Goal: Task Accomplishment & Management: Complete application form

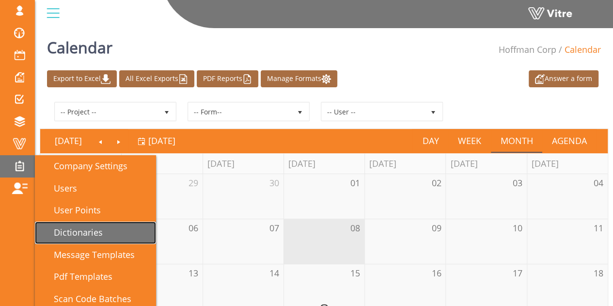
click at [73, 232] on span "Dictionaries" at bounding box center [72, 232] width 61 height 12
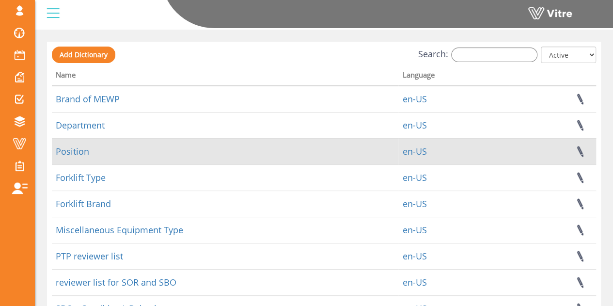
scroll to position [145, 0]
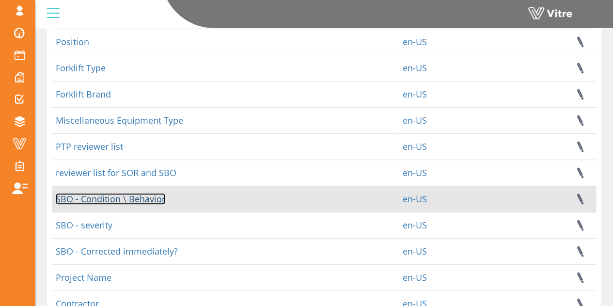
click at [91, 198] on link "SBO - Condition \ Behavior" at bounding box center [110, 199] width 109 height 12
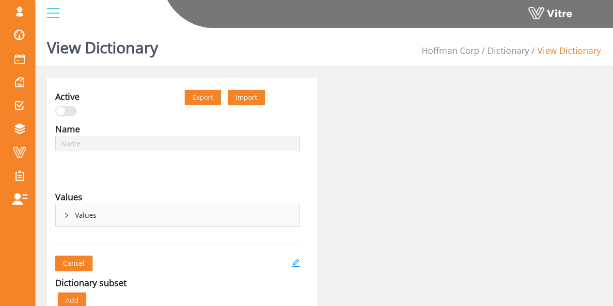
type input "SBO - Condition \ Behavior"
click at [63, 210] on div "Values" at bounding box center [178, 215] width 244 height 22
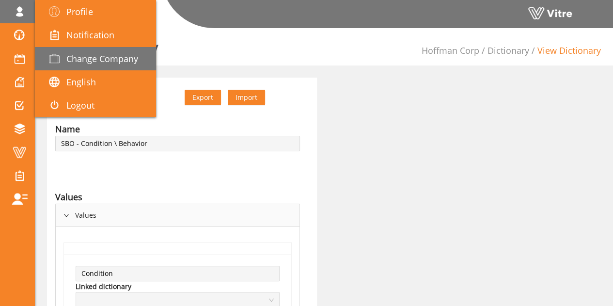
click at [105, 62] on span "Change Company" at bounding box center [102, 59] width 72 height 12
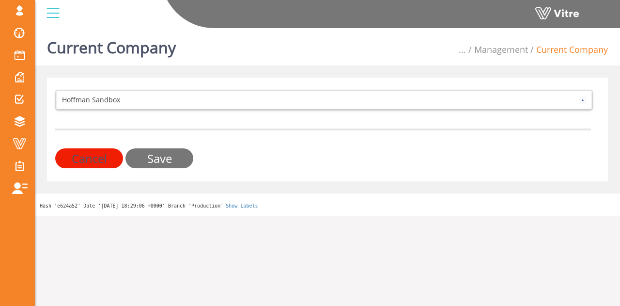
click at [158, 159] on input "Save" at bounding box center [159, 158] width 68 height 20
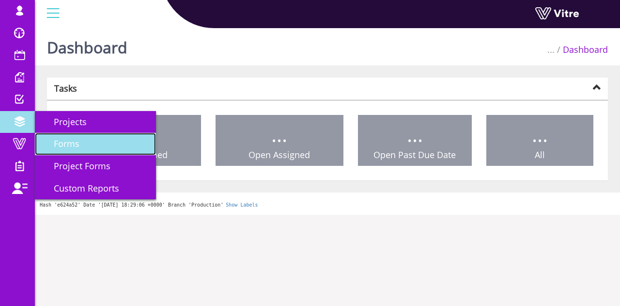
drag, startPoint x: 0, startPoint y: 0, endPoint x: 66, endPoint y: 144, distance: 158.2
click at [66, 144] on span "Forms" at bounding box center [60, 144] width 37 height 12
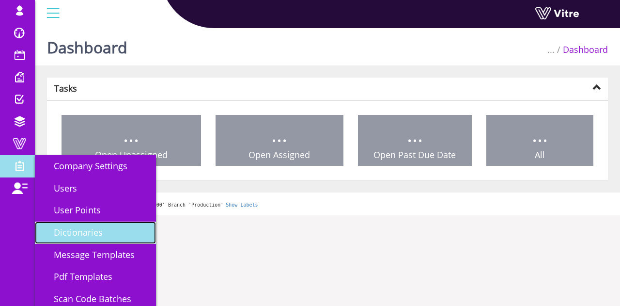
click at [71, 228] on span "Dictionaries" at bounding box center [72, 232] width 61 height 12
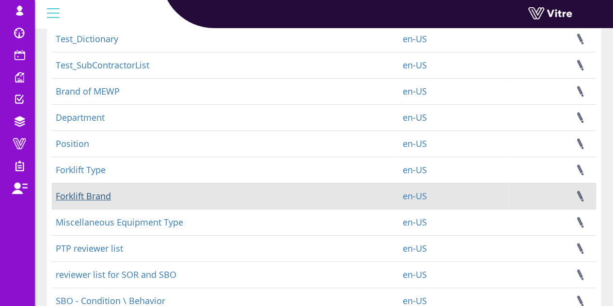
scroll to position [97, 0]
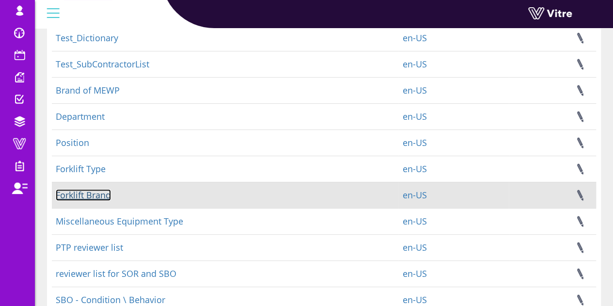
click at [98, 193] on link "Forklift Brand" at bounding box center [83, 195] width 55 height 12
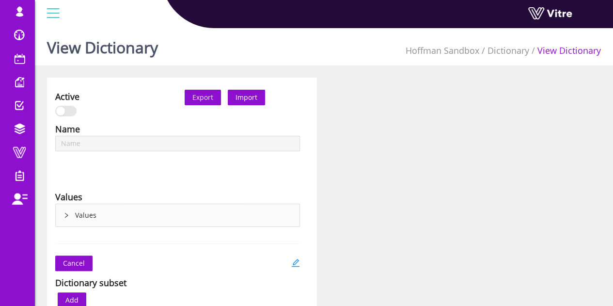
type input "Forklift Brand"
click at [68, 216] on icon "right" at bounding box center [66, 215] width 6 height 6
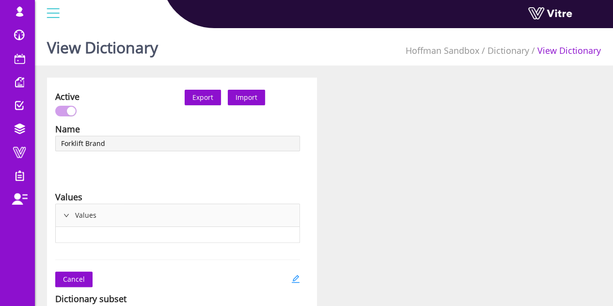
click at [135, 234] on div at bounding box center [178, 234] width 244 height 15
click at [130, 218] on div "Values" at bounding box center [178, 215] width 244 height 22
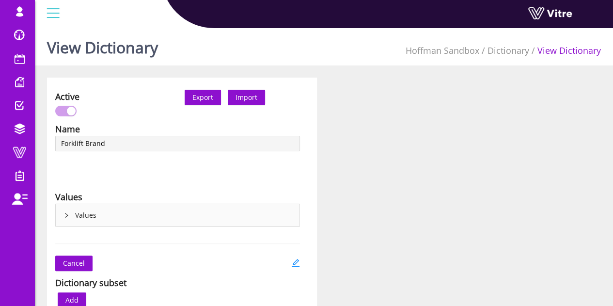
click at [130, 218] on div "Values" at bounding box center [178, 215] width 244 height 22
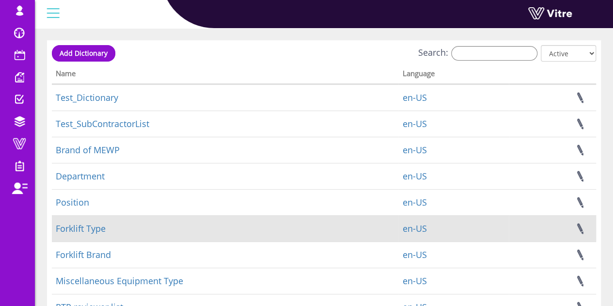
scroll to position [97, 0]
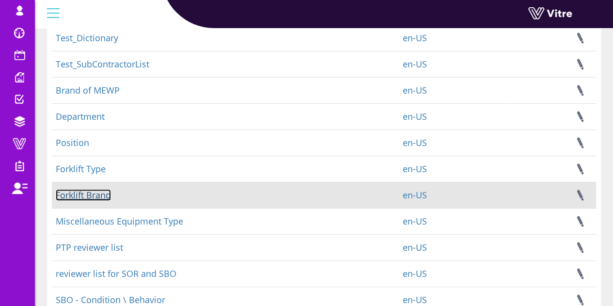
click at [96, 190] on link "Forklift Brand" at bounding box center [83, 195] width 55 height 12
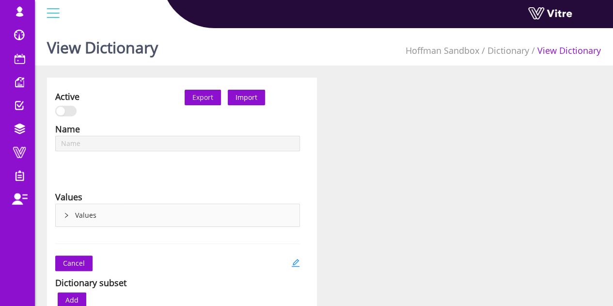
type input "Forklift Brand"
click at [65, 214] on icon "right" at bounding box center [66, 215] width 6 height 6
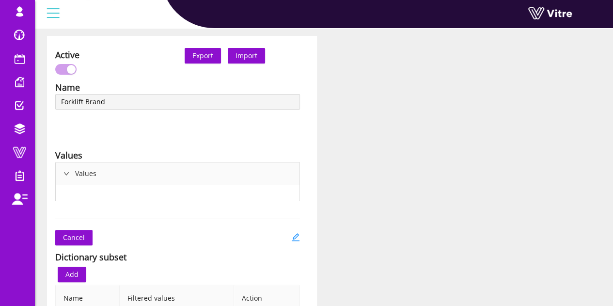
scroll to position [97, 0]
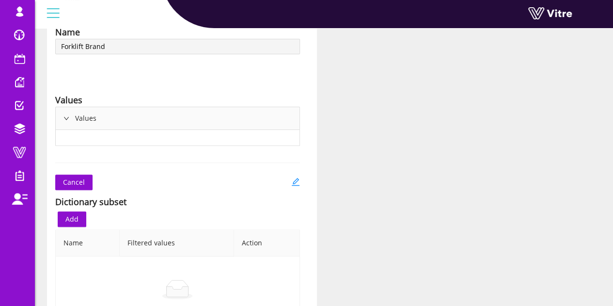
drag, startPoint x: 112, startPoint y: 145, endPoint x: 105, endPoint y: 120, distance: 26.7
click at [111, 145] on div "Name Forklift Brand Language English Values Values" at bounding box center [177, 88] width 259 height 126
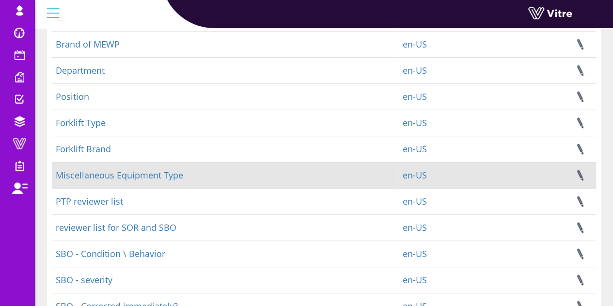
scroll to position [145, 0]
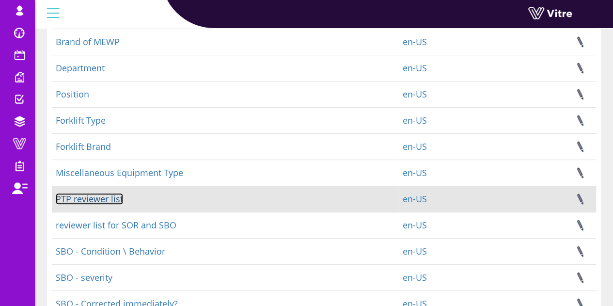
click at [96, 203] on link "PTP reviewer list‏‏" at bounding box center [89, 199] width 67 height 12
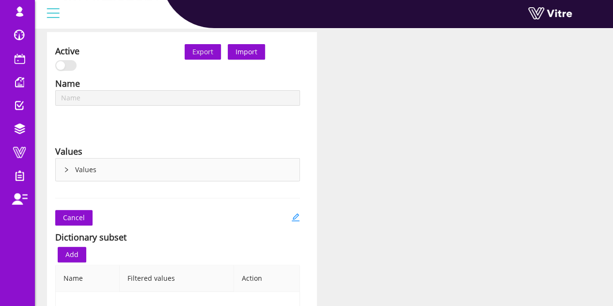
type input "PTP reviewer list‏‏"
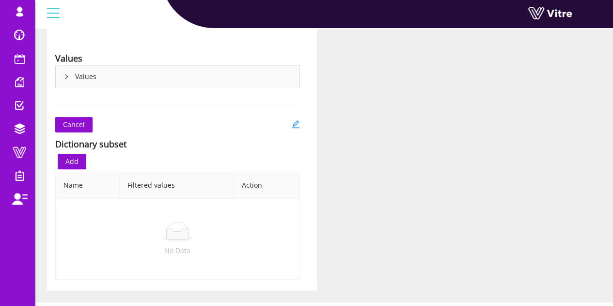
scroll to position [145, 0]
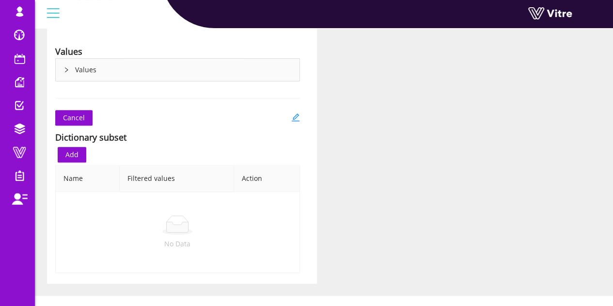
click at [64, 68] on icon "right" at bounding box center [66, 70] width 6 height 6
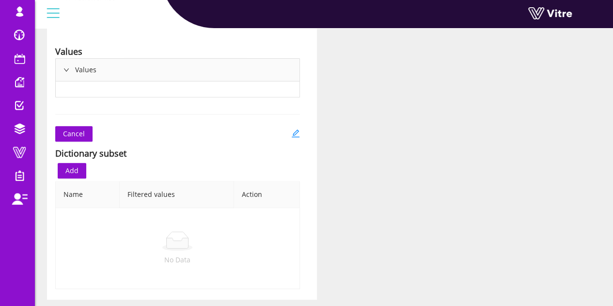
click at [126, 94] on div at bounding box center [178, 88] width 244 height 15
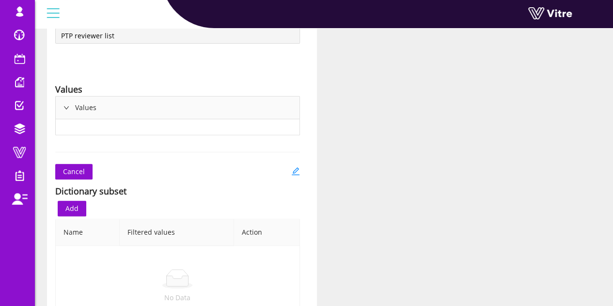
scroll to position [0, 0]
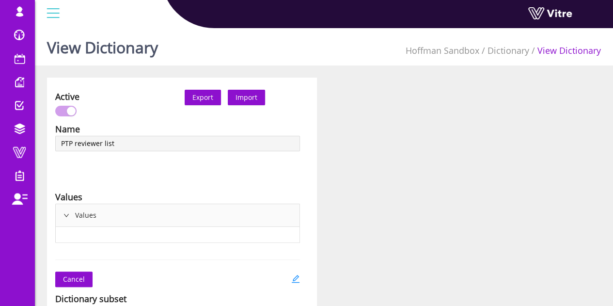
click at [66, 216] on icon "right" at bounding box center [66, 215] width 5 height 3
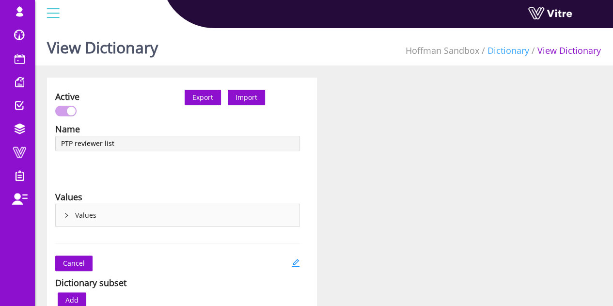
click at [508, 50] on link "Dictionary" at bounding box center [508, 51] width 42 height 12
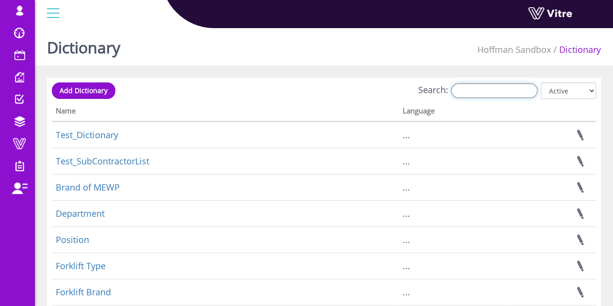
click at [509, 96] on input "Search:" at bounding box center [494, 90] width 86 height 15
paste input "Quality Flash Report Confirmation"
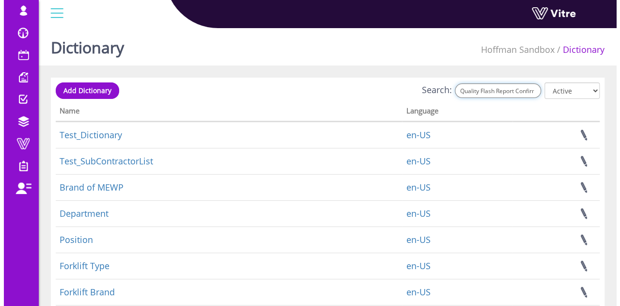
scroll to position [0, 27]
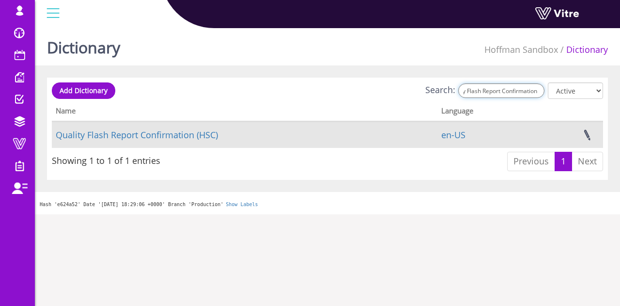
type input "Quality Flash Report Confirmation"
click at [86, 126] on td "Quality Flash Report Confirmation (HSC)" at bounding box center [245, 135] width 386 height 26
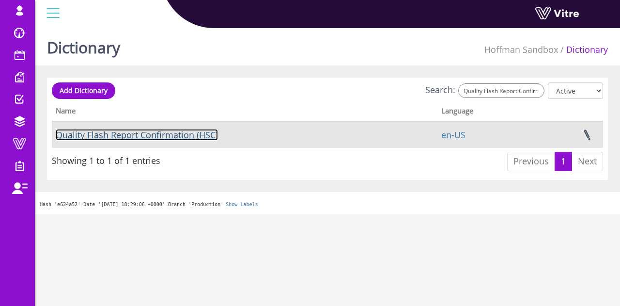
click at [90, 131] on link "Quality Flash Report Confirmation (HSC)" at bounding box center [137, 135] width 162 height 12
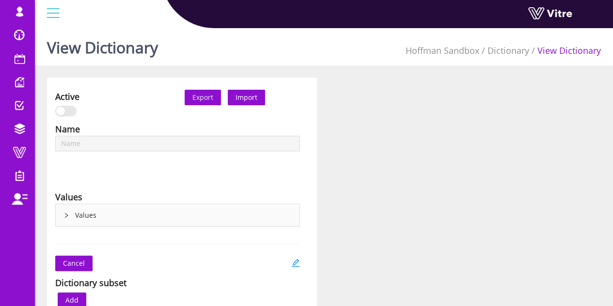
type input "Quality Flash Report Confirmation (HSC)"
click at [59, 212] on div "Values" at bounding box center [178, 215] width 244 height 22
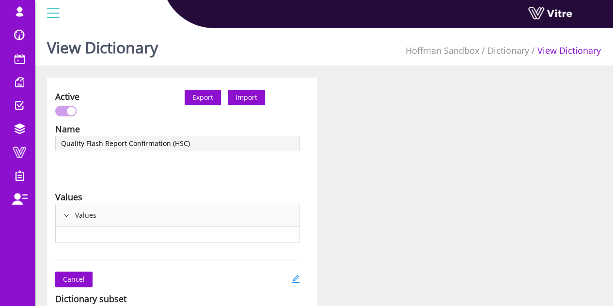
click at [180, 236] on div at bounding box center [178, 234] width 244 height 15
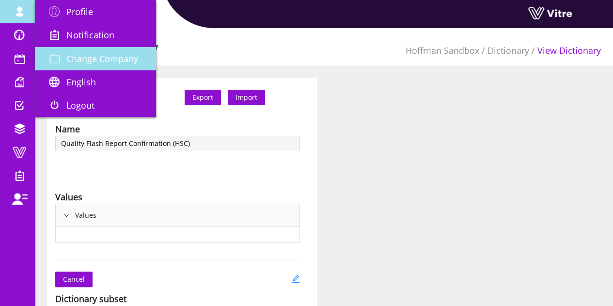
click at [93, 60] on span "Change Company" at bounding box center [102, 59] width 72 height 12
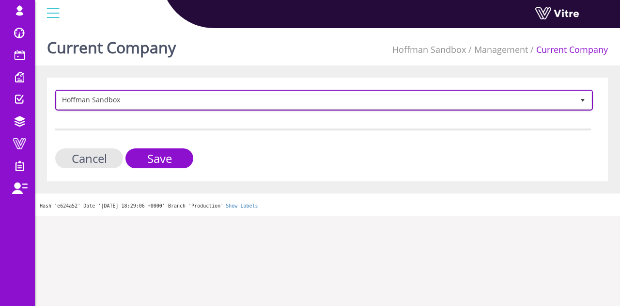
click at [138, 106] on span "Hoffman Sandbox" at bounding box center [315, 99] width 517 height 17
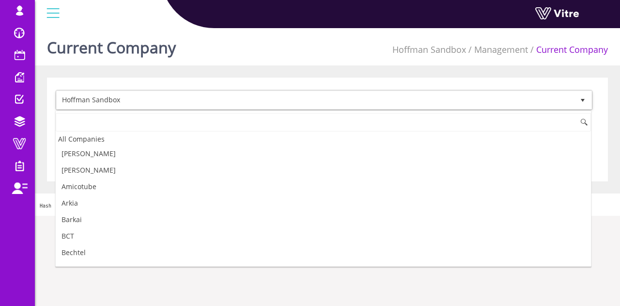
scroll to position [430, 0]
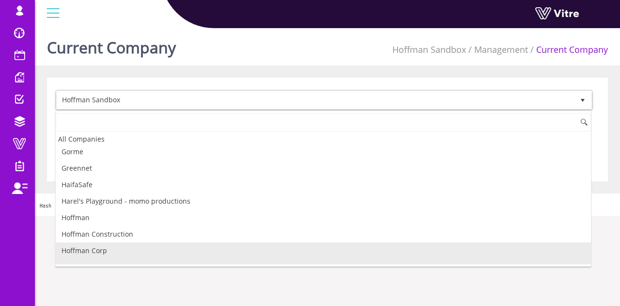
click at [115, 242] on li "Hoffman Corp" at bounding box center [323, 250] width 535 height 16
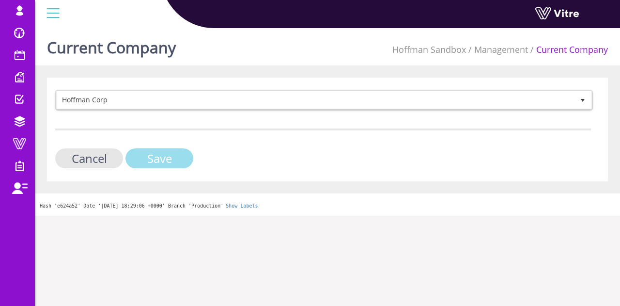
click at [161, 167] on input "Save" at bounding box center [159, 158] width 68 height 20
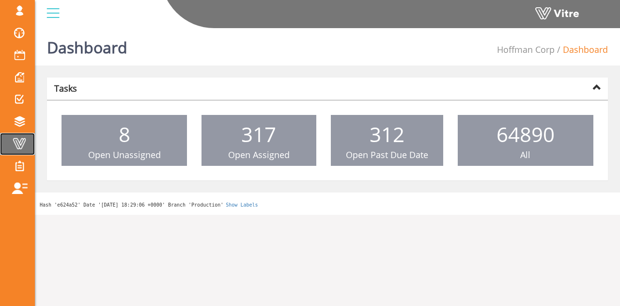
click at [9, 139] on span at bounding box center [19, 144] width 24 height 12
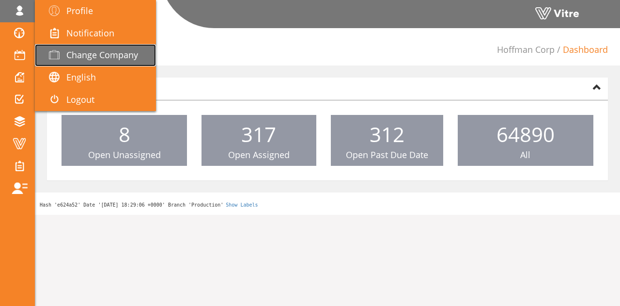
click at [98, 57] on span "Change Company" at bounding box center [102, 55] width 72 height 12
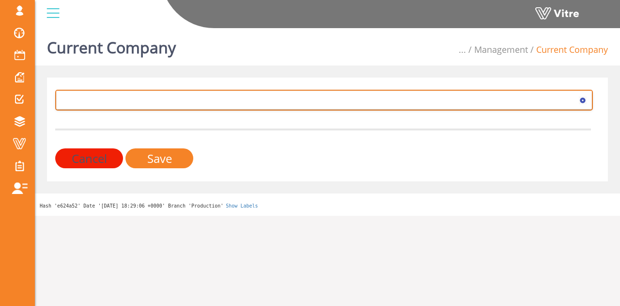
click at [121, 100] on span at bounding box center [315, 99] width 517 height 17
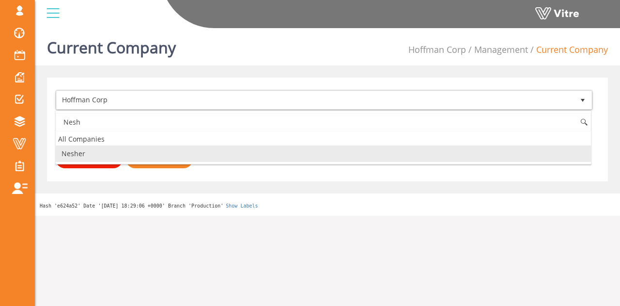
click at [83, 153] on li "Nesher" at bounding box center [323, 153] width 535 height 16
type input "Nesh"
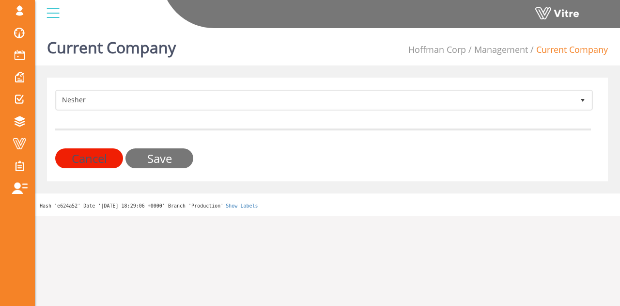
click at [157, 164] on input "Save" at bounding box center [159, 158] width 68 height 20
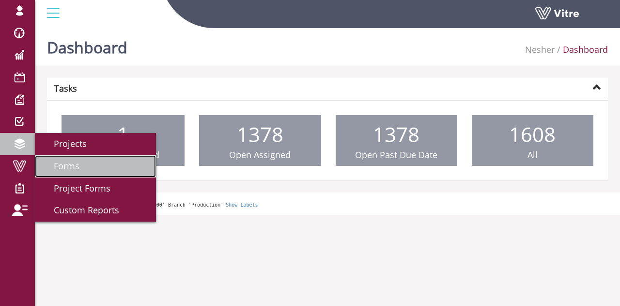
click at [78, 163] on span "Forms" at bounding box center [60, 166] width 37 height 12
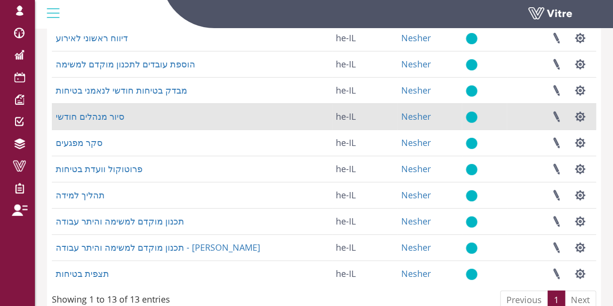
scroll to position [222, 0]
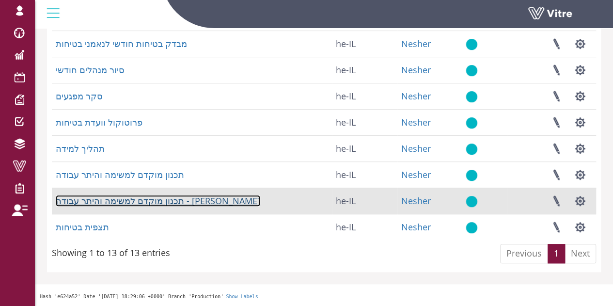
click at [132, 198] on link "תכנון מוקדם למשימה והיתר עבודה - [PERSON_NAME]" at bounding box center [158, 201] width 204 height 12
click at [110, 199] on link "תכנון מוקדם למשימה והיתר עבודה - שגיא" at bounding box center [158, 201] width 204 height 12
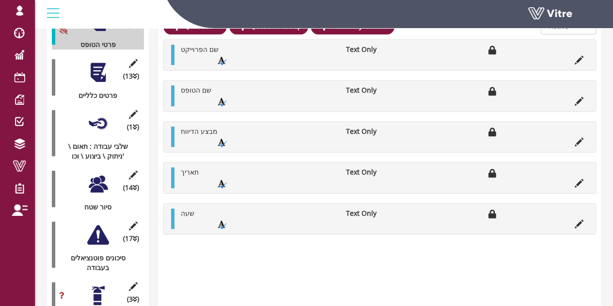
scroll to position [145, 0]
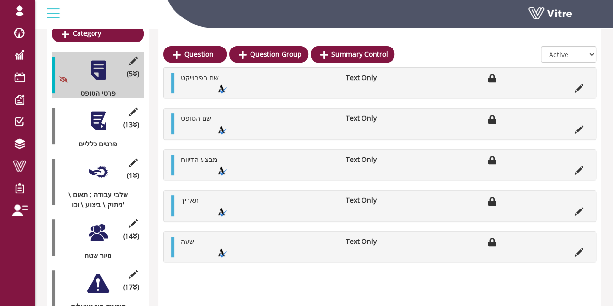
click at [93, 111] on div at bounding box center [98, 121] width 22 height 22
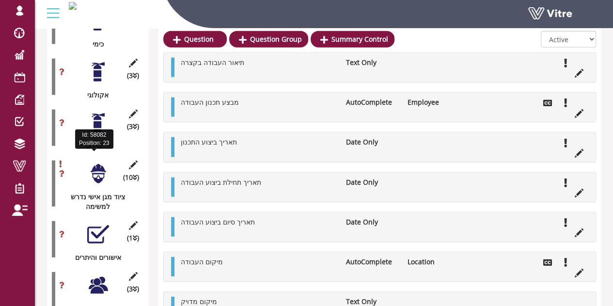
scroll to position [1162, 0]
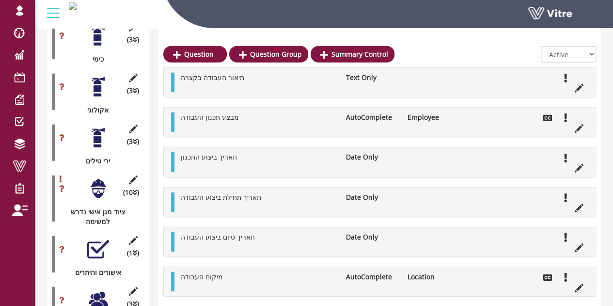
click at [98, 238] on div at bounding box center [98, 249] width 22 height 22
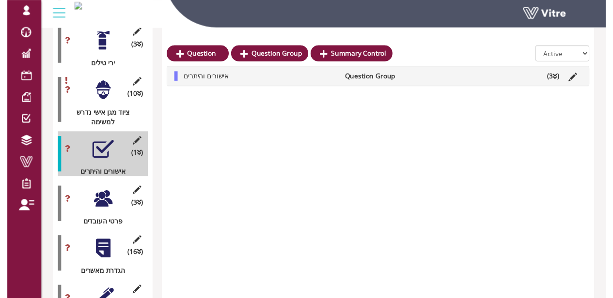
scroll to position [1259, 0]
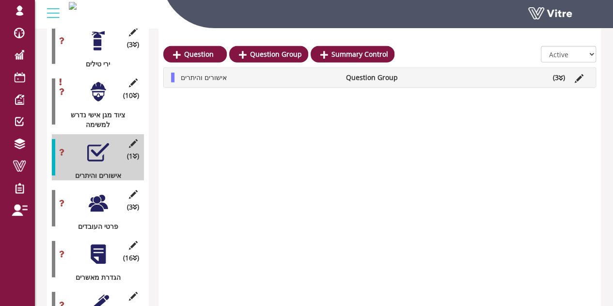
click at [102, 192] on div at bounding box center [98, 203] width 22 height 22
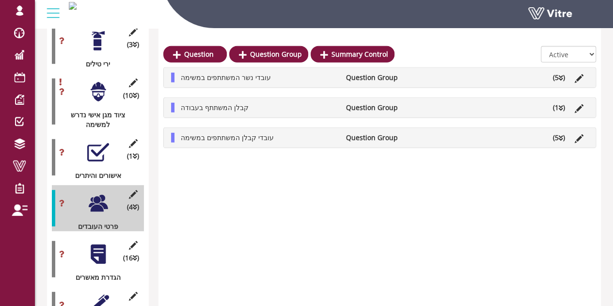
click at [99, 243] on div at bounding box center [98, 254] width 22 height 22
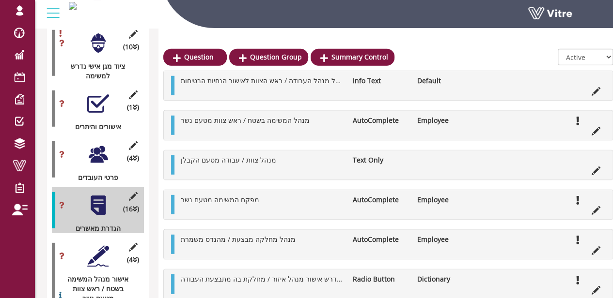
scroll to position [1356, 0]
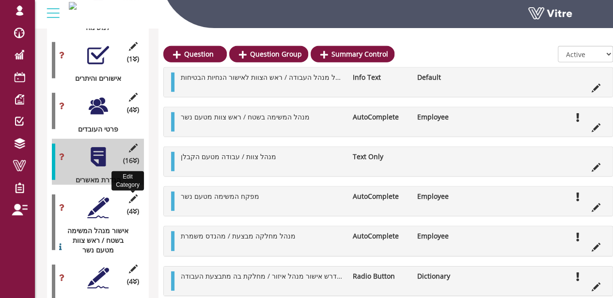
click at [135, 195] on icon at bounding box center [133, 199] width 12 height 9
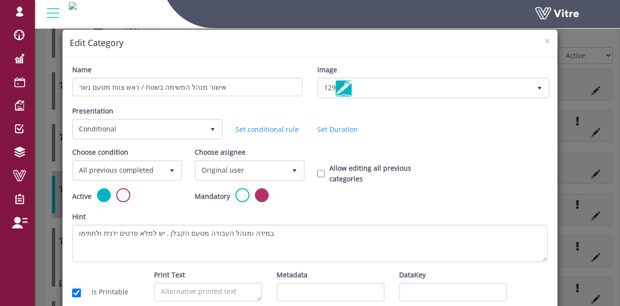
click at [537, 45] on h4 "Edit Category" at bounding box center [310, 43] width 480 height 13
click at [544, 42] on span "×" at bounding box center [547, 41] width 6 height 14
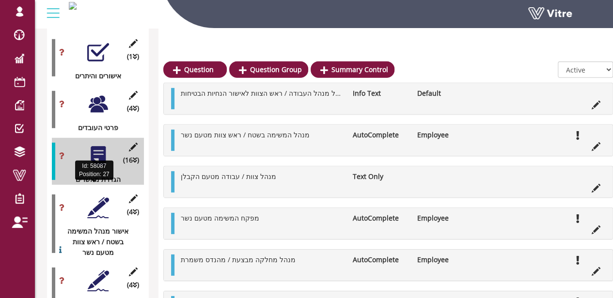
scroll to position [1405, 0]
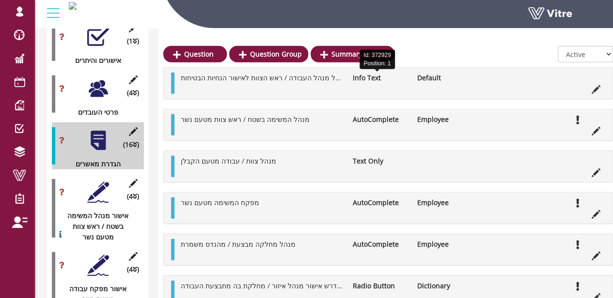
click at [304, 77] on span "באפשרותך לערוך את הקטגוריות הקודמות. לאחר תיקוף תכנון המשימה, יש להעביר את הטופ…" at bounding box center [397, 77] width 433 height 9
click at [302, 78] on span "באפשרותך לערוך את הקטגוריות הקודמות. לאחר תיקוף תכנון המשימה, יש להעביר את הטופ…" at bounding box center [397, 77] width 433 height 9
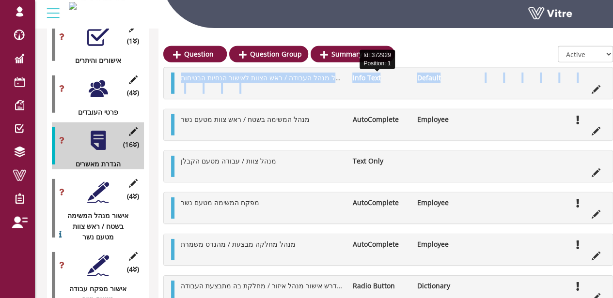
click at [302, 78] on span "באפשרותך לערוך את הקטגוריות הקודמות. לאחר תיקוף תכנון המשימה, יש להעביר את הטופ…" at bounding box center [397, 77] width 433 height 9
click at [324, 93] on ul "באפשרותך לערוך את הקטגוריות הקודמות. לאחר תיקוף תכנון המשימה, יש להעביר את הטופ…" at bounding box center [390, 83] width 429 height 21
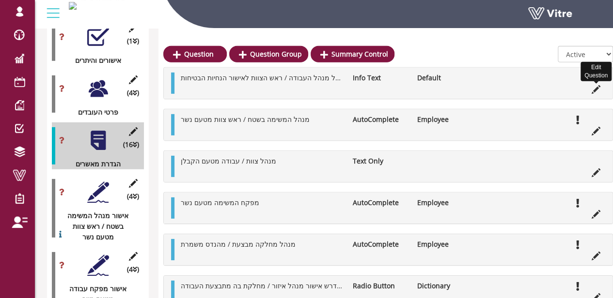
click at [595, 90] on icon at bounding box center [595, 89] width 9 height 9
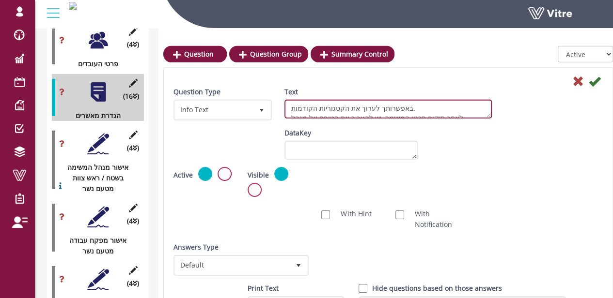
scroll to position [17, 0]
drag, startPoint x: 421, startPoint y: 108, endPoint x: 348, endPoint y: 111, distance: 73.2
click at [348, 111] on textarea "באפשרותך לערוך את הקטגוריות הקודמות. לאחר תיקוף תכנון המשימה, יש להעביר את הטופ…" at bounding box center [387, 109] width 207 height 19
click at [396, 111] on textarea "באפשרותך לערוך את הקטגוריות הקודמות. לאחר תיקוף תכנון המשימה, יש להעביר את הטופ…" at bounding box center [387, 109] width 207 height 19
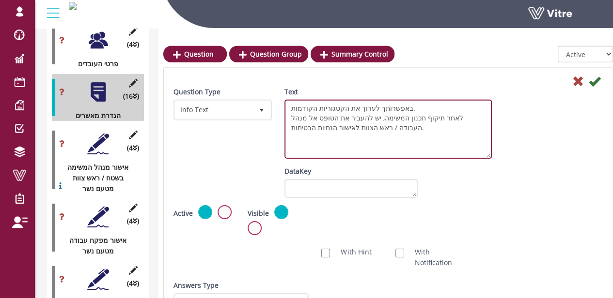
drag, startPoint x: 491, startPoint y: 122, endPoint x: 486, endPoint y: 156, distance: 34.7
click at [488, 159] on textarea "באפשרותך לערוך את הקטגוריות הקודמות. לאחר תיקוף תכנון המשימה, יש להעביר את הטופ…" at bounding box center [387, 129] width 207 height 59
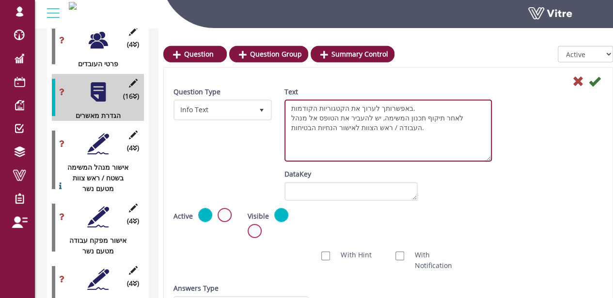
click at [437, 128] on textarea "באפשרותך לערוך את הקטגוריות הקודמות. לאחר תיקוף תכנון המשימה, יש להעביר את הטופ…" at bounding box center [387, 131] width 207 height 62
drag, startPoint x: 404, startPoint y: 106, endPoint x: 302, endPoint y: 132, distance: 105.8
click at [302, 131] on textarea "באפשרותך לערוך את הקטגוריות הקודמות. לאחר תיקוף תכנון המשימה, יש להעביר את הטופ…" at bounding box center [387, 131] width 207 height 62
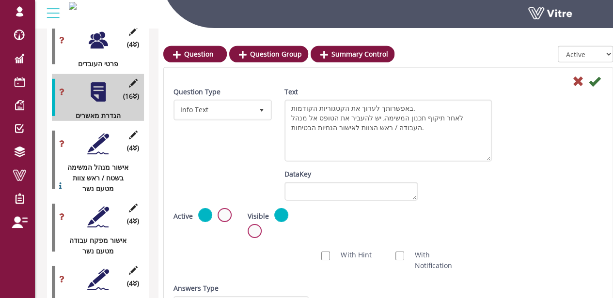
click at [219, 144] on div "Question Type Info Text 24 Text באפשרותך לערוך את הקטגוריות הקודמות. לאחר תיקוף…" at bounding box center [388, 128] width 444 height 82
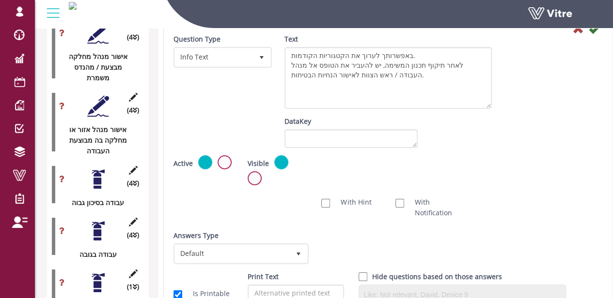
scroll to position [1744, 0]
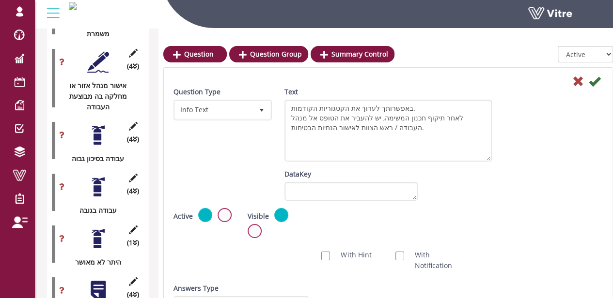
click at [568, 84] on div at bounding box center [388, 81] width 444 height 12
click at [575, 83] on icon at bounding box center [578, 82] width 12 height 12
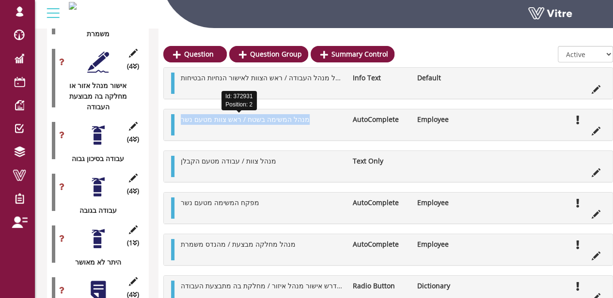
drag, startPoint x: 301, startPoint y: 119, endPoint x: 181, endPoint y: 118, distance: 119.6
click at [181, 118] on li "מנהל המשימה בשטח / ראש צוות מטעם נשר" at bounding box center [261, 119] width 171 height 11
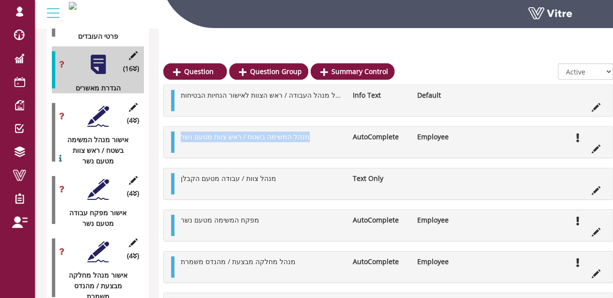
scroll to position [1453, 0]
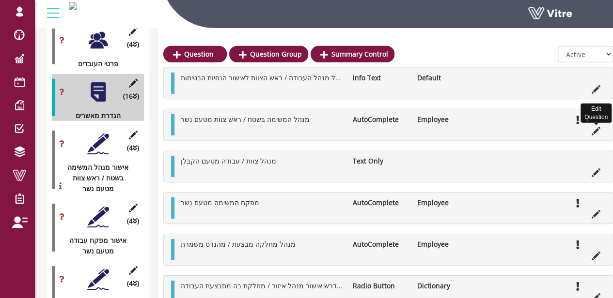
click at [596, 131] on icon at bounding box center [595, 131] width 9 height 9
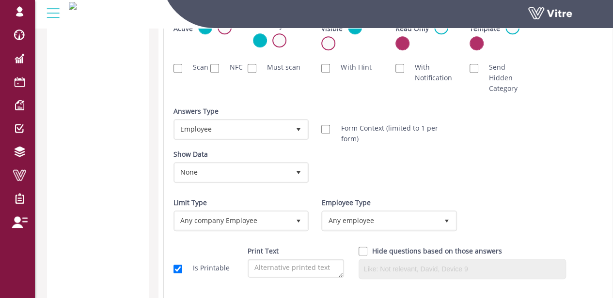
scroll to position [2083, 0]
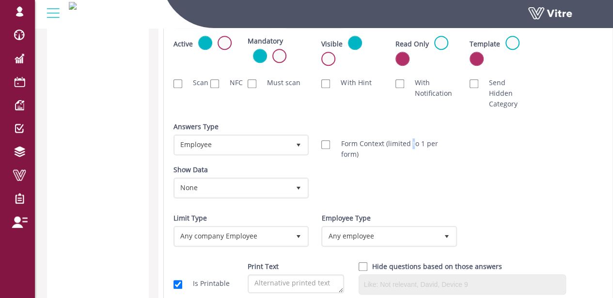
click at [412, 144] on label "Form Context (limited to 1 per form)" at bounding box center [393, 149] width 124 height 21
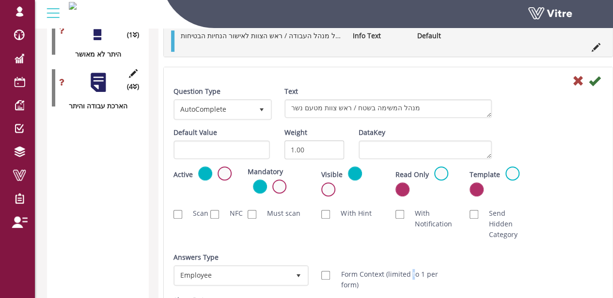
scroll to position [1937, 0]
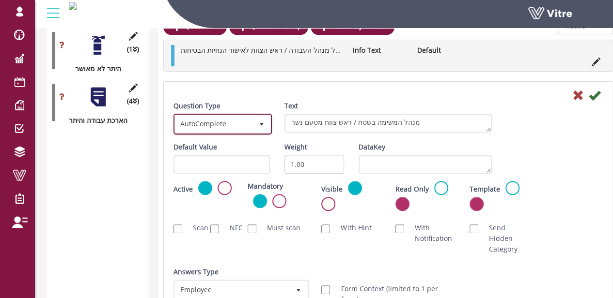
click at [226, 124] on span "AutoComplete" at bounding box center [214, 123] width 78 height 17
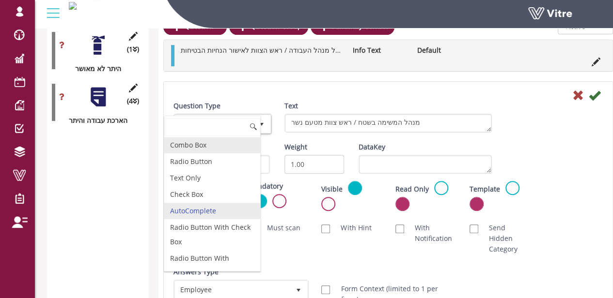
click at [209, 146] on li "Combo Box" at bounding box center [212, 145] width 96 height 16
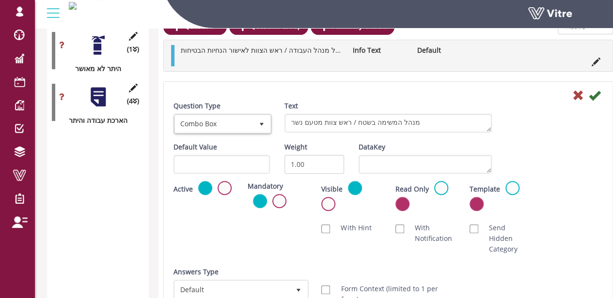
click at [203, 111] on div "Question Type Combo Box 2" at bounding box center [221, 118] width 96 height 34
click at [210, 124] on span "Combo Box" at bounding box center [214, 123] width 78 height 17
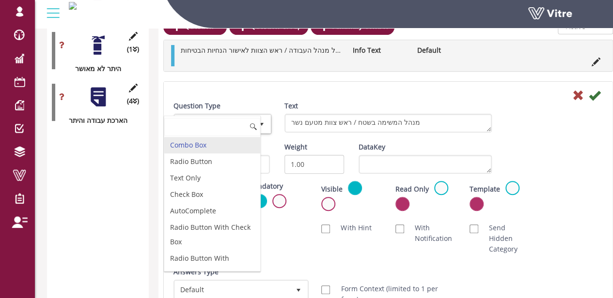
click at [198, 155] on li "Radio Button" at bounding box center [212, 162] width 96 height 16
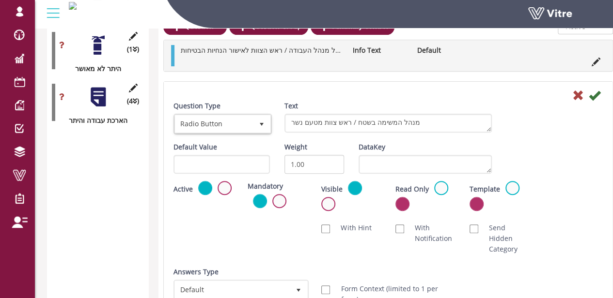
click at [535, 153] on div "Default Value Weight 1.00 DataKey" at bounding box center [388, 161] width 444 height 39
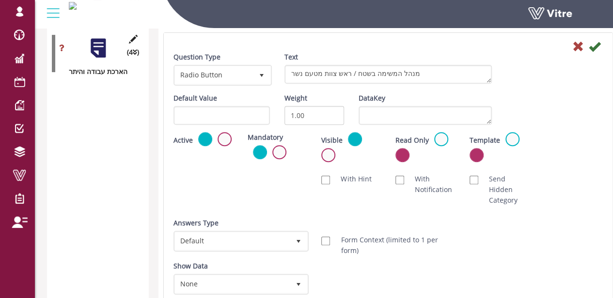
scroll to position [2034, 0]
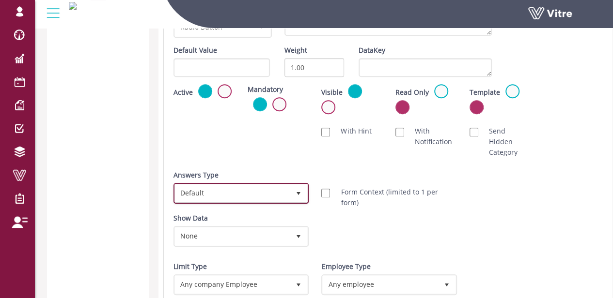
click at [260, 183] on span "Default 0" at bounding box center [240, 193] width 135 height 21
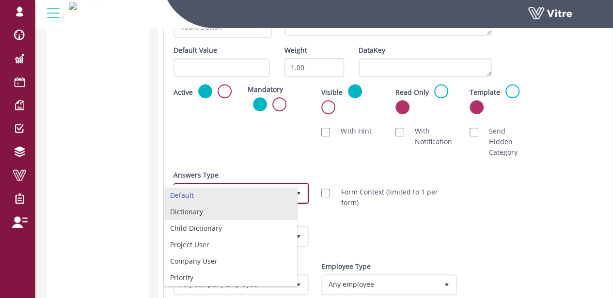
click at [224, 212] on li "Dictionary" at bounding box center [230, 212] width 133 height 16
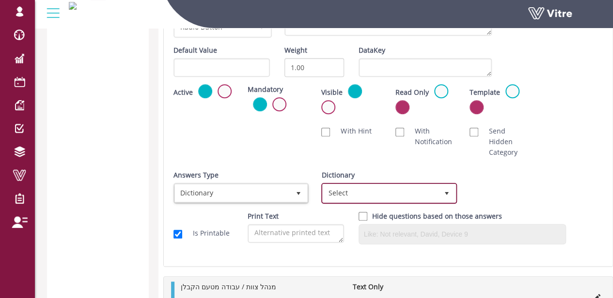
click at [362, 199] on span "Select" at bounding box center [380, 193] width 115 height 17
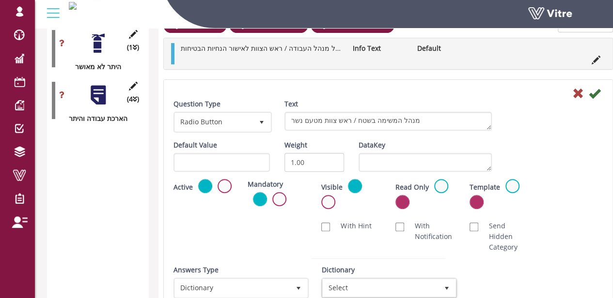
scroll to position [1937, 0]
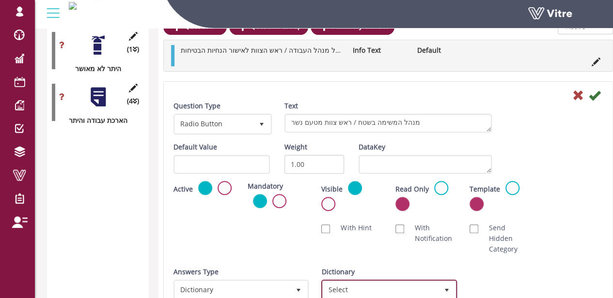
click at [388, 290] on span "Select" at bounding box center [380, 289] width 115 height 17
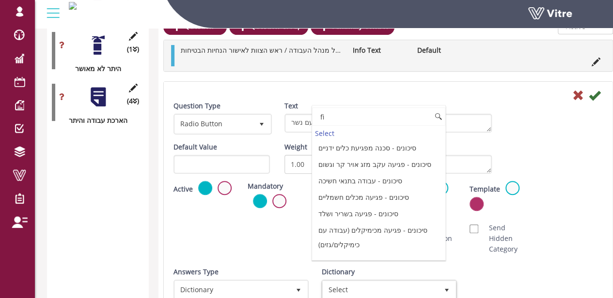
type input "f"
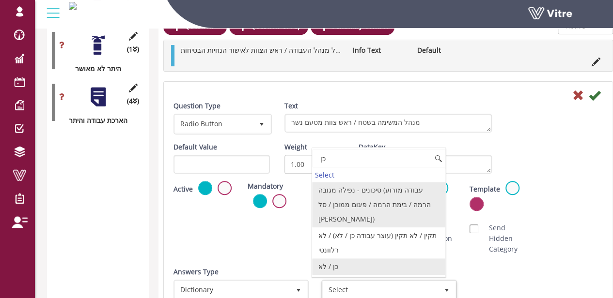
click at [356, 259] on li "כן / לא" at bounding box center [378, 267] width 133 height 16
type input "כן"
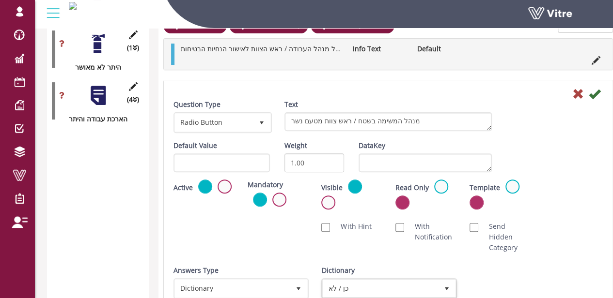
click at [549, 220] on div "Scan NFC Must scan With Hint With Notification Send Hidden Category No Image Op…" at bounding box center [388, 238] width 444 height 42
click at [591, 94] on icon at bounding box center [595, 94] width 12 height 12
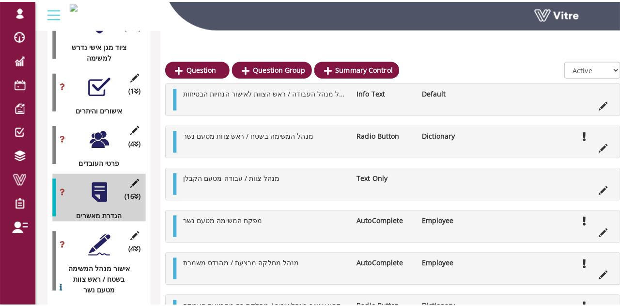
scroll to position [1406, 0]
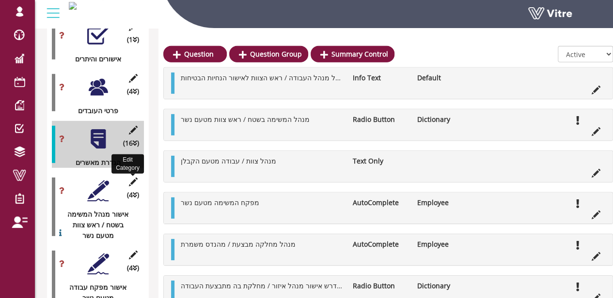
click at [136, 178] on icon at bounding box center [133, 182] width 12 height 9
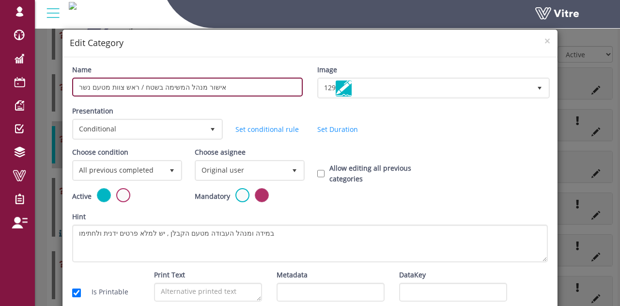
click at [156, 89] on input "אישור מנהל המשימה בשטח / ראש צוות מטעם נשר" at bounding box center [187, 86] width 231 height 19
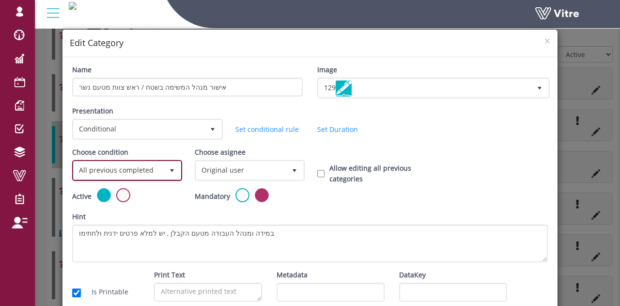
click at [148, 167] on span "All previous completed" at bounding box center [119, 169] width 90 height 17
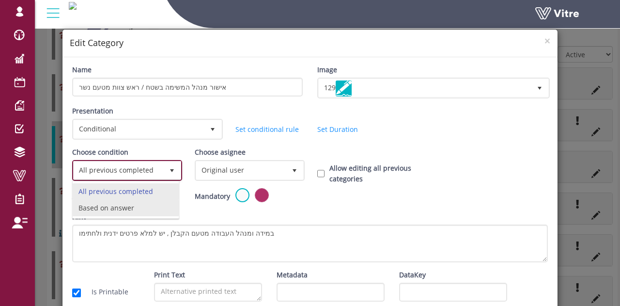
click at [125, 206] on li "Based on answer" at bounding box center [126, 208] width 106 height 16
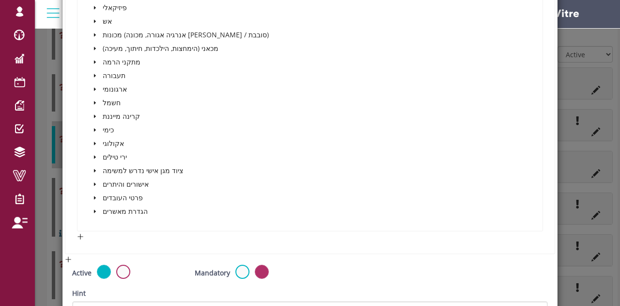
scroll to position [387, 0]
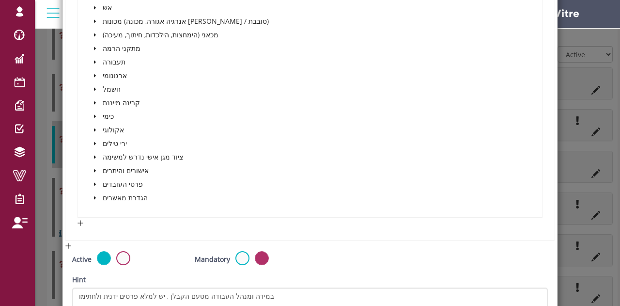
click at [94, 183] on icon "caret-down" at bounding box center [95, 184] width 2 height 3
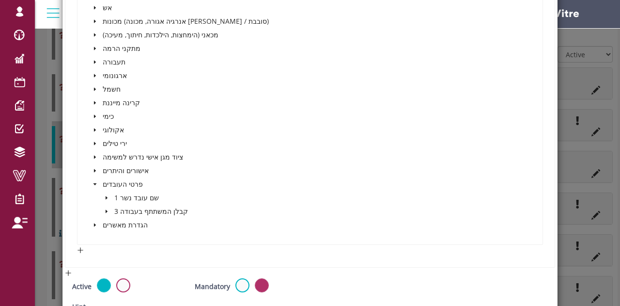
click at [102, 210] on span at bounding box center [107, 211] width 12 height 12
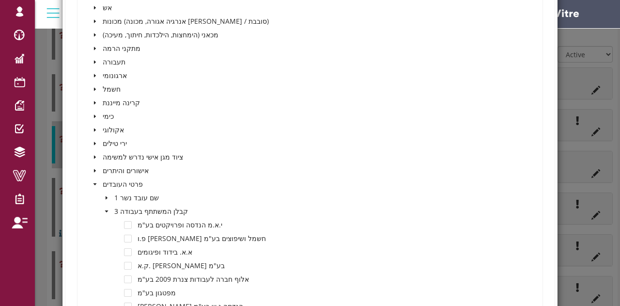
click at [104, 210] on icon "caret-down" at bounding box center [106, 211] width 5 height 5
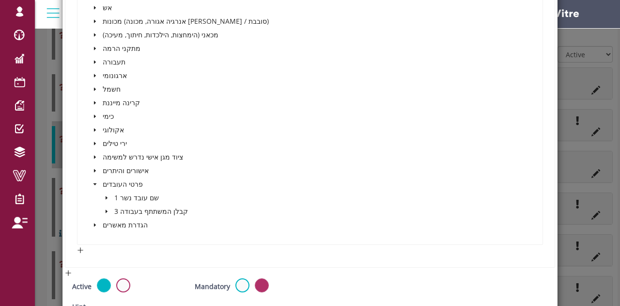
click at [90, 223] on span at bounding box center [95, 225] width 12 height 12
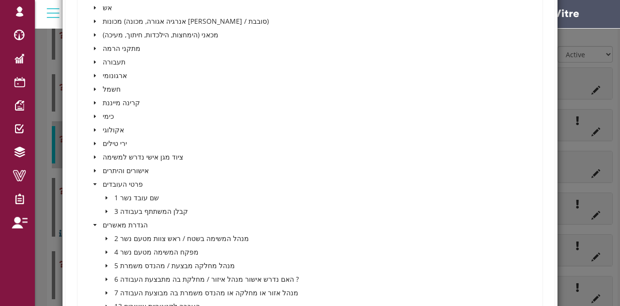
click at [106, 238] on icon "caret-down" at bounding box center [107, 238] width 2 height 3
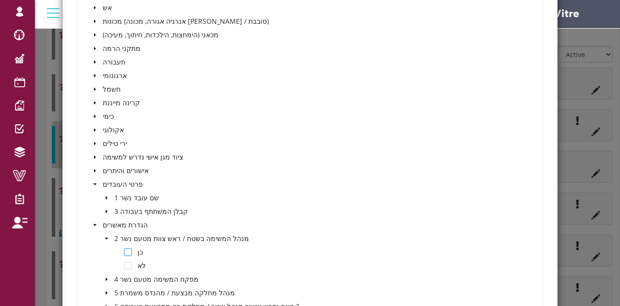
click at [125, 250] on span at bounding box center [128, 252] width 8 height 8
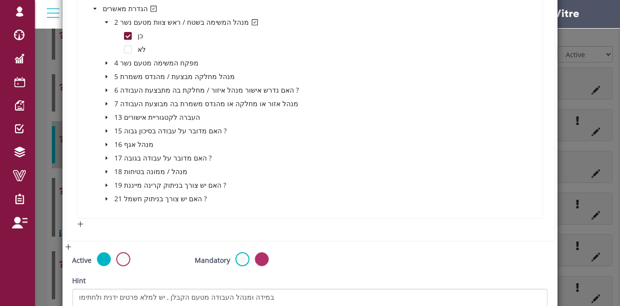
scroll to position [714, 0]
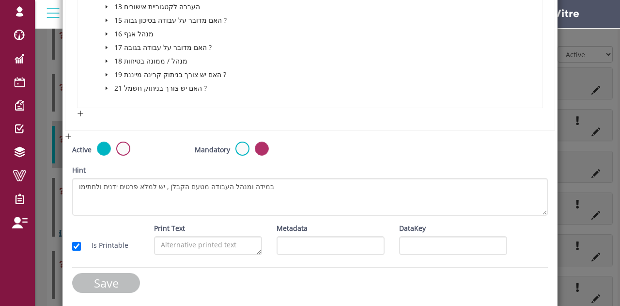
click at [111, 276] on input "Save" at bounding box center [106, 283] width 68 height 20
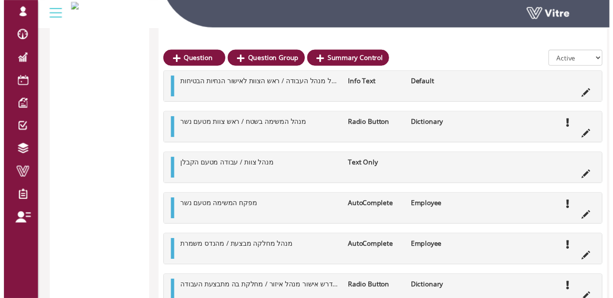
scroll to position [1406, 0]
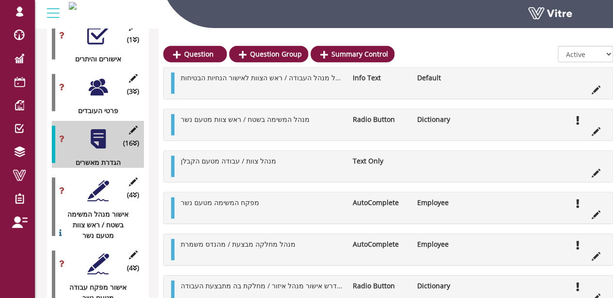
click at [99, 180] on div at bounding box center [98, 191] width 22 height 22
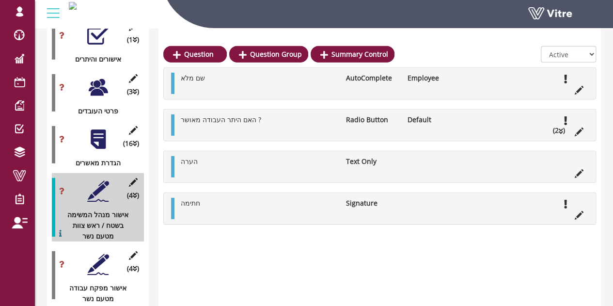
click at [103, 128] on div at bounding box center [98, 139] width 22 height 22
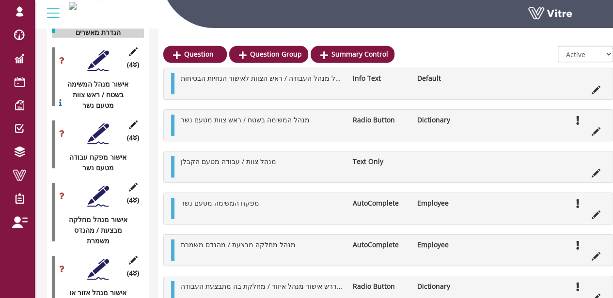
scroll to position [1551, 0]
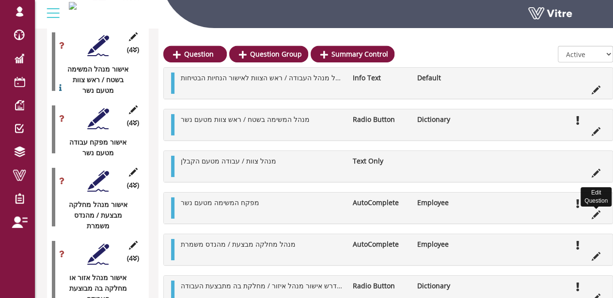
click at [595, 216] on icon at bounding box center [595, 215] width 9 height 9
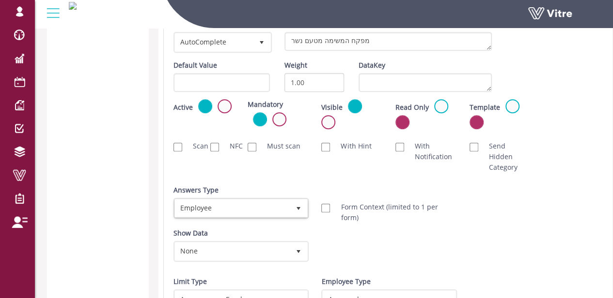
scroll to position [2084, 0]
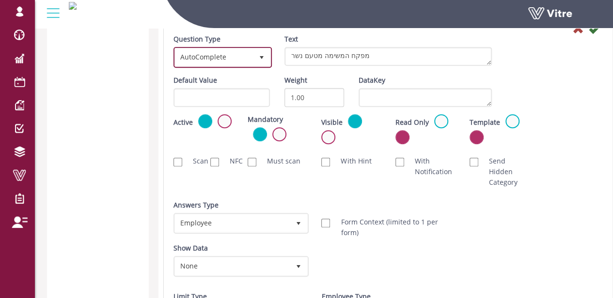
click at [250, 63] on span "AutoComplete" at bounding box center [214, 56] width 78 height 17
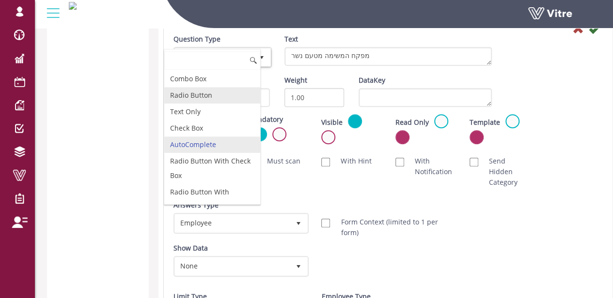
click at [217, 90] on li "Radio Button" at bounding box center [212, 95] width 96 height 16
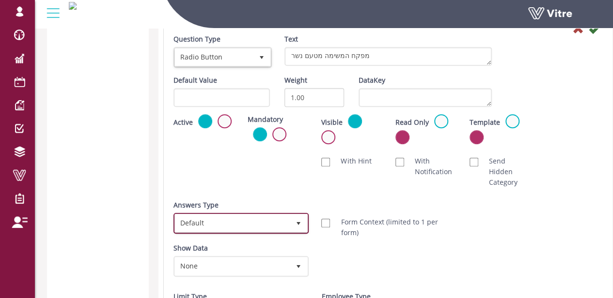
click at [232, 215] on span "Default" at bounding box center [232, 223] width 115 height 17
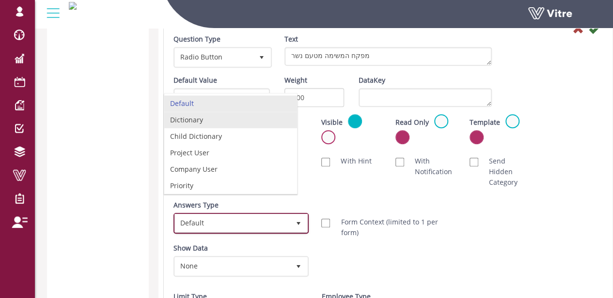
click at [212, 123] on li "Dictionary" at bounding box center [230, 120] width 133 height 16
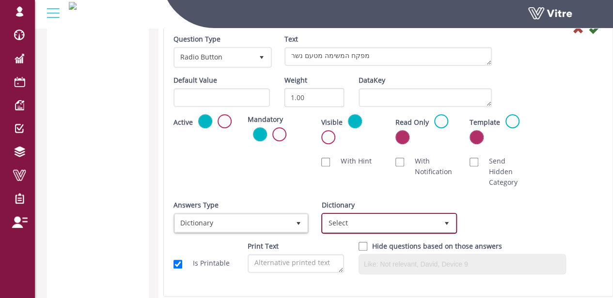
click at [394, 219] on span "Select" at bounding box center [380, 223] width 115 height 17
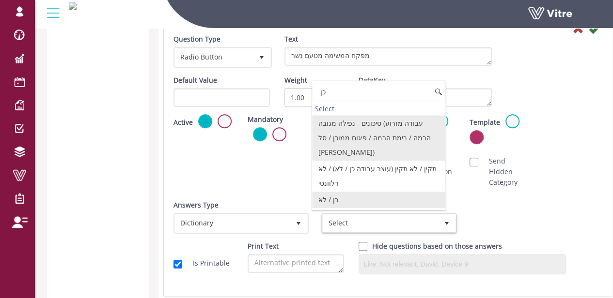
click at [358, 192] on li "כן / לא" at bounding box center [378, 200] width 133 height 16
type input "כן"
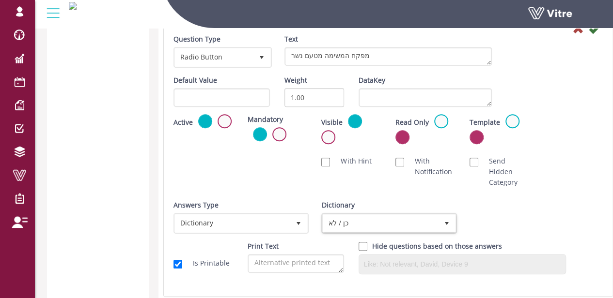
click at [543, 190] on div "Scan NFC Must scan With Hint With Notification Send Hidden Category No Image Op…" at bounding box center [388, 172] width 444 height 42
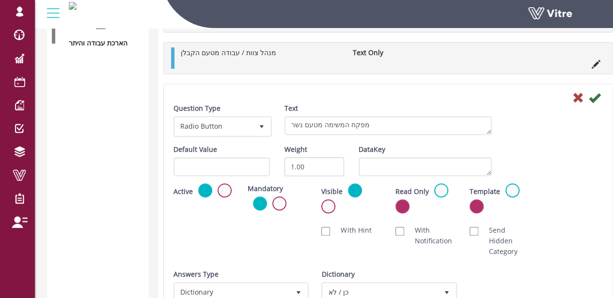
scroll to position [1987, 0]
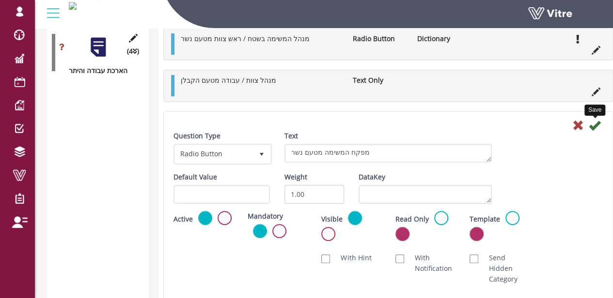
click at [597, 122] on icon at bounding box center [595, 126] width 12 height 12
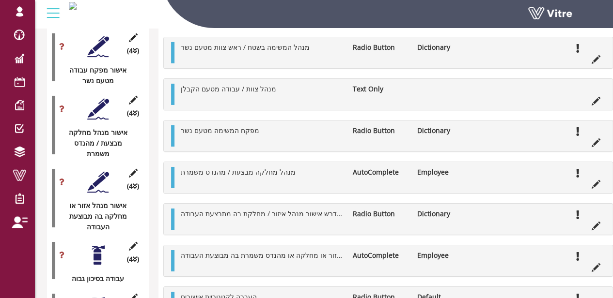
scroll to position [1551, 0]
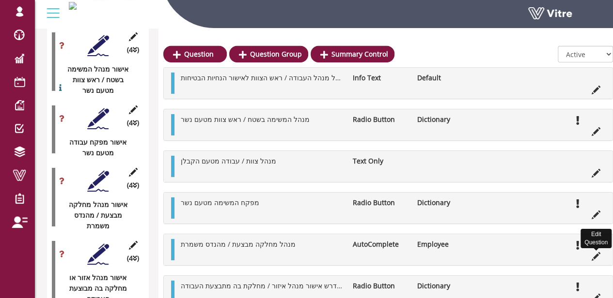
click at [599, 254] on icon at bounding box center [595, 256] width 9 height 9
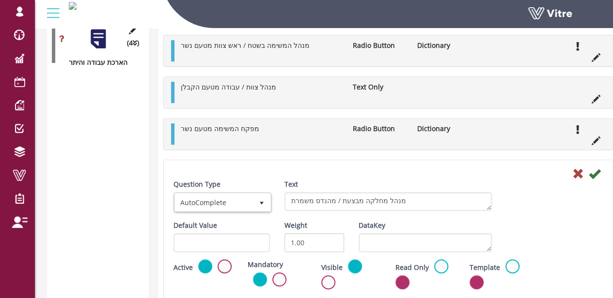
scroll to position [2133, 0]
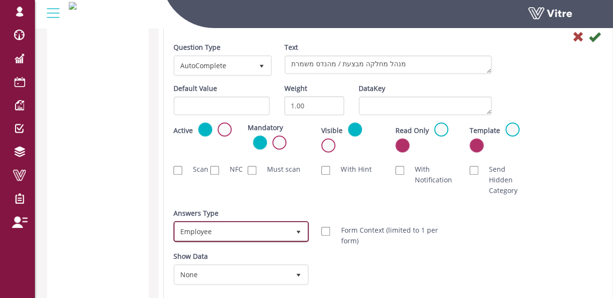
click at [246, 226] on span "Employee" at bounding box center [232, 231] width 115 height 17
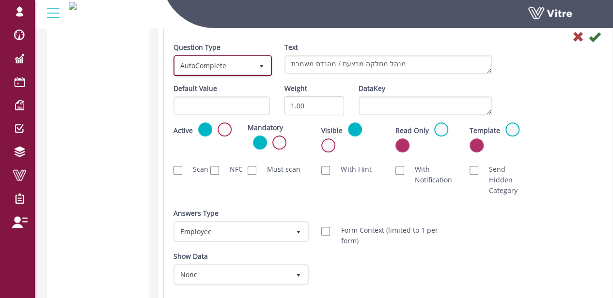
click at [224, 63] on span "AutoComplete" at bounding box center [214, 65] width 78 height 17
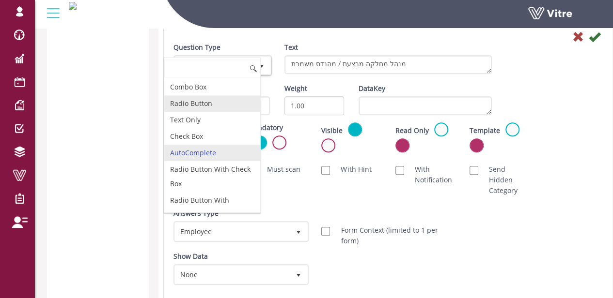
click at [206, 101] on li "Radio Button" at bounding box center [212, 103] width 96 height 16
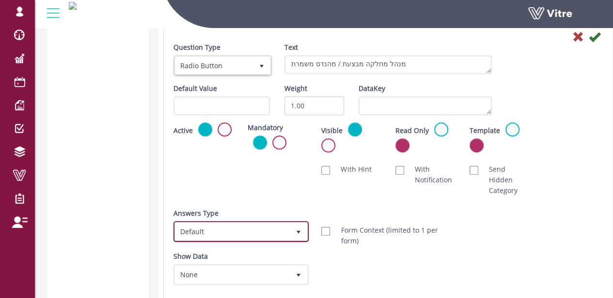
click at [234, 228] on span "Default" at bounding box center [232, 231] width 115 height 17
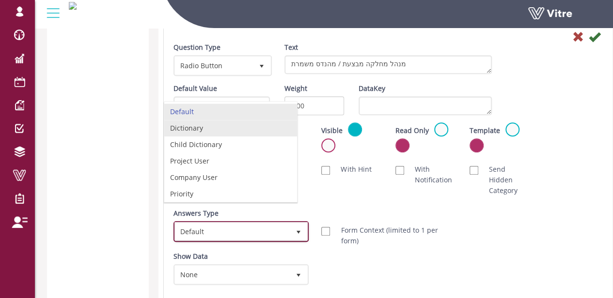
click at [208, 125] on li "Dictionary" at bounding box center [230, 128] width 133 height 16
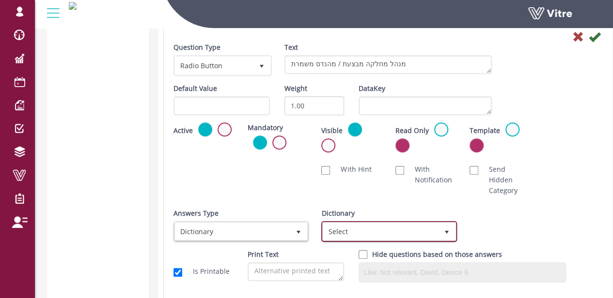
click at [374, 224] on span "Select" at bounding box center [380, 231] width 115 height 17
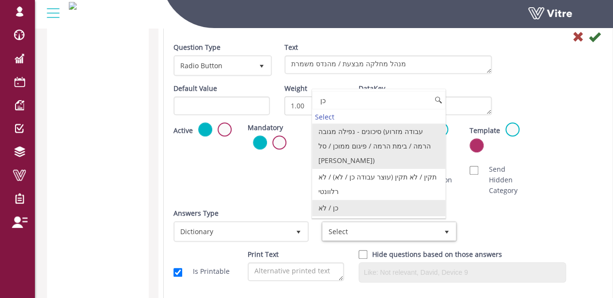
click at [349, 200] on li "כן / לא" at bounding box center [378, 208] width 133 height 16
type input "כן"
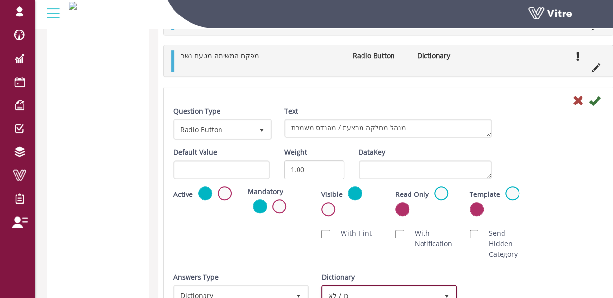
scroll to position [1987, 0]
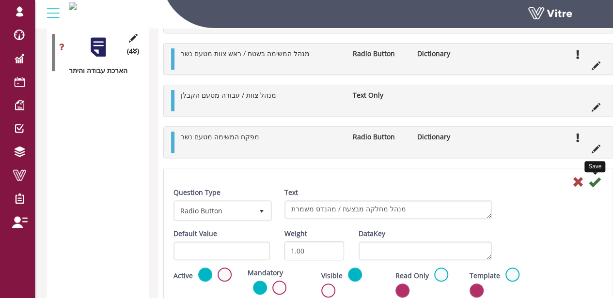
click at [599, 179] on icon at bounding box center [595, 182] width 12 height 12
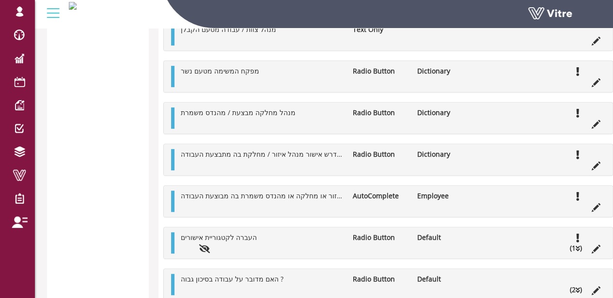
scroll to position [2084, 0]
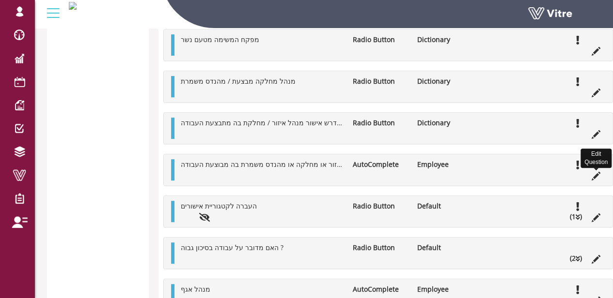
click at [596, 172] on icon at bounding box center [595, 176] width 9 height 9
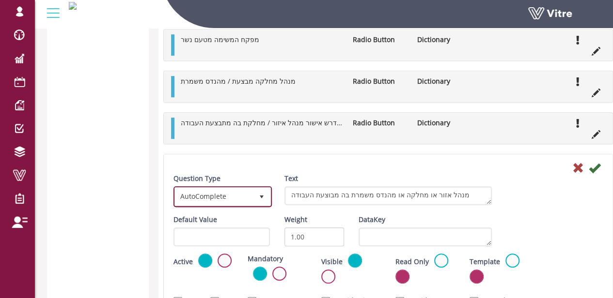
click at [198, 199] on span "AutoComplete" at bounding box center [214, 196] width 78 height 17
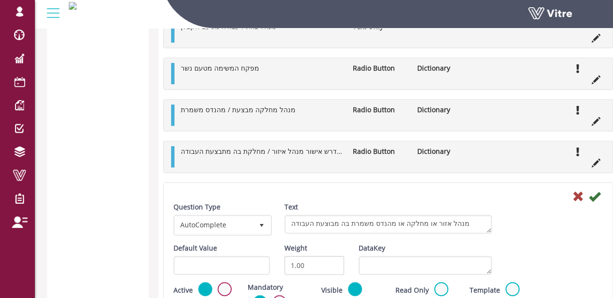
scroll to position [2036, 0]
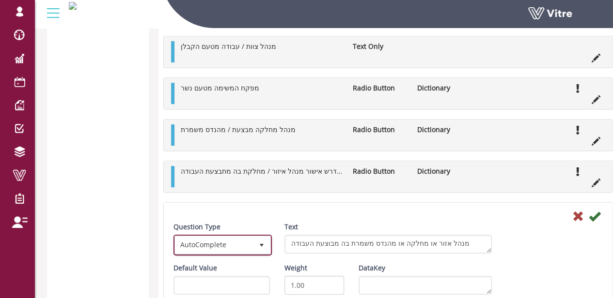
click at [227, 236] on span "AutoComplete" at bounding box center [214, 244] width 78 height 17
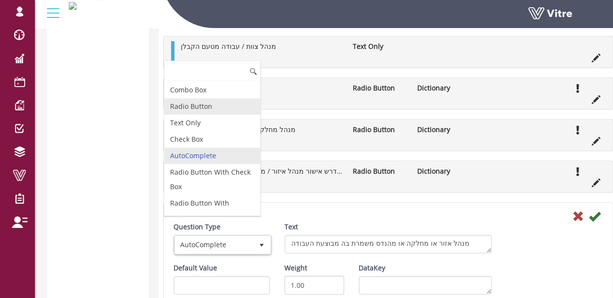
click at [203, 104] on li "Radio Button" at bounding box center [212, 106] width 96 height 16
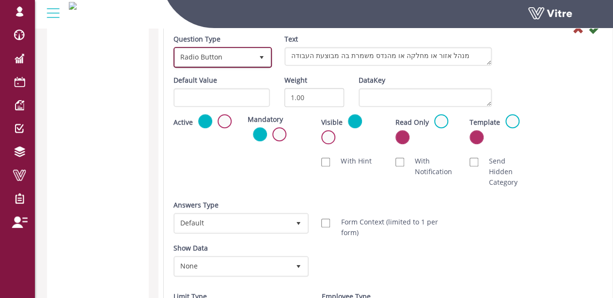
scroll to position [2230, 0]
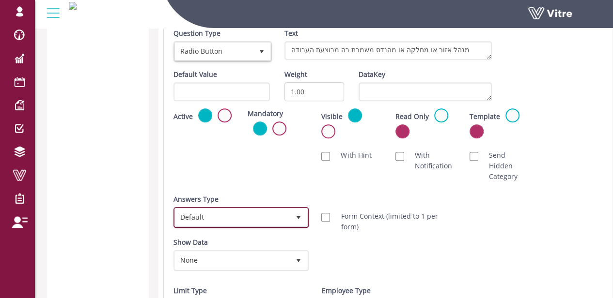
click at [214, 209] on span "Default" at bounding box center [232, 217] width 115 height 17
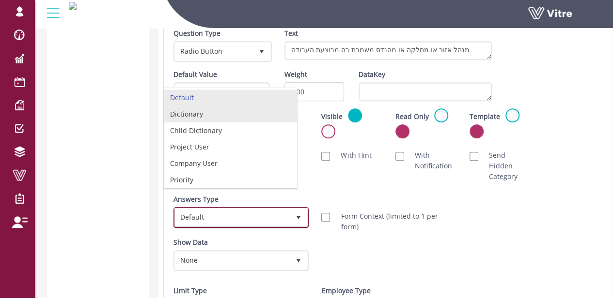
click at [210, 111] on li "Dictionary" at bounding box center [230, 114] width 133 height 16
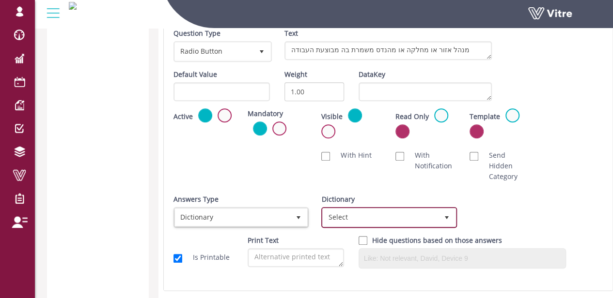
drag, startPoint x: 405, startPoint y: 214, endPoint x: 400, endPoint y: 213, distance: 5.4
click at [405, 214] on span "Select" at bounding box center [380, 217] width 115 height 17
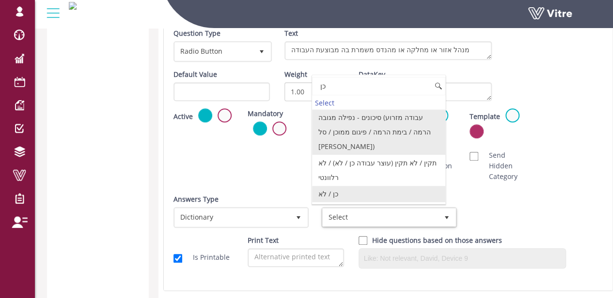
click at [338, 186] on li "כן / לא" at bounding box center [378, 194] width 133 height 16
type input "כן"
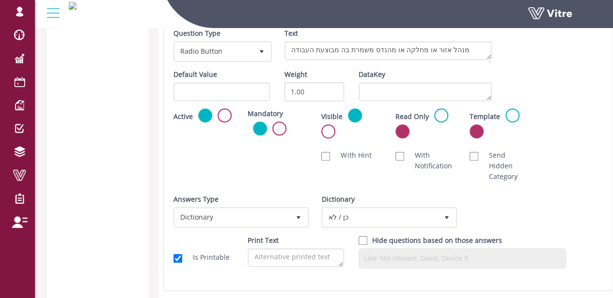
click at [545, 149] on div "Scan NFC Must scan With Hint With Notification Send Hidden Category No Image Op…" at bounding box center [388, 166] width 444 height 42
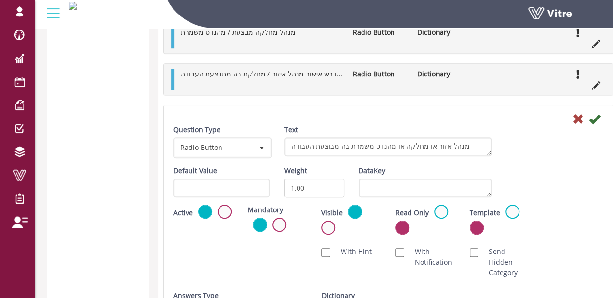
scroll to position [2133, 0]
click at [593, 118] on icon at bounding box center [595, 120] width 12 height 12
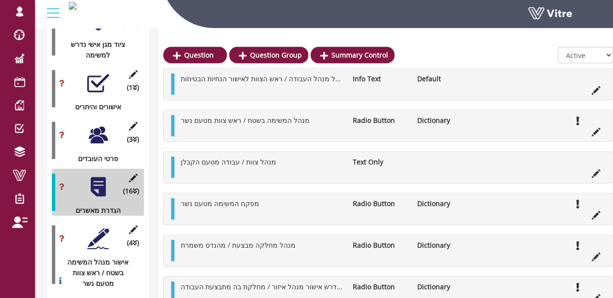
scroll to position [1359, 0]
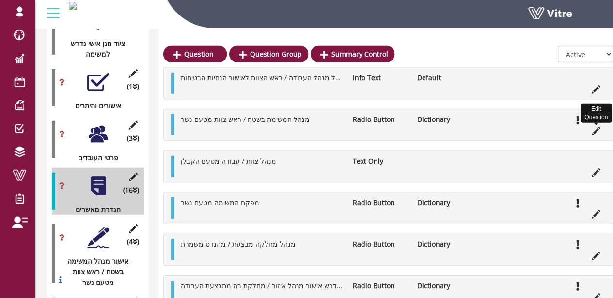
click at [597, 129] on icon at bounding box center [595, 131] width 9 height 9
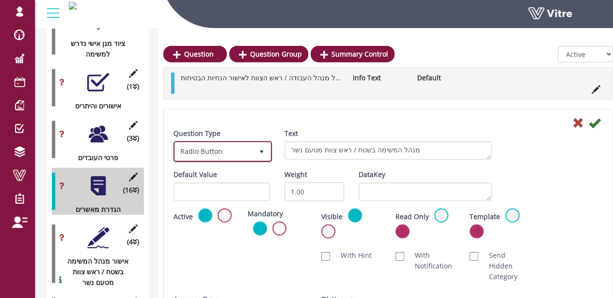
click at [248, 151] on span "Radio Button" at bounding box center [214, 151] width 78 height 17
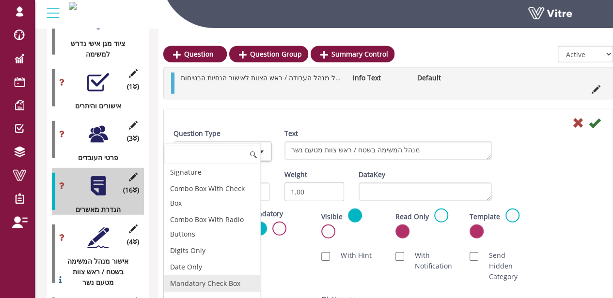
scroll to position [0, 0]
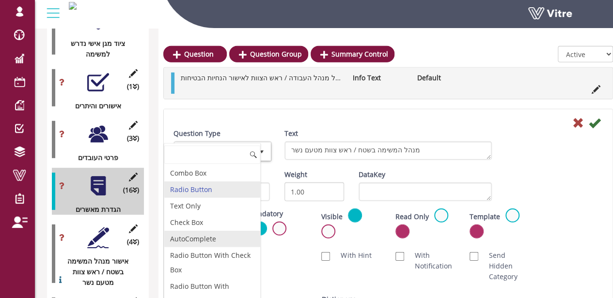
click at [202, 239] on li "AutoComplete" at bounding box center [212, 239] width 96 height 16
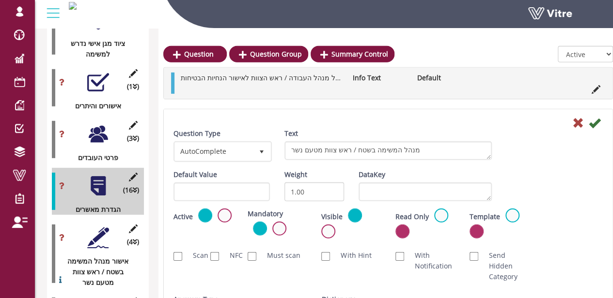
click at [513, 159] on div "Question Type AutoComplete 11 Text מנהל המשימה בשטח / ראש צוות מטעם נשר" at bounding box center [388, 148] width 444 height 41
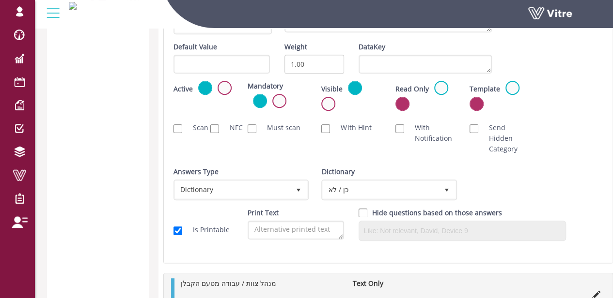
scroll to position [2134, 0]
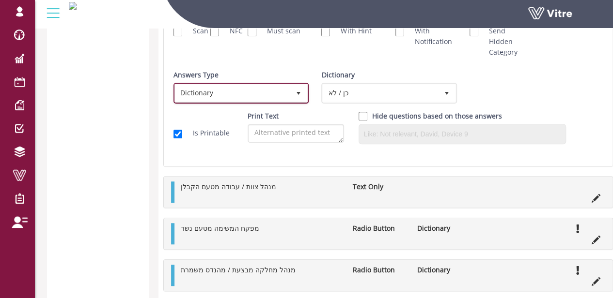
click at [258, 92] on span "Dictionary" at bounding box center [232, 92] width 115 height 17
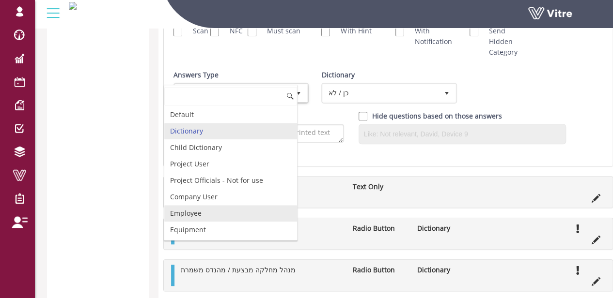
drag, startPoint x: 205, startPoint y: 227, endPoint x: 204, endPoint y: 209, distance: 18.4
click at [204, 209] on ul "Default Dictionary Child Dictionary Project User Project Officials - Not for us…" at bounding box center [230, 238] width 133 height 263
click at [204, 209] on li "Employee" at bounding box center [230, 213] width 133 height 16
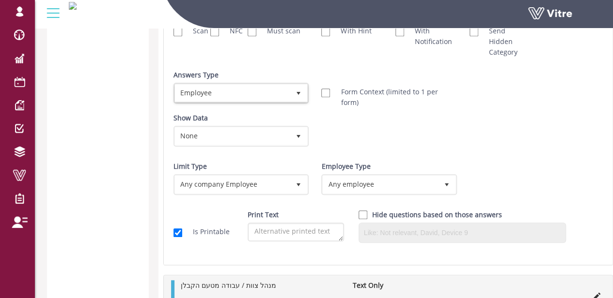
click at [442, 136] on div "Show Data None 0 Certificates רשיון נהיגה במלגזה Limit to Valid Only" at bounding box center [388, 133] width 444 height 41
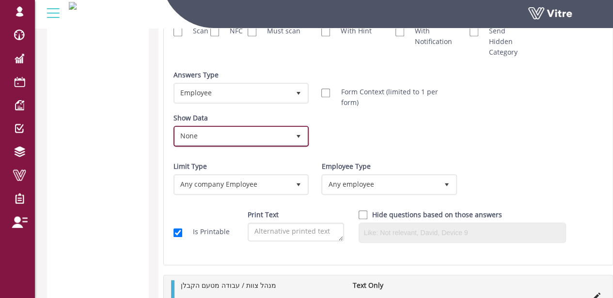
click at [244, 131] on span "None" at bounding box center [232, 135] width 115 height 17
click at [244, 131] on li "None" at bounding box center [230, 138] width 133 height 16
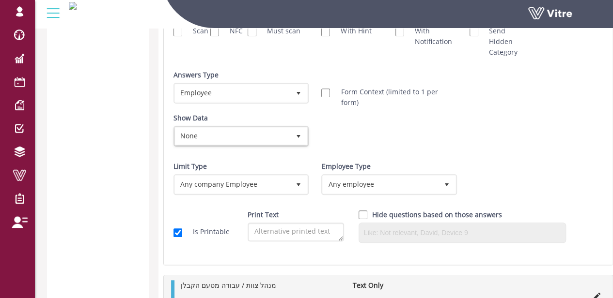
click at [508, 133] on div "Show Data None 0 Certificates רשיון נהיגה במלגזה Limit to Valid Only" at bounding box center [388, 133] width 444 height 41
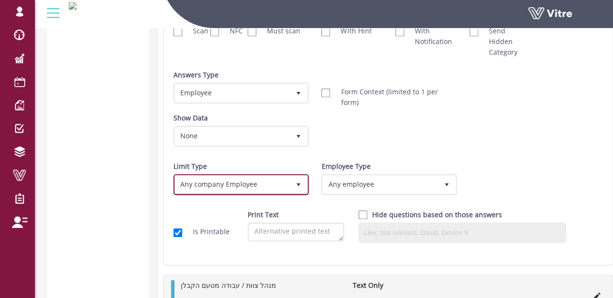
click at [224, 182] on span "Any company Employee" at bounding box center [232, 184] width 115 height 17
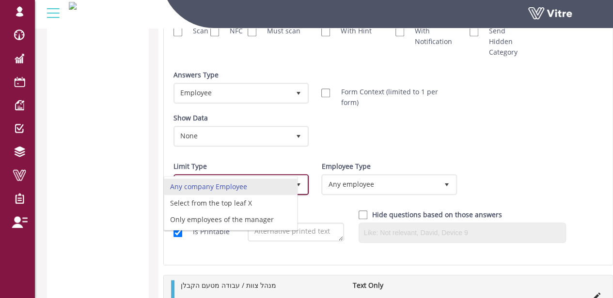
click at [224, 182] on li "Any company Employee" at bounding box center [230, 187] width 133 height 16
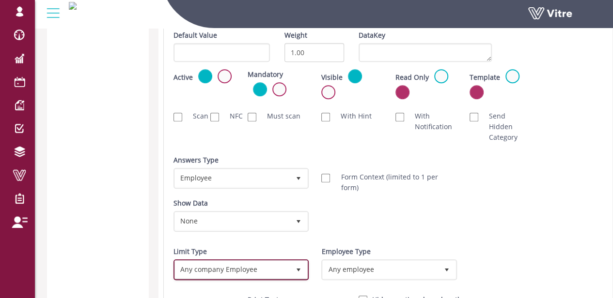
scroll to position [1940, 0]
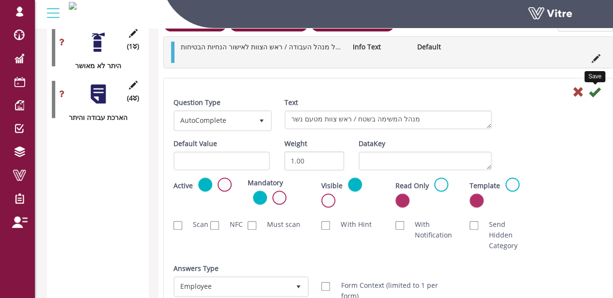
click at [599, 91] on icon at bounding box center [595, 92] width 12 height 12
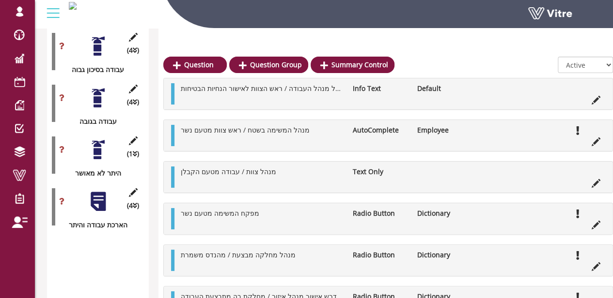
scroll to position [1844, 0]
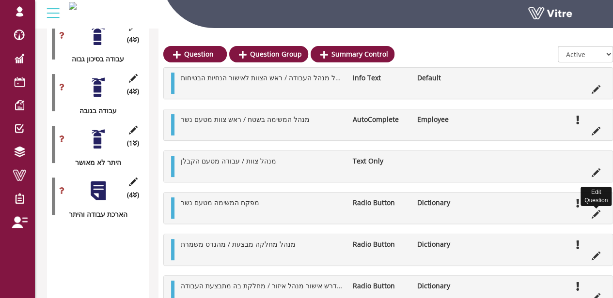
click at [598, 212] on icon at bounding box center [595, 214] width 9 height 9
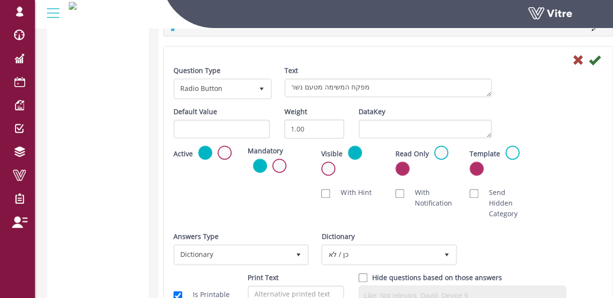
scroll to position [2086, 0]
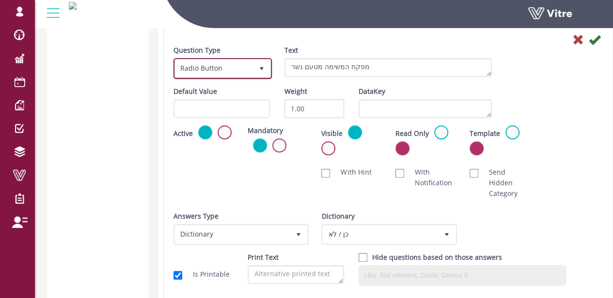
click at [206, 63] on span "Radio Button" at bounding box center [214, 68] width 78 height 17
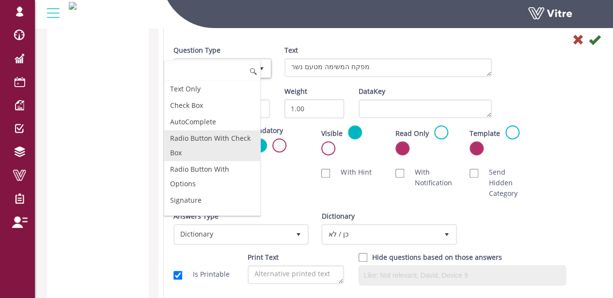
scroll to position [48, 0]
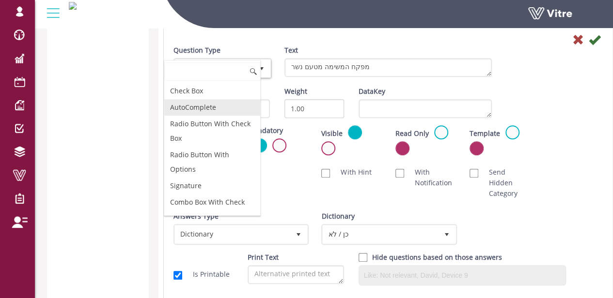
click at [202, 106] on li "AutoComplete" at bounding box center [212, 107] width 96 height 16
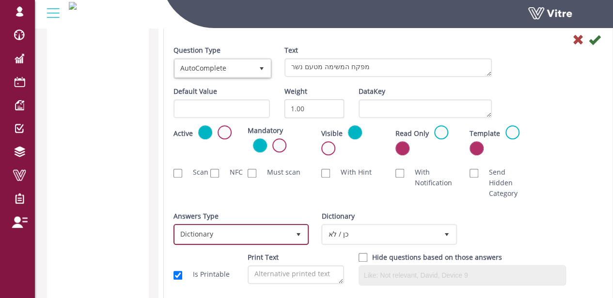
click at [207, 231] on span "Dictionary" at bounding box center [232, 234] width 115 height 17
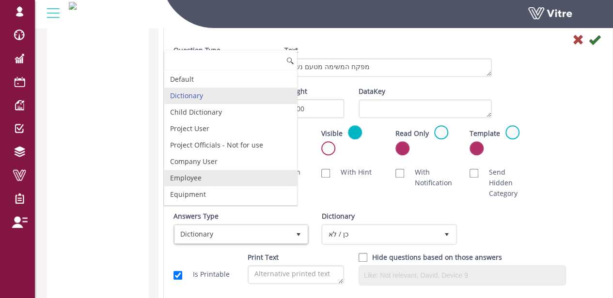
click at [202, 180] on li "Employee" at bounding box center [230, 178] width 133 height 16
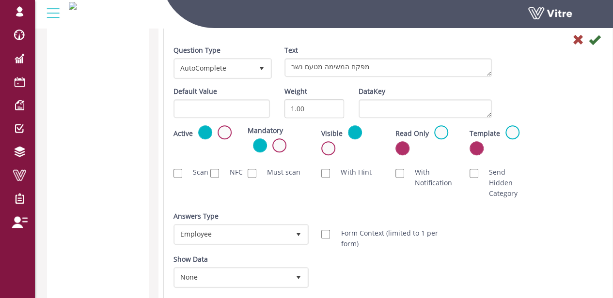
click at [581, 84] on div "Question Type AutoComplete 11 Text מפקח המשימה מטעם נשר Default Value Weight 1.…" at bounding box center [387, 218] width 429 height 347
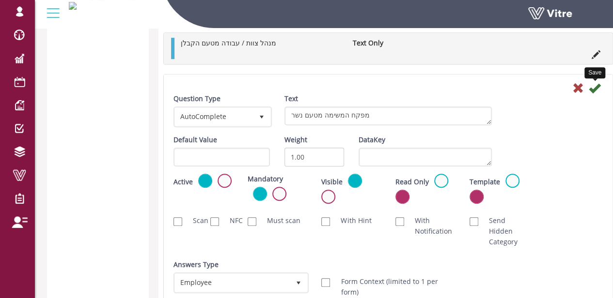
click at [596, 88] on icon at bounding box center [595, 88] width 12 height 12
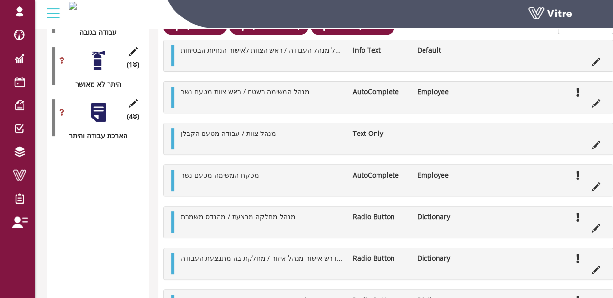
scroll to position [1892, 0]
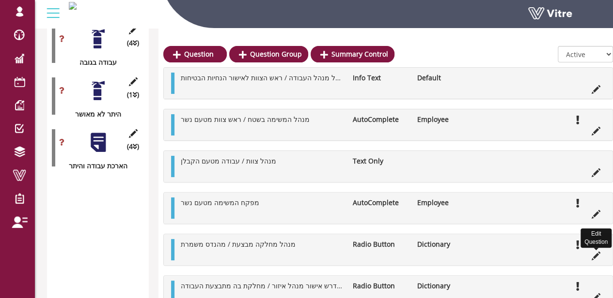
click at [591, 255] on icon at bounding box center [595, 256] width 9 height 9
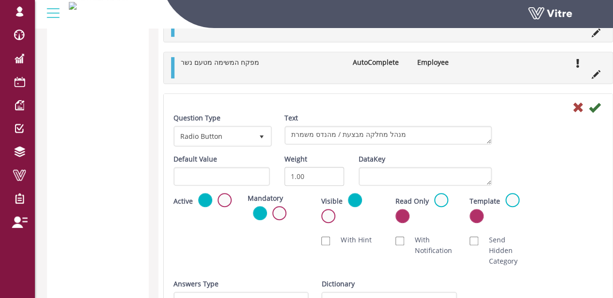
scroll to position [2086, 0]
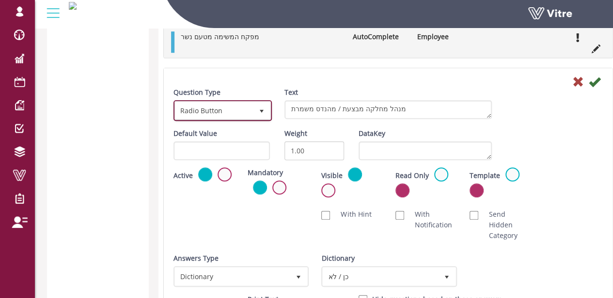
click at [227, 102] on span "Radio Button" at bounding box center [214, 110] width 78 height 17
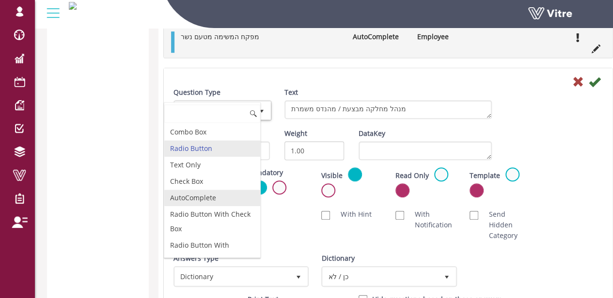
click at [216, 194] on li "AutoComplete" at bounding box center [212, 198] width 96 height 16
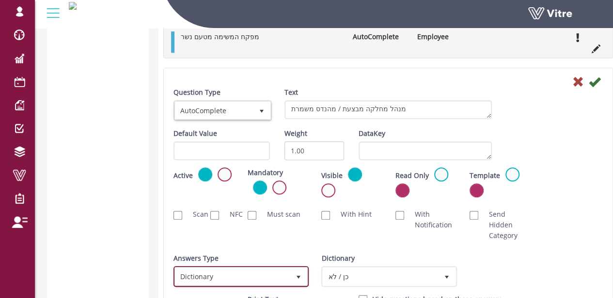
click at [225, 269] on span "Dictionary" at bounding box center [232, 276] width 115 height 17
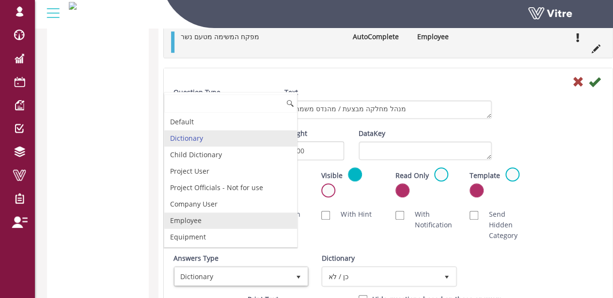
click at [220, 213] on li "Employee" at bounding box center [230, 221] width 133 height 16
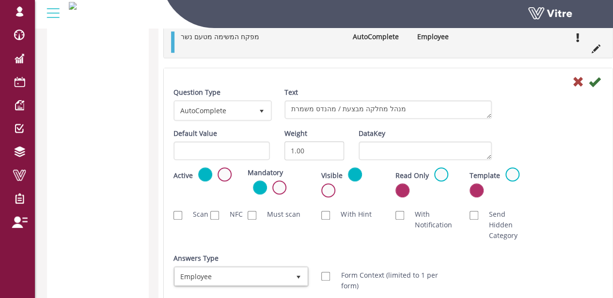
click at [595, 80] on icon at bounding box center [595, 82] width 12 height 12
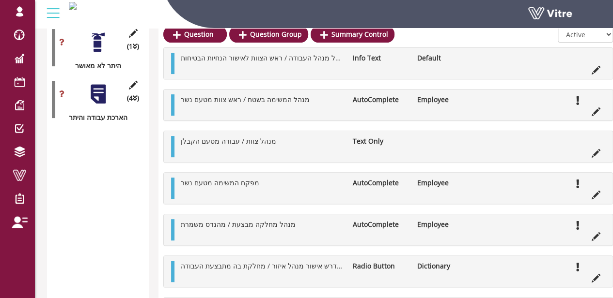
scroll to position [1989, 0]
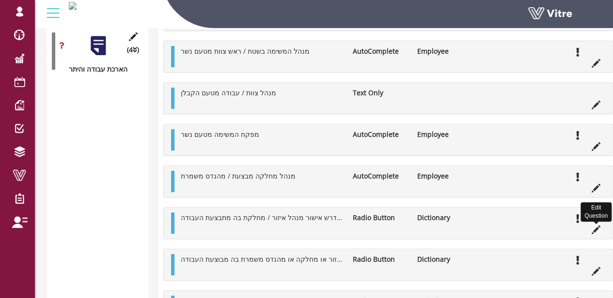
click at [593, 228] on icon at bounding box center [595, 230] width 9 height 9
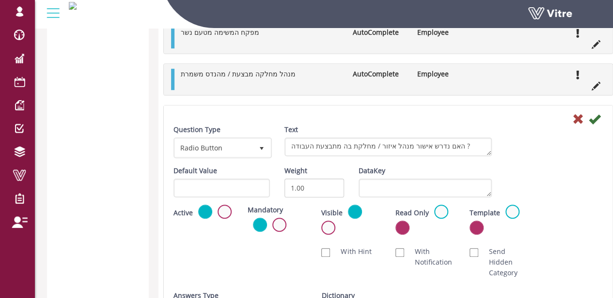
scroll to position [2134, 0]
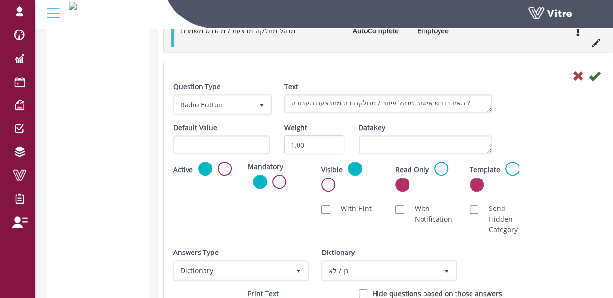
click at [573, 74] on icon at bounding box center [578, 76] width 12 height 12
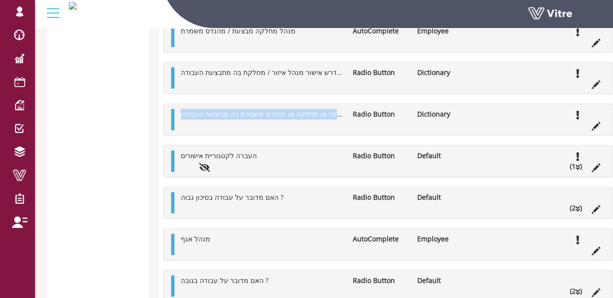
drag, startPoint x: 344, startPoint y: 110, endPoint x: 175, endPoint y: 114, distance: 168.6
click at [175, 114] on div "מנהל אזור או מחלקה או מהנדס משמרת בה מבוצעת העבודה Radio Button Dictionary" at bounding box center [388, 119] width 449 height 31
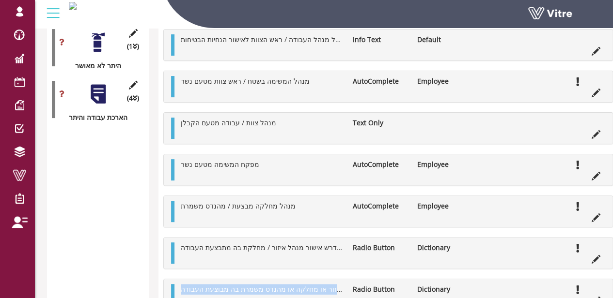
scroll to position [2086, 0]
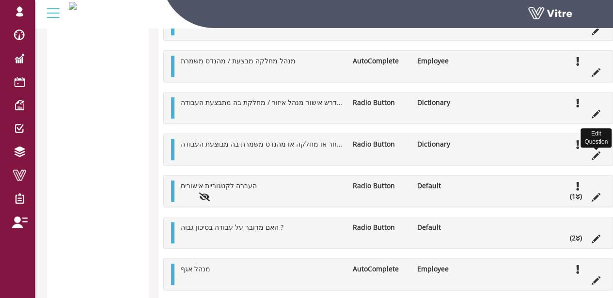
click at [596, 153] on icon at bounding box center [595, 156] width 9 height 9
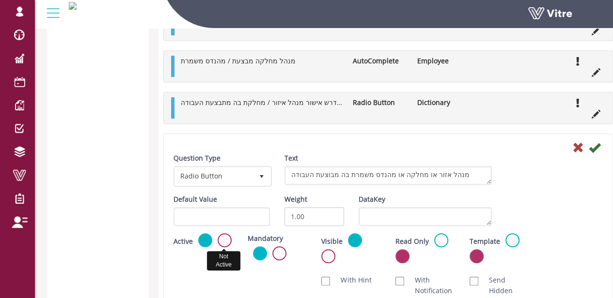
click at [226, 236] on label at bounding box center [224, 240] width 14 height 14
click at [0, 0] on input "radio" at bounding box center [0, 0] width 0 height 0
click at [598, 146] on icon at bounding box center [595, 148] width 12 height 12
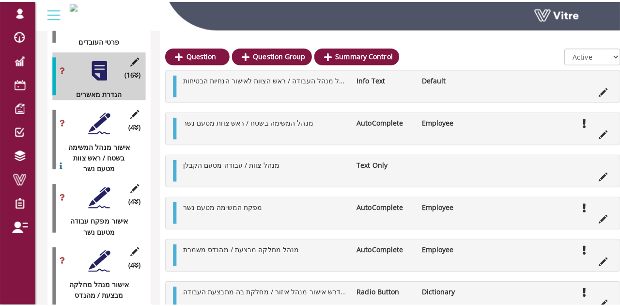
scroll to position [1456, 0]
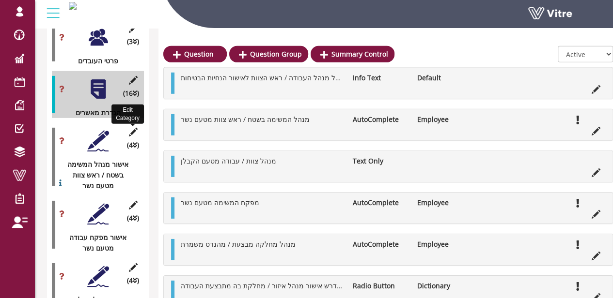
click at [133, 128] on icon at bounding box center [133, 132] width 12 height 9
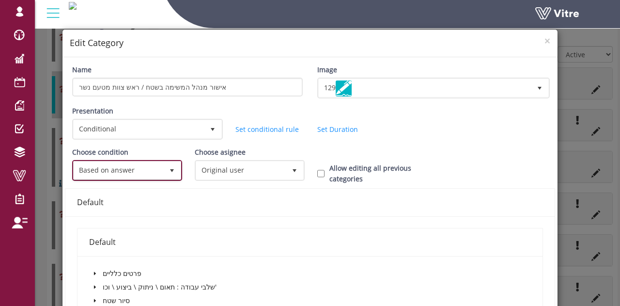
click at [140, 169] on span "Based on answer" at bounding box center [119, 169] width 90 height 17
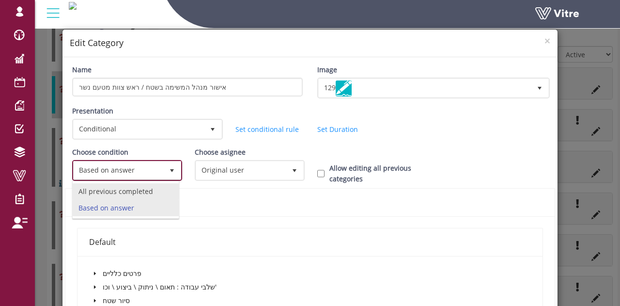
click at [117, 185] on li "All previous completed" at bounding box center [126, 191] width 106 height 16
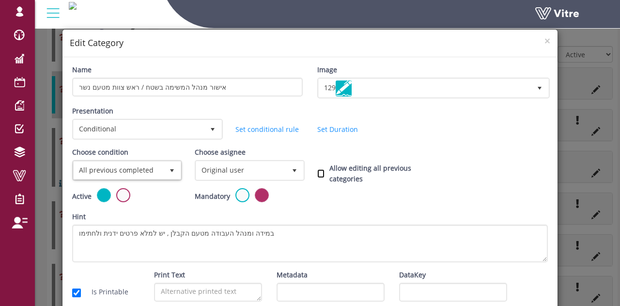
click at [319, 173] on input "Allow editing all previous categories" at bounding box center [320, 173] width 7 height 9
click at [320, 171] on input "Allow editing all previous categories" at bounding box center [320, 173] width 7 height 9
checkbox input "false"
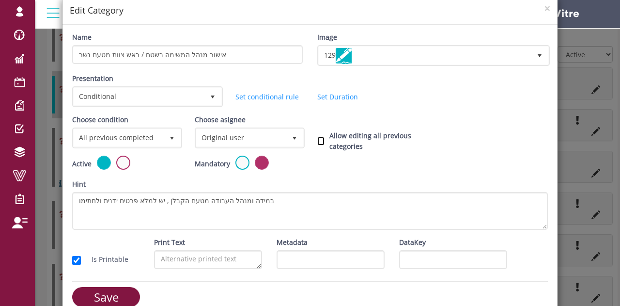
scroll to position [47, 0]
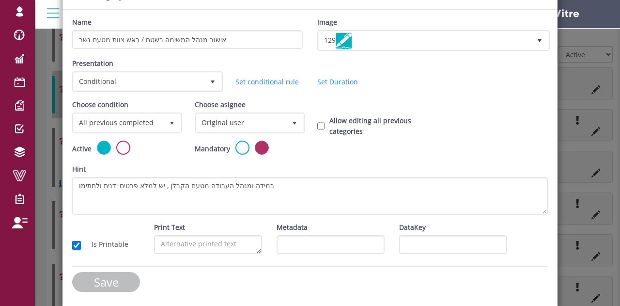
click at [114, 278] on input "Save" at bounding box center [106, 282] width 68 height 20
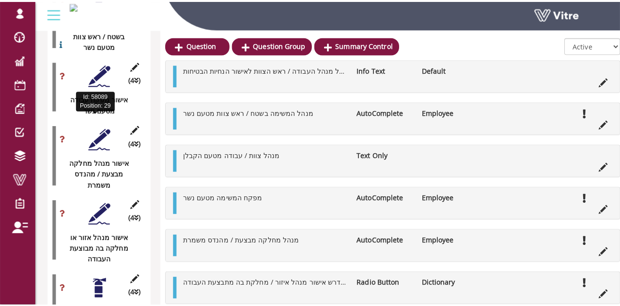
scroll to position [1601, 0]
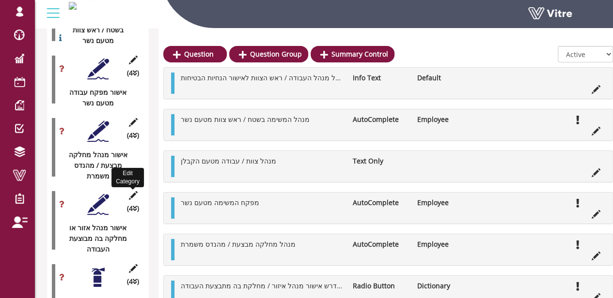
click at [132, 191] on icon at bounding box center [133, 195] width 12 height 9
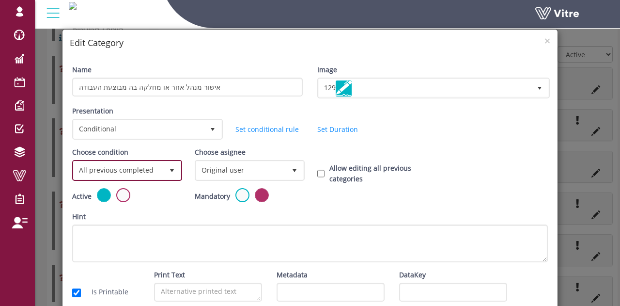
click at [143, 171] on span "All previous completed" at bounding box center [119, 169] width 90 height 17
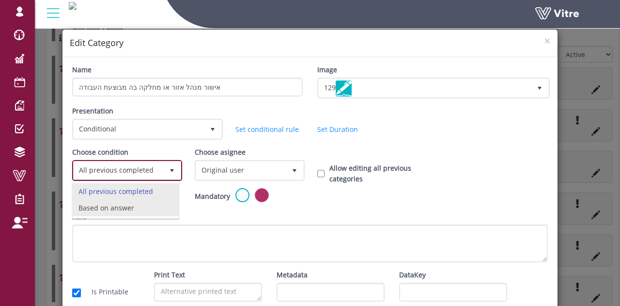
click at [92, 207] on li "Based on answer" at bounding box center [126, 208] width 106 height 16
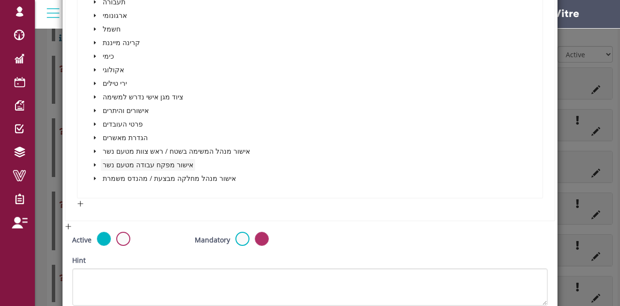
scroll to position [436, 0]
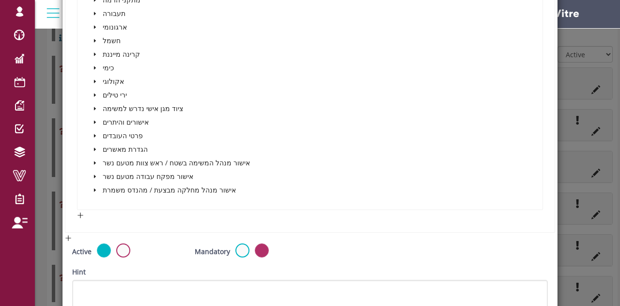
click at [94, 148] on icon "caret-down" at bounding box center [95, 149] width 2 height 3
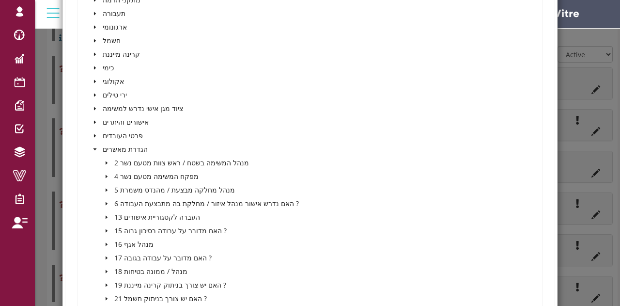
click at [101, 204] on span at bounding box center [107, 204] width 12 height 12
click at [124, 216] on span at bounding box center [128, 217] width 8 height 8
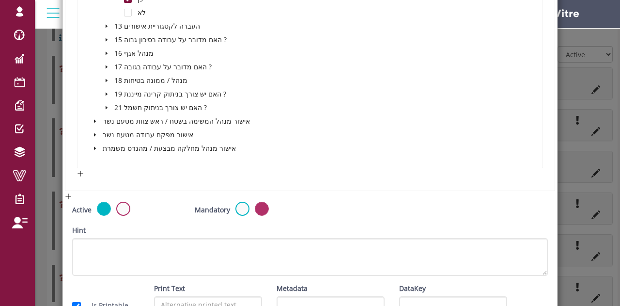
scroll to position [714, 0]
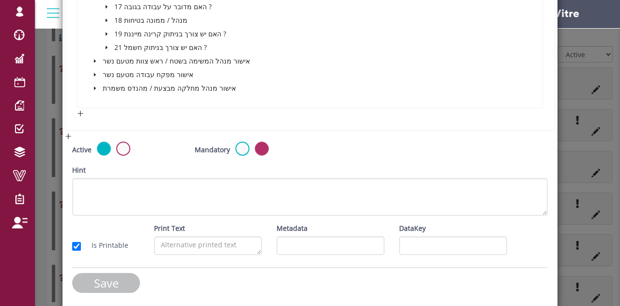
click at [114, 280] on input "Save" at bounding box center [106, 283] width 68 height 20
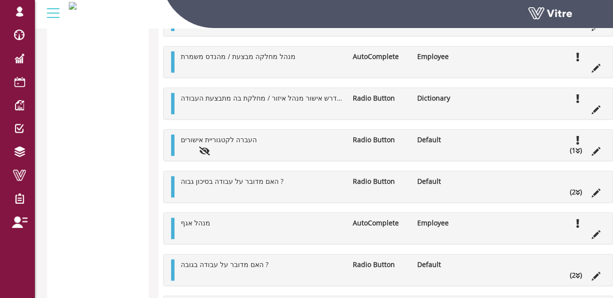
scroll to position [2086, 0]
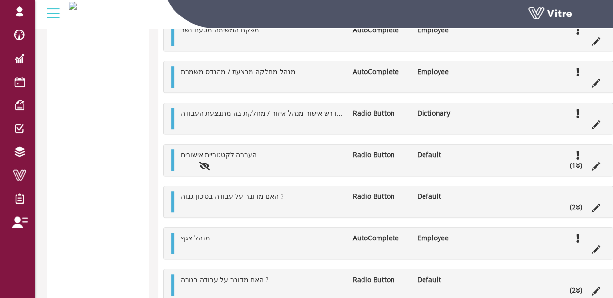
click at [578, 202] on li "(2 )" at bounding box center [576, 207] width 22 height 11
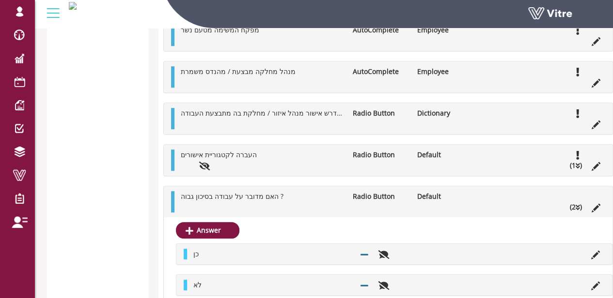
click at [573, 207] on li "(2 )" at bounding box center [576, 207] width 22 height 11
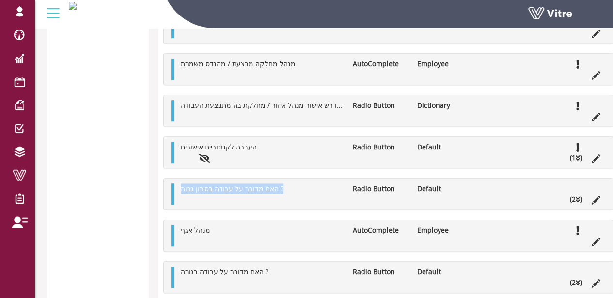
drag, startPoint x: 289, startPoint y: 187, endPoint x: 173, endPoint y: 189, distance: 115.8
click at [173, 189] on div "האם מדובר על עבודה בסיכון גבוה ? Radio Button Default (2 )" at bounding box center [388, 194] width 449 height 31
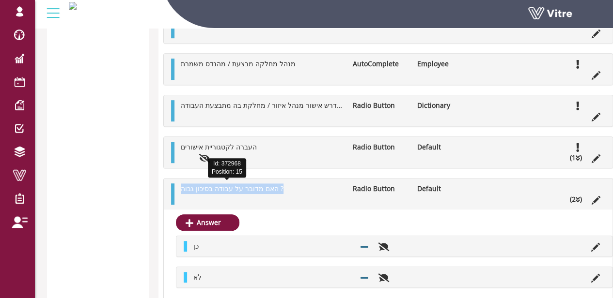
copy span "האם מדובר על עבודה בסיכון גבוה ?"
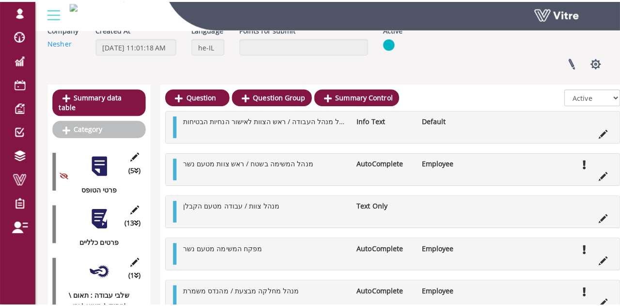
scroll to position [0, 0]
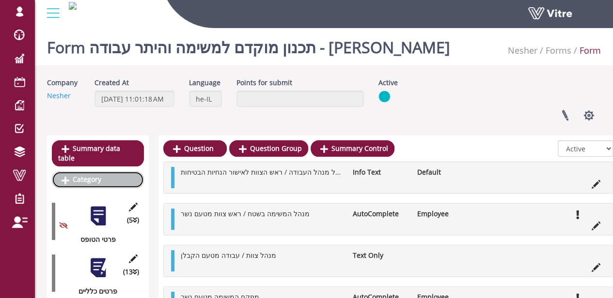
click at [88, 171] on link "Category" at bounding box center [98, 179] width 92 height 16
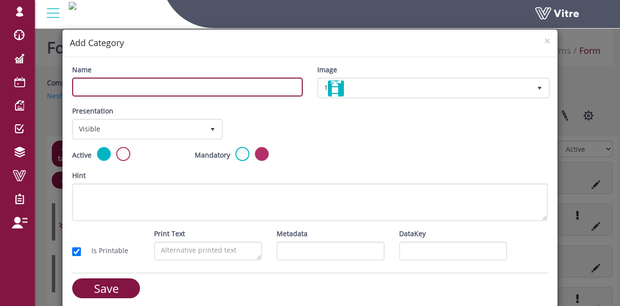
click at [130, 93] on input "Name" at bounding box center [187, 86] width 231 height 19
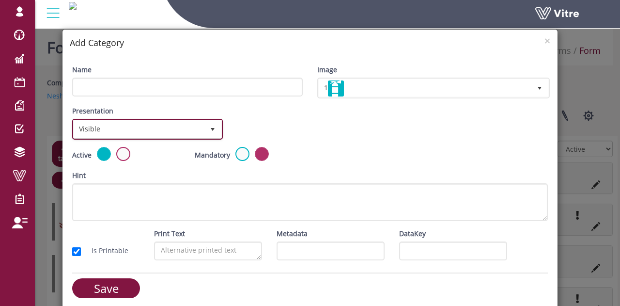
click at [89, 136] on span "Visible" at bounding box center [139, 128] width 130 height 17
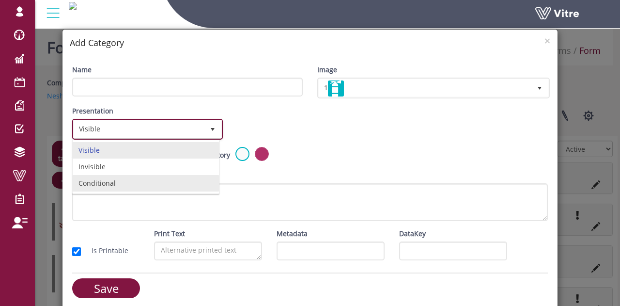
click at [91, 183] on li "Conditional" at bounding box center [146, 183] width 146 height 16
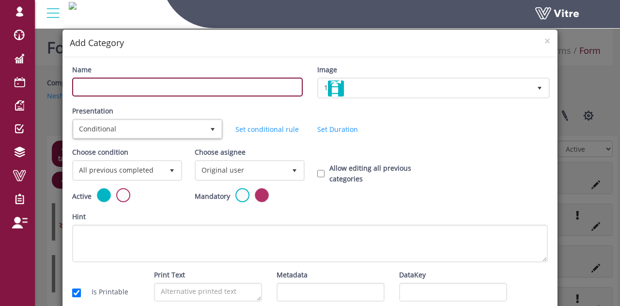
click at [149, 93] on input "Name" at bounding box center [187, 86] width 231 height 19
paste input "האם מדובר על עבודה בסיכון גבוה ?"
drag, startPoint x: 185, startPoint y: 87, endPoint x: 137, endPoint y: 85, distance: 48.0
click at [138, 85] on input "האם מדובר על עבודה בסיכון גבוה ?" at bounding box center [187, 86] width 231 height 19
click at [135, 87] on input "האם מדובר על עבודה בסיכון גבוה ?" at bounding box center [187, 86] width 231 height 19
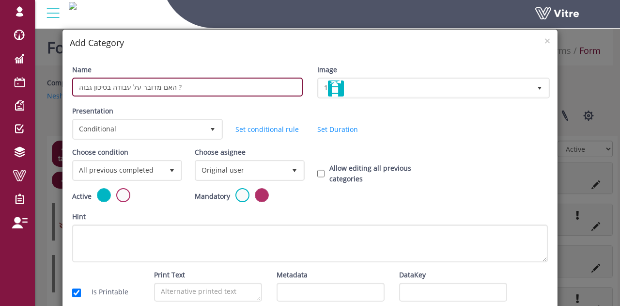
drag, startPoint x: 127, startPoint y: 87, endPoint x: 164, endPoint y: 88, distance: 36.8
click at [164, 88] on input "האם מדובר על עבודה בסיכון גבוה ?" at bounding box center [187, 86] width 231 height 19
click at [132, 85] on input "עבודה בסיכון גבוה ?" at bounding box center [187, 86] width 231 height 19
type input "מנהל עבודה בסיכון גבוה"
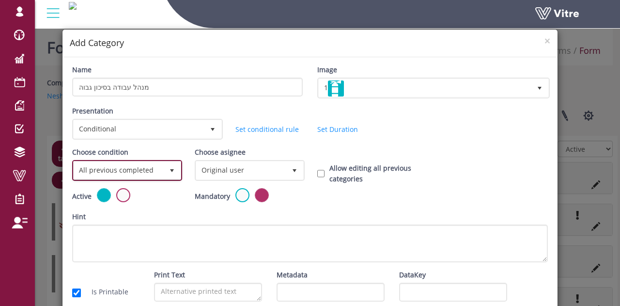
click at [153, 176] on span "All previous completed" at bounding box center [119, 169] width 90 height 17
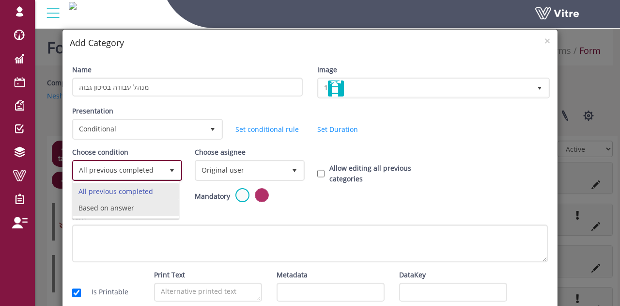
click at [137, 207] on li "Based on answer" at bounding box center [126, 208] width 106 height 16
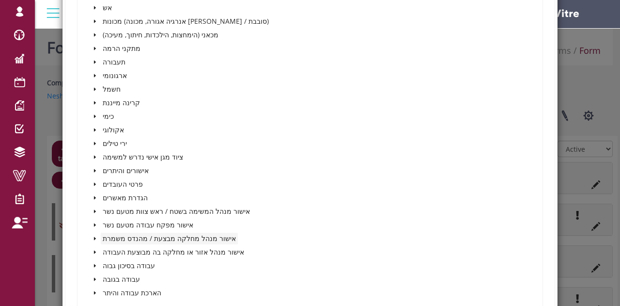
scroll to position [533, 0]
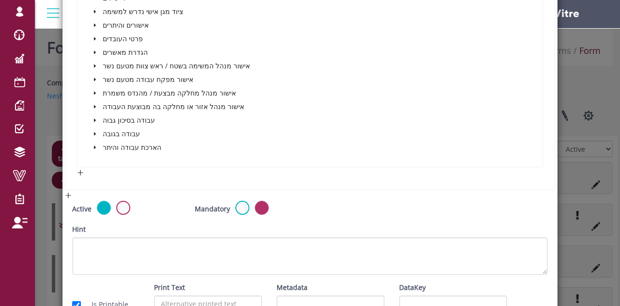
click at [93, 50] on span "caret-down" at bounding box center [95, 52] width 5 height 5
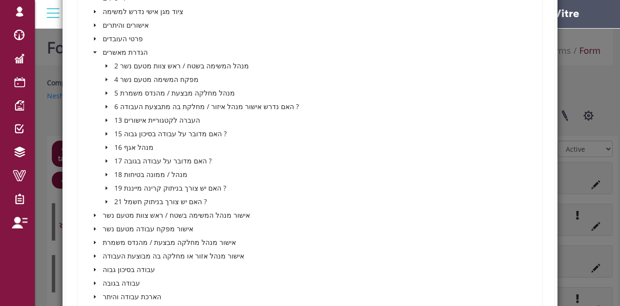
click at [107, 160] on icon "caret-down" at bounding box center [106, 160] width 5 height 5
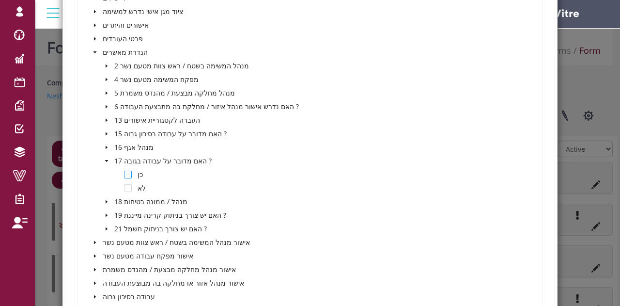
click at [126, 172] on span at bounding box center [128, 174] width 8 height 8
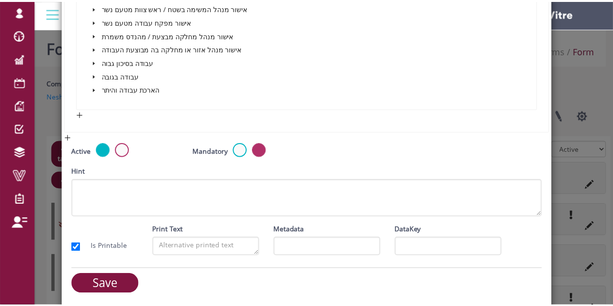
scroll to position [768, 0]
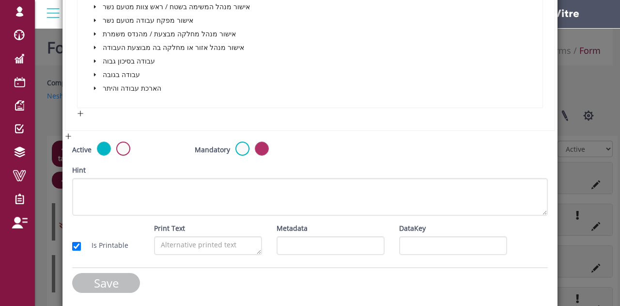
click at [122, 278] on input "Save" at bounding box center [106, 283] width 68 height 20
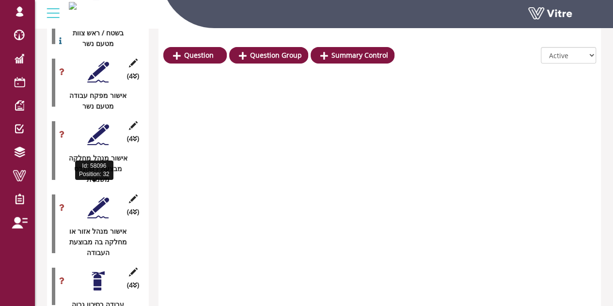
scroll to position [1813, 0]
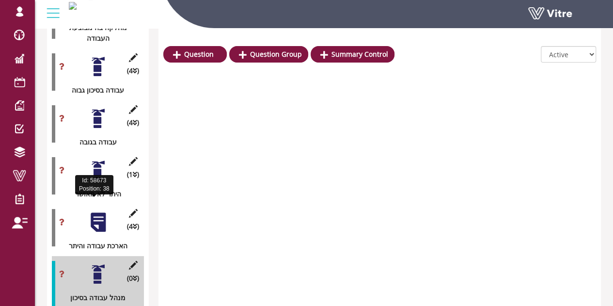
drag, startPoint x: 100, startPoint y: 237, endPoint x: 108, endPoint y: 218, distance: 20.4
click at [109, 256] on div "(0 ) מנהל עבודה בסיכון גבוה" at bounding box center [98, 285] width 92 height 58
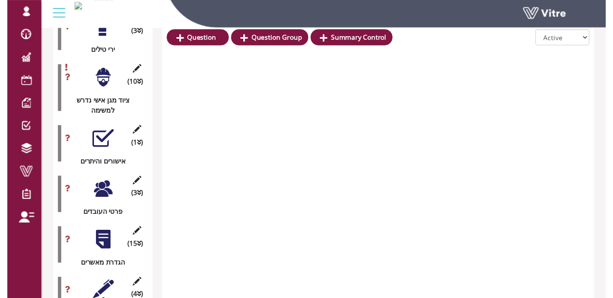
scroll to position [1330, 0]
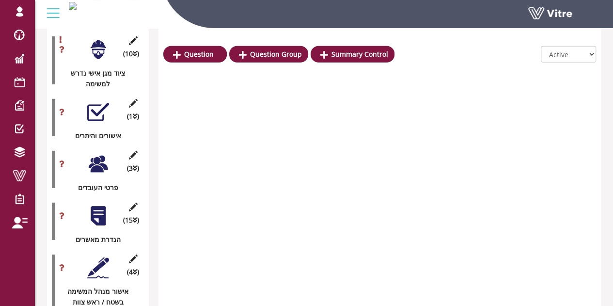
click at [96, 205] on div at bounding box center [98, 216] width 22 height 22
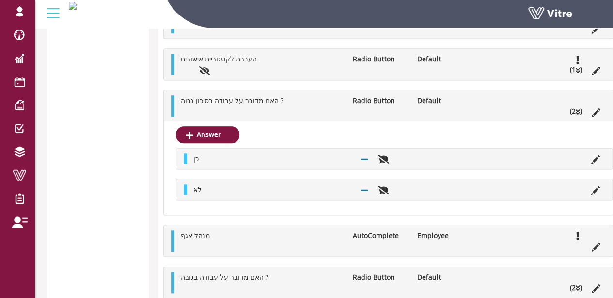
scroll to position [2250, 0]
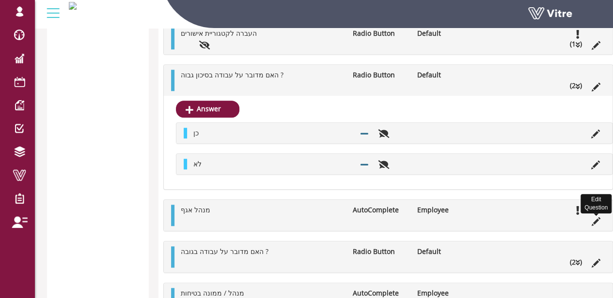
click at [596, 220] on icon at bounding box center [595, 221] width 9 height 9
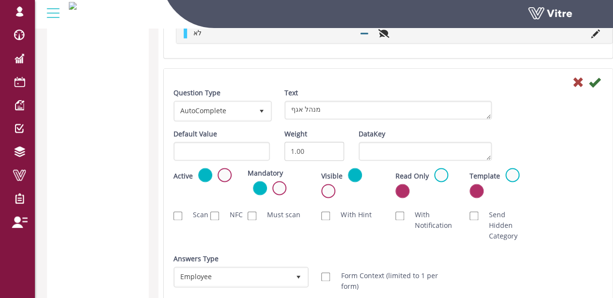
scroll to position [2395, 0]
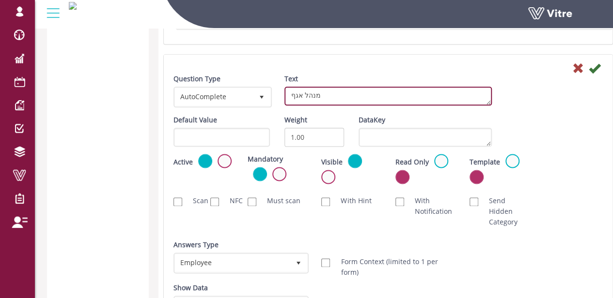
click at [336, 94] on textarea "מנהל אגף" at bounding box center [387, 96] width 207 height 19
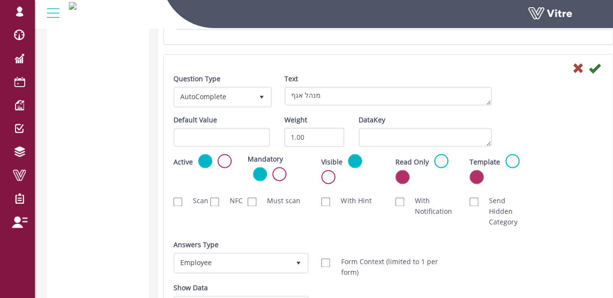
click at [230, 162] on div "Active" at bounding box center [203, 162] width 60 height 16
click at [225, 155] on label at bounding box center [224, 161] width 14 height 14
click at [0, 0] on input "radio" at bounding box center [0, 0] width 0 height 0
click at [598, 64] on icon at bounding box center [595, 68] width 12 height 12
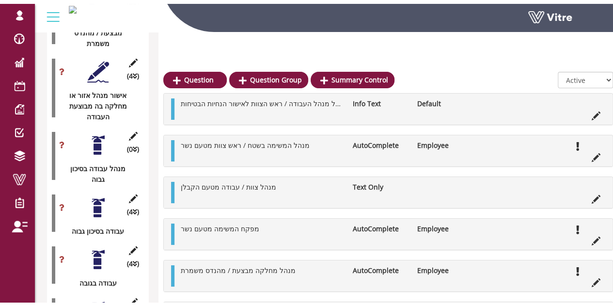
scroll to position [1760, 0]
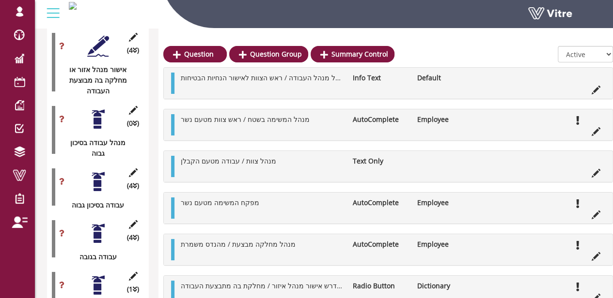
click at [97, 171] on div at bounding box center [98, 182] width 22 height 22
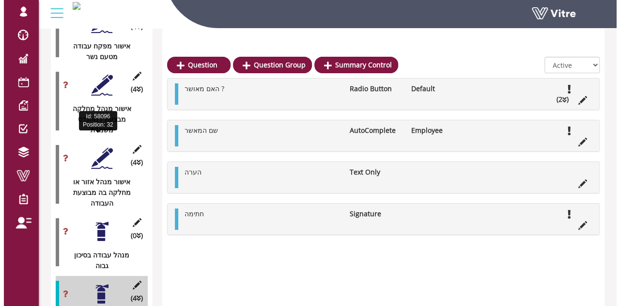
scroll to position [1663, 0]
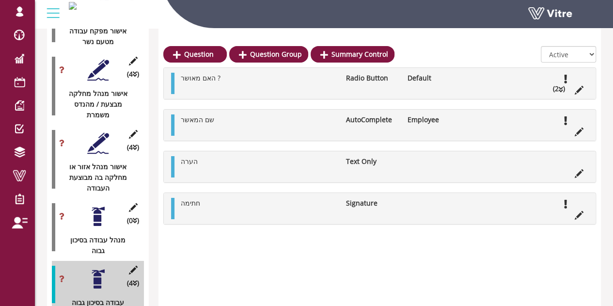
click at [101, 205] on div at bounding box center [98, 216] width 22 height 22
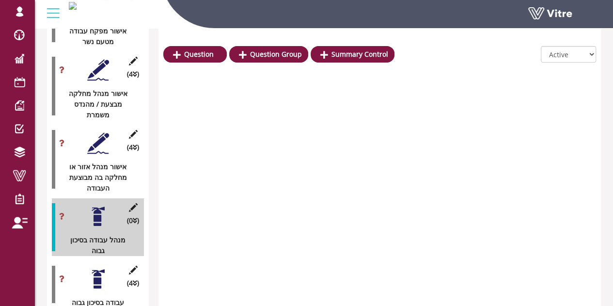
click at [96, 268] on div at bounding box center [98, 279] width 22 height 22
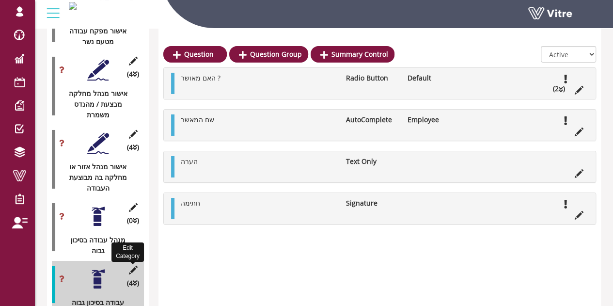
click at [130, 265] on icon at bounding box center [133, 269] width 12 height 9
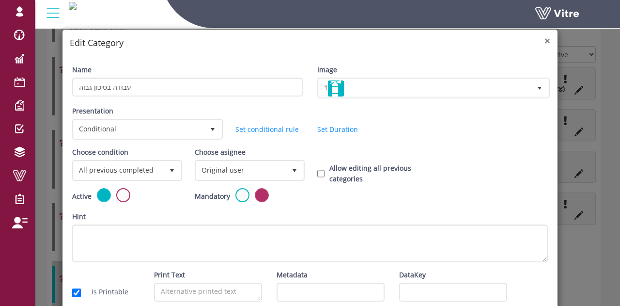
click at [544, 41] on span "×" at bounding box center [547, 41] width 6 height 14
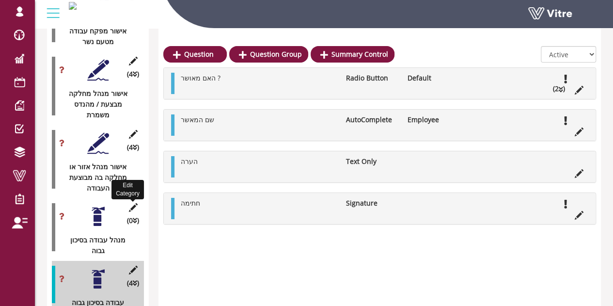
click at [131, 203] on icon at bounding box center [133, 207] width 12 height 9
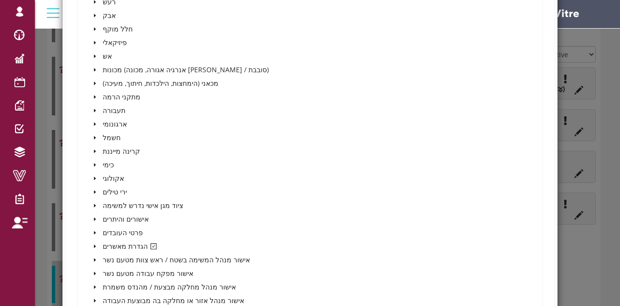
scroll to position [533, 0]
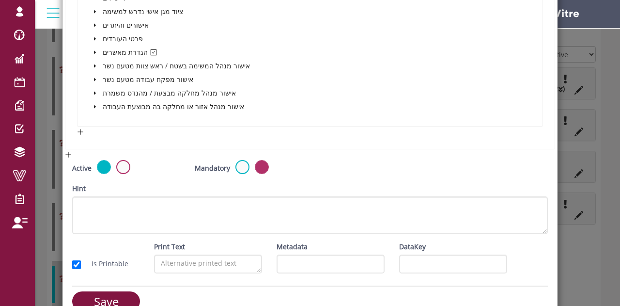
click at [113, 166] on div "Active" at bounding box center [126, 168] width 108 height 16
drag, startPoint x: 121, startPoint y: 167, endPoint x: 124, endPoint y: 192, distance: 24.8
click at [122, 167] on label at bounding box center [123, 167] width 14 height 14
click at [0, 0] on input "radio" at bounding box center [0, 0] width 0 height 0
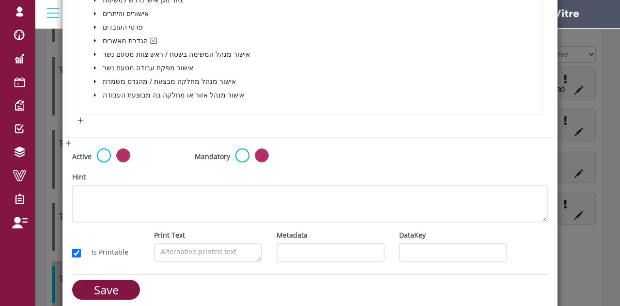
scroll to position [551, 0]
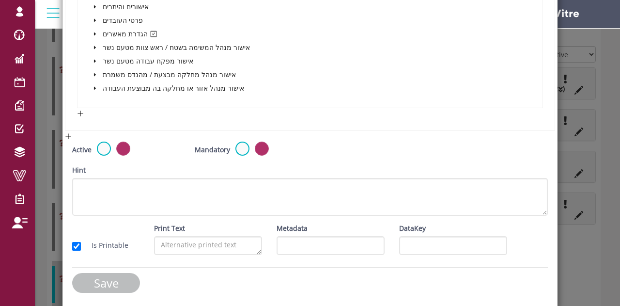
click at [114, 277] on input "Save" at bounding box center [106, 283] width 68 height 20
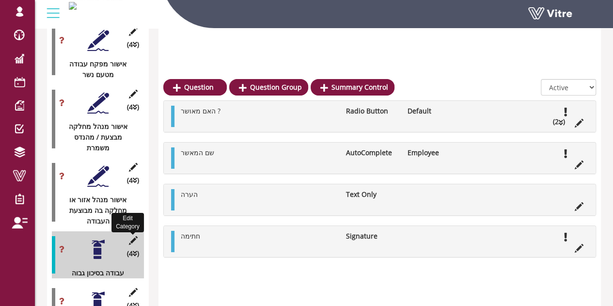
click at [131, 236] on icon at bounding box center [133, 240] width 12 height 9
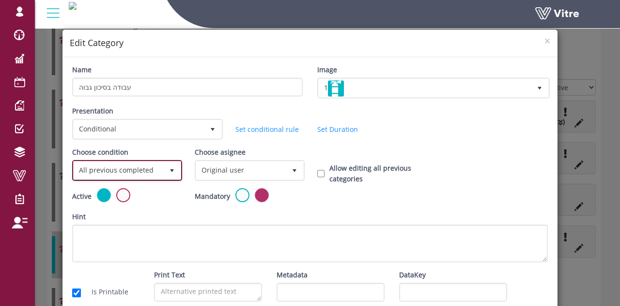
click at [132, 170] on span "All previous completed" at bounding box center [119, 169] width 90 height 17
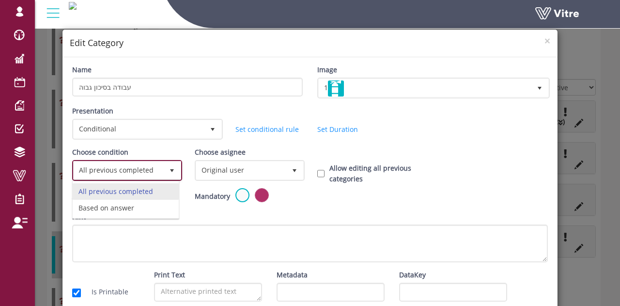
click at [116, 209] on li "Based on answer" at bounding box center [126, 208] width 106 height 16
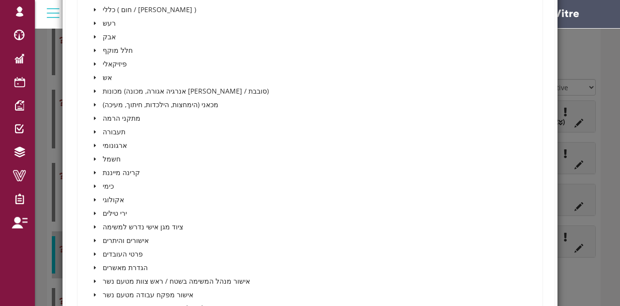
scroll to position [436, 0]
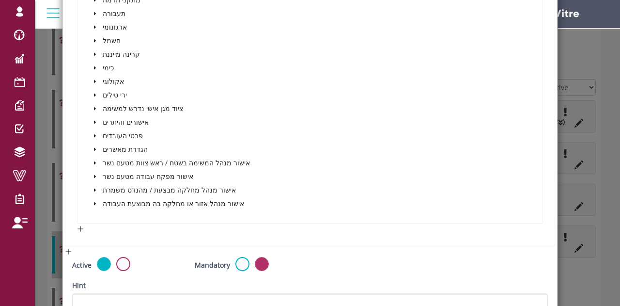
click at [95, 149] on icon "caret-down" at bounding box center [95, 149] width 5 height 5
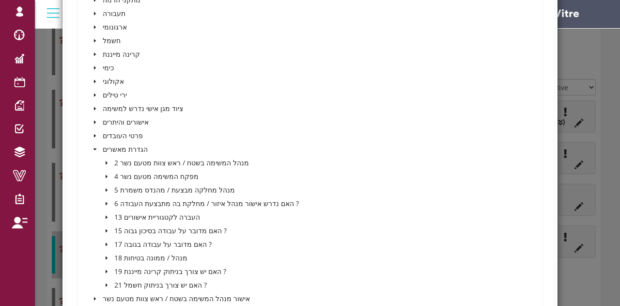
click at [104, 244] on icon "caret-down" at bounding box center [106, 244] width 5 height 5
click at [107, 229] on icon "caret-down" at bounding box center [106, 230] width 5 height 5
click at [124, 244] on span at bounding box center [128, 244] width 8 height 8
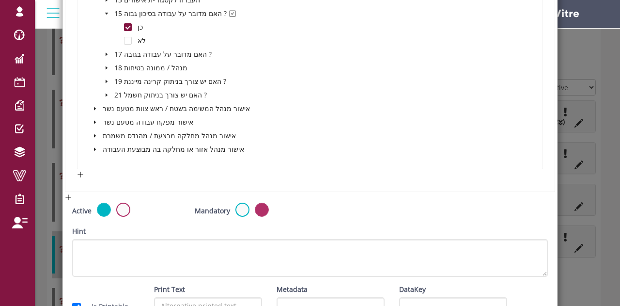
scroll to position [714, 0]
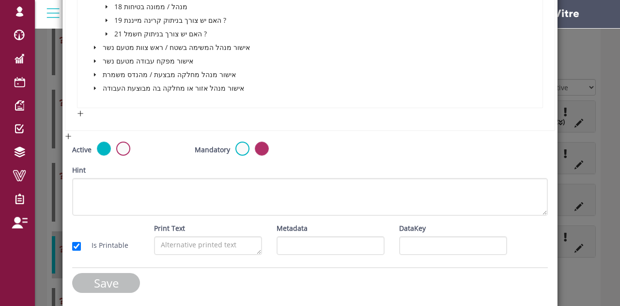
click at [105, 278] on input "Save" at bounding box center [106, 283] width 68 height 20
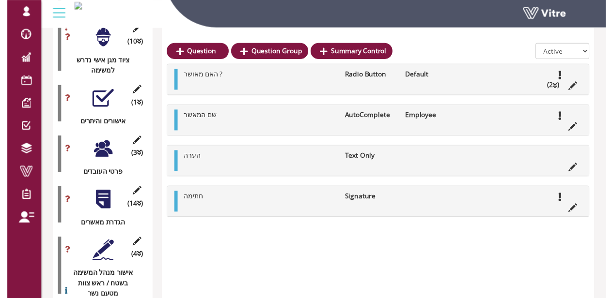
scroll to position [1339, 0]
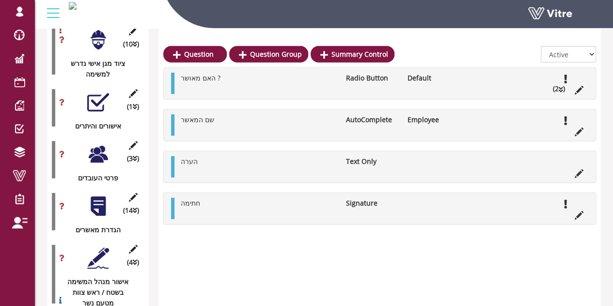
click at [102, 188] on div "(14 ) הגדרת מאשרים" at bounding box center [98, 211] width 92 height 47
click at [97, 195] on div at bounding box center [98, 206] width 22 height 22
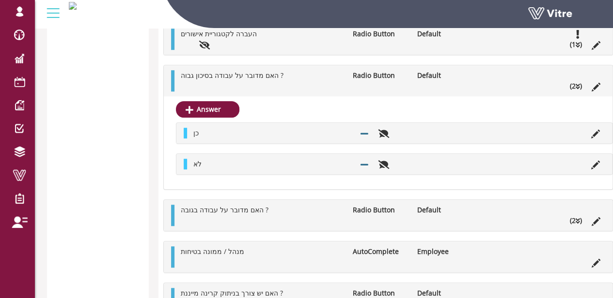
scroll to position [2211, 0]
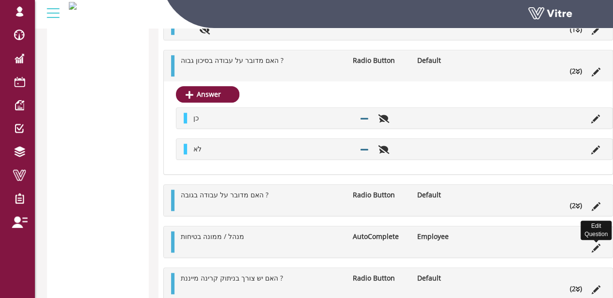
click at [597, 245] on icon at bounding box center [595, 248] width 9 height 9
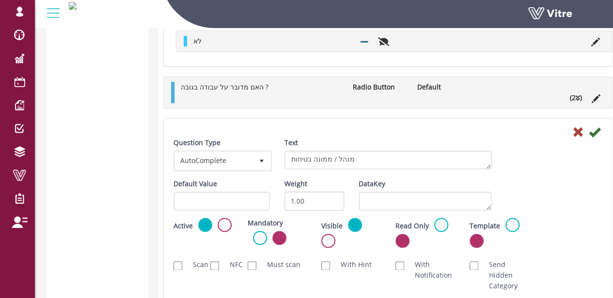
scroll to position [2405, 0]
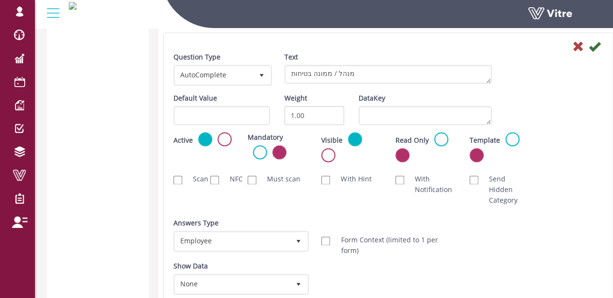
click at [231, 134] on div "Active Active" at bounding box center [203, 140] width 60 height 16
click at [225, 136] on label at bounding box center [224, 139] width 14 height 14
click at [0, 0] on input "radio" at bounding box center [0, 0] width 0 height 0
click at [598, 46] on icon at bounding box center [595, 47] width 12 height 12
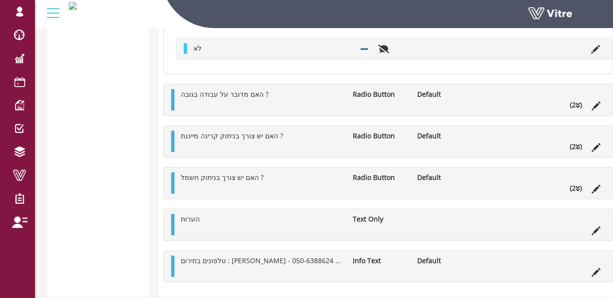
scroll to position [2151, 0]
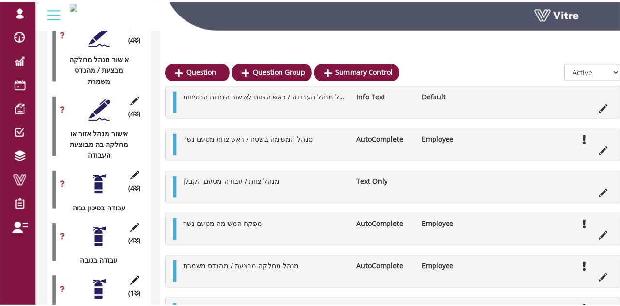
scroll to position [1715, 0]
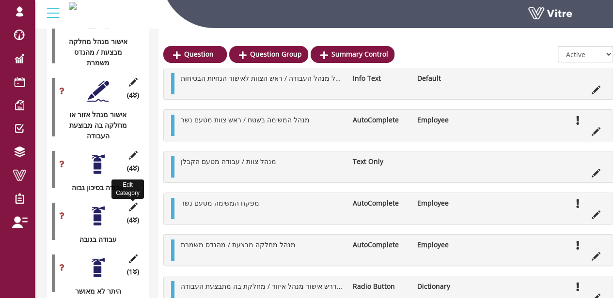
click at [133, 203] on icon at bounding box center [133, 207] width 12 height 9
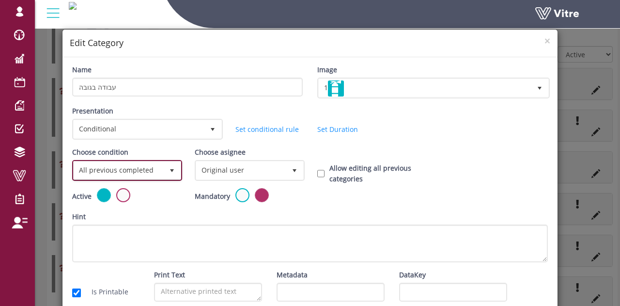
click at [141, 169] on span "All previous completed" at bounding box center [119, 169] width 90 height 17
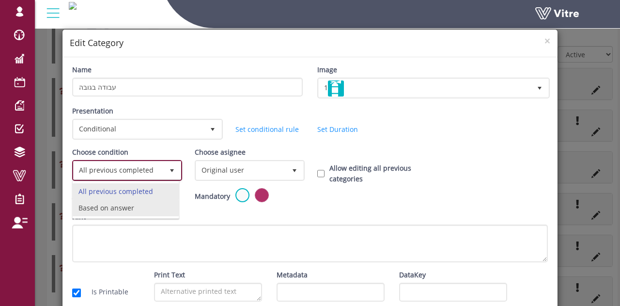
click at [124, 205] on li "Based on answer" at bounding box center [126, 208] width 106 height 16
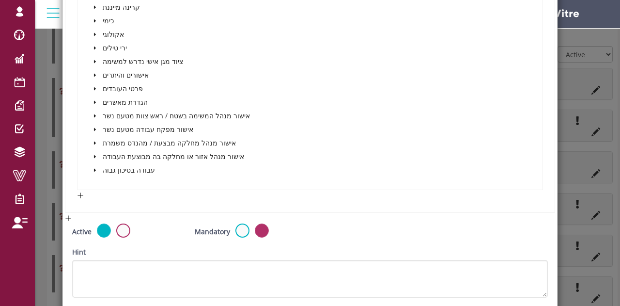
scroll to position [484, 0]
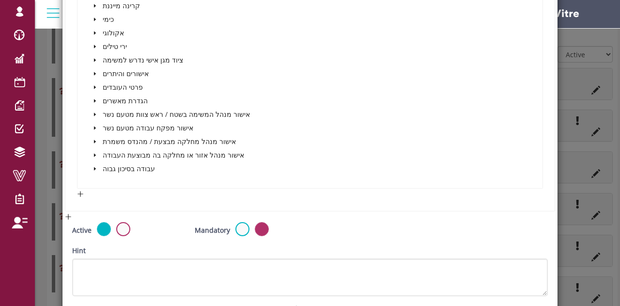
click at [95, 102] on icon "caret-down" at bounding box center [95, 100] width 5 height 5
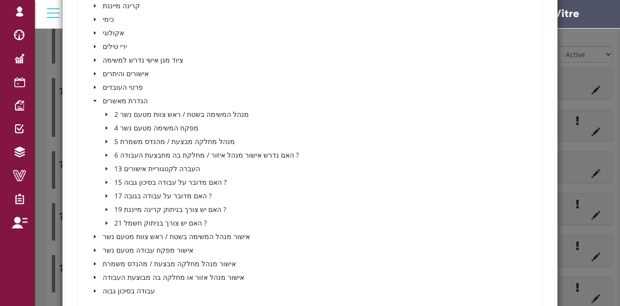
click at [107, 194] on icon "caret-down" at bounding box center [106, 195] width 5 height 5
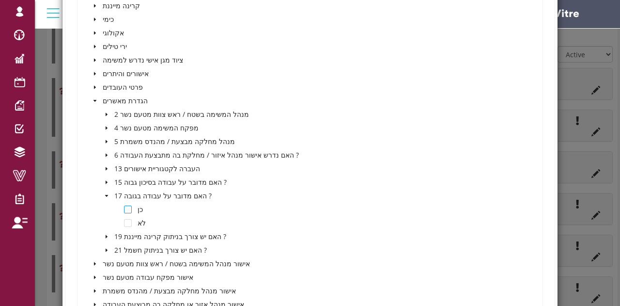
click at [125, 208] on span at bounding box center [128, 209] width 8 height 8
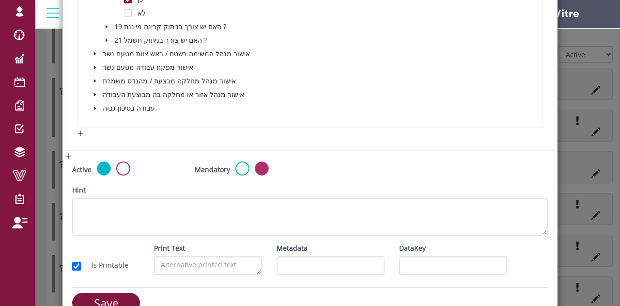
scroll to position [714, 0]
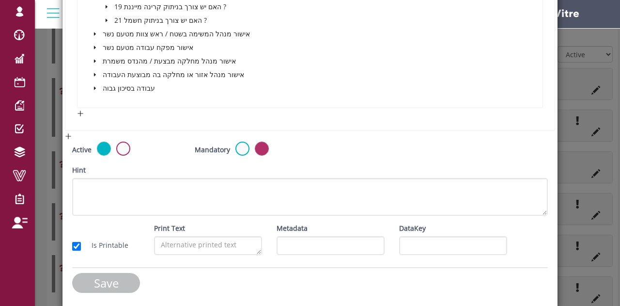
click at [112, 285] on input "Save" at bounding box center [106, 283] width 68 height 20
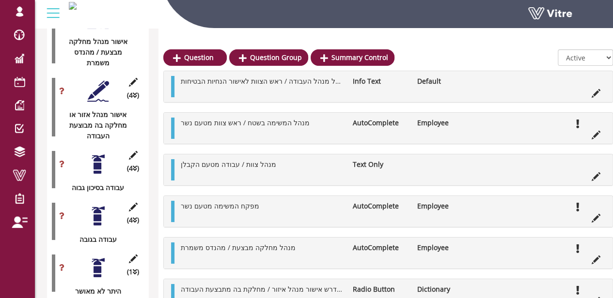
scroll to position [1763, 0]
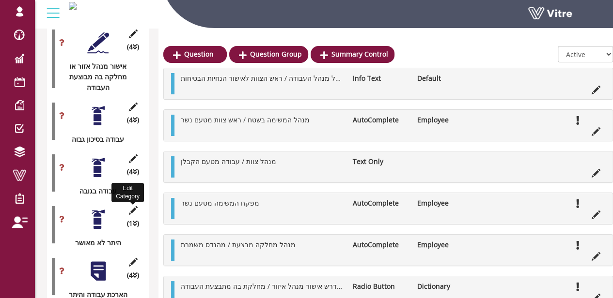
click at [136, 206] on icon at bounding box center [133, 210] width 12 height 9
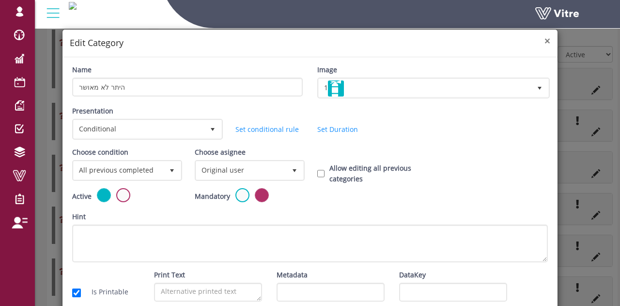
drag, startPoint x: 541, startPoint y: 40, endPoint x: 528, endPoint y: 44, distance: 12.7
click at [544, 40] on span "×" at bounding box center [547, 41] width 6 height 14
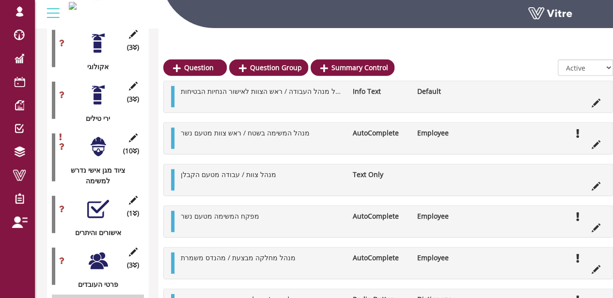
scroll to position [1230, 0]
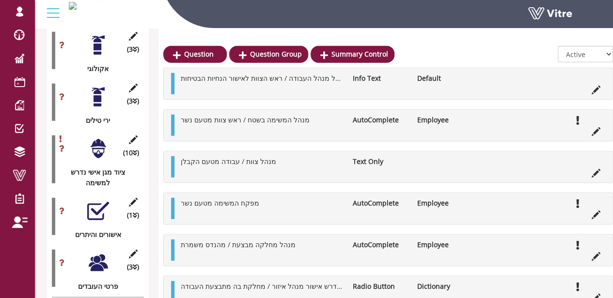
drag, startPoint x: 94, startPoint y: 149, endPoint x: 440, endPoint y: 43, distance: 361.4
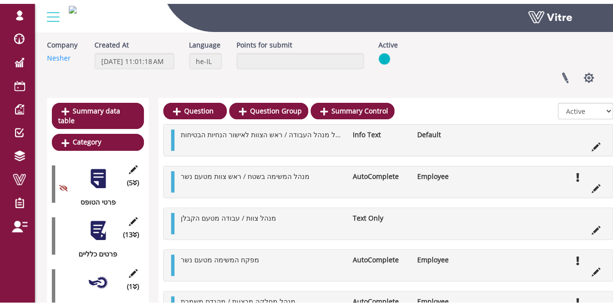
scroll to position [97, 0]
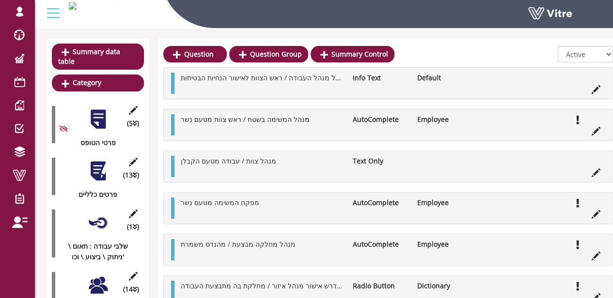
click at [98, 111] on div at bounding box center [98, 119] width 22 height 22
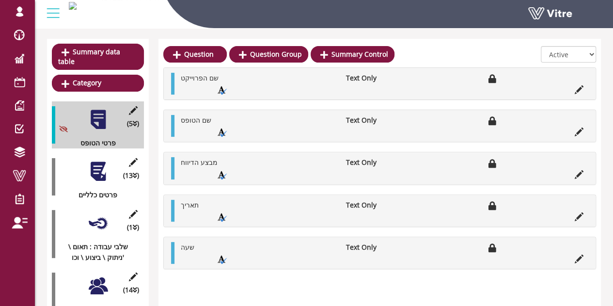
click at [91, 160] on div at bounding box center [98, 171] width 22 height 22
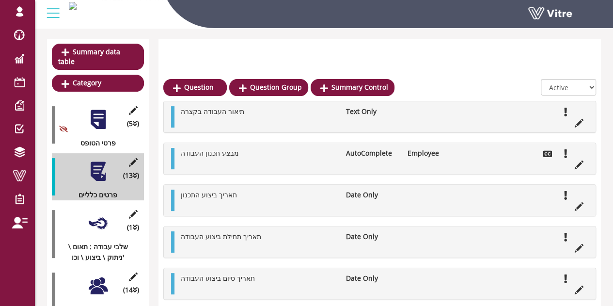
scroll to position [145, 0]
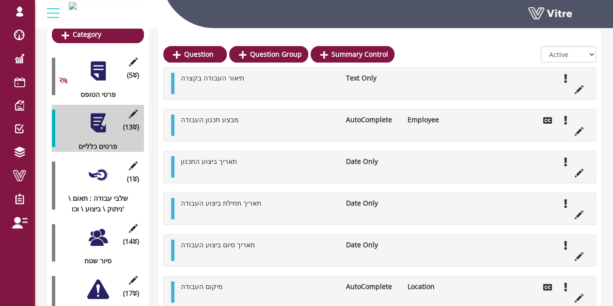
click at [99, 164] on div at bounding box center [98, 175] width 22 height 22
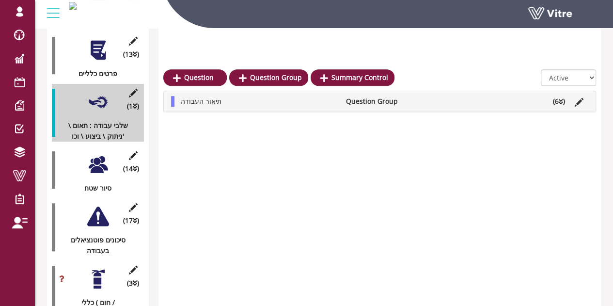
scroll to position [242, 0]
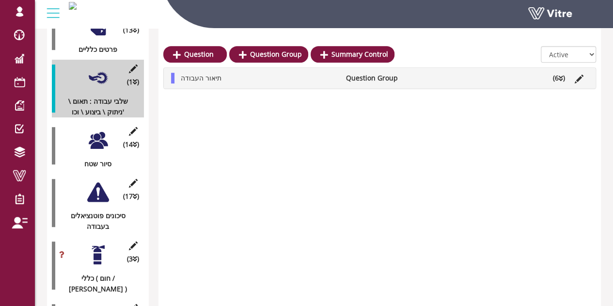
click at [102, 131] on div at bounding box center [98, 140] width 22 height 22
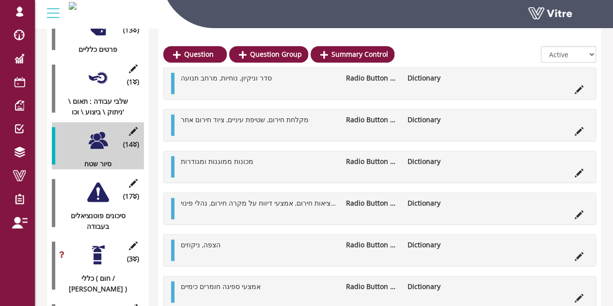
click at [98, 182] on div at bounding box center [98, 192] width 22 height 22
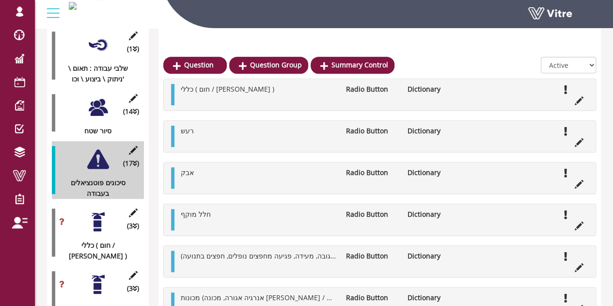
scroll to position [291, 0]
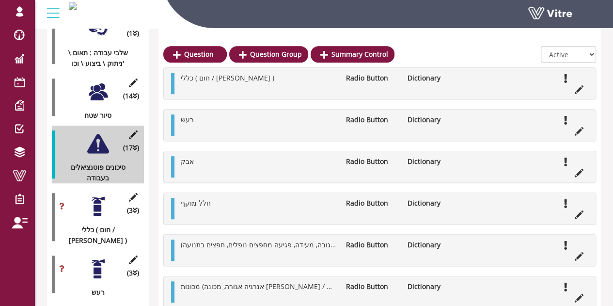
click at [95, 195] on div at bounding box center [98, 206] width 22 height 22
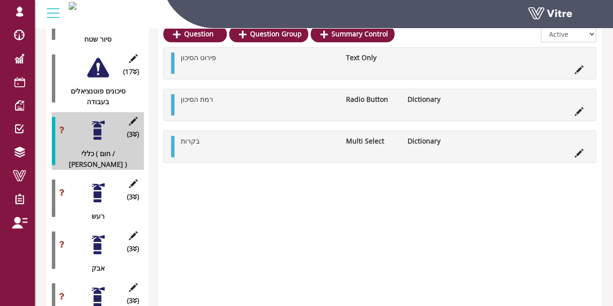
scroll to position [387, 0]
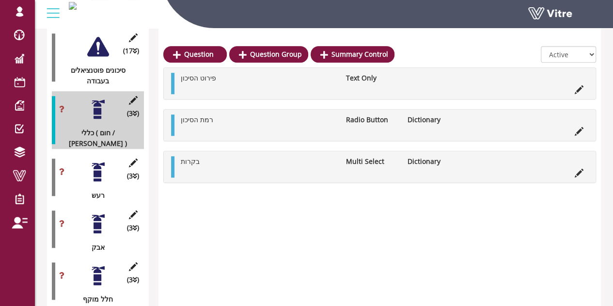
click at [101, 161] on div at bounding box center [98, 172] width 22 height 22
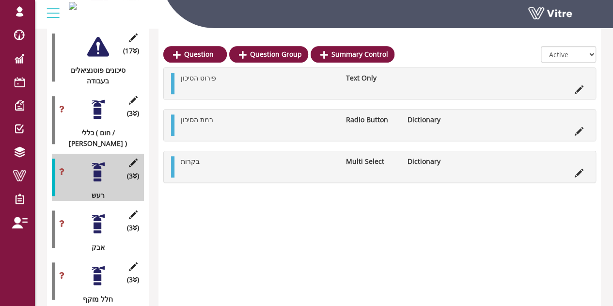
click at [107, 213] on div at bounding box center [98, 224] width 22 height 22
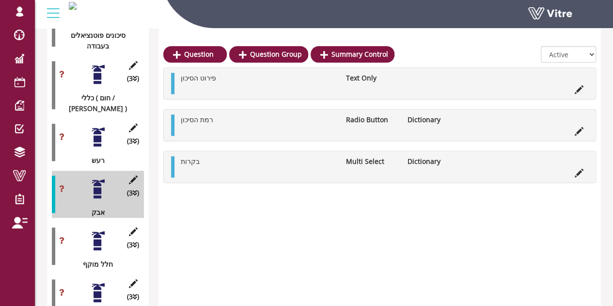
scroll to position [436, 0]
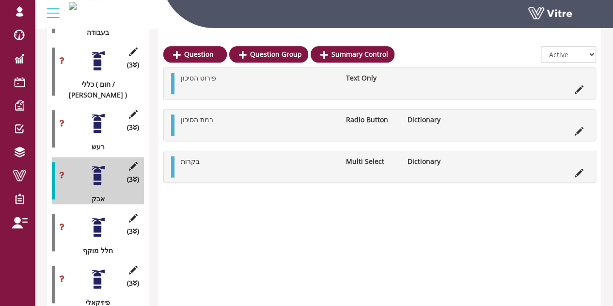
click at [99, 216] on div at bounding box center [98, 227] width 22 height 22
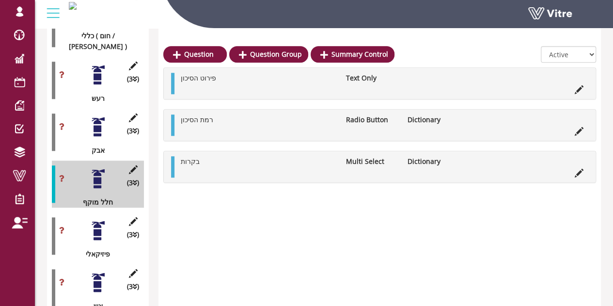
click at [96, 219] on div at bounding box center [98, 230] width 22 height 22
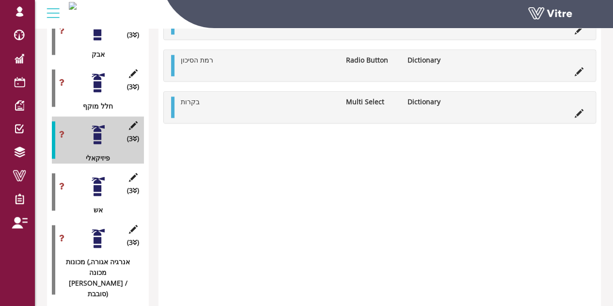
scroll to position [581, 0]
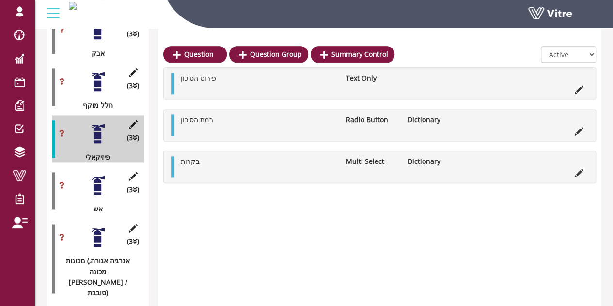
click at [97, 174] on div at bounding box center [98, 185] width 22 height 22
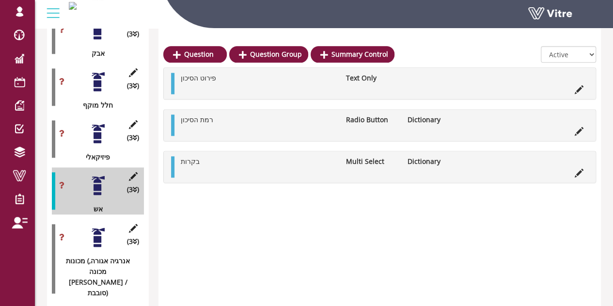
click at [100, 226] on div at bounding box center [98, 237] width 22 height 22
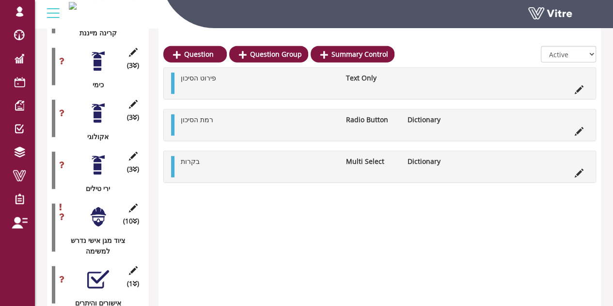
click at [100, 206] on div at bounding box center [98, 217] width 22 height 22
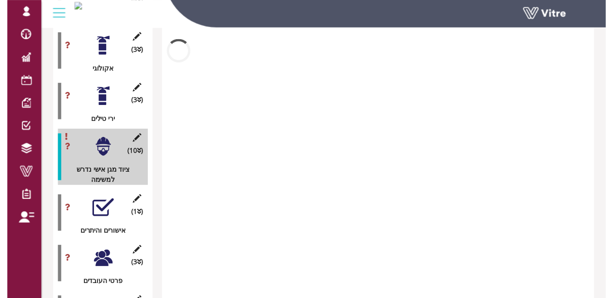
scroll to position [1259, 0]
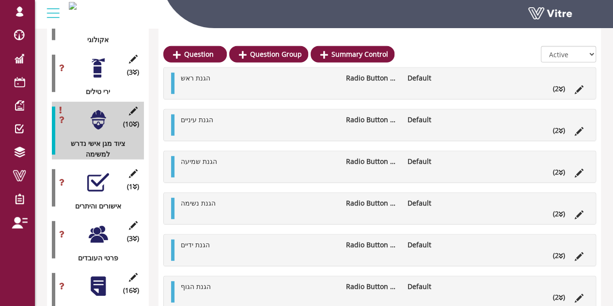
click at [96, 171] on div at bounding box center [98, 182] width 22 height 22
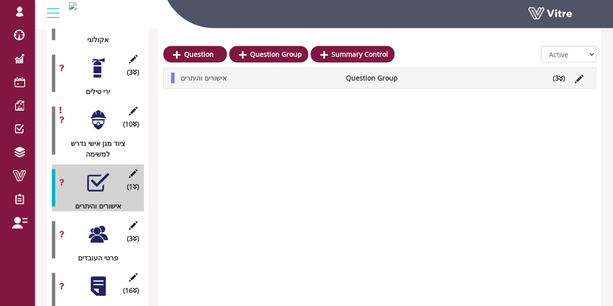
click at [563, 68] on div "אישורים והיתרים Question Group (3 )" at bounding box center [380, 78] width 432 height 20
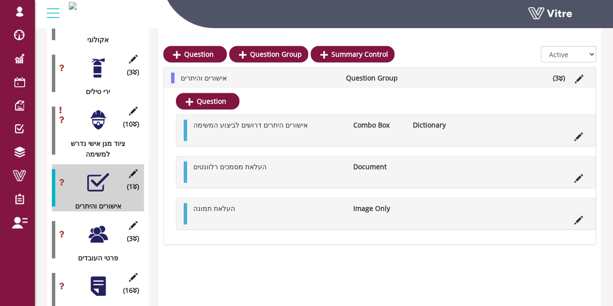
click at [104, 223] on div at bounding box center [98, 234] width 22 height 22
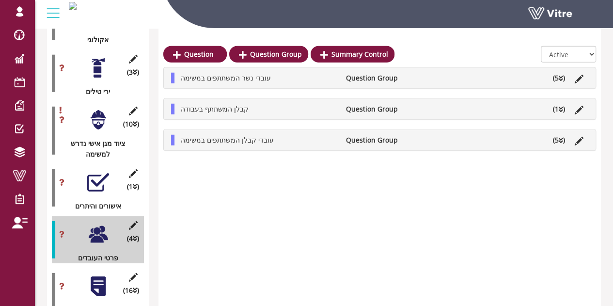
click at [100, 275] on div at bounding box center [98, 286] width 22 height 22
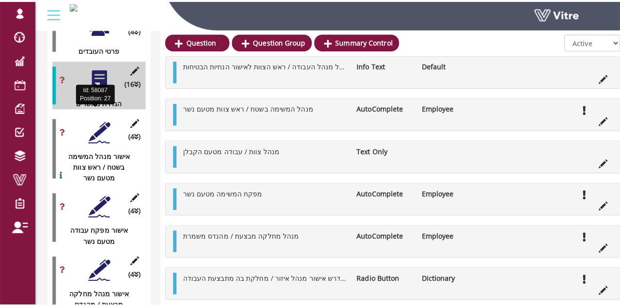
scroll to position [1453, 0]
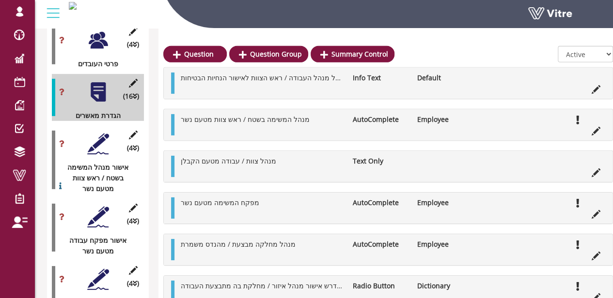
click at [99, 133] on div at bounding box center [98, 144] width 22 height 22
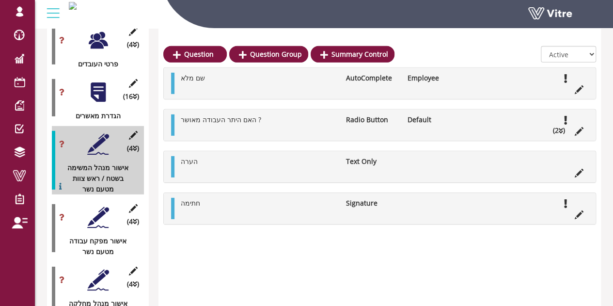
click at [98, 81] on div at bounding box center [98, 92] width 22 height 22
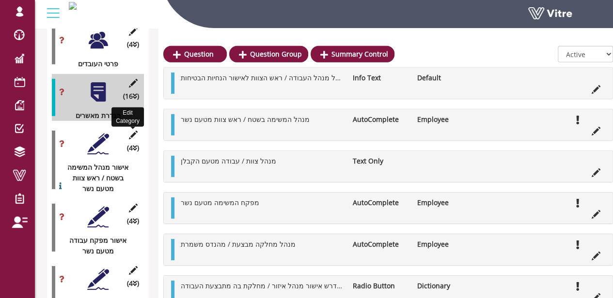
click at [133, 131] on icon at bounding box center [133, 135] width 12 height 9
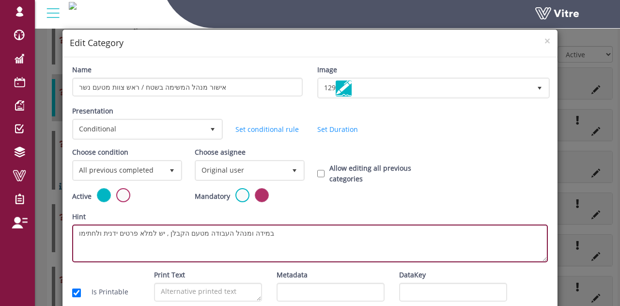
click at [212, 230] on textarea "במידה ומנהל העבודה מטעם הקבלן , יש למלא פרטים ידנית ולחתימו" at bounding box center [310, 243] width 476 height 38
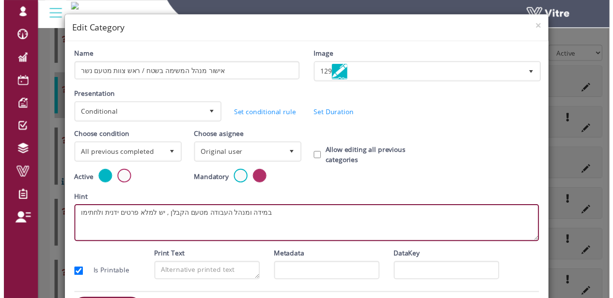
scroll to position [0, 0]
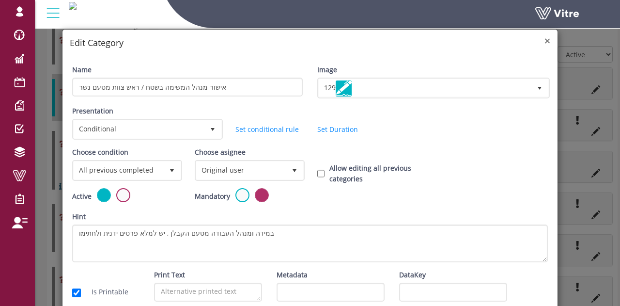
click at [544, 42] on span "×" at bounding box center [547, 41] width 6 height 14
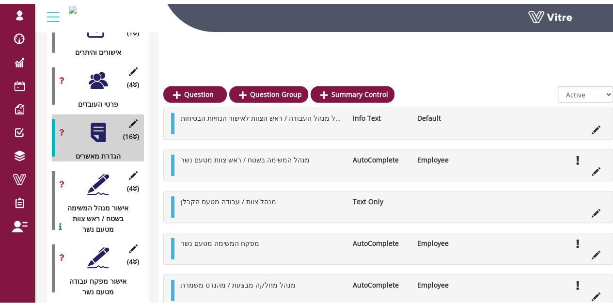
scroll to position [1405, 0]
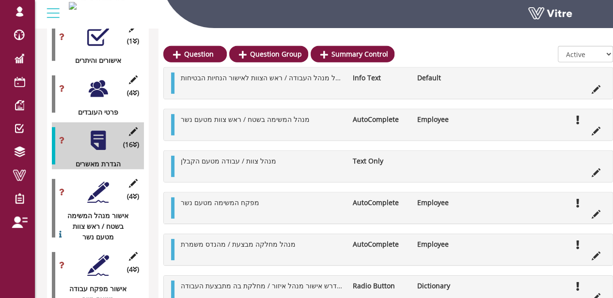
click at [92, 182] on div at bounding box center [98, 193] width 22 height 22
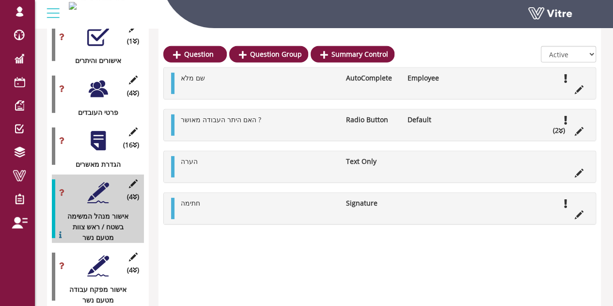
click at [99, 255] on div at bounding box center [98, 266] width 22 height 22
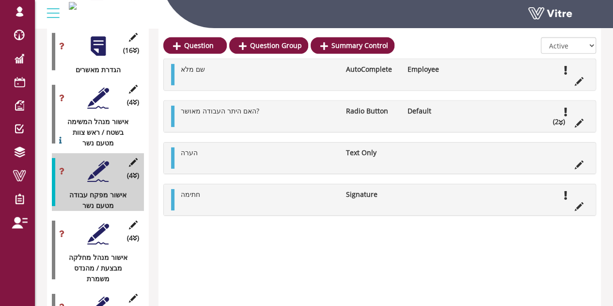
scroll to position [1502, 0]
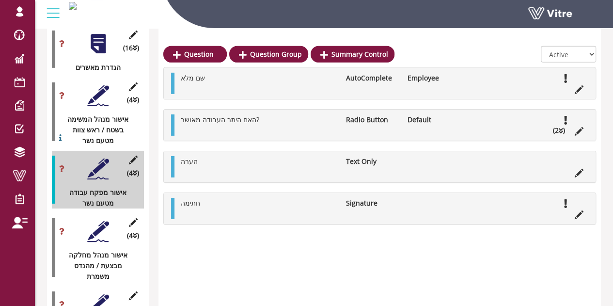
click at [96, 220] on div at bounding box center [98, 231] width 22 height 22
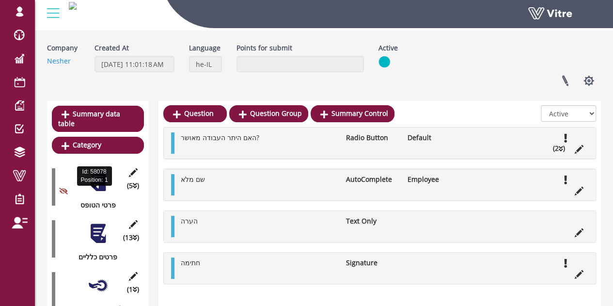
scroll to position [97, 0]
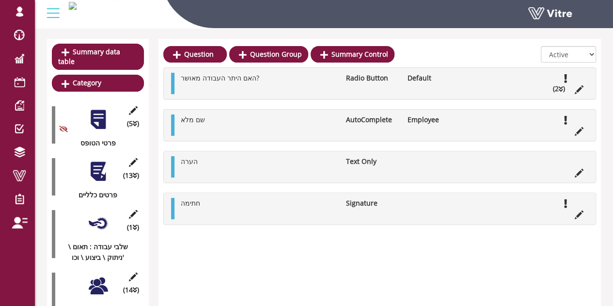
click at [99, 163] on div at bounding box center [98, 171] width 22 height 22
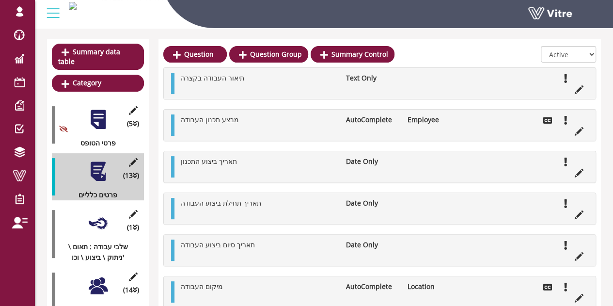
click at [100, 108] on div at bounding box center [98, 119] width 22 height 22
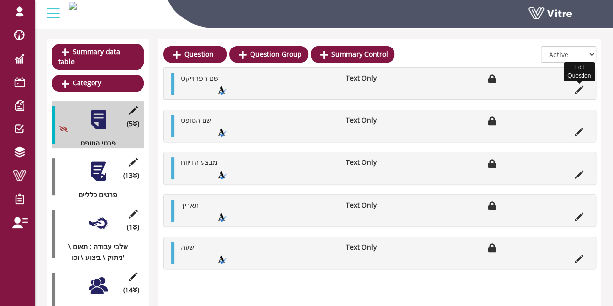
click at [576, 92] on icon at bounding box center [578, 89] width 9 height 9
click at [577, 89] on icon at bounding box center [578, 89] width 9 height 9
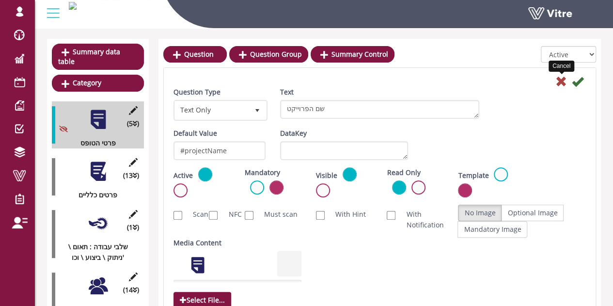
click at [560, 76] on icon at bounding box center [561, 82] width 12 height 12
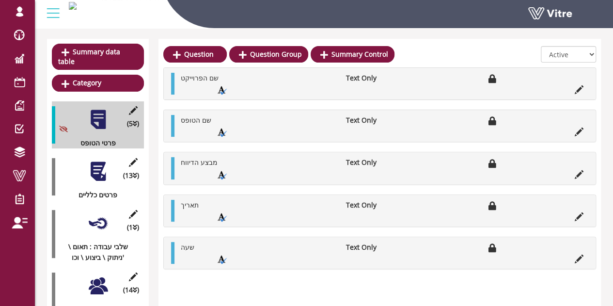
click at [94, 162] on div at bounding box center [98, 171] width 22 height 22
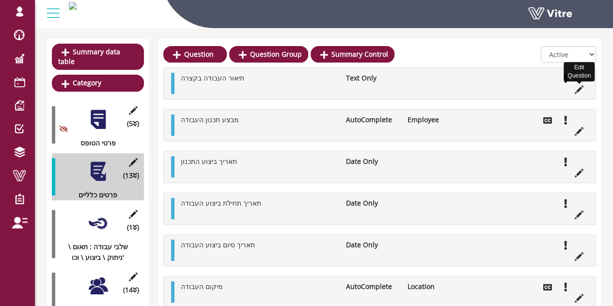
click at [576, 90] on icon at bounding box center [578, 89] width 9 height 9
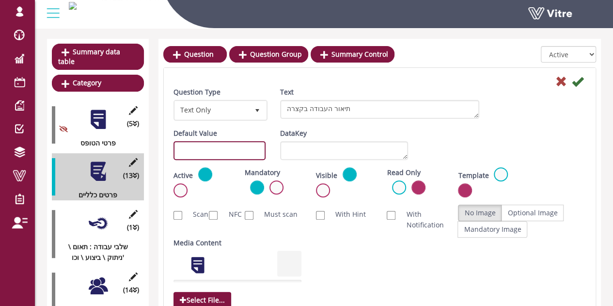
click at [257, 146] on input "text" at bounding box center [219, 150] width 92 height 19
click at [207, 153] on input "#task.0101" at bounding box center [219, 150] width 92 height 19
drag, startPoint x: 232, startPoint y: 151, endPoint x: 177, endPoint y: 152, distance: 55.2
click at [177, 152] on input "#task.0201" at bounding box center [219, 150] width 92 height 19
click at [200, 150] on input "#task.0201" at bounding box center [219, 150] width 92 height 19
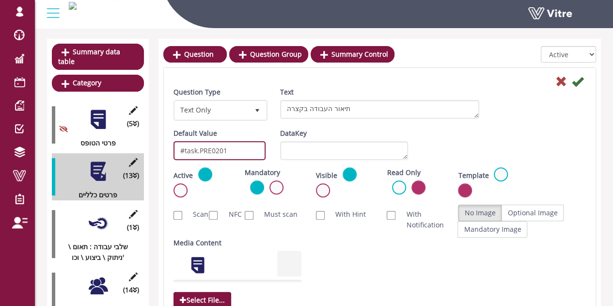
click at [220, 145] on input "#task.PRE0201" at bounding box center [219, 150] width 92 height 19
click at [223, 147] on input "#task.PRE0201" at bounding box center [219, 150] width 92 height 19
click at [223, 148] on input "#task.PRE0201" at bounding box center [219, 150] width 92 height 19
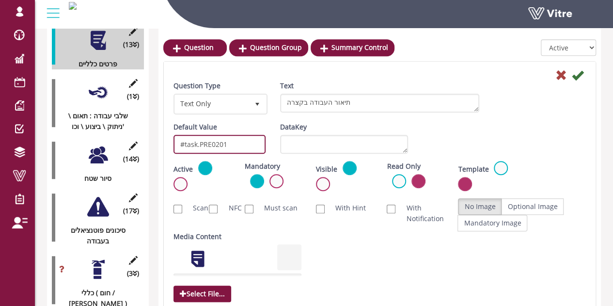
scroll to position [242, 0]
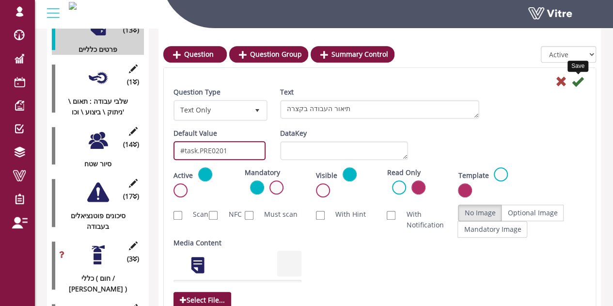
type input "#task.PRE0201"
click at [573, 78] on icon at bounding box center [578, 82] width 12 height 12
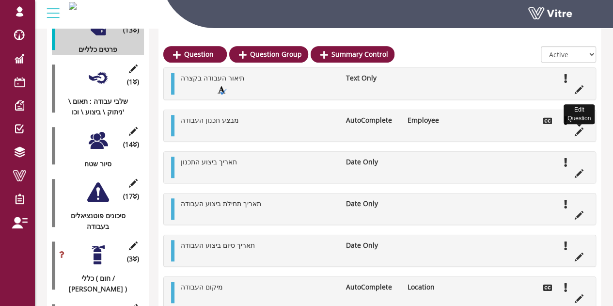
click at [578, 130] on icon at bounding box center [578, 131] width 9 height 9
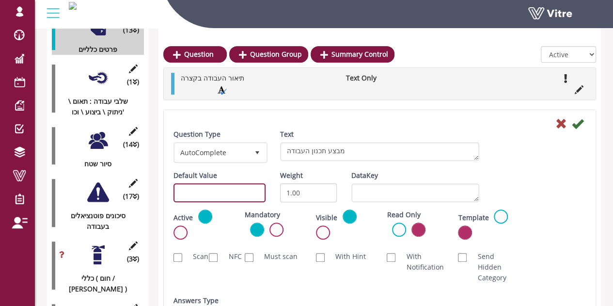
click at [221, 197] on input "text" at bounding box center [219, 192] width 92 height 19
paste input "#task.PRE0201"
drag, startPoint x: 230, startPoint y: 193, endPoint x: 224, endPoint y: 193, distance: 6.3
click at [224, 193] on input "#task.PRE0201" at bounding box center [219, 192] width 92 height 19
click at [230, 191] on input "#task.PRE0202" at bounding box center [219, 192] width 92 height 19
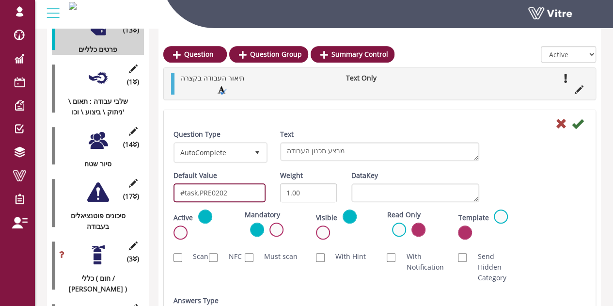
click at [230, 191] on input "#task.PRE0202" at bounding box center [219, 192] width 92 height 19
type input "#task.PRE0202"
click at [578, 124] on icon at bounding box center [578, 124] width 12 height 12
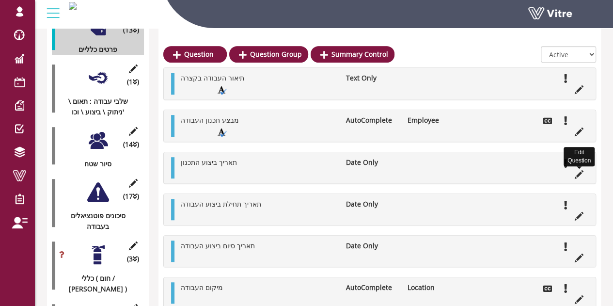
click at [579, 174] on icon at bounding box center [578, 174] width 9 height 9
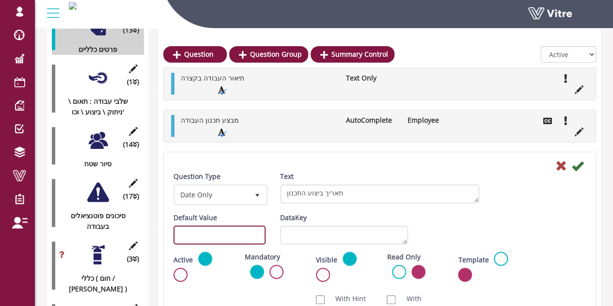
click at [231, 230] on input "text" at bounding box center [219, 234] width 92 height 19
paste input "#task.PRE0202"
click at [225, 234] on input "#task.PRE0202" at bounding box center [219, 234] width 92 height 19
type input "#task.PRE0203"
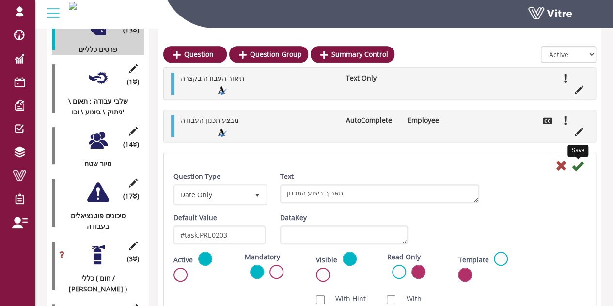
click at [582, 166] on icon at bounding box center [578, 166] width 12 height 12
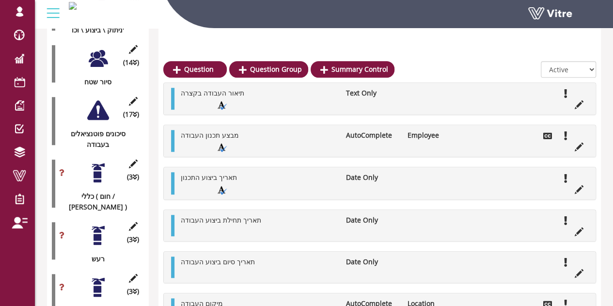
scroll to position [339, 0]
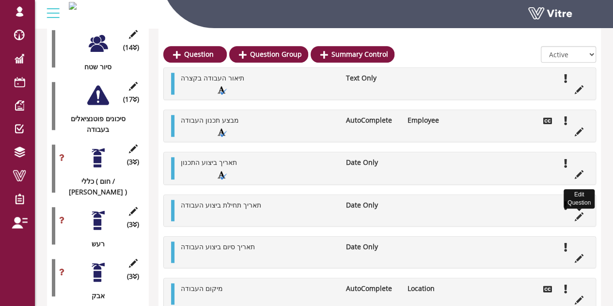
click at [581, 216] on icon at bounding box center [578, 216] width 9 height 9
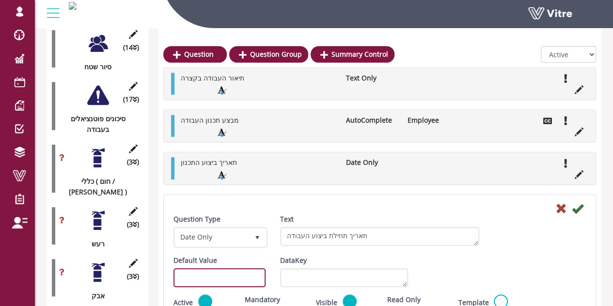
click at [198, 277] on input "text" at bounding box center [219, 277] width 92 height 19
paste input "#task.PRE0202"
click at [224, 273] on input "#task.PRE0202" at bounding box center [219, 277] width 92 height 19
type input "#task.PRE0204"
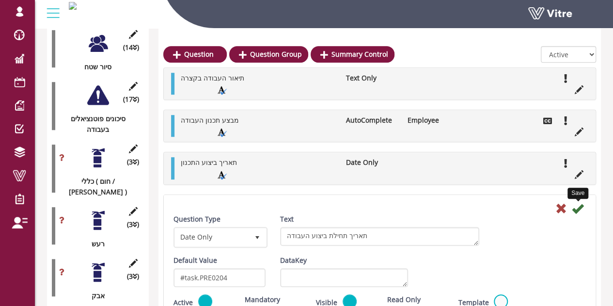
click at [573, 206] on icon at bounding box center [578, 208] width 12 height 12
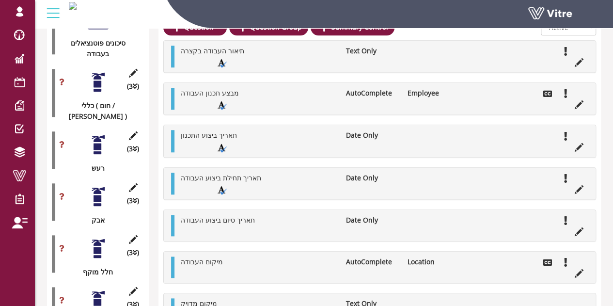
scroll to position [436, 0]
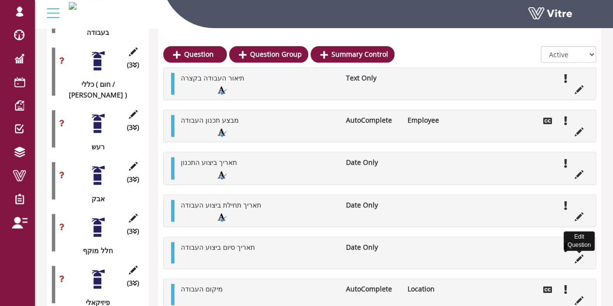
click at [577, 257] on icon at bounding box center [578, 258] width 9 height 9
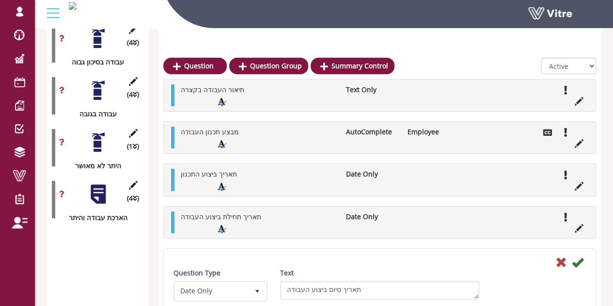
scroll to position [1986, 0]
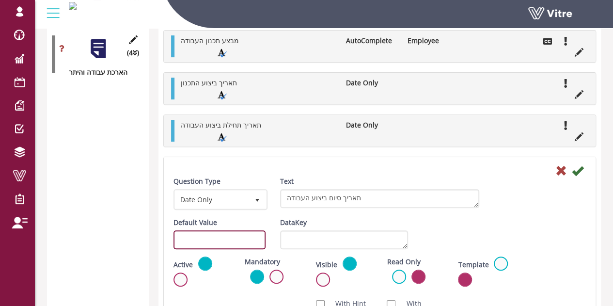
click at [224, 236] on input "text" at bounding box center [219, 239] width 92 height 19
paste input "#task.PRE0202"
drag, startPoint x: 228, startPoint y: 235, endPoint x: 224, endPoint y: 237, distance: 5.0
click at [224, 237] on input "#task.PRE0202" at bounding box center [219, 239] width 92 height 19
type input "#task.PRE0205"
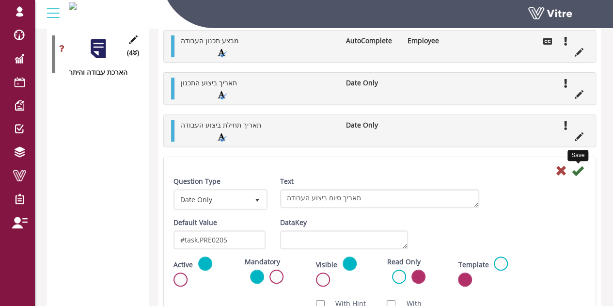
click at [573, 167] on icon at bounding box center [578, 171] width 12 height 12
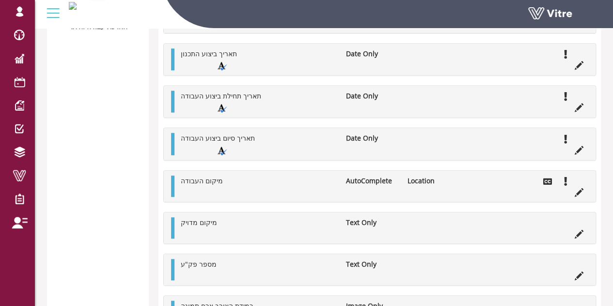
scroll to position [2034, 0]
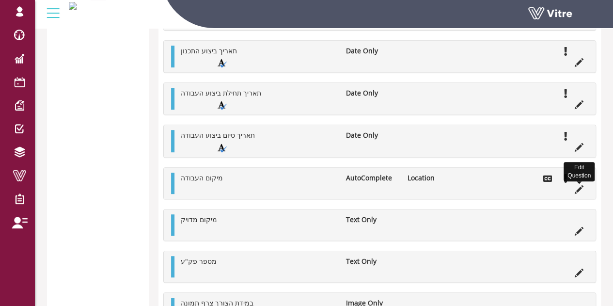
click at [584, 185] on li "Edit Question" at bounding box center [579, 188] width 18 height 11
click at [580, 187] on icon at bounding box center [578, 189] width 9 height 9
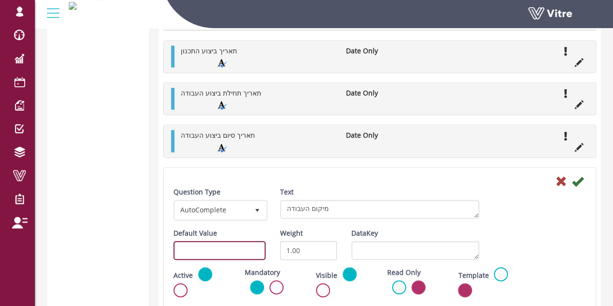
click at [233, 243] on input "text" at bounding box center [219, 250] width 92 height 19
paste input "#task.PRE0202"
drag, startPoint x: 233, startPoint y: 248, endPoint x: 224, endPoint y: 248, distance: 9.2
click at [224, 248] on input "#task.PRE0202" at bounding box center [219, 250] width 92 height 19
type input "#task.PRE0206"
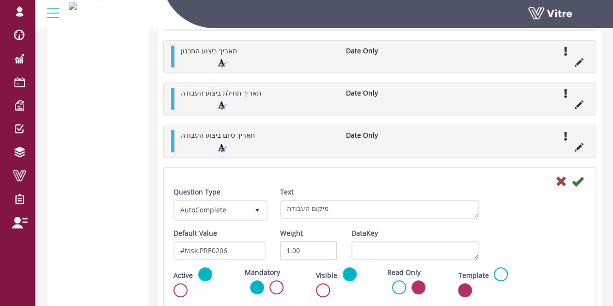
click at [577, 180] on icon at bounding box center [578, 181] width 12 height 12
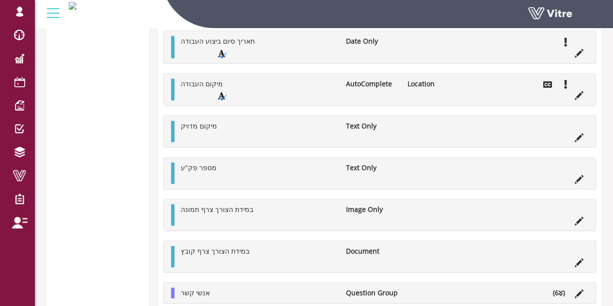
scroll to position [2180, 0]
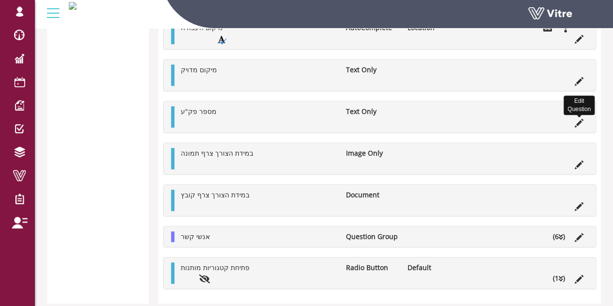
click at [584, 118] on li "Edit Question" at bounding box center [579, 122] width 18 height 11
click at [577, 120] on icon at bounding box center [578, 123] width 9 height 9
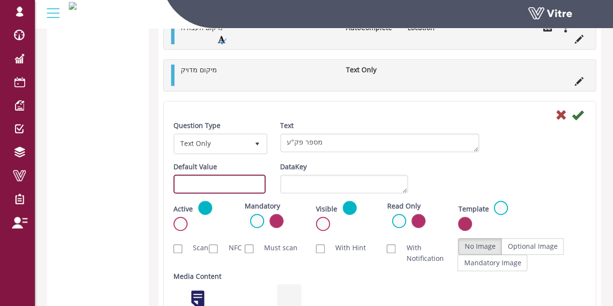
click at [199, 181] on input "text" at bounding box center [219, 183] width 92 height 19
paste input "#task.PRE0202"
drag, startPoint x: 226, startPoint y: 179, endPoint x: 221, endPoint y: 179, distance: 4.9
click at [221, 179] on input "#task.PRE0202" at bounding box center [219, 183] width 92 height 19
type input "#task.PRE0207"
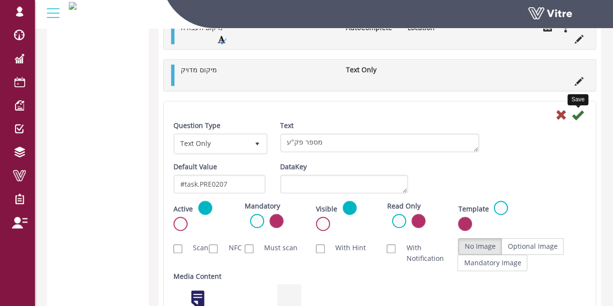
click at [577, 112] on icon at bounding box center [578, 115] width 12 height 12
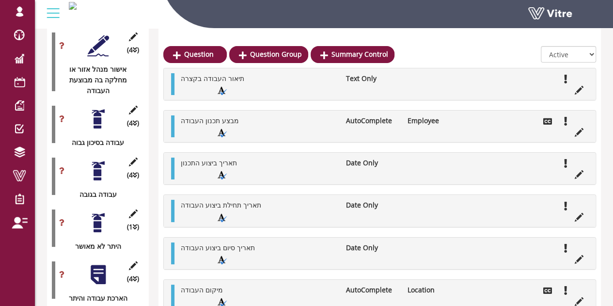
scroll to position [2052, 0]
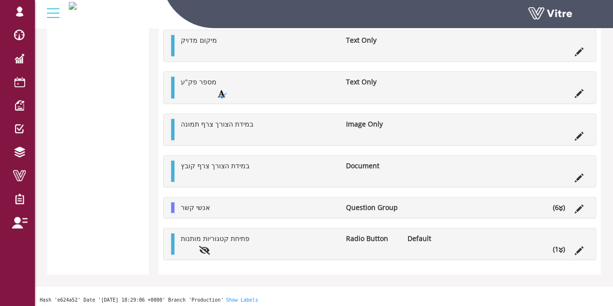
click at [555, 202] on li "(6 )" at bounding box center [559, 207] width 22 height 11
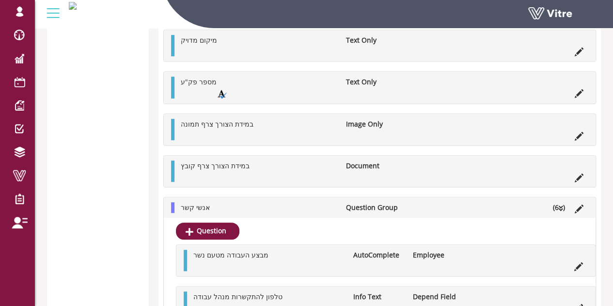
scroll to position [2180, 0]
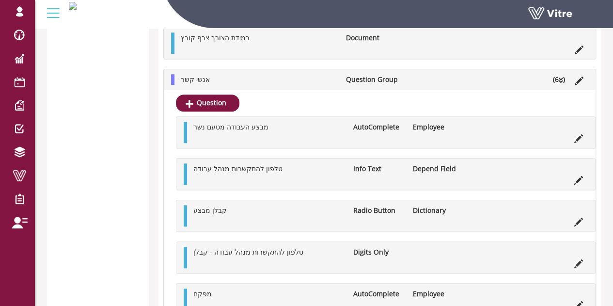
click at [557, 74] on li "(6 )" at bounding box center [559, 79] width 22 height 11
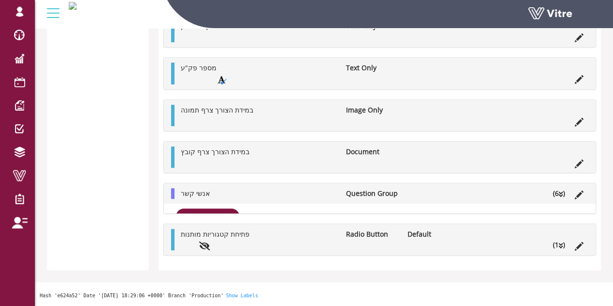
scroll to position [2052, 0]
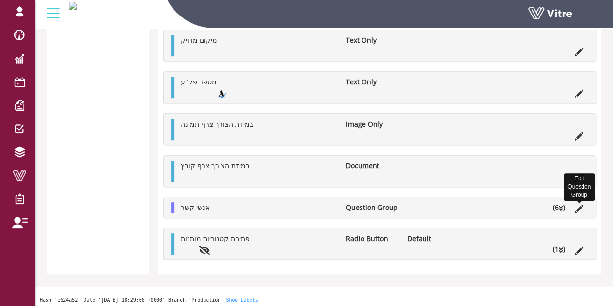
click at [580, 204] on icon at bounding box center [578, 208] width 9 height 9
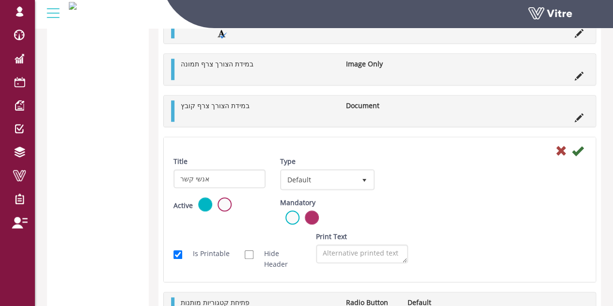
scroll to position [2127, 0]
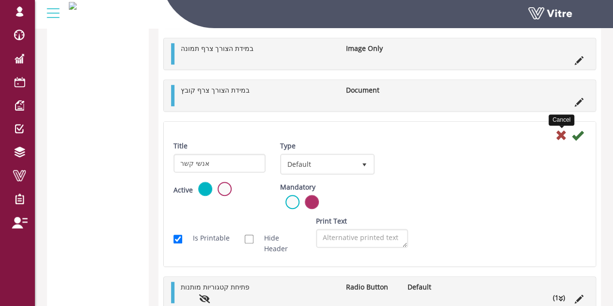
click at [557, 129] on icon at bounding box center [561, 135] width 12 height 12
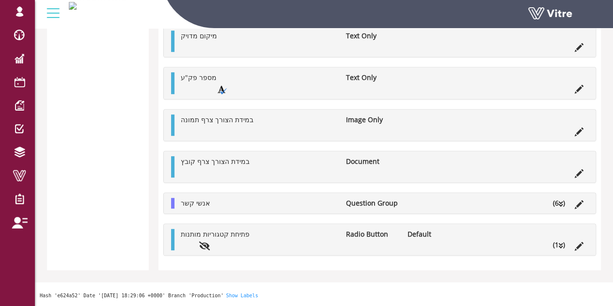
scroll to position [2052, 0]
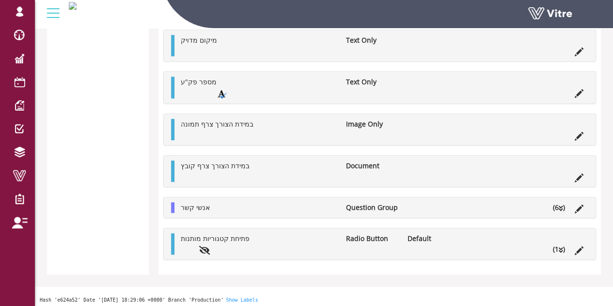
click at [563, 203] on li "(6 )" at bounding box center [559, 207] width 22 height 11
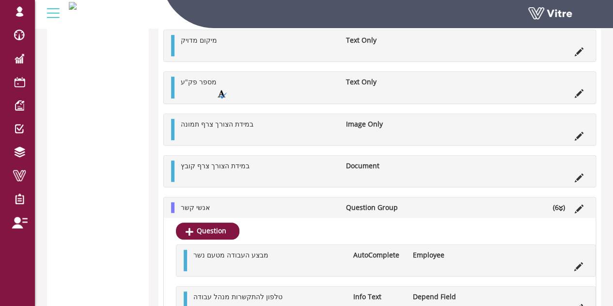
scroll to position [2127, 0]
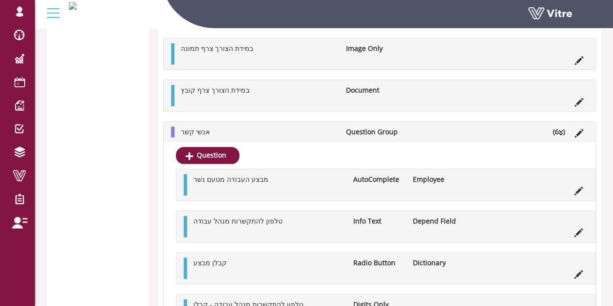
click at [556, 129] on li "(6 )" at bounding box center [559, 131] width 22 height 11
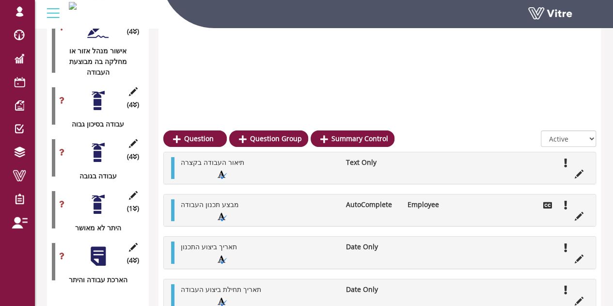
scroll to position [1776, 0]
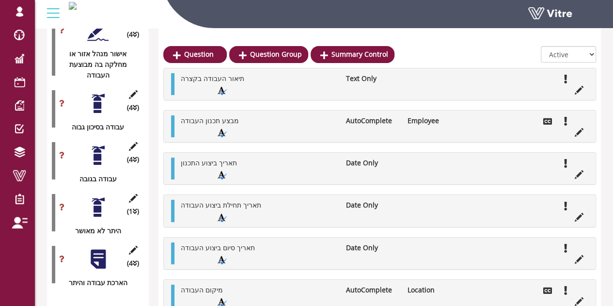
click at [102, 248] on div at bounding box center [98, 259] width 22 height 22
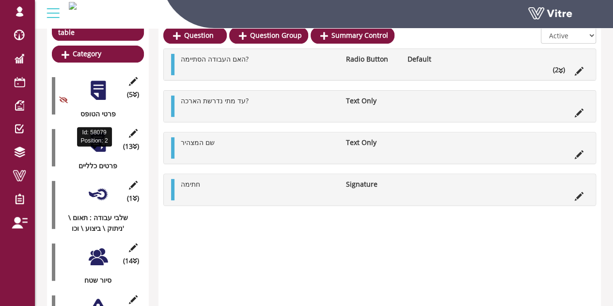
scroll to position [77, 0]
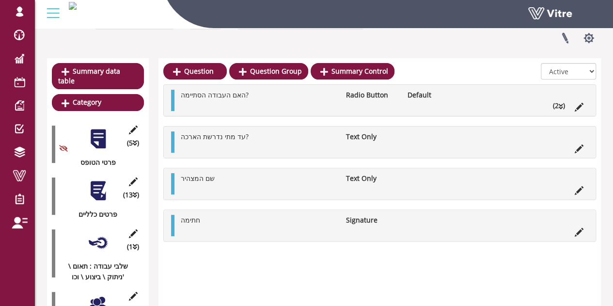
click at [100, 234] on div at bounding box center [98, 243] width 22 height 22
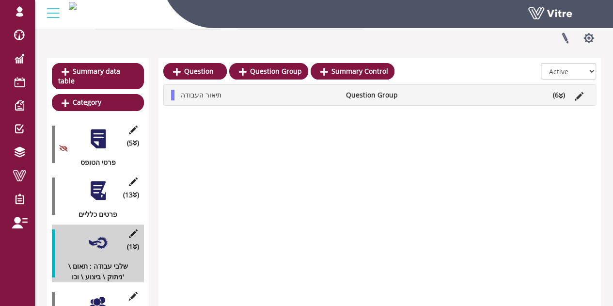
click at [103, 186] on div at bounding box center [98, 191] width 22 height 22
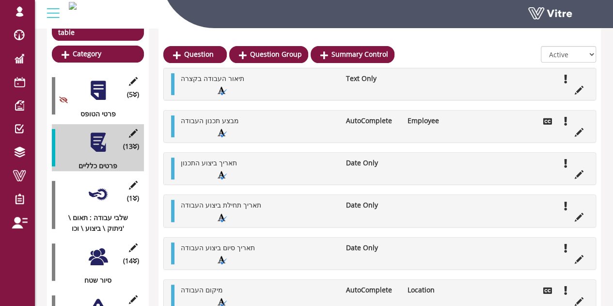
click at [88, 186] on div at bounding box center [98, 194] width 22 height 22
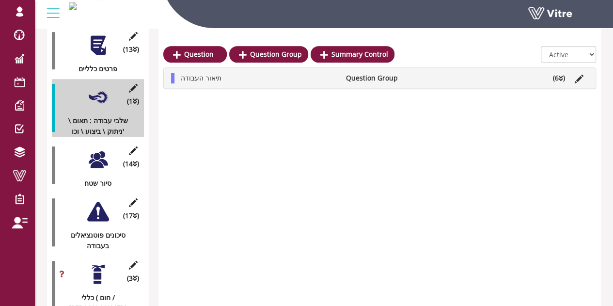
scroll to position [223, 0]
click at [96, 155] on div at bounding box center [98, 160] width 22 height 22
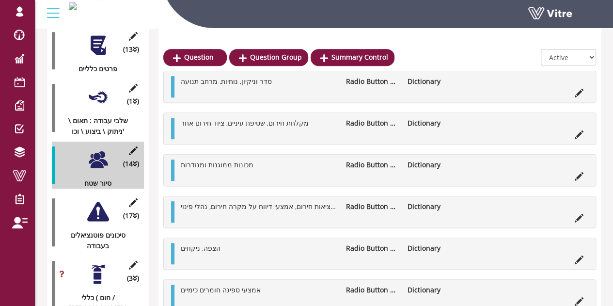
scroll to position [271, 0]
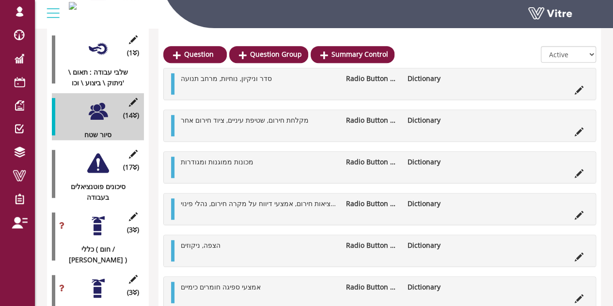
click at [92, 158] on div at bounding box center [98, 163] width 22 height 22
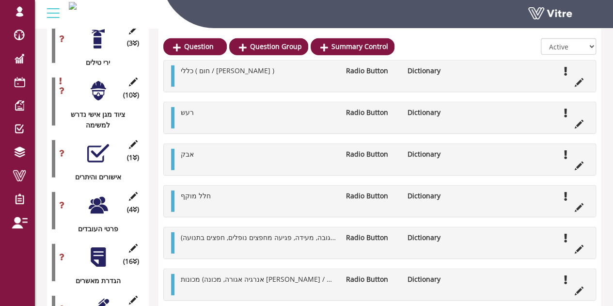
scroll to position [1240, 0]
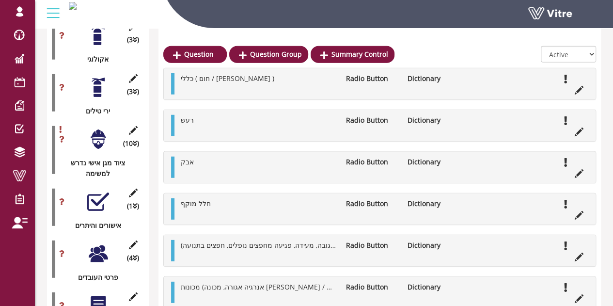
click at [95, 191] on div at bounding box center [98, 202] width 22 height 22
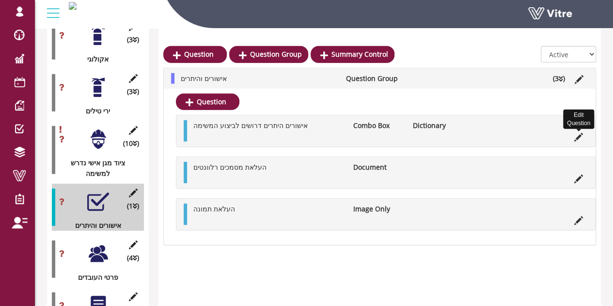
click at [577, 135] on icon at bounding box center [578, 137] width 9 height 9
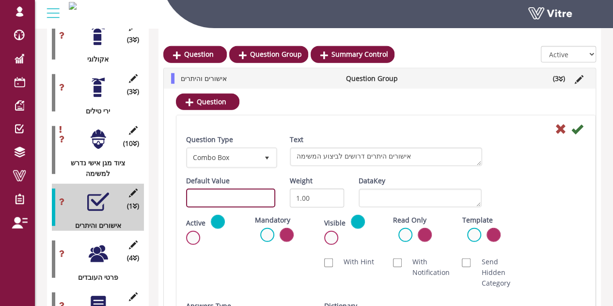
click at [248, 197] on input "text" at bounding box center [230, 197] width 89 height 19
paste input "#task.PRE0202"
click at [228, 196] on input "#task.PRE0202" at bounding box center [230, 197] width 89 height 19
click at [229, 197] on input "#task.PRE0602" at bounding box center [230, 197] width 89 height 19
drag, startPoint x: 244, startPoint y: 196, endPoint x: 235, endPoint y: 197, distance: 8.8
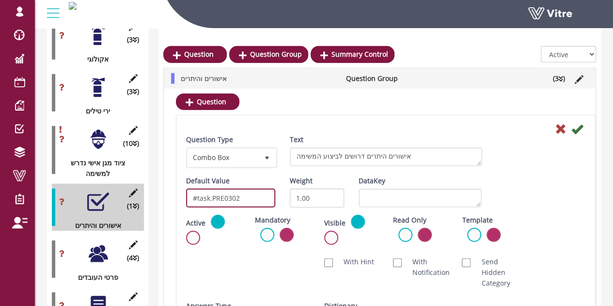
click at [235, 197] on input "#task.PRE0302" at bounding box center [230, 197] width 89 height 19
click at [241, 199] on input "#task.PRE0301" at bounding box center [230, 197] width 89 height 19
type input "#task.PRE0301"
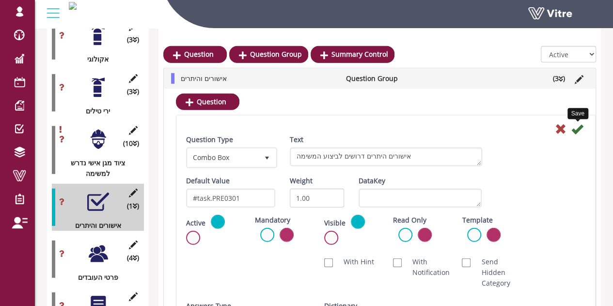
click at [580, 128] on icon at bounding box center [577, 129] width 12 height 12
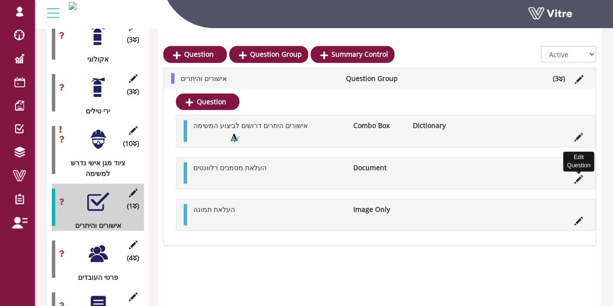
click at [581, 176] on icon at bounding box center [578, 179] width 9 height 9
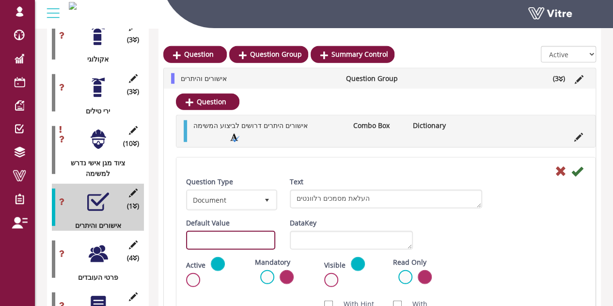
click at [226, 239] on input "text" at bounding box center [230, 240] width 89 height 19
paste input "#task.PRE0301"
drag, startPoint x: 241, startPoint y: 240, endPoint x: 234, endPoint y: 237, distance: 7.6
click at [234, 237] on input "#task.PRE0301" at bounding box center [230, 240] width 89 height 19
type input "#task.PRE0302"
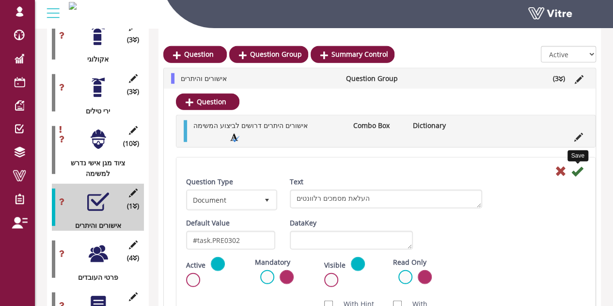
click at [578, 166] on icon at bounding box center [577, 171] width 12 height 12
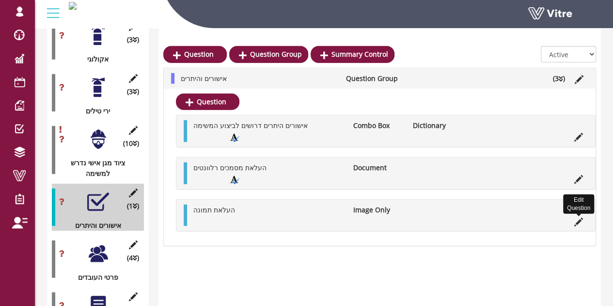
click at [577, 217] on icon at bounding box center [578, 221] width 9 height 9
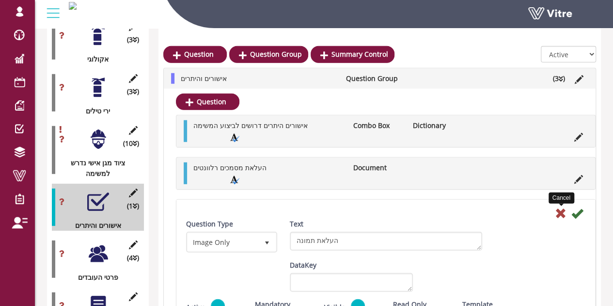
drag, startPoint x: 560, startPoint y: 210, endPoint x: 554, endPoint y: 210, distance: 5.8
click at [560, 210] on icon at bounding box center [561, 213] width 12 height 12
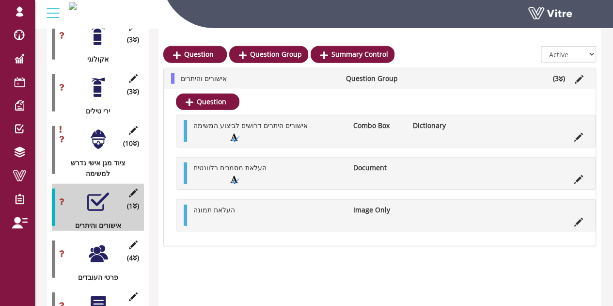
click at [103, 243] on div at bounding box center [98, 254] width 22 height 22
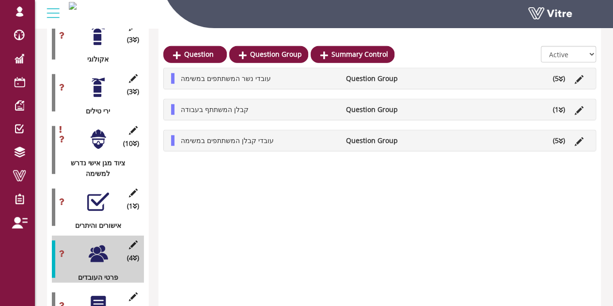
click at [568, 80] on li "(5 )" at bounding box center [559, 78] width 22 height 11
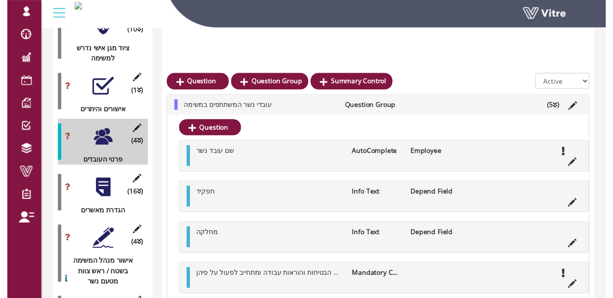
scroll to position [1385, 0]
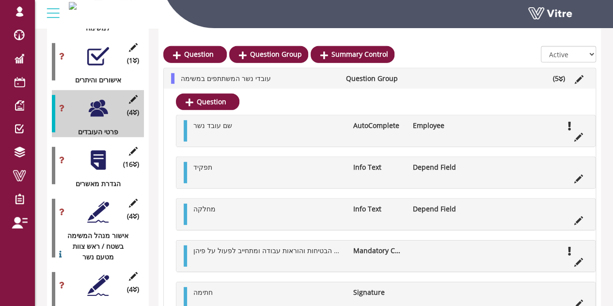
click at [554, 73] on li "(5 )" at bounding box center [559, 78] width 22 height 11
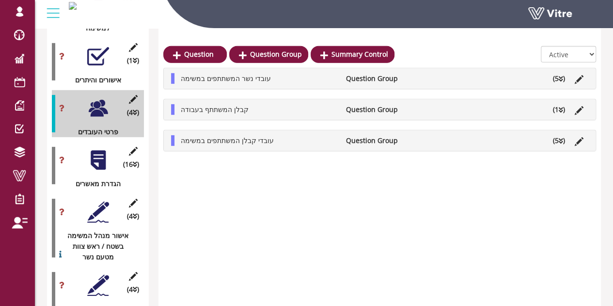
click at [97, 149] on div at bounding box center [98, 160] width 22 height 22
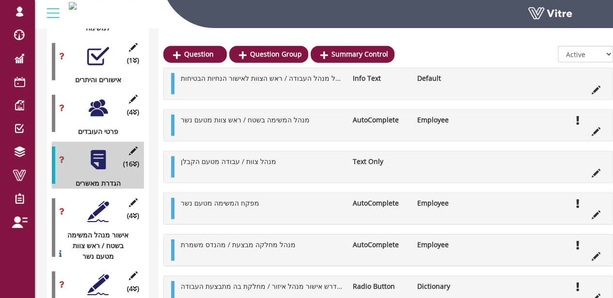
click at [102, 201] on div at bounding box center [98, 212] width 22 height 22
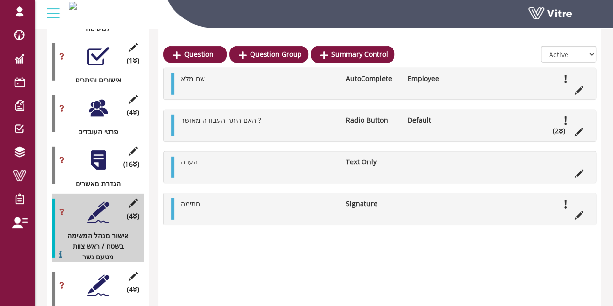
click at [96, 149] on div at bounding box center [98, 160] width 22 height 22
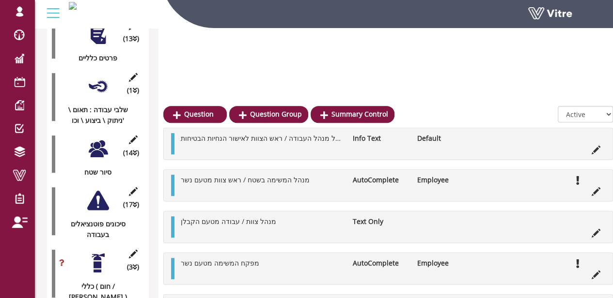
scroll to position [306, 0]
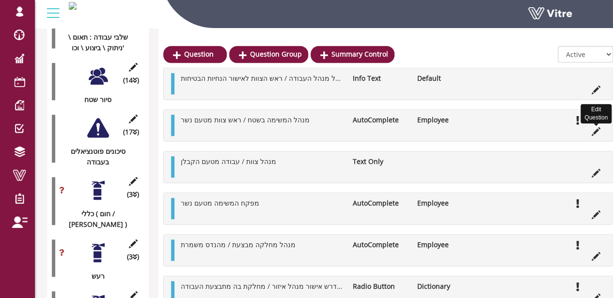
click at [596, 131] on icon at bounding box center [595, 131] width 9 height 9
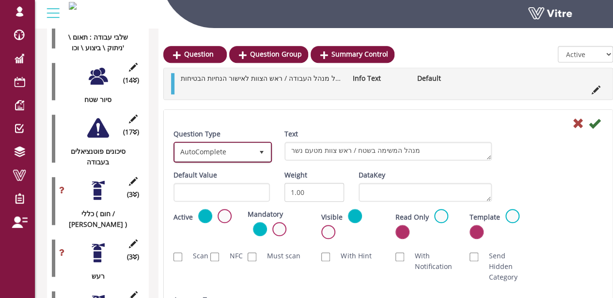
click at [231, 147] on span "AutoComplete" at bounding box center [214, 151] width 78 height 17
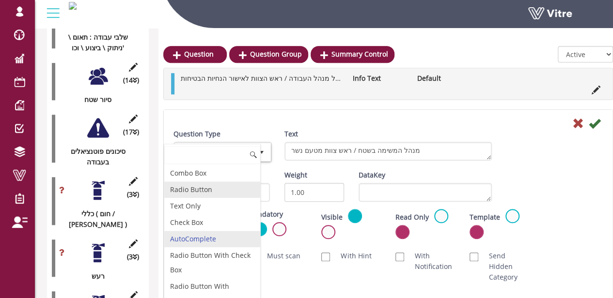
click at [194, 184] on li "Radio Button" at bounding box center [212, 190] width 96 height 16
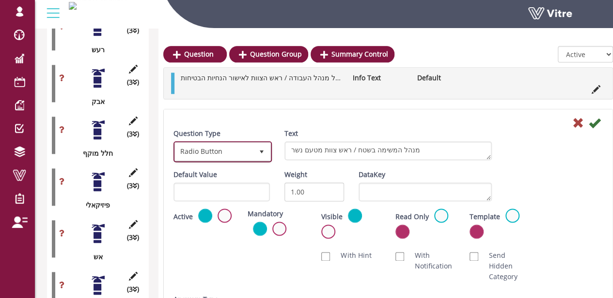
scroll to position [535, 0]
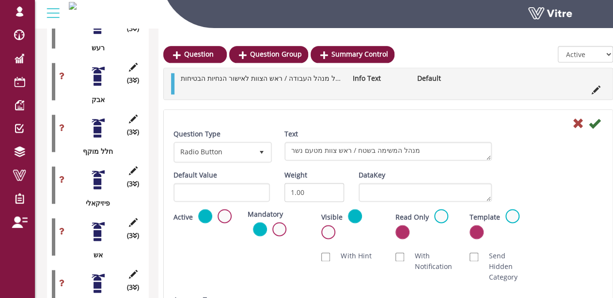
click at [258, 250] on div "Scan NFC Must scan With Hint With Notification Send Hidden Category No Image Op…" at bounding box center [388, 267] width 444 height 42
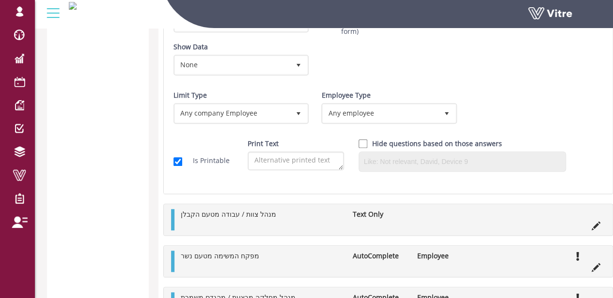
scroll to position [2085, 0]
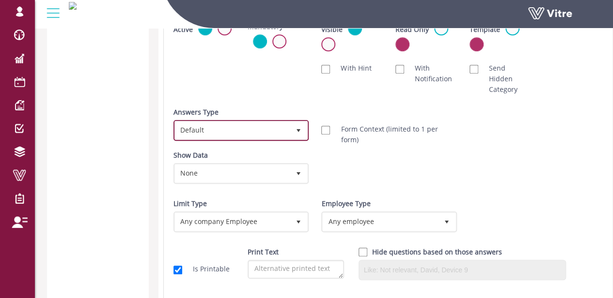
click at [253, 135] on span "Default" at bounding box center [232, 130] width 115 height 17
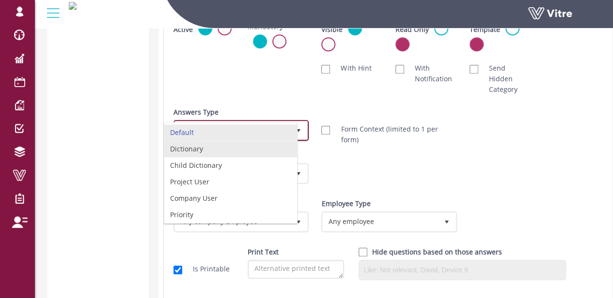
click at [215, 146] on li "Dictionary" at bounding box center [230, 149] width 133 height 16
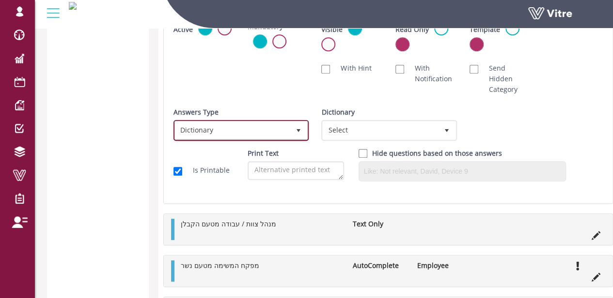
scroll to position [2036, 0]
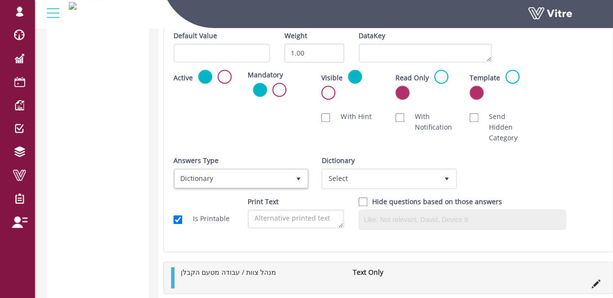
click at [418, 190] on div "Dictionary Select" at bounding box center [388, 175] width 148 height 41
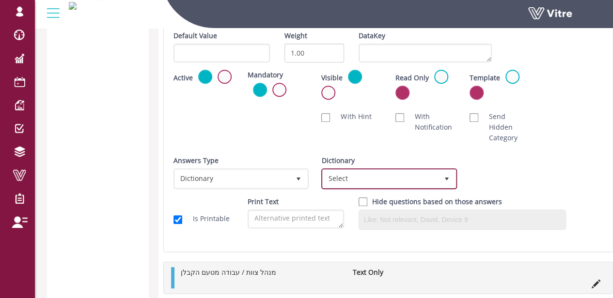
click at [419, 181] on span "Select" at bounding box center [380, 178] width 115 height 17
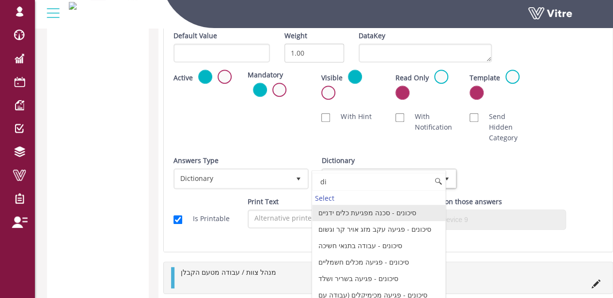
type input "d"
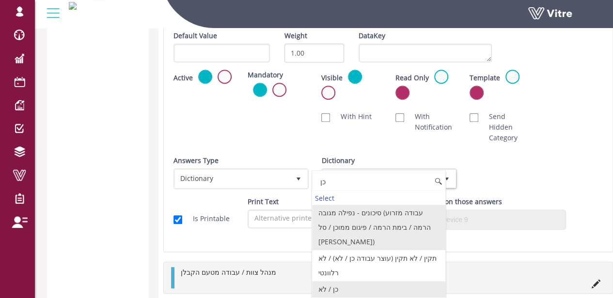
click at [337, 281] on li "כן / לא" at bounding box center [378, 289] width 133 height 16
type input "כן"
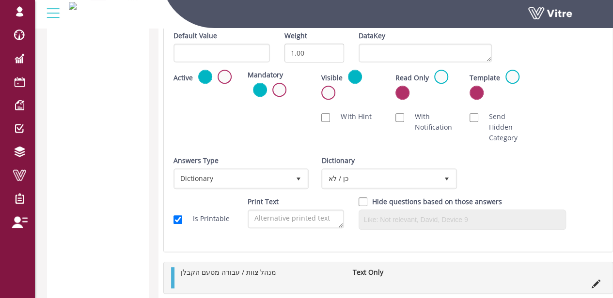
click at [499, 173] on div "Answers Type Dictionary 1 Answers Type Employee 6 Module Select Form Context (l…" at bounding box center [388, 175] width 444 height 41
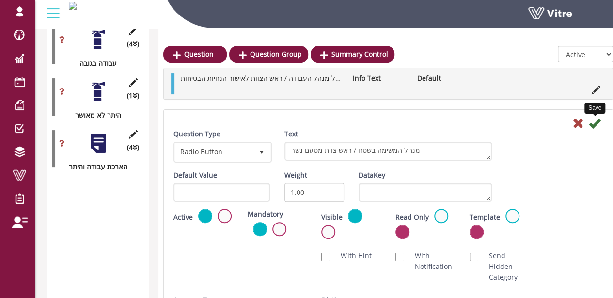
click at [598, 121] on icon at bounding box center [595, 124] width 12 height 12
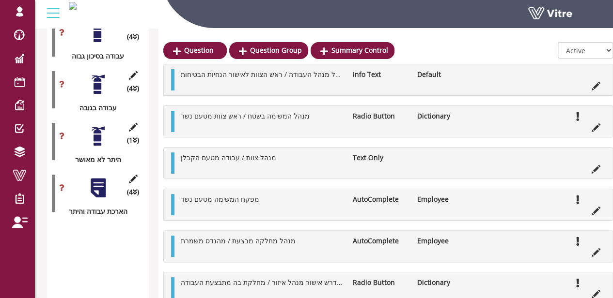
scroll to position [1891, 0]
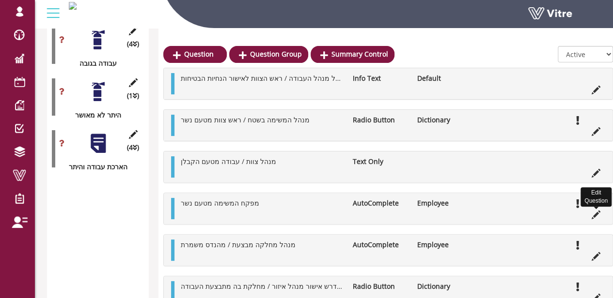
click at [598, 214] on icon at bounding box center [595, 215] width 9 height 9
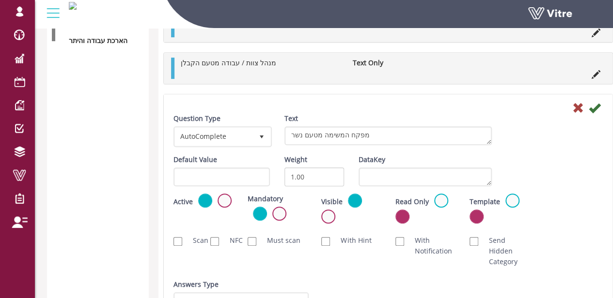
scroll to position [2085, 0]
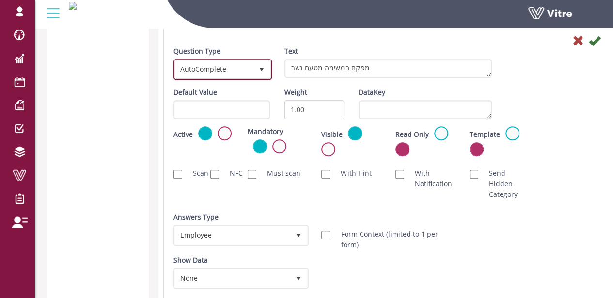
click at [224, 64] on span "AutoComplete" at bounding box center [214, 69] width 78 height 17
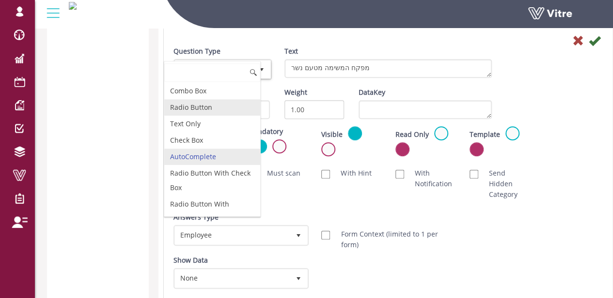
click at [201, 108] on li "Radio Button" at bounding box center [212, 107] width 96 height 16
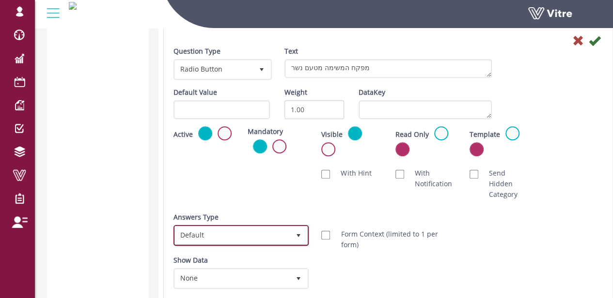
click at [248, 229] on span "Default" at bounding box center [232, 235] width 115 height 17
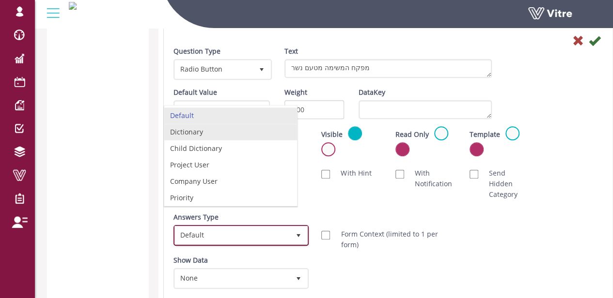
click at [197, 127] on li "Dictionary" at bounding box center [230, 132] width 133 height 16
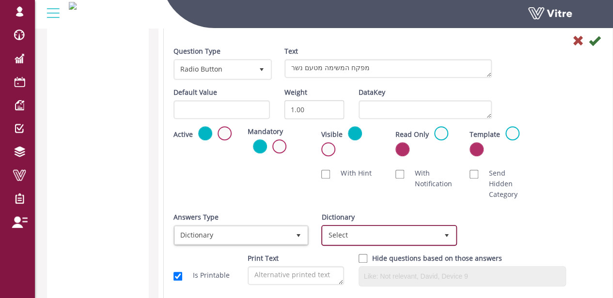
click at [385, 234] on span "Select" at bounding box center [380, 235] width 115 height 17
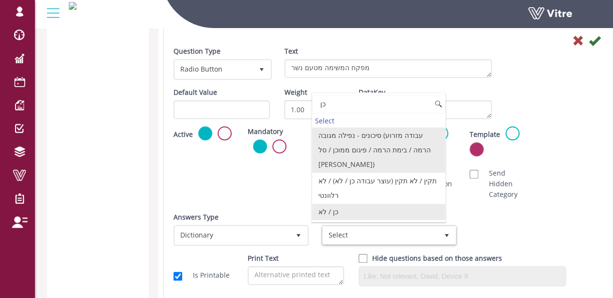
click at [354, 204] on li "כן / לא" at bounding box center [378, 212] width 133 height 16
type input "כן"
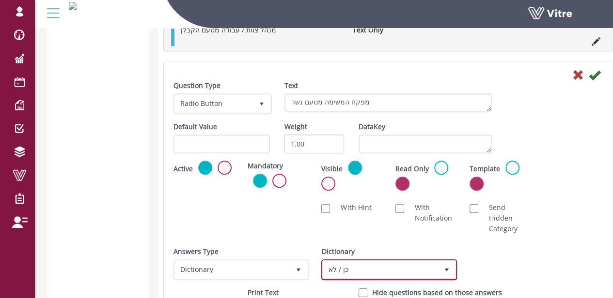
scroll to position [2036, 0]
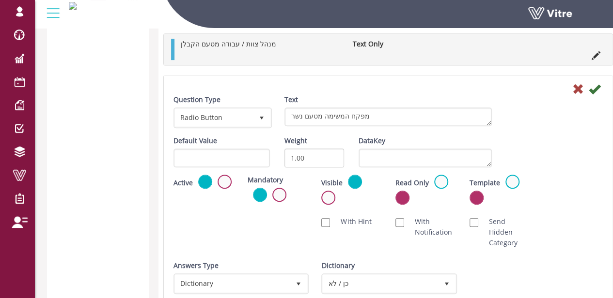
click at [601, 87] on div at bounding box center [388, 89] width 444 height 12
click at [597, 90] on icon at bounding box center [595, 89] width 12 height 12
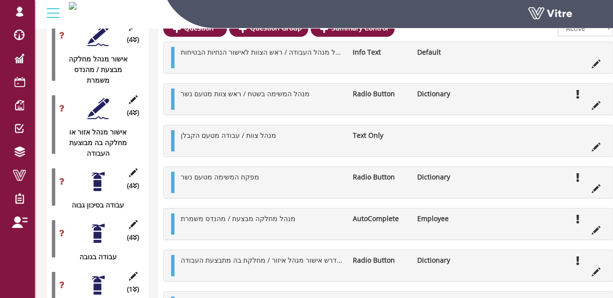
scroll to position [1649, 0]
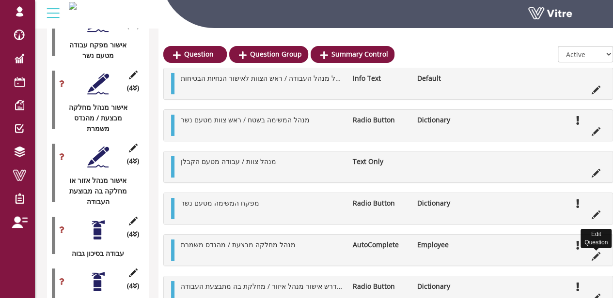
click at [599, 252] on icon at bounding box center [595, 256] width 9 height 9
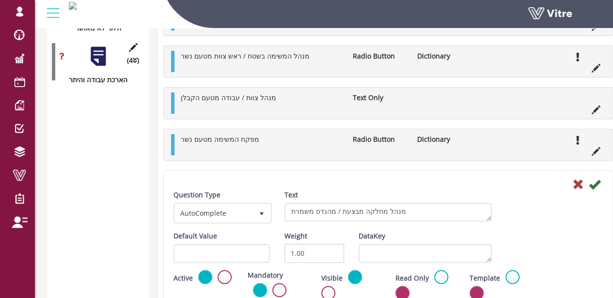
scroll to position [2036, 0]
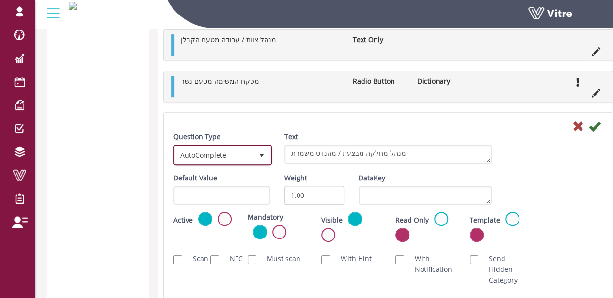
click at [208, 148] on span "AutoComplete" at bounding box center [214, 154] width 78 height 17
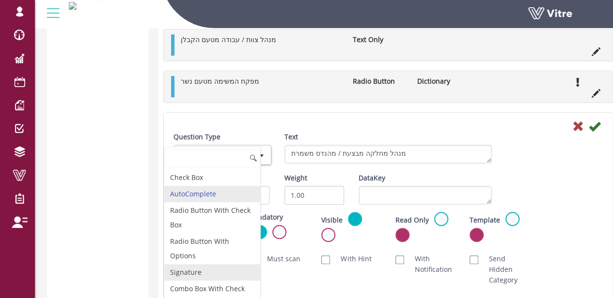
scroll to position [0, 0]
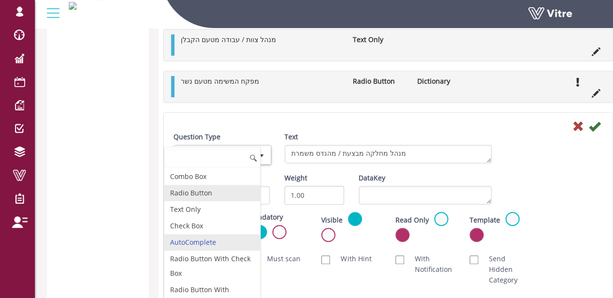
click at [185, 188] on li "Radio Button" at bounding box center [212, 193] width 96 height 16
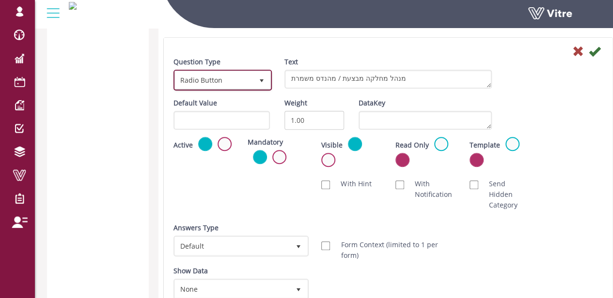
scroll to position [2133, 0]
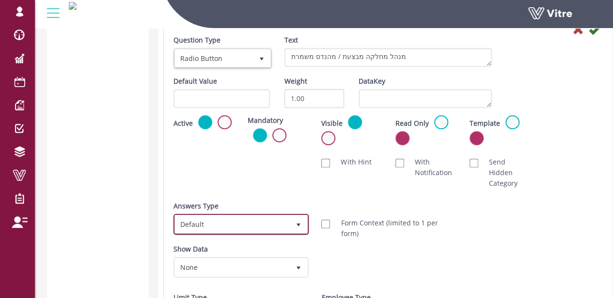
click at [251, 222] on span "Default" at bounding box center [232, 224] width 115 height 17
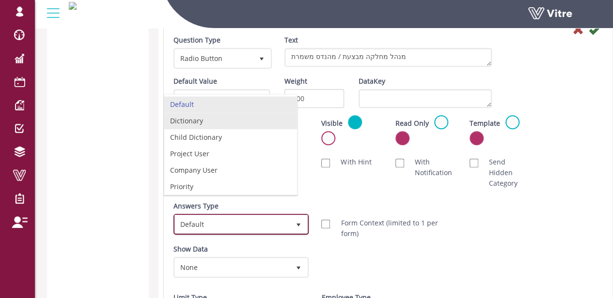
click at [208, 123] on li "Dictionary" at bounding box center [230, 121] width 133 height 16
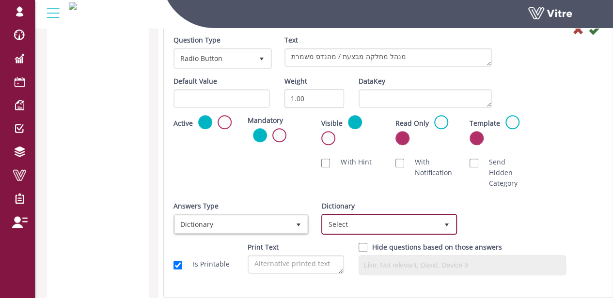
click at [365, 225] on span "Select" at bounding box center [380, 224] width 115 height 17
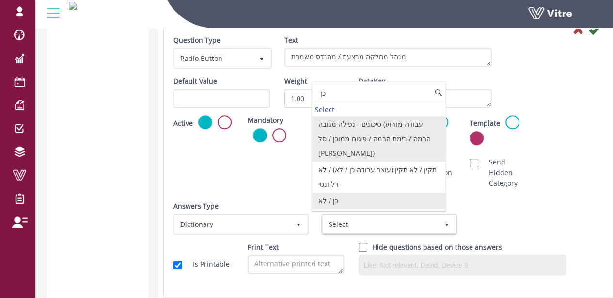
click at [344, 193] on li "כן / לא" at bounding box center [378, 201] width 133 height 16
type input "כן"
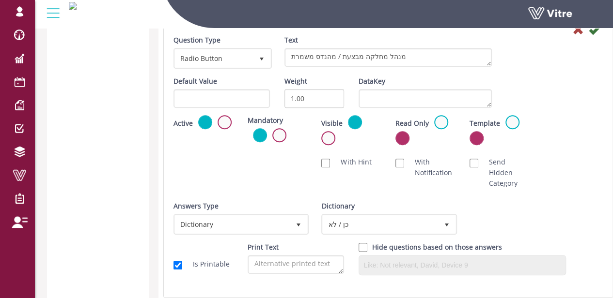
click at [556, 179] on div "Scan NFC Must scan With Hint With Notification Send Hidden Category No Image Op…" at bounding box center [388, 173] width 444 height 42
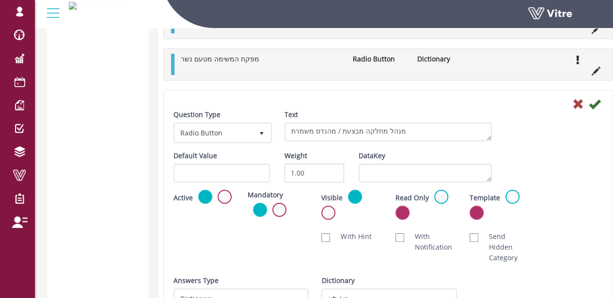
scroll to position [2036, 0]
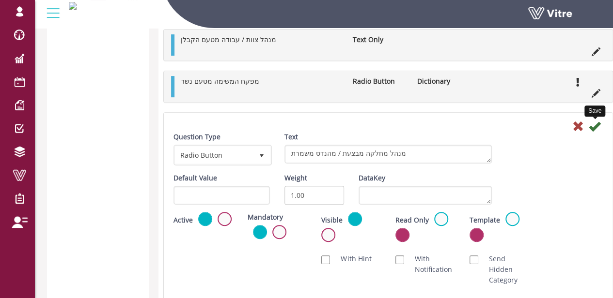
click at [595, 125] on icon at bounding box center [595, 127] width 12 height 12
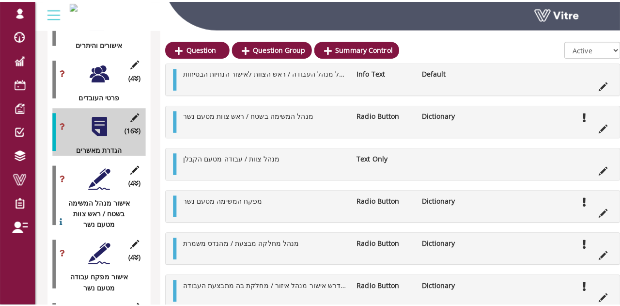
scroll to position [1407, 0]
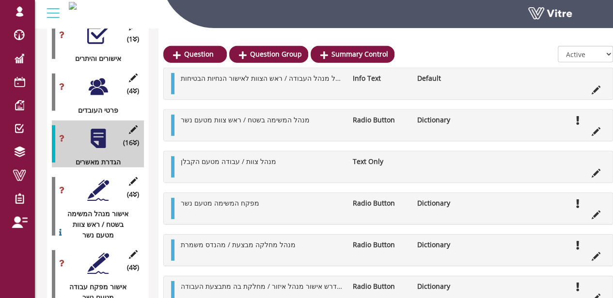
click at [131, 177] on icon at bounding box center [133, 181] width 12 height 9
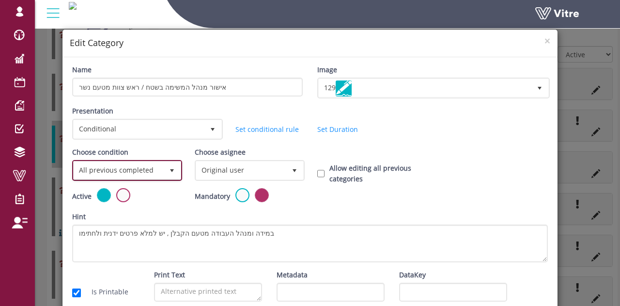
click at [136, 169] on span "All previous completed" at bounding box center [119, 169] width 90 height 17
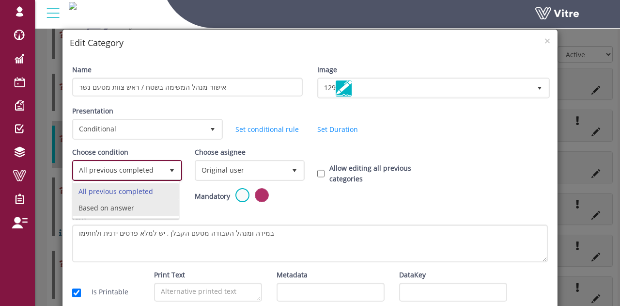
click at [121, 214] on li "Based on answer" at bounding box center [126, 208] width 106 height 16
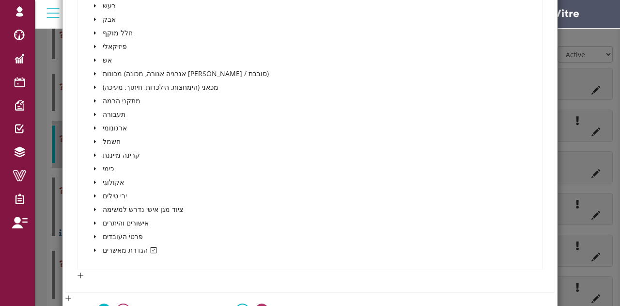
scroll to position [339, 0]
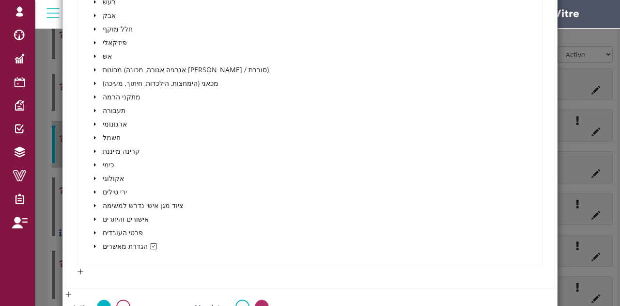
click at [95, 211] on div "ציוד מגן אישי נדרש למשימה" at bounding box center [137, 207] width 96 height 14
click at [96, 217] on icon "caret-down" at bounding box center [95, 219] width 5 height 5
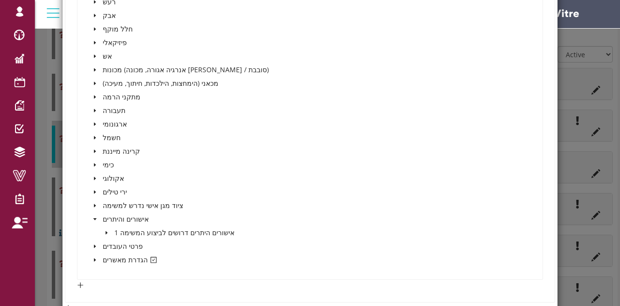
click at [93, 221] on span at bounding box center [95, 219] width 12 height 12
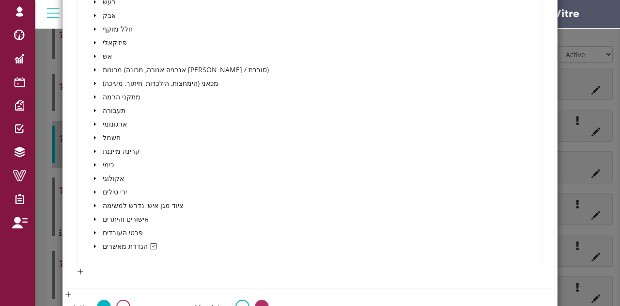
click at [94, 231] on icon "caret-down" at bounding box center [95, 232] width 2 height 3
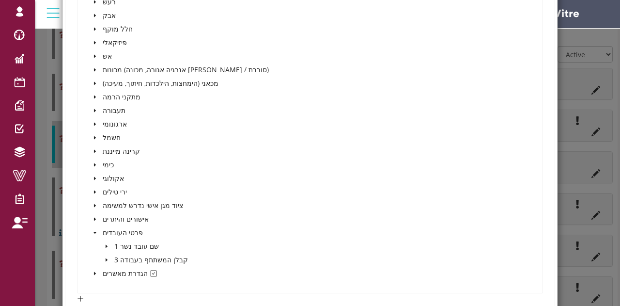
scroll to position [387, 0]
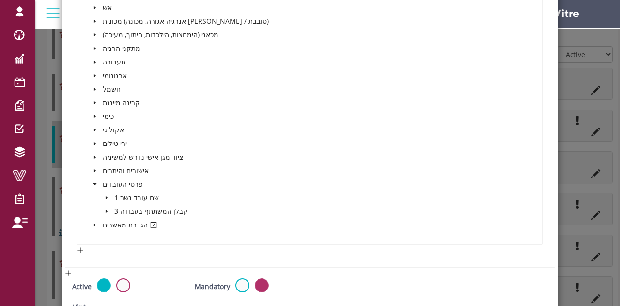
click at [94, 186] on span at bounding box center [95, 184] width 12 height 12
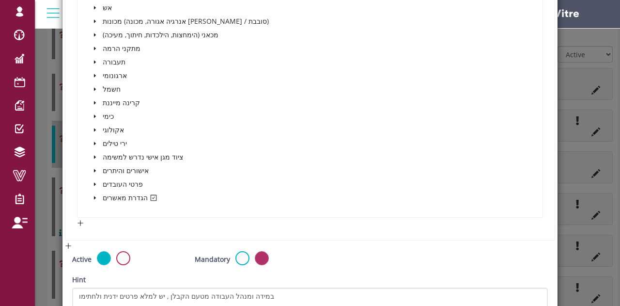
click at [93, 199] on icon "caret-down" at bounding box center [95, 197] width 5 height 5
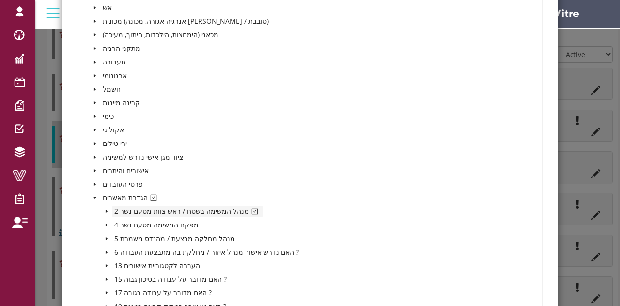
scroll to position [436, 0]
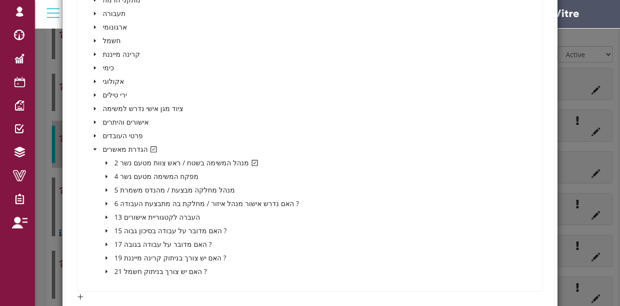
click at [107, 161] on icon "caret-down" at bounding box center [106, 162] width 5 height 5
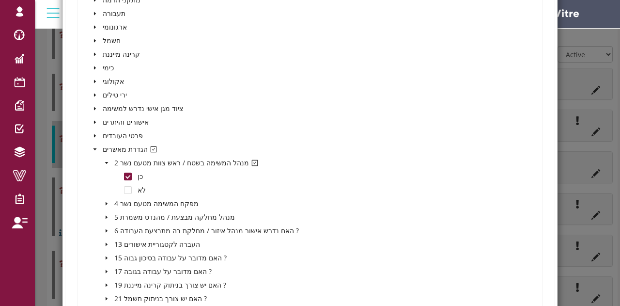
click at [107, 162] on icon "caret-down" at bounding box center [106, 163] width 3 height 2
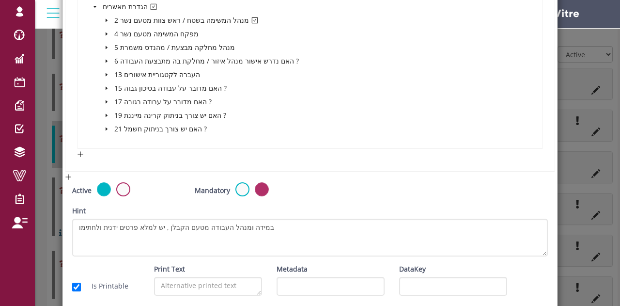
scroll to position [619, 0]
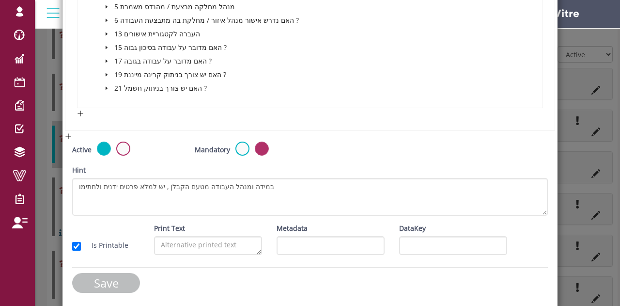
click at [123, 273] on input "Save" at bounding box center [106, 283] width 68 height 20
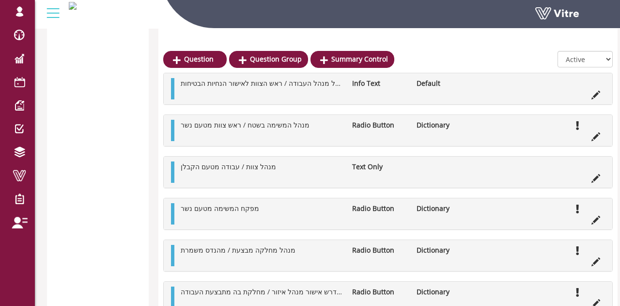
scroll to position [1407, 0]
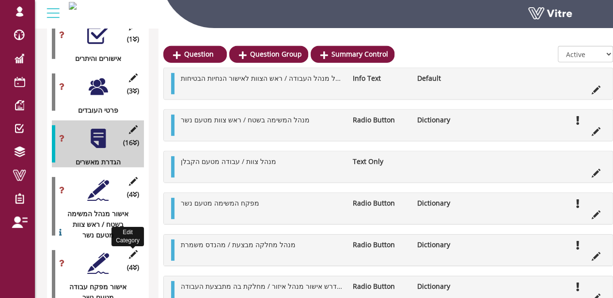
click at [133, 250] on icon at bounding box center [133, 254] width 12 height 9
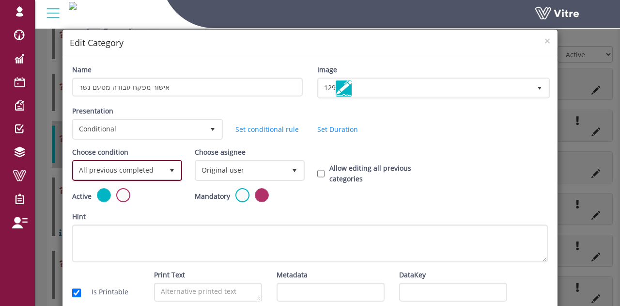
click at [132, 171] on span "All previous completed" at bounding box center [119, 169] width 90 height 17
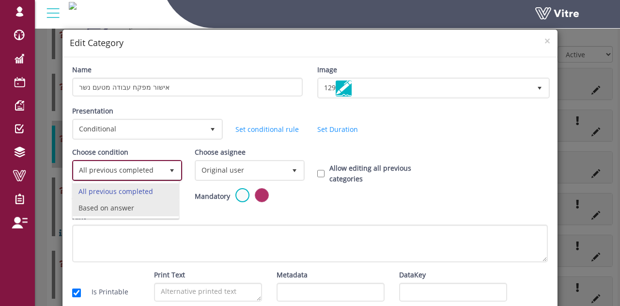
click at [115, 212] on li "Based on answer" at bounding box center [126, 208] width 106 height 16
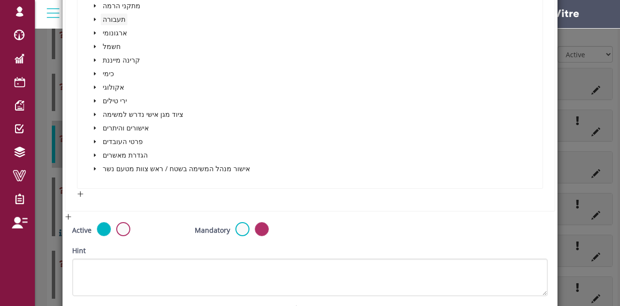
scroll to position [436, 0]
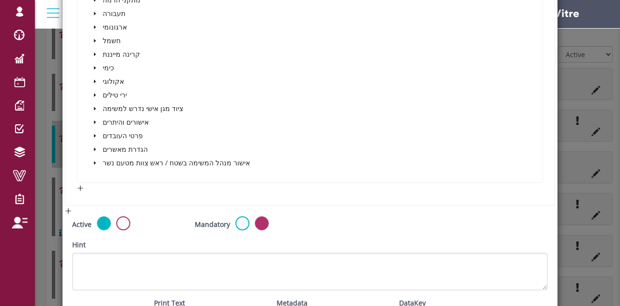
click at [93, 148] on icon "caret-down" at bounding box center [95, 149] width 5 height 5
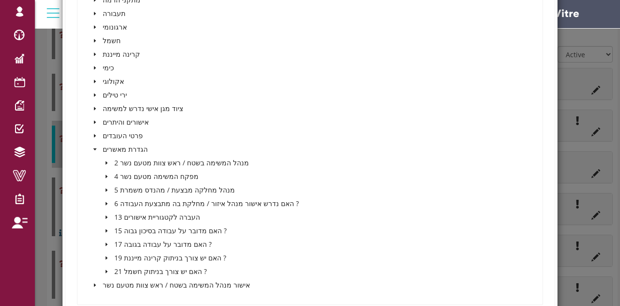
click at [106, 176] on icon "caret-down" at bounding box center [106, 176] width 5 height 5
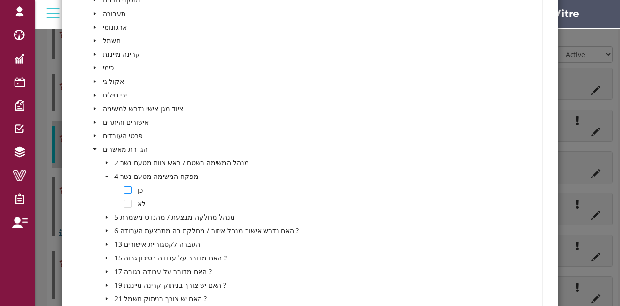
click at [128, 187] on span at bounding box center [128, 190] width 8 height 8
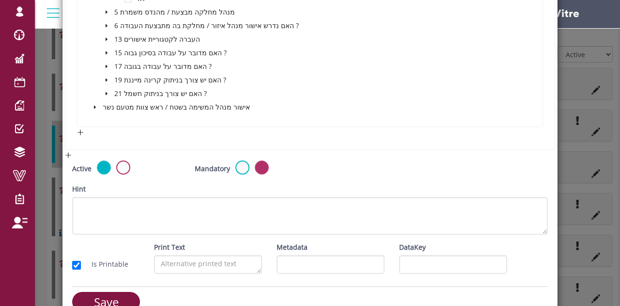
scroll to position [660, 0]
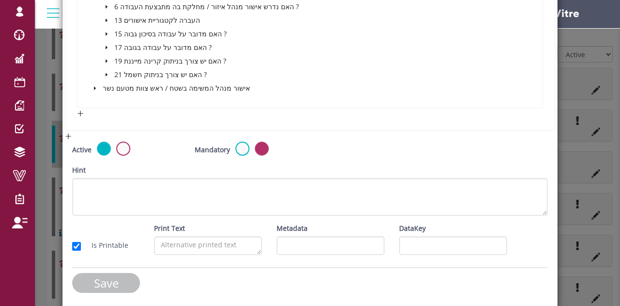
click at [109, 286] on input "Save" at bounding box center [106, 283] width 68 height 20
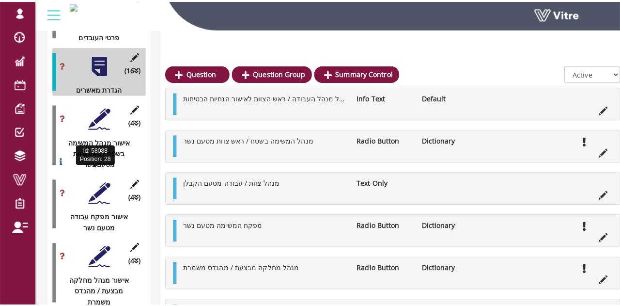
scroll to position [1503, 0]
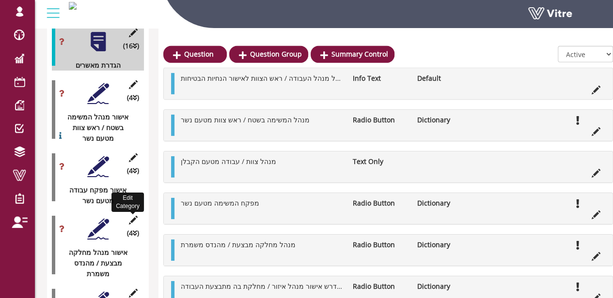
click at [134, 216] on icon at bounding box center [133, 220] width 12 height 9
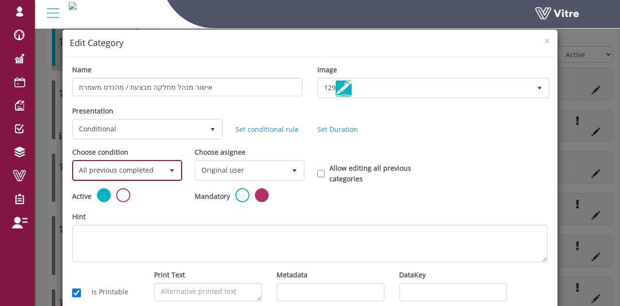
click at [142, 173] on span "All previous completed" at bounding box center [119, 169] width 90 height 17
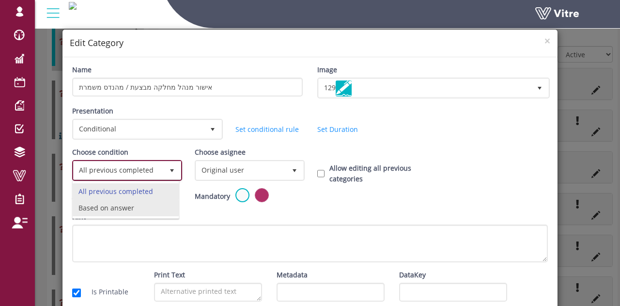
click at [114, 210] on li "Based on answer" at bounding box center [126, 208] width 106 height 16
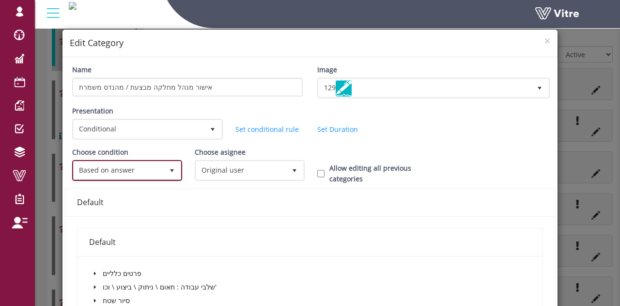
click at [139, 178] on span "Based on answer 1" at bounding box center [127, 170] width 110 height 21
click at [144, 173] on span "Based on answer" at bounding box center [119, 169] width 90 height 17
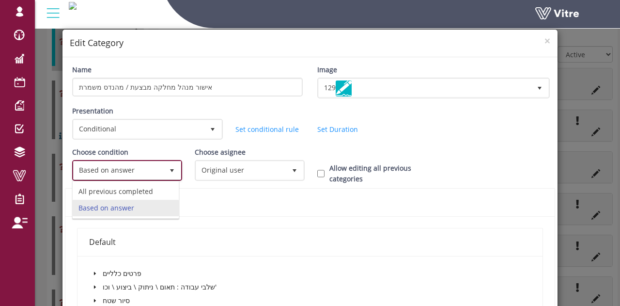
drag, startPoint x: 124, startPoint y: 210, endPoint x: 161, endPoint y: 209, distance: 37.8
click at [124, 209] on li "Based on answer" at bounding box center [126, 208] width 106 height 16
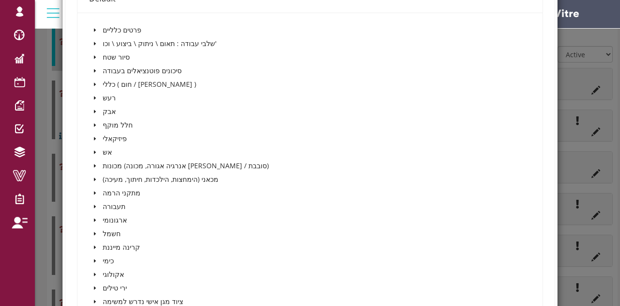
scroll to position [387, 0]
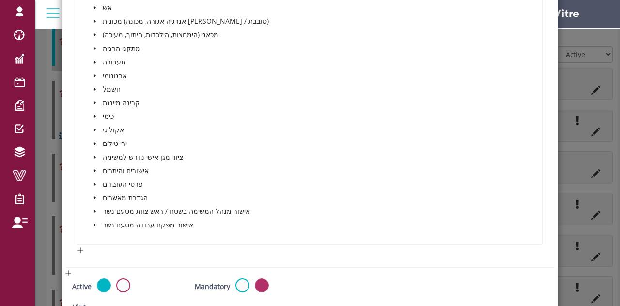
click at [94, 196] on icon "caret-down" at bounding box center [95, 197] width 2 height 3
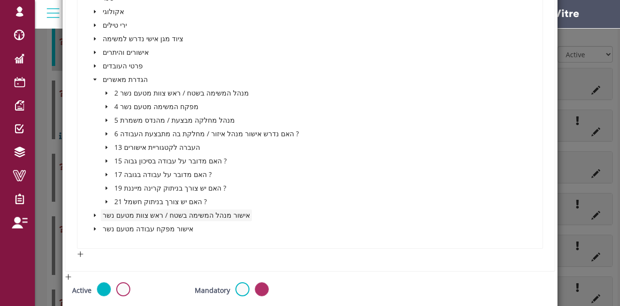
scroll to position [533, 0]
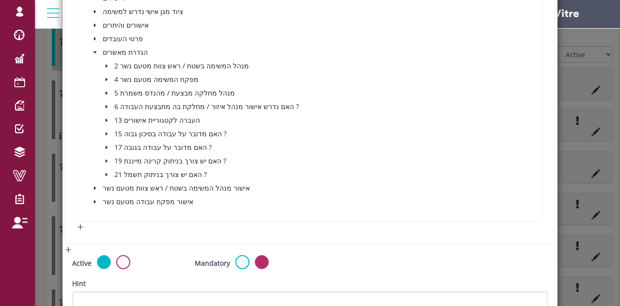
click at [106, 93] on icon "caret-down" at bounding box center [107, 93] width 2 height 3
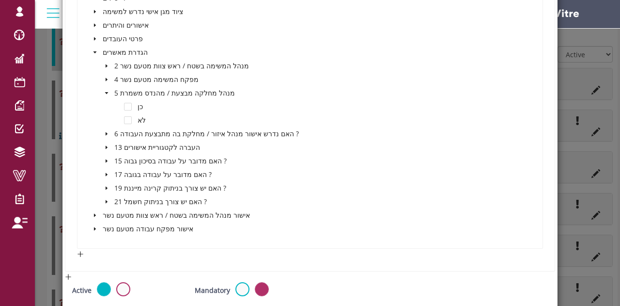
click at [132, 105] on div "כן" at bounding box center [117, 108] width 56 height 14
click at [128, 105] on span at bounding box center [128, 107] width 8 height 8
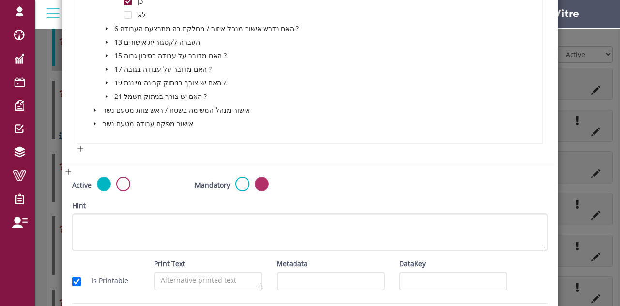
scroll to position [673, 0]
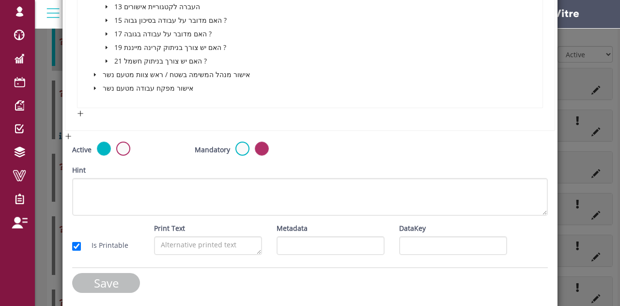
click at [124, 289] on input "Save" at bounding box center [106, 283] width 68 height 20
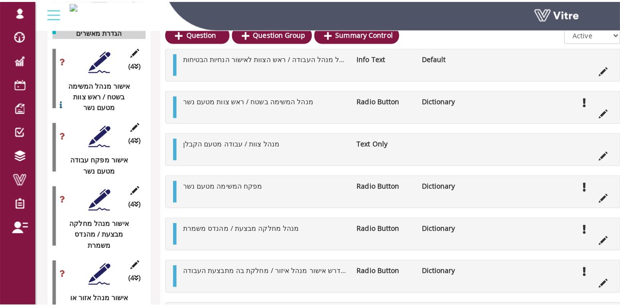
scroll to position [1552, 0]
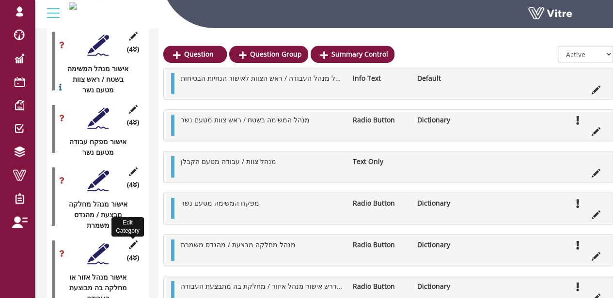
click at [130, 241] on icon at bounding box center [133, 245] width 12 height 9
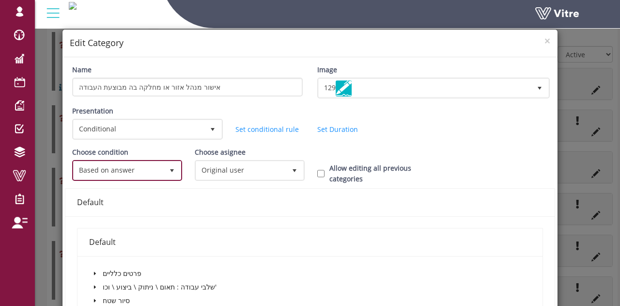
click at [141, 166] on span "Based on answer" at bounding box center [119, 169] width 90 height 17
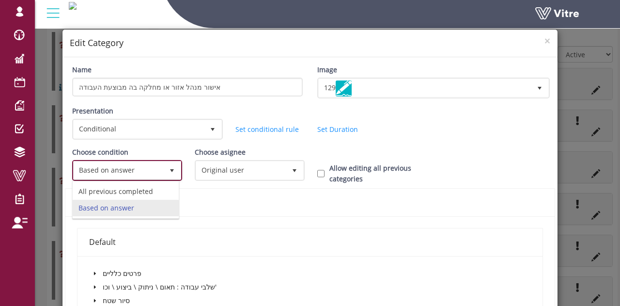
click at [114, 211] on li "Based on answer" at bounding box center [126, 208] width 106 height 16
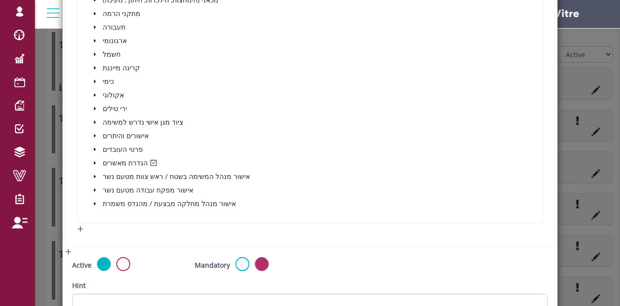
scroll to position [484, 0]
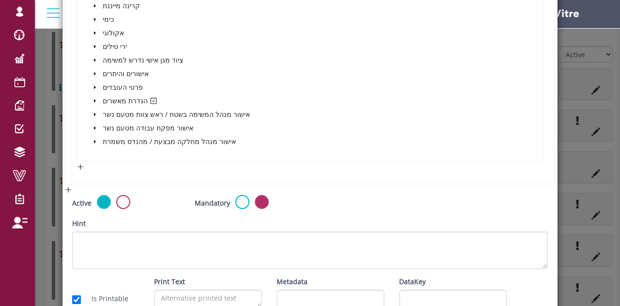
click at [95, 100] on icon "caret-down" at bounding box center [95, 100] width 5 height 5
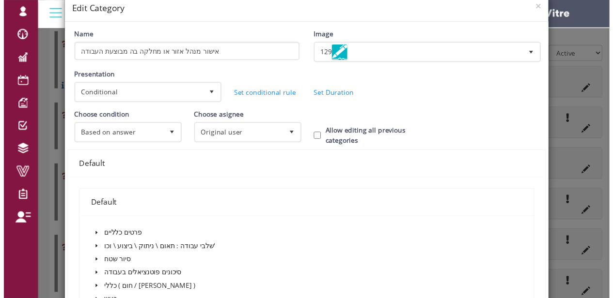
scroll to position [0, 0]
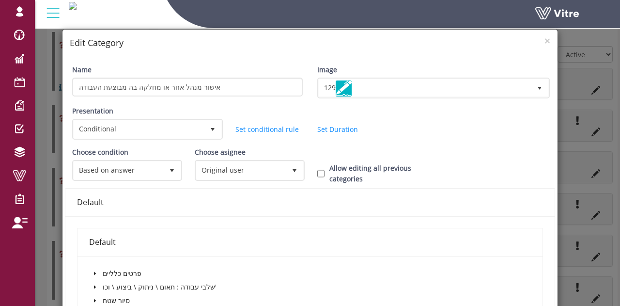
click at [544, 39] on div "× Edit Category" at bounding box center [309, 44] width 495 height 28
click at [544, 41] on span "×" at bounding box center [547, 41] width 6 height 14
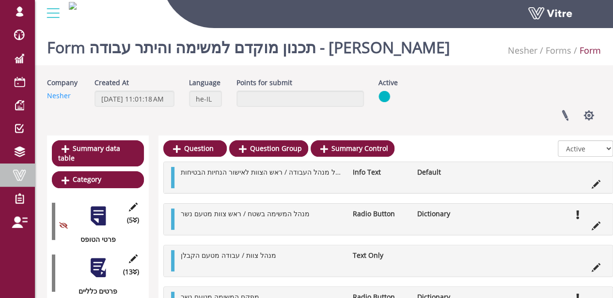
drag, startPoint x: 17, startPoint y: 180, endPoint x: 20, endPoint y: 174, distance: 7.2
click at [17, 180] on span at bounding box center [19, 176] width 24 height 12
click at [585, 115] on button "button" at bounding box center [588, 116] width 24 height 26
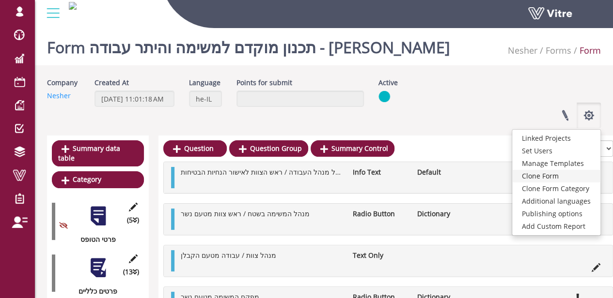
click at [566, 176] on link "Clone Form" at bounding box center [556, 176] width 88 height 13
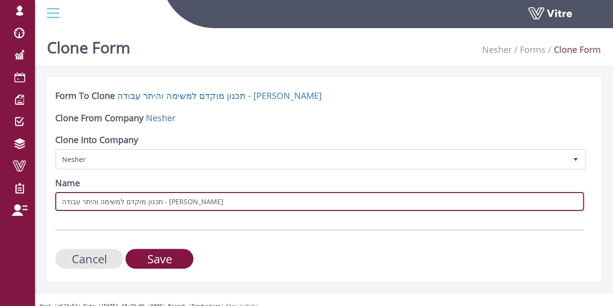
click at [59, 201] on input "תכנון מוקדם למשימה והיתר עבודה - [PERSON_NAME]" at bounding box center [319, 201] width 528 height 19
drag, startPoint x: 208, startPoint y: 199, endPoint x: 174, endPoint y: 203, distance: 34.1
click at [174, 203] on input "לישי חדש תכנון מוקדם למשימה והיתר עבודה - שגיא" at bounding box center [319, 201] width 528 height 19
click at [65, 201] on input "תכנון מוקדם למשימה והיתר עבודה - שגיא" at bounding box center [319, 201] width 528 height 19
paste input "ישי חדש"
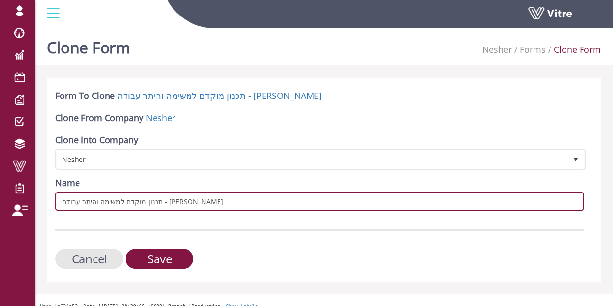
click at [186, 200] on input "תכנון מוקדם למשימה והיתר עבודה - שגיא" at bounding box center [319, 201] width 528 height 19
paste input "לישי חדש"
click at [91, 202] on input "תכנון מוקדם למשימה והיתר עבודה - שגיאלישי חדש" at bounding box center [319, 201] width 528 height 19
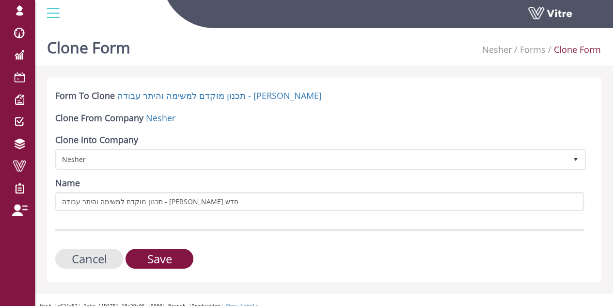
click at [207, 229] on div at bounding box center [319, 230] width 528 height 2
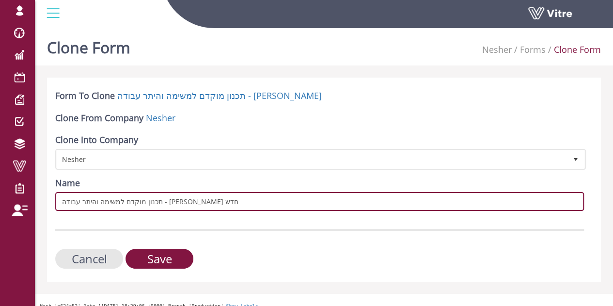
drag, startPoint x: 207, startPoint y: 204, endPoint x: 211, endPoint y: 201, distance: 5.1
click at [211, 201] on input "תכנון מוקדם למשימה והיתר עבודה - שגיא לישי חדש" at bounding box center [319, 201] width 528 height 19
click at [213, 201] on input "תכנון מוקדם למשימה והיתר עבודה - שגיא לישי חדש" at bounding box center [319, 201] width 528 height 19
click at [58, 201] on input "תכנון מוקדם למשימה והיתר עבודה - שגיא לישי חדש" at bounding box center [319, 201] width 528 height 19
click at [68, 201] on input "תכנון מוקדם למשימה והיתר עבודה - שגיא לישי חדש" at bounding box center [319, 201] width 528 height 19
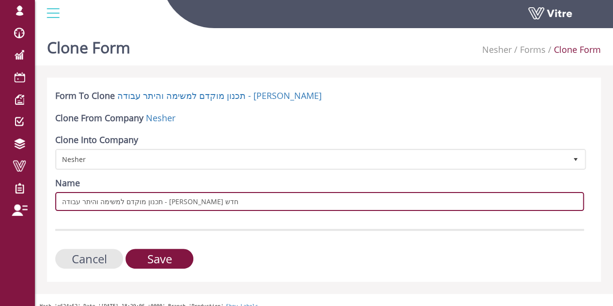
click at [68, 201] on input "תכנון מוקדם למשימה והיתר עבודה - שגיא לישי חדש" at bounding box center [319, 201] width 528 height 19
click at [77, 202] on input "תכנון מוקדם למשימה והיתר עבודה - שגיא לישי חדש" at bounding box center [319, 201] width 528 height 19
type input "תכנון מוקדם למשימה והיתר עבודה - שגיא לישי המשך"
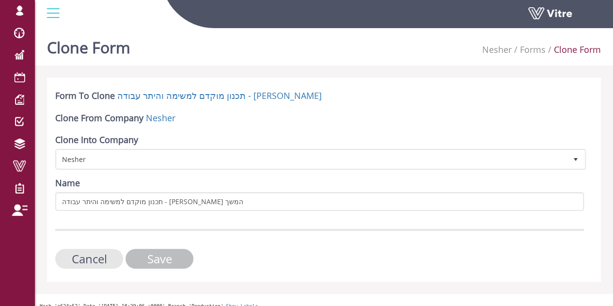
click at [157, 254] on input "Save" at bounding box center [159, 258] width 68 height 20
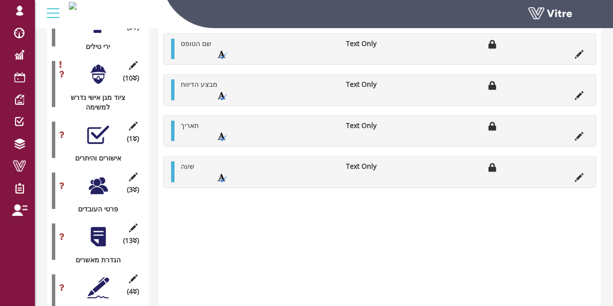
scroll to position [1308, 0]
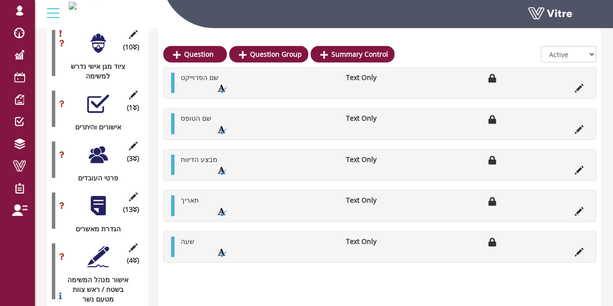
click at [95, 144] on div at bounding box center [98, 155] width 22 height 22
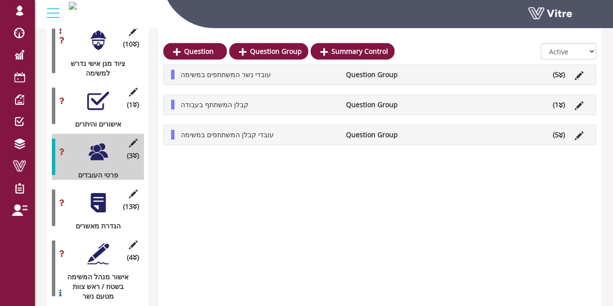
scroll to position [1356, 0]
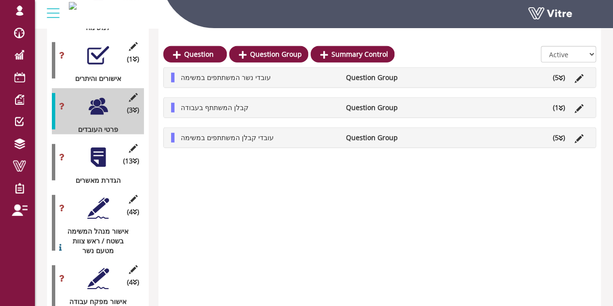
click at [95, 146] on div at bounding box center [98, 157] width 22 height 22
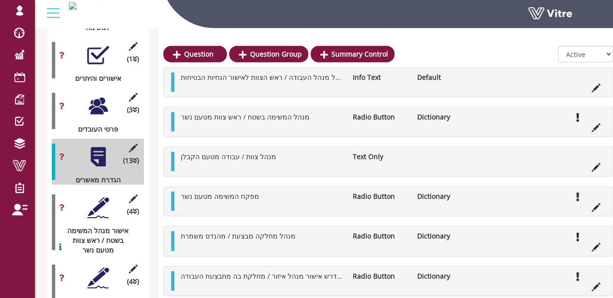
click at [103, 197] on div at bounding box center [98, 208] width 22 height 22
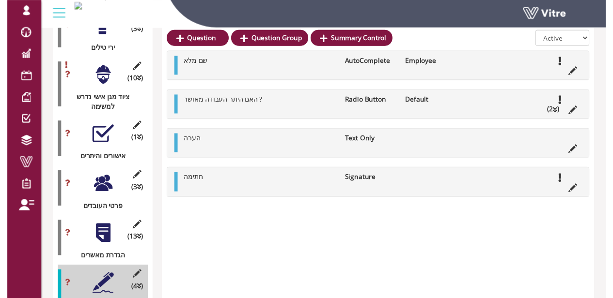
scroll to position [1259, 0]
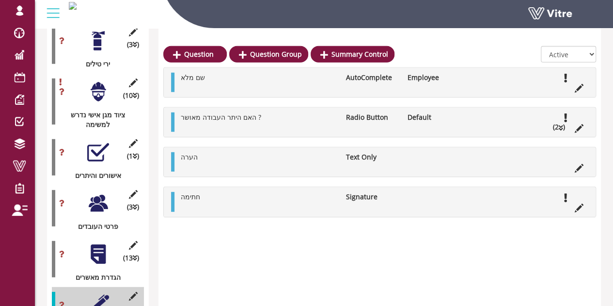
click at [96, 243] on div at bounding box center [98, 254] width 22 height 22
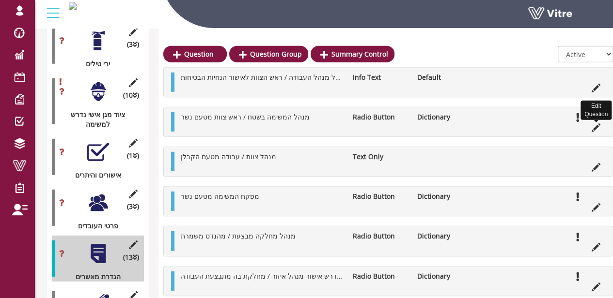
click at [595, 126] on icon at bounding box center [595, 128] width 9 height 9
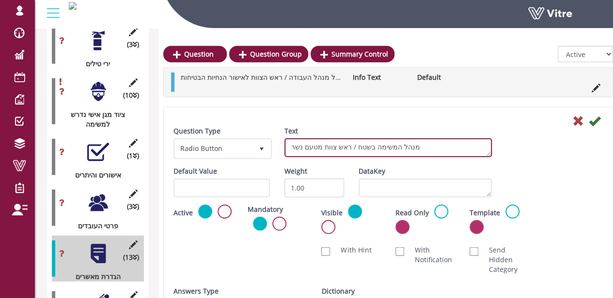
click at [415, 147] on textarea "מנהל המשימה בשטח / ראש צוות מטעם נשר" at bounding box center [387, 148] width 207 height 19
type textarea "האם נדרש אישור מנהל המשימה בשטח / ראש צוות מטעם נשר"
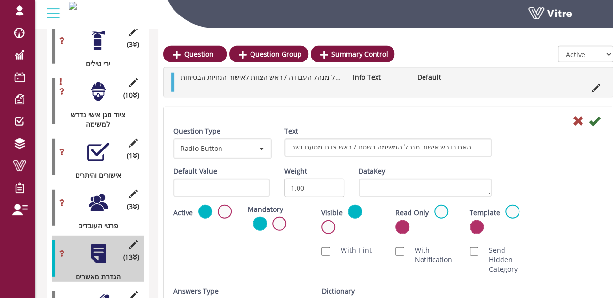
click at [496, 162] on div "Text מנהל המשימה בשטח / ראש צוות מטעם נשר" at bounding box center [388, 145] width 222 height 38
click at [594, 121] on icon at bounding box center [595, 121] width 12 height 12
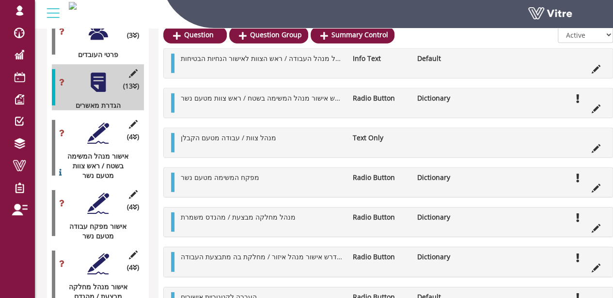
scroll to position [1453, 0]
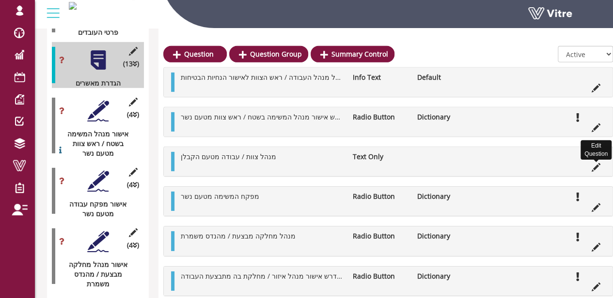
click at [596, 165] on icon at bounding box center [595, 167] width 9 height 9
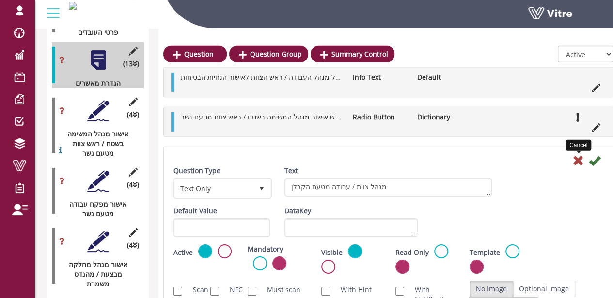
click at [577, 159] on icon at bounding box center [578, 161] width 12 height 12
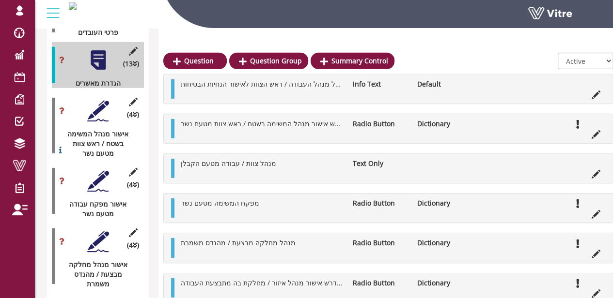
scroll to position [1502, 0]
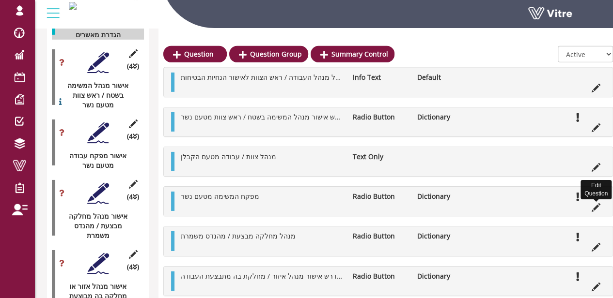
click at [595, 210] on icon at bounding box center [595, 207] width 9 height 9
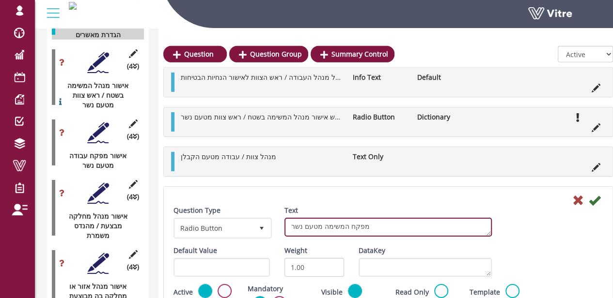
click at [367, 232] on textarea "מפקח המשימה מטעם נשר" at bounding box center [387, 227] width 207 height 19
paste textarea "האם נדרש אישור"
type textarea "האם נדרש אישור מפקח המשימה מטעם נשר"
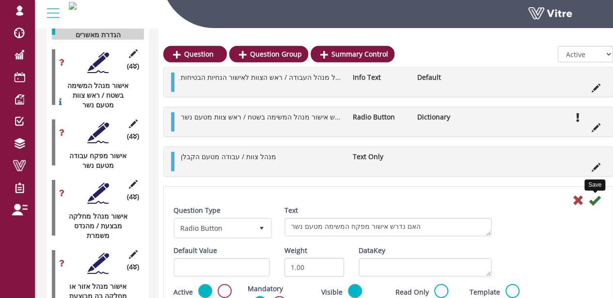
click at [600, 198] on icon at bounding box center [595, 201] width 12 height 12
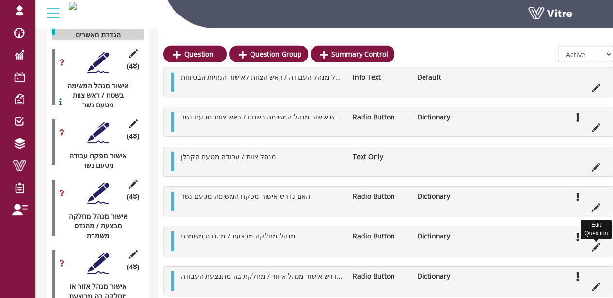
click at [597, 248] on icon at bounding box center [595, 247] width 9 height 9
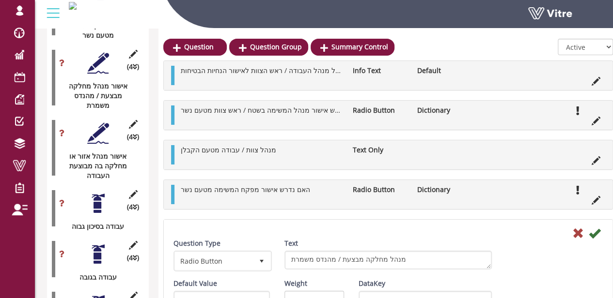
scroll to position [1647, 0]
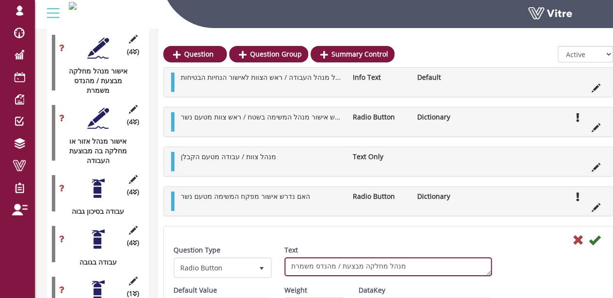
click at [311, 268] on textarea "מנהל מחלקה מבצעת / מהנדס משמרת" at bounding box center [387, 267] width 207 height 19
paste textarea "האם נדרש אישור"
type textarea "האם נדרש אישור מנהל מחלקה מבצעת / מהנדס משמרת"
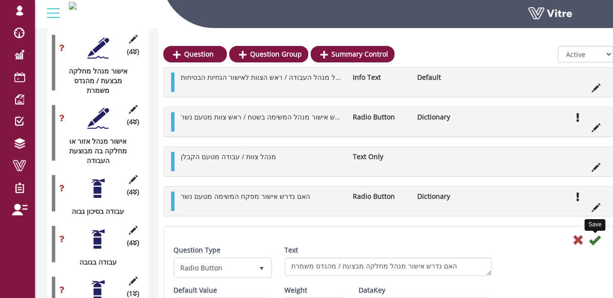
click at [599, 236] on icon at bounding box center [595, 240] width 12 height 12
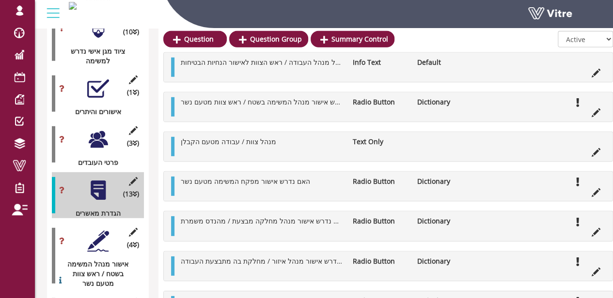
scroll to position [1308, 0]
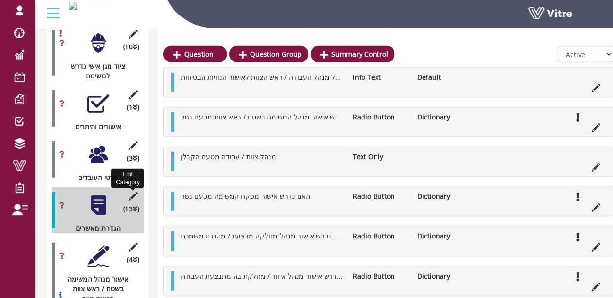
click at [132, 192] on icon at bounding box center [133, 196] width 12 height 9
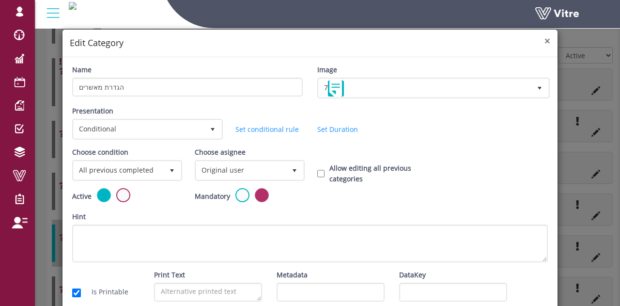
click at [544, 42] on span "×" at bounding box center [547, 41] width 6 height 14
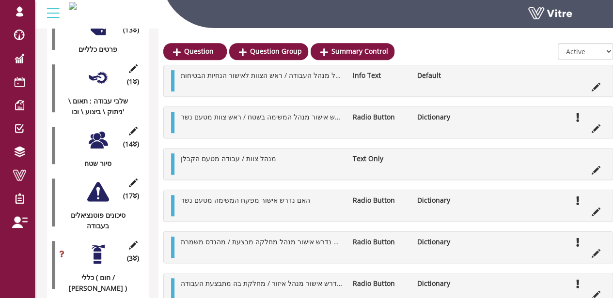
scroll to position [0, 0]
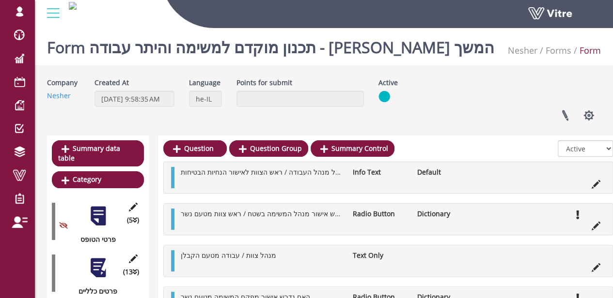
click at [233, 55] on h1 "Form תכנון מוקדם למשימה והיתר עבודה - שגיא לישי המשך" at bounding box center [270, 44] width 447 height 41
click at [569, 113] on link at bounding box center [565, 116] width 24 height 26
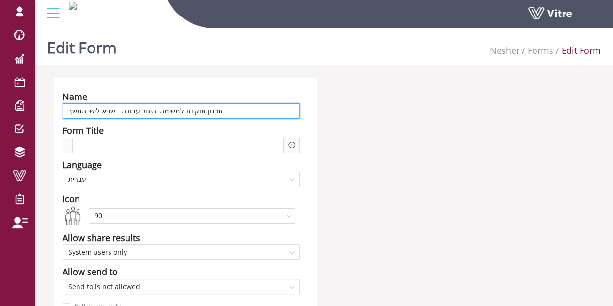
drag, startPoint x: 88, startPoint y: 112, endPoint x: 66, endPoint y: 112, distance: 21.3
click at [66, 112] on input "תכנון מוקדם למשימה והיתר עבודה - שגיא לישי המשך" at bounding box center [180, 110] width 237 height 15
click at [80, 111] on input "תכנון מוקדם למשימה והיתר עבודה - שגיא לישי המשך" at bounding box center [180, 110] width 237 height 15
type input "תכנון מוקדם למשימה והיתר עבודה - שגיא לישי"
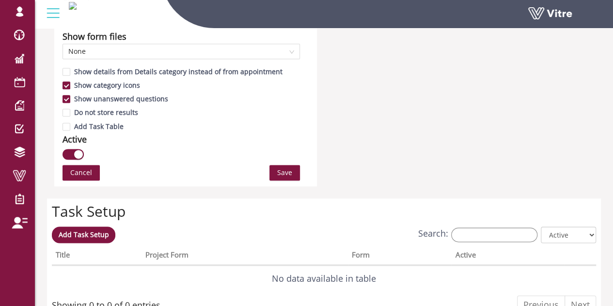
scroll to position [581, 0]
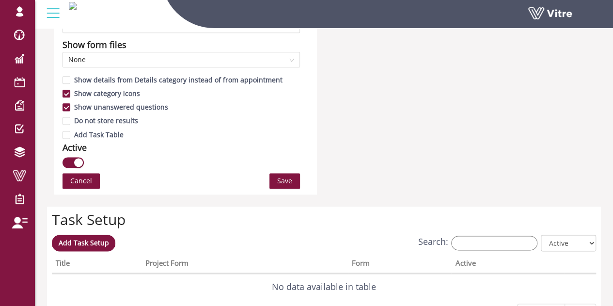
click at [283, 178] on span "Save" at bounding box center [284, 180] width 15 height 11
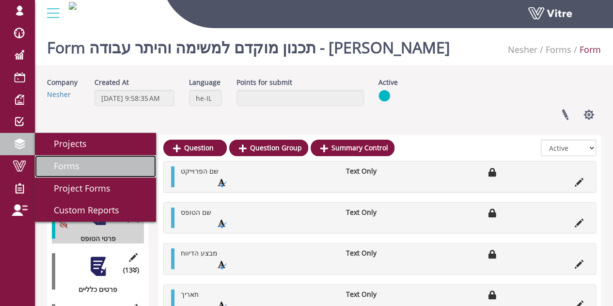
click at [78, 170] on span "Forms" at bounding box center [60, 166] width 37 height 12
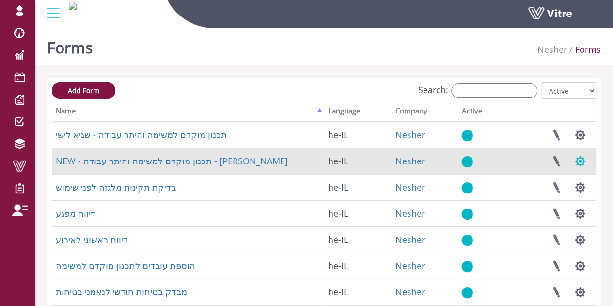
click at [577, 163] on button "button" at bounding box center [580, 161] width 24 height 26
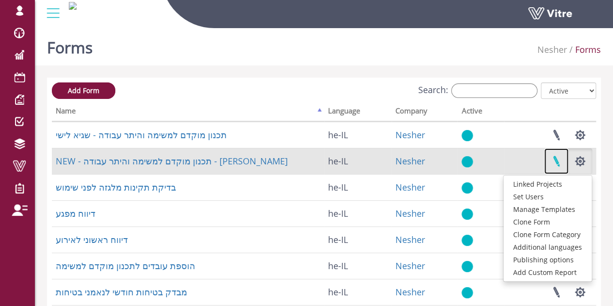
click at [562, 161] on link at bounding box center [556, 161] width 24 height 26
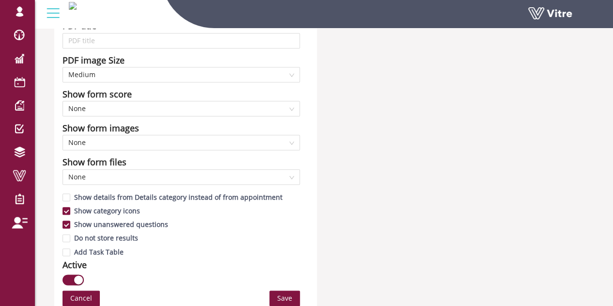
scroll to position [581, 0]
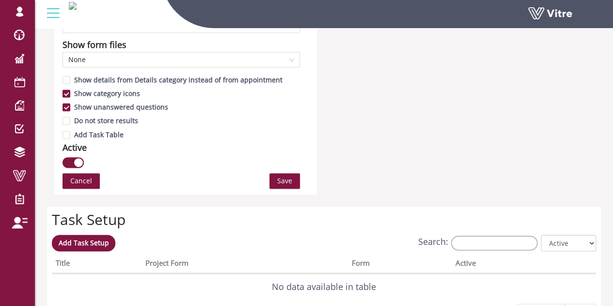
click at [77, 160] on div "button" at bounding box center [78, 162] width 9 height 9
click at [283, 179] on span "Save" at bounding box center [284, 180] width 15 height 11
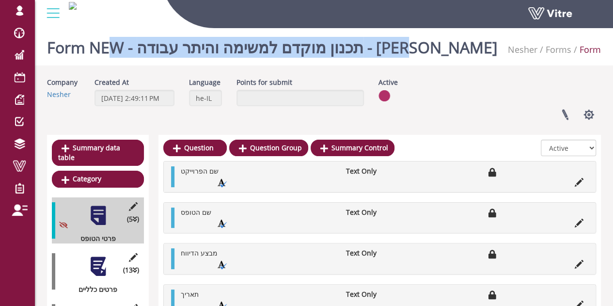
drag, startPoint x: 412, startPoint y: 51, endPoint x: 112, endPoint y: 51, distance: 299.8
click at [112, 51] on div "Form NEW - תכנון מוקדם למשימה והיתר עבודה - [PERSON_NAME] Nesher Forms Form" at bounding box center [324, 44] width 578 height 41
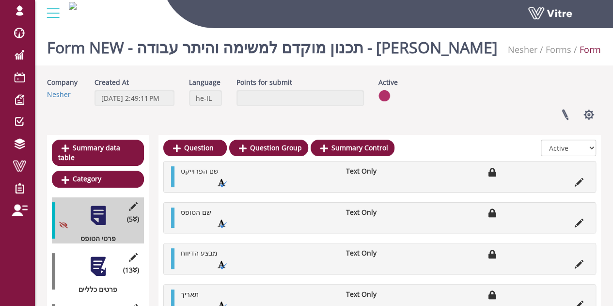
click at [424, 85] on div "Company Nesher Created At [DATE] 2:49:11 PM Language he-IL Points for submit Ac…" at bounding box center [324, 102] width 568 height 50
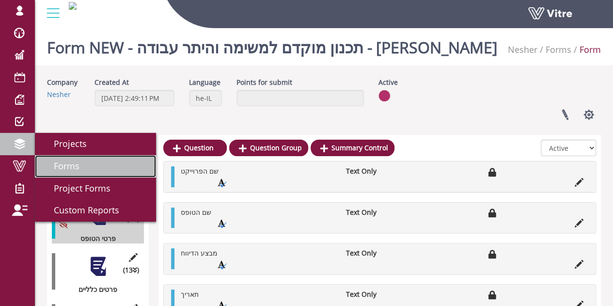
click at [58, 164] on span "Forms" at bounding box center [60, 166] width 37 height 12
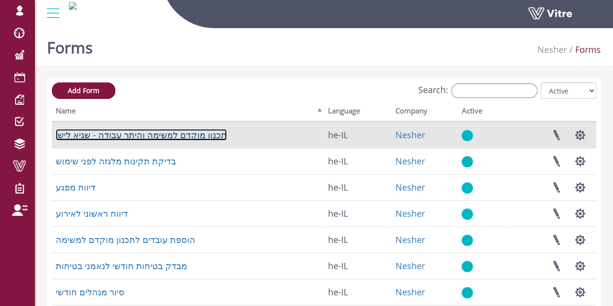
click at [169, 133] on link "תכנון מוקדם למשימה והיתר עבודה - שגיא לישי" at bounding box center [141, 135] width 171 height 12
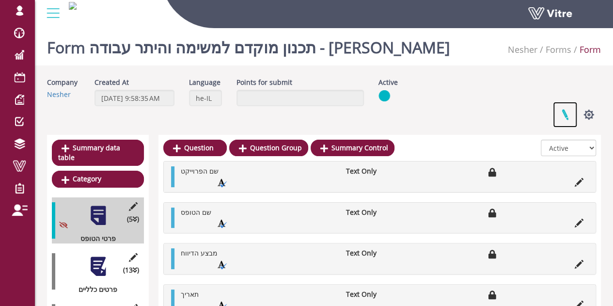
click at [566, 118] on link at bounding box center [565, 115] width 24 height 26
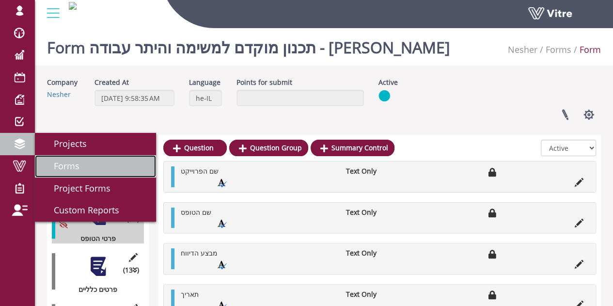
click at [70, 164] on span "Forms" at bounding box center [60, 166] width 37 height 12
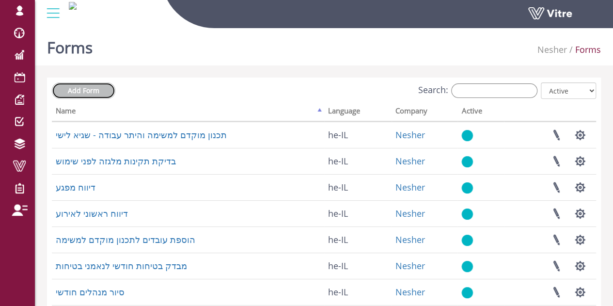
click at [74, 87] on span "Add Form" at bounding box center [83, 90] width 31 height 9
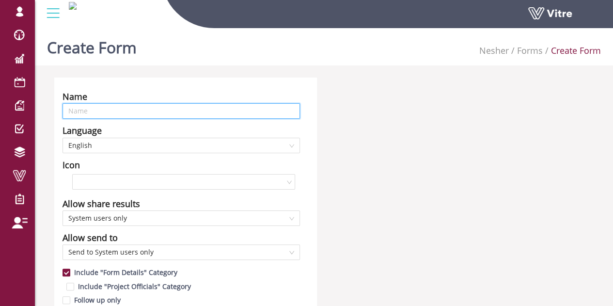
click at [117, 113] on input "text" at bounding box center [180, 110] width 237 height 15
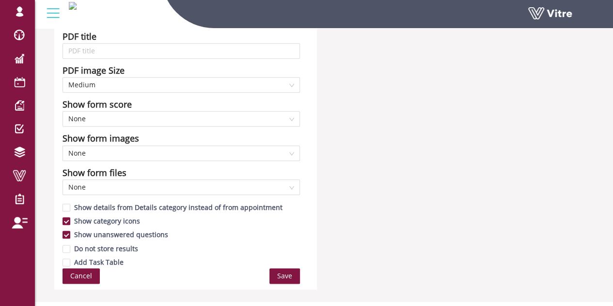
scroll to position [465, 0]
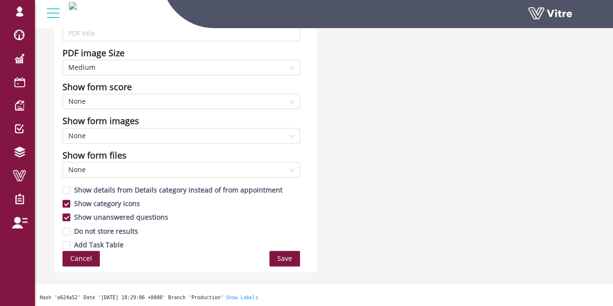
type input "החתמת עובדים - [PERSON_NAME] המשך"
click at [282, 254] on span "Save" at bounding box center [284, 258] width 15 height 11
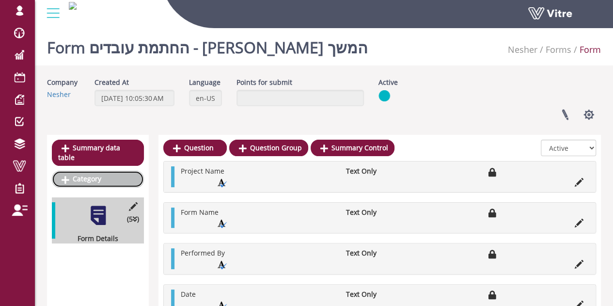
click at [82, 170] on link "Category" at bounding box center [98, 178] width 92 height 16
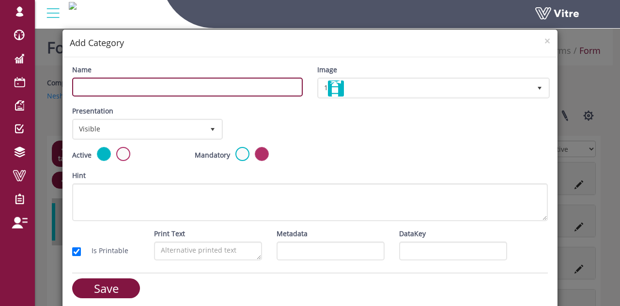
click at [151, 92] on input "Name" at bounding box center [187, 86] width 231 height 19
type input "פקטים כלליים"
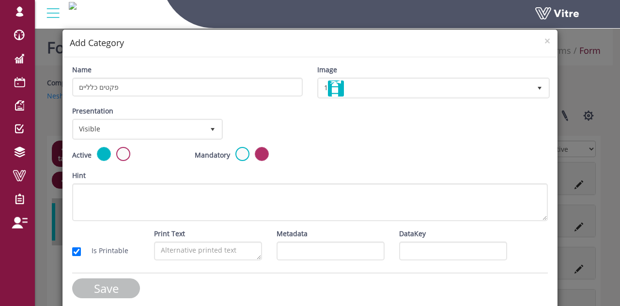
click at [104, 289] on input "Save" at bounding box center [106, 288] width 68 height 20
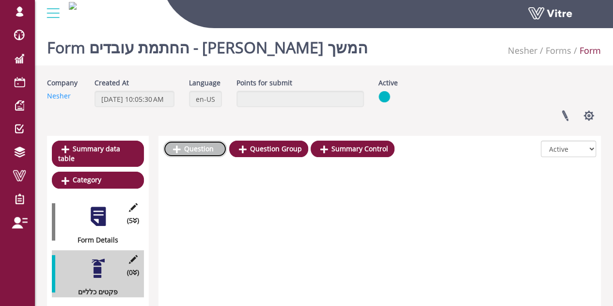
click at [210, 152] on link "Question" at bounding box center [194, 148] width 63 height 16
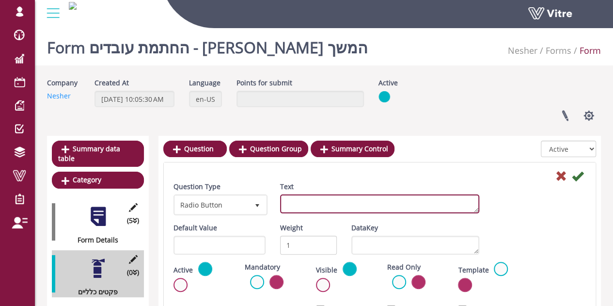
click at [300, 206] on textarea "Text" at bounding box center [379, 203] width 199 height 19
paste textarea "תיאור העבודה בקצרה"
type textarea "תיאור העבודה בקצרה"
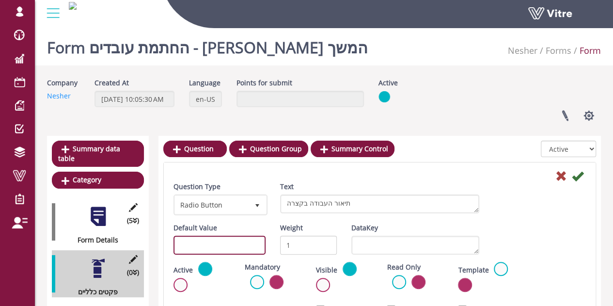
click at [237, 247] on input "text" at bounding box center [219, 244] width 92 height 19
paste input "#task.PRE0201"
drag, startPoint x: 236, startPoint y: 247, endPoint x: 394, endPoint y: 177, distance: 173.1
click at [329, 190] on div "Question Type Radio Button 3 Text תיאור העבודה בקצרה Default Value #task.PRE020…" at bounding box center [379, 305] width 412 height 248
type input "#task.PRE0201"
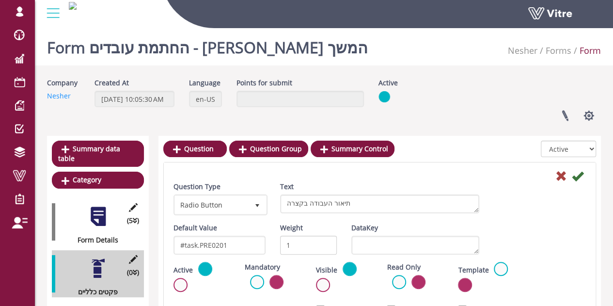
click at [483, 165] on div "Question Type Radio Button 3 Text תיאור העבודה בקצרה Default Value #task.PRE020…" at bounding box center [380, 302] width 432 height 281
click at [578, 178] on icon at bounding box center [578, 176] width 12 height 12
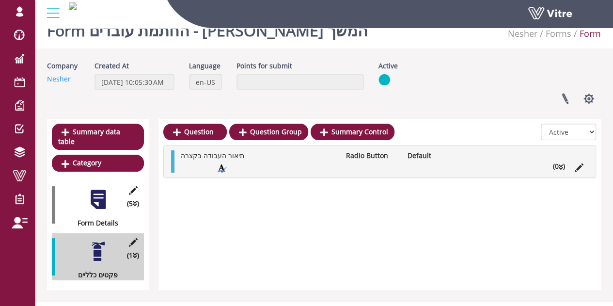
scroll to position [26, 0]
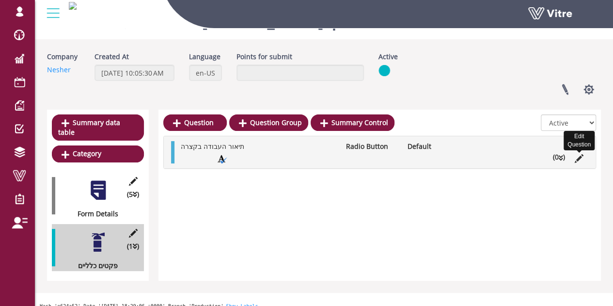
click at [582, 156] on icon at bounding box center [578, 158] width 9 height 9
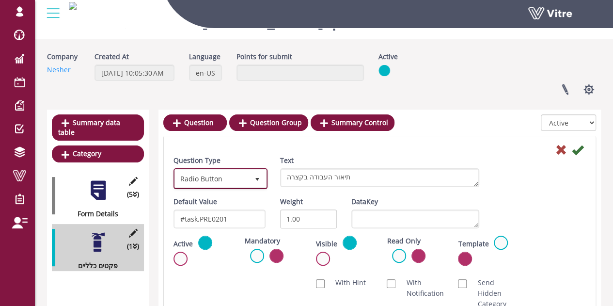
click at [253, 176] on span "select" at bounding box center [256, 178] width 17 height 17
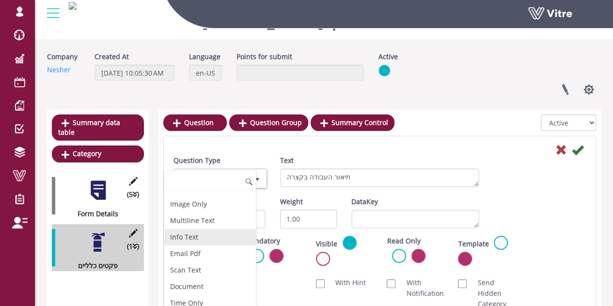
scroll to position [291, 0]
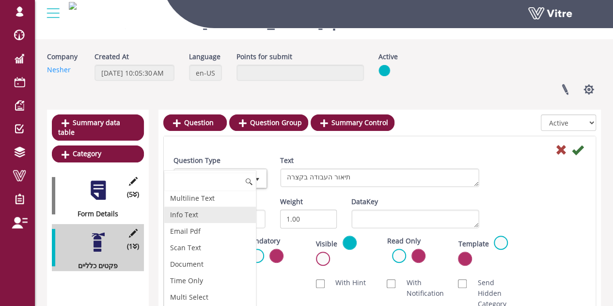
click at [192, 212] on li "Info Text" at bounding box center [210, 214] width 92 height 16
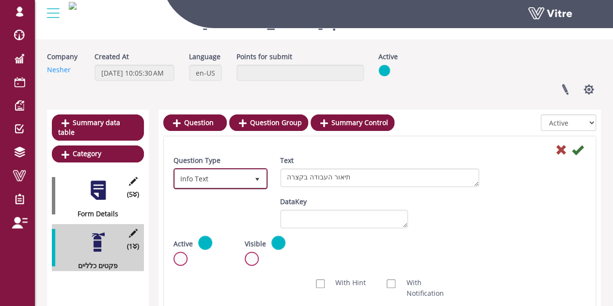
click at [220, 181] on span "Info Text" at bounding box center [212, 178] width 74 height 17
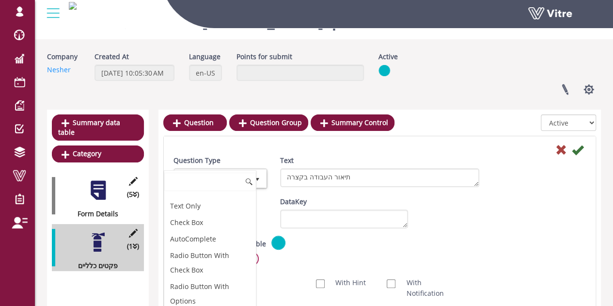
scroll to position [0, 0]
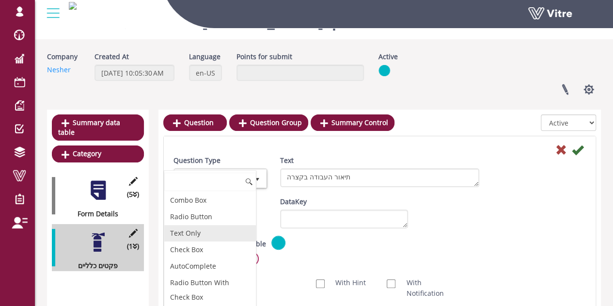
click at [191, 231] on li "Text Only" at bounding box center [210, 233] width 92 height 16
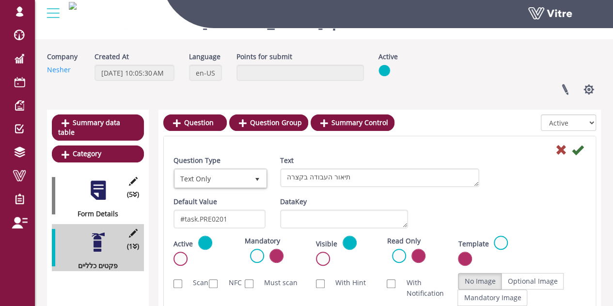
click at [581, 147] on icon at bounding box center [578, 150] width 12 height 12
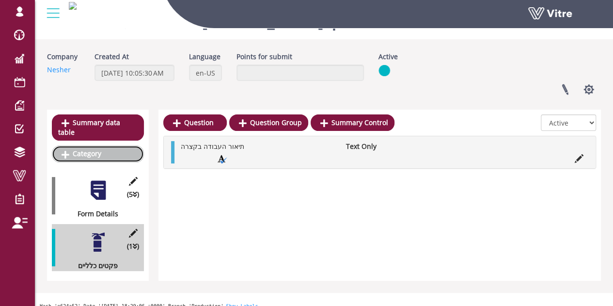
click at [103, 148] on link "Category" at bounding box center [98, 153] width 92 height 16
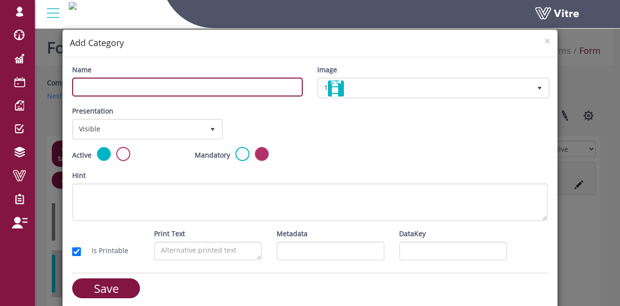
click at [211, 79] on input "Name" at bounding box center [187, 86] width 231 height 19
paste input "מבצע תכנון העבודה"
type input "מבצע תכנון העבודה"
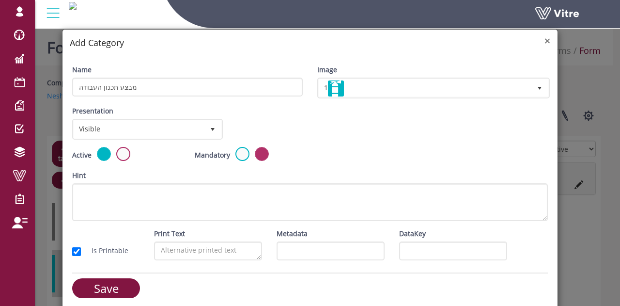
click at [544, 40] on span "×" at bounding box center [547, 41] width 6 height 14
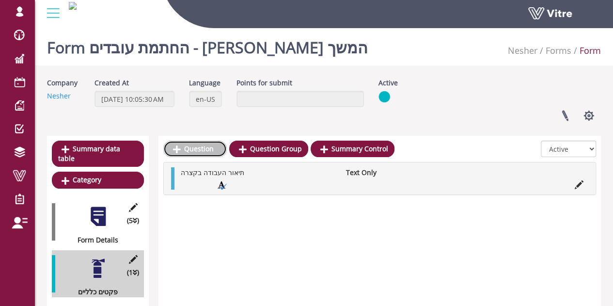
click at [193, 153] on link "Question" at bounding box center [194, 148] width 63 height 16
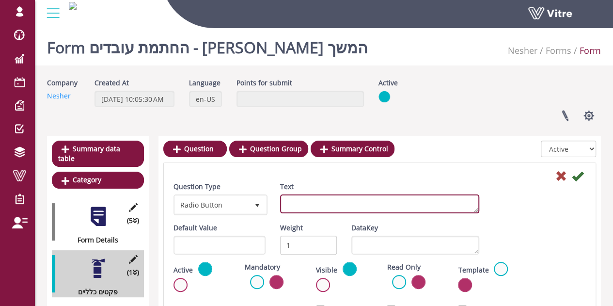
click at [303, 208] on textarea "Text" at bounding box center [379, 203] width 199 height 19
paste textarea "מבצע תכנון העבודה"
type textarea "מבצע תכנון העבודה"
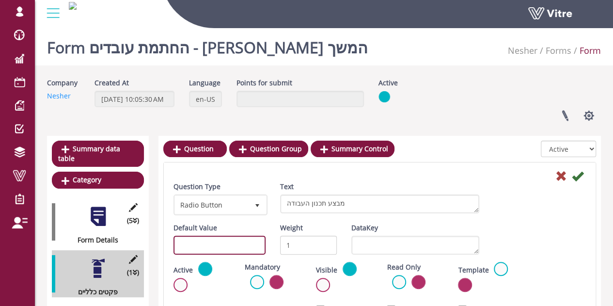
click at [225, 241] on input "text" at bounding box center [219, 244] width 92 height 19
paste input "#task.PRE0202"
type input "#task.PRE0202"
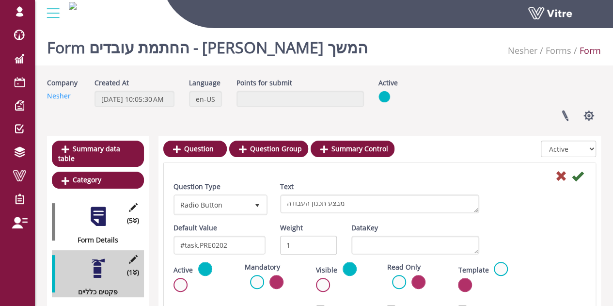
click at [532, 213] on div "Question Type Radio Button 3 Text מבצע תכנון העבודה" at bounding box center [379, 201] width 427 height 41
click at [253, 209] on span "select" at bounding box center [256, 204] width 17 height 17
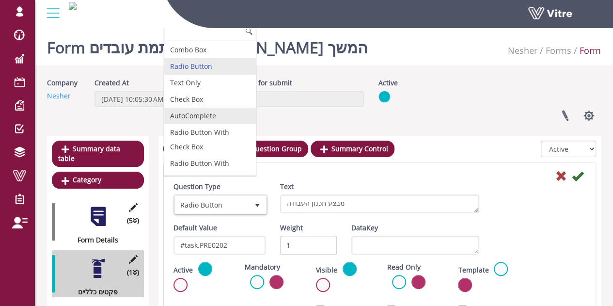
click at [199, 112] on li "AutoComplete" at bounding box center [210, 116] width 92 height 16
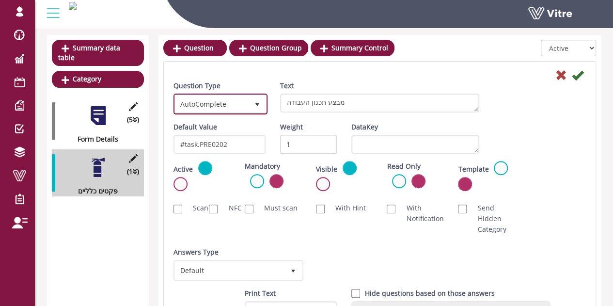
scroll to position [145, 0]
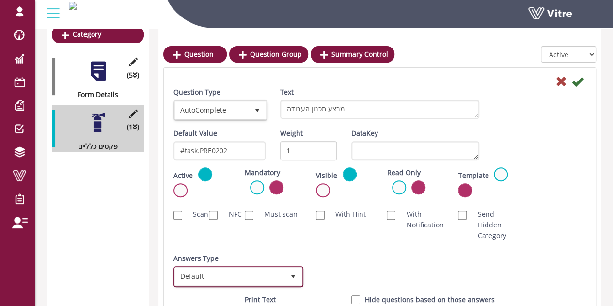
click at [240, 272] on span "Default" at bounding box center [229, 275] width 109 height 17
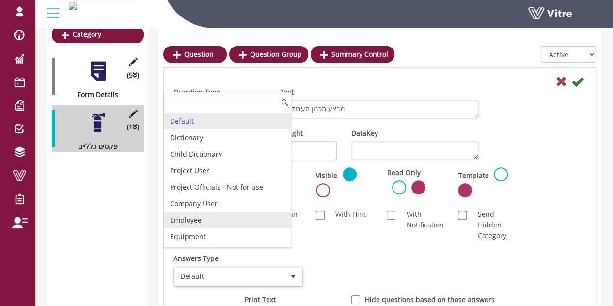
click at [205, 220] on li "Employee" at bounding box center [227, 220] width 127 height 16
checkbox input "true"
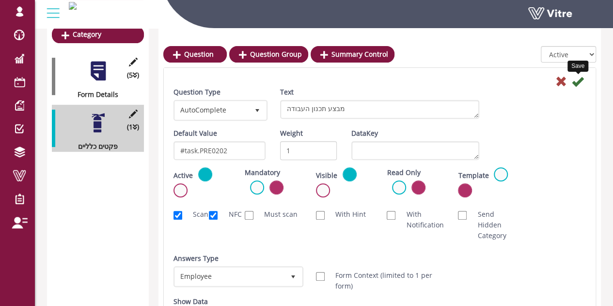
click at [578, 83] on icon at bounding box center [578, 82] width 12 height 12
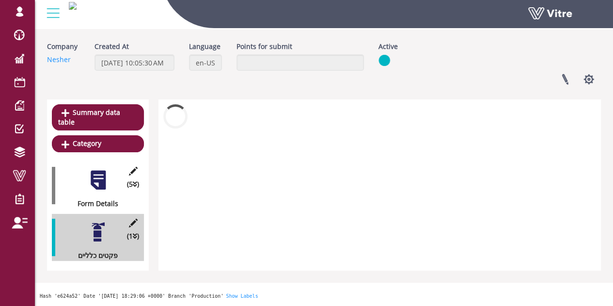
scroll to position [26, 0]
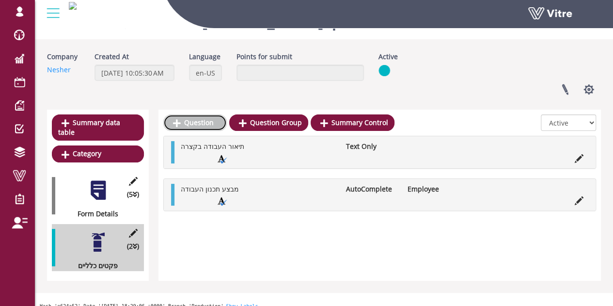
click at [200, 118] on link "Question" at bounding box center [194, 122] width 63 height 16
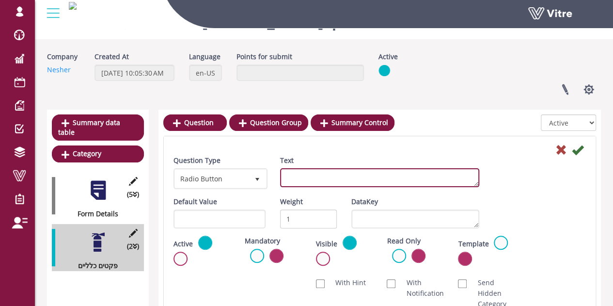
click at [322, 181] on textarea "Text" at bounding box center [379, 177] width 199 height 19
paste textarea "תאריך ביצוע התכנון"
type textarea "תאריך ביצוע התכנון"
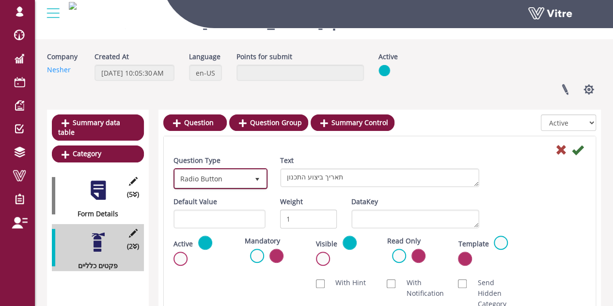
click at [201, 176] on span "Radio Button" at bounding box center [212, 178] width 74 height 17
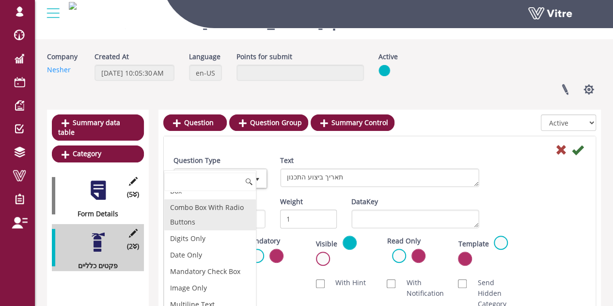
scroll to position [194, 0]
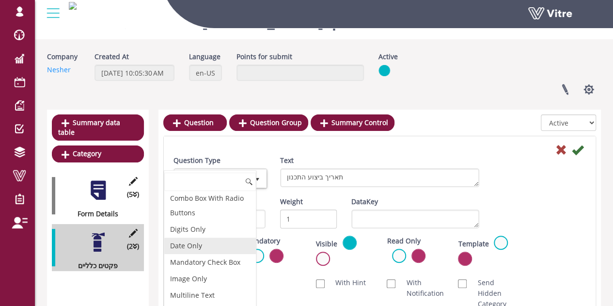
click at [195, 243] on li "Date Only" at bounding box center [210, 245] width 92 height 16
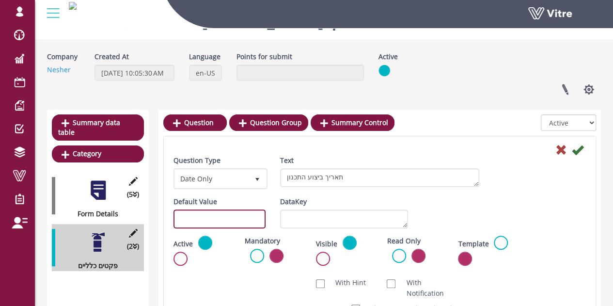
click at [227, 214] on input "text" at bounding box center [219, 218] width 92 height 19
paste input "#task.PRE0203"
type input "#task.PRE0203"
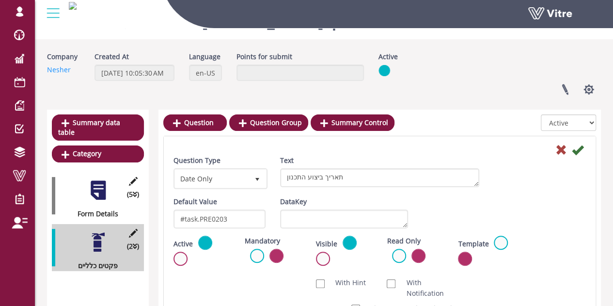
click at [246, 273] on div "Scan NFC Must scan With Hint With Notification Send Hidden Category No Image Op…" at bounding box center [379, 287] width 427 height 31
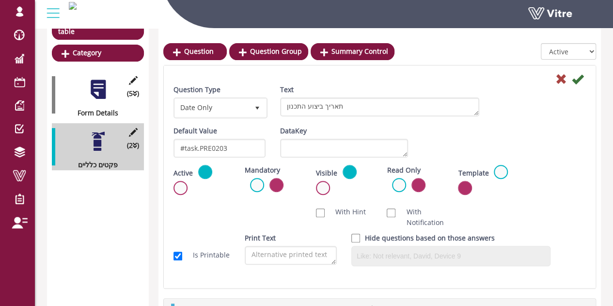
scroll to position [171, 0]
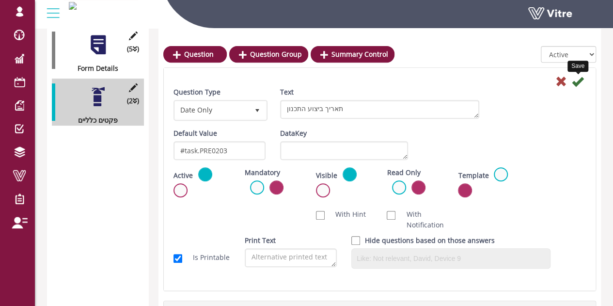
click at [579, 80] on icon at bounding box center [578, 82] width 12 height 12
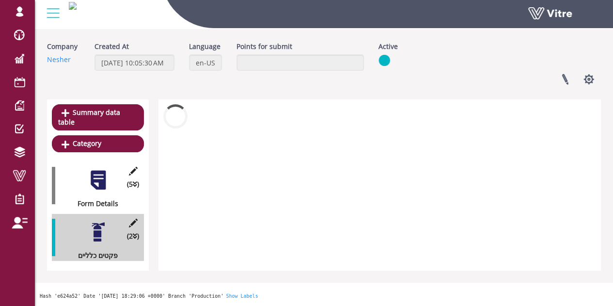
scroll to position [26, 0]
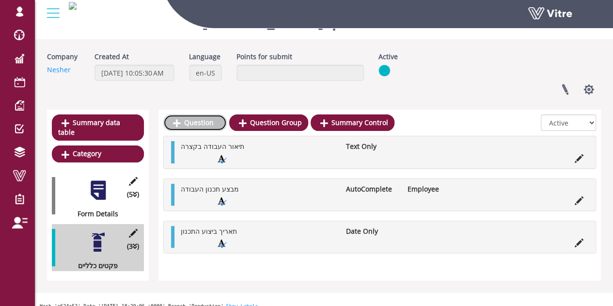
click at [186, 124] on link "Question" at bounding box center [194, 122] width 63 height 16
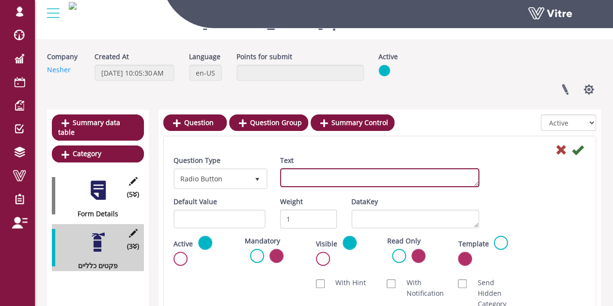
click at [373, 172] on textarea "Text" at bounding box center [379, 177] width 199 height 19
paste textarea "תאריך תחילת ביצוע העבודה"
type textarea "תאריך תחילת ביצוע העבודה"
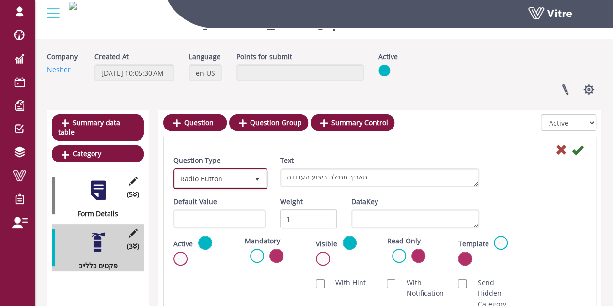
click at [210, 179] on span "Radio Button" at bounding box center [212, 178] width 74 height 17
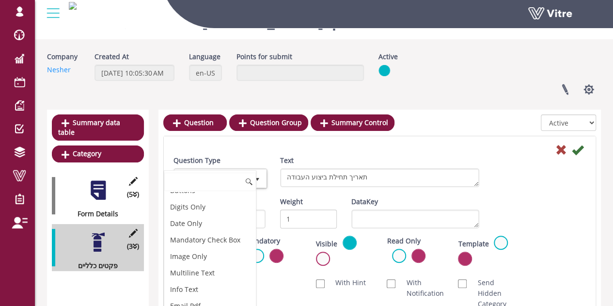
scroll to position [194, 0]
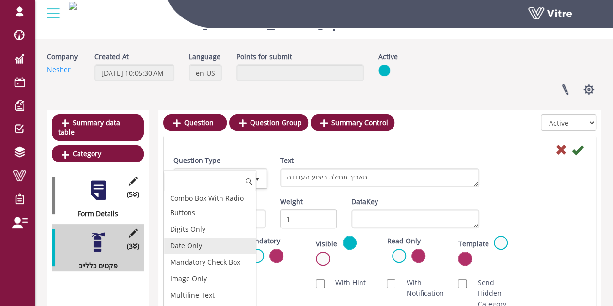
click at [192, 247] on li "Date Only" at bounding box center [210, 245] width 92 height 16
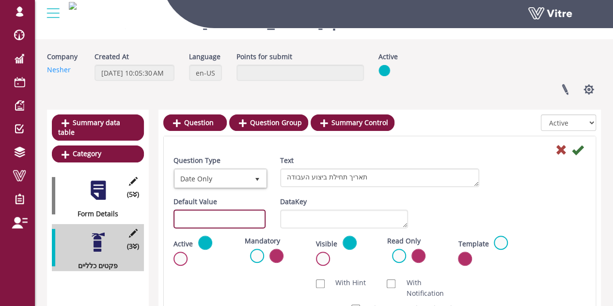
click at [237, 211] on input "text" at bounding box center [219, 218] width 92 height 19
paste input "#task.PRE0204"
type input "#task.PRE0204"
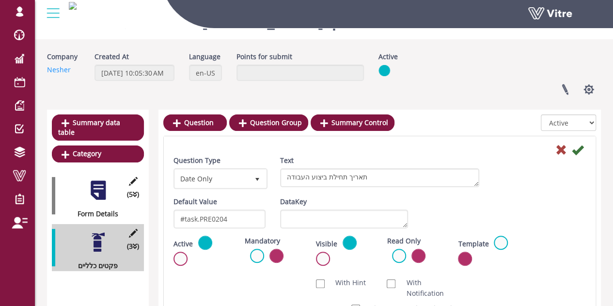
click at [504, 216] on div "Default Value #task.PRE0204 Weight DataKey" at bounding box center [379, 215] width 427 height 39
click at [576, 148] on icon at bounding box center [578, 150] width 12 height 12
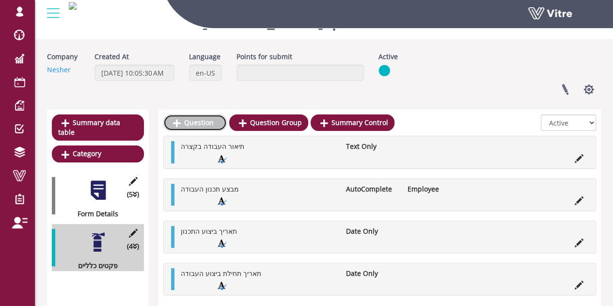
click at [201, 125] on link "Question" at bounding box center [194, 122] width 63 height 16
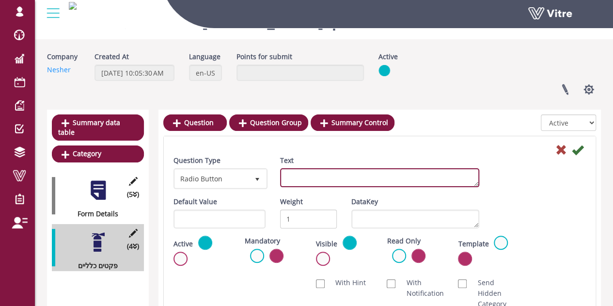
drag, startPoint x: 355, startPoint y: 183, endPoint x: 293, endPoint y: 185, distance: 62.0
click at [351, 184] on textarea "Text" at bounding box center [379, 177] width 199 height 19
paste textarea "תאריך סיום ביצוע העבודה"
type textarea "תאריך סיום ביצוע העבודה"
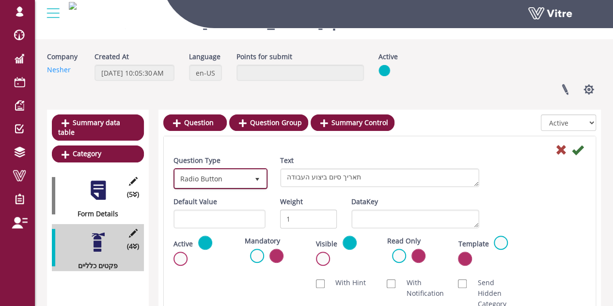
click at [213, 179] on span "Radio Button" at bounding box center [212, 178] width 74 height 17
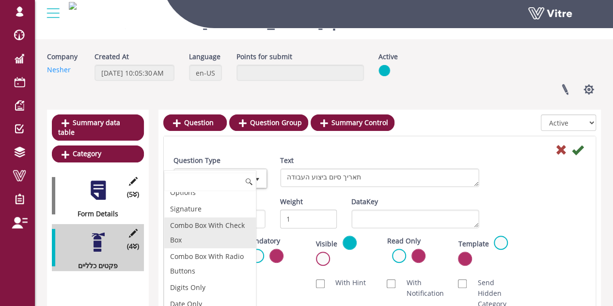
scroll to position [145, 0]
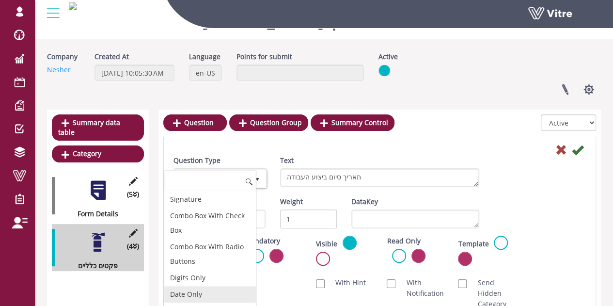
click at [201, 290] on li "Date Only" at bounding box center [210, 294] width 92 height 16
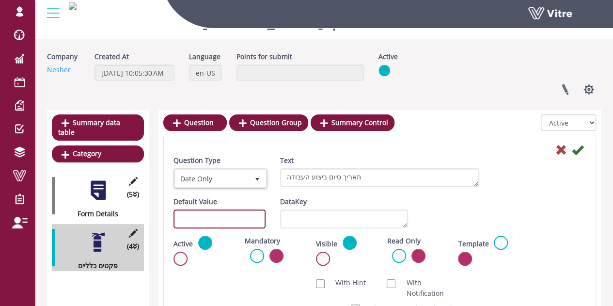
click at [244, 212] on input "text" at bounding box center [219, 218] width 92 height 19
paste input "#task.PRE0205"
type input "#task.PRE0205"
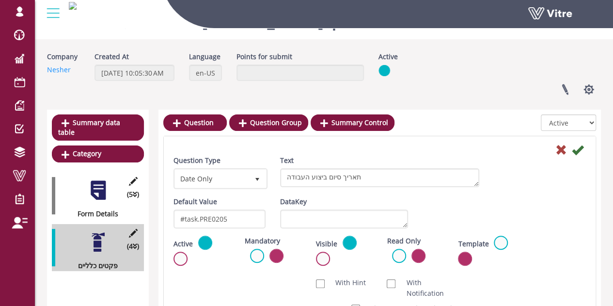
click at [221, 289] on div "Scan NFC Must scan With Hint With Notification Send Hidden Category No Image Op…" at bounding box center [379, 287] width 427 height 31
click at [580, 150] on icon at bounding box center [578, 150] width 12 height 12
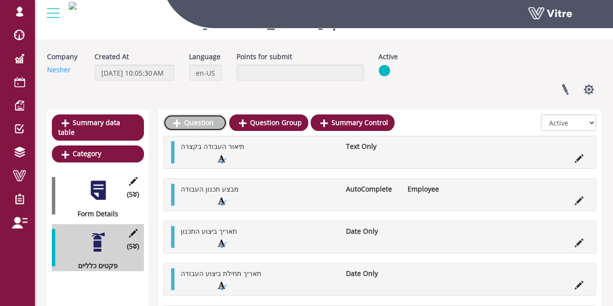
click at [192, 124] on link "Question" at bounding box center [194, 122] width 63 height 16
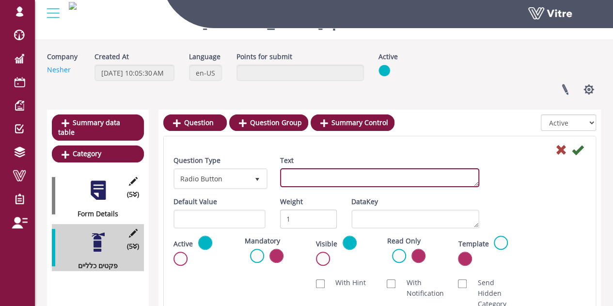
click at [295, 175] on textarea "Text" at bounding box center [379, 177] width 199 height 19
paste textarea "מיקום העבודה"
type textarea "מיקום העבודה"
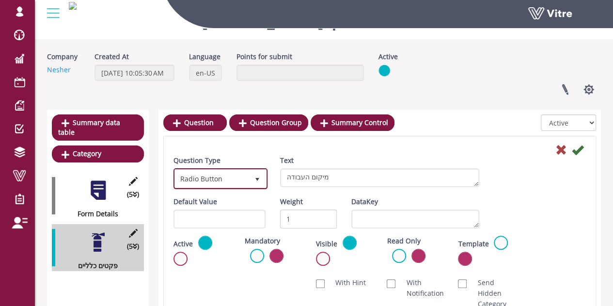
click at [215, 174] on span "Radio Button" at bounding box center [212, 178] width 74 height 17
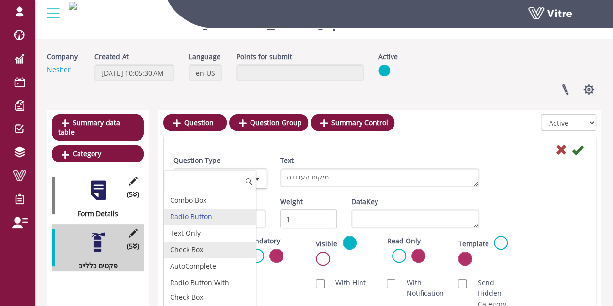
click at [207, 234] on li "Text Only" at bounding box center [210, 233] width 92 height 16
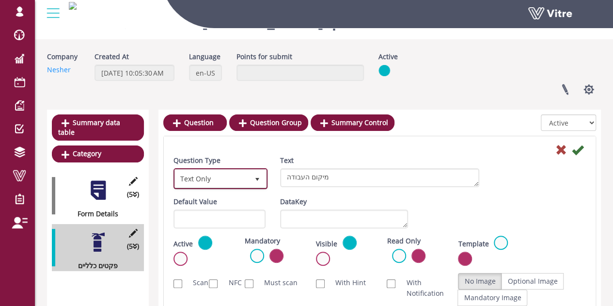
click at [241, 186] on span "Text Only" at bounding box center [212, 178] width 74 height 17
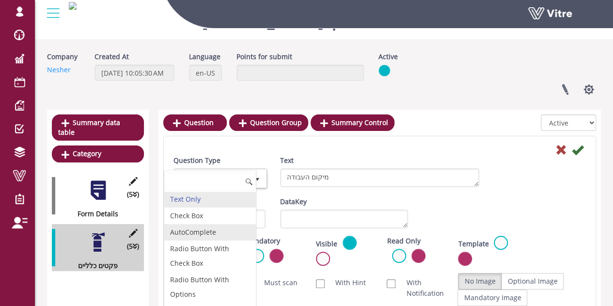
scroll to position [48, 0]
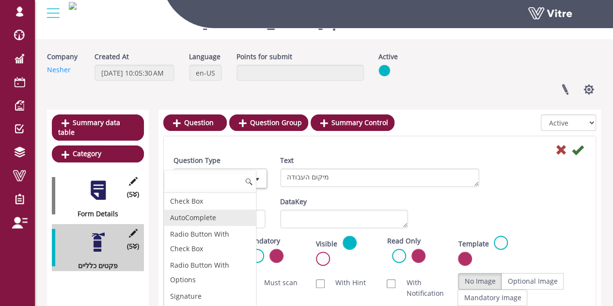
click at [202, 220] on li "AutoComplete" at bounding box center [210, 217] width 92 height 16
type input "1"
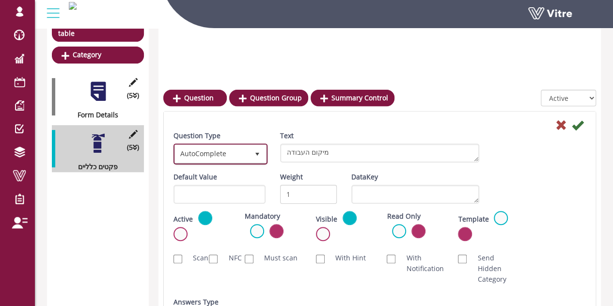
scroll to position [171, 0]
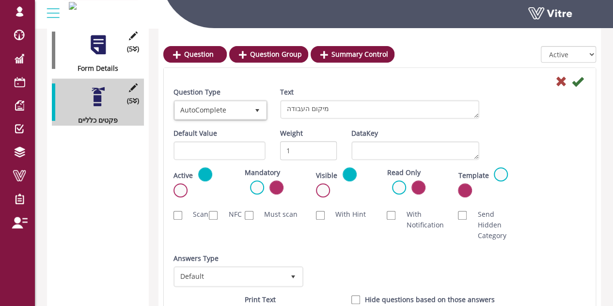
click at [234, 289] on div "Answers Type Default 0" at bounding box center [237, 273] width 142 height 41
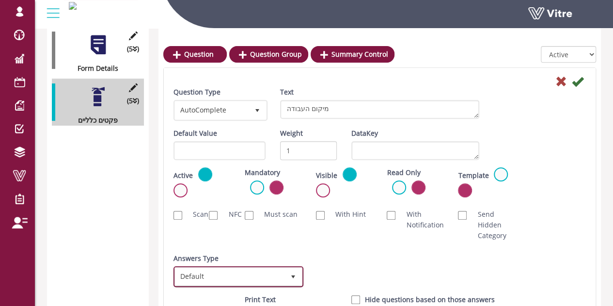
click at [232, 278] on span "Default" at bounding box center [229, 275] width 109 height 17
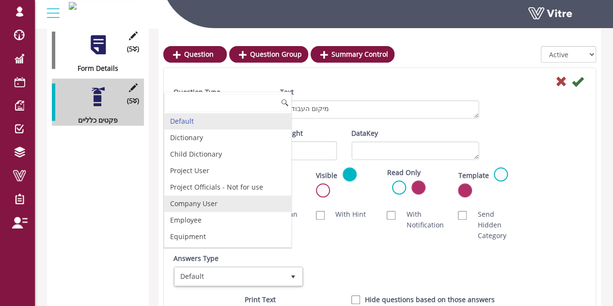
scroll to position [48, 0]
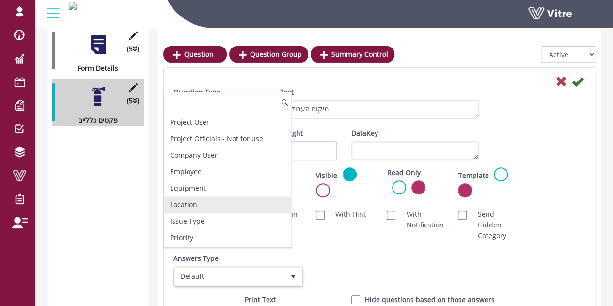
click at [215, 206] on li "Location" at bounding box center [227, 204] width 127 height 16
checkbox input "true"
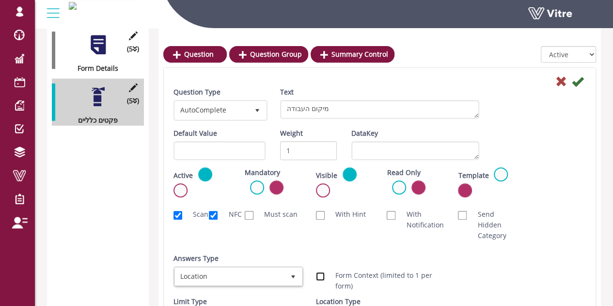
click at [323, 274] on input "Form Context (limited to 1 per form)" at bounding box center [320, 276] width 9 height 9
checkbox input "true"
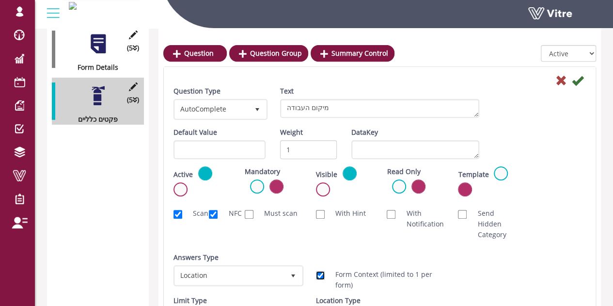
scroll to position [171, 0]
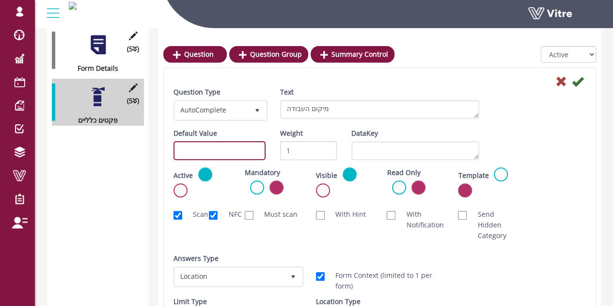
click at [231, 156] on input "text" at bounding box center [219, 150] width 92 height 19
paste input "#task.PRE0206"
type input "#task.PRE0206"
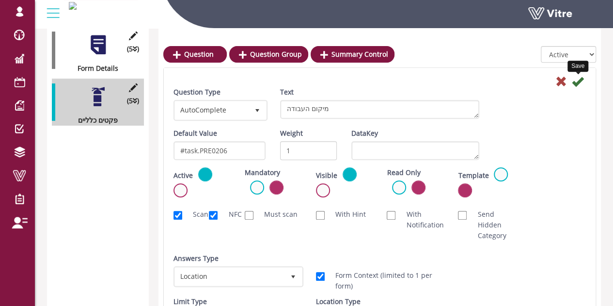
click at [582, 87] on icon at bounding box center [578, 82] width 12 height 12
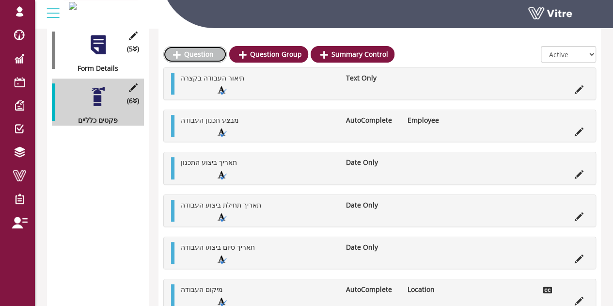
click at [195, 52] on link "Question" at bounding box center [194, 54] width 63 height 16
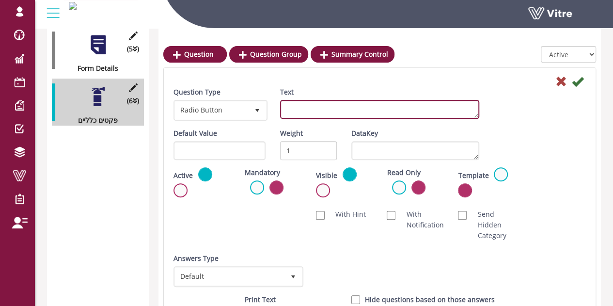
click at [296, 110] on textarea "Text" at bounding box center [379, 109] width 199 height 19
paste textarea "מספר פק"ע"
type textarea "מספר פק"ע"
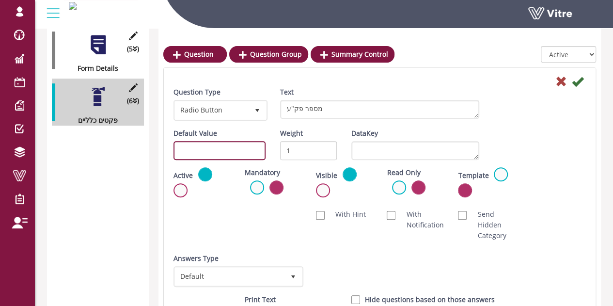
click at [224, 147] on input "text" at bounding box center [219, 150] width 92 height 19
paste input "#task.PRE0207"
type input "#task.PRE0207"
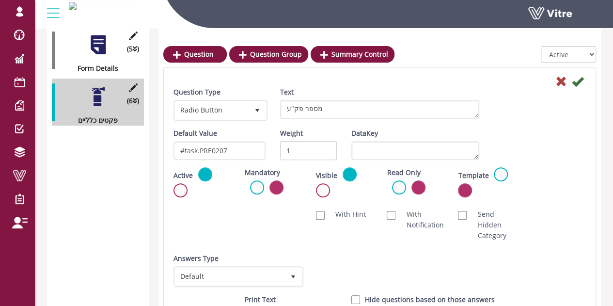
click at [210, 228] on div "Scan NFC Must scan With Hint With Notification Send Hidden Category No Image Op…" at bounding box center [379, 225] width 427 height 42
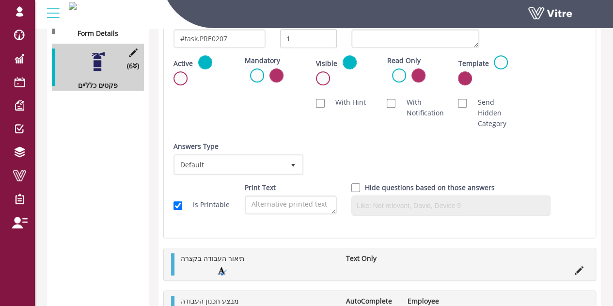
scroll to position [220, 0]
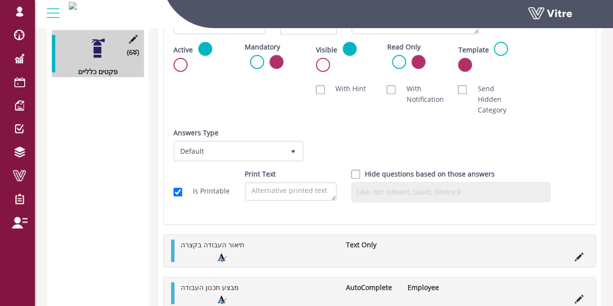
click at [211, 140] on div "Answers Type Default 0" at bounding box center [237, 144] width 128 height 34
click at [212, 149] on span "Default" at bounding box center [229, 150] width 109 height 17
click at [237, 123] on div "Question Type Radio Button 3 Text מספר פק"ע Default Value #task.PRE0207 Weight …" at bounding box center [379, 85] width 412 height 248
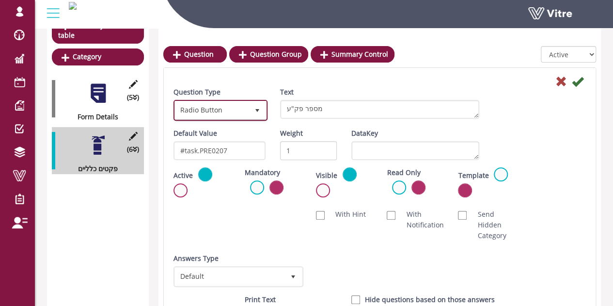
click at [219, 109] on span "Radio Button" at bounding box center [212, 109] width 74 height 17
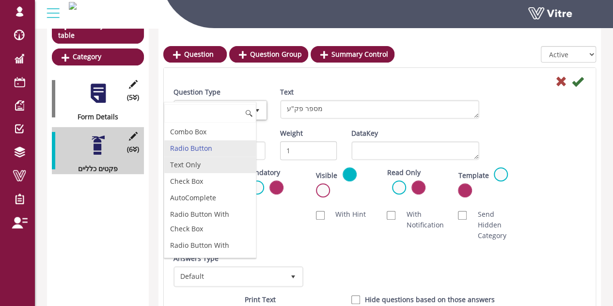
click at [194, 162] on li "Text Only" at bounding box center [210, 164] width 92 height 16
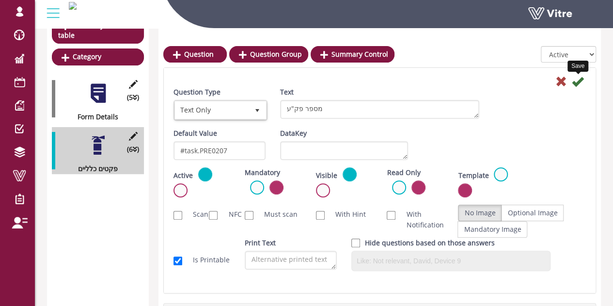
click at [574, 84] on icon at bounding box center [578, 82] width 12 height 12
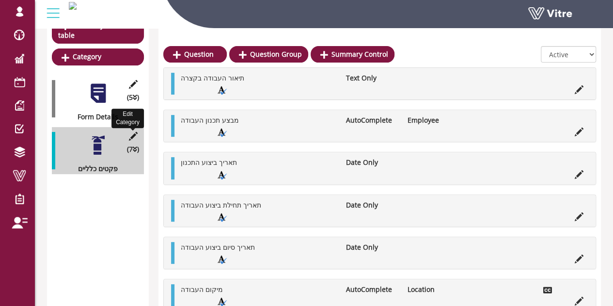
click at [138, 132] on icon at bounding box center [133, 136] width 12 height 9
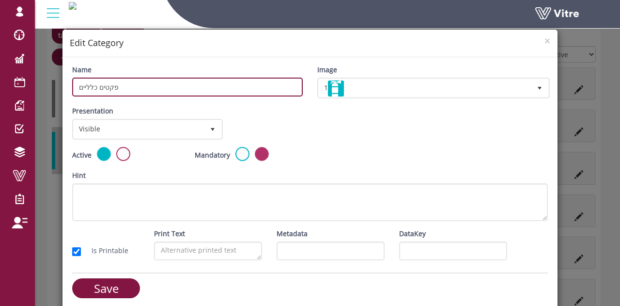
click at [107, 88] on input "פקטים כלליים" at bounding box center [187, 86] width 231 height 19
type input "פרטים כלליים"
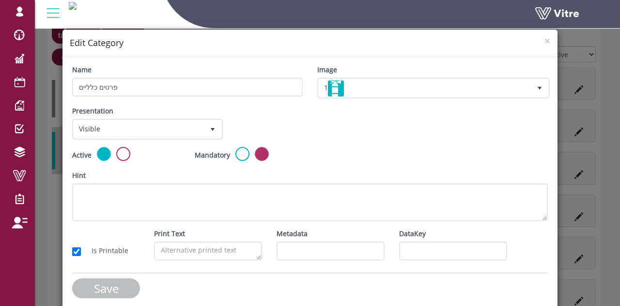
click at [122, 279] on input "Save" at bounding box center [106, 288] width 68 height 20
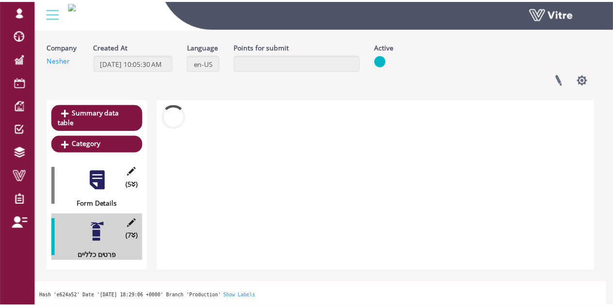
scroll to position [26, 0]
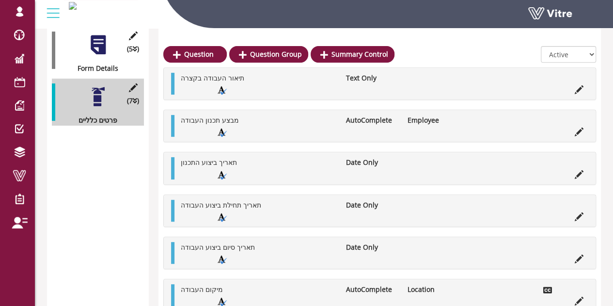
click at [106, 133] on div "Summary data table Category (5 ) Form Details (7 ) פרטים כלליים" at bounding box center [98, 166] width 102 height 404
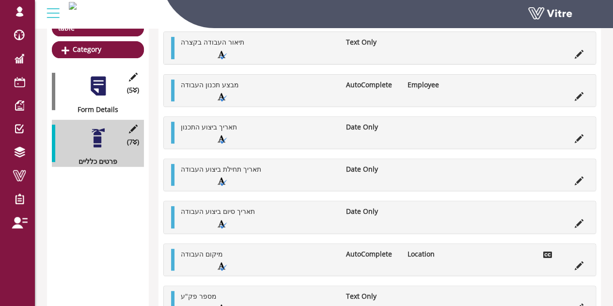
scroll to position [75, 0]
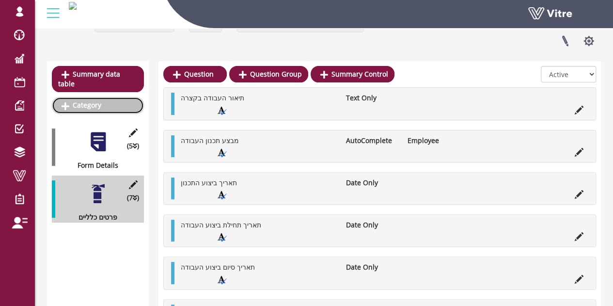
click at [95, 97] on link "Category" at bounding box center [98, 105] width 92 height 16
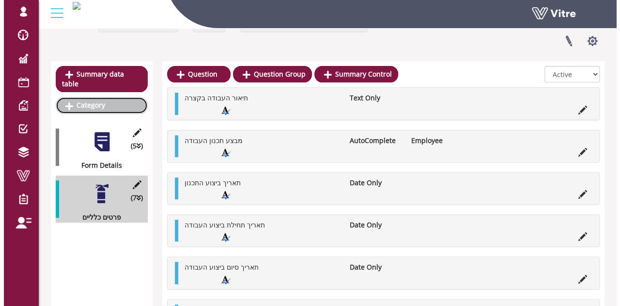
scroll to position [0, 0]
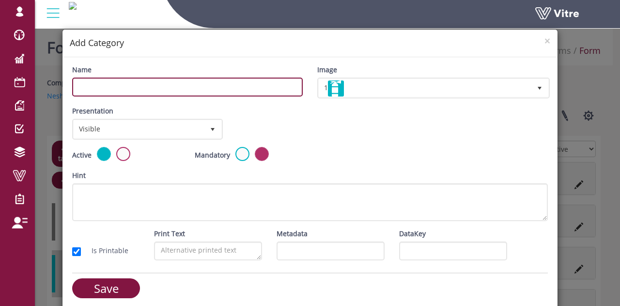
click at [237, 85] on input "Name" at bounding box center [187, 86] width 231 height 19
type input "פרטי מאשרים"
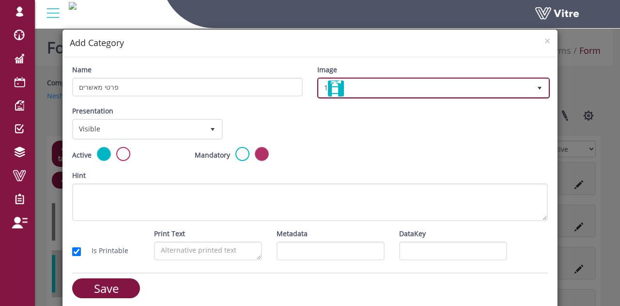
click at [410, 93] on span "1" at bounding box center [425, 87] width 212 height 17
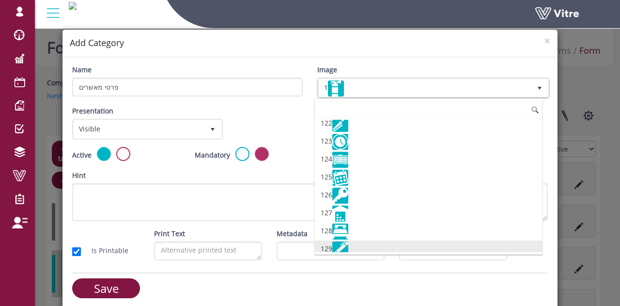
click at [356, 240] on li "129" at bounding box center [428, 249] width 227 height 18
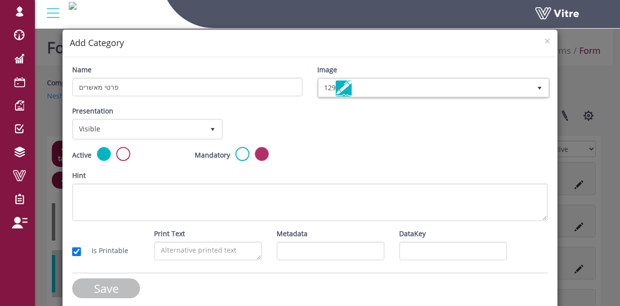
click at [120, 286] on input "Save" at bounding box center [106, 288] width 68 height 20
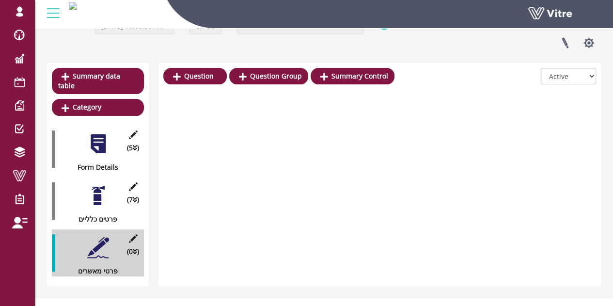
scroll to position [77, 0]
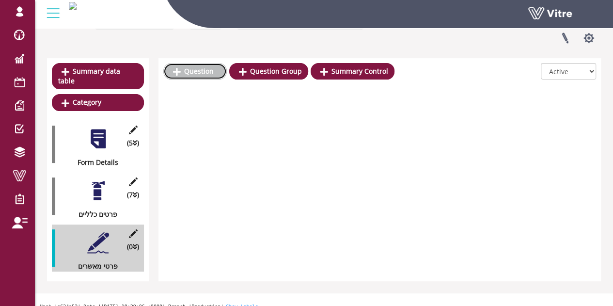
click at [189, 74] on link "Question" at bounding box center [194, 71] width 63 height 16
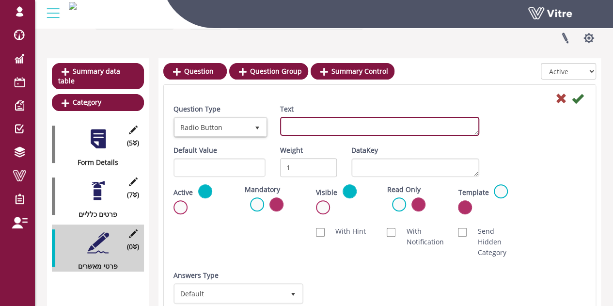
click at [351, 122] on textarea "Text" at bounding box center [379, 126] width 199 height 19
paste textarea "אישור מנהל המשימה בשטח / ראש צוות מטעם נשר"
type textarea "אישור מנהל המשימה בשטח / ראש צוות מטעם נשר"
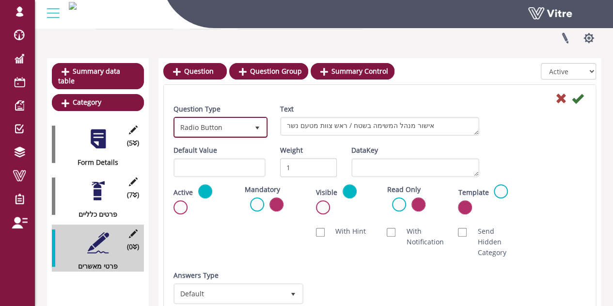
click at [245, 126] on span "Radio Button" at bounding box center [212, 126] width 74 height 17
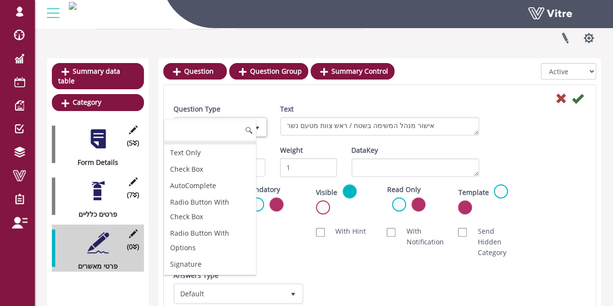
scroll to position [0, 0]
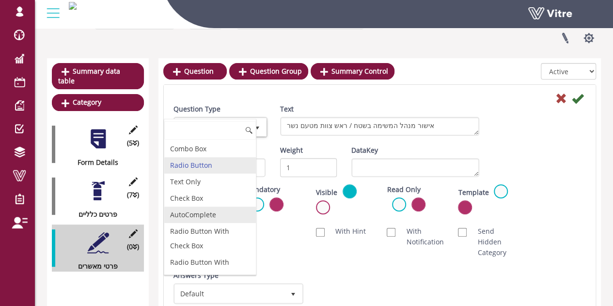
click at [203, 212] on li "AutoComplete" at bounding box center [210, 214] width 92 height 16
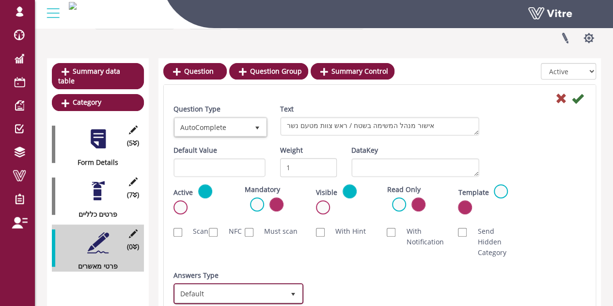
click at [238, 291] on span "Default" at bounding box center [229, 292] width 109 height 17
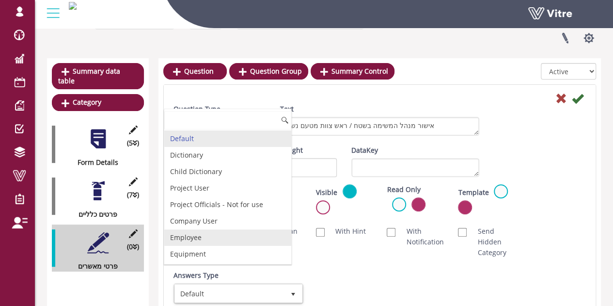
click at [197, 233] on li "Employee" at bounding box center [227, 237] width 127 height 16
checkbox input "true"
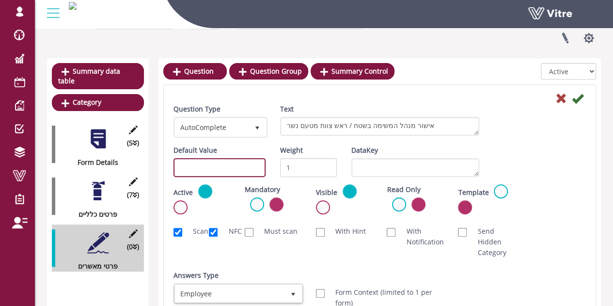
click at [230, 164] on input "text" at bounding box center [219, 167] width 92 height 19
paste input "#task.PRE0401"
type input "#task.PRE0401"
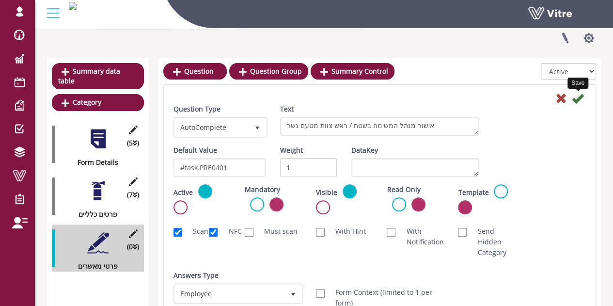
click at [582, 97] on icon at bounding box center [578, 99] width 12 height 12
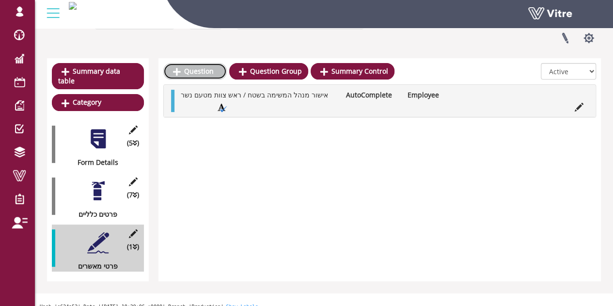
click at [183, 71] on link "Question" at bounding box center [194, 71] width 63 height 16
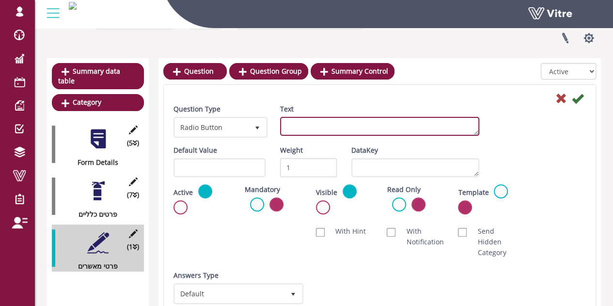
click at [342, 124] on textarea "Text" at bounding box center [379, 126] width 199 height 19
paste textarea "אישור מפקח עבודה מטעם נשר"
type textarea "אישור מפקח עבודה מטעם נשר"
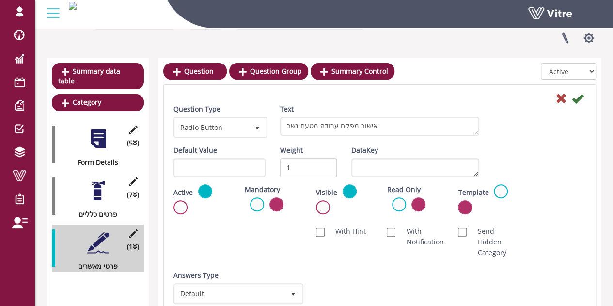
click at [230, 189] on div "Active" at bounding box center [201, 202] width 71 height 37
click at [227, 169] on input "text" at bounding box center [219, 167] width 92 height 19
paste input "#task.PRE0501"
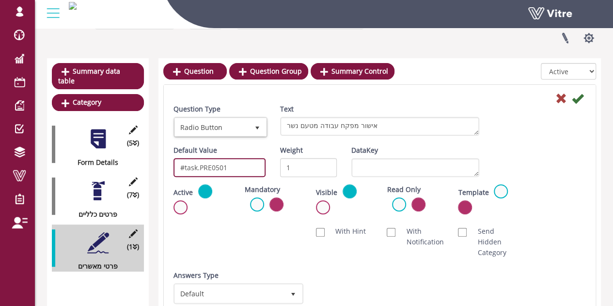
type input "#task.PRE0501"
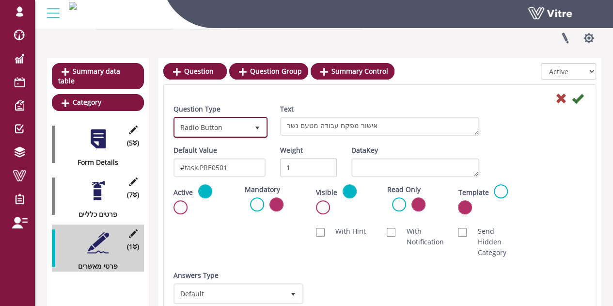
click at [207, 126] on span "Radio Button" at bounding box center [212, 126] width 74 height 17
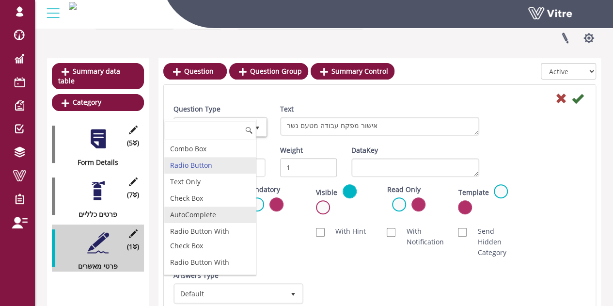
click at [186, 212] on li "AutoComplete" at bounding box center [210, 214] width 92 height 16
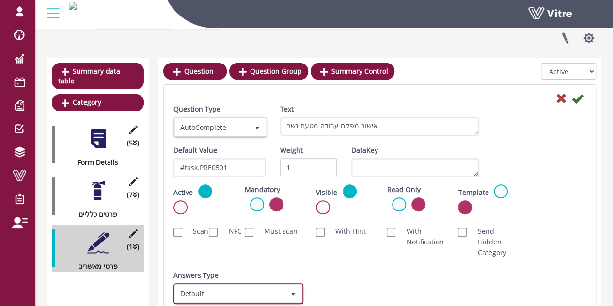
click at [225, 287] on span "Default" at bounding box center [229, 292] width 109 height 17
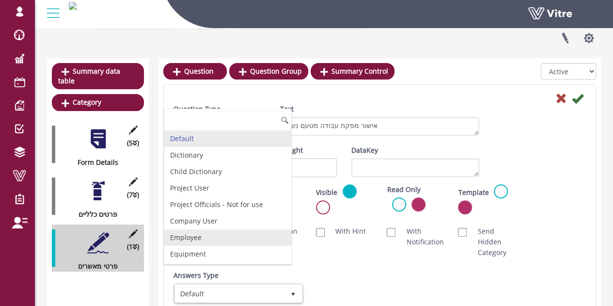
click at [209, 232] on li "Employee" at bounding box center [227, 237] width 127 height 16
checkbox input "true"
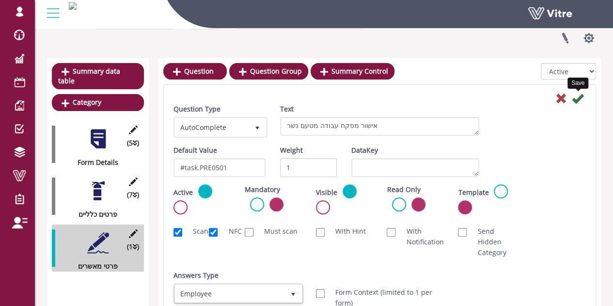
click at [573, 97] on icon at bounding box center [578, 99] width 12 height 12
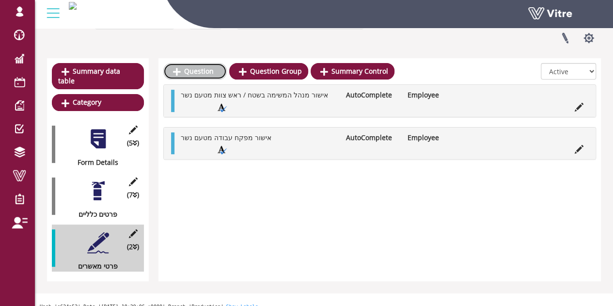
click at [195, 72] on link "Question" at bounding box center [194, 71] width 63 height 16
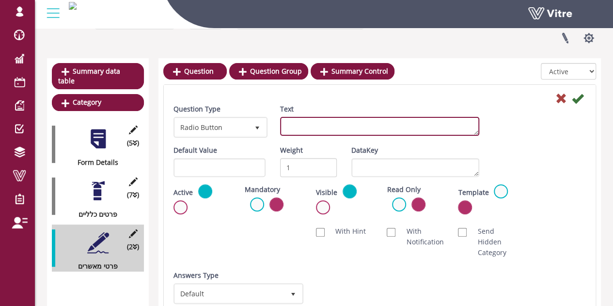
click at [292, 128] on textarea "Text" at bounding box center [379, 126] width 199 height 19
paste textarea "אישור מנהל מחלקה מבצעת / מהנדס משמרת"
type textarea "אישור מנהל מחלקה מבצעת / מהנדס משמרת"
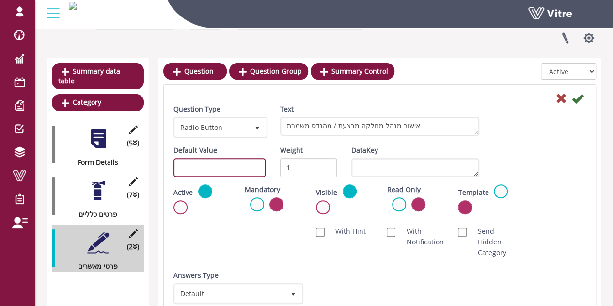
click at [228, 163] on input "text" at bounding box center [219, 167] width 92 height 19
paste input "#task.PRE0601"
type input "#task.PRE0601"
click at [577, 98] on icon at bounding box center [578, 99] width 12 height 12
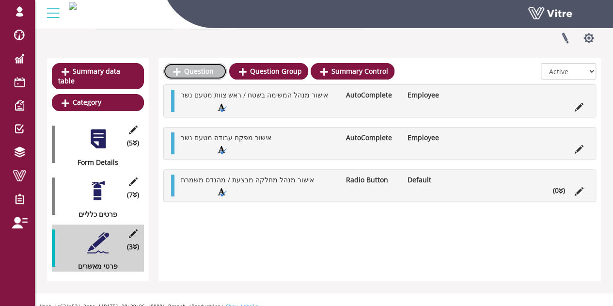
click at [200, 68] on link "Question" at bounding box center [194, 71] width 63 height 16
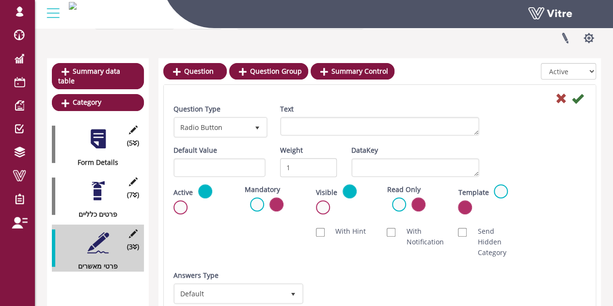
click at [323, 136] on div "Text" at bounding box center [380, 123] width 214 height 39
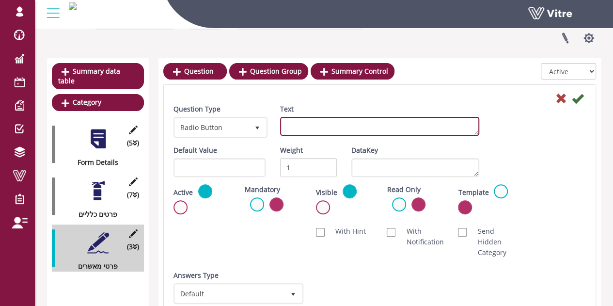
click at [320, 122] on textarea "Text" at bounding box center [379, 126] width 199 height 19
paste textarea "אישור מנהל אזור או מחלקה בה מבוצעת העבודה"
type textarea "אישור מנהל אזור או מחלקה בה מבוצעת העבודה"
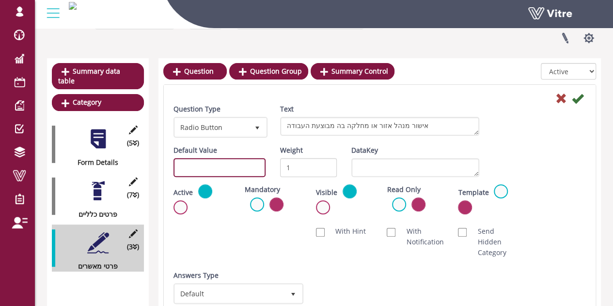
click at [248, 165] on input "text" at bounding box center [219, 167] width 92 height 19
paste input "#task.PRE0701"
type input "#task.PRE0701"
click at [574, 93] on icon at bounding box center [578, 99] width 12 height 12
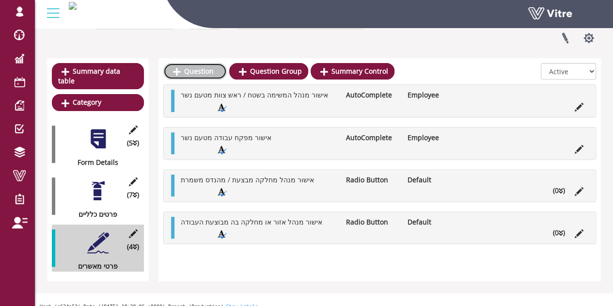
click at [194, 70] on link "Question" at bounding box center [194, 71] width 63 height 16
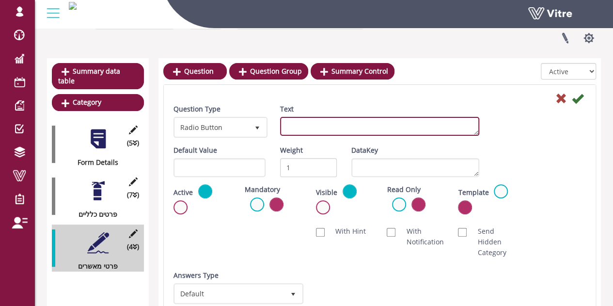
click at [296, 126] on textarea "Text" at bounding box center [379, 126] width 199 height 19
type textarea "G"
type textarea "ע"
type textarea "מאשר עבודה בגובה"
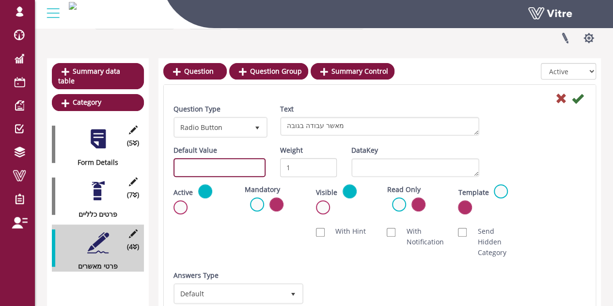
click at [237, 158] on input "text" at bounding box center [219, 167] width 92 height 19
paste input "#task.PRE0801"
type input "#task.PRE0801"
click at [580, 94] on icon at bounding box center [578, 99] width 12 height 12
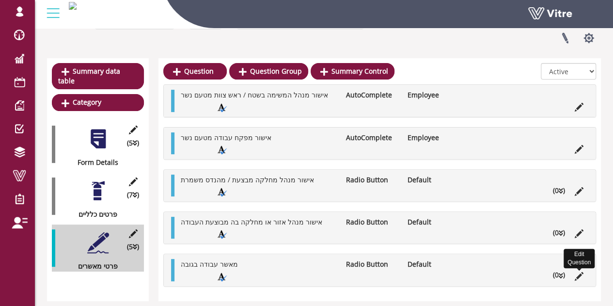
click at [579, 272] on icon at bounding box center [578, 276] width 9 height 9
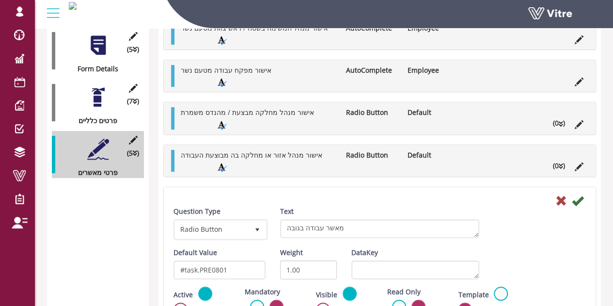
scroll to position [174, 0]
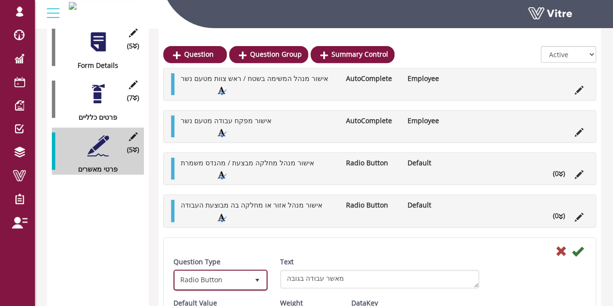
click at [231, 275] on span "Radio Button" at bounding box center [212, 279] width 74 height 17
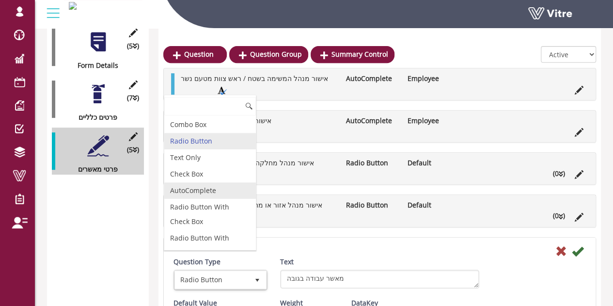
click at [203, 182] on li "AutoComplete" at bounding box center [210, 190] width 92 height 16
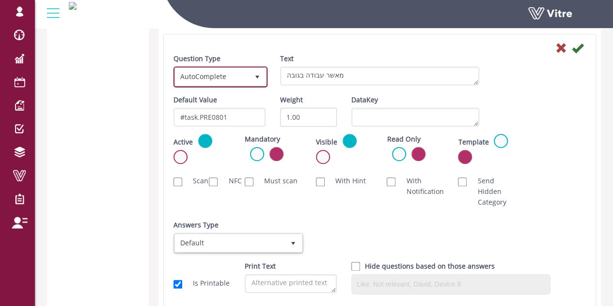
scroll to position [417, 0]
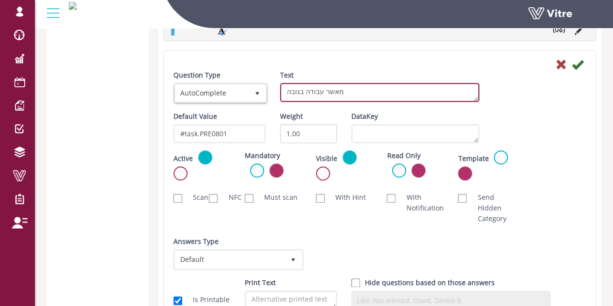
click at [298, 88] on textarea "מאשר עבודה בגובה" at bounding box center [379, 92] width 199 height 19
click at [302, 91] on textarea "מאשר עבודה בגובה" at bounding box center [379, 92] width 199 height 19
click at [299, 89] on textarea "מאשר עבודה בגובה" at bounding box center [379, 92] width 199 height 19
click at [291, 93] on textarea "מאשר עבודה בגובה" at bounding box center [379, 92] width 199 height 19
type textarea "מאשר עבודה בסיכון גבוה"
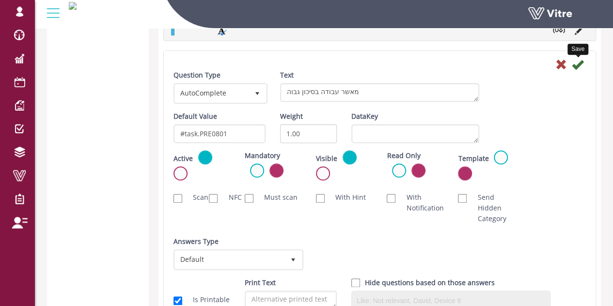
click at [579, 59] on icon at bounding box center [578, 65] width 12 height 12
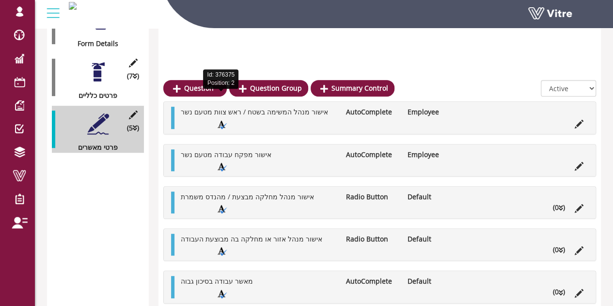
scroll to position [241, 0]
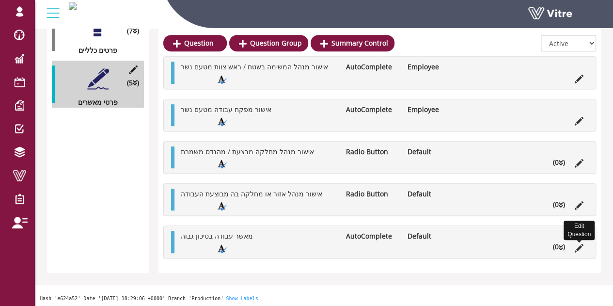
click at [579, 244] on icon at bounding box center [578, 248] width 9 height 9
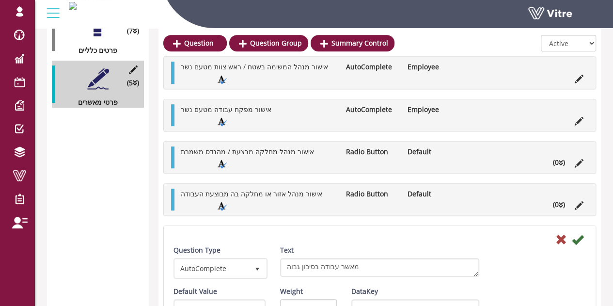
scroll to position [417, 0]
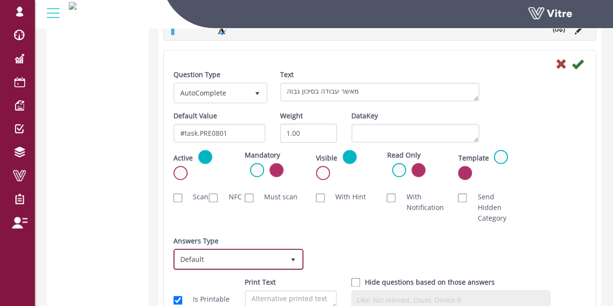
click at [239, 250] on span "Default" at bounding box center [229, 258] width 109 height 17
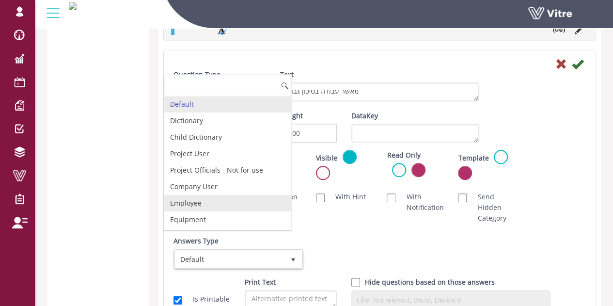
click at [201, 197] on li "Employee" at bounding box center [227, 203] width 127 height 16
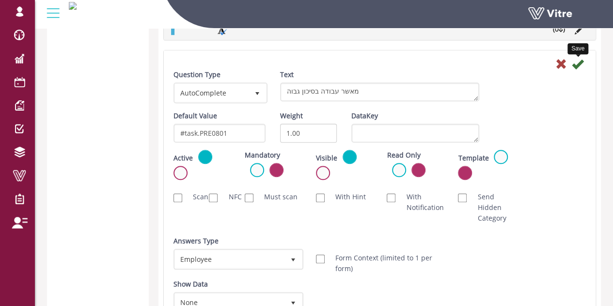
click at [582, 62] on div "Save" at bounding box center [379, 64] width 427 height 12
click at [581, 62] on icon at bounding box center [578, 64] width 12 height 12
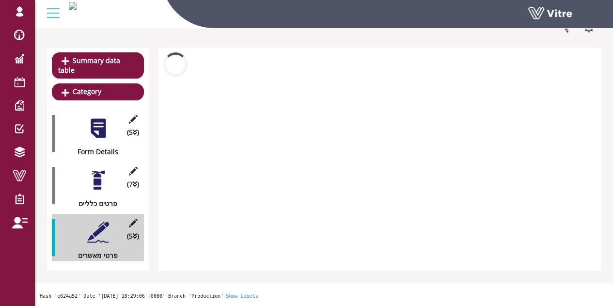
scroll to position [241, 0]
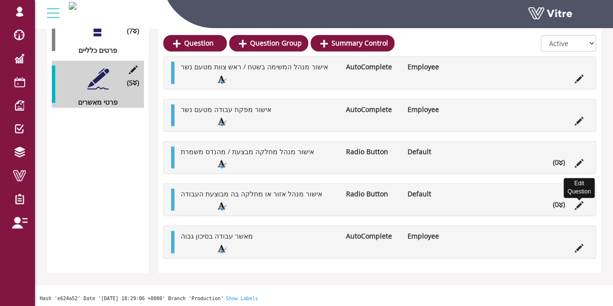
click at [579, 202] on icon at bounding box center [578, 205] width 9 height 9
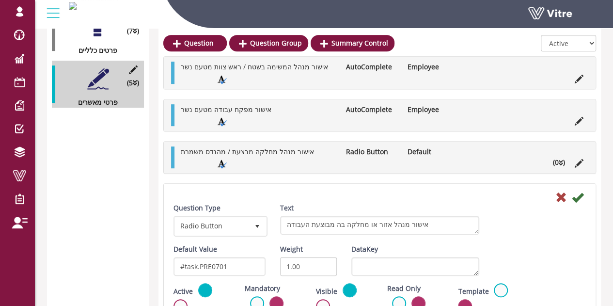
scroll to position [417, 0]
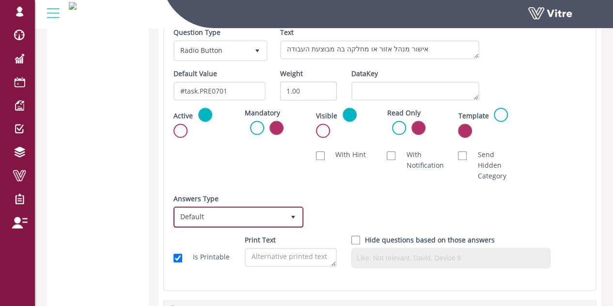
click at [216, 212] on span "Default" at bounding box center [229, 216] width 109 height 17
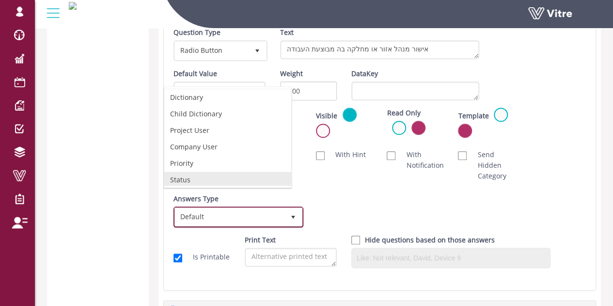
scroll to position [0, 0]
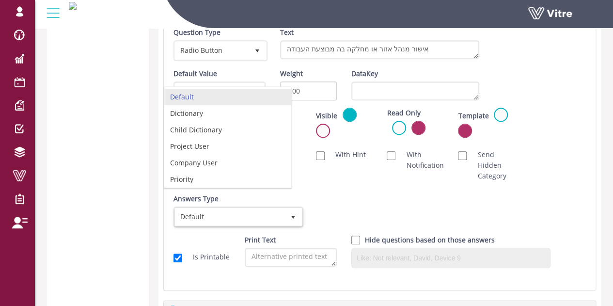
click at [293, 140] on div "Active Mandatory Visible Read Only Template Draft Name" at bounding box center [379, 126] width 427 height 37
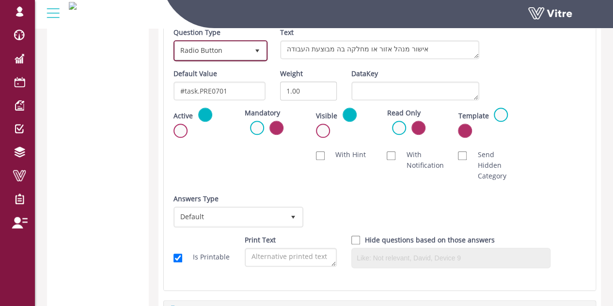
click at [220, 55] on span "Radio Button" at bounding box center [212, 50] width 74 height 17
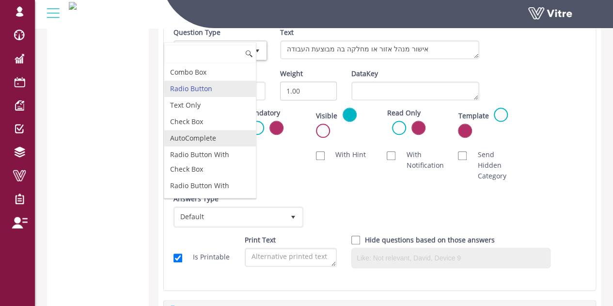
click at [199, 132] on li "AutoComplete" at bounding box center [210, 138] width 92 height 16
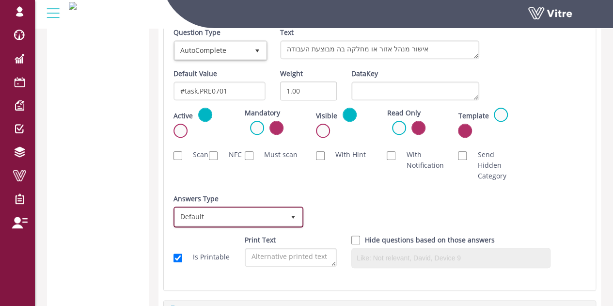
click at [213, 214] on span "Default" at bounding box center [229, 216] width 109 height 17
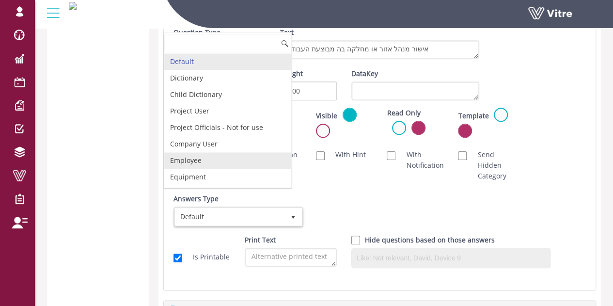
click at [202, 159] on li "Employee" at bounding box center [227, 160] width 127 height 16
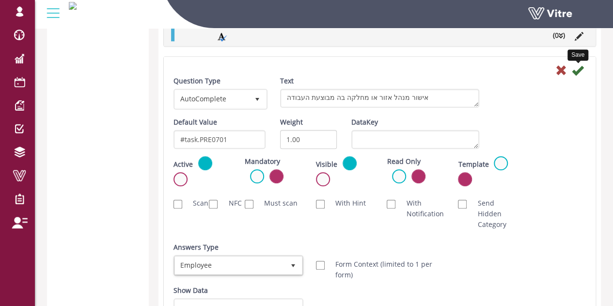
click at [578, 72] on icon at bounding box center [578, 70] width 12 height 12
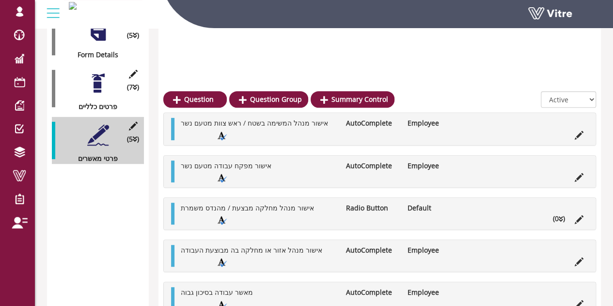
scroll to position [241, 0]
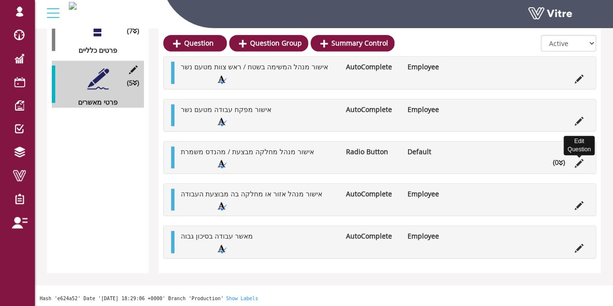
click at [581, 159] on icon at bounding box center [578, 163] width 9 height 9
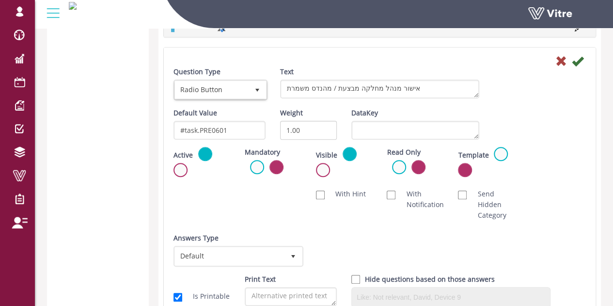
scroll to position [320, 0]
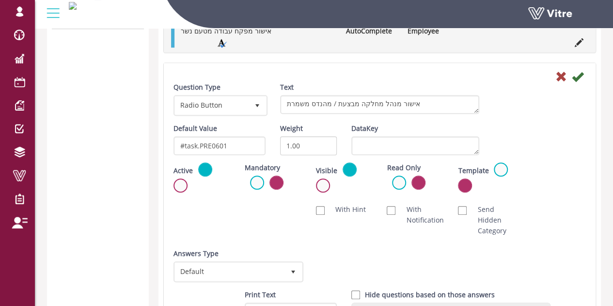
click at [224, 92] on div "Question Type Radio Button 3" at bounding box center [219, 99] width 92 height 34
click at [224, 105] on span "Radio Button" at bounding box center [212, 104] width 74 height 17
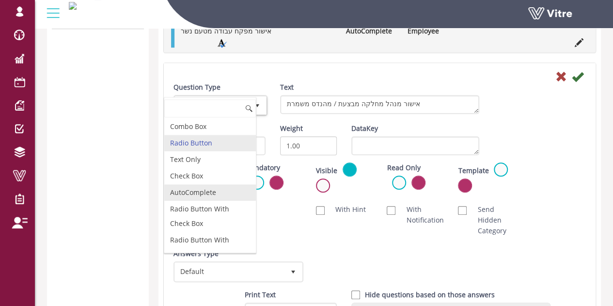
click at [197, 186] on li "AutoComplete" at bounding box center [210, 192] width 92 height 16
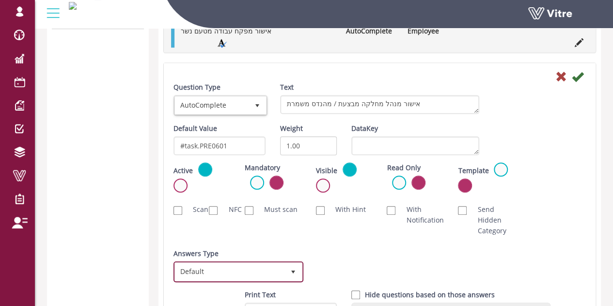
click at [222, 268] on span "Default" at bounding box center [229, 271] width 109 height 17
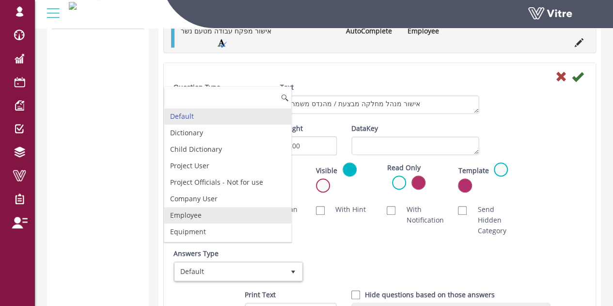
click at [204, 213] on li "Employee" at bounding box center [227, 215] width 127 height 16
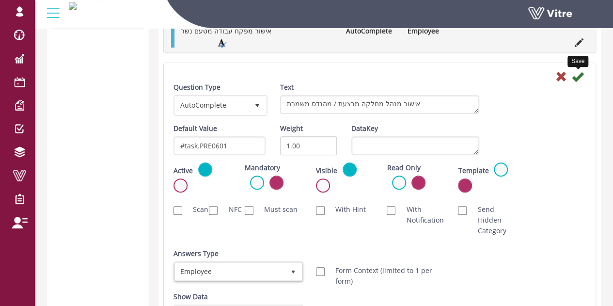
click at [576, 77] on icon at bounding box center [578, 77] width 12 height 12
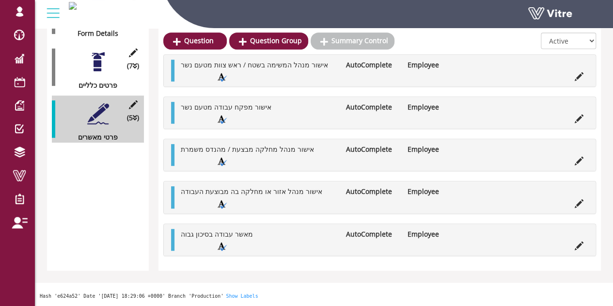
scroll to position [193, 0]
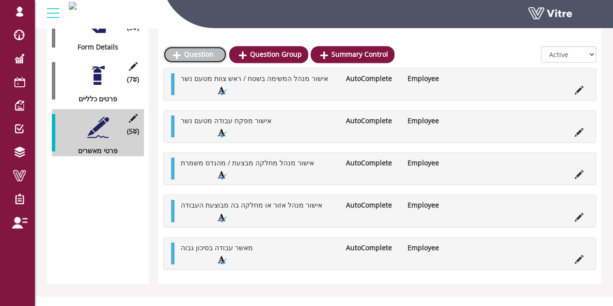
click at [202, 57] on link "Question" at bounding box center [194, 54] width 63 height 16
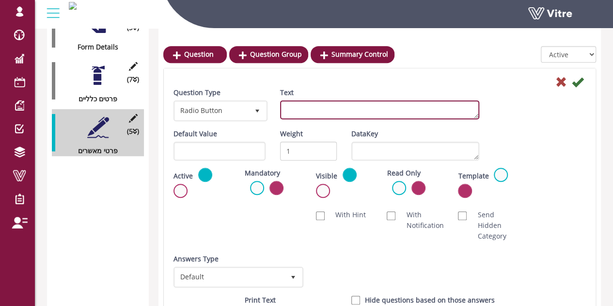
click at [320, 104] on textarea "Text" at bounding box center [379, 109] width 199 height 19
type textarea "n"
type textarea "מאשר עבודה בגובה"
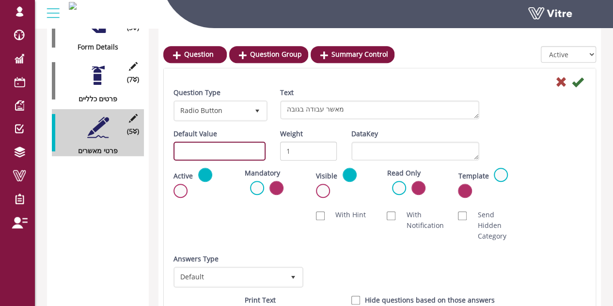
drag, startPoint x: 243, startPoint y: 159, endPoint x: 241, endPoint y: 153, distance: 6.6
click at [243, 158] on input "text" at bounding box center [219, 150] width 92 height 19
click at [241, 153] on input "text" at bounding box center [219, 150] width 92 height 19
paste input "#task.PRE0901"
type input "#task.PRE0901"
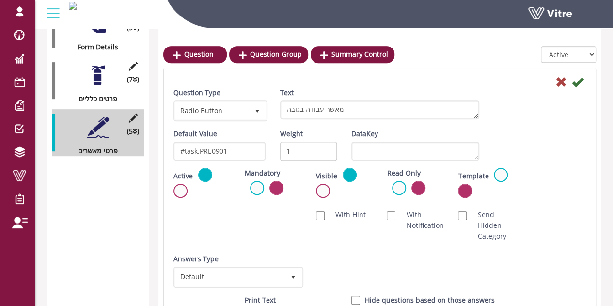
click at [224, 211] on div "Scan NFC Must scan With Hint With Notification Send Hidden Category No Image Op…" at bounding box center [379, 225] width 427 height 42
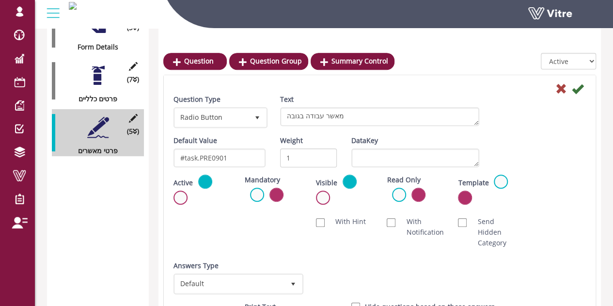
scroll to position [241, 0]
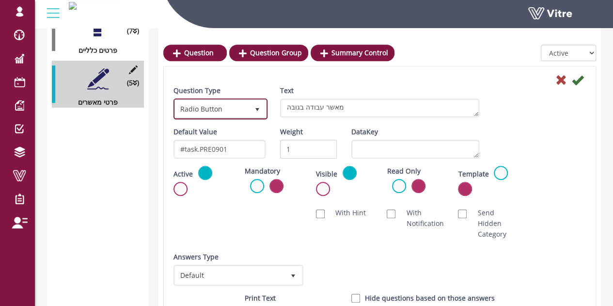
click at [216, 111] on span "Radio Button" at bounding box center [212, 108] width 74 height 17
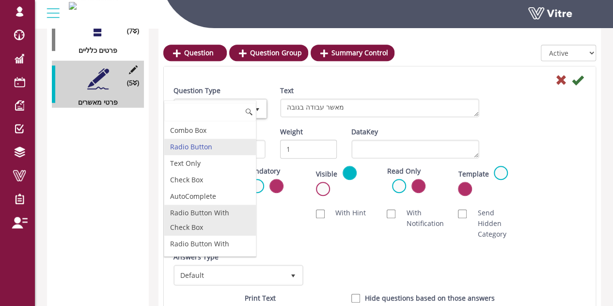
click at [201, 199] on li "AutoComplete" at bounding box center [210, 196] width 92 height 16
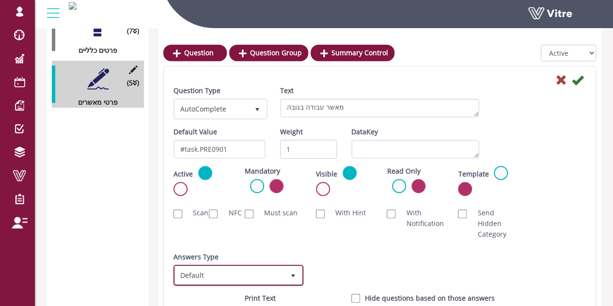
click at [223, 273] on span "Default" at bounding box center [229, 274] width 109 height 17
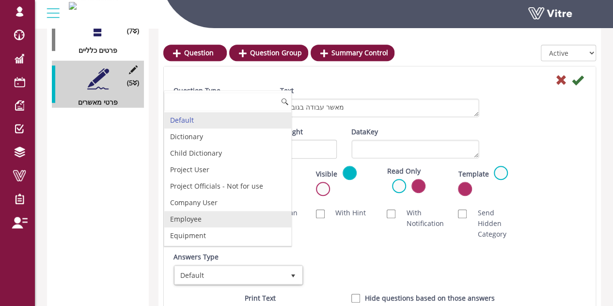
click at [213, 218] on li "Employee" at bounding box center [227, 219] width 127 height 16
checkbox input "true"
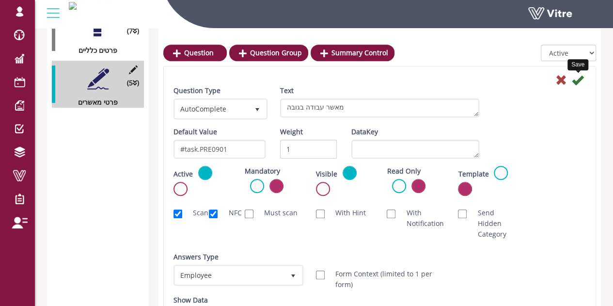
click at [576, 81] on icon at bounding box center [578, 80] width 12 height 12
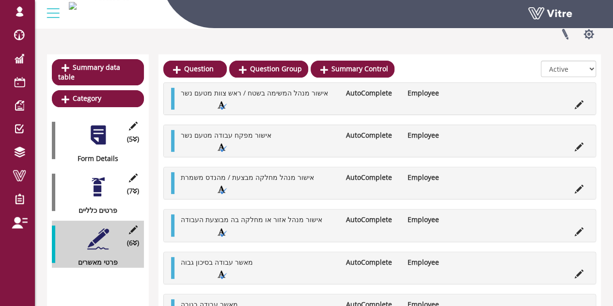
scroll to position [96, 0]
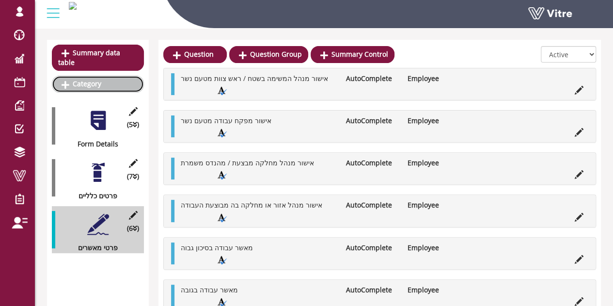
click at [119, 76] on link "Category" at bounding box center [98, 84] width 92 height 16
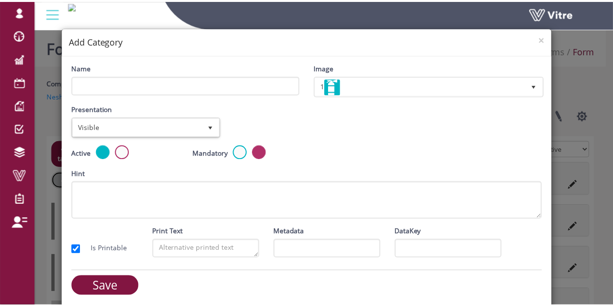
scroll to position [4, 0]
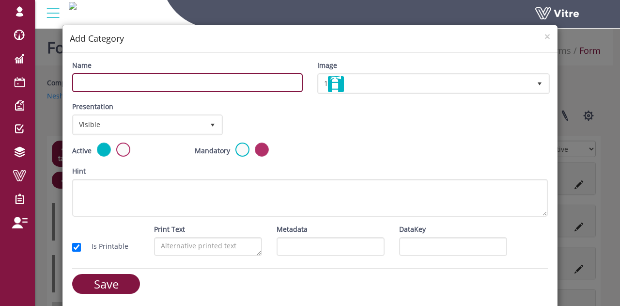
click at [169, 85] on input "Name" at bounding box center [187, 82] width 231 height 19
click at [142, 85] on input "האם נדרשת הארכה?" at bounding box center [187, 82] width 231 height 19
click at [142, 84] on input "האם נדרשת הארכה?" at bounding box center [187, 82] width 231 height 19
type input "האם נדרשת הארכה?"
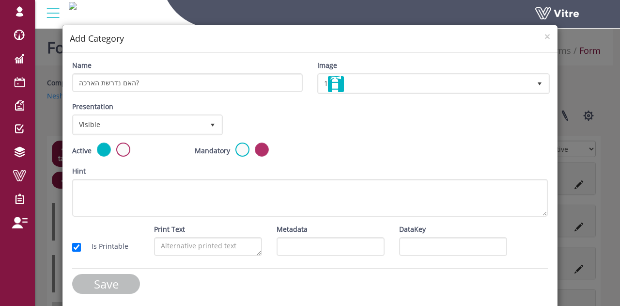
click at [113, 286] on input "Save" at bounding box center [106, 284] width 68 height 20
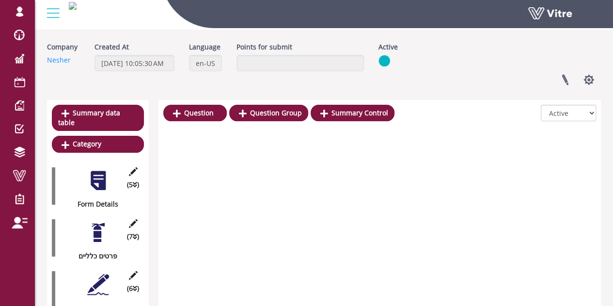
scroll to position [81, 0]
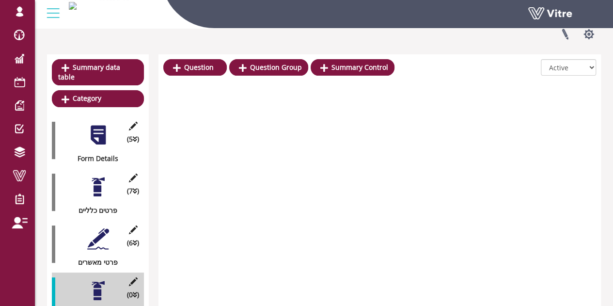
click at [201, 77] on div "Question Question Group Summary Control" at bounding box center [278, 69] width 231 height 21
click at [202, 69] on link "Question" at bounding box center [194, 67] width 63 height 16
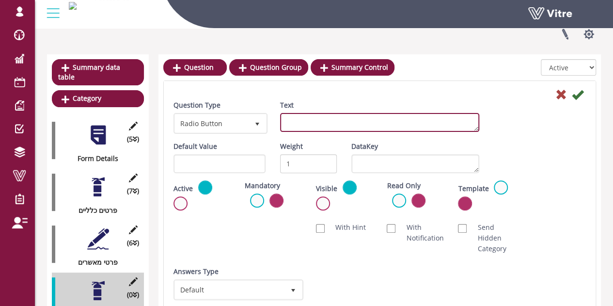
click at [307, 126] on textarea "Text" at bounding box center [379, 122] width 199 height 19
paste textarea "האם נדרשת הארכה?"
type textarea "האם נדרשת הארכה?"
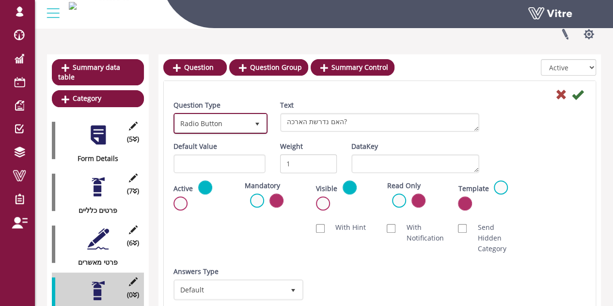
click at [232, 124] on span "Radio Button" at bounding box center [212, 122] width 74 height 17
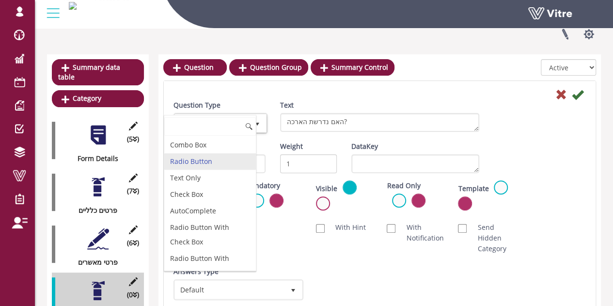
click at [201, 161] on li "Radio Button" at bounding box center [210, 161] width 92 height 16
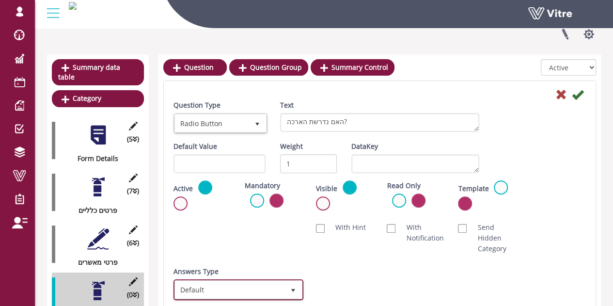
click at [214, 289] on span "Default" at bounding box center [229, 288] width 109 height 17
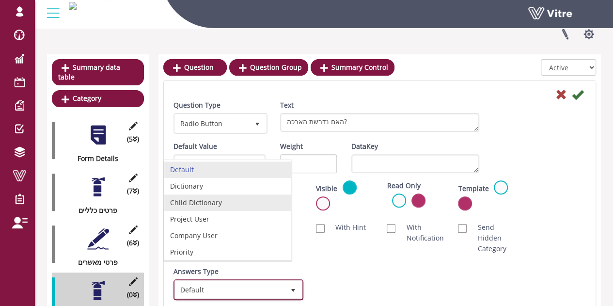
click at [198, 186] on li "Dictionary" at bounding box center [227, 186] width 127 height 16
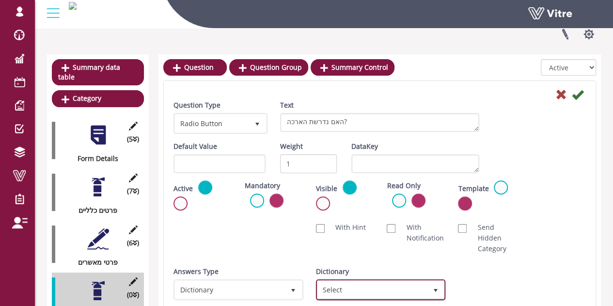
click at [393, 292] on span "Select" at bounding box center [371, 288] width 109 height 17
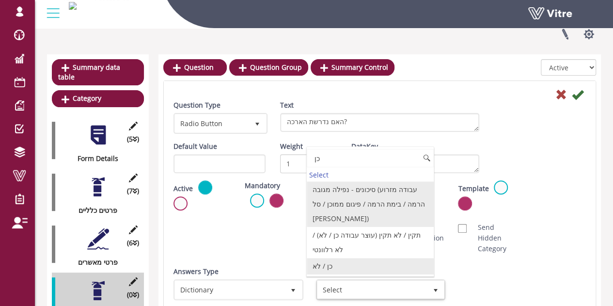
click at [346, 258] on li "כן / לא" at bounding box center [370, 266] width 127 height 16
type input "כן"
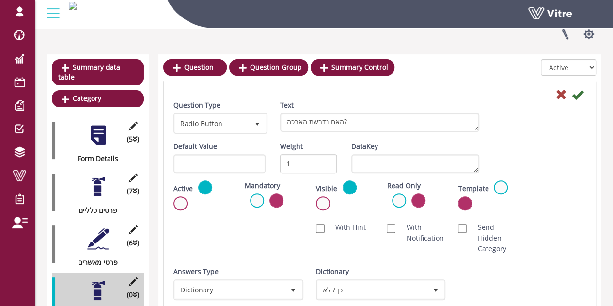
click at [580, 164] on div "Default Value Weight 1 DataKey" at bounding box center [379, 160] width 427 height 39
click at [581, 95] on icon at bounding box center [578, 95] width 12 height 12
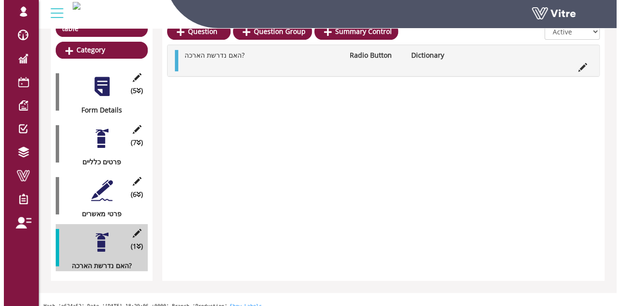
scroll to position [0, 0]
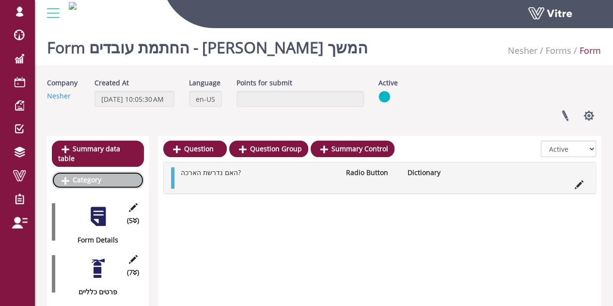
click at [103, 171] on link "Category" at bounding box center [98, 179] width 92 height 16
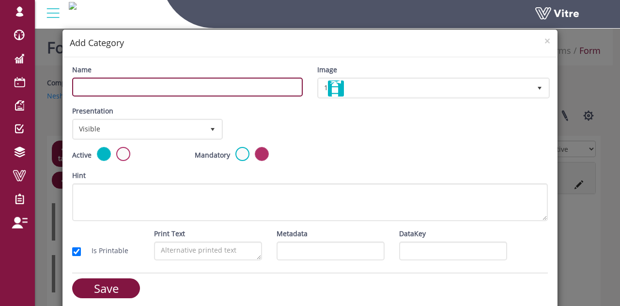
click at [246, 85] on input "Name" at bounding box center [187, 86] width 231 height 19
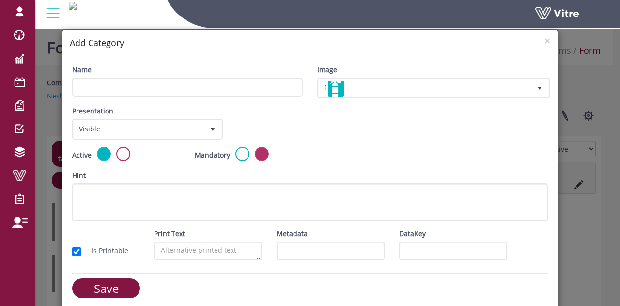
drag, startPoint x: 318, startPoint y: 138, endPoint x: 305, endPoint y: 138, distance: 13.1
click at [318, 138] on div "Presentation Visible 0 Set Duration Minutes 0 Set conditional rule Set Duration" at bounding box center [310, 126] width 490 height 41
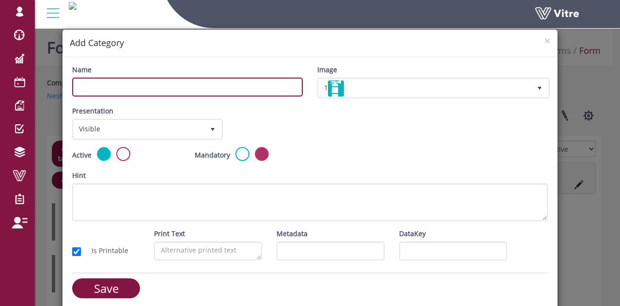
click at [150, 84] on input "Name" at bounding box center [187, 86] width 231 height 19
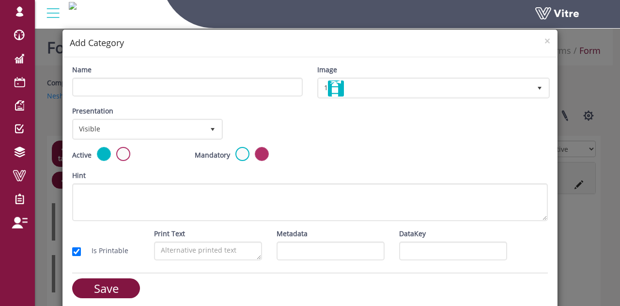
click at [336, 117] on div "Presentation Visible 0 Set Duration Minutes 0 Set conditional rule Set Duration" at bounding box center [310, 126] width 490 height 41
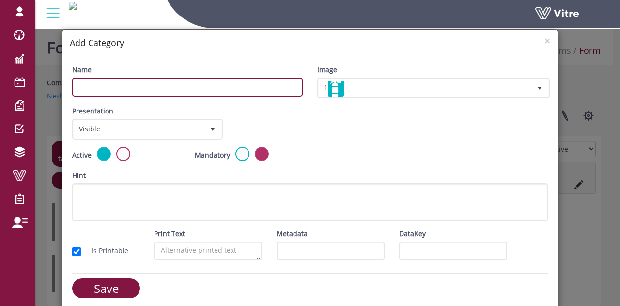
click at [251, 89] on input "Name" at bounding box center [187, 86] width 231 height 19
type input "הארכה"
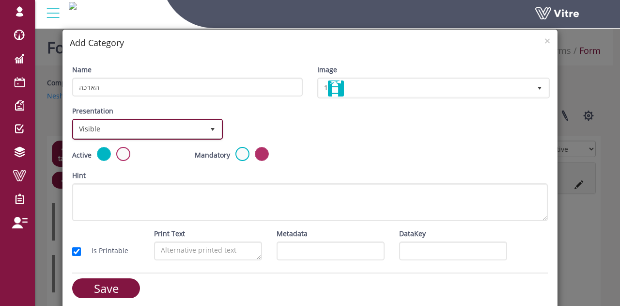
click at [158, 127] on span "Visible" at bounding box center [139, 128] width 130 height 17
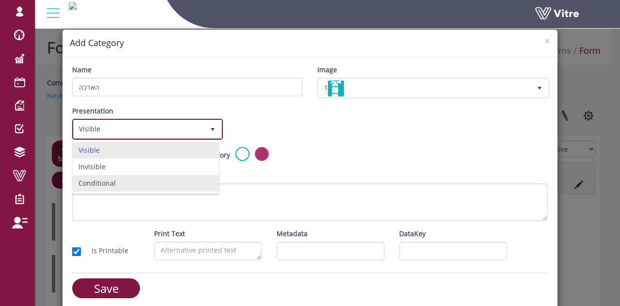
click at [125, 187] on li "Conditional" at bounding box center [146, 183] width 146 height 16
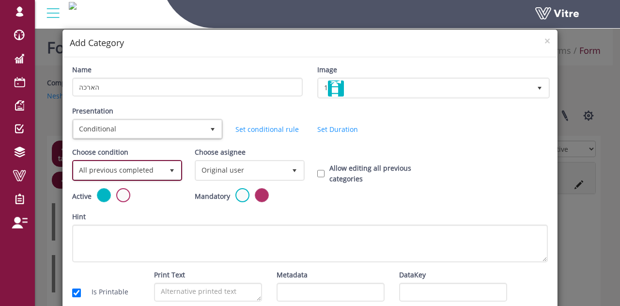
click at [122, 171] on span "All previous completed" at bounding box center [119, 169] width 90 height 17
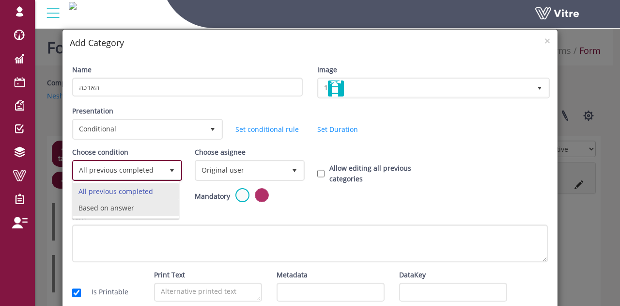
click at [111, 209] on li "Based on answer" at bounding box center [126, 208] width 106 height 16
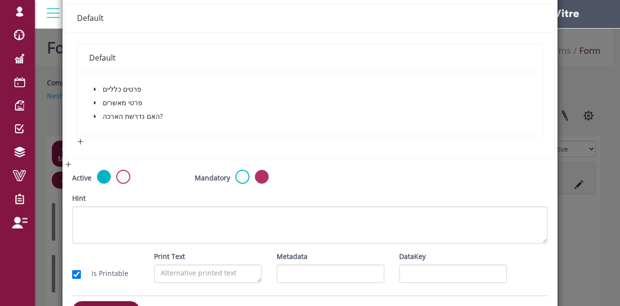
scroll to position [194, 0]
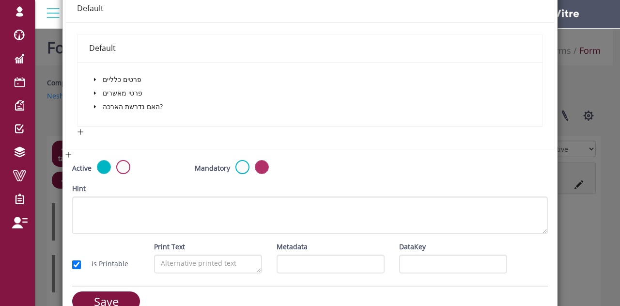
click at [93, 108] on icon "caret-down" at bounding box center [95, 106] width 5 height 5
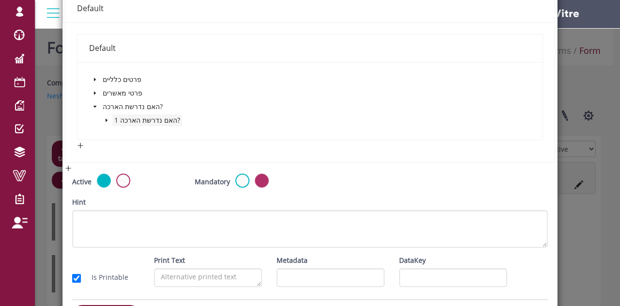
click at [119, 118] on span "1 האם נדרשת הארכה?" at bounding box center [147, 119] width 66 height 9
click at [104, 119] on icon "caret-down" at bounding box center [106, 120] width 5 height 5
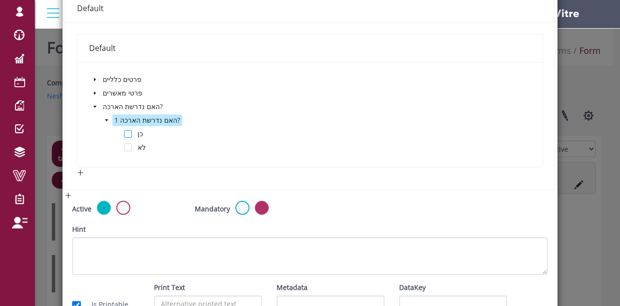
click at [126, 133] on span at bounding box center [128, 134] width 8 height 8
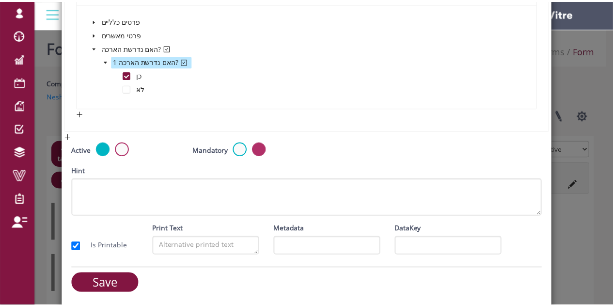
scroll to position [253, 0]
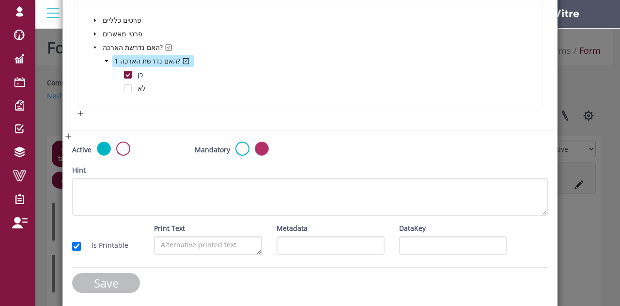
click at [99, 281] on input "Save" at bounding box center [106, 283] width 68 height 20
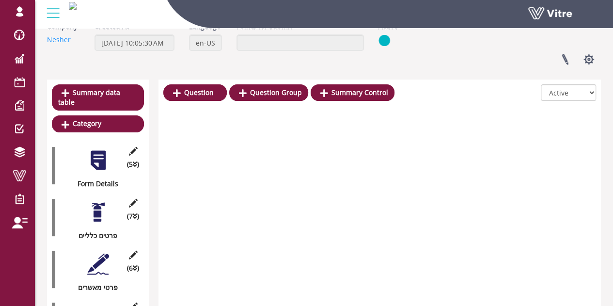
scroll to position [48, 0]
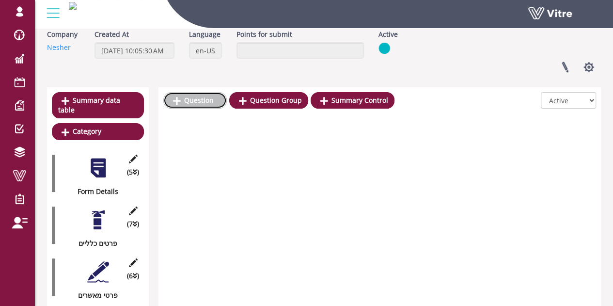
click at [207, 99] on link "Question" at bounding box center [194, 100] width 63 height 16
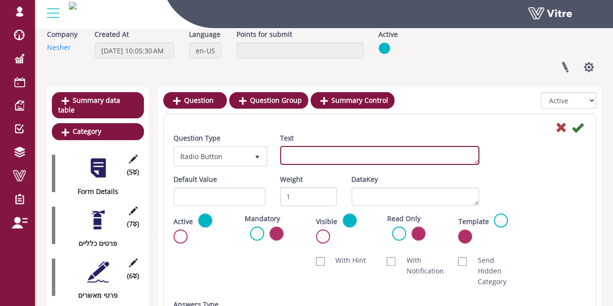
click at [311, 156] on textarea "Text" at bounding box center [379, 155] width 199 height 19
type textarea "ממונה מאשר הארכה"
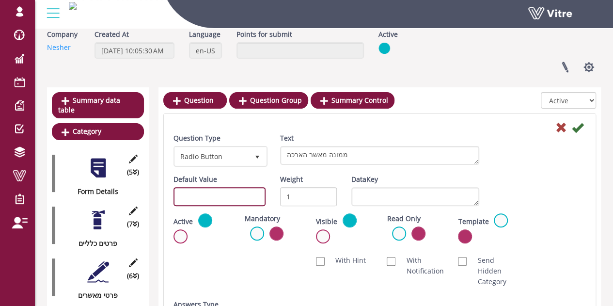
click at [241, 198] on input "text" at bounding box center [219, 196] width 92 height 19
click at [421, 134] on div "Text ממונה מאשר הארכה" at bounding box center [379, 149] width 199 height 32
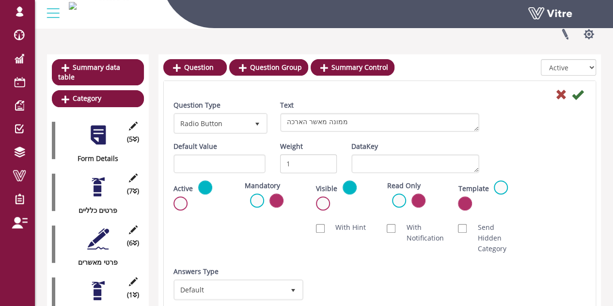
scroll to position [97, 0]
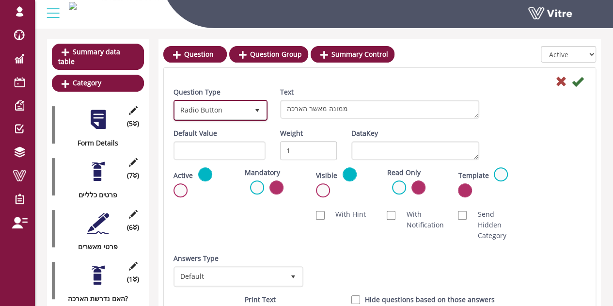
click at [243, 114] on span "Radio Button" at bounding box center [212, 109] width 74 height 17
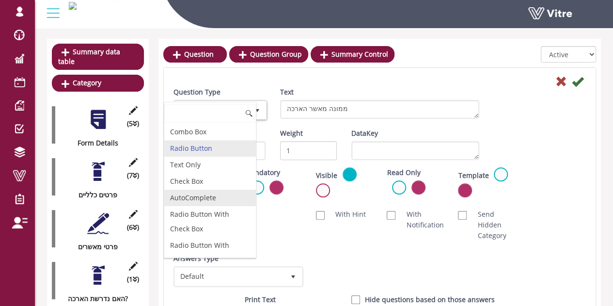
click at [208, 198] on li "AutoComplete" at bounding box center [210, 197] width 92 height 16
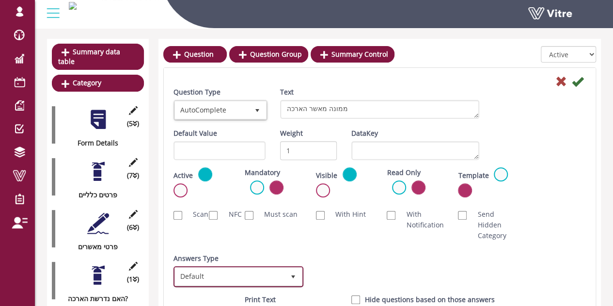
click at [219, 278] on span "Default" at bounding box center [229, 275] width 109 height 17
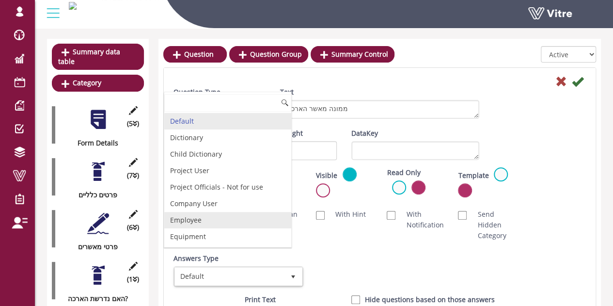
click at [211, 218] on li "Employee" at bounding box center [227, 220] width 127 height 16
checkbox input "true"
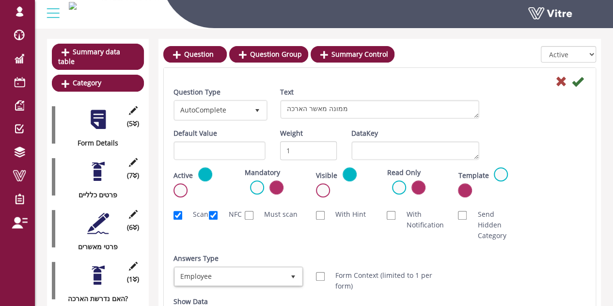
click at [403, 237] on div "Scan NFC Must scan With Hint With Notification Send Hidden Category No Image Op…" at bounding box center [379, 225] width 427 height 42
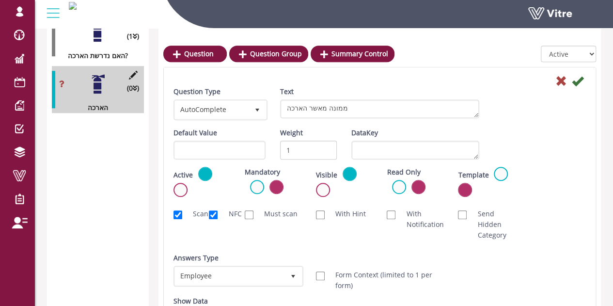
scroll to position [339, 0]
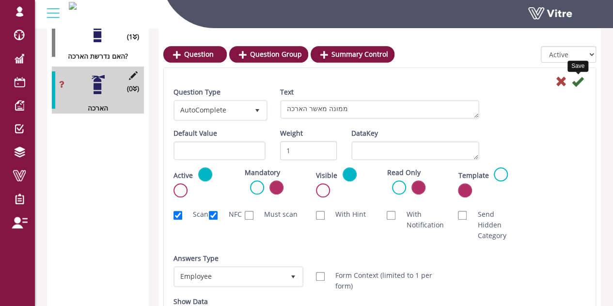
click at [577, 80] on icon at bounding box center [578, 82] width 12 height 12
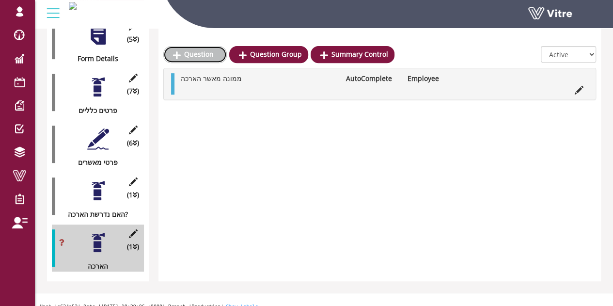
click at [201, 50] on link "Question" at bounding box center [194, 54] width 63 height 16
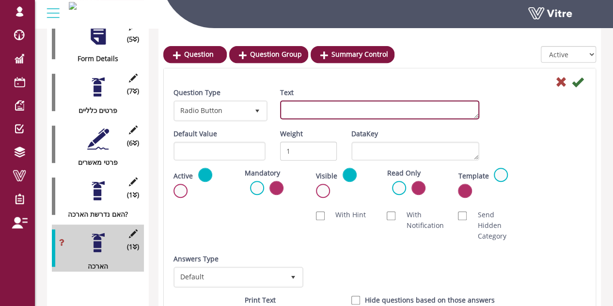
click at [305, 109] on textarea "Text" at bounding box center [379, 109] width 199 height 19
type textarea "עד איזה תאריך נדרשת הארכה"
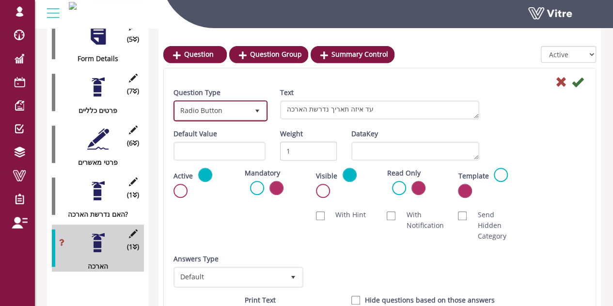
click at [203, 118] on span "Radio Button" at bounding box center [212, 110] width 74 height 17
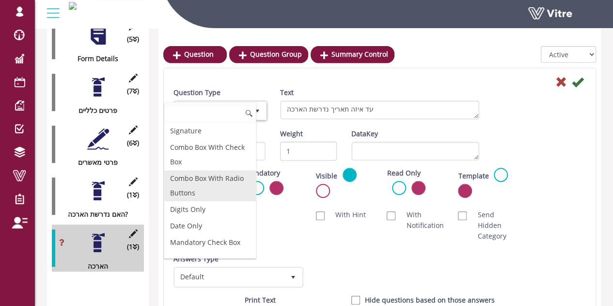
scroll to position [194, 0]
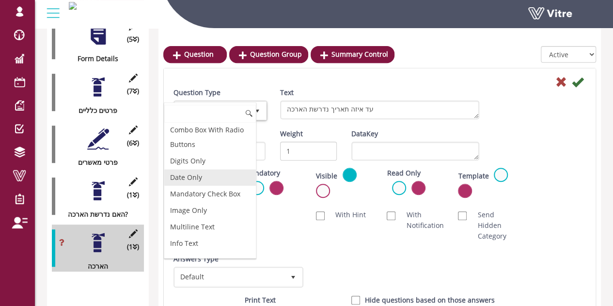
click at [199, 176] on li "Date Only" at bounding box center [210, 177] width 92 height 16
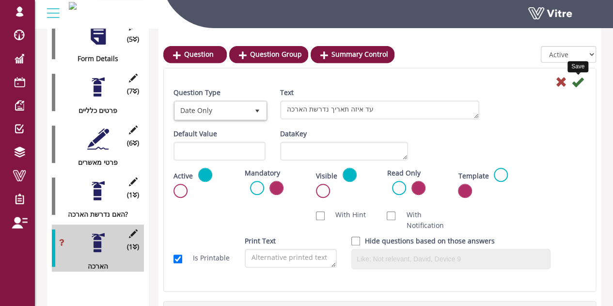
click at [580, 81] on icon at bounding box center [578, 82] width 12 height 12
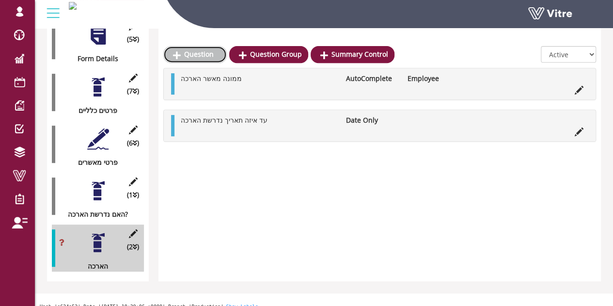
click at [178, 51] on icon at bounding box center [177, 55] width 8 height 9
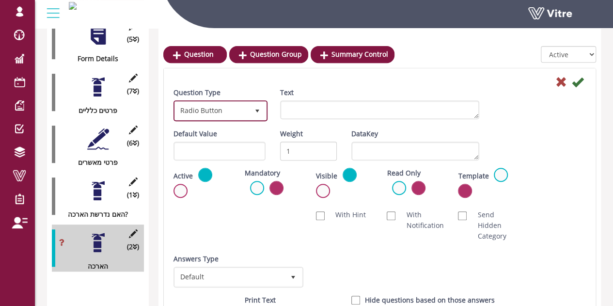
click at [234, 105] on span "Radio Button" at bounding box center [212, 110] width 74 height 17
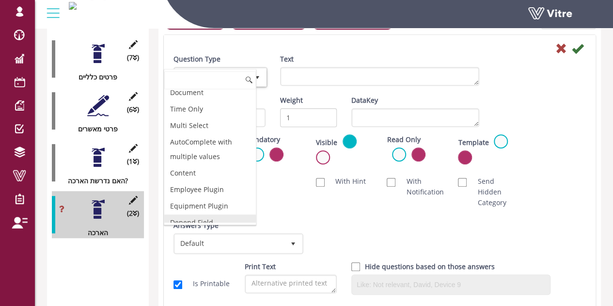
scroll to position [230, 0]
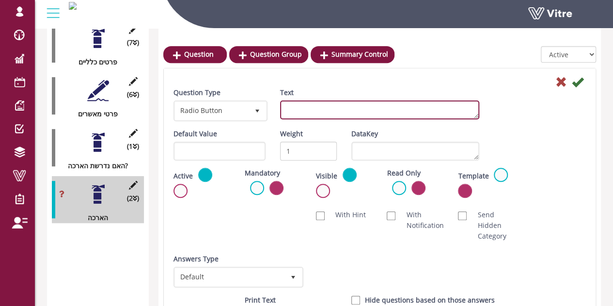
click at [325, 115] on textarea "Text" at bounding box center [379, 109] width 199 height 19
type textarea "האם העבודה הסתיימה?"
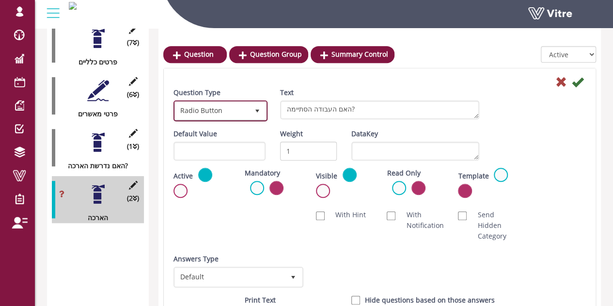
click at [253, 117] on span "select" at bounding box center [256, 110] width 17 height 17
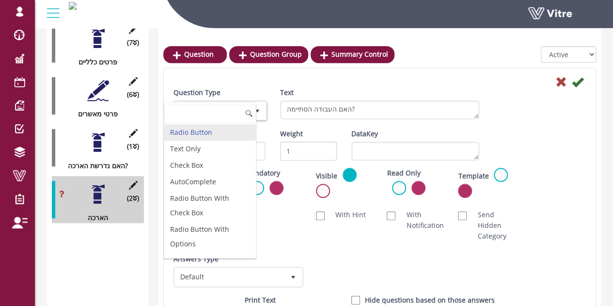
click at [544, 239] on div "Scan NFC Must scan With Hint With Notification Send Hidden Category No Image Op…" at bounding box center [379, 225] width 427 height 42
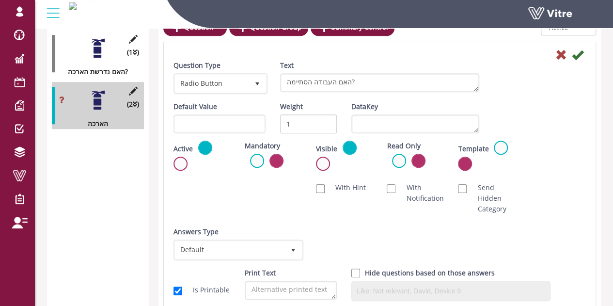
scroll to position [326, 0]
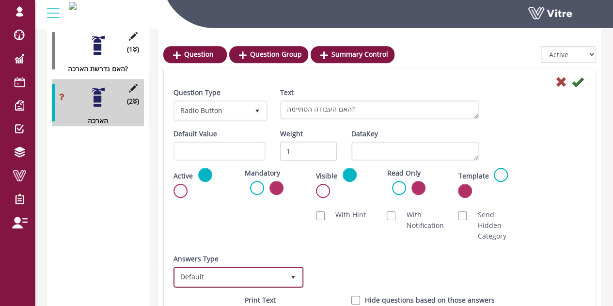
click at [240, 277] on span "Default" at bounding box center [229, 276] width 109 height 17
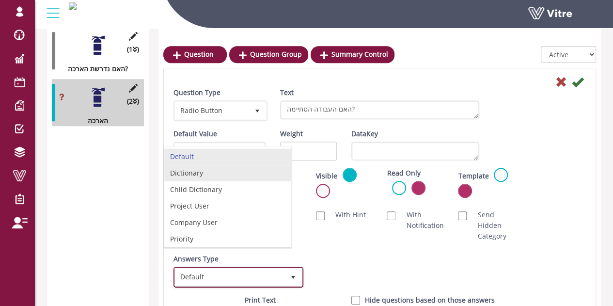
click at [200, 173] on li "Dictionary" at bounding box center [227, 173] width 127 height 16
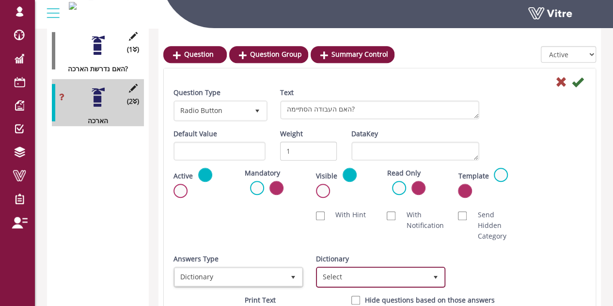
click at [365, 276] on span "Select" at bounding box center [371, 276] width 109 height 17
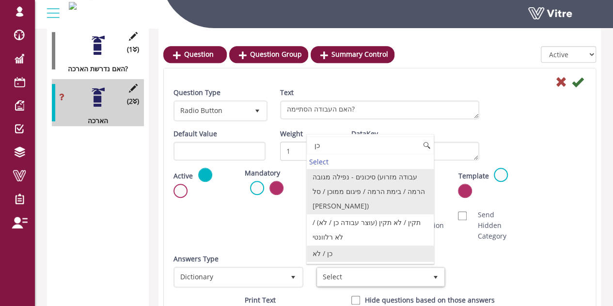
click at [346, 245] on li "כן / לא" at bounding box center [370, 253] width 127 height 16
type input "כן"
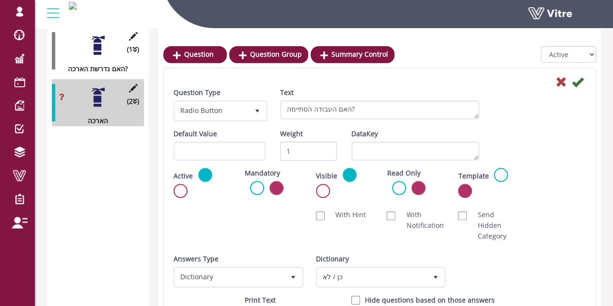
click at [559, 174] on div "Active Mandatory Visible Read Only Template Draft Name" at bounding box center [379, 186] width 427 height 37
click at [581, 76] on icon at bounding box center [578, 82] width 12 height 12
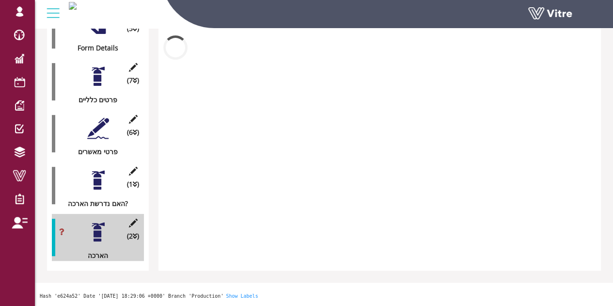
scroll to position [181, 0]
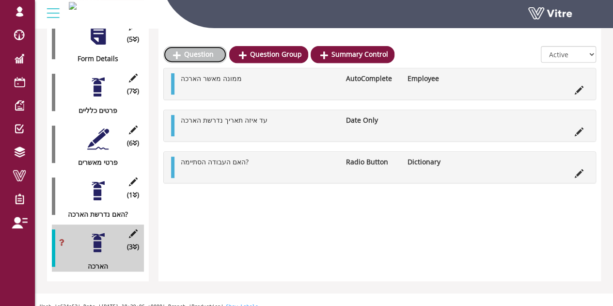
click at [201, 55] on link "Question" at bounding box center [194, 54] width 63 height 16
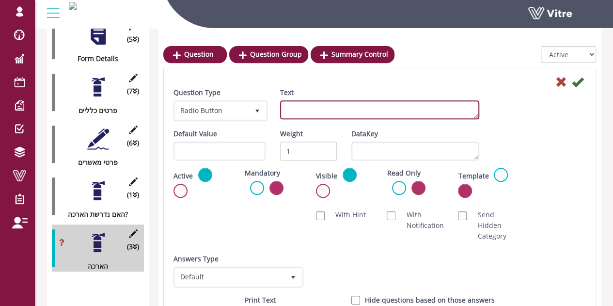
click at [282, 112] on textarea "Text" at bounding box center [379, 109] width 199 height 19
type textarea "חתימת מאשר הארכה"
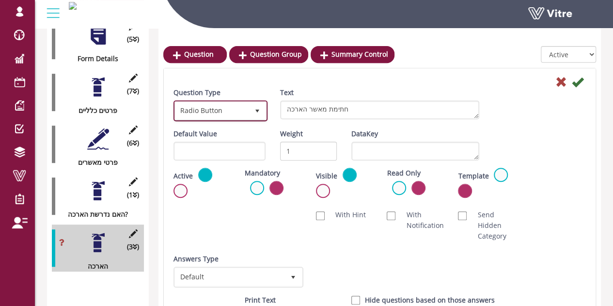
click at [243, 115] on span "Radio Button" at bounding box center [212, 110] width 74 height 17
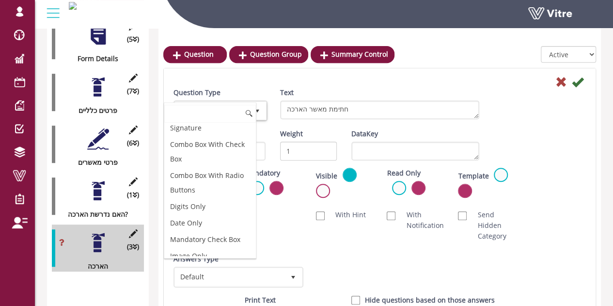
scroll to position [145, 0]
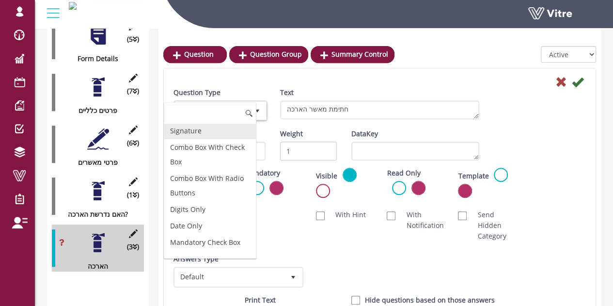
click at [196, 128] on li "Signature" at bounding box center [210, 131] width 92 height 16
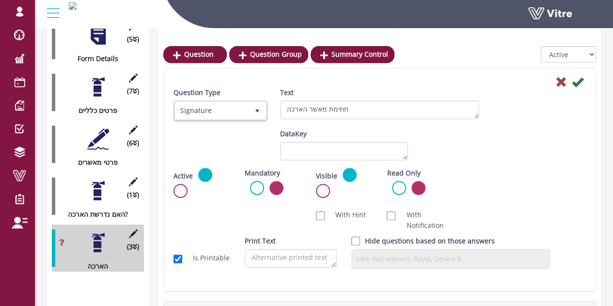
click at [495, 182] on div "Active Mandatory Visible Read Only Template Draft Name" at bounding box center [379, 186] width 427 height 37
click at [577, 83] on icon at bounding box center [578, 82] width 12 height 12
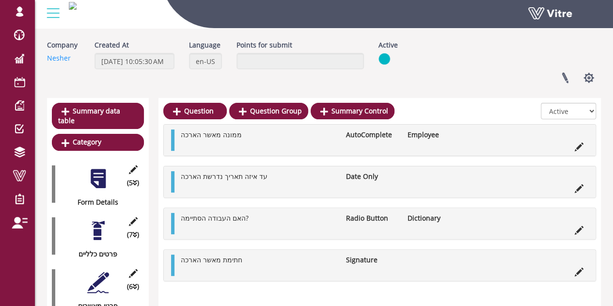
scroll to position [36, 0]
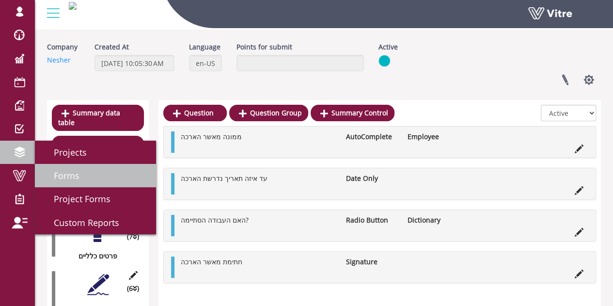
click at [61, 174] on span "Forms" at bounding box center [60, 176] width 37 height 12
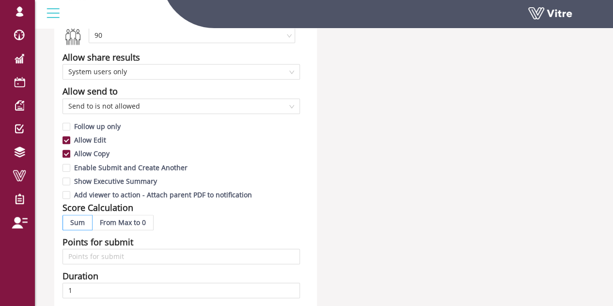
scroll to position [229, 0]
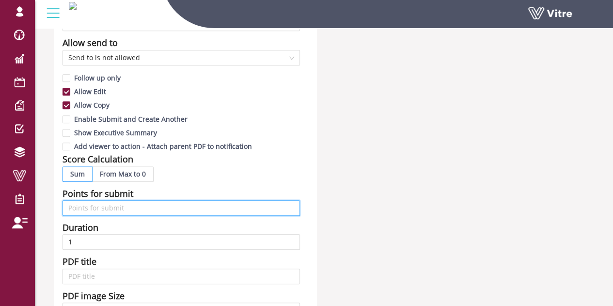
click at [140, 207] on input "text" at bounding box center [180, 207] width 237 height 15
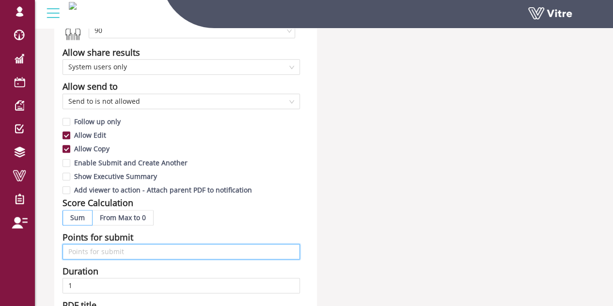
scroll to position [132, 0]
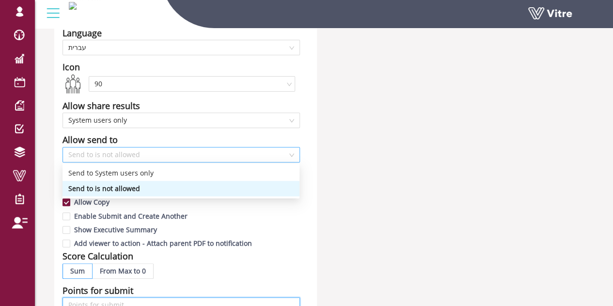
click at [148, 157] on span "Send to is not allowed" at bounding box center [181, 154] width 226 height 15
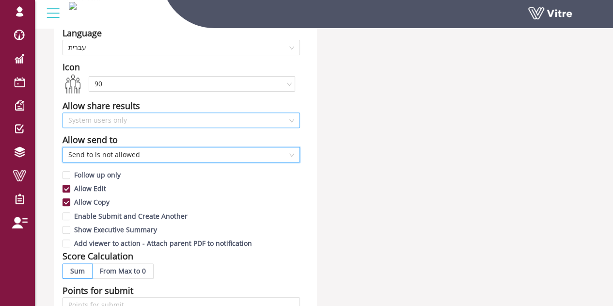
click at [147, 120] on span "System users only" at bounding box center [181, 120] width 226 height 15
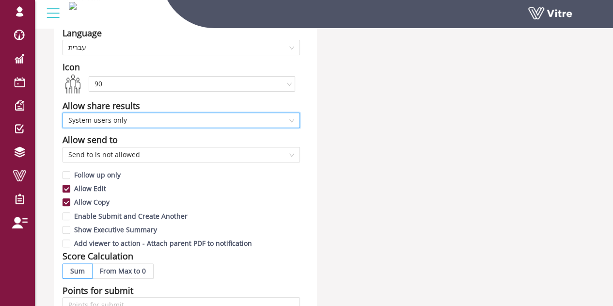
click at [147, 120] on span "System users only" at bounding box center [181, 120] width 226 height 15
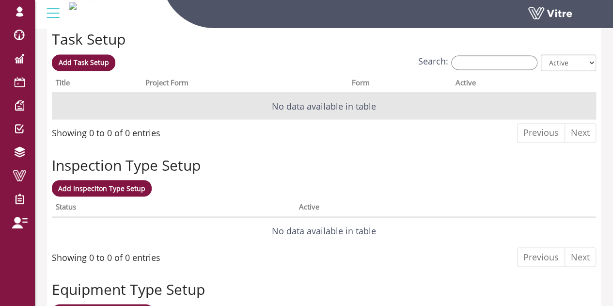
scroll to position [713, 0]
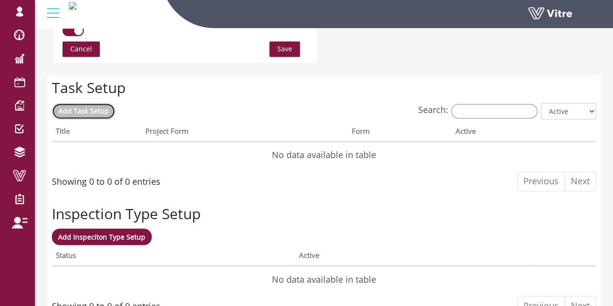
click at [90, 113] on span "Add Task Setup" at bounding box center [84, 110] width 50 height 9
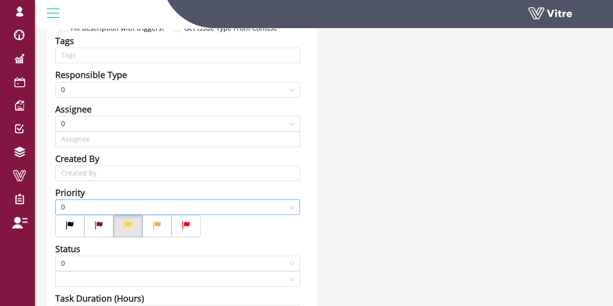
type input "Lishay Peled SU"
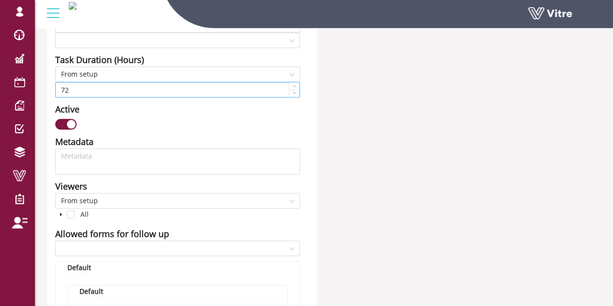
scroll to position [436, 0]
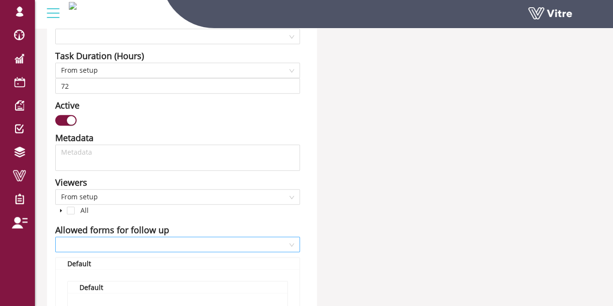
click at [130, 244] on input "search" at bounding box center [174, 244] width 226 height 15
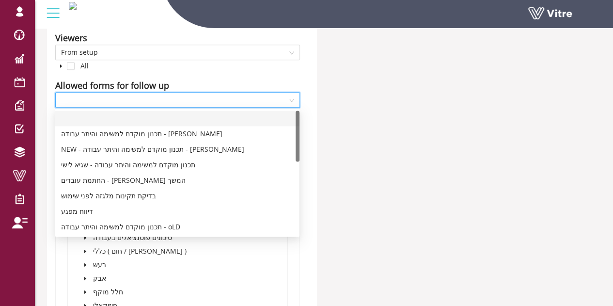
scroll to position [581, 0]
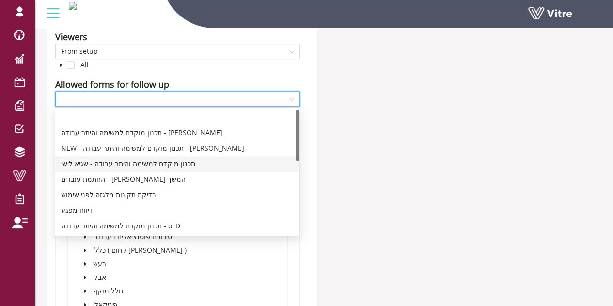
click at [79, 163] on div "תכנון מוקדם למשימה והיתר עבודה - שגיא לישי" at bounding box center [177, 163] width 232 height 11
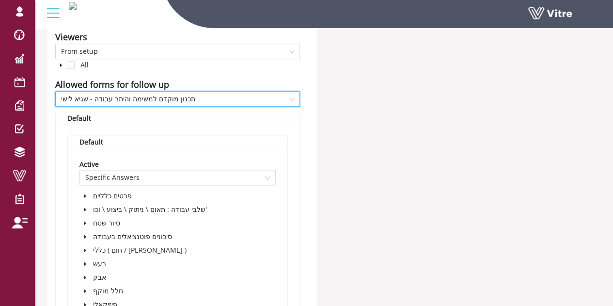
click at [343, 150] on div "Project Form תכנון מוקדם למשימה והיתר עבודה - [PERSON_NAME] Title Description G…" at bounding box center [324, 164] width 568 height 1337
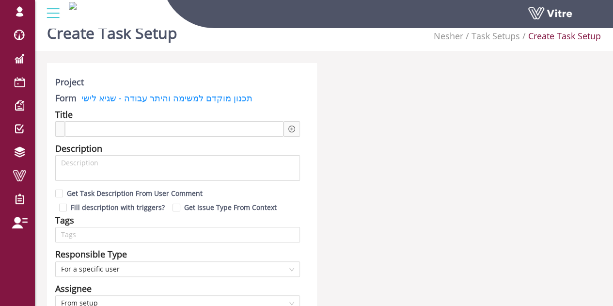
scroll to position [0, 0]
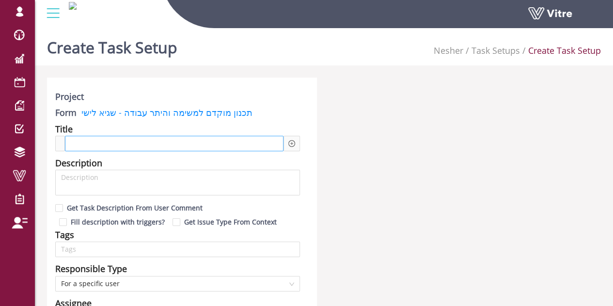
click at [114, 144] on span at bounding box center [93, 143] width 43 height 11
drag, startPoint x: 187, startPoint y: 141, endPoint x: 55, endPoint y: 140, distance: 131.8
click at [55, 140] on div "החתמת עובדים - הארכה" at bounding box center [177, 143] width 245 height 15
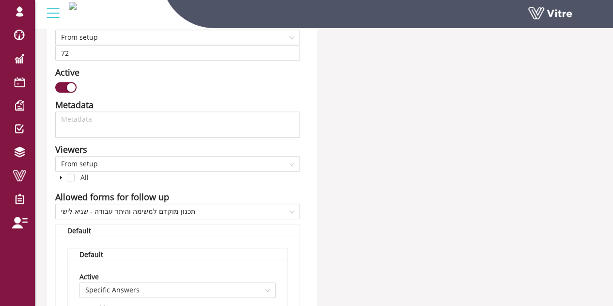
scroll to position [484, 0]
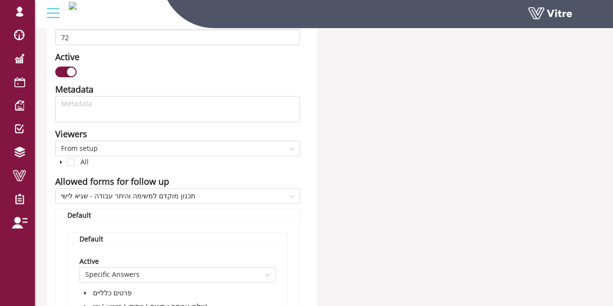
click at [335, 202] on div "Project Form תכנון מוקדם למשימה והיתר עבודה - שגיא לישי Title החתמת עובדים - הא…" at bounding box center [324, 261] width 568 height 1337
click at [175, 189] on span "תכנון מוקדם למשימה והיתר עבודה - שגיא לישי" at bounding box center [177, 195] width 233 height 15
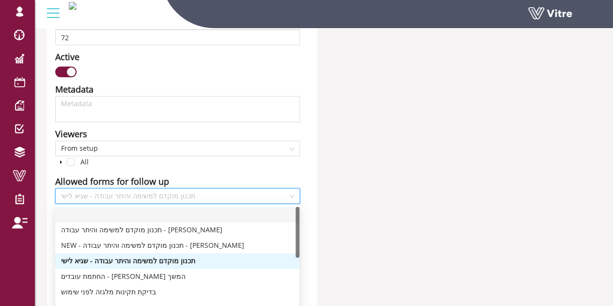
click at [128, 211] on div at bounding box center [177, 214] width 232 height 11
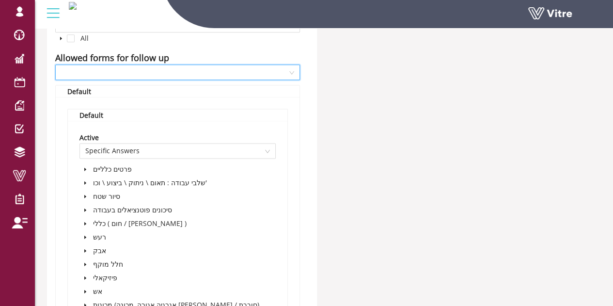
scroll to position [533, 0]
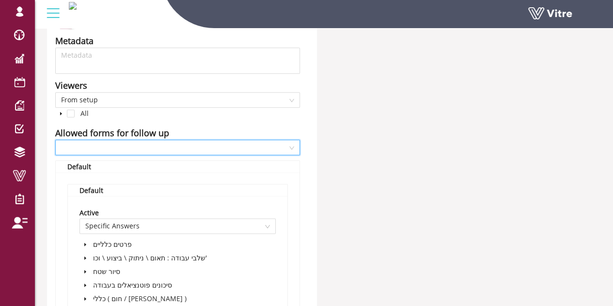
click at [126, 146] on input "search" at bounding box center [174, 147] width 226 height 15
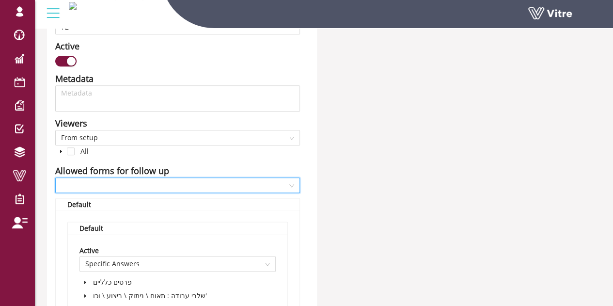
scroll to position [484, 0]
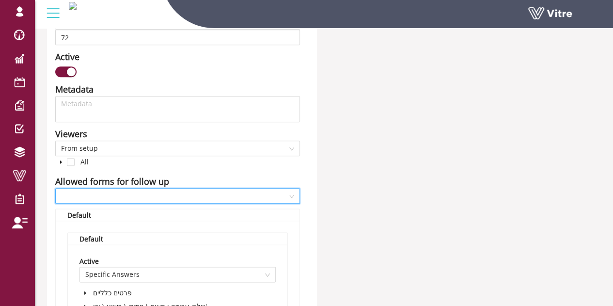
click at [130, 198] on input "search" at bounding box center [174, 195] width 226 height 15
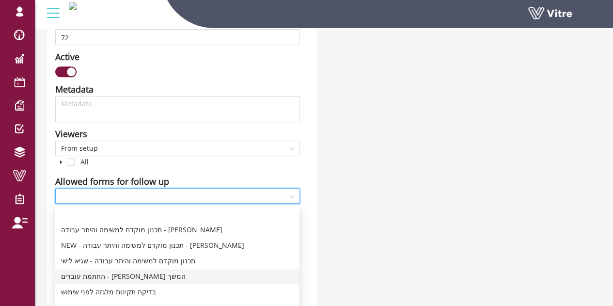
click at [121, 276] on div "החתמת עובדים - לישי המשך" at bounding box center [177, 276] width 232 height 11
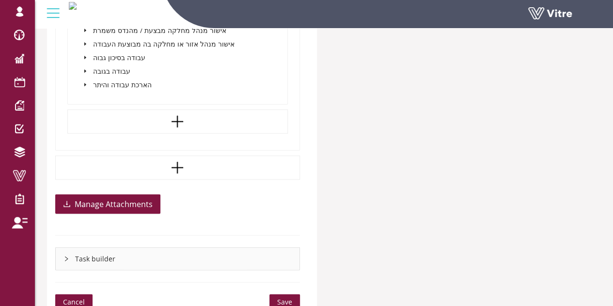
scroll to position [1142, 0]
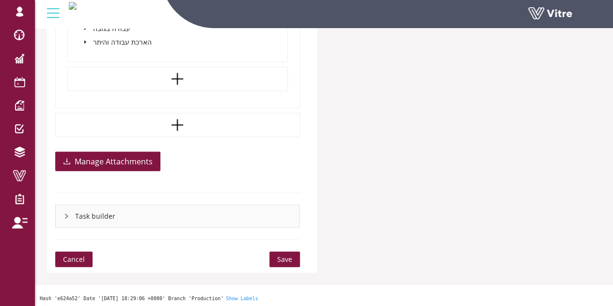
click at [287, 256] on span "Save" at bounding box center [284, 259] width 15 height 11
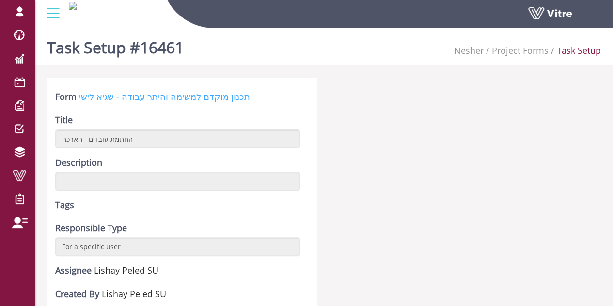
click at [212, 99] on link "תכנון מוקדם למשימה והיתר עבודה - שגיא לישי" at bounding box center [164, 97] width 171 height 12
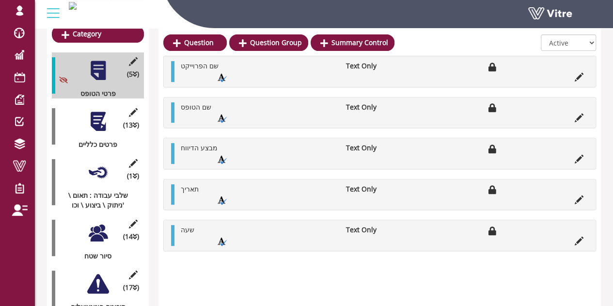
scroll to position [145, 0]
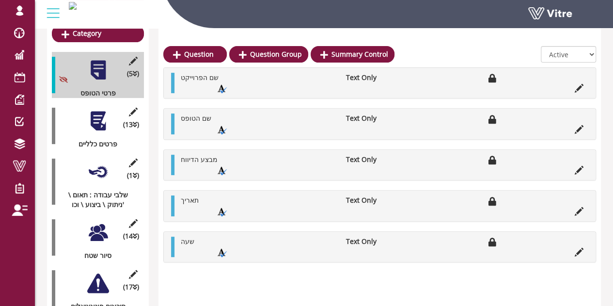
click at [95, 110] on div at bounding box center [98, 121] width 22 height 22
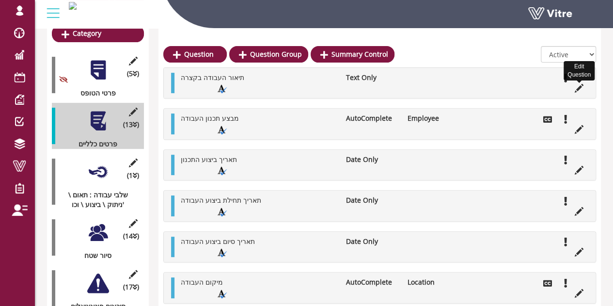
click at [576, 89] on icon at bounding box center [578, 88] width 9 height 9
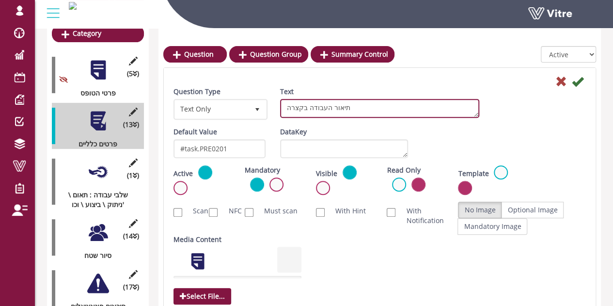
click at [329, 108] on textarea "תיאור העבודה בקצרה" at bounding box center [379, 108] width 199 height 19
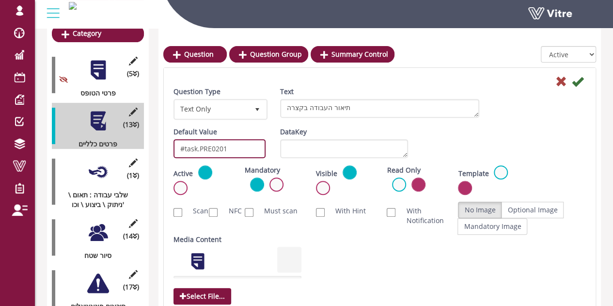
click at [223, 146] on input "#task.PRE0201" at bounding box center [219, 148] width 92 height 19
click at [223, 145] on input "#task.PRE0201" at bounding box center [219, 148] width 92 height 19
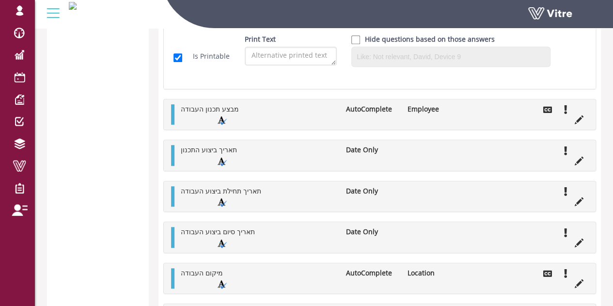
scroll to position [2180, 0]
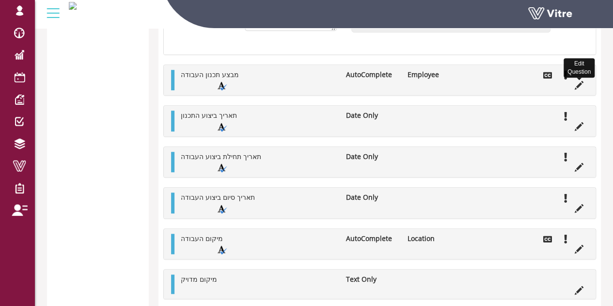
click at [579, 85] on icon at bounding box center [578, 85] width 9 height 9
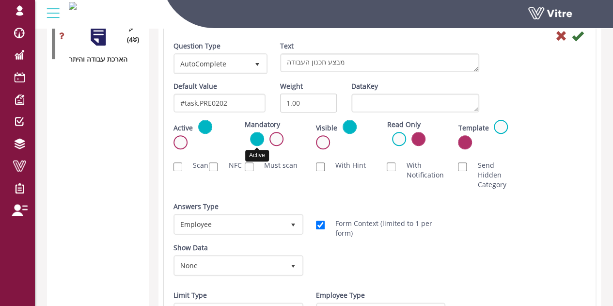
scroll to position [1937, 0]
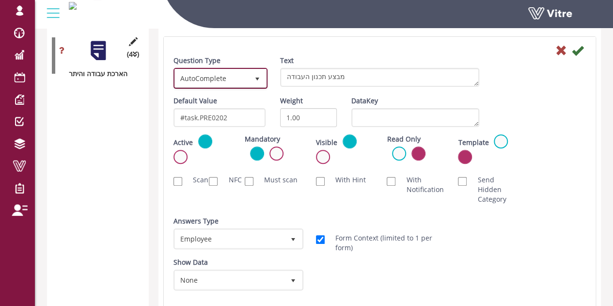
click at [222, 72] on span "AutoComplete" at bounding box center [212, 77] width 74 height 17
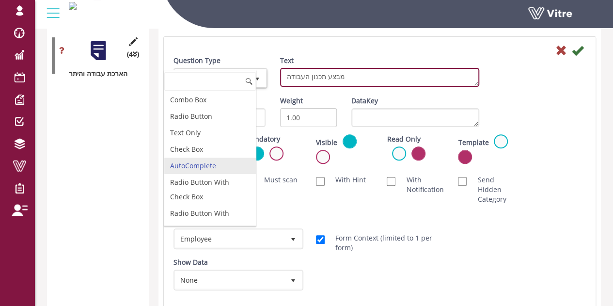
click at [358, 80] on textarea "מבצע תכנון העבודה" at bounding box center [379, 77] width 199 height 19
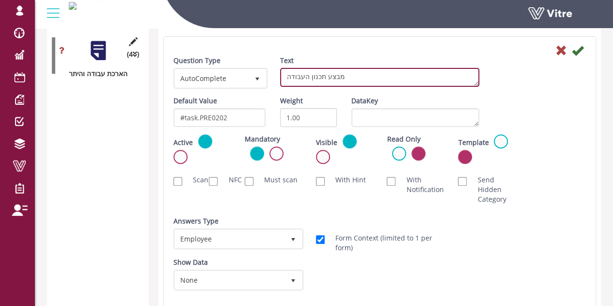
click at [358, 80] on textarea "מבצע תכנון העבודה" at bounding box center [379, 77] width 199 height 19
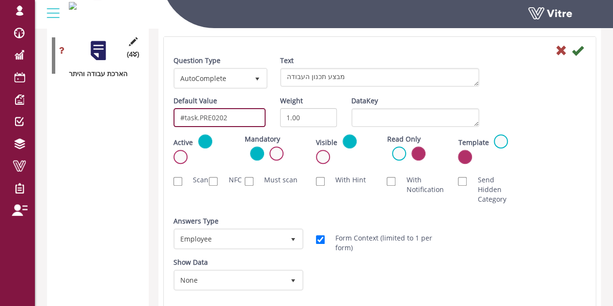
click at [236, 117] on input "#task.PRE0202" at bounding box center [219, 117] width 92 height 19
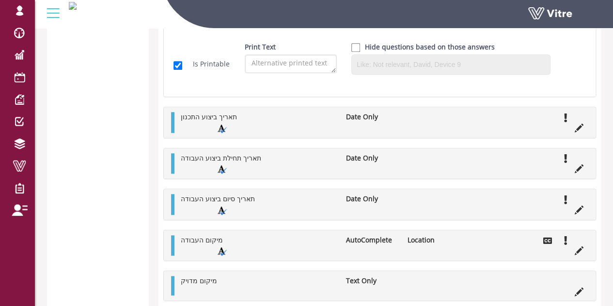
scroll to position [2245, 0]
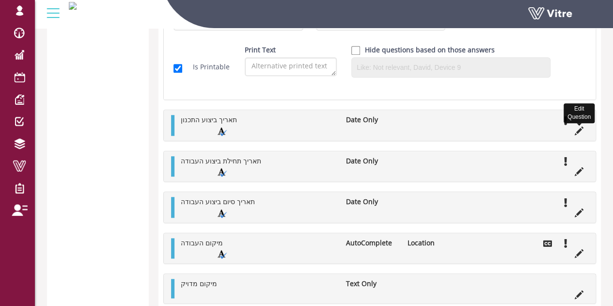
click at [578, 130] on icon at bounding box center [578, 130] width 9 height 9
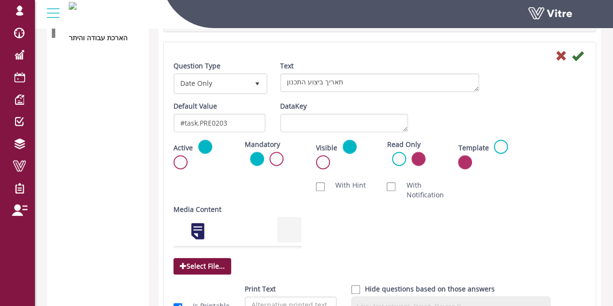
scroll to position [1954, 0]
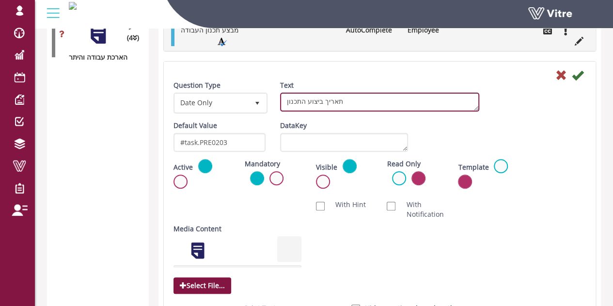
click at [338, 99] on textarea "תאריך ביצוע התכנון" at bounding box center [379, 102] width 199 height 19
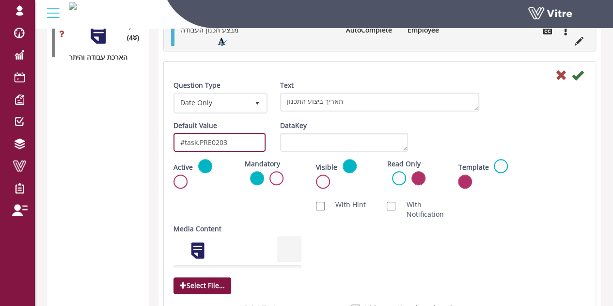
click at [239, 143] on input "#task.PRE0203" at bounding box center [219, 142] width 92 height 19
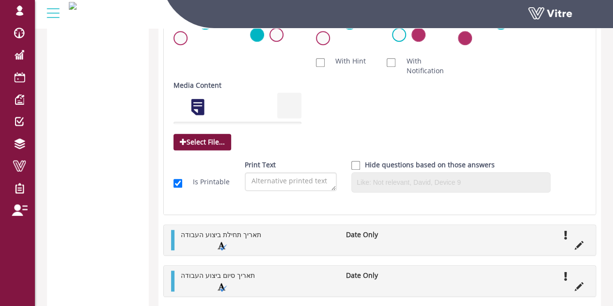
scroll to position [2099, 0]
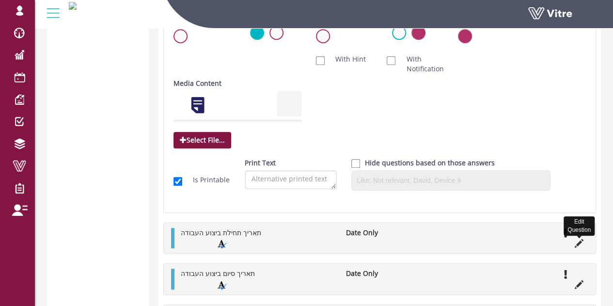
click at [577, 240] on icon at bounding box center [578, 243] width 9 height 9
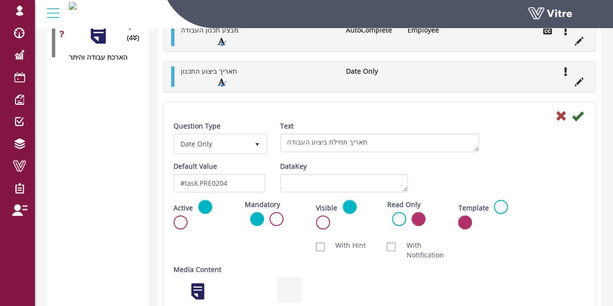
scroll to position [1954, 0]
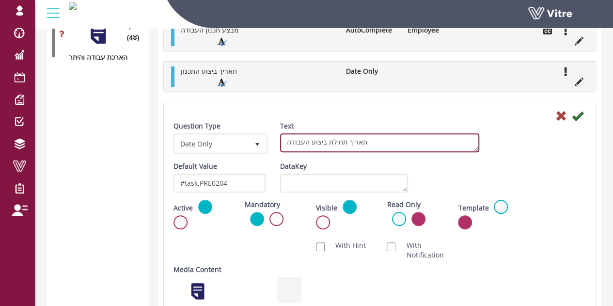
click at [341, 139] on textarea "תאריך תחילת ביצוע העבודה" at bounding box center [379, 142] width 199 height 19
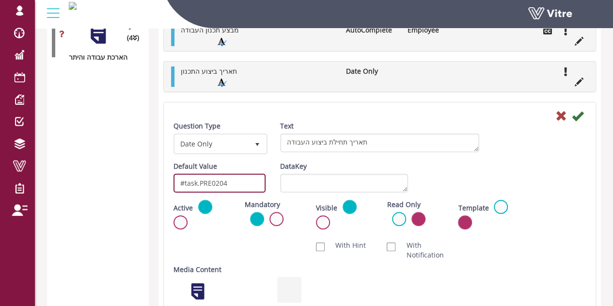
click at [235, 191] on input "#task.PRE0204" at bounding box center [219, 182] width 92 height 19
click at [235, 190] on input "#task.PRE0204" at bounding box center [219, 182] width 92 height 19
click at [239, 184] on input "#task.PRE0204" at bounding box center [219, 182] width 92 height 19
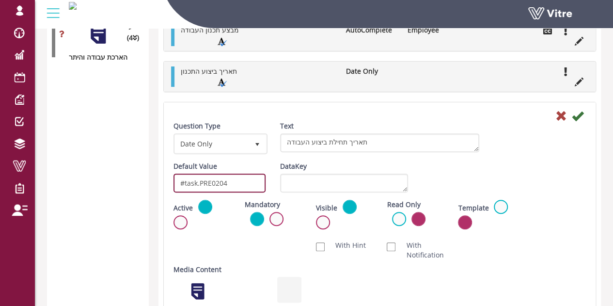
click at [239, 184] on input "#task.PRE0204" at bounding box center [219, 182] width 92 height 19
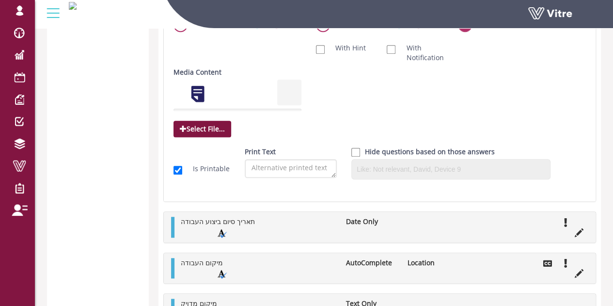
scroll to position [2196, 0]
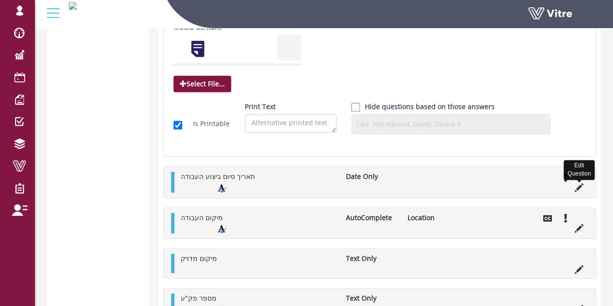
click at [577, 184] on icon at bounding box center [578, 187] width 9 height 9
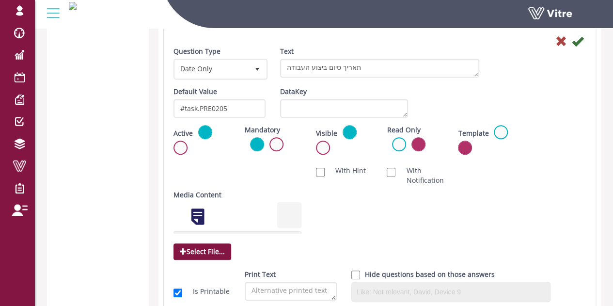
scroll to position [2051, 0]
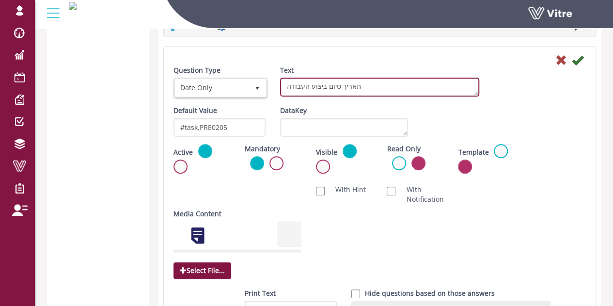
click at [320, 89] on textarea "תאריך סיום ביצוע העבודה" at bounding box center [379, 86] width 199 height 19
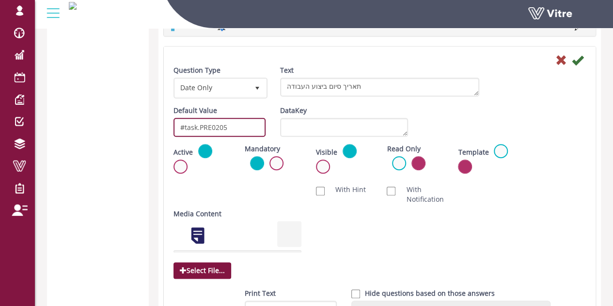
click at [211, 130] on input "#task.PRE0205" at bounding box center [219, 127] width 92 height 19
click at [211, 128] on input "#task.PRE0205" at bounding box center [219, 127] width 92 height 19
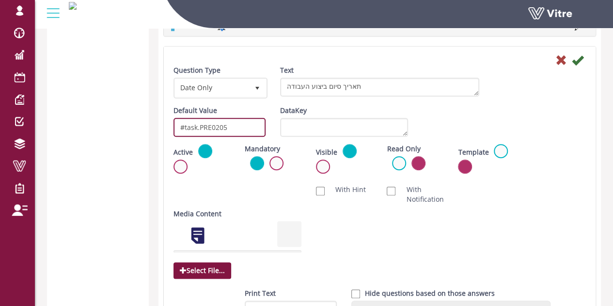
click at [211, 128] on input "#task.PRE0205" at bounding box center [219, 127] width 92 height 19
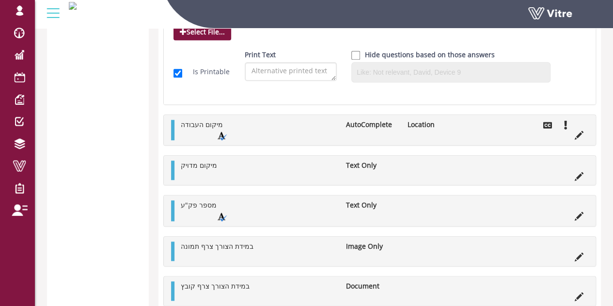
scroll to position [2293, 0]
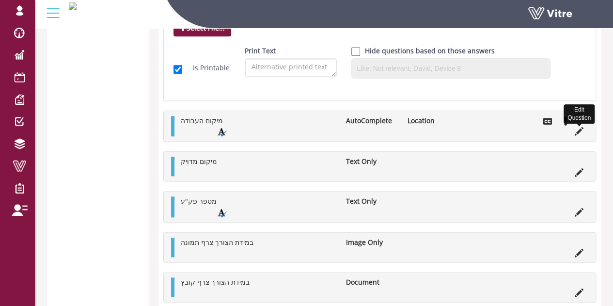
click at [576, 132] on icon at bounding box center [578, 131] width 9 height 9
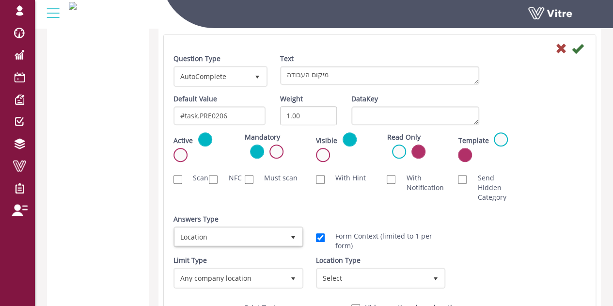
scroll to position [2099, 0]
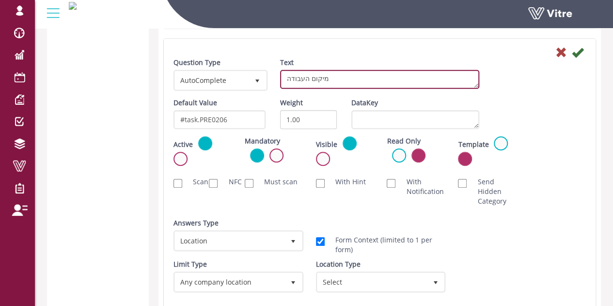
click at [329, 72] on textarea "מיקום העבודה" at bounding box center [379, 79] width 199 height 19
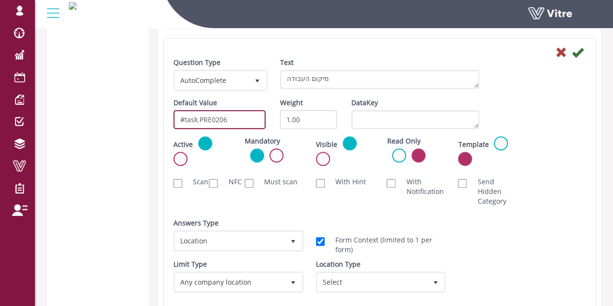
click at [245, 121] on input "#task.PRE0206" at bounding box center [219, 119] width 92 height 19
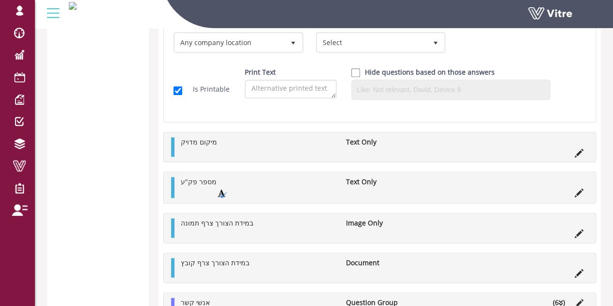
scroll to position [2341, 0]
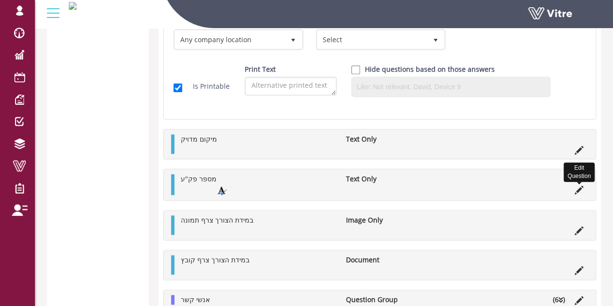
click at [581, 188] on icon at bounding box center [578, 190] width 9 height 9
click at [576, 188] on icon at bounding box center [578, 190] width 9 height 9
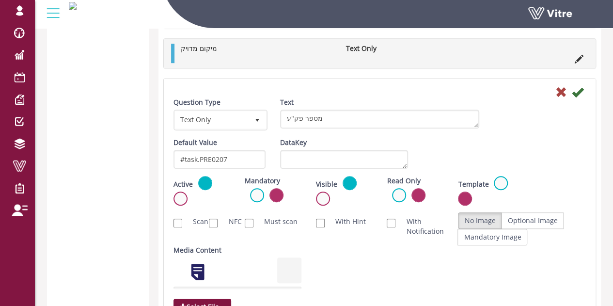
scroll to position [2140, 0]
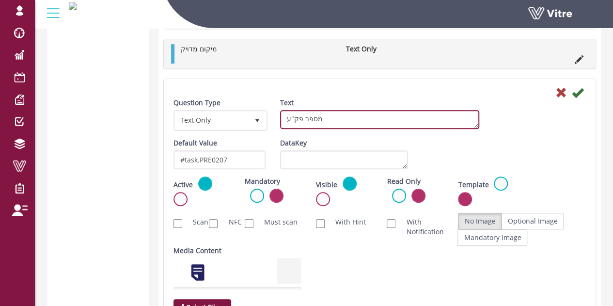
click at [342, 120] on textarea "מספר פק"ע" at bounding box center [379, 119] width 199 height 19
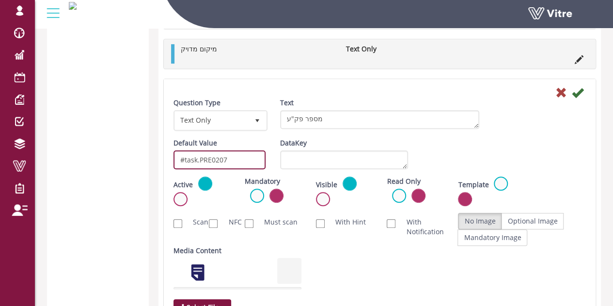
click at [246, 164] on input "#task.PRE0207" at bounding box center [219, 159] width 92 height 19
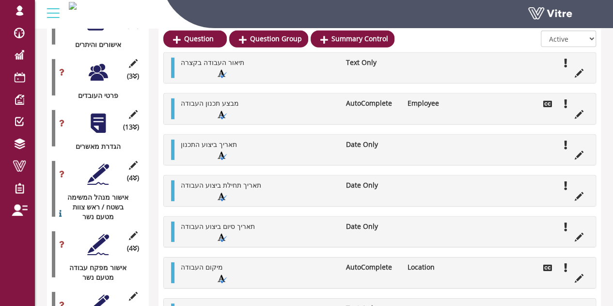
scroll to position [1391, 0]
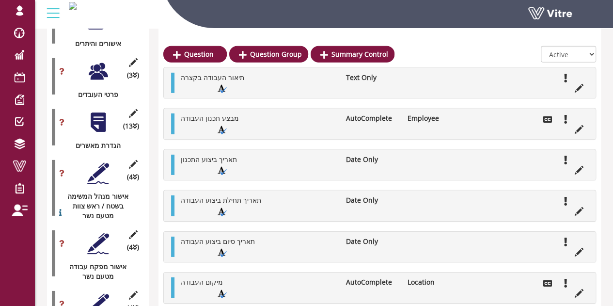
click at [97, 162] on div at bounding box center [98, 173] width 22 height 22
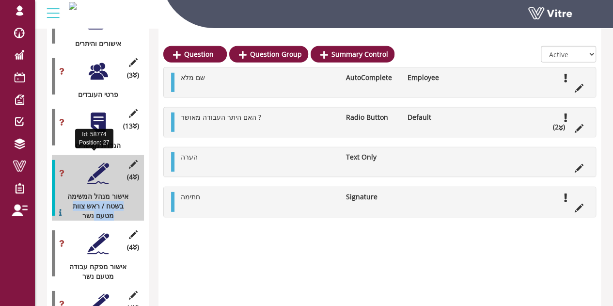
drag, startPoint x: 92, startPoint y: 178, endPoint x: 128, endPoint y: 157, distance: 41.6
click at [128, 191] on div "אישור מנהל המשימה בשטח / ראש צוות מטעם נשר" at bounding box center [94, 205] width 85 height 29
click at [123, 191] on div "אישור מנהל המשימה בשטח / ראש צוות מטעם נשר" at bounding box center [94, 205] width 85 height 29
drag, startPoint x: 127, startPoint y: 156, endPoint x: 93, endPoint y: 176, distance: 39.5
click at [93, 191] on div "אישור מנהל המשימה בשטח / ראש צוות מטעם נשר" at bounding box center [94, 205] width 85 height 29
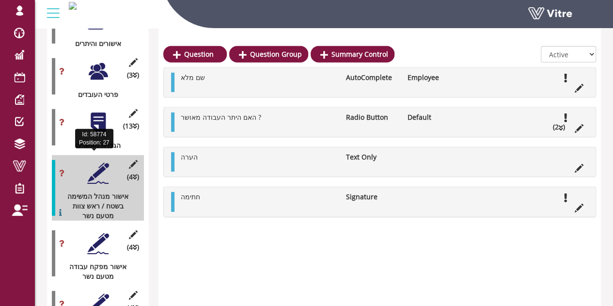
click at [96, 191] on div "אישור מנהל המשימה בשטח / ראש צוות מטעם נשר" at bounding box center [94, 205] width 85 height 29
click at [101, 191] on div "אישור מנהל המשימה בשטח / ראש צוות מטעם נשר" at bounding box center [94, 205] width 85 height 29
copy div "אישור מנהל המשימה בשטח / ראש צוות מטעם נשר"
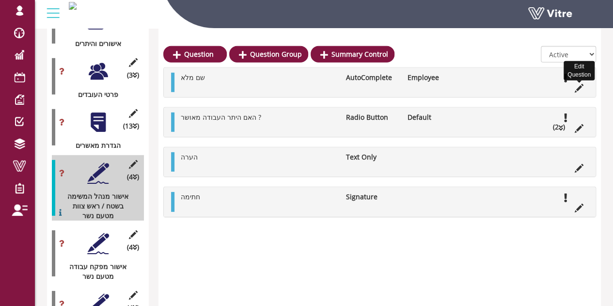
click at [577, 90] on icon at bounding box center [578, 88] width 9 height 9
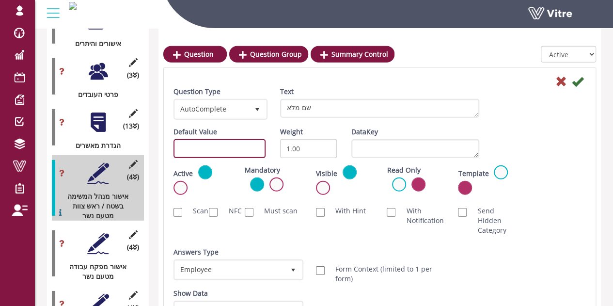
click at [227, 150] on input "text" at bounding box center [219, 148] width 92 height 19
drag, startPoint x: 231, startPoint y: 151, endPoint x: 200, endPoint y: 149, distance: 31.1
click at [200, 149] on input "#task.Type" at bounding box center [219, 148] width 92 height 19
click at [208, 152] on input "#task.PRE0401" at bounding box center [219, 148] width 92 height 19
click at [207, 150] on input "#task.PRE0401" at bounding box center [219, 148] width 92 height 19
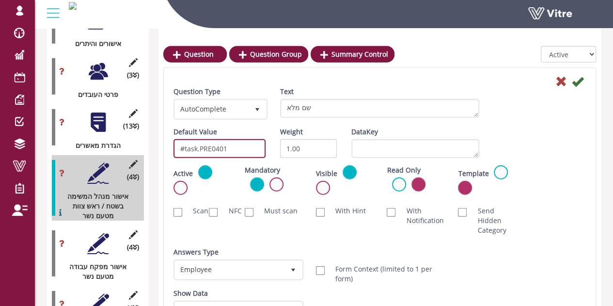
click at [207, 150] on input "#task.PRE0401" at bounding box center [219, 148] width 92 height 19
type input "#task.PRE0401"
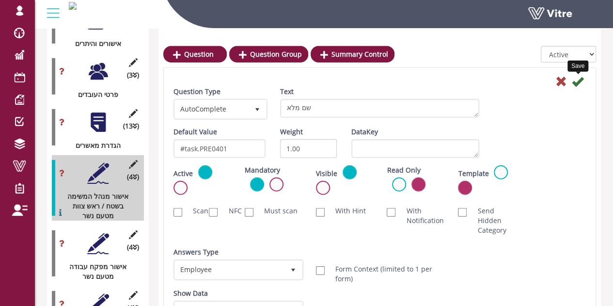
click at [578, 80] on icon at bounding box center [578, 82] width 12 height 12
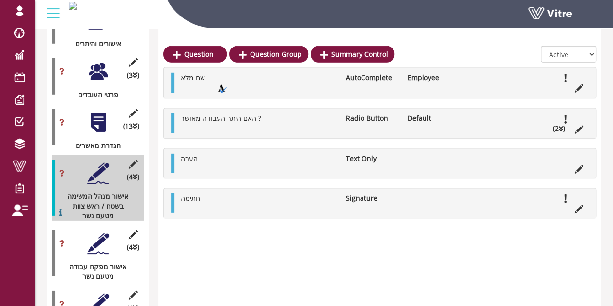
click at [88, 232] on div at bounding box center [98, 243] width 22 height 22
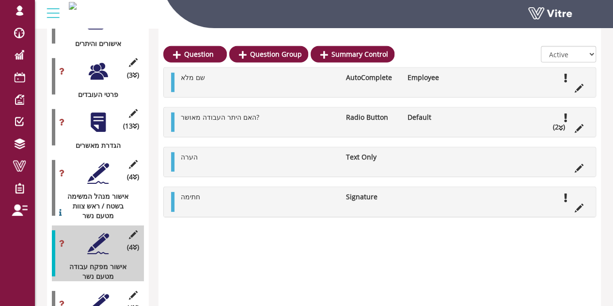
click at [573, 88] on li at bounding box center [579, 87] width 18 height 10
click at [577, 88] on icon at bounding box center [578, 88] width 9 height 9
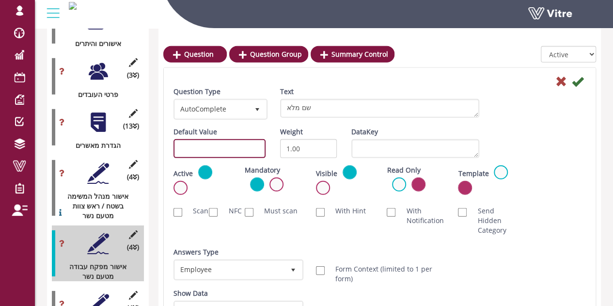
click at [218, 157] on input "text" at bounding box center [219, 148] width 92 height 19
paste input "#task.PRE0401"
drag, startPoint x: 234, startPoint y: 150, endPoint x: 224, endPoint y: 149, distance: 10.7
click at [224, 149] on input "#task.PRE0401" at bounding box center [219, 148] width 92 height 19
click at [221, 150] on input "#task.PRE0401" at bounding box center [219, 148] width 92 height 19
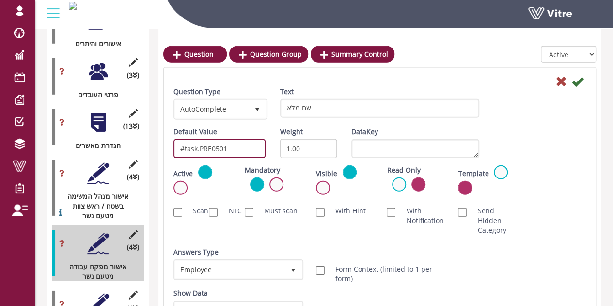
click at [226, 152] on input "#task.PRE0501" at bounding box center [219, 148] width 92 height 19
type input "#task.PRE0501"
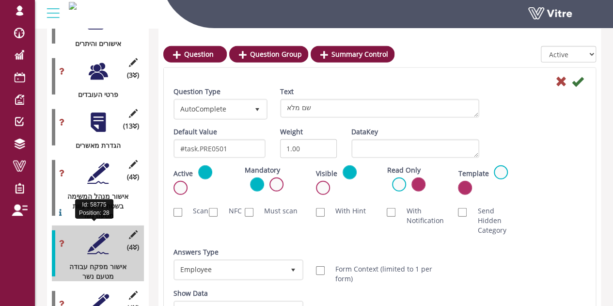
click at [95, 262] on div "אישור מפקח עבודה מטעם נשר" at bounding box center [94, 271] width 85 height 19
copy div "אישור מפקח עבודה מטעם נשר"
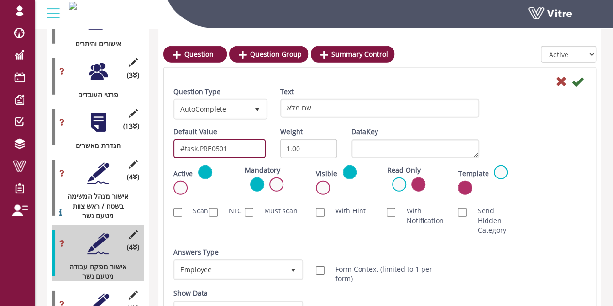
click at [212, 148] on input "#task.PRE0501" at bounding box center [219, 148] width 92 height 19
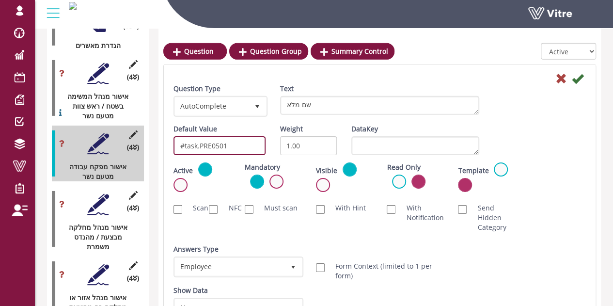
scroll to position [1536, 0]
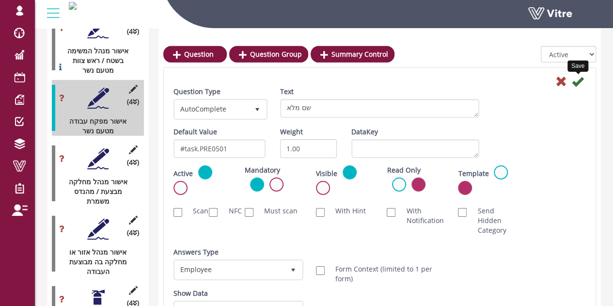
click at [577, 80] on icon at bounding box center [578, 82] width 12 height 12
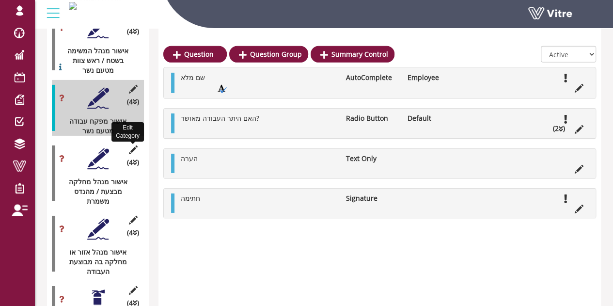
click at [133, 145] on icon at bounding box center [133, 149] width 12 height 9
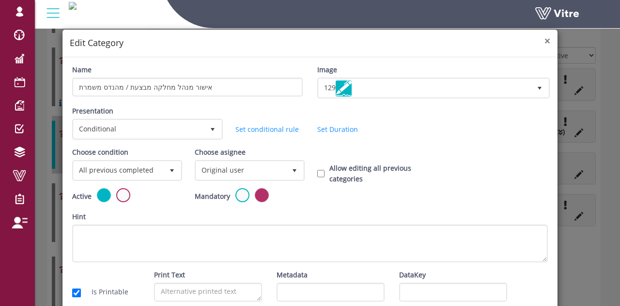
click at [544, 40] on span "×" at bounding box center [547, 41] width 6 height 14
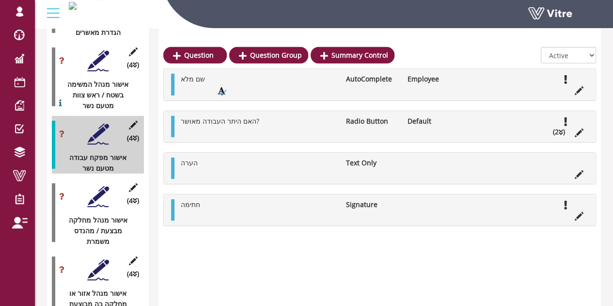
click at [92, 186] on div at bounding box center [98, 197] width 22 height 22
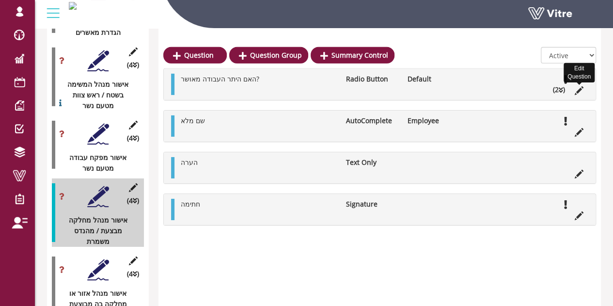
click at [577, 91] on icon at bounding box center [578, 90] width 9 height 9
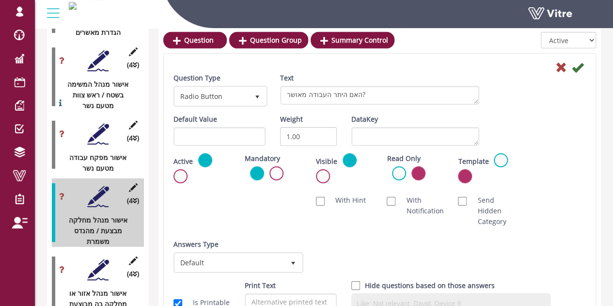
scroll to position [1488, 0]
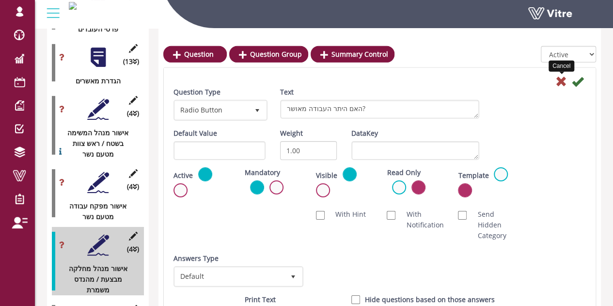
click at [560, 82] on icon at bounding box center [561, 82] width 12 height 12
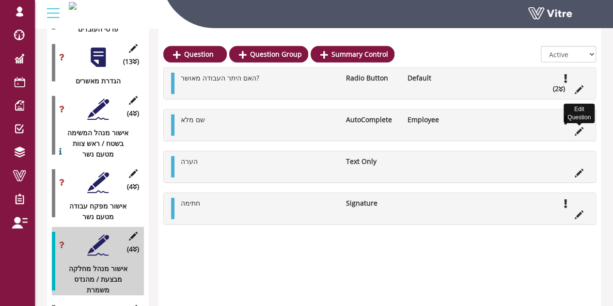
click at [578, 127] on icon at bounding box center [578, 131] width 9 height 9
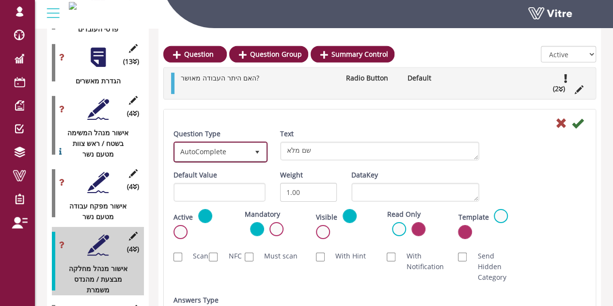
drag, startPoint x: 246, startPoint y: 153, endPoint x: 246, endPoint y: 166, distance: 13.6
click at [247, 157] on span "AutoComplete" at bounding box center [212, 151] width 74 height 17
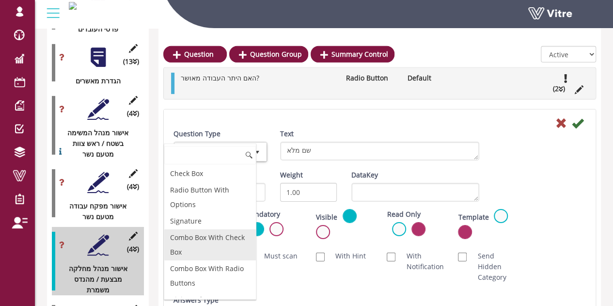
scroll to position [0, 0]
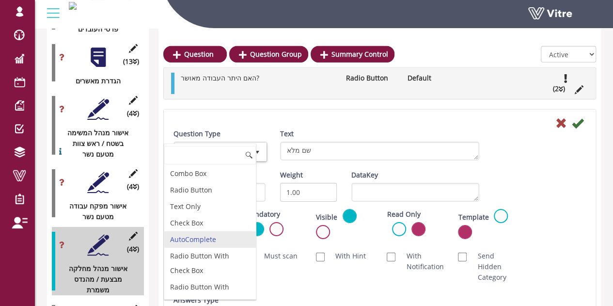
click at [398, 129] on div "Text שם מלא" at bounding box center [379, 144] width 199 height 32
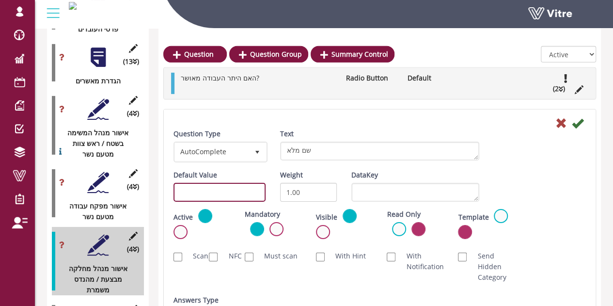
click at [240, 188] on input "text" at bounding box center [219, 192] width 92 height 19
paste input "#task.PRE0501"
click at [231, 194] on input "#task.PRE0501" at bounding box center [219, 192] width 92 height 19
click at [215, 190] on input "#task.PRE0501" at bounding box center [219, 192] width 92 height 19
type input "#task.PRE0601"
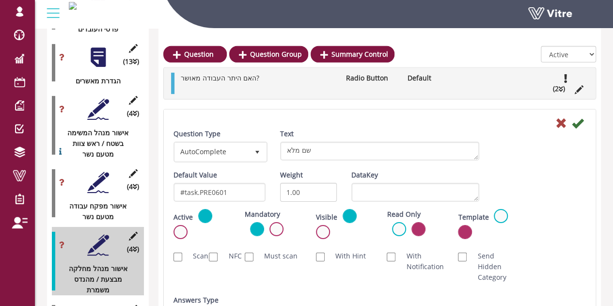
click at [521, 175] on div "Default Value #task.PRE0601 Weight 1.00 DataKey" at bounding box center [379, 189] width 427 height 39
click at [213, 190] on input "#task.PRE0601" at bounding box center [219, 192] width 92 height 19
click at [102, 263] on div "אישור מנהל מחלקה מבצעת / מהנדס משמרת" at bounding box center [94, 279] width 85 height 32
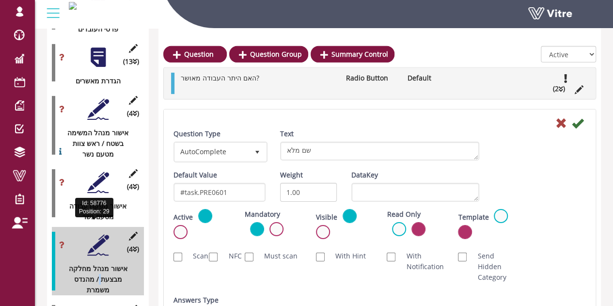
click at [102, 263] on div "אישור מנהל מחלקה מבצעת / מהנדס משמרת" at bounding box center [94, 279] width 85 height 32
copy div "אישור מנהל מחלקה מבצעת / מהנדס משמרת (0 ) אישור מנהל אגף מטעם נשר (0 ) אישור ממ…"
click at [196, 182] on div "Default Value #task.PRE0601" at bounding box center [219, 186] width 92 height 32
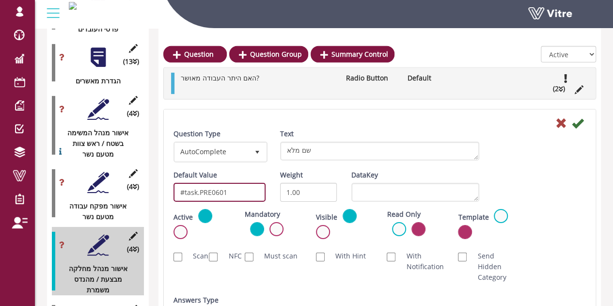
click at [198, 191] on input "#task.PRE0601" at bounding box center [219, 192] width 92 height 19
click at [578, 123] on icon at bounding box center [578, 123] width 12 height 12
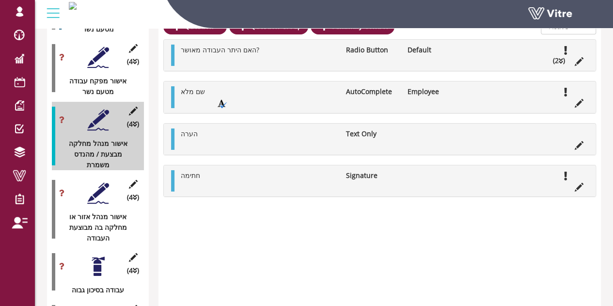
scroll to position [1633, 0]
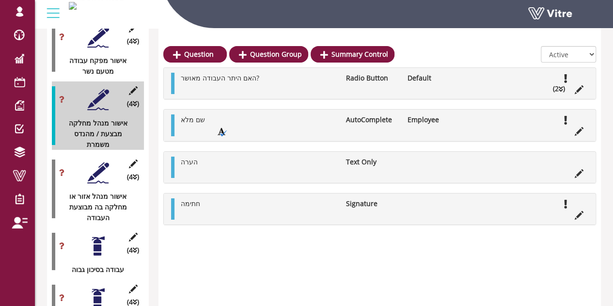
click at [93, 162] on div at bounding box center [98, 173] width 22 height 22
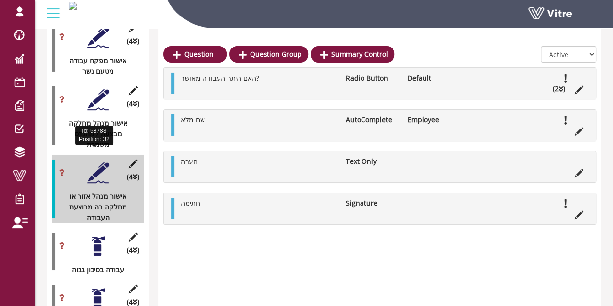
click at [92, 191] on div "אישור מנהל אזור או מחלקה בה מבוצעת העבודה" at bounding box center [94, 207] width 85 height 32
copy div "אישור מנהל אזור או מחלקה בה מבוצעת העבודה (0 ) מנהל עבודה בסיכון גבוה"
click at [579, 129] on icon at bounding box center [578, 131] width 9 height 9
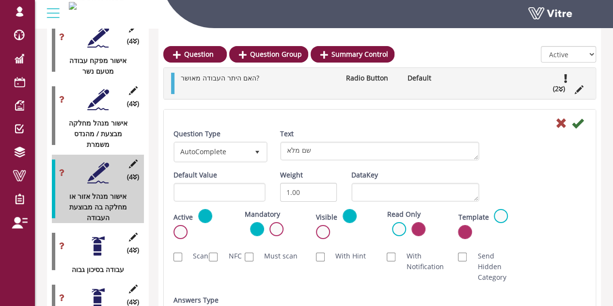
click at [209, 179] on label "Default Value" at bounding box center [195, 175] width 44 height 11
click at [211, 186] on input "text" at bounding box center [219, 192] width 92 height 19
click at [217, 193] on input "#task.PRE0206" at bounding box center [219, 192] width 92 height 19
drag, startPoint x: 229, startPoint y: 188, endPoint x: 224, endPoint y: 189, distance: 4.9
click at [224, 189] on input "#task.PRE0706" at bounding box center [219, 192] width 92 height 19
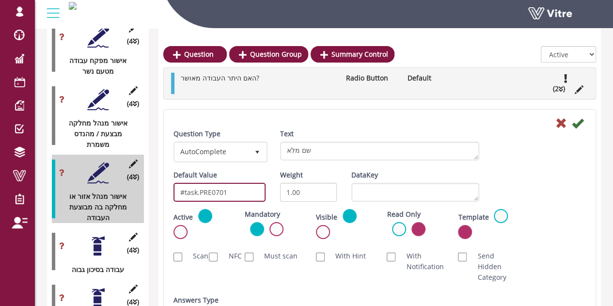
click at [232, 193] on input "#task.PRE0701" at bounding box center [219, 192] width 92 height 19
type input "#task.PRE0701"
click at [581, 118] on icon at bounding box center [578, 123] width 12 height 12
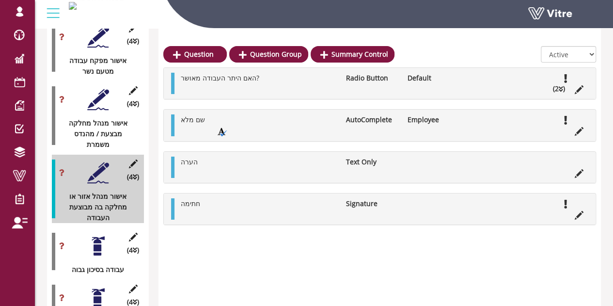
click at [101, 235] on div at bounding box center [98, 246] width 22 height 22
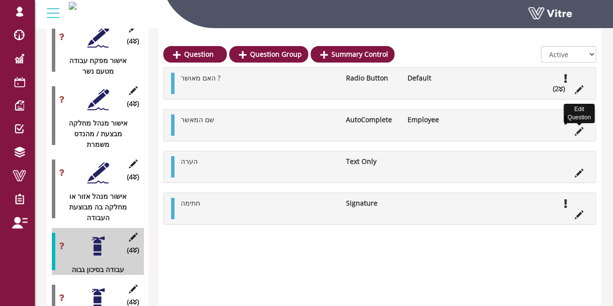
click at [581, 130] on icon at bounding box center [578, 131] width 9 height 9
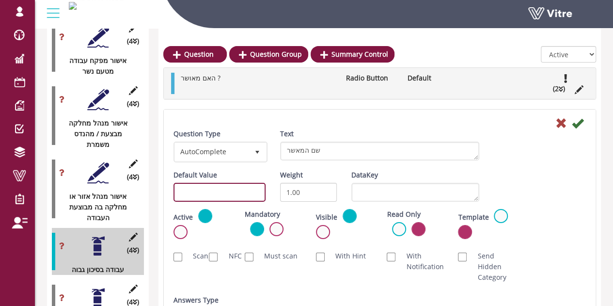
click at [219, 198] on input "text" at bounding box center [219, 192] width 92 height 19
click at [210, 192] on input "#task.PRE0801" at bounding box center [219, 192] width 92 height 19
type input "#task.PRE0801"
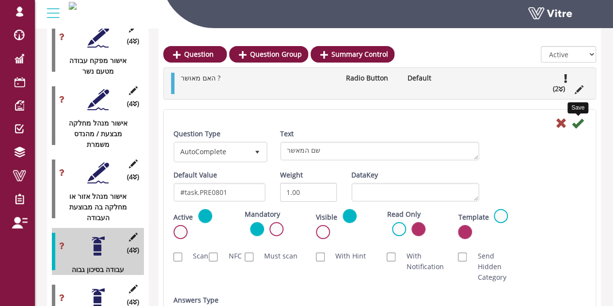
click at [580, 118] on icon at bounding box center [578, 123] width 12 height 12
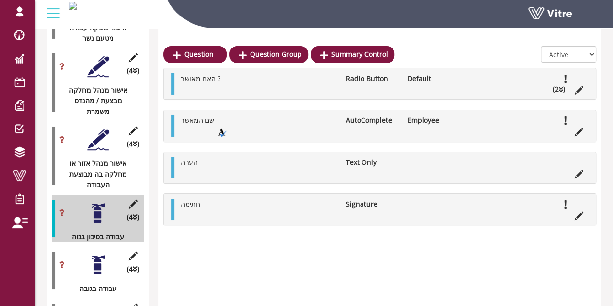
scroll to position [1682, 0]
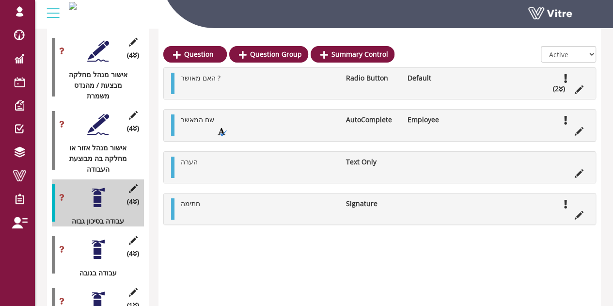
click at [97, 238] on div at bounding box center [98, 249] width 22 height 22
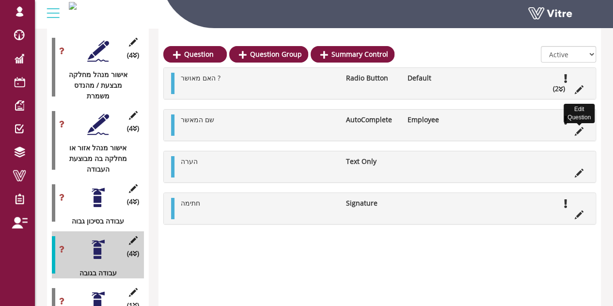
click at [581, 127] on icon at bounding box center [578, 131] width 9 height 9
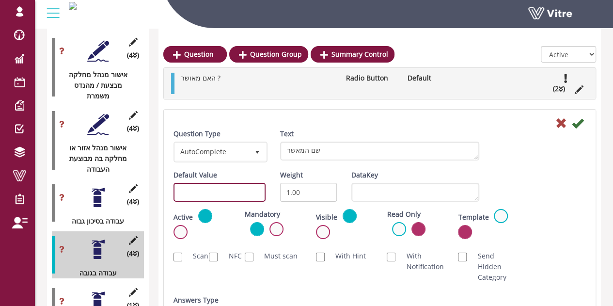
click at [233, 188] on input "text" at bounding box center [219, 192] width 92 height 19
click at [216, 192] on input "#task.PRE0205" at bounding box center [219, 192] width 92 height 19
click at [225, 194] on input "#task.PRE0905" at bounding box center [219, 192] width 92 height 19
click at [236, 190] on input "#task.PRE0901" at bounding box center [219, 192] width 92 height 19
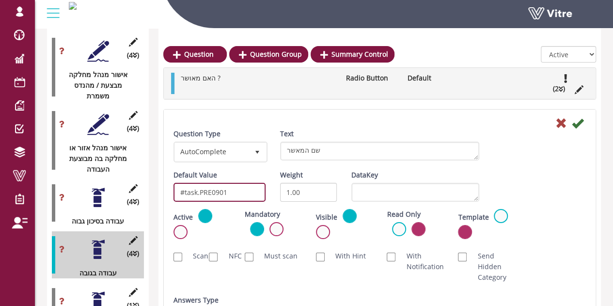
click at [236, 190] on input "#task.PRE0901" at bounding box center [219, 192] width 92 height 19
type input "#task.PRE0901"
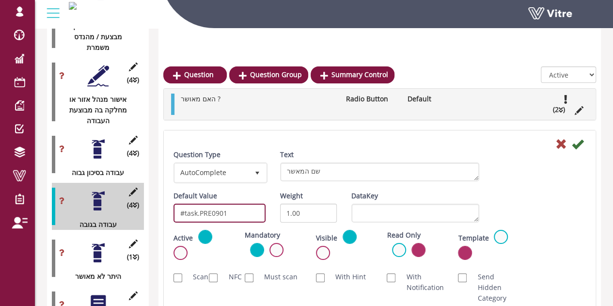
scroll to position [1779, 0]
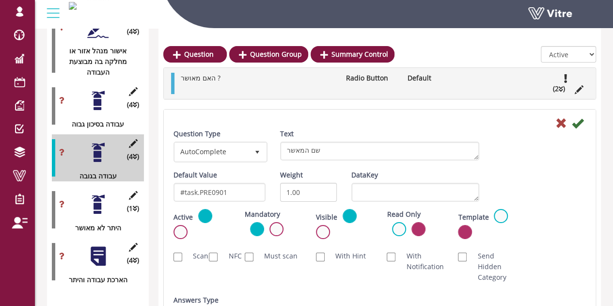
click at [101, 193] on div at bounding box center [98, 204] width 22 height 22
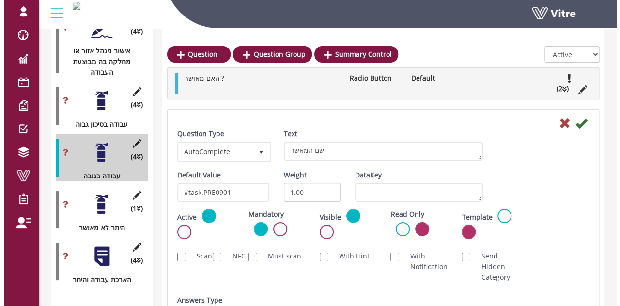
scroll to position [1760, 0]
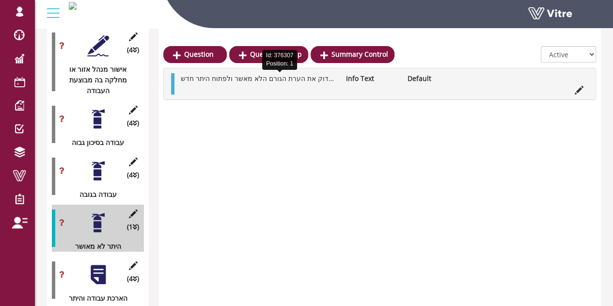
click at [294, 78] on span "ההיתר לא מאושר, נא לבדוק את הערת הגורם הלא מאשר ולפתוח היתר חדש" at bounding box center [290, 78] width 218 height 9
click at [89, 263] on div at bounding box center [98, 274] width 22 height 22
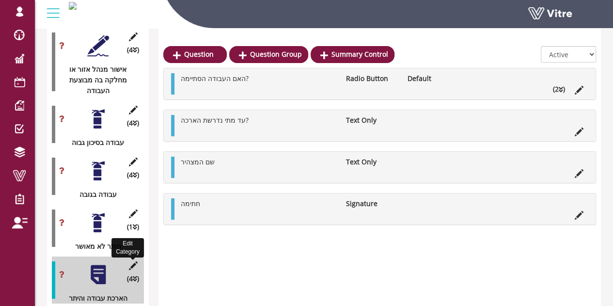
click at [132, 261] on icon at bounding box center [133, 265] width 12 height 9
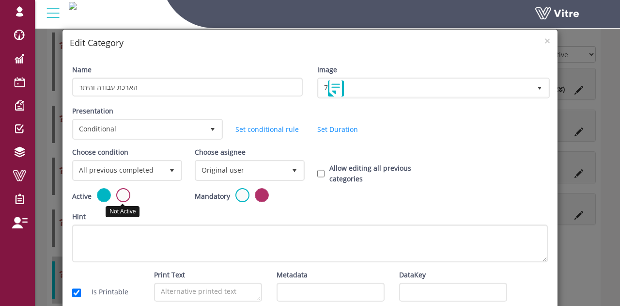
click at [120, 195] on label at bounding box center [123, 195] width 14 height 14
click at [0, 0] on input "radio" at bounding box center [0, 0] width 0 height 0
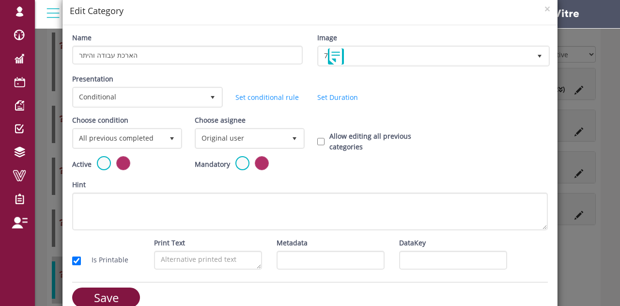
scroll to position [47, 0]
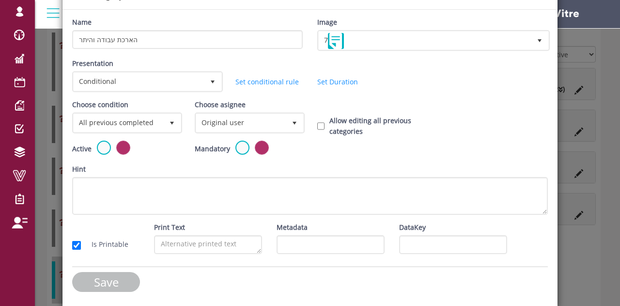
click at [115, 277] on input "Save" at bounding box center [106, 282] width 68 height 20
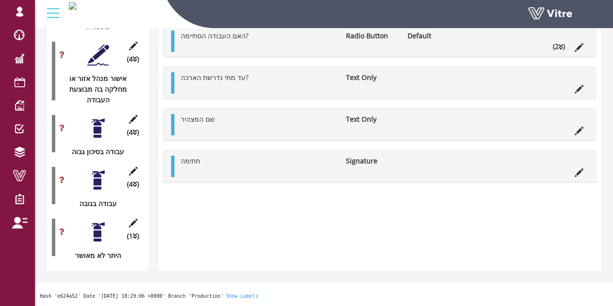
scroll to position [1709, 0]
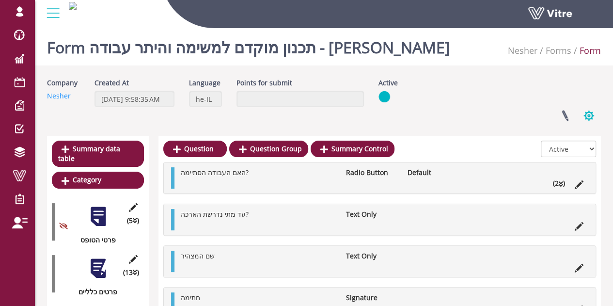
click at [589, 111] on button "button" at bounding box center [588, 116] width 24 height 26
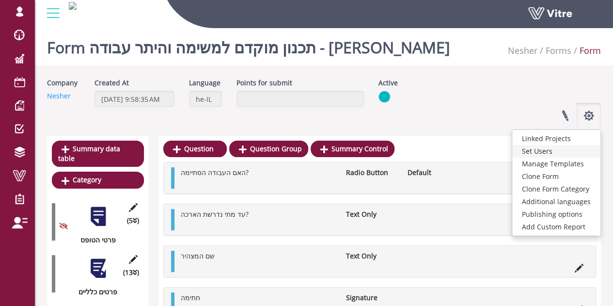
click at [554, 155] on link "Set Users" at bounding box center [556, 151] width 88 height 13
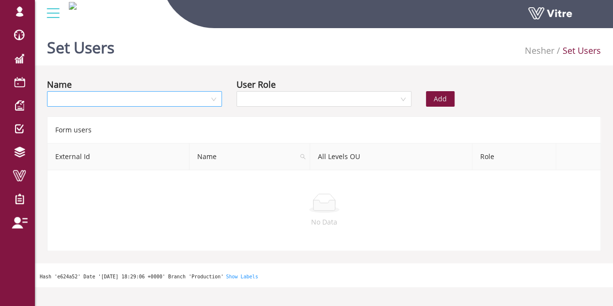
click at [165, 100] on input "search" at bounding box center [131, 99] width 156 height 15
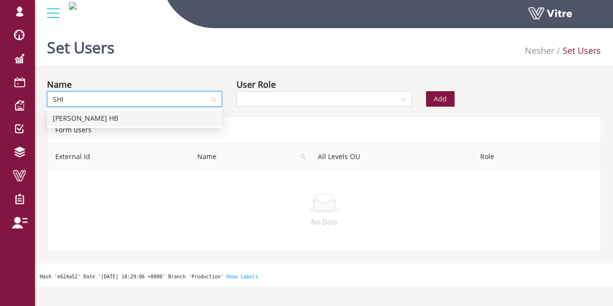
type input "SHIR"
click at [136, 121] on div "[PERSON_NAME] HB" at bounding box center [134, 118] width 163 height 11
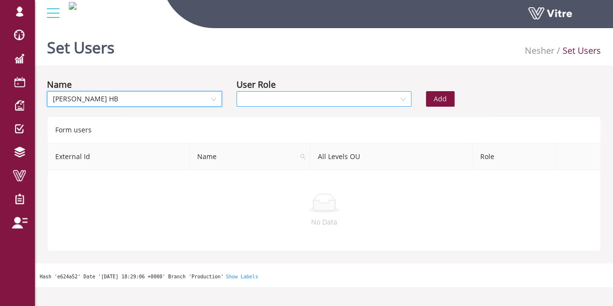
click at [289, 103] on input "search" at bounding box center [320, 99] width 156 height 15
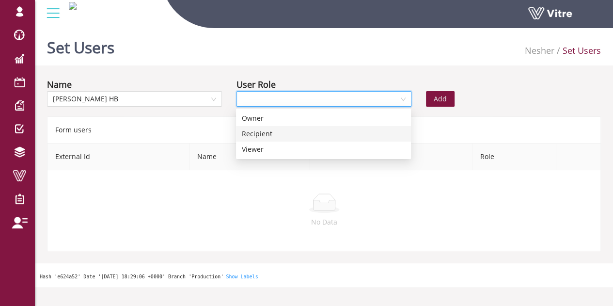
click at [285, 116] on div "Owner" at bounding box center [323, 118] width 163 height 11
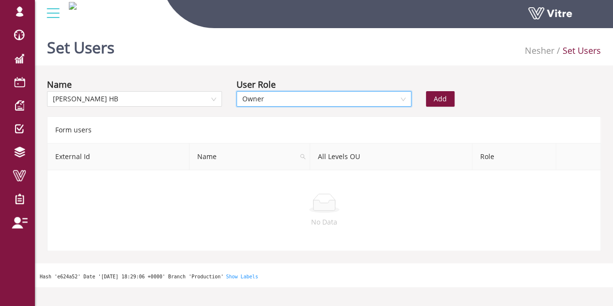
click at [438, 96] on span "Add" at bounding box center [440, 98] width 13 height 11
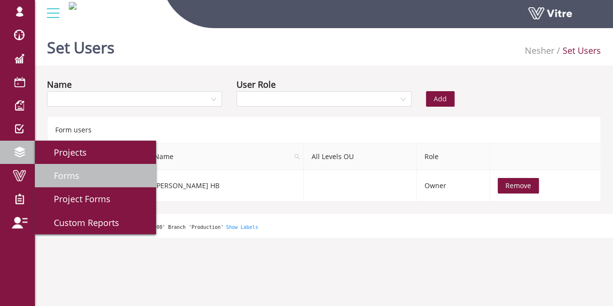
click at [67, 170] on span "Forms" at bounding box center [60, 176] width 37 height 12
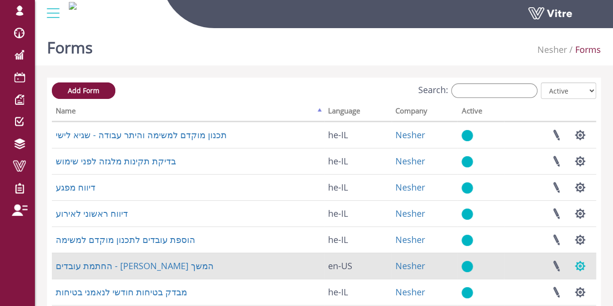
click at [581, 268] on button "button" at bounding box center [580, 266] width 24 height 26
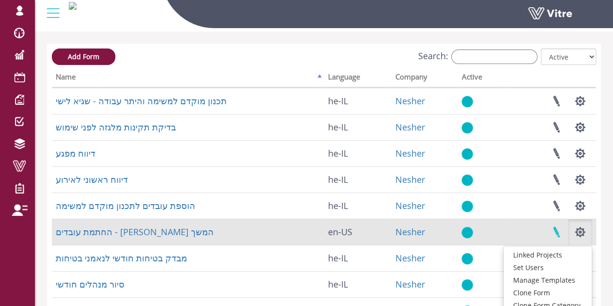
scroll to position [48, 0]
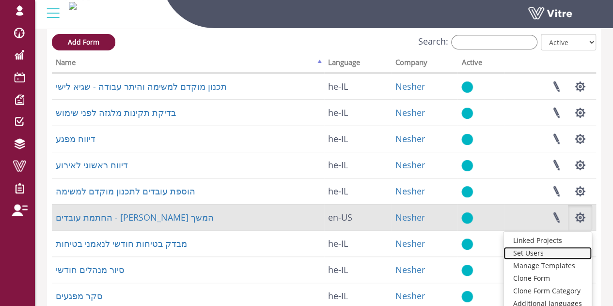
click at [542, 256] on link "Set Users" at bounding box center [547, 253] width 88 height 13
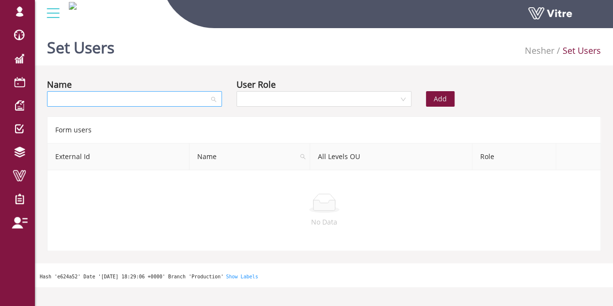
click at [196, 100] on input "search" at bounding box center [131, 99] width 156 height 15
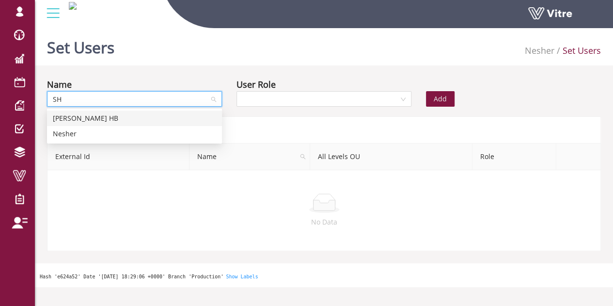
type input "SHI"
click at [156, 116] on div "[PERSON_NAME] HB" at bounding box center [134, 118] width 163 height 11
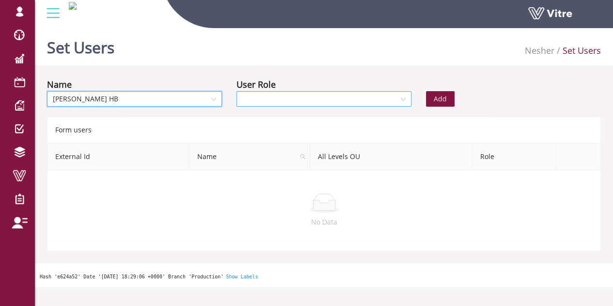
click at [293, 100] on input "search" at bounding box center [320, 99] width 156 height 15
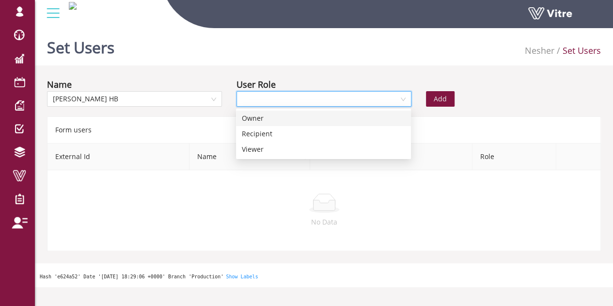
click at [295, 120] on div "Owner" at bounding box center [323, 118] width 163 height 11
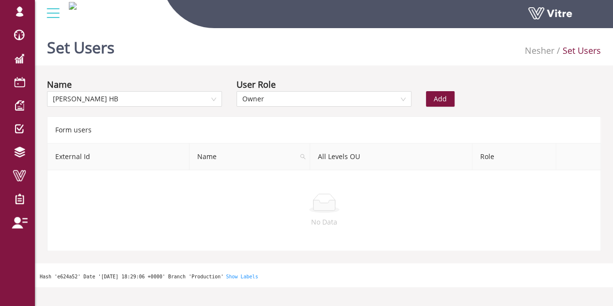
click at [445, 95] on span "Add" at bounding box center [440, 98] width 13 height 11
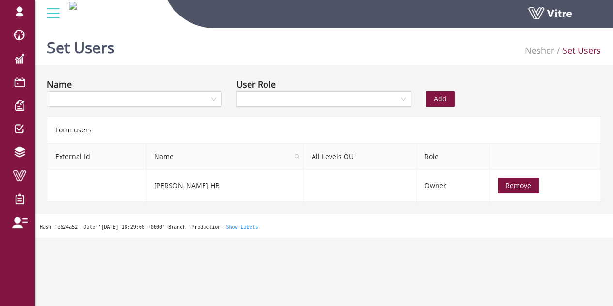
click at [531, 93] on div "Name User Role Add" at bounding box center [324, 94] width 568 height 34
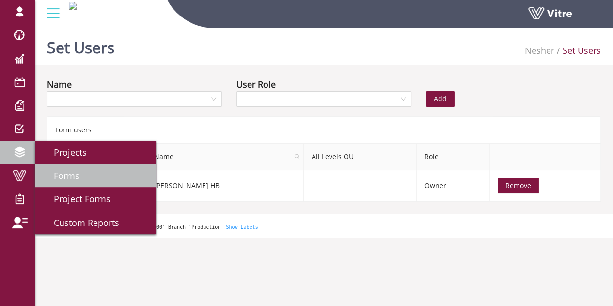
click at [74, 176] on span "Forms" at bounding box center [60, 176] width 37 height 12
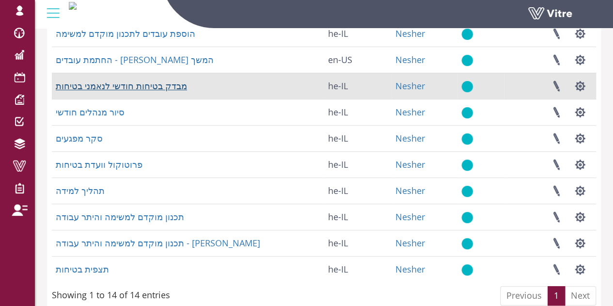
scroll to position [242, 0]
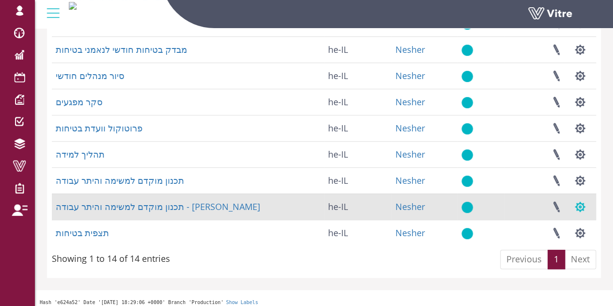
click at [577, 203] on button "button" at bounding box center [580, 207] width 24 height 26
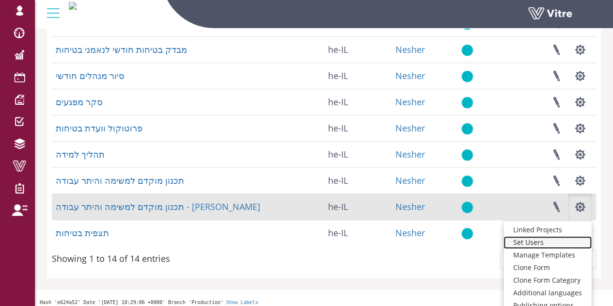
click at [547, 245] on link "Set Users" at bounding box center [547, 242] width 88 height 13
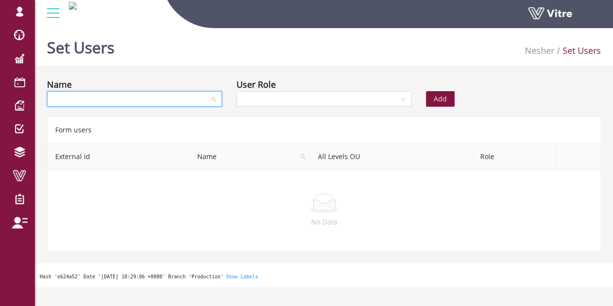
click at [150, 104] on input "search" at bounding box center [131, 99] width 156 height 15
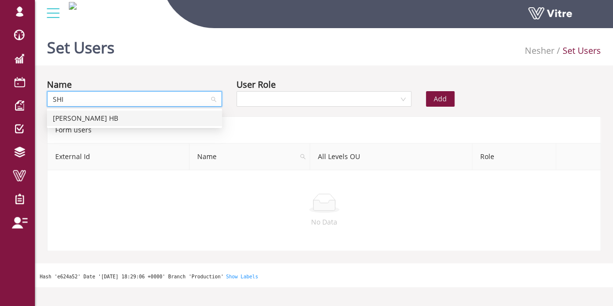
type input "SHIR"
click at [149, 113] on div "[PERSON_NAME] HB" at bounding box center [134, 118] width 163 height 11
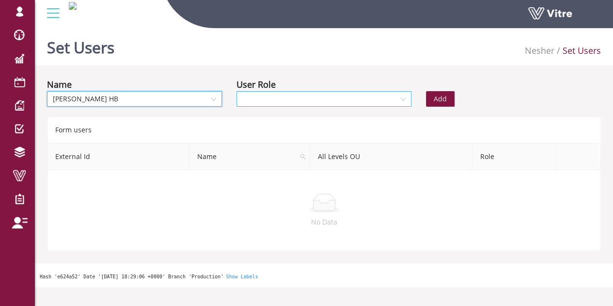
click at [260, 100] on input "search" at bounding box center [320, 99] width 156 height 15
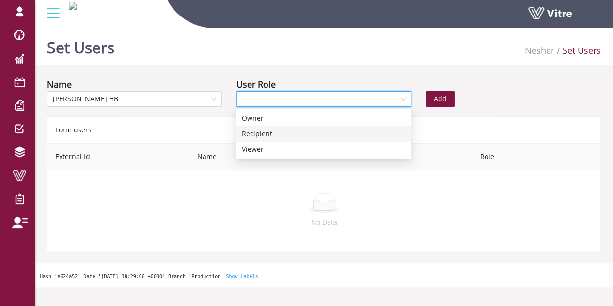
click at [267, 135] on div "Recipient" at bounding box center [323, 133] width 163 height 11
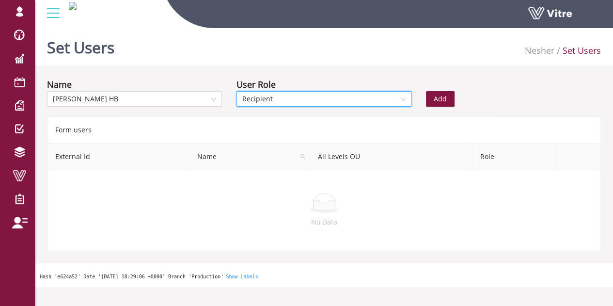
click at [270, 101] on span "Recipient" at bounding box center [323, 99] width 163 height 15
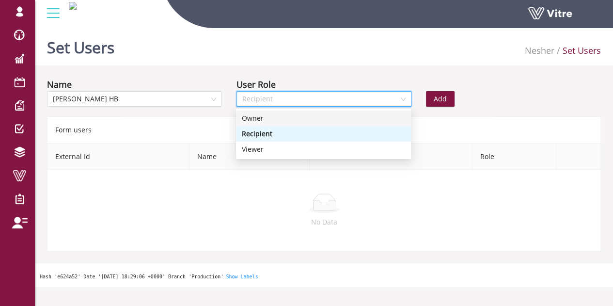
click at [280, 120] on div "Owner" at bounding box center [323, 118] width 163 height 11
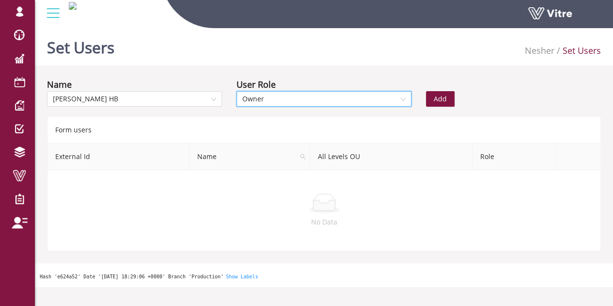
click at [444, 99] on span "Add" at bounding box center [440, 98] width 13 height 11
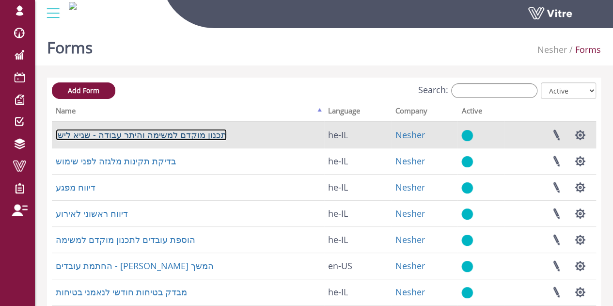
click at [118, 135] on link "תכנון מוקדם למשימה והיתר עבודה - שגיא לישי" at bounding box center [141, 135] width 171 height 12
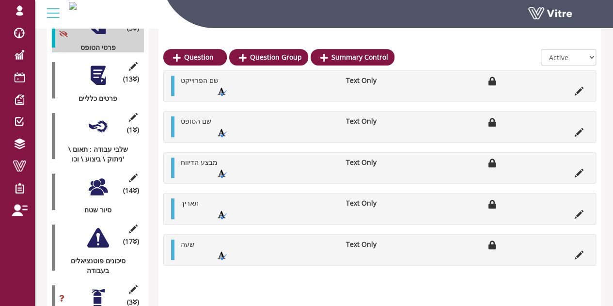
scroll to position [194, 0]
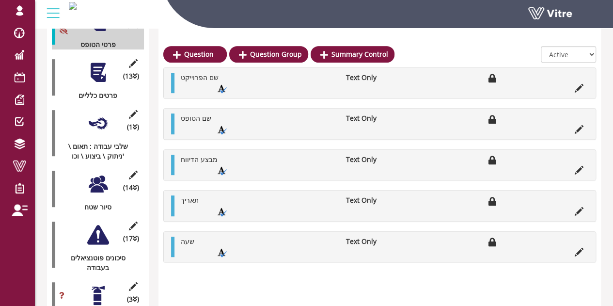
click at [96, 112] on div at bounding box center [98, 123] width 22 height 22
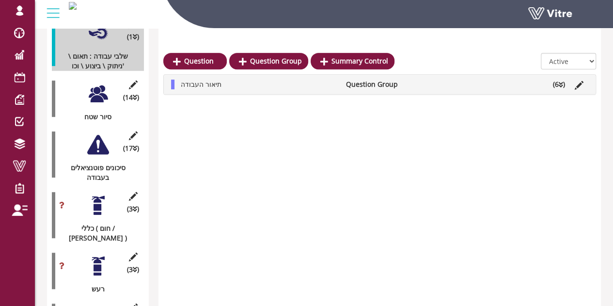
scroll to position [242, 0]
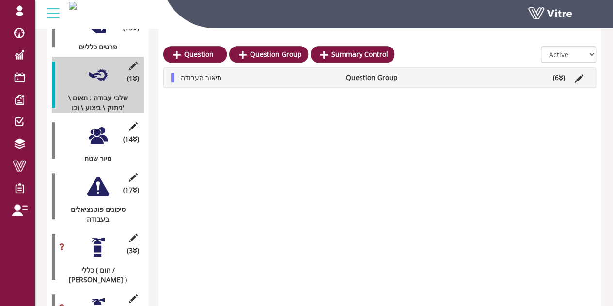
click at [99, 175] on div at bounding box center [98, 186] width 22 height 22
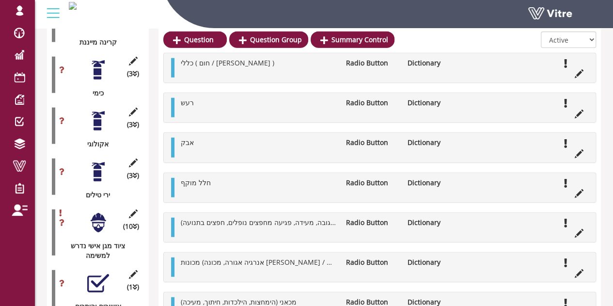
scroll to position [1114, 0]
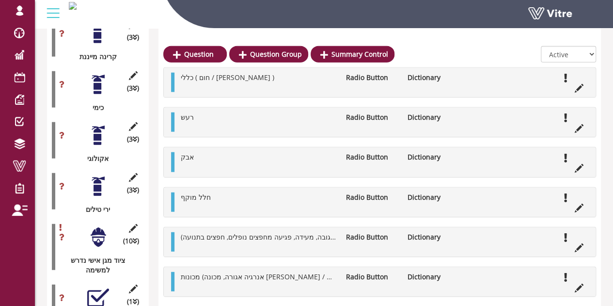
click at [97, 226] on div at bounding box center [98, 237] width 22 height 22
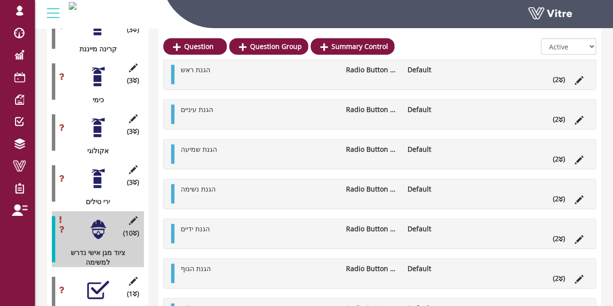
scroll to position [1211, 0]
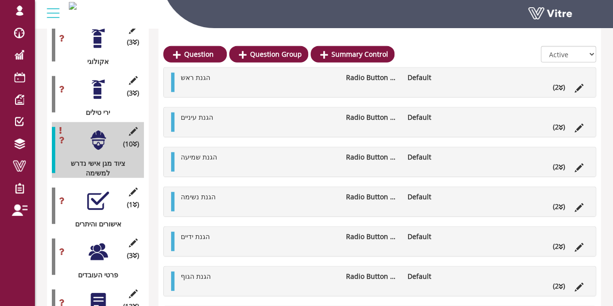
click at [96, 190] on div at bounding box center [98, 201] width 22 height 22
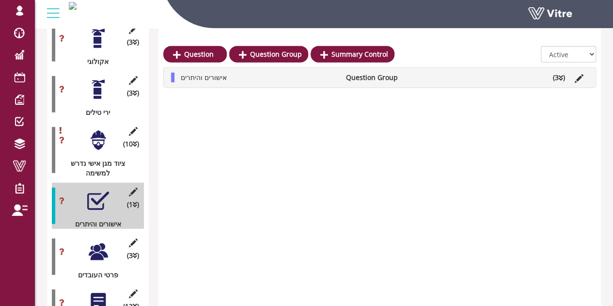
click at [98, 129] on div at bounding box center [98, 140] width 22 height 22
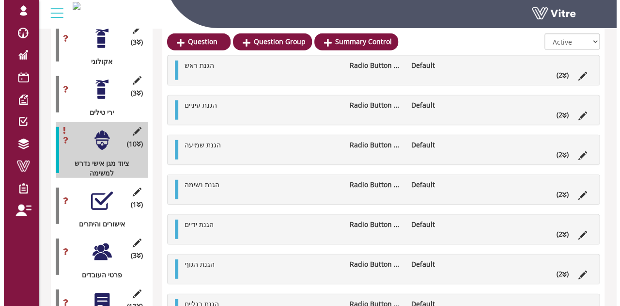
scroll to position [1162, 0]
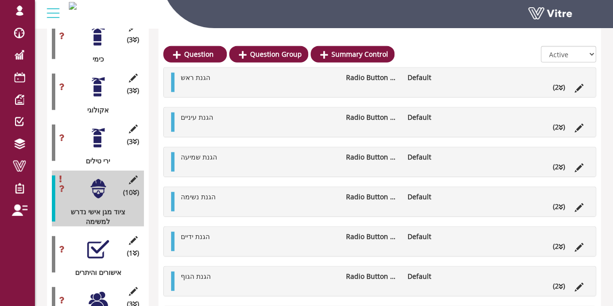
click at [99, 127] on div at bounding box center [98, 138] width 22 height 22
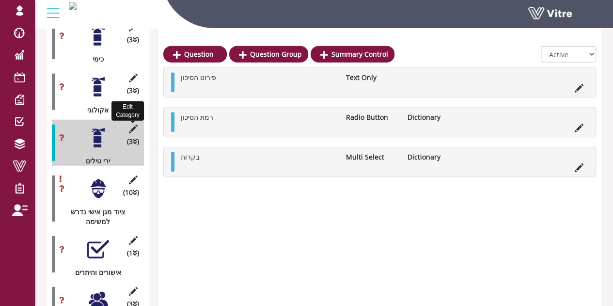
click at [133, 124] on icon at bounding box center [133, 128] width 12 height 9
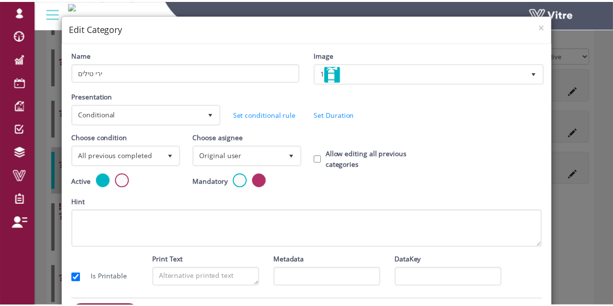
scroll to position [0, 0]
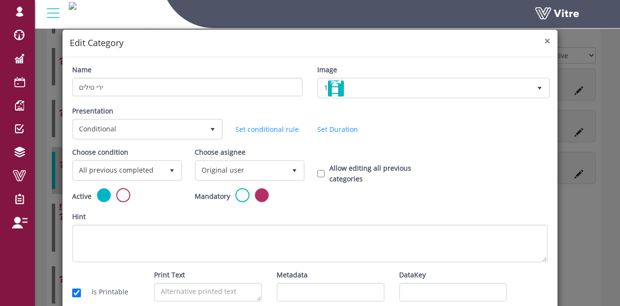
click at [544, 37] on span "×" at bounding box center [547, 41] width 6 height 14
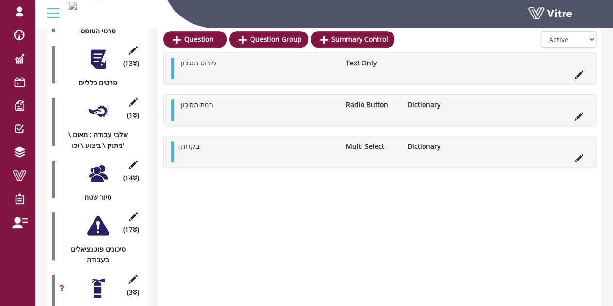
scroll to position [194, 0]
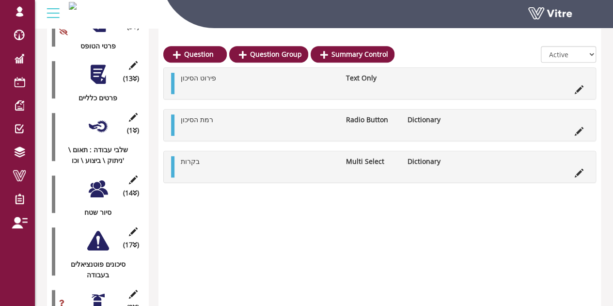
click at [99, 115] on div at bounding box center [98, 126] width 22 height 22
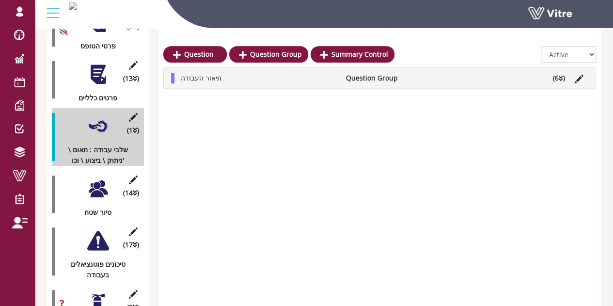
click at [100, 180] on div at bounding box center [98, 189] width 22 height 22
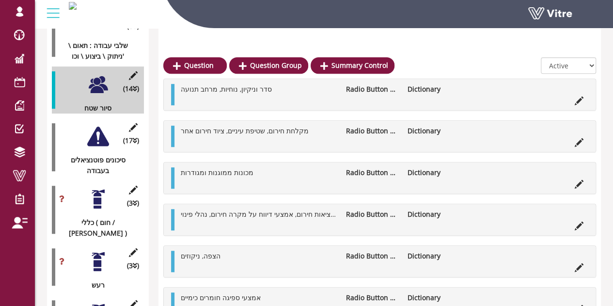
scroll to position [309, 0]
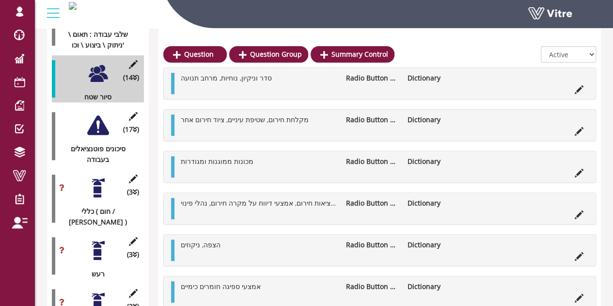
click at [99, 118] on div at bounding box center [98, 125] width 22 height 22
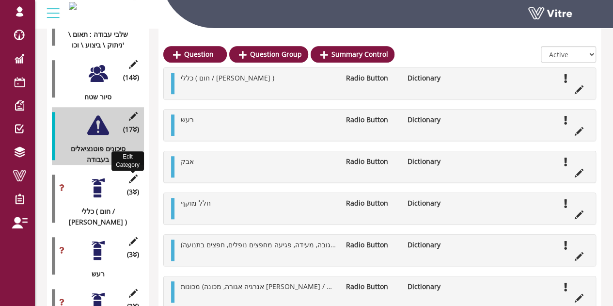
click at [133, 174] on icon at bounding box center [133, 178] width 12 height 9
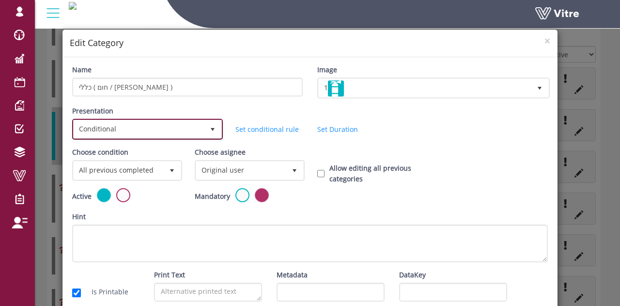
click at [138, 127] on span "Conditional" at bounding box center [139, 128] width 130 height 17
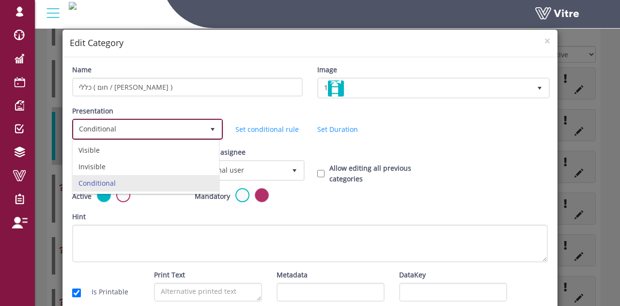
click at [138, 127] on span "Conditional" at bounding box center [139, 128] width 130 height 17
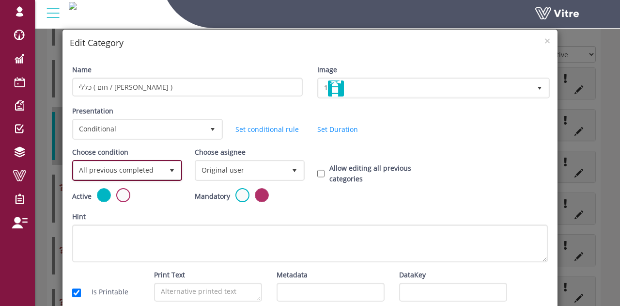
click at [129, 172] on span "All previous completed" at bounding box center [119, 169] width 90 height 17
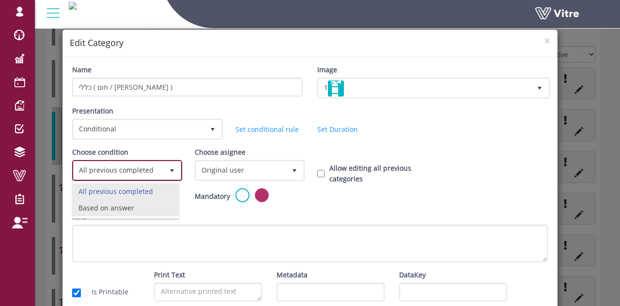
click at [103, 206] on li "Based on answer" at bounding box center [126, 208] width 106 height 16
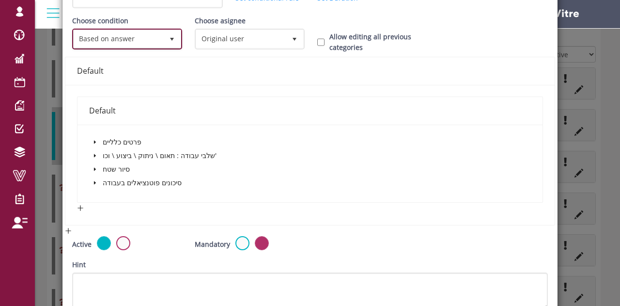
scroll to position [145, 0]
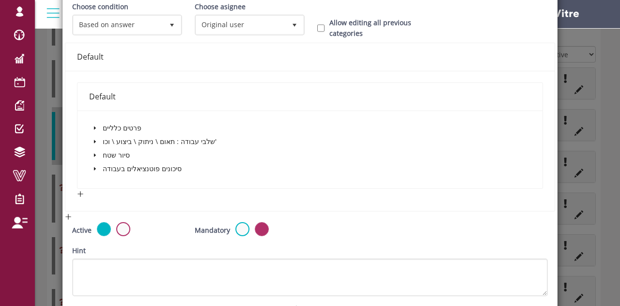
click at [93, 156] on icon "caret-down" at bounding box center [95, 155] width 5 height 5
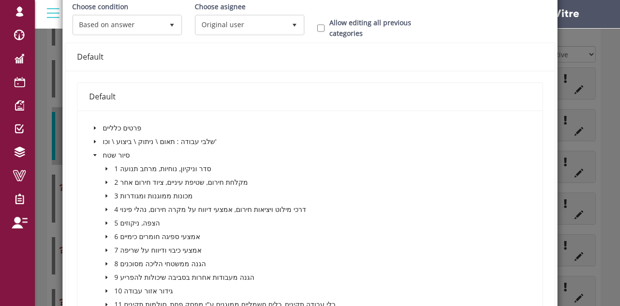
click at [93, 156] on icon "caret-down" at bounding box center [95, 155] width 5 height 5
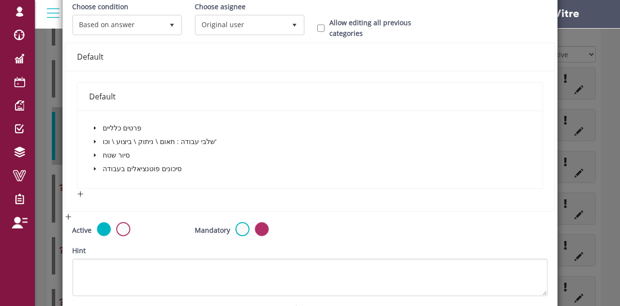
click at [95, 166] on icon "caret-down" at bounding box center [95, 168] width 5 height 5
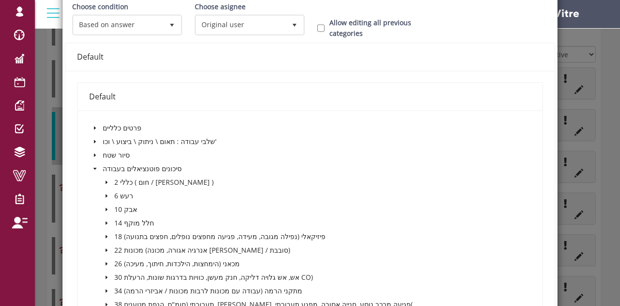
click at [106, 181] on icon "caret-down" at bounding box center [107, 182] width 2 height 3
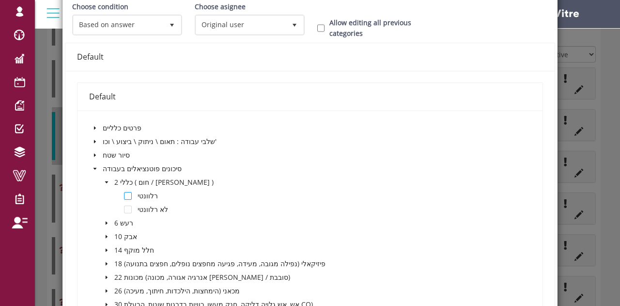
click at [127, 195] on span at bounding box center [128, 196] width 8 height 8
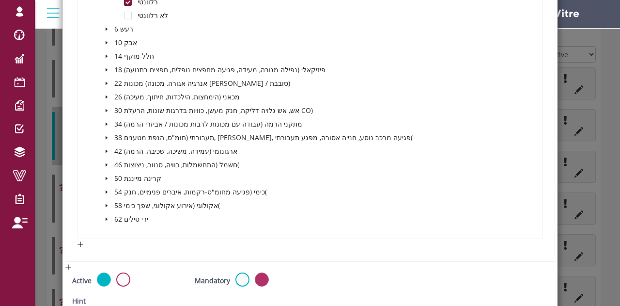
scroll to position [470, 0]
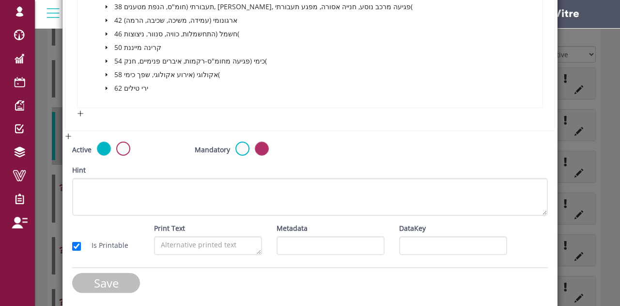
click at [107, 289] on input "Save" at bounding box center [106, 283] width 68 height 20
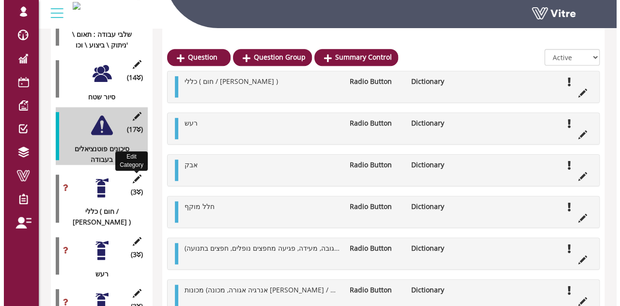
scroll to position [357, 0]
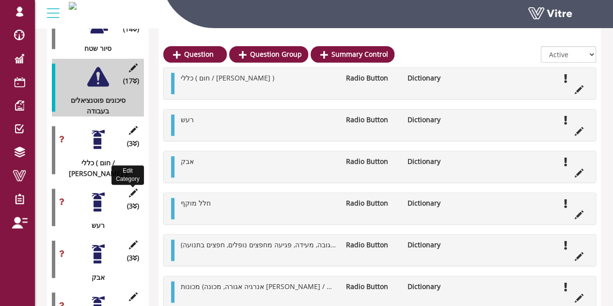
click at [132, 188] on icon at bounding box center [133, 192] width 12 height 9
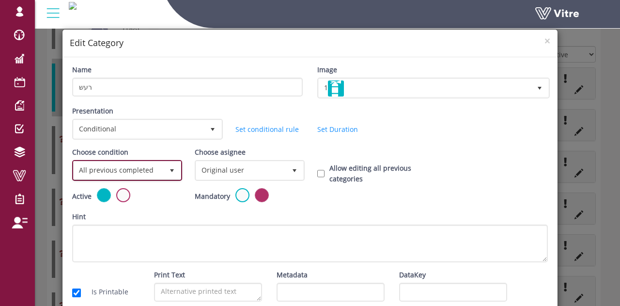
click at [135, 173] on span "All previous completed" at bounding box center [119, 169] width 90 height 17
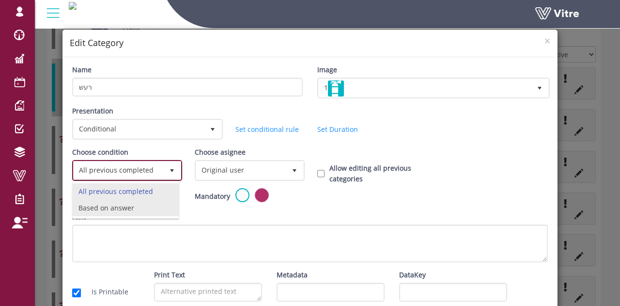
click at [124, 207] on li "Based on answer" at bounding box center [126, 208] width 106 height 16
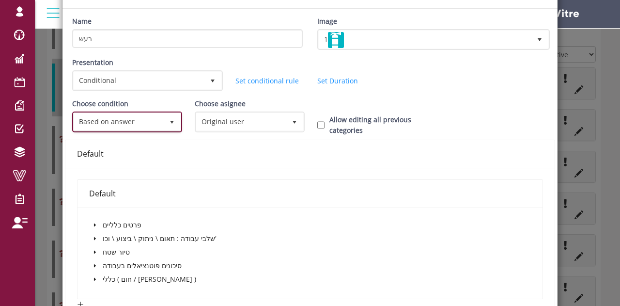
scroll to position [97, 0]
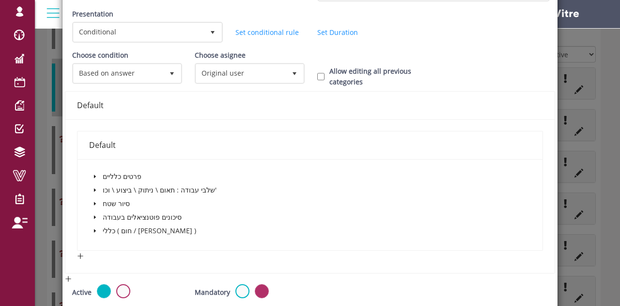
click at [93, 215] on icon "caret-down" at bounding box center [95, 217] width 5 height 5
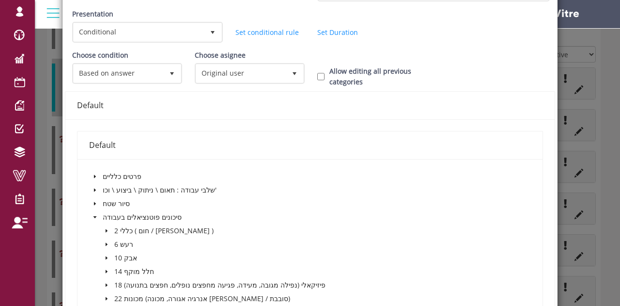
click at [106, 243] on icon "caret-down" at bounding box center [107, 244] width 2 height 3
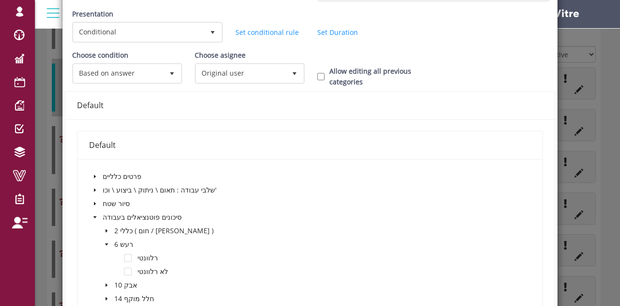
click at [121, 256] on span at bounding box center [118, 258] width 12 height 12
click at [124, 256] on span at bounding box center [128, 258] width 8 height 8
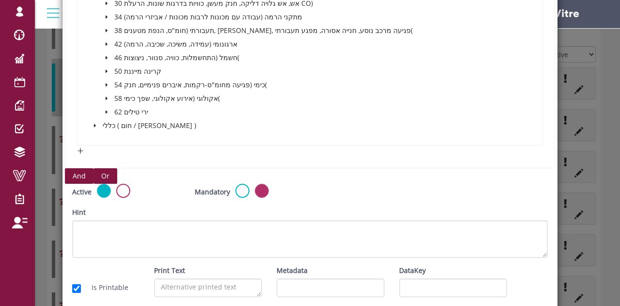
scroll to position [483, 0]
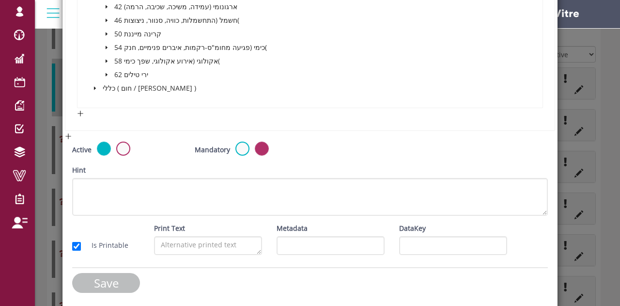
click at [126, 279] on input "Save" at bounding box center [106, 283] width 68 height 20
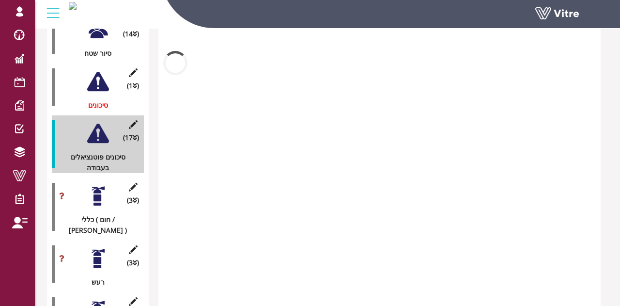
scroll to position [357, 0]
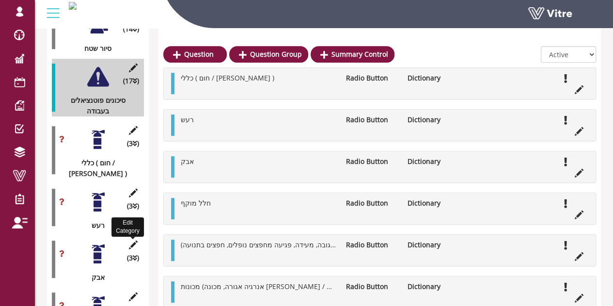
click at [130, 240] on icon at bounding box center [133, 244] width 12 height 9
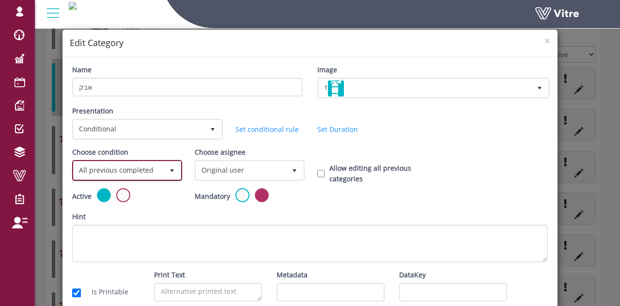
click at [148, 174] on span "All previous completed" at bounding box center [119, 169] width 90 height 17
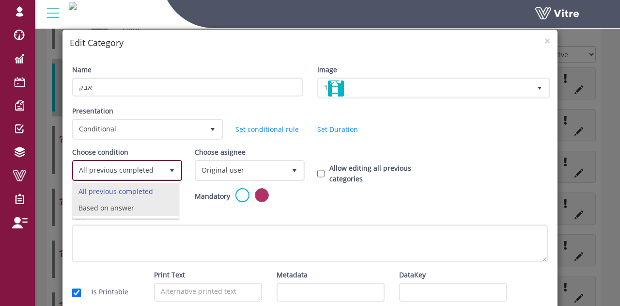
click at [142, 210] on li "Based on answer" at bounding box center [126, 208] width 106 height 16
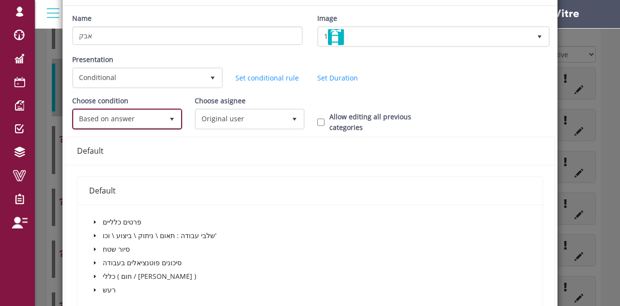
scroll to position [145, 0]
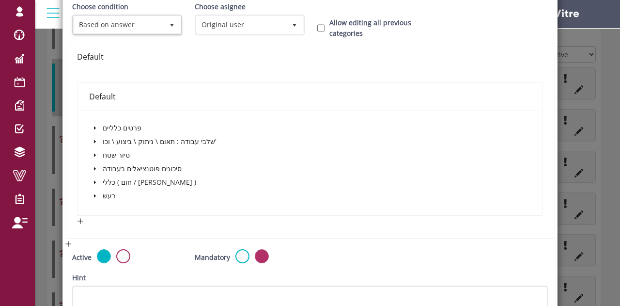
click at [94, 167] on icon "caret-down" at bounding box center [95, 168] width 2 height 3
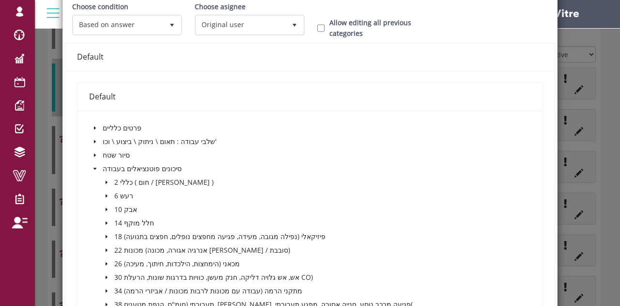
click at [106, 210] on icon "caret-down" at bounding box center [106, 209] width 5 height 5
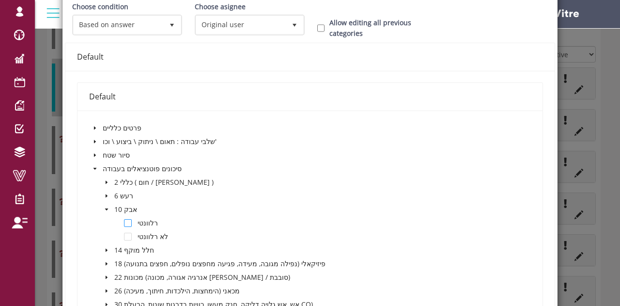
click at [125, 221] on span at bounding box center [128, 223] width 8 height 8
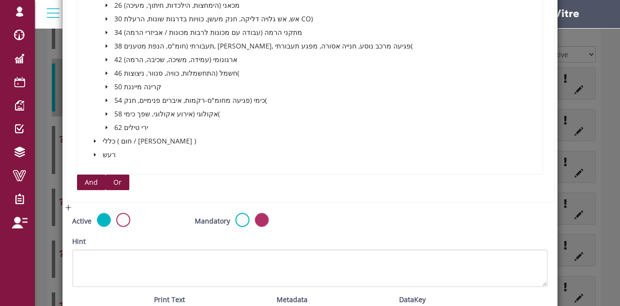
scroll to position [484, 0]
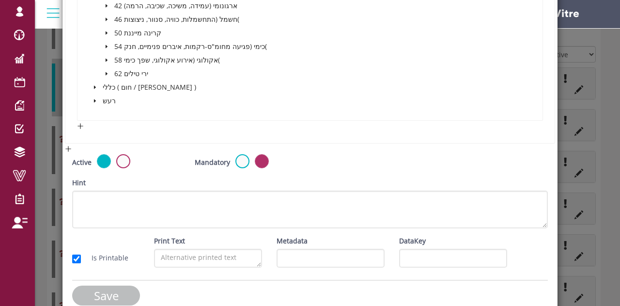
click at [108, 294] on input "Save" at bounding box center [106, 295] width 68 height 20
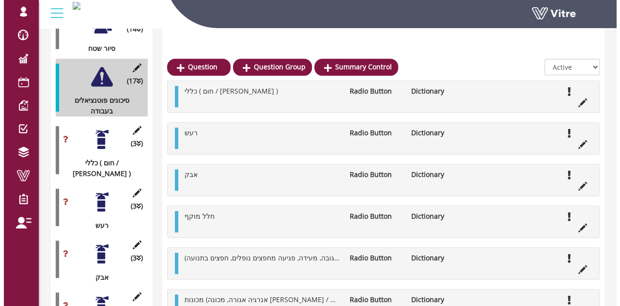
scroll to position [406, 0]
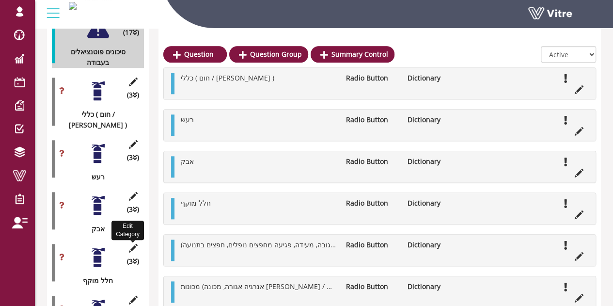
click at [127, 244] on icon at bounding box center [133, 248] width 12 height 9
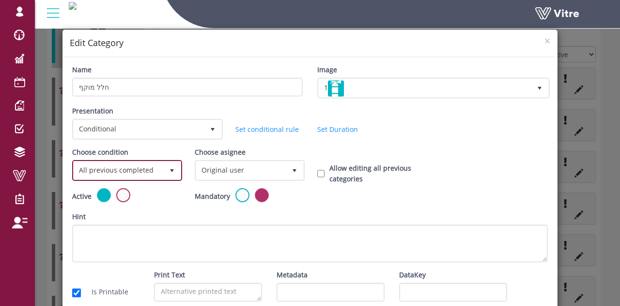
click at [142, 170] on span "All previous completed" at bounding box center [119, 169] width 90 height 17
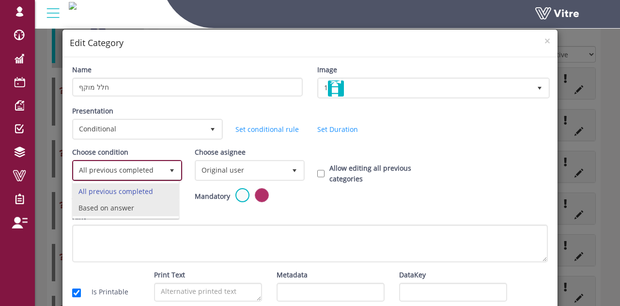
click at [128, 208] on li "Based on answer" at bounding box center [126, 208] width 106 height 16
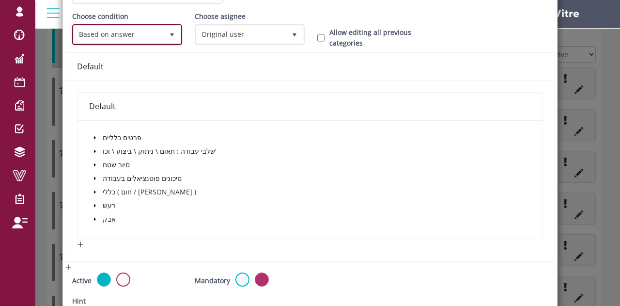
scroll to position [145, 0]
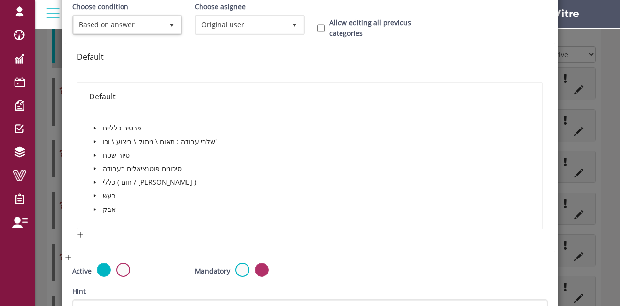
click at [94, 167] on icon "caret-down" at bounding box center [95, 168] width 2 height 3
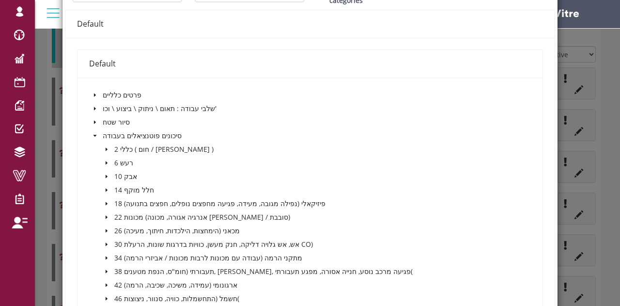
scroll to position [194, 0]
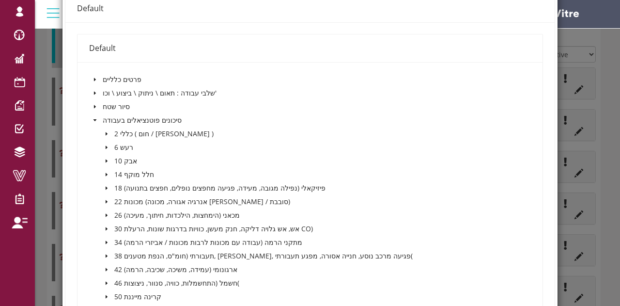
click at [108, 173] on span at bounding box center [107, 175] width 12 height 12
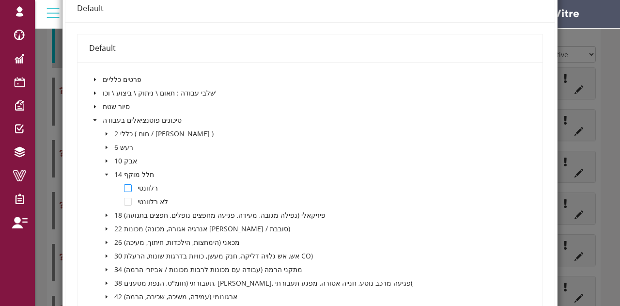
click at [129, 186] on span at bounding box center [128, 188] width 8 height 8
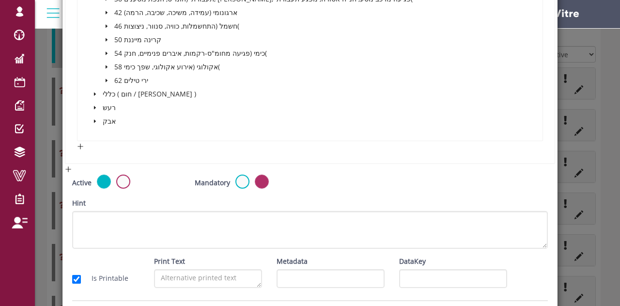
scroll to position [511, 0]
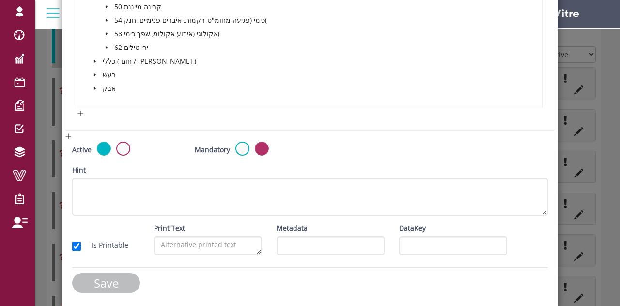
click at [91, 279] on input "Save" at bounding box center [106, 283] width 68 height 20
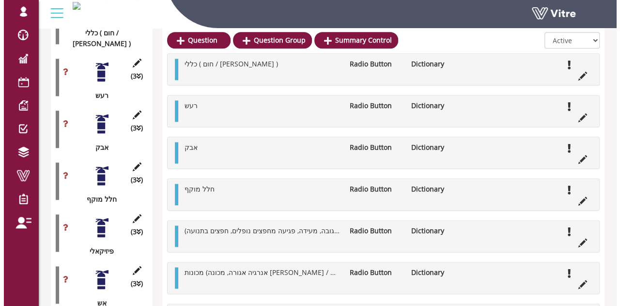
scroll to position [503, 0]
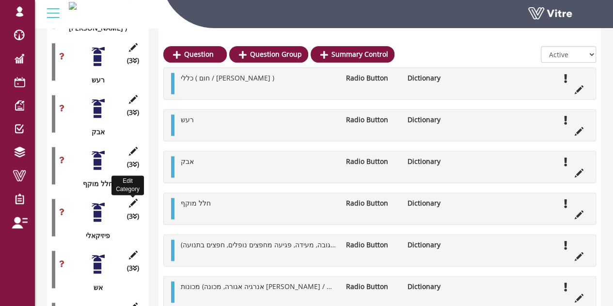
click at [138, 199] on icon at bounding box center [133, 203] width 12 height 9
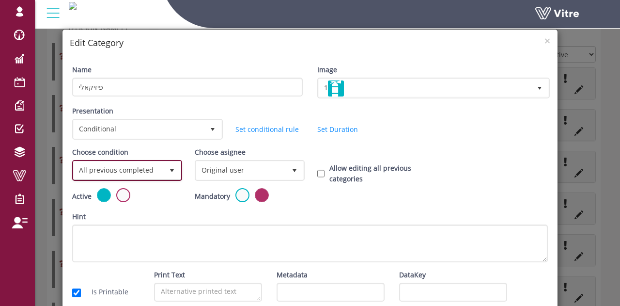
click at [123, 166] on span "All previous completed" at bounding box center [119, 169] width 90 height 17
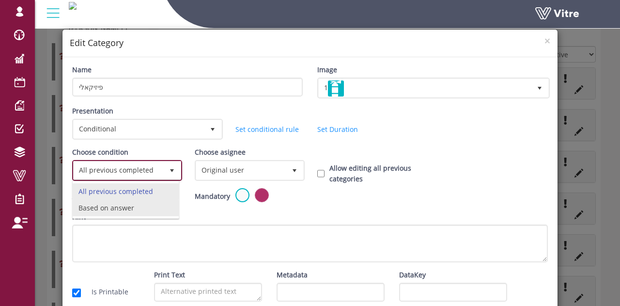
click at [101, 212] on li "Based on answer" at bounding box center [126, 208] width 106 height 16
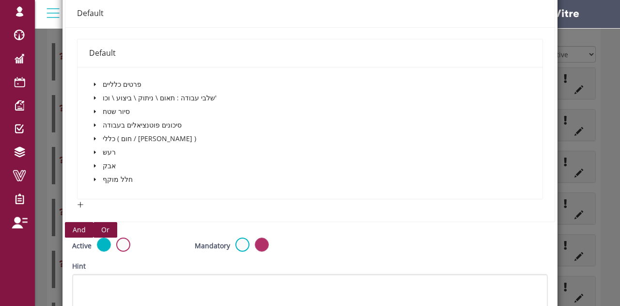
scroll to position [194, 0]
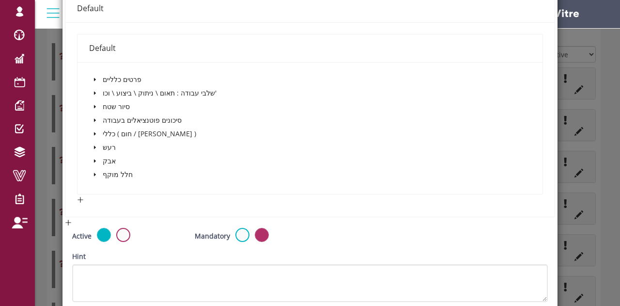
click at [93, 121] on icon "caret-down" at bounding box center [95, 120] width 5 height 5
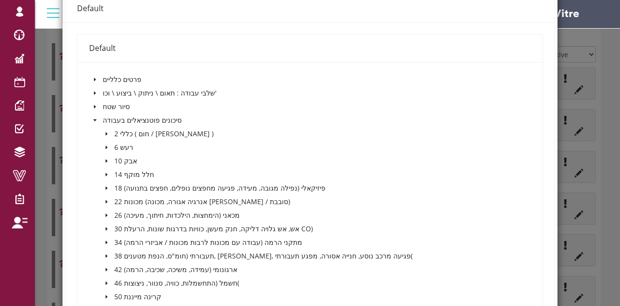
click at [107, 186] on icon "caret-down" at bounding box center [106, 188] width 5 height 5
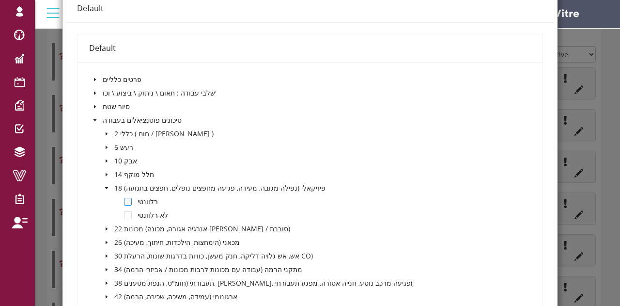
click at [124, 199] on span at bounding box center [128, 202] width 8 height 8
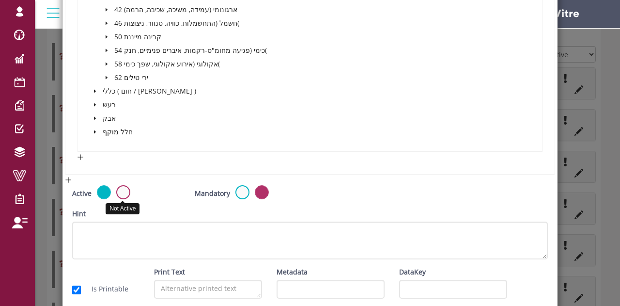
scroll to position [524, 0]
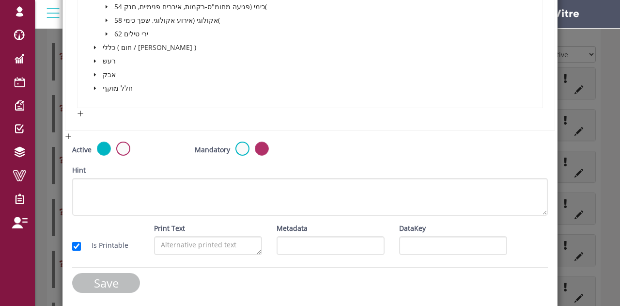
click at [93, 273] on input "Save" at bounding box center [106, 283] width 68 height 20
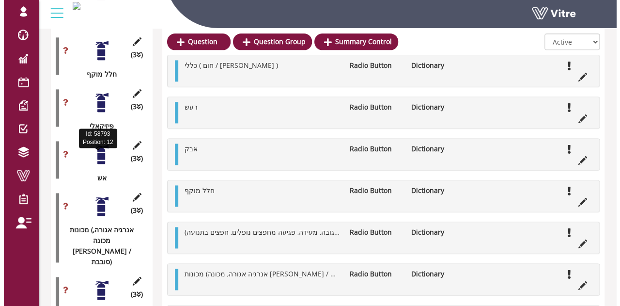
scroll to position [600, 0]
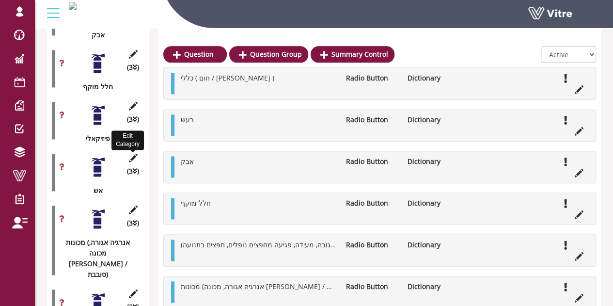
click at [134, 154] on icon at bounding box center [133, 158] width 12 height 9
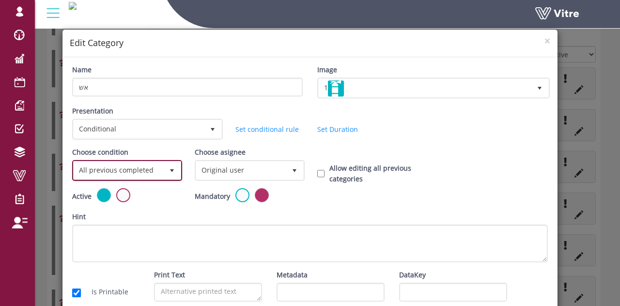
click at [127, 169] on span "All previous completed" at bounding box center [119, 169] width 90 height 17
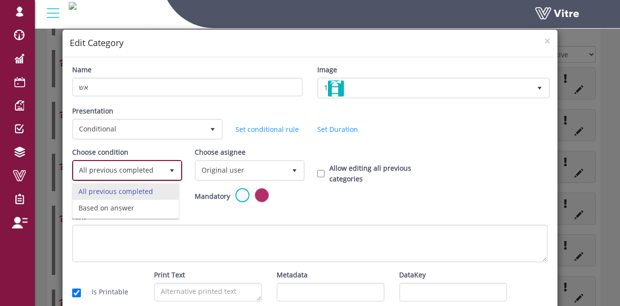
click at [126, 203] on li "Based on answer" at bounding box center [126, 208] width 106 height 16
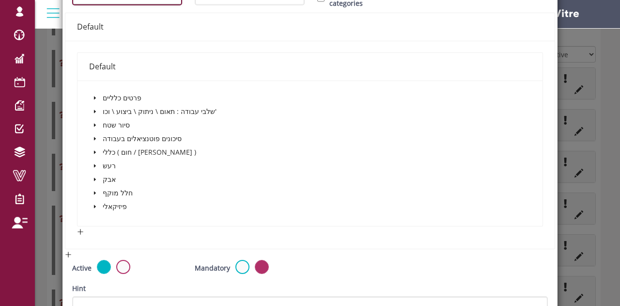
scroll to position [194, 0]
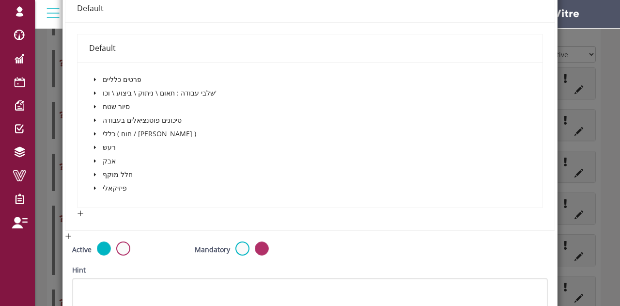
click at [93, 120] on icon "caret-down" at bounding box center [95, 120] width 5 height 5
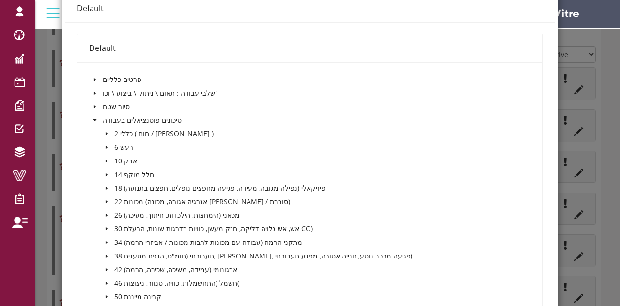
click at [107, 200] on icon "caret-down" at bounding box center [106, 201] width 5 height 5
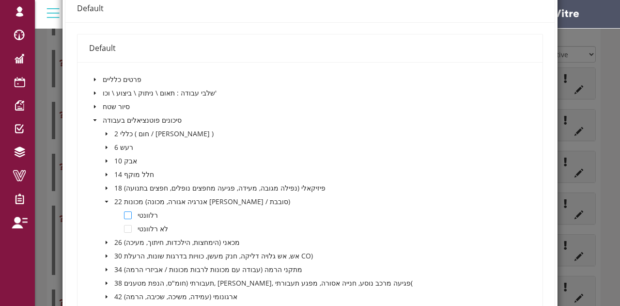
click at [128, 212] on span at bounding box center [128, 215] width 8 height 8
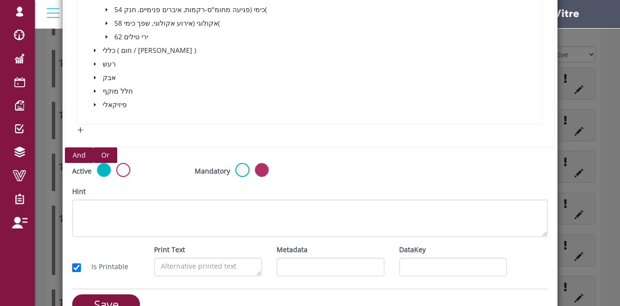
scroll to position [538, 0]
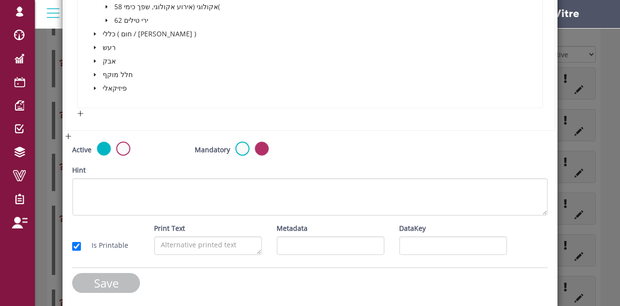
click at [99, 274] on input "Save" at bounding box center [106, 283] width 68 height 20
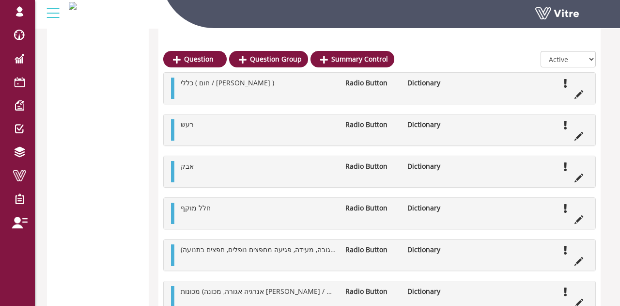
scroll to position [600, 0]
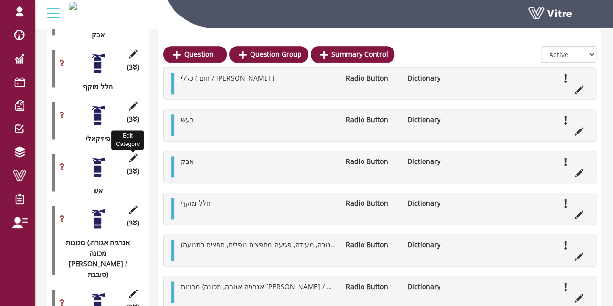
click at [134, 154] on icon at bounding box center [133, 158] width 12 height 9
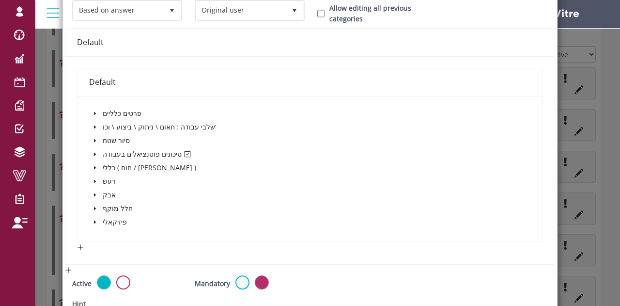
scroll to position [145, 0]
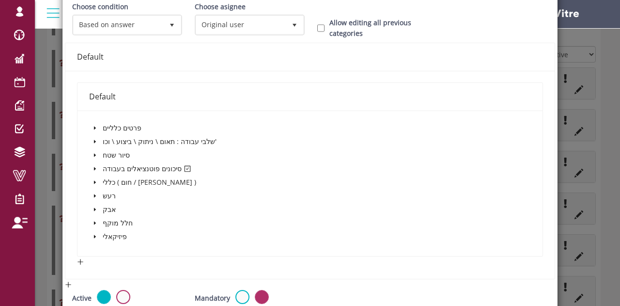
click at [99, 168] on span at bounding box center [95, 169] width 12 height 12
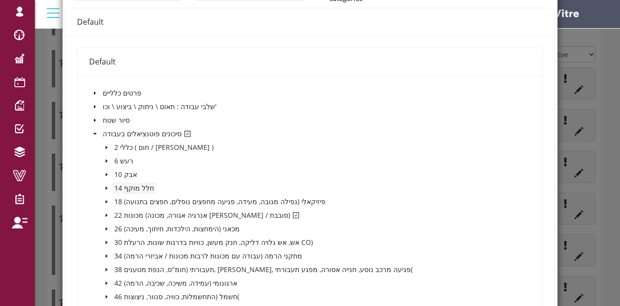
scroll to position [194, 0]
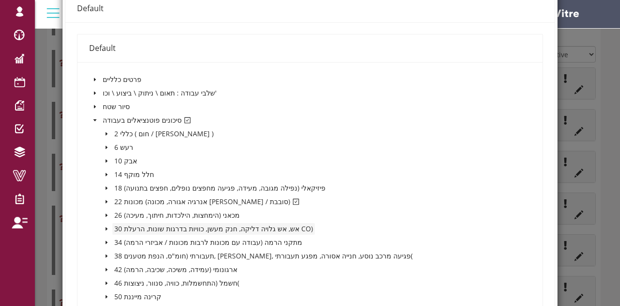
click at [245, 228] on span "30 אש, אש גלויה דליקה, חנק מעשן, כוויות בדרגות שונות, הרעלת CO)" at bounding box center [213, 228] width 199 height 9
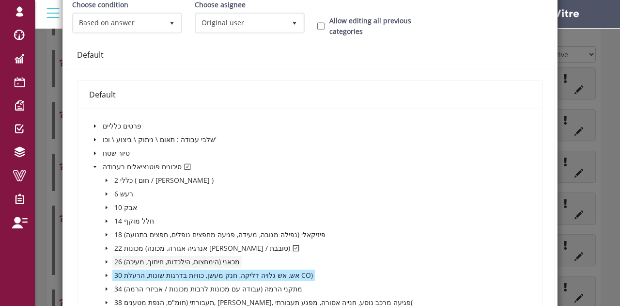
scroll to position [242, 0]
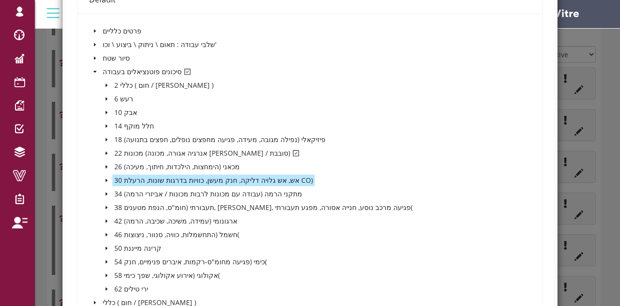
click at [104, 179] on icon "caret-down" at bounding box center [106, 180] width 5 height 5
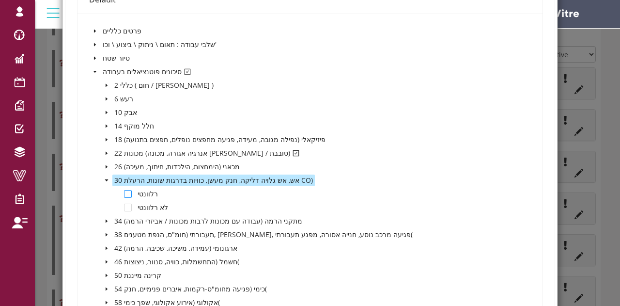
click at [129, 194] on span at bounding box center [128, 194] width 8 height 8
click at [106, 151] on icon "caret-down" at bounding box center [106, 153] width 5 height 5
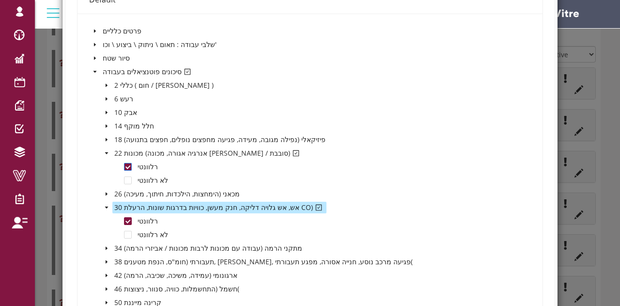
click at [127, 168] on span at bounding box center [128, 167] width 8 height 8
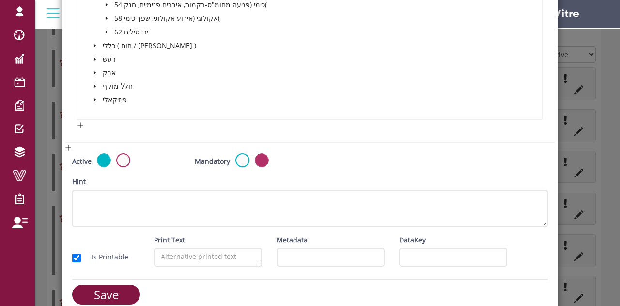
scroll to position [565, 0]
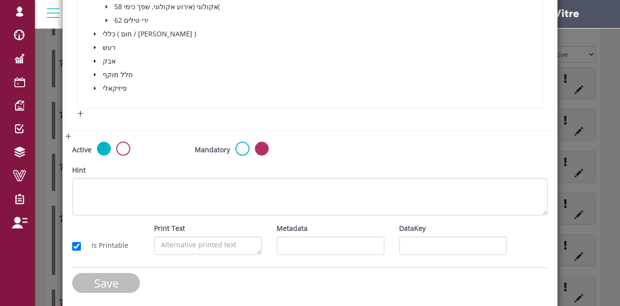
click at [95, 282] on input "Save" at bounding box center [106, 283] width 68 height 20
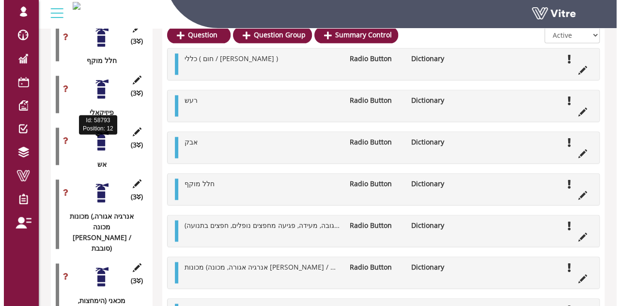
scroll to position [648, 0]
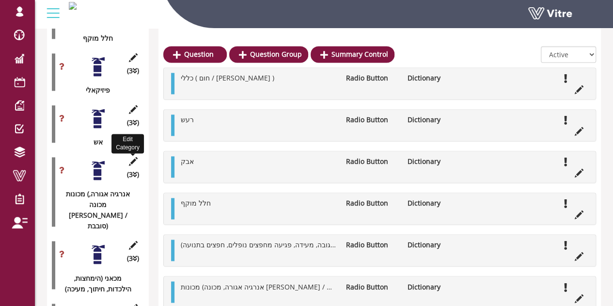
click at [133, 157] on icon at bounding box center [133, 161] width 12 height 9
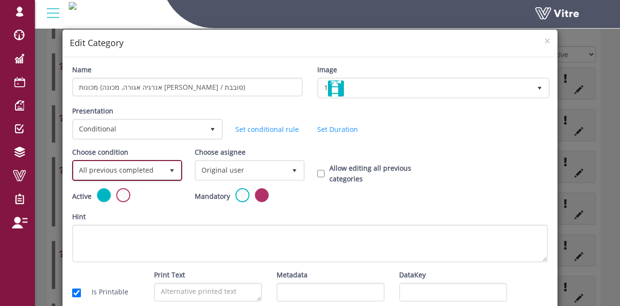
click at [153, 177] on span "All previous completed" at bounding box center [119, 169] width 90 height 17
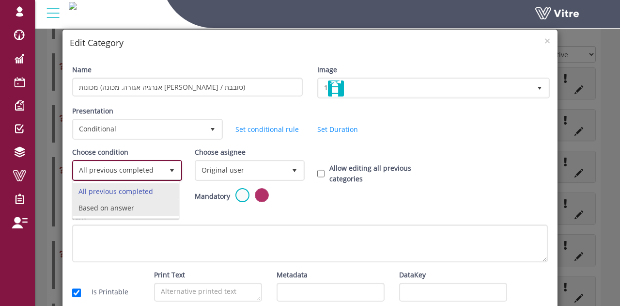
click at [127, 205] on li "Based on answer" at bounding box center [126, 208] width 106 height 16
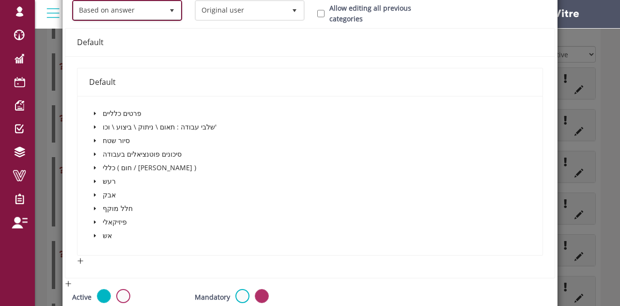
scroll to position [194, 0]
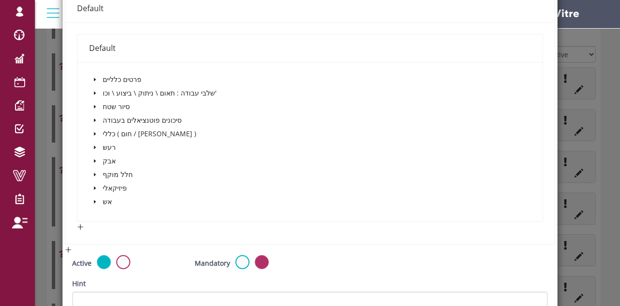
click at [94, 120] on icon "caret-down" at bounding box center [95, 120] width 2 height 3
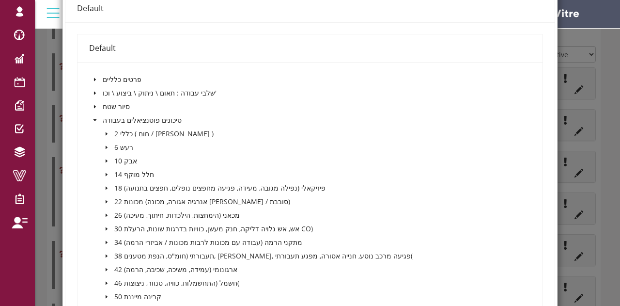
click at [107, 201] on icon "caret-down" at bounding box center [106, 201] width 5 height 5
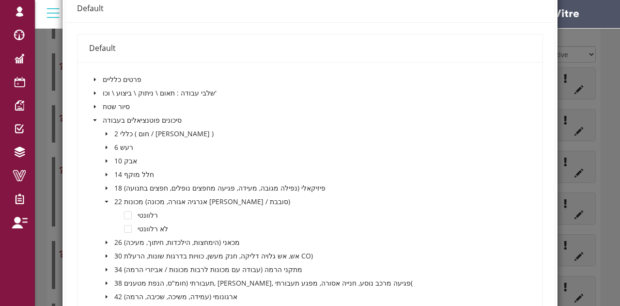
click at [127, 212] on span at bounding box center [128, 215] width 8 height 8
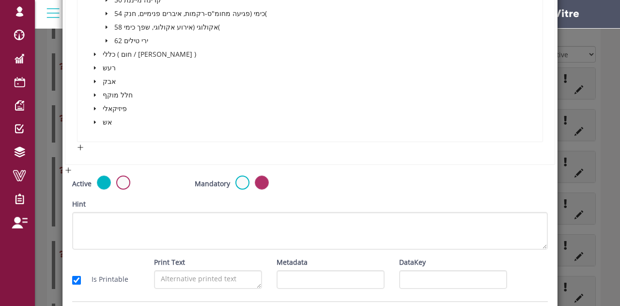
scroll to position [551, 0]
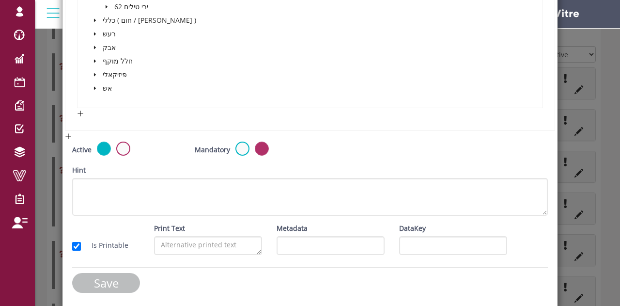
click at [97, 279] on input "Save" at bounding box center [106, 283] width 68 height 20
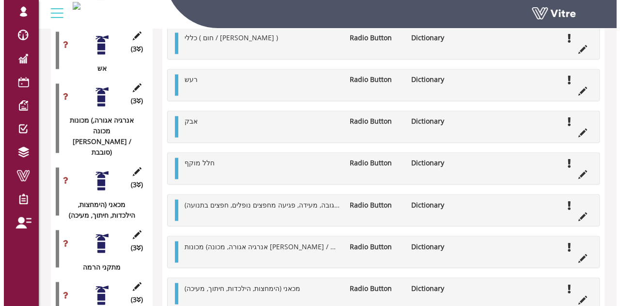
scroll to position [745, 0]
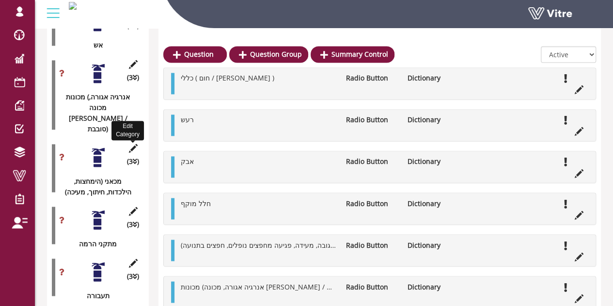
click at [133, 144] on icon at bounding box center [133, 148] width 12 height 9
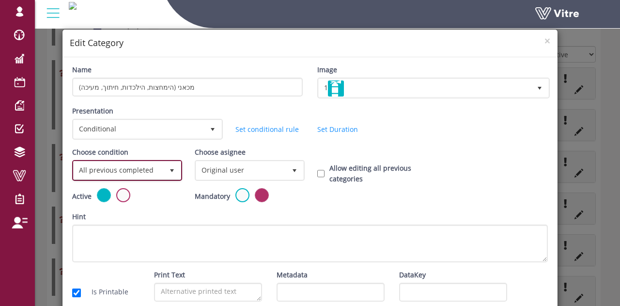
click at [115, 161] on span "All previous completed" at bounding box center [119, 169] width 90 height 17
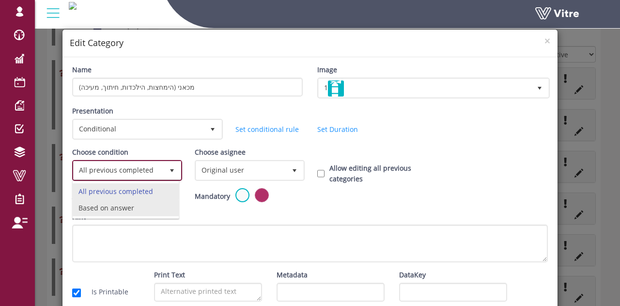
click at [103, 205] on li "Based on answer" at bounding box center [126, 208] width 106 height 16
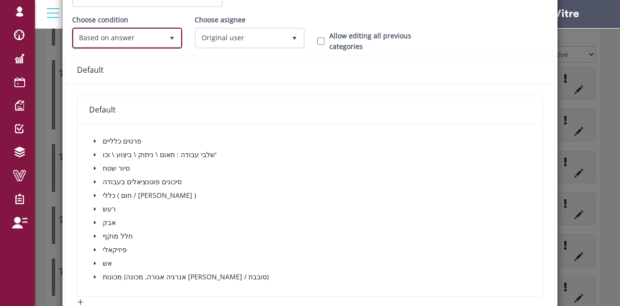
scroll to position [145, 0]
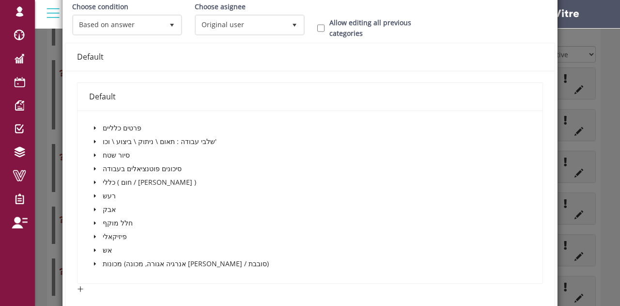
click at [94, 167] on icon "caret-down" at bounding box center [95, 168] width 2 height 3
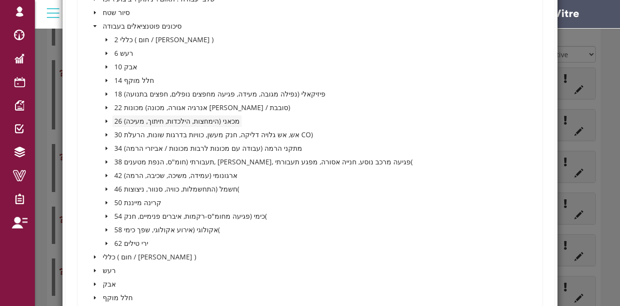
scroll to position [291, 0]
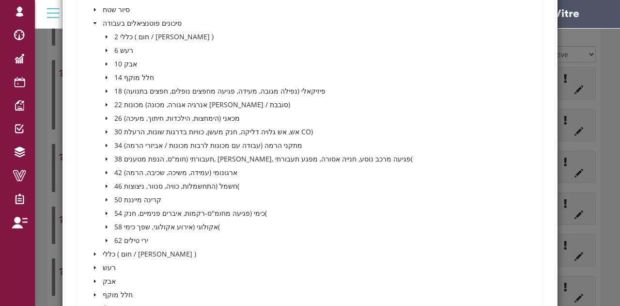
click at [106, 117] on icon "caret-down" at bounding box center [107, 118] width 2 height 3
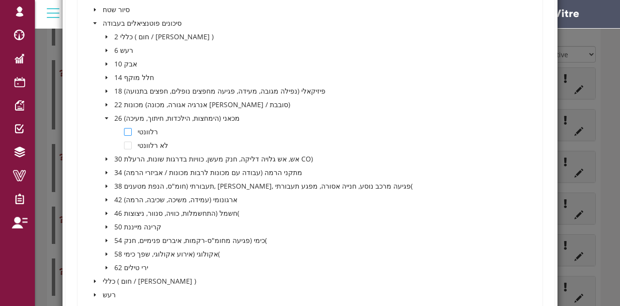
click at [125, 130] on span at bounding box center [128, 132] width 8 height 8
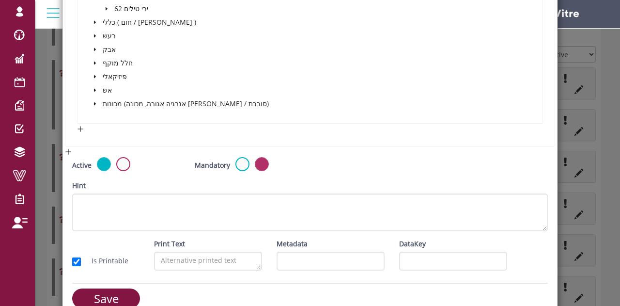
scroll to position [565, 0]
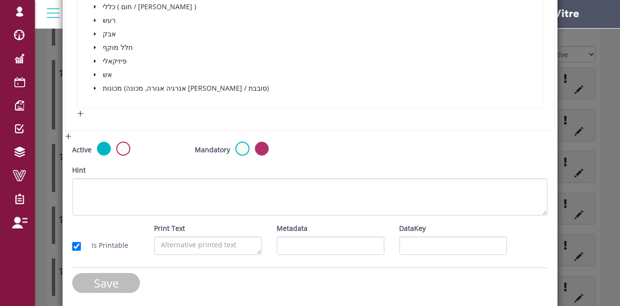
click at [97, 279] on input "Save" at bounding box center [106, 283] width 68 height 20
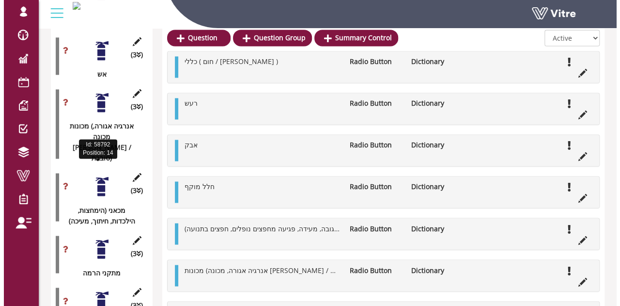
scroll to position [745, 0]
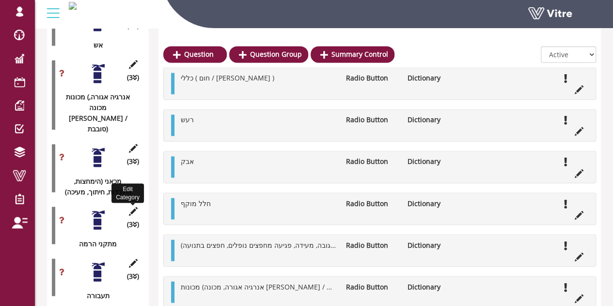
click at [133, 206] on icon at bounding box center [133, 210] width 12 height 9
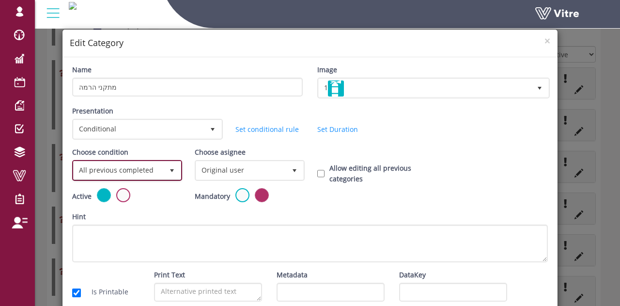
click at [129, 172] on span "All previous completed" at bounding box center [119, 169] width 90 height 17
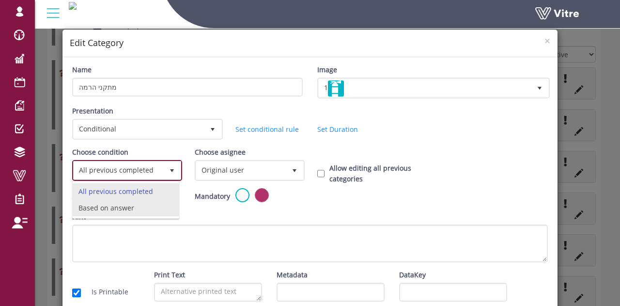
click at [113, 207] on li "Based on answer" at bounding box center [126, 208] width 106 height 16
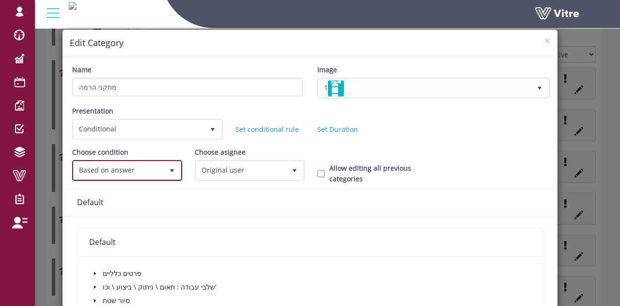
scroll to position [145, 0]
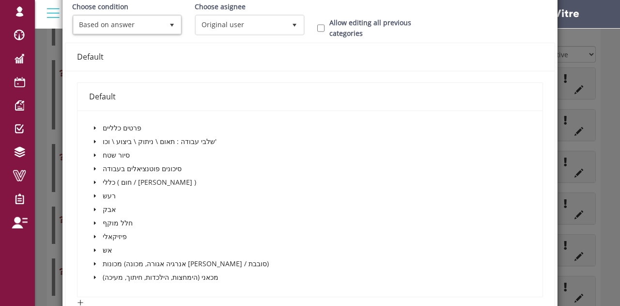
click at [94, 167] on icon "caret-down" at bounding box center [95, 168] width 2 height 3
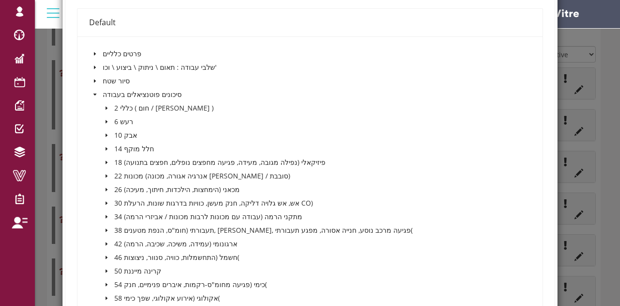
scroll to position [339, 0]
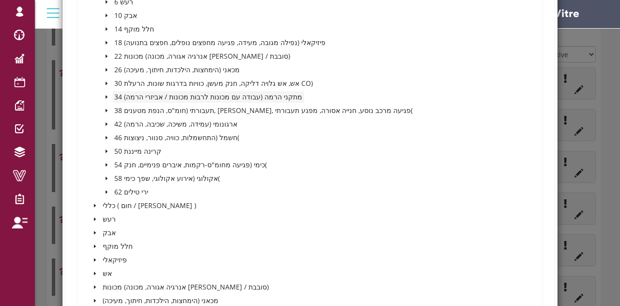
click at [241, 96] on span "34 מתקני הרמה (עבודה עם מכונות לרבות מכונות / אביזרי הרמה)" at bounding box center [208, 96] width 188 height 9
click at [106, 95] on icon "caret-down" at bounding box center [106, 96] width 5 height 5
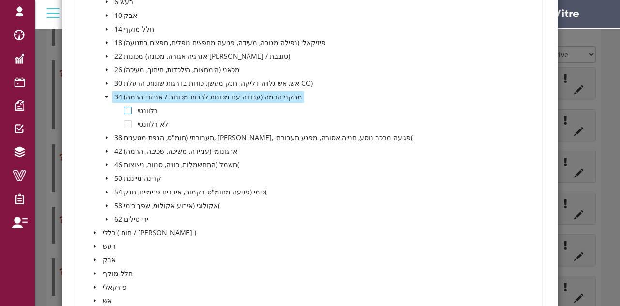
click at [130, 112] on span at bounding box center [128, 111] width 8 height 8
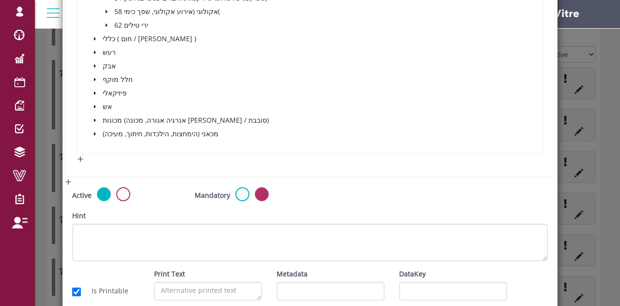
scroll to position [578, 0]
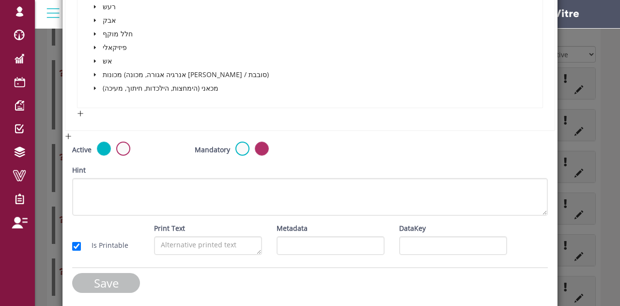
click at [95, 287] on input "Save" at bounding box center [106, 283] width 68 height 20
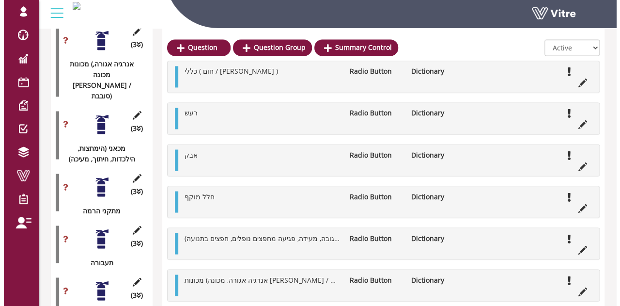
scroll to position [793, 0]
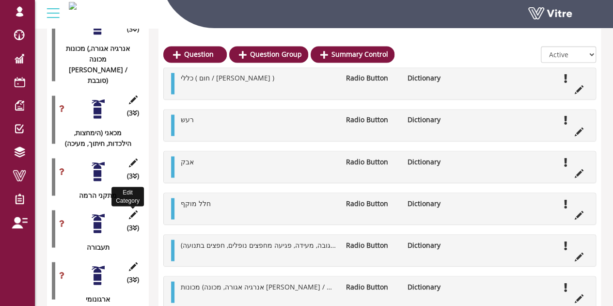
click at [134, 210] on icon at bounding box center [133, 214] width 12 height 9
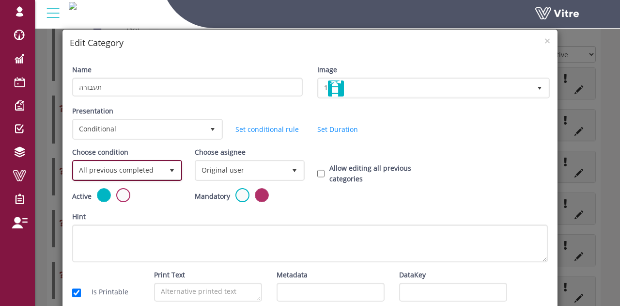
click at [131, 170] on span "All previous completed" at bounding box center [119, 169] width 90 height 17
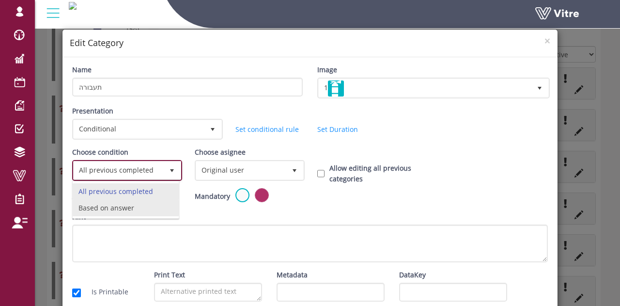
click at [125, 206] on li "Based on answer" at bounding box center [126, 208] width 106 height 16
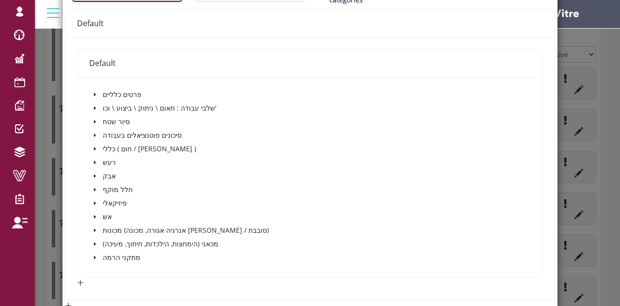
scroll to position [194, 0]
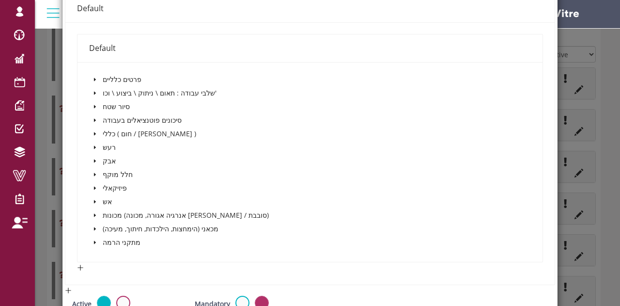
click at [95, 119] on icon "caret-down" at bounding box center [95, 120] width 5 height 5
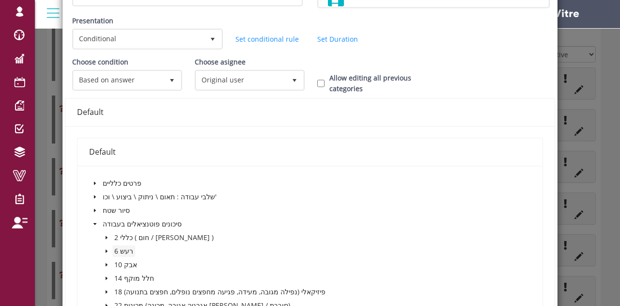
scroll to position [242, 0]
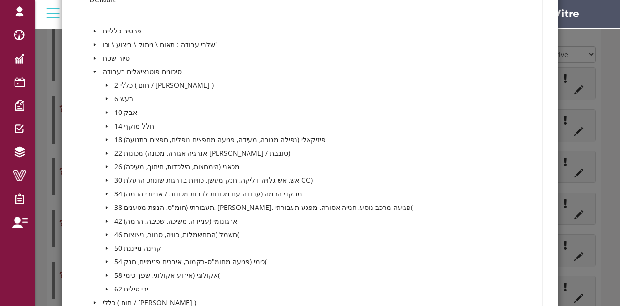
click at [107, 207] on icon "caret-down" at bounding box center [106, 207] width 5 height 5
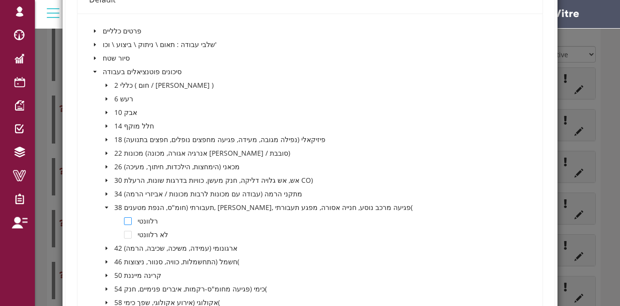
click at [124, 218] on span at bounding box center [128, 221] width 8 height 8
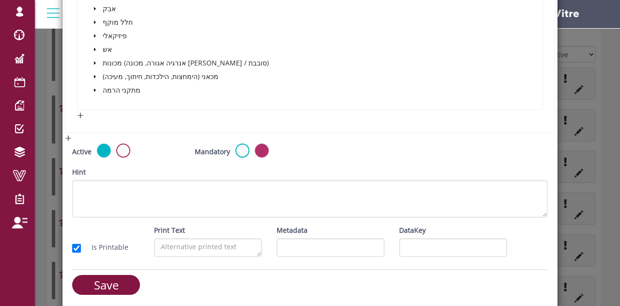
scroll to position [592, 0]
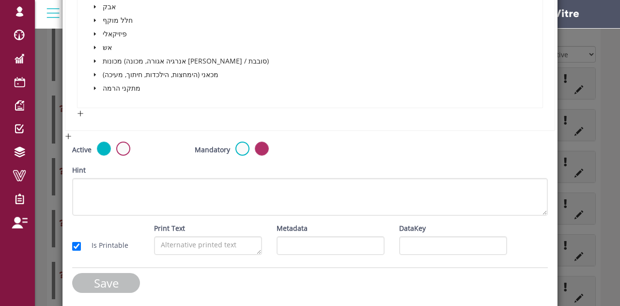
click at [98, 280] on input "Save" at bounding box center [106, 283] width 68 height 20
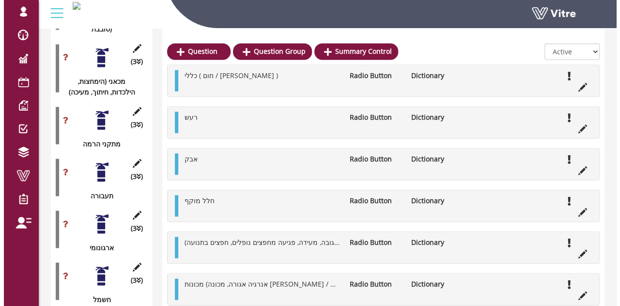
scroll to position [890, 0]
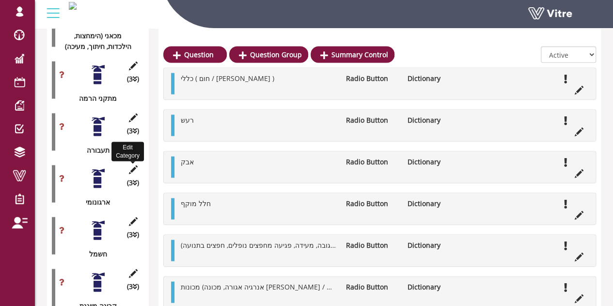
click at [134, 165] on icon at bounding box center [133, 169] width 12 height 9
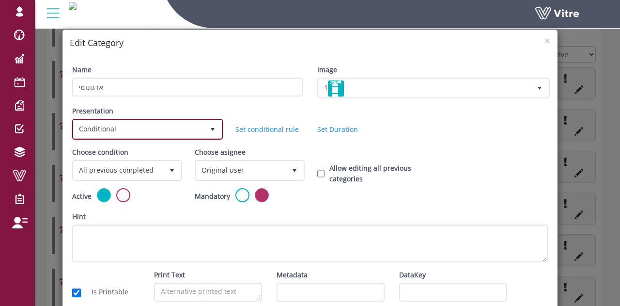
click at [127, 128] on span "Conditional" at bounding box center [139, 128] width 130 height 17
click at [166, 116] on div "Presentation Conditional 5" at bounding box center [146, 123] width 149 height 34
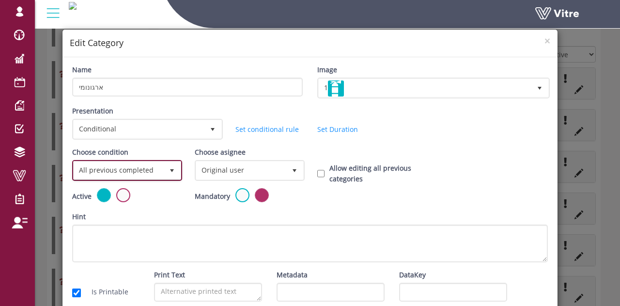
click at [146, 168] on span "All previous completed" at bounding box center [119, 169] width 90 height 17
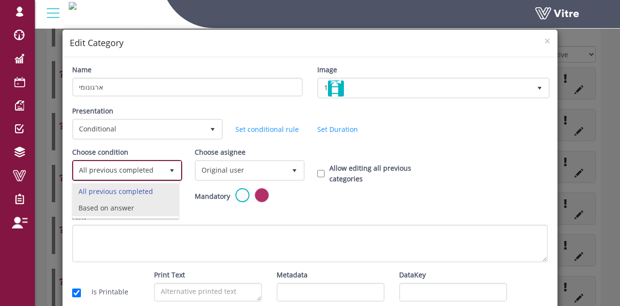
click at [114, 208] on li "Based on answer" at bounding box center [126, 208] width 106 height 16
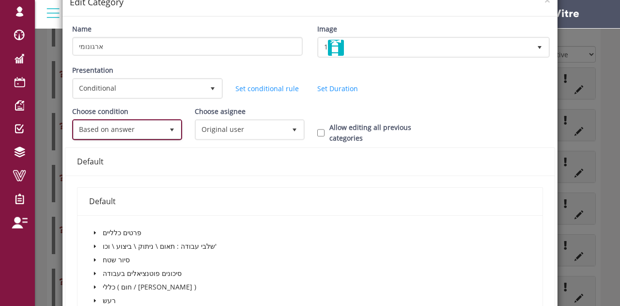
scroll to position [194, 0]
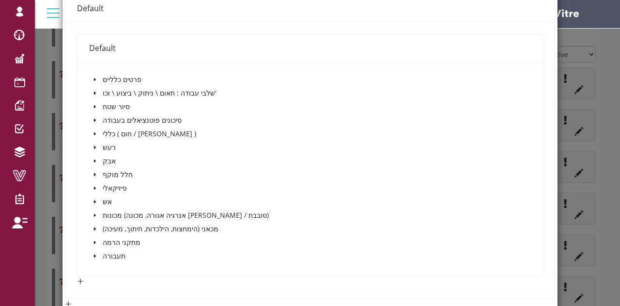
click at [93, 119] on icon "caret-down" at bounding box center [95, 120] width 5 height 5
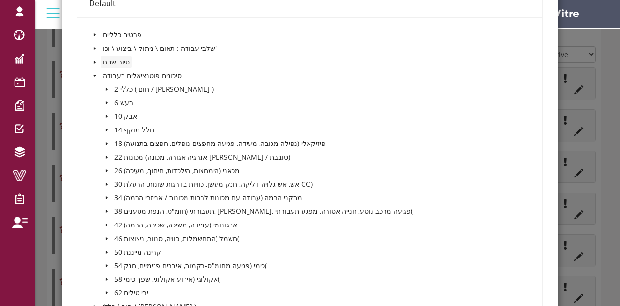
scroll to position [291, 0]
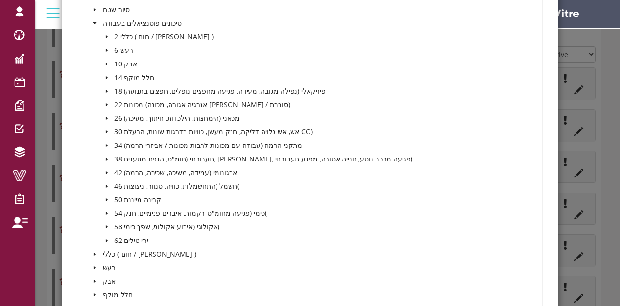
click at [107, 170] on icon "caret-down" at bounding box center [106, 172] width 5 height 5
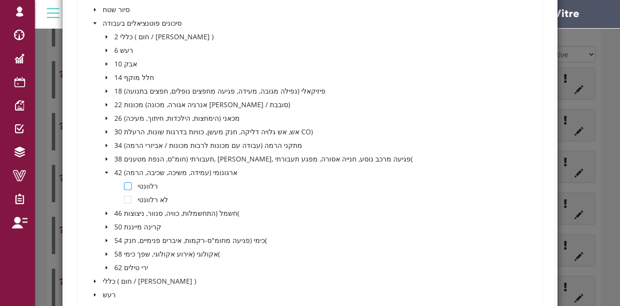
click at [124, 185] on span at bounding box center [128, 186] width 8 height 8
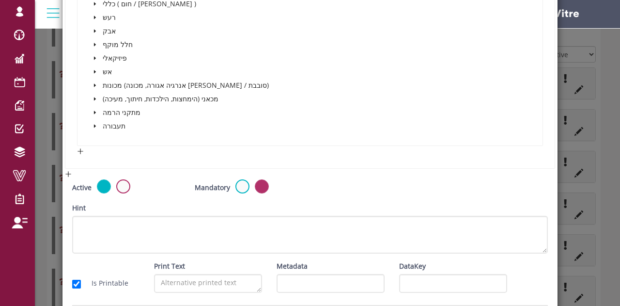
scroll to position [605, 0]
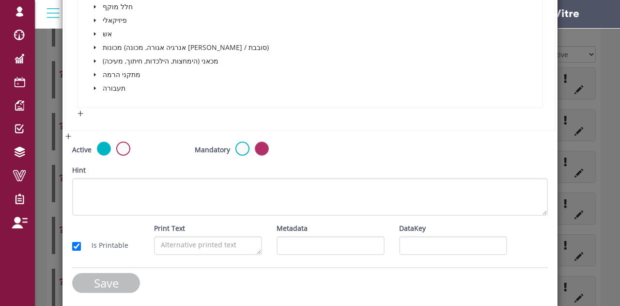
click at [108, 279] on input "Save" at bounding box center [106, 283] width 68 height 20
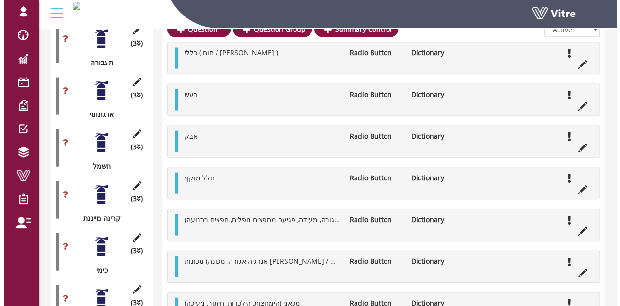
scroll to position [987, 0]
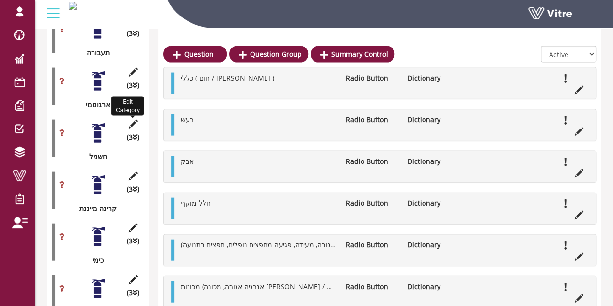
click at [134, 120] on icon at bounding box center [133, 124] width 12 height 9
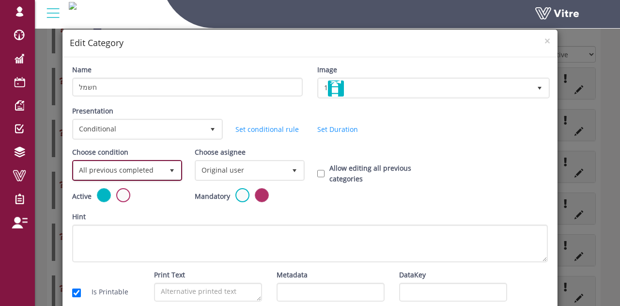
click at [130, 169] on span "All previous completed" at bounding box center [119, 169] width 90 height 17
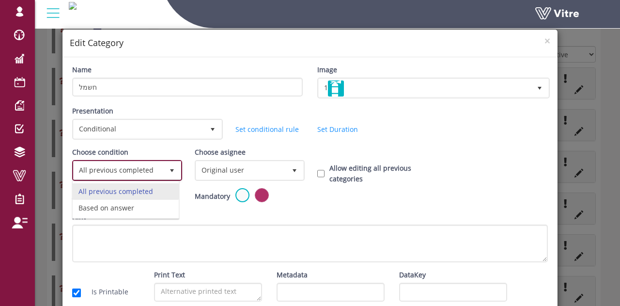
click at [119, 203] on li "Based on answer" at bounding box center [126, 208] width 106 height 16
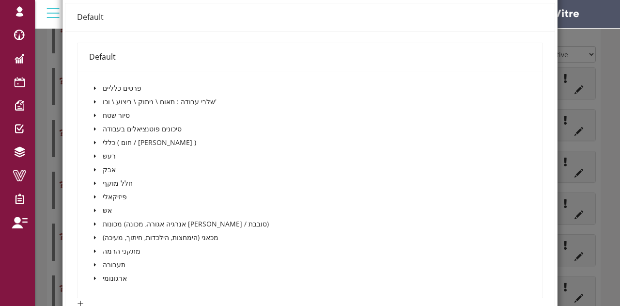
scroll to position [194, 0]
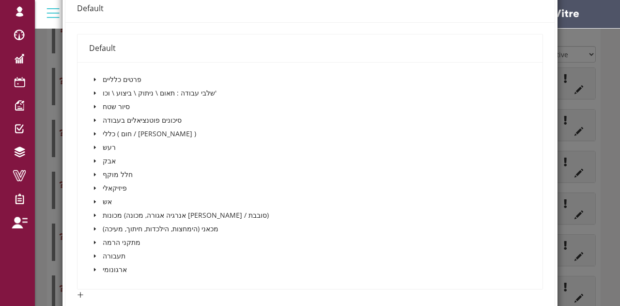
click at [95, 118] on icon "caret-down" at bounding box center [95, 120] width 5 height 5
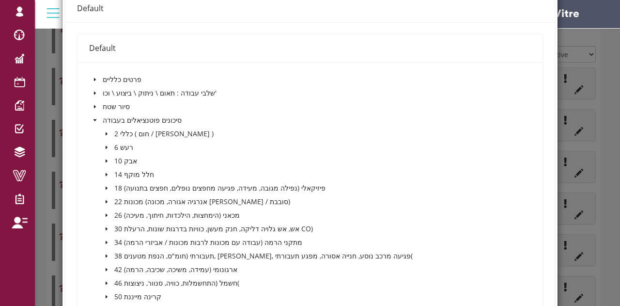
click at [106, 281] on icon "caret-down" at bounding box center [106, 282] width 5 height 5
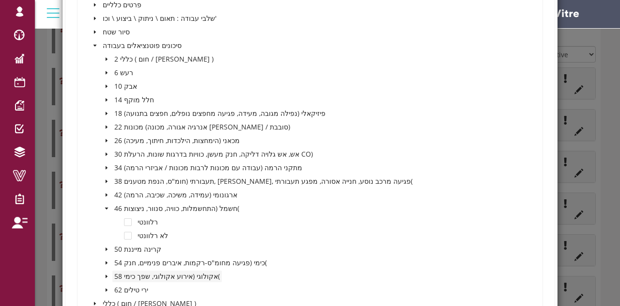
scroll to position [291, 0]
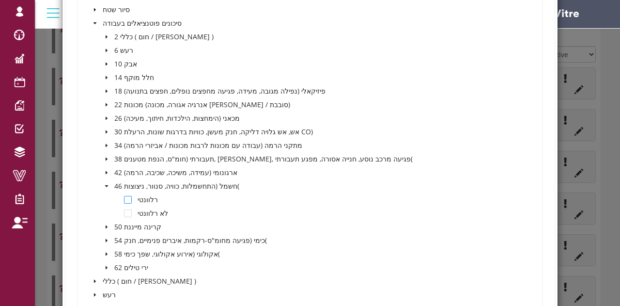
click at [125, 198] on span at bounding box center [128, 200] width 8 height 8
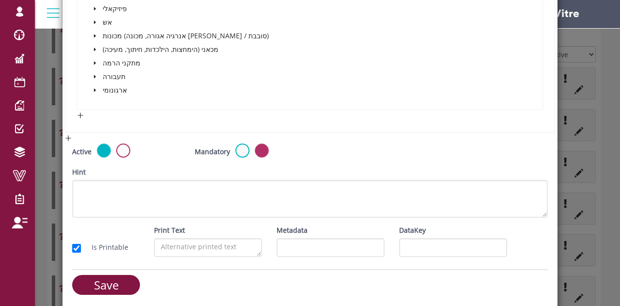
scroll to position [619, 0]
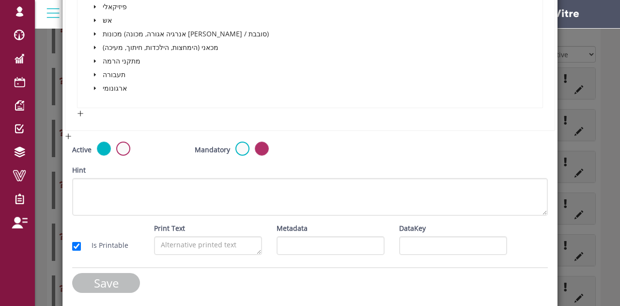
click at [98, 279] on input "Save" at bounding box center [106, 283] width 68 height 20
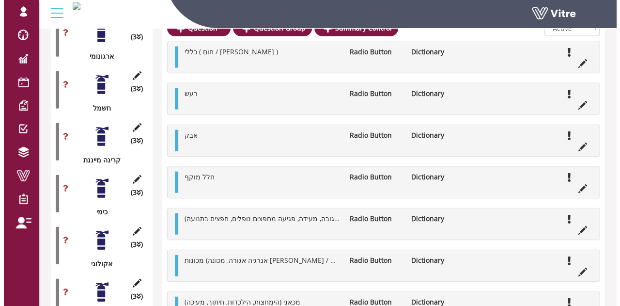
scroll to position [987, 0]
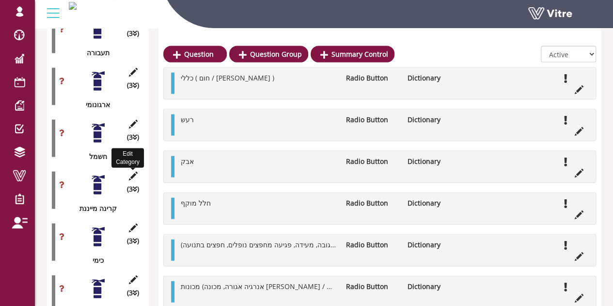
click at [131, 171] on icon at bounding box center [133, 175] width 12 height 9
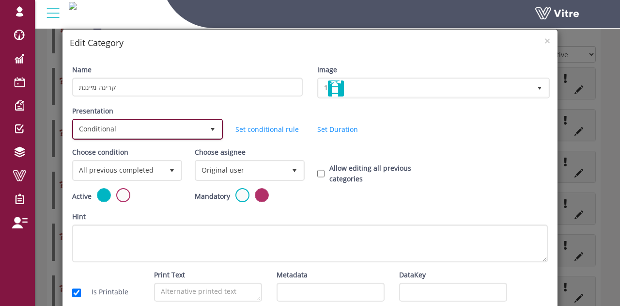
click at [135, 126] on span "Conditional" at bounding box center [139, 128] width 130 height 17
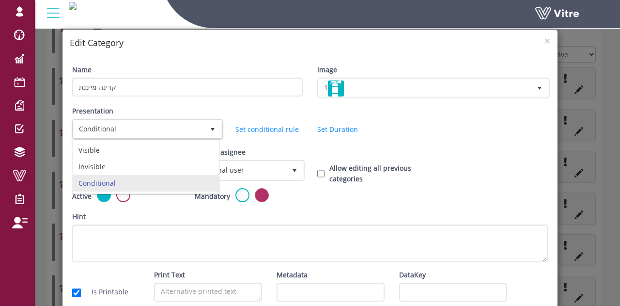
click at [149, 108] on div "Presentation Conditional 5" at bounding box center [146, 123] width 149 height 34
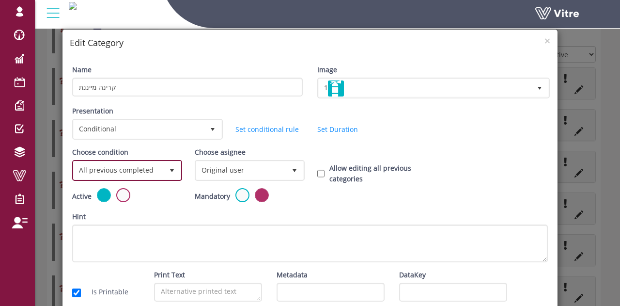
click at [125, 171] on span "All previous completed" at bounding box center [119, 169] width 90 height 17
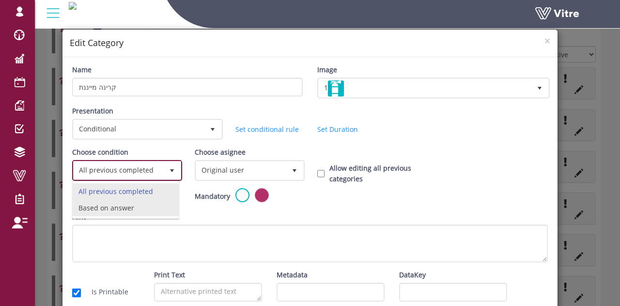
click at [113, 202] on li "Based on answer" at bounding box center [126, 208] width 106 height 16
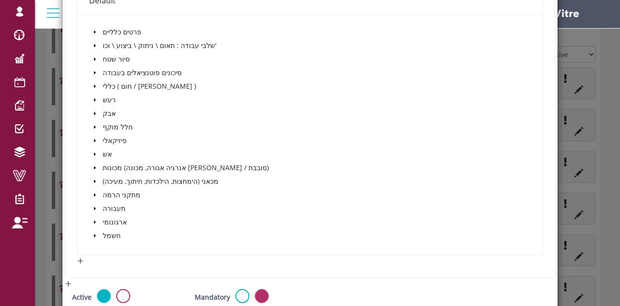
scroll to position [242, 0]
click at [94, 72] on icon "caret-down" at bounding box center [95, 71] width 5 height 5
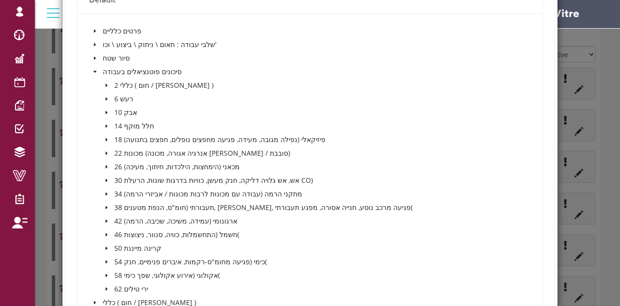
scroll to position [291, 0]
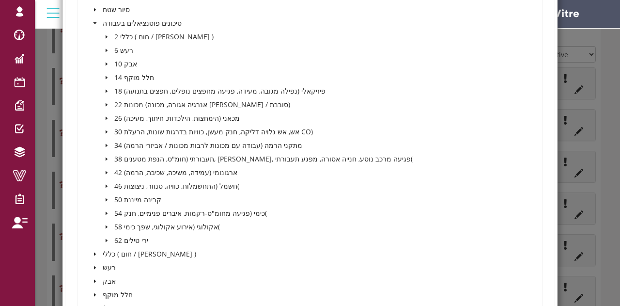
click at [106, 198] on icon "caret-down" at bounding box center [107, 199] width 2 height 3
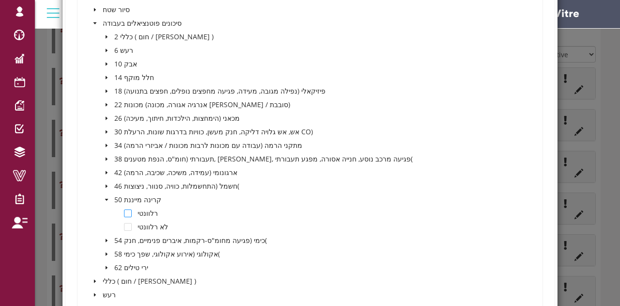
click at [124, 213] on span at bounding box center [128, 213] width 8 height 8
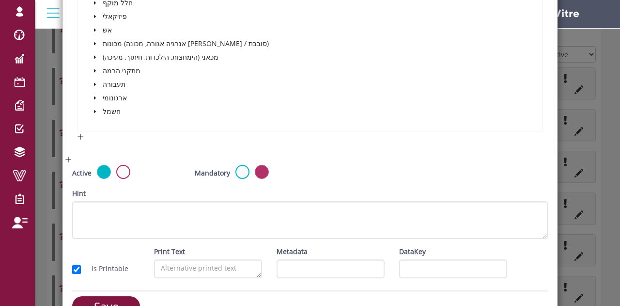
scroll to position [633, 0]
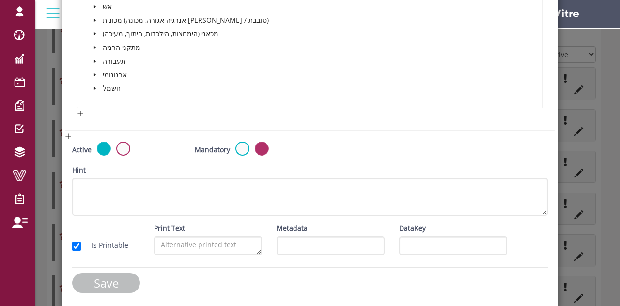
click at [100, 279] on input "Save" at bounding box center [106, 283] width 68 height 20
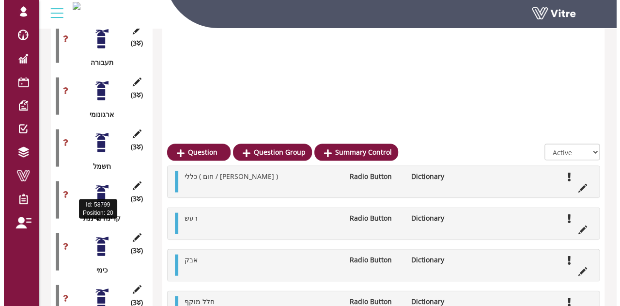
scroll to position [1075, 0]
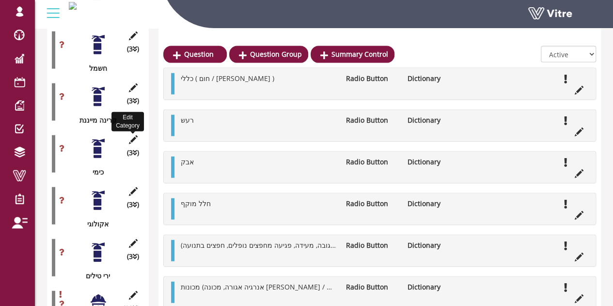
click at [137, 135] on icon at bounding box center [133, 139] width 12 height 9
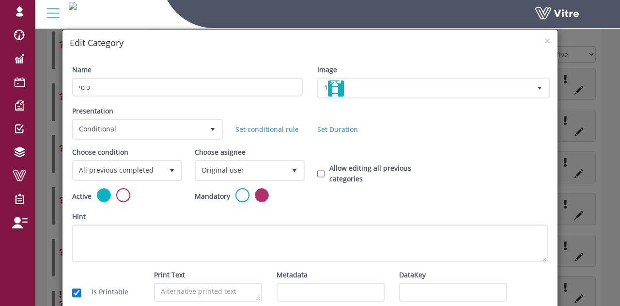
click at [122, 158] on div "Choose condition All previous completed 0" at bounding box center [126, 164] width 108 height 34
click at [125, 172] on span "All previous completed" at bounding box center [119, 169] width 90 height 17
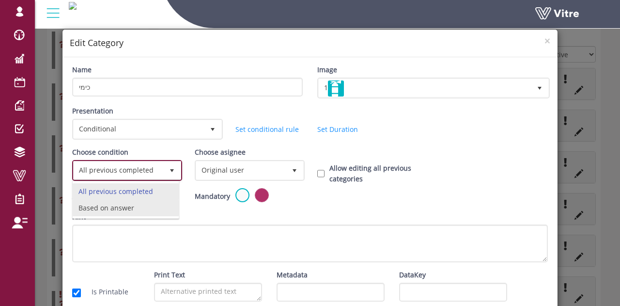
click at [115, 204] on li "Based on answer" at bounding box center [126, 208] width 106 height 16
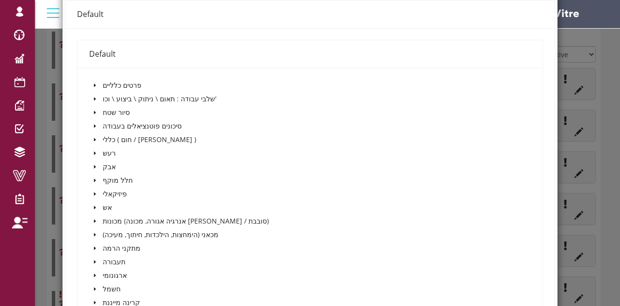
scroll to position [242, 0]
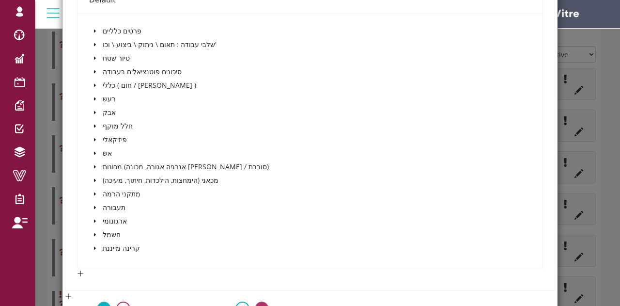
click at [93, 70] on span "caret-down" at bounding box center [95, 71] width 5 height 5
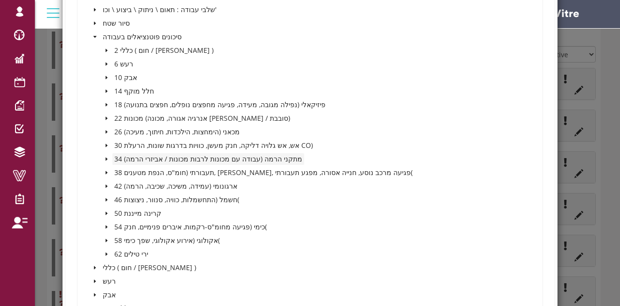
scroll to position [291, 0]
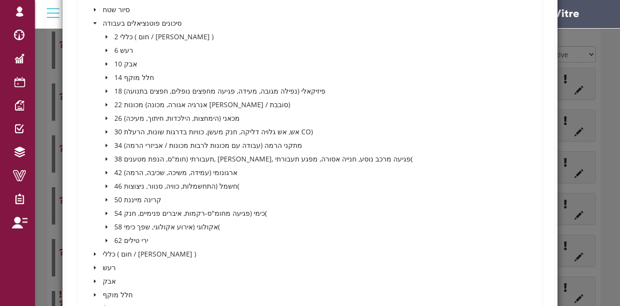
click at [107, 212] on icon "caret-down" at bounding box center [106, 213] width 5 height 5
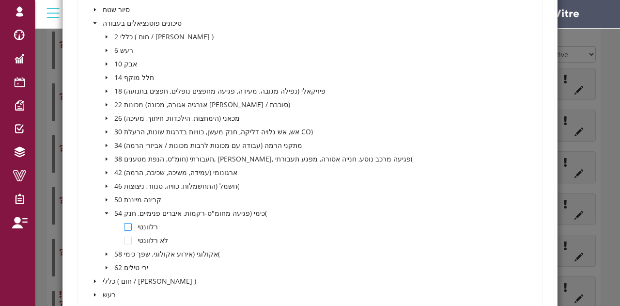
click at [124, 223] on span at bounding box center [128, 227] width 8 height 8
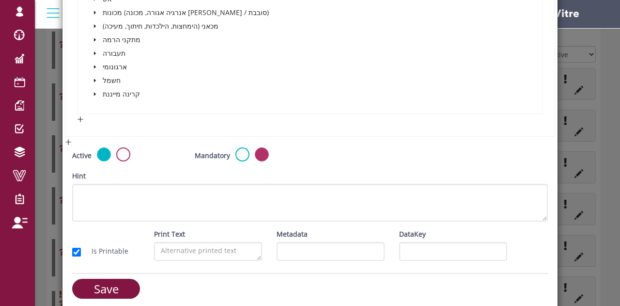
scroll to position [646, 0]
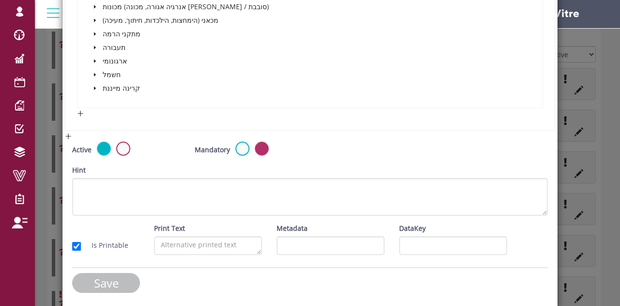
click at [105, 277] on input "Save" at bounding box center [106, 283] width 68 height 20
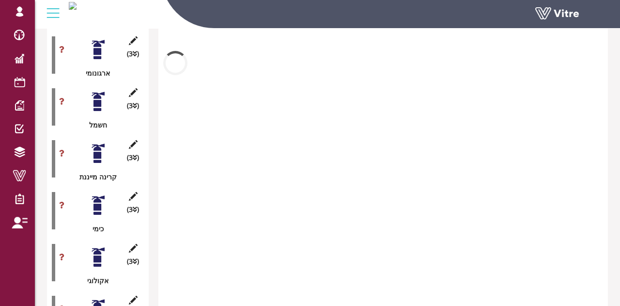
scroll to position [1075, 0]
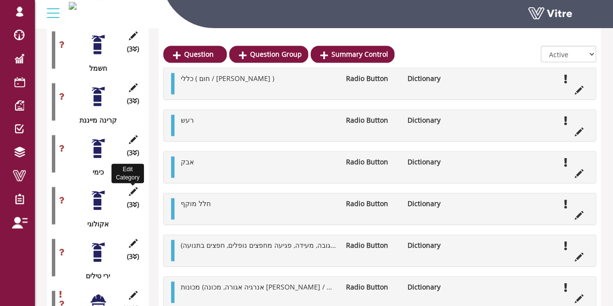
click at [132, 187] on icon at bounding box center [133, 191] width 12 height 9
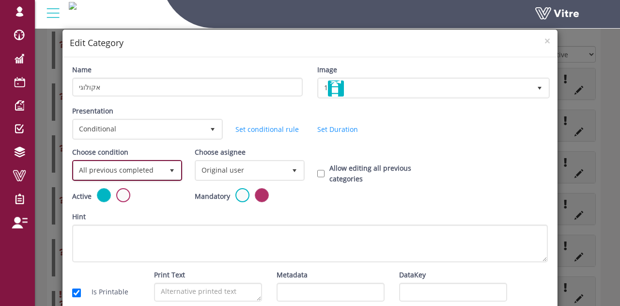
click at [127, 165] on span "All previous completed" at bounding box center [119, 169] width 90 height 17
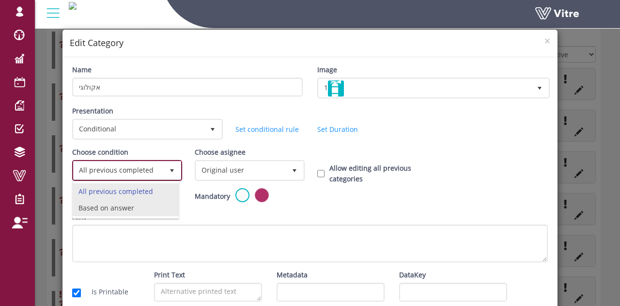
click at [122, 210] on li "Based on answer" at bounding box center [126, 208] width 106 height 16
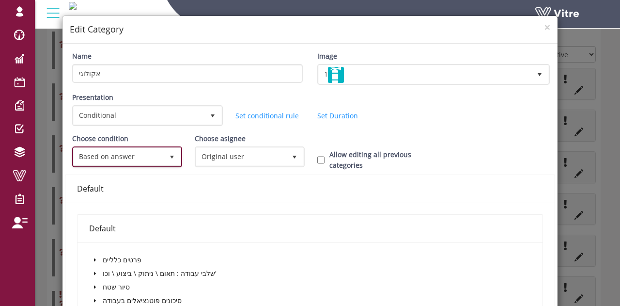
scroll to position [0, 0]
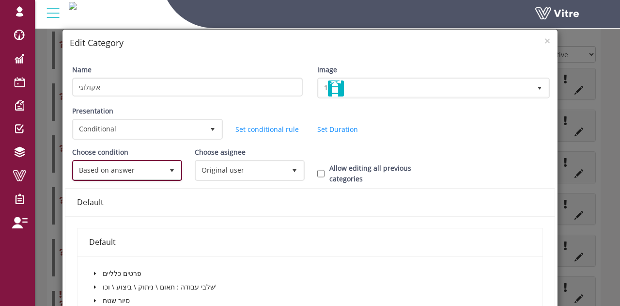
click at [133, 174] on span "Based on answer" at bounding box center [119, 169] width 90 height 17
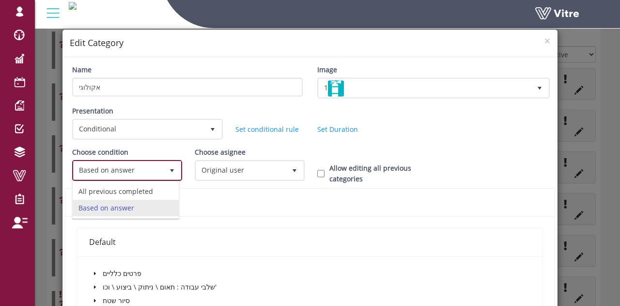
click at [130, 206] on li "Based on answer" at bounding box center [126, 208] width 106 height 16
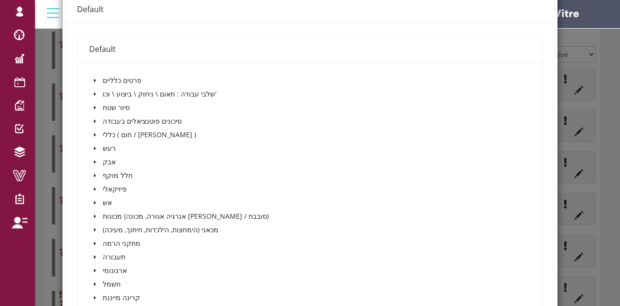
scroll to position [242, 0]
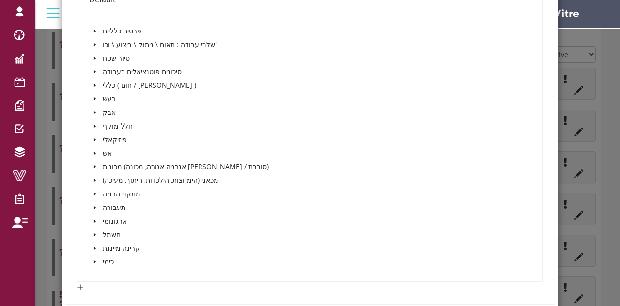
click at [93, 69] on icon "caret-down" at bounding box center [95, 71] width 5 height 5
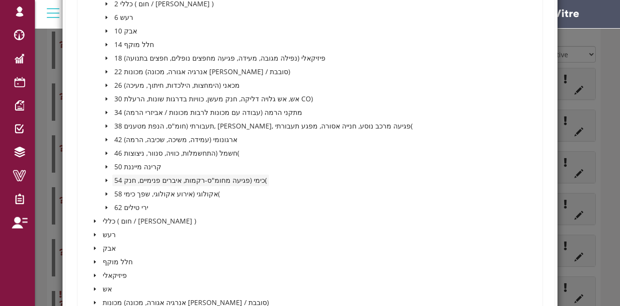
scroll to position [339, 0]
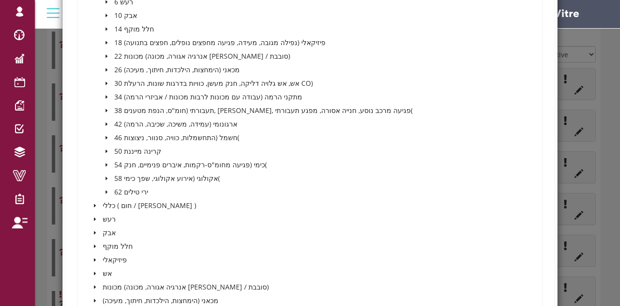
click at [107, 177] on icon "caret-down" at bounding box center [106, 178] width 5 height 5
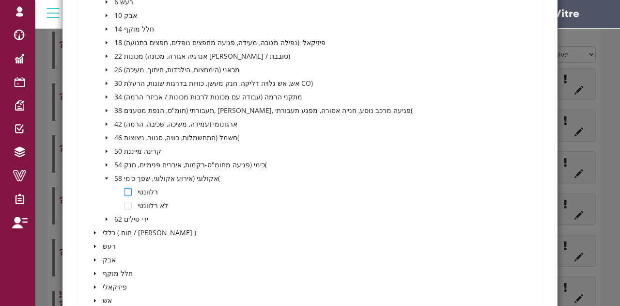
click at [127, 189] on span at bounding box center [128, 192] width 8 height 8
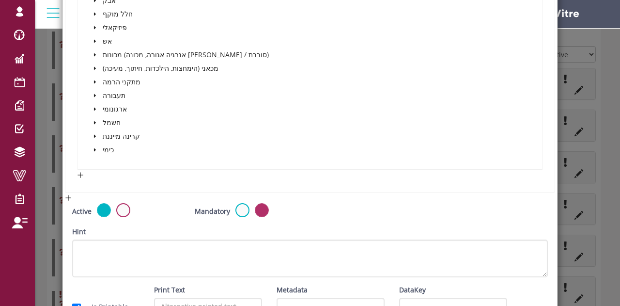
scroll to position [660, 0]
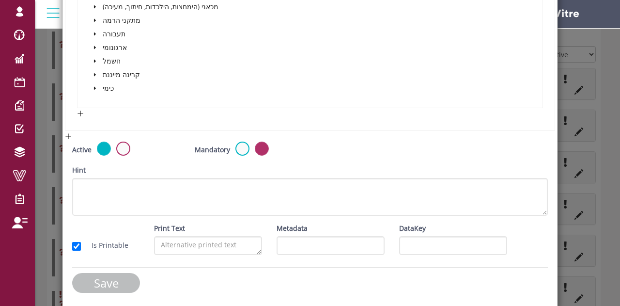
click at [91, 281] on input "Save" at bounding box center [106, 283] width 68 height 20
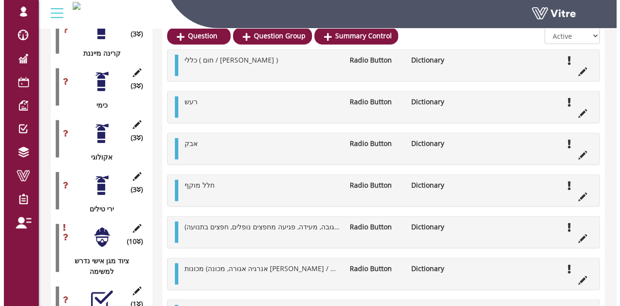
scroll to position [1124, 0]
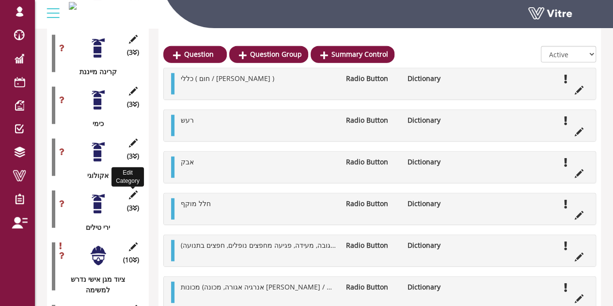
click at [132, 190] on icon at bounding box center [133, 194] width 12 height 9
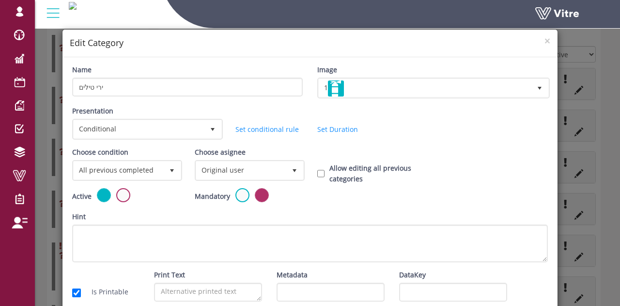
scroll to position [47, 0]
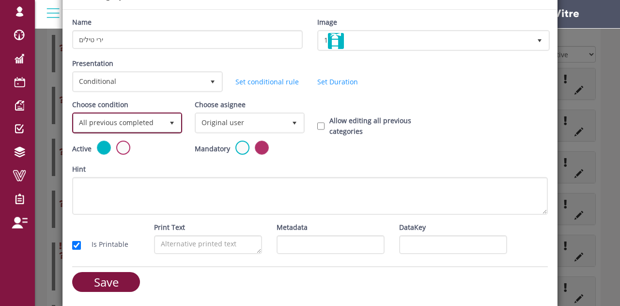
click at [151, 116] on span "All previous completed" at bounding box center [119, 122] width 90 height 17
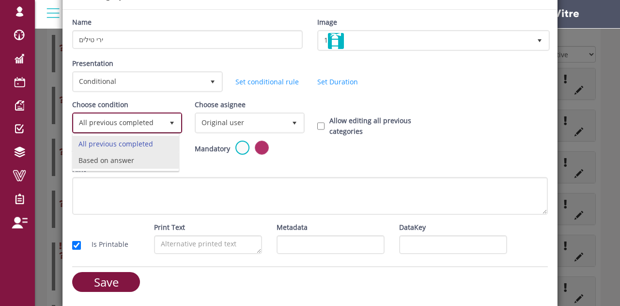
click at [140, 159] on li "Based on answer" at bounding box center [126, 160] width 106 height 16
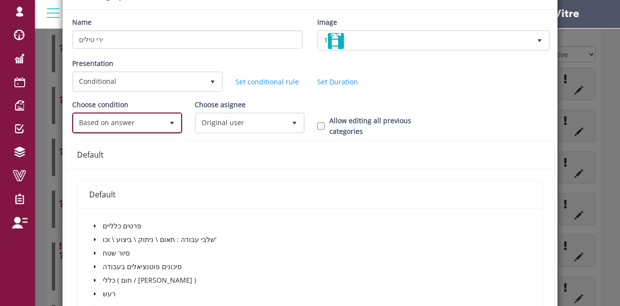
scroll to position [241, 0]
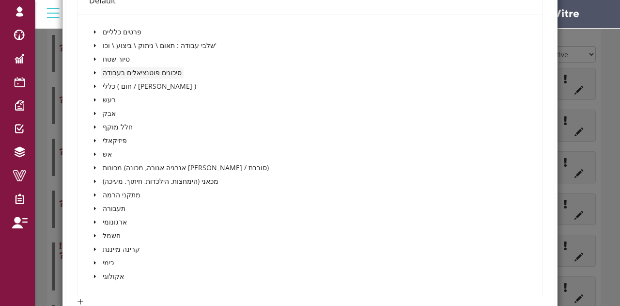
drag, startPoint x: 94, startPoint y: 71, endPoint x: 107, endPoint y: 76, distance: 13.9
click at [94, 71] on icon "caret-down" at bounding box center [95, 72] width 5 height 5
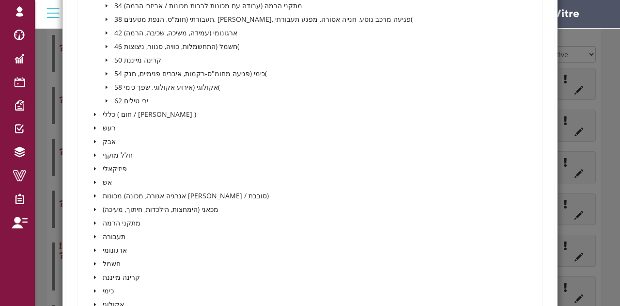
scroll to position [435, 0]
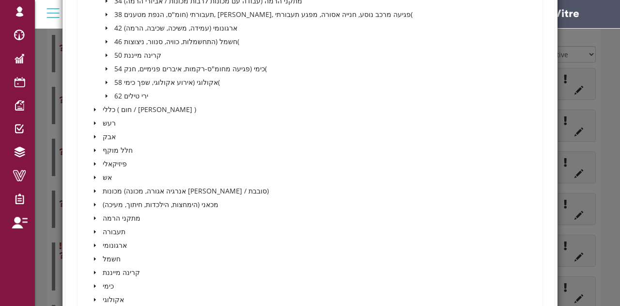
click at [106, 95] on icon "caret-down" at bounding box center [107, 95] width 2 height 3
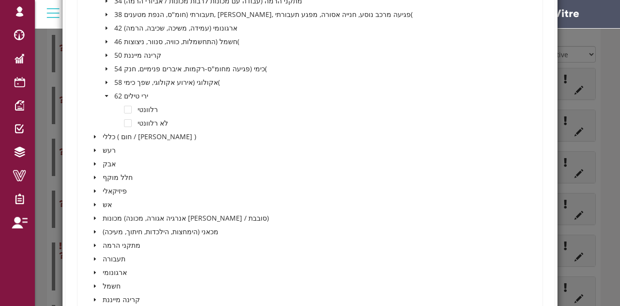
click at [122, 108] on span at bounding box center [118, 110] width 12 height 12
click at [126, 111] on span at bounding box center [128, 110] width 8 height 8
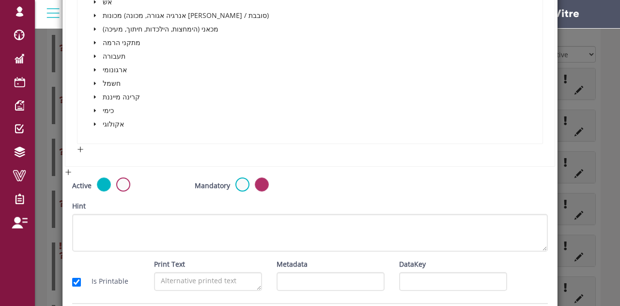
scroll to position [673, 0]
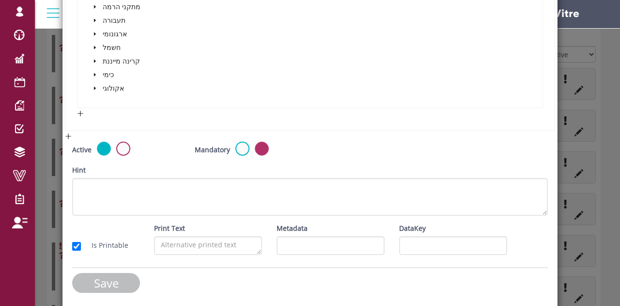
click at [108, 278] on input "Save" at bounding box center [106, 283] width 68 height 20
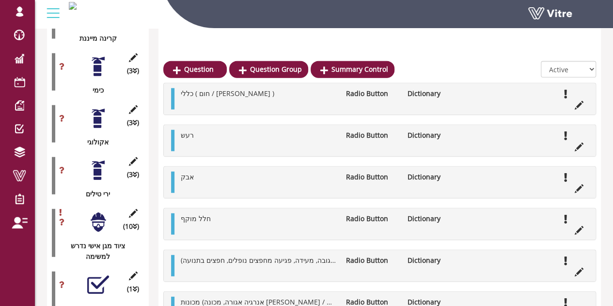
scroll to position [1172, 0]
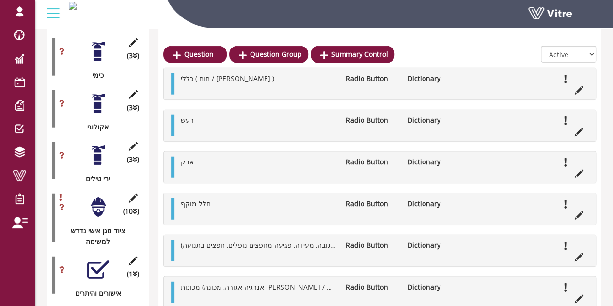
click at [96, 196] on div at bounding box center [98, 207] width 22 height 22
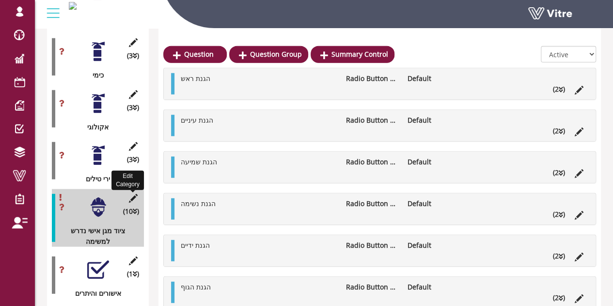
click at [132, 194] on icon at bounding box center [133, 198] width 12 height 9
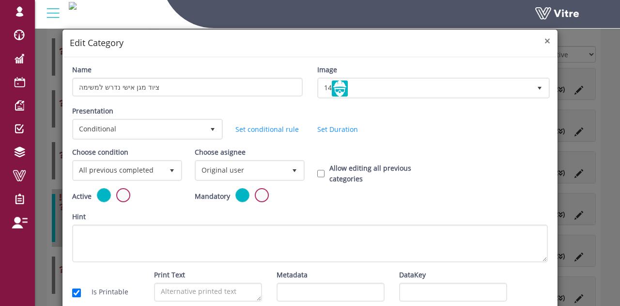
click at [544, 39] on span "×" at bounding box center [547, 41] width 6 height 14
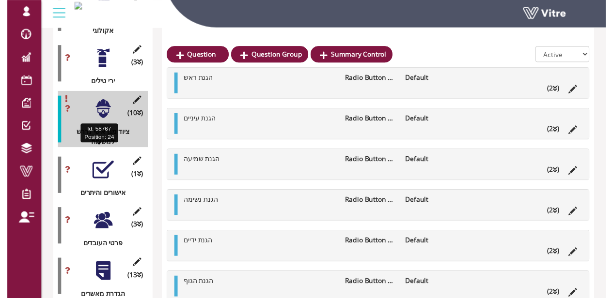
scroll to position [1269, 0]
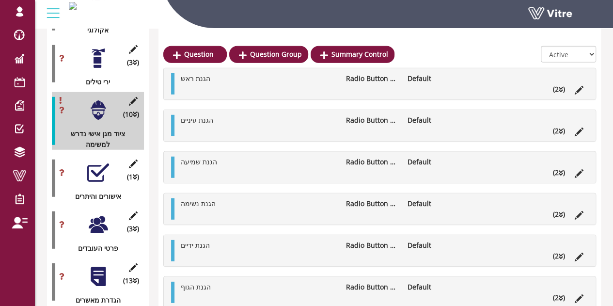
click at [98, 162] on div at bounding box center [98, 173] width 22 height 22
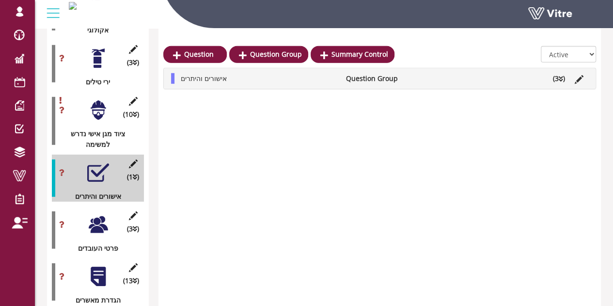
click at [92, 214] on div at bounding box center [98, 225] width 22 height 22
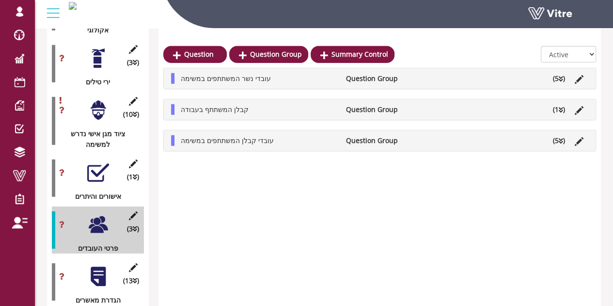
click at [93, 265] on div at bounding box center [98, 276] width 22 height 22
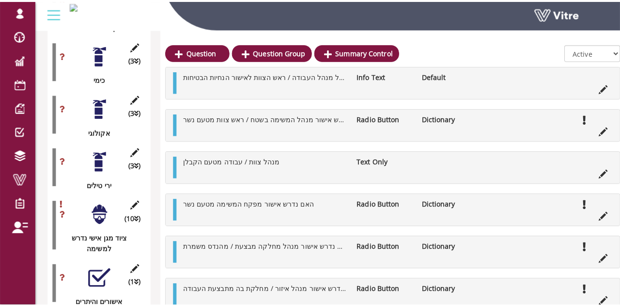
scroll to position [1172, 0]
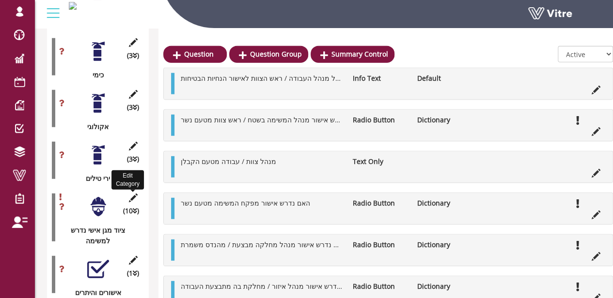
click at [130, 194] on icon at bounding box center [133, 198] width 12 height 9
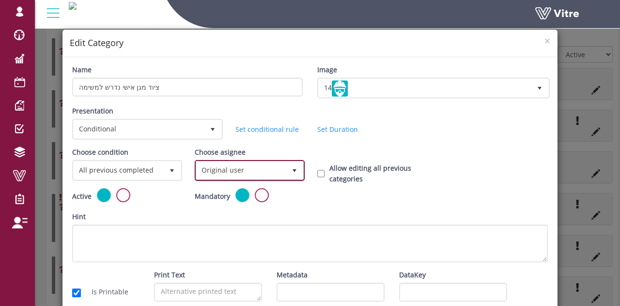
click at [209, 168] on span "Original user" at bounding box center [241, 169] width 90 height 17
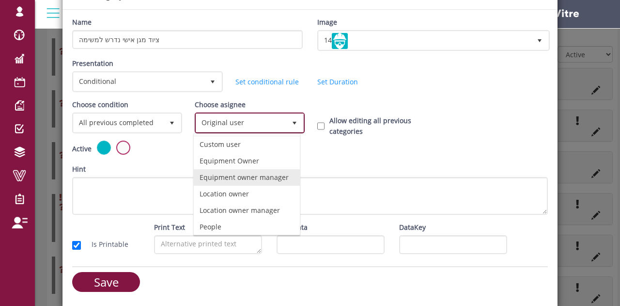
scroll to position [0, 0]
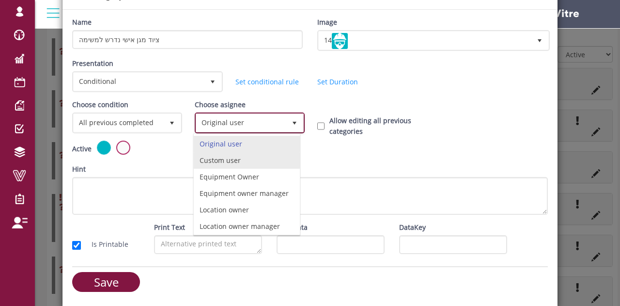
click at [230, 163] on li "Custom user" at bounding box center [247, 160] width 106 height 16
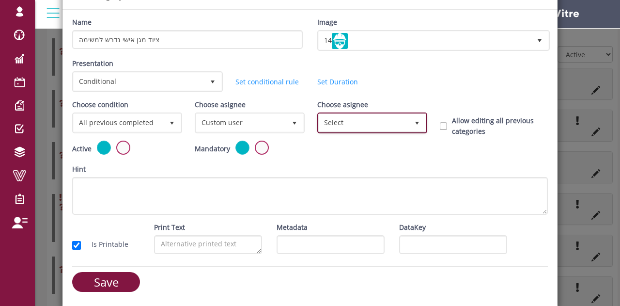
click at [334, 121] on span "Select" at bounding box center [364, 122] width 90 height 17
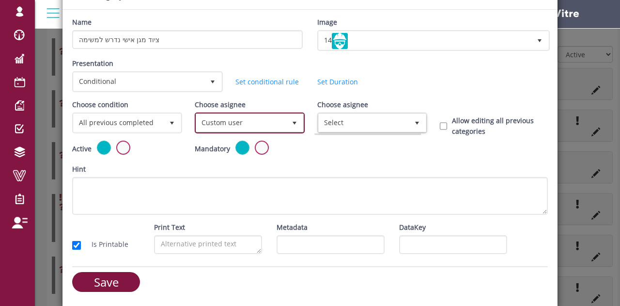
click at [278, 121] on span "Custom user" at bounding box center [241, 122] width 90 height 17
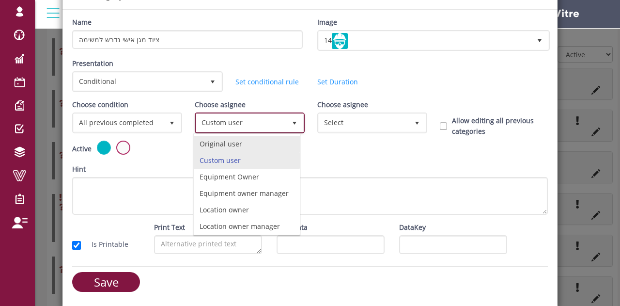
click at [251, 152] on li "Custom user" at bounding box center [247, 160] width 106 height 16
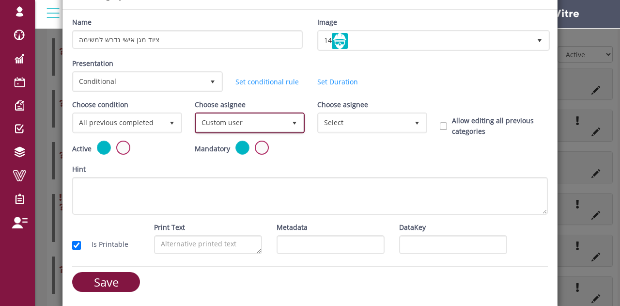
click at [251, 121] on span "Custom user" at bounding box center [241, 122] width 90 height 17
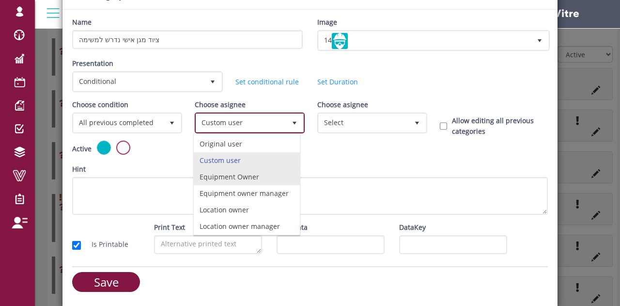
click at [240, 174] on li "Equipment Owner" at bounding box center [247, 177] width 106 height 16
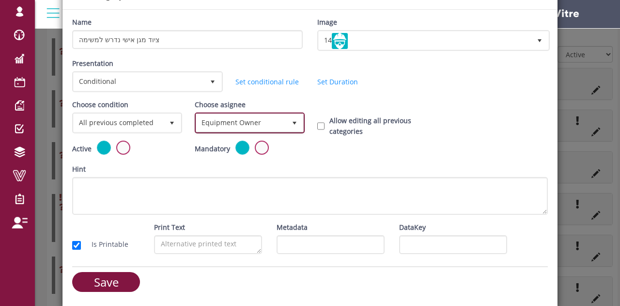
click at [269, 119] on span "Equipment Owner" at bounding box center [241, 122] width 90 height 17
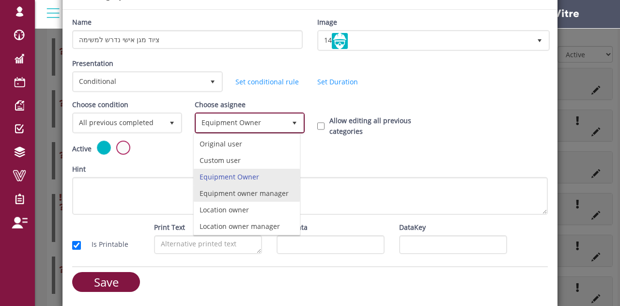
click at [226, 186] on li "Equipment owner manager" at bounding box center [247, 193] width 106 height 16
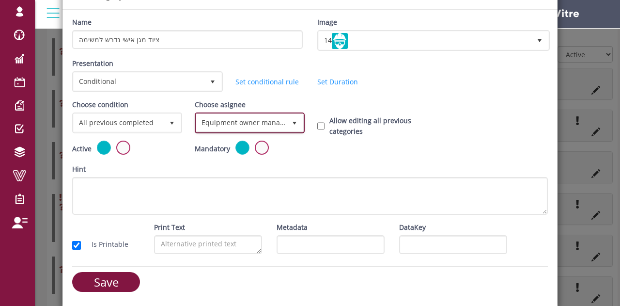
click at [252, 118] on span "Equipment owner manager" at bounding box center [241, 122] width 90 height 17
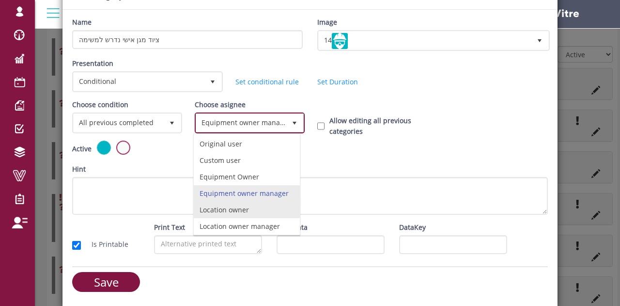
click at [226, 211] on li "Location owner" at bounding box center [247, 209] width 106 height 16
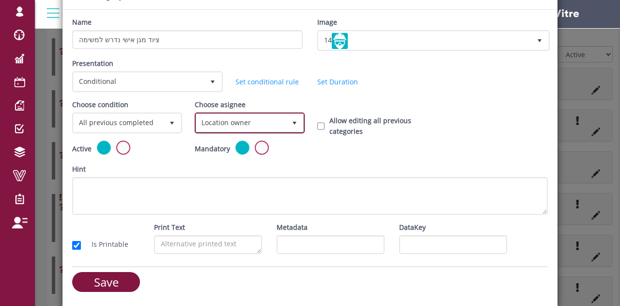
click at [245, 124] on span "Location owner" at bounding box center [241, 122] width 90 height 17
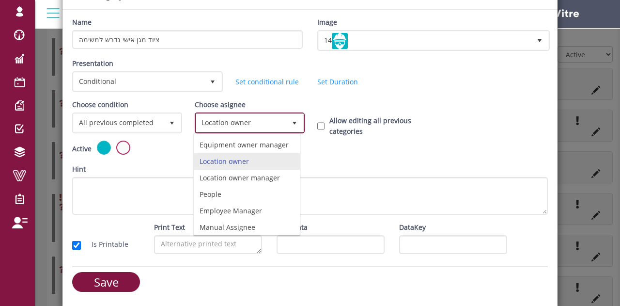
scroll to position [64, 0]
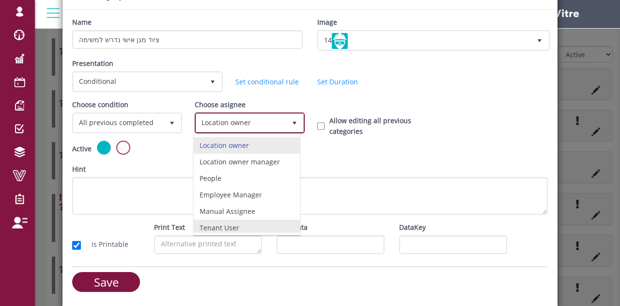
click at [242, 226] on li "Tenant User" at bounding box center [247, 227] width 106 height 16
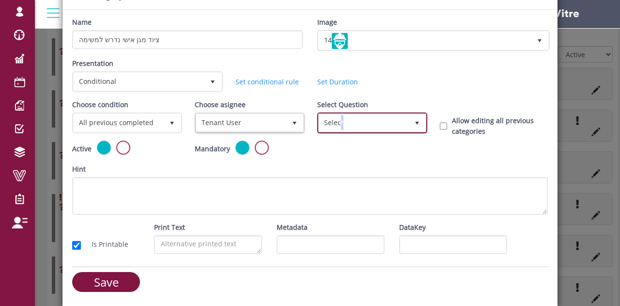
click at [338, 114] on span "Select" at bounding box center [364, 122] width 90 height 17
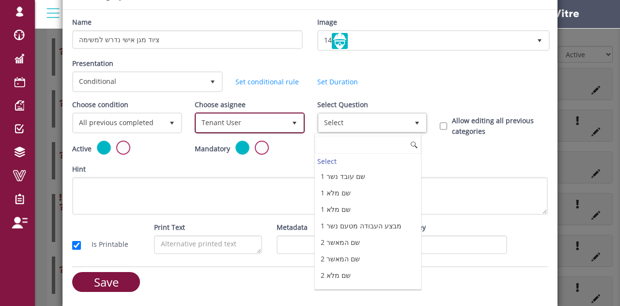
click at [276, 125] on span "Tenant User" at bounding box center [241, 122] width 90 height 17
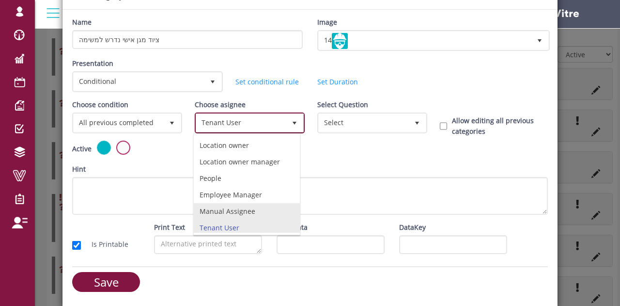
click at [231, 205] on li "Manual Assignee" at bounding box center [247, 211] width 106 height 16
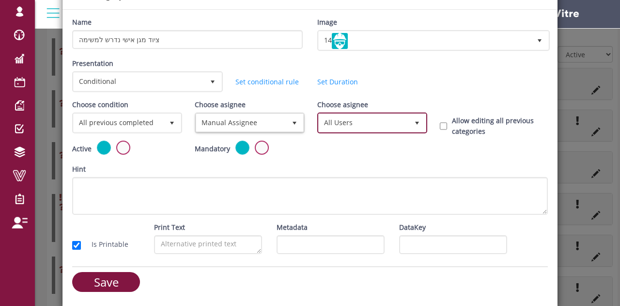
click at [324, 118] on span "All Users" at bounding box center [364, 122] width 90 height 17
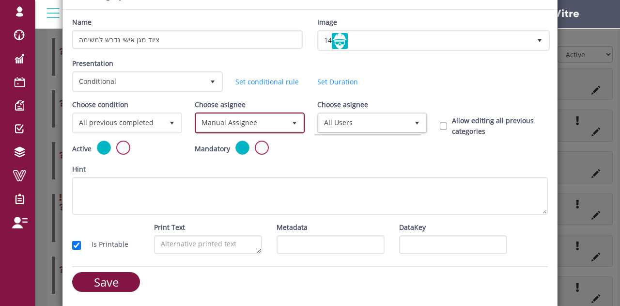
click at [271, 130] on span "Manual Assignee" at bounding box center [241, 122] width 90 height 17
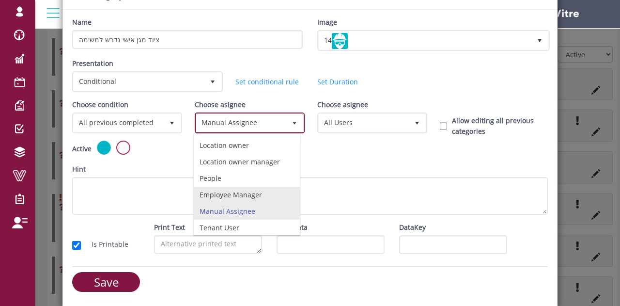
click at [246, 186] on li "Employee Manager" at bounding box center [247, 194] width 106 height 16
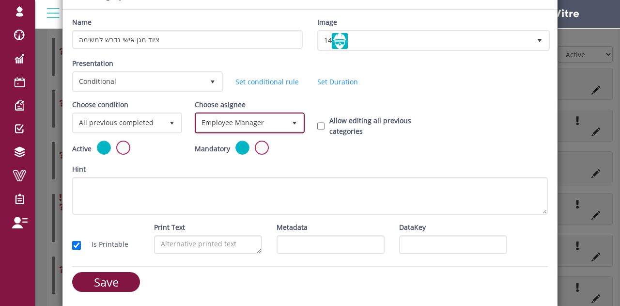
click at [275, 115] on span "Employee Manager" at bounding box center [241, 122] width 90 height 17
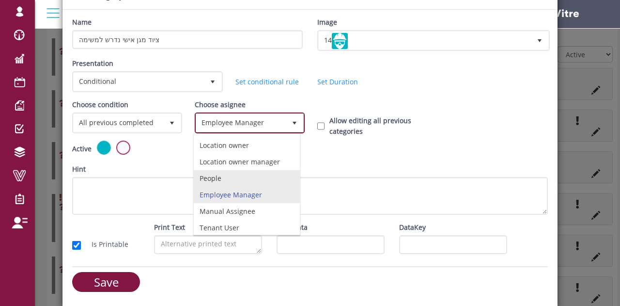
click at [246, 176] on li "People" at bounding box center [247, 178] width 106 height 16
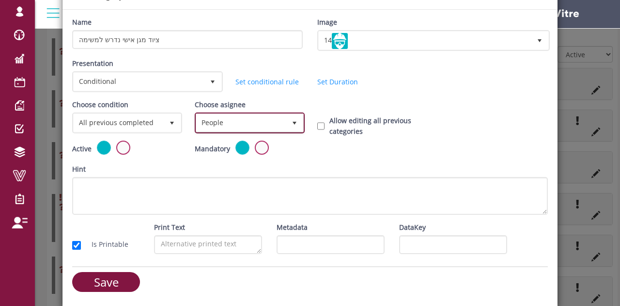
click at [266, 118] on span "People" at bounding box center [241, 122] width 90 height 17
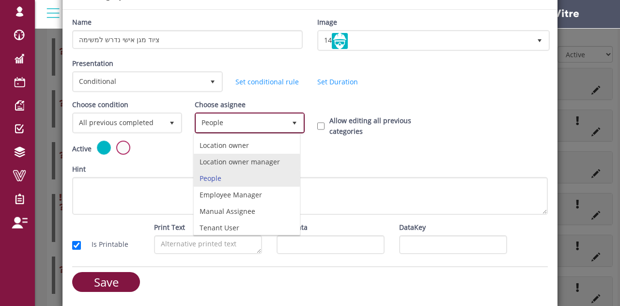
click at [244, 166] on li "Location owner manager" at bounding box center [247, 162] width 106 height 16
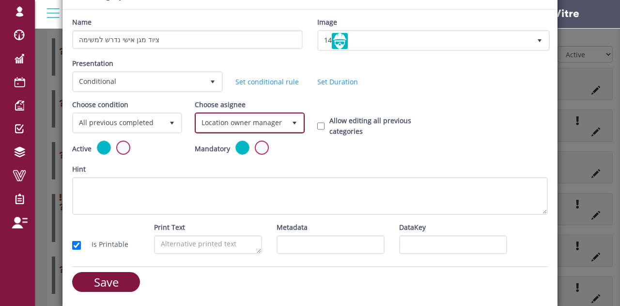
click at [249, 129] on span "Location owner manager" at bounding box center [241, 122] width 90 height 17
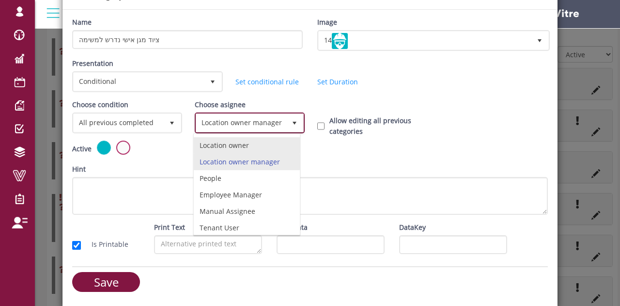
click at [233, 150] on li "Location owner" at bounding box center [247, 145] width 106 height 16
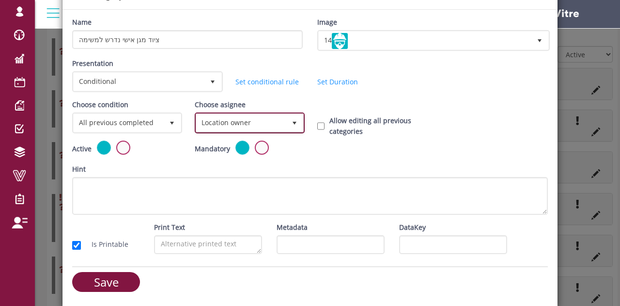
click at [257, 114] on span "Location owner" at bounding box center [241, 122] width 90 height 17
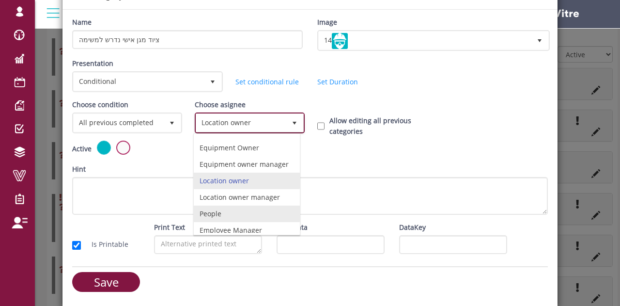
scroll to position [16, 0]
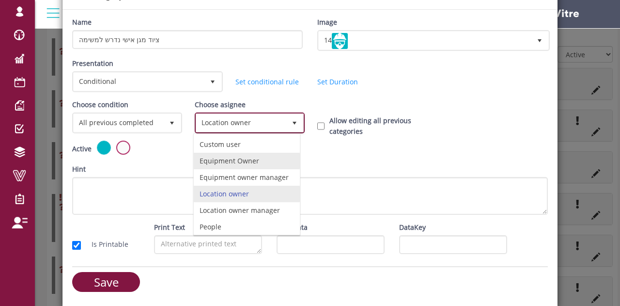
click at [232, 163] on li "Equipment Owner" at bounding box center [247, 161] width 106 height 16
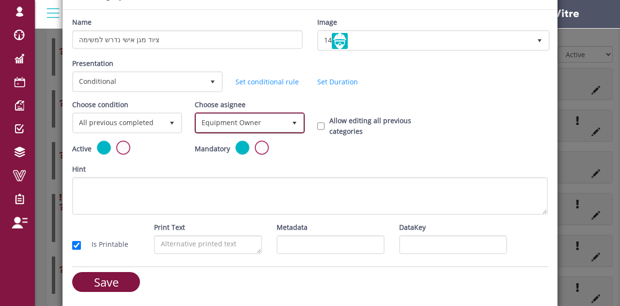
click at [246, 124] on span "Equipment Owner" at bounding box center [241, 122] width 90 height 17
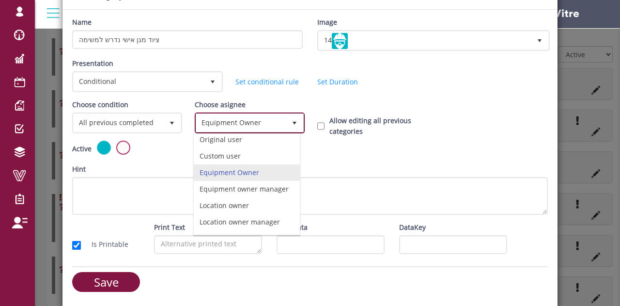
scroll to position [0, 0]
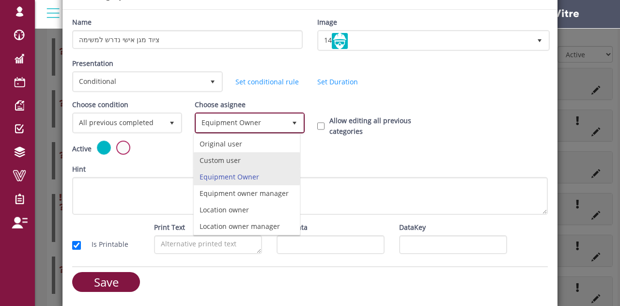
click at [217, 156] on li "Custom user" at bounding box center [247, 160] width 106 height 16
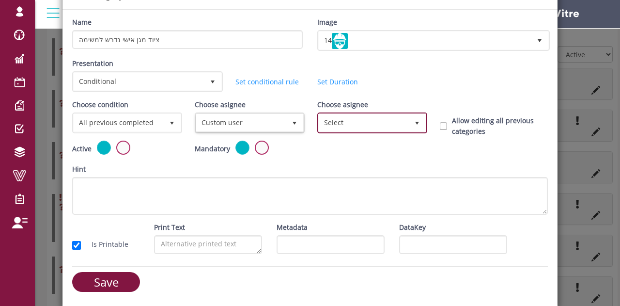
click at [347, 125] on span "Select" at bounding box center [364, 122] width 90 height 17
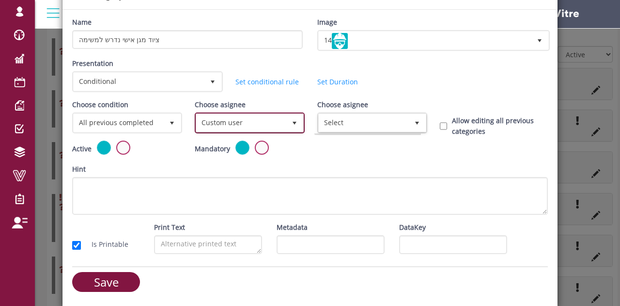
click at [277, 128] on span "Custom user" at bounding box center [241, 122] width 90 height 17
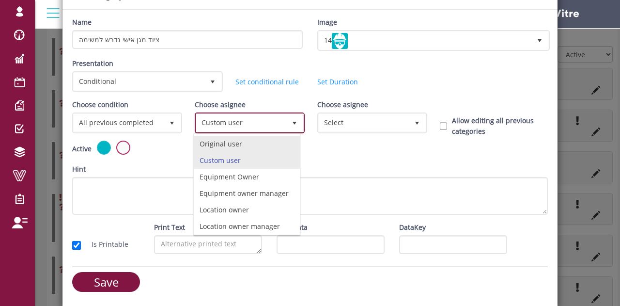
click at [221, 140] on li "Original user" at bounding box center [247, 144] width 106 height 16
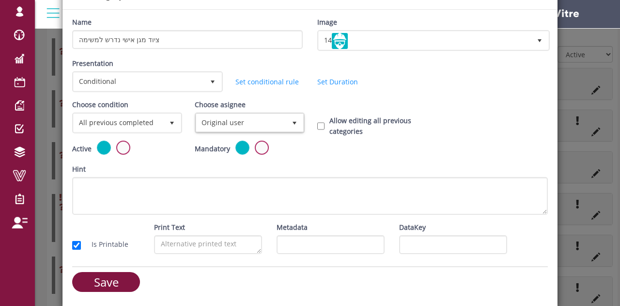
click at [337, 153] on div "Active Mandatory" at bounding box center [310, 151] width 490 height 23
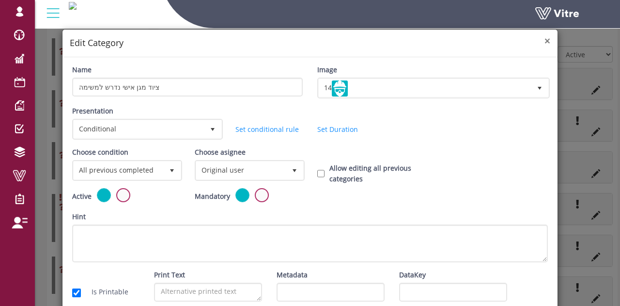
click at [544, 42] on span "×" at bounding box center [547, 41] width 6 height 14
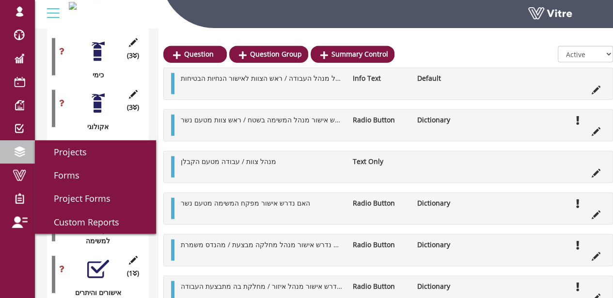
click at [18, 155] on span at bounding box center [19, 152] width 24 height 12
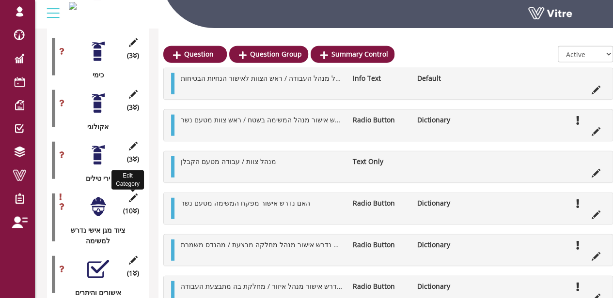
click at [133, 194] on icon at bounding box center [133, 198] width 12 height 9
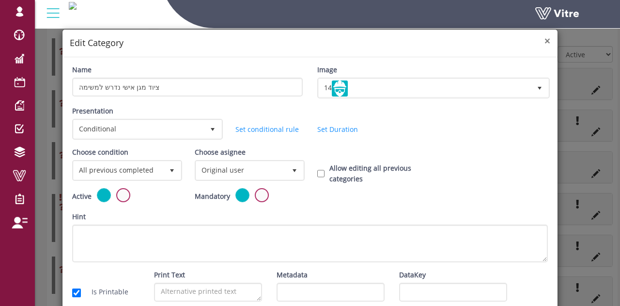
click at [544, 37] on span "×" at bounding box center [547, 41] width 6 height 14
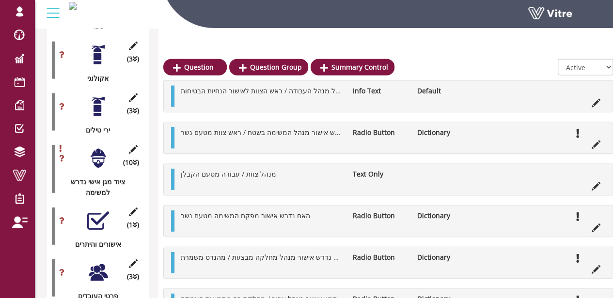
scroll to position [1269, 0]
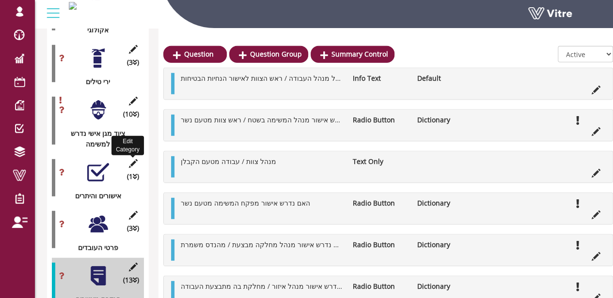
click at [131, 159] on icon at bounding box center [133, 163] width 12 height 9
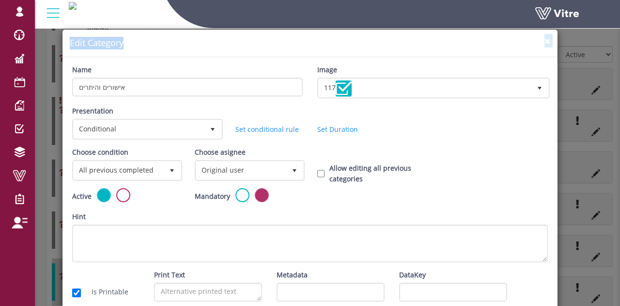
click at [538, 41] on div "× Edit Category" at bounding box center [309, 44] width 495 height 28
click at [544, 40] on span "×" at bounding box center [547, 41] width 6 height 14
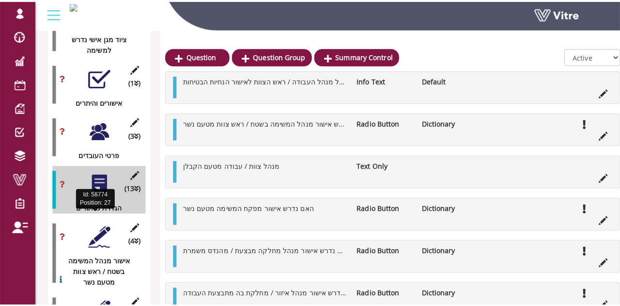
scroll to position [1366, 0]
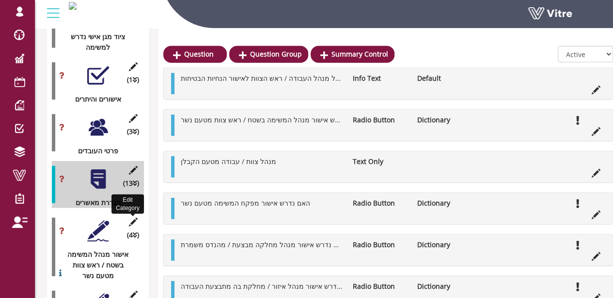
click at [134, 218] on icon at bounding box center [133, 222] width 12 height 9
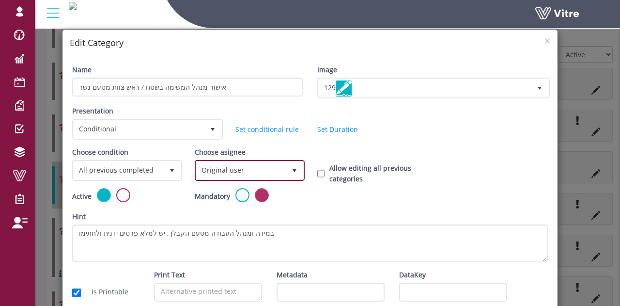
click at [225, 172] on span "Original user" at bounding box center [241, 169] width 90 height 17
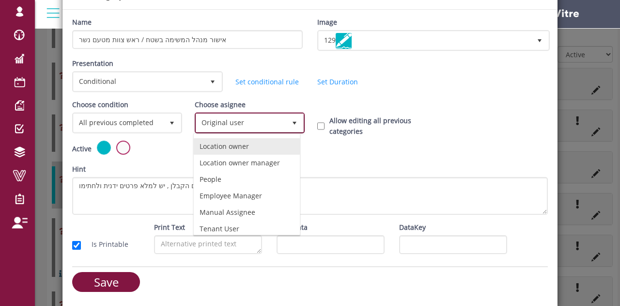
scroll to position [64, 0]
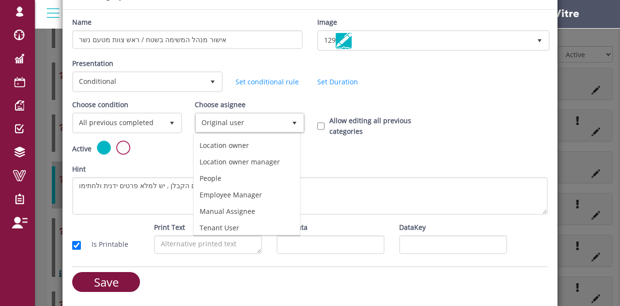
click at [425, 143] on div "Active Mandatory" at bounding box center [310, 151] width 490 height 23
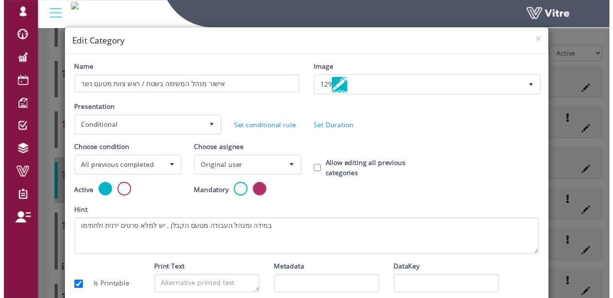
scroll to position [0, 0]
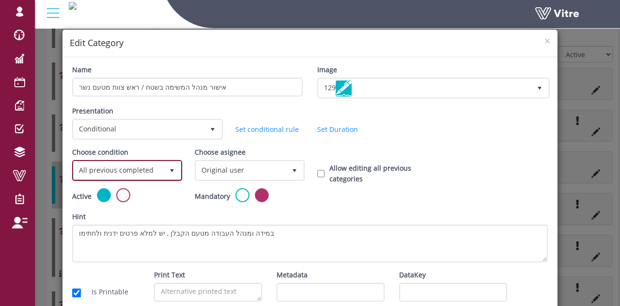
click at [143, 171] on span "All previous completed" at bounding box center [119, 169] width 90 height 17
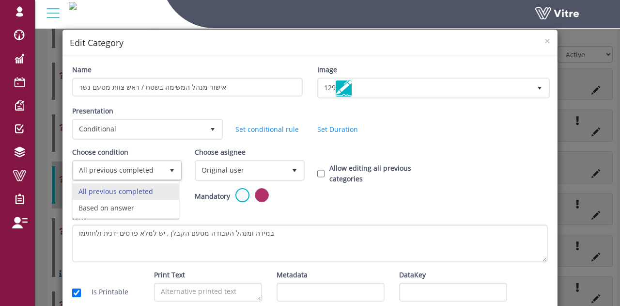
click at [459, 136] on div "Presentation Conditional 5 Set Duration Minutes 0 Set conditional rule Set Dura…" at bounding box center [310, 126] width 490 height 41
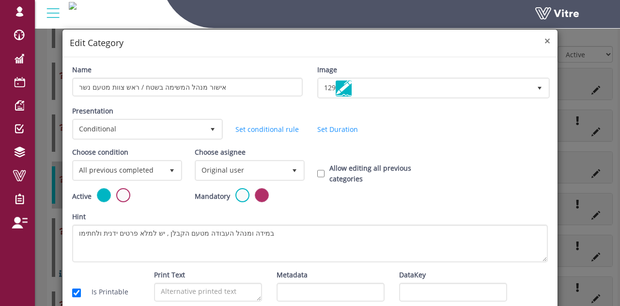
click at [544, 42] on span "×" at bounding box center [547, 41] width 6 height 14
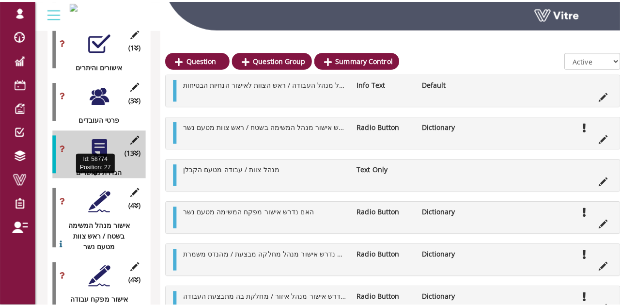
scroll to position [1405, 0]
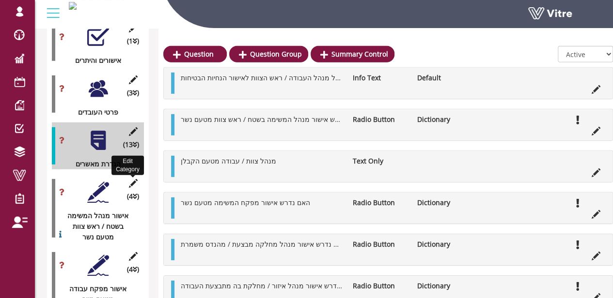
click at [131, 179] on icon at bounding box center [133, 183] width 12 height 9
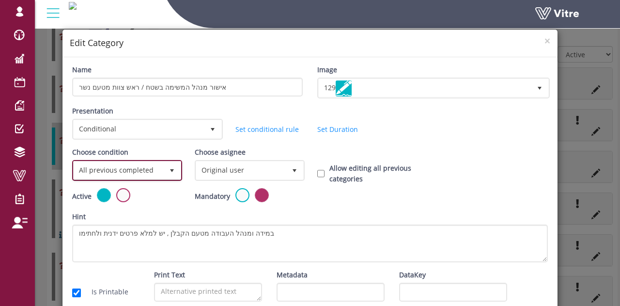
click at [127, 171] on span "All previous completed" at bounding box center [119, 169] width 90 height 17
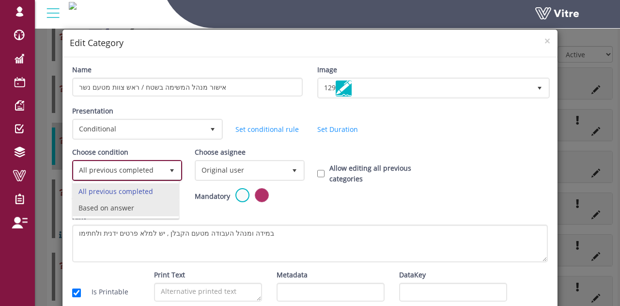
click at [119, 208] on li "Based on answer" at bounding box center [126, 208] width 106 height 16
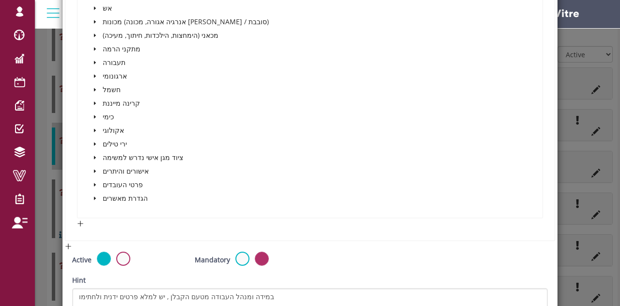
scroll to position [387, 0]
click at [94, 184] on icon "caret-down" at bounding box center [95, 184] width 5 height 5
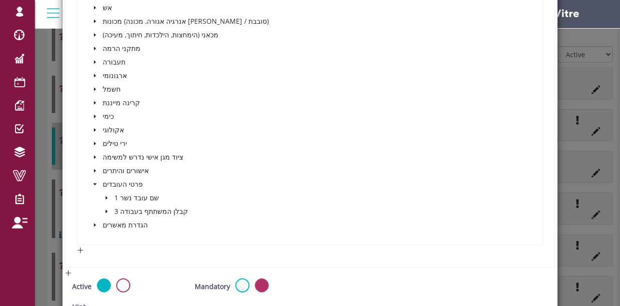
click at [94, 184] on icon "caret-down" at bounding box center [95, 184] width 5 height 5
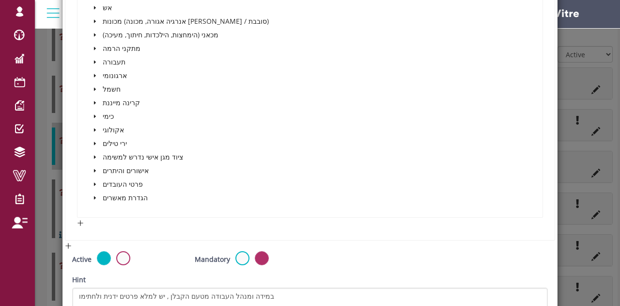
click at [94, 196] on icon "caret-down" at bounding box center [95, 197] width 2 height 3
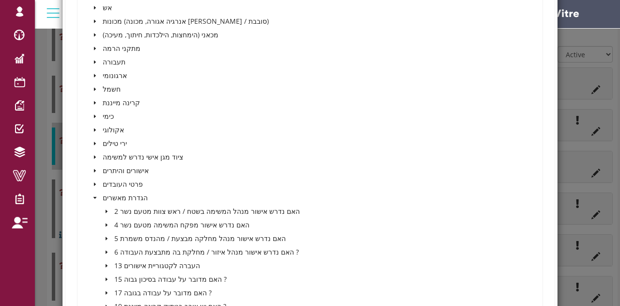
click at [105, 212] on icon "caret-down" at bounding box center [106, 211] width 5 height 5
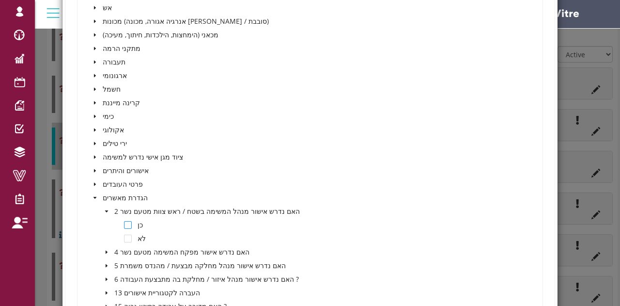
click at [124, 224] on span at bounding box center [128, 225] width 8 height 8
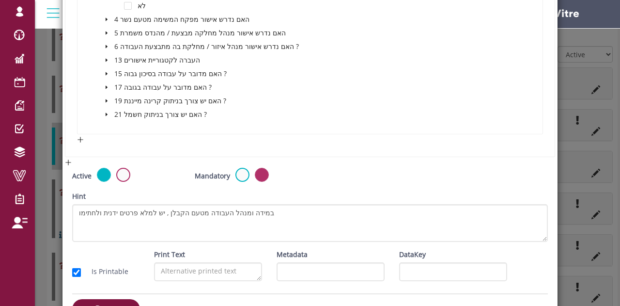
scroll to position [646, 0]
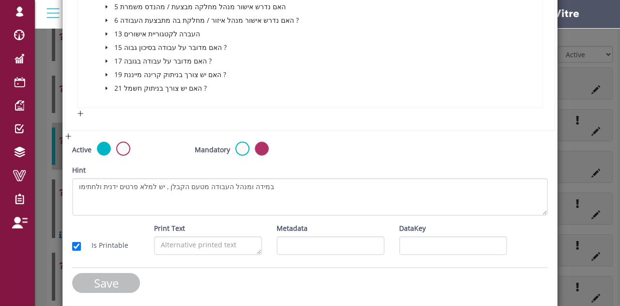
click at [108, 276] on input "Save" at bounding box center [106, 283] width 68 height 20
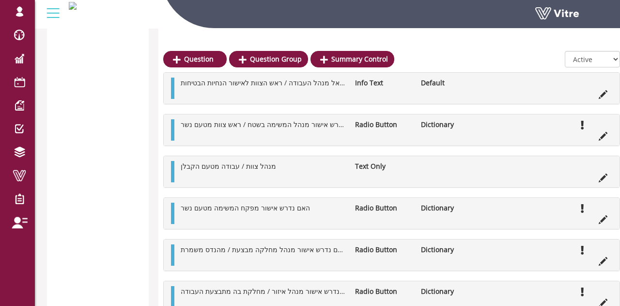
scroll to position [1405, 0]
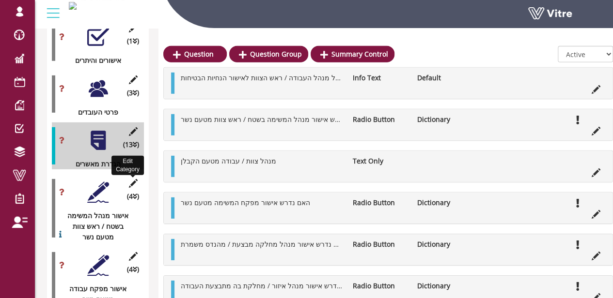
click at [132, 179] on icon at bounding box center [133, 183] width 12 height 9
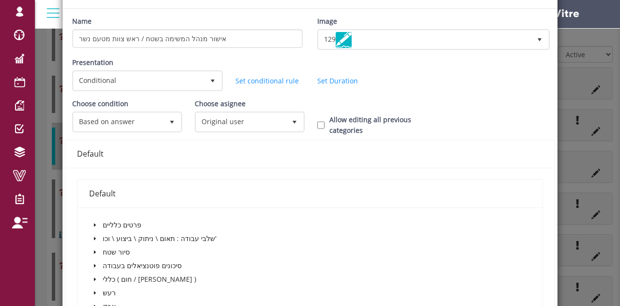
scroll to position [497, 0]
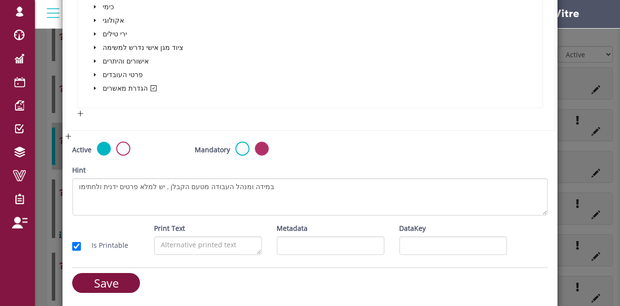
click at [115, 275] on input "Save" at bounding box center [106, 283] width 68 height 20
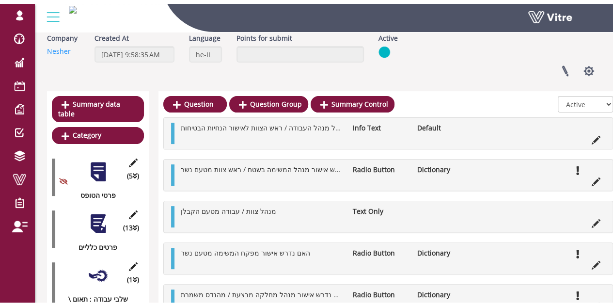
scroll to position [97, 0]
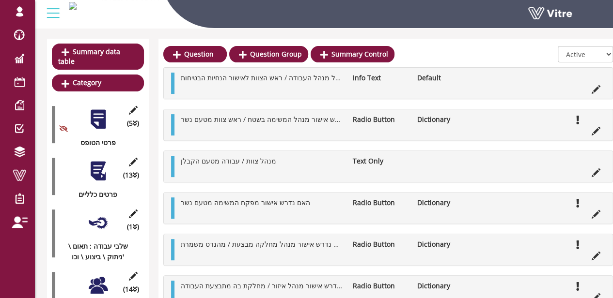
click at [94, 118] on div at bounding box center [98, 119] width 22 height 22
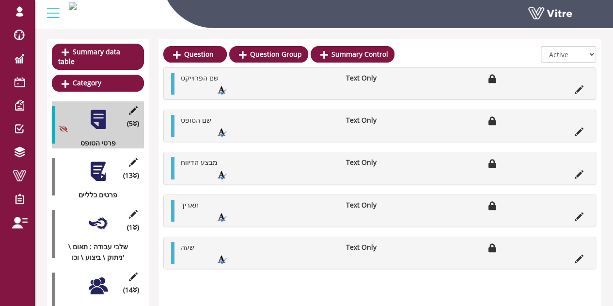
click at [94, 171] on div at bounding box center [98, 171] width 22 height 22
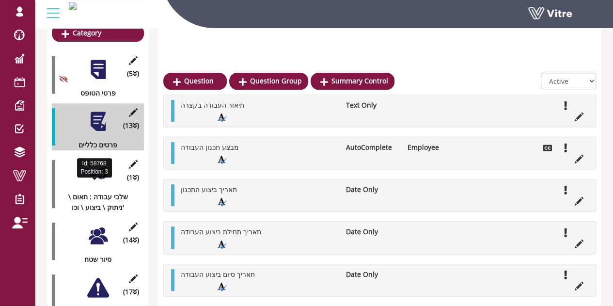
scroll to position [194, 0]
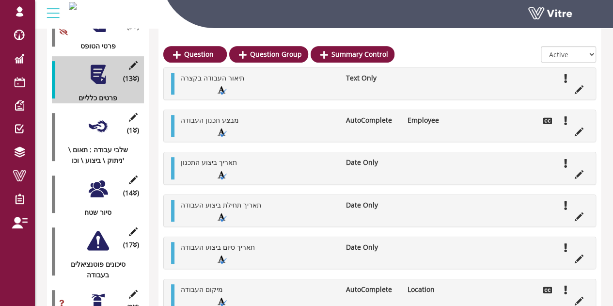
click at [101, 119] on div at bounding box center [98, 126] width 22 height 22
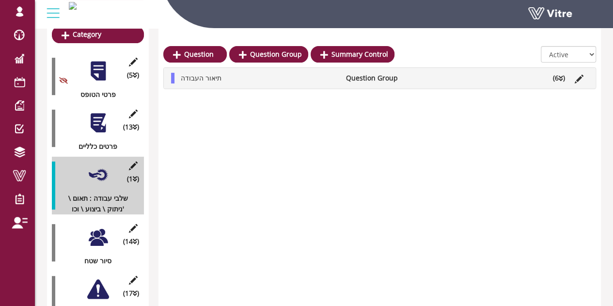
click at [96, 113] on div at bounding box center [98, 123] width 22 height 22
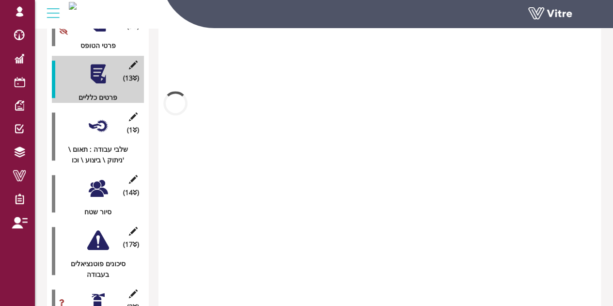
scroll to position [242, 0]
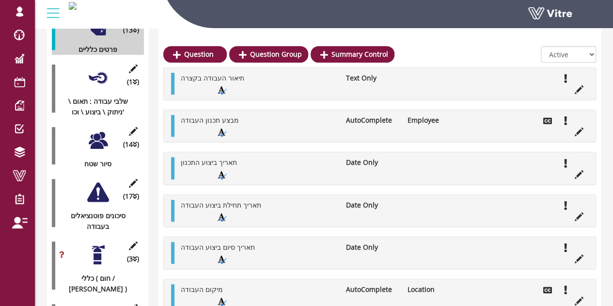
click at [95, 132] on div at bounding box center [98, 140] width 22 height 22
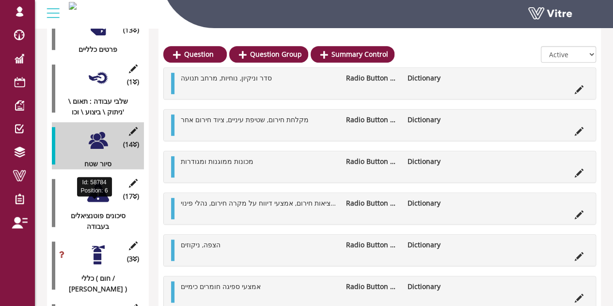
click at [108, 210] on div "סיכונים פוטנציאלים בעבודה" at bounding box center [94, 220] width 85 height 21
click at [99, 191] on div at bounding box center [98, 192] width 22 height 22
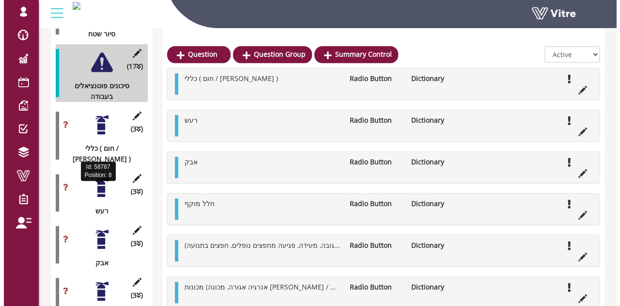
scroll to position [387, 0]
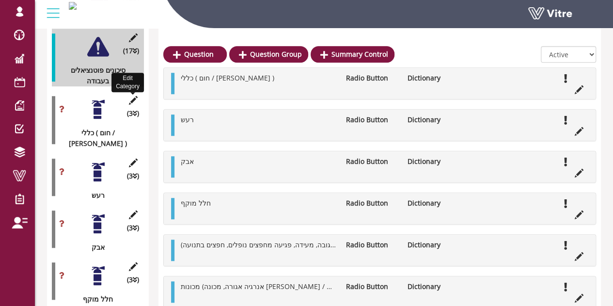
click at [133, 96] on icon at bounding box center [133, 100] width 12 height 9
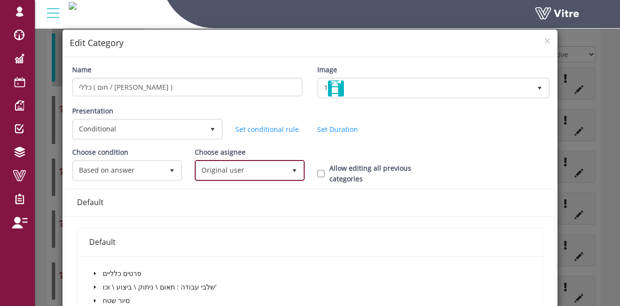
click at [240, 168] on span "Original user" at bounding box center [241, 169] width 90 height 17
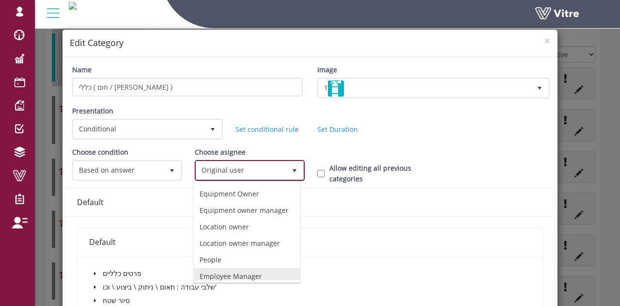
scroll to position [79, 0]
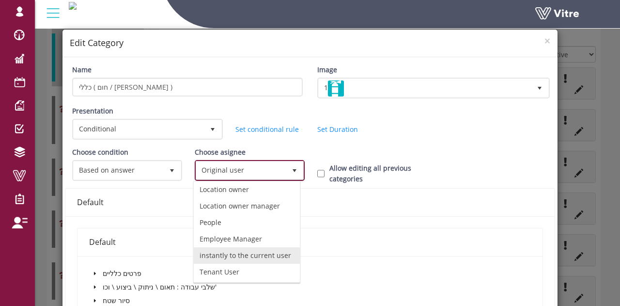
click at [241, 247] on li "instantly to the current user" at bounding box center [247, 255] width 106 height 16
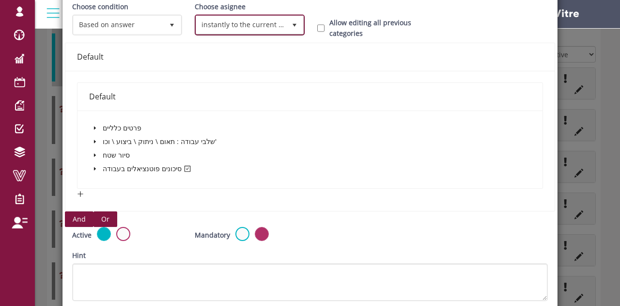
scroll to position [226, 0]
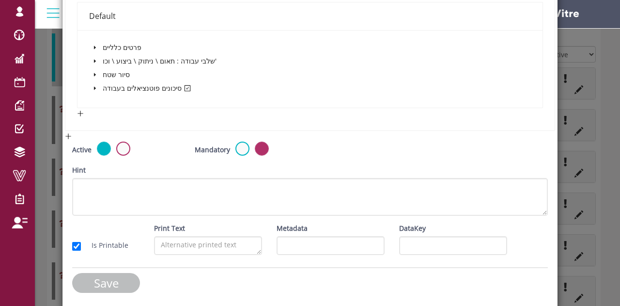
click at [108, 280] on input "Save" at bounding box center [106, 283] width 68 height 20
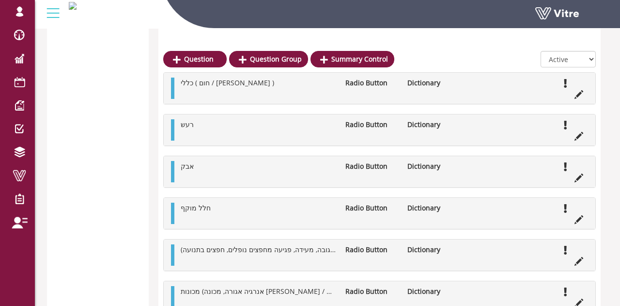
scroll to position [387, 0]
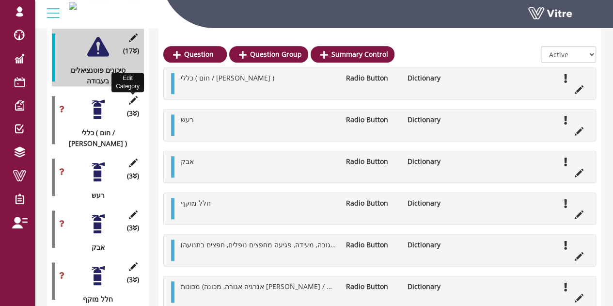
click at [131, 96] on icon at bounding box center [133, 100] width 12 height 9
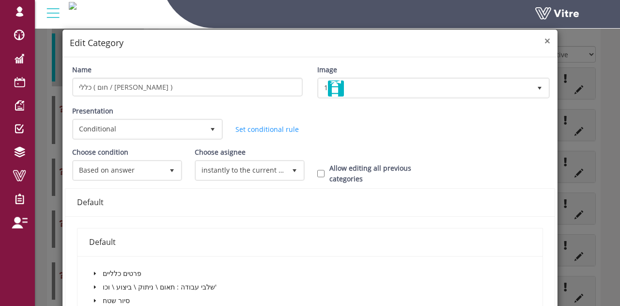
click at [544, 41] on span "×" at bounding box center [547, 41] width 6 height 14
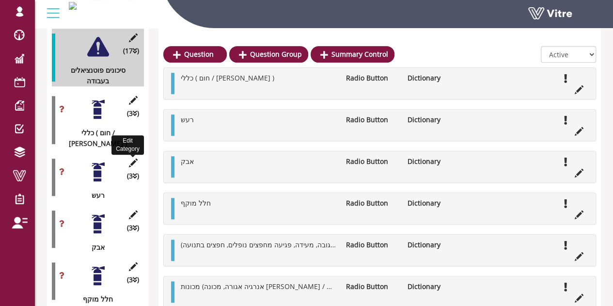
click at [129, 158] on icon at bounding box center [133, 162] width 12 height 9
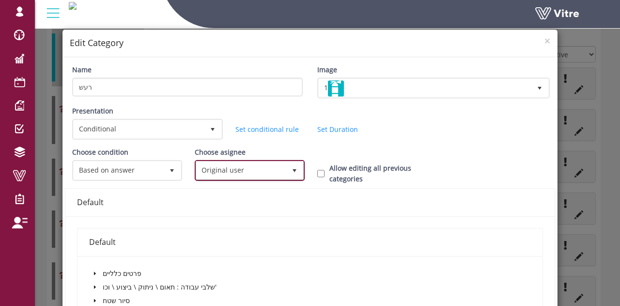
click at [232, 170] on span "Original user" at bounding box center [241, 169] width 90 height 17
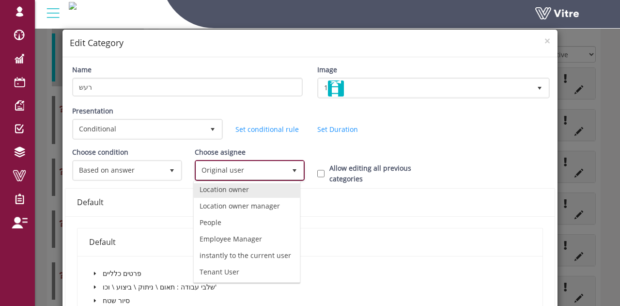
scroll to position [79, 0]
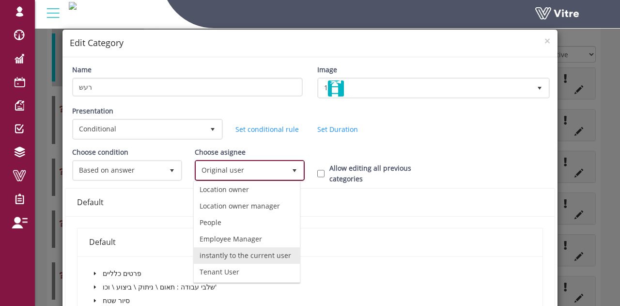
click at [233, 247] on li "instantly to the current user" at bounding box center [247, 255] width 106 height 16
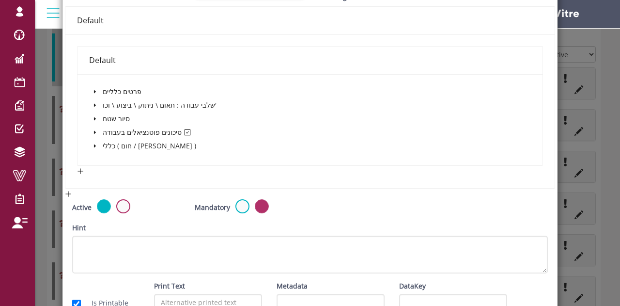
scroll to position [239, 0]
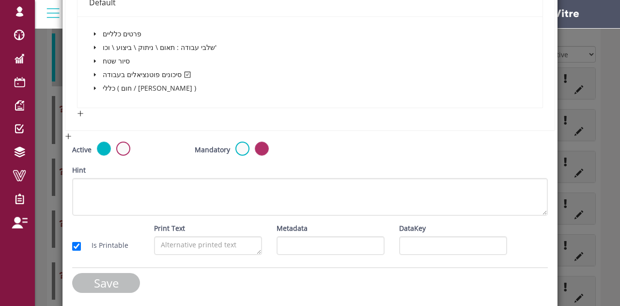
click at [105, 275] on input "Save" at bounding box center [106, 283] width 68 height 20
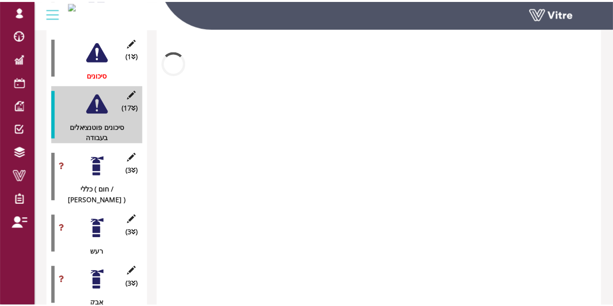
scroll to position [387, 0]
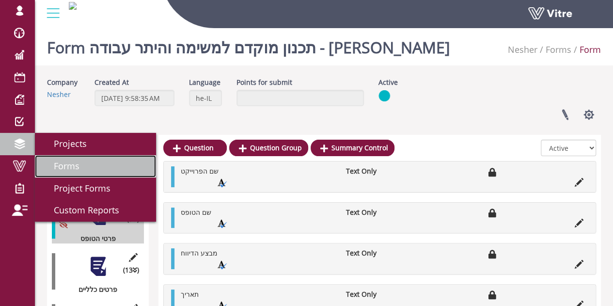
click at [66, 164] on span "Forms" at bounding box center [60, 166] width 37 height 12
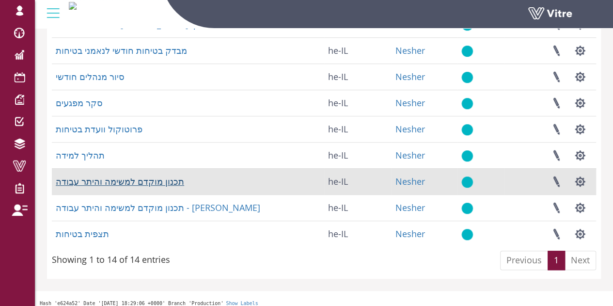
scroll to position [242, 0]
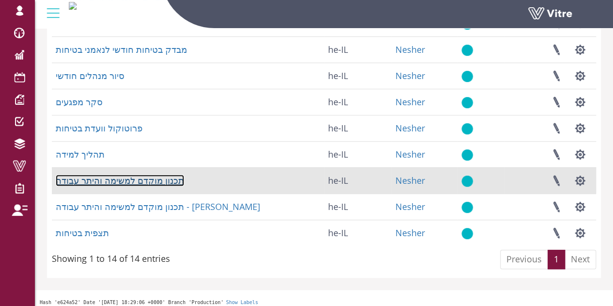
click at [110, 184] on link "תכנון מוקדם למשימה והיתר עבודה" at bounding box center [120, 180] width 128 height 12
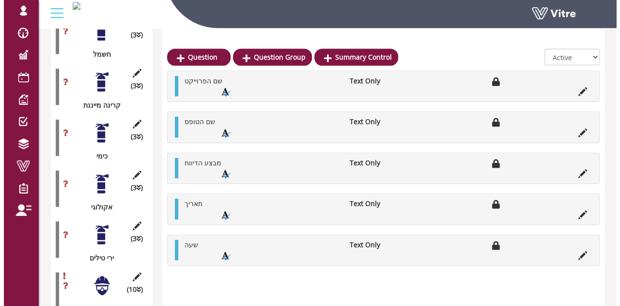
scroll to position [1162, 0]
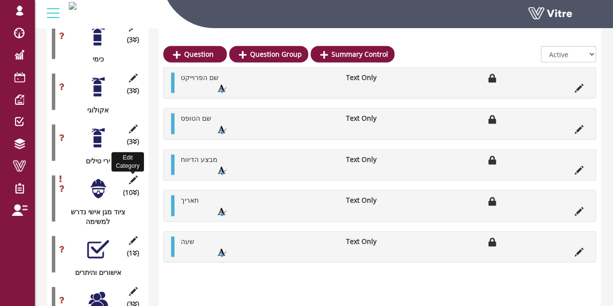
click at [133, 175] on icon at bounding box center [133, 179] width 12 height 9
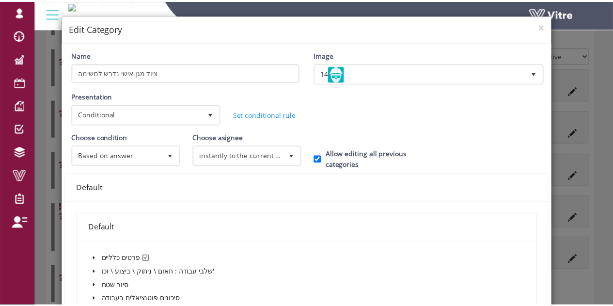
scroll to position [0, 0]
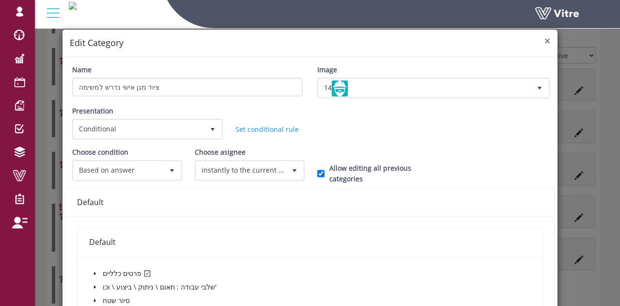
click at [544, 42] on span "×" at bounding box center [547, 41] width 6 height 14
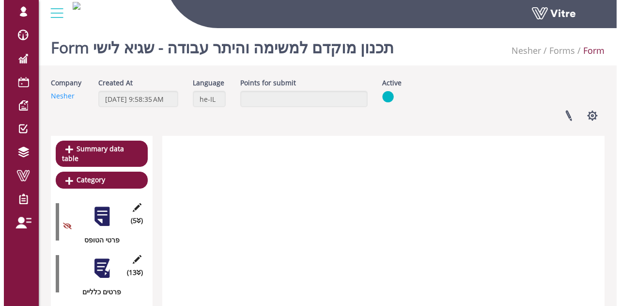
scroll to position [387, 0]
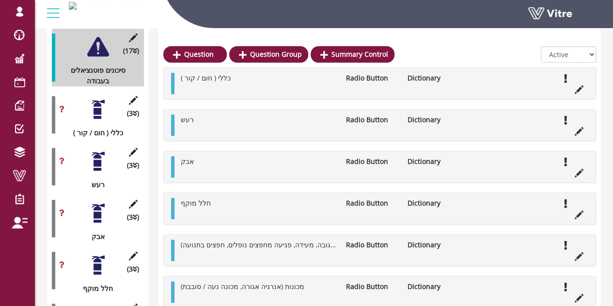
click at [135, 200] on div "(3 ) [PERSON_NAME]" at bounding box center [98, 218] width 92 height 47
click at [133, 200] on icon at bounding box center [133, 204] width 12 height 9
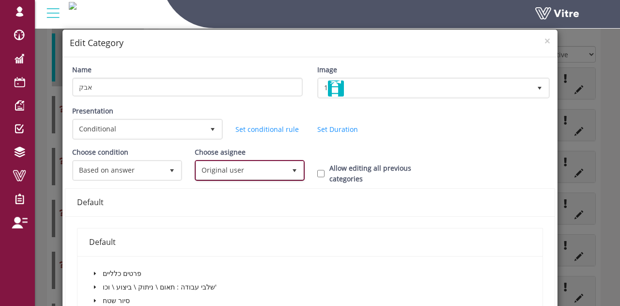
click at [248, 171] on span "Original user" at bounding box center [241, 169] width 90 height 17
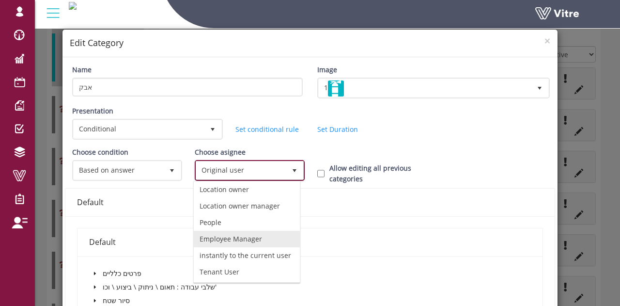
scroll to position [79, 0]
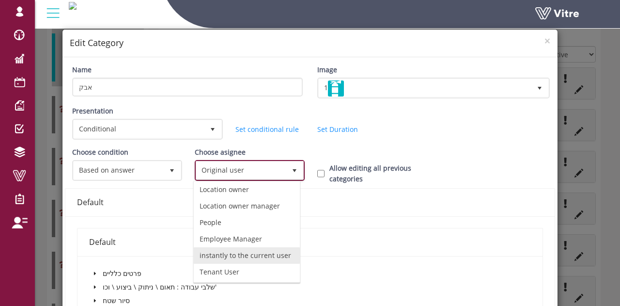
click at [241, 247] on li "instantly to the current user" at bounding box center [247, 255] width 106 height 16
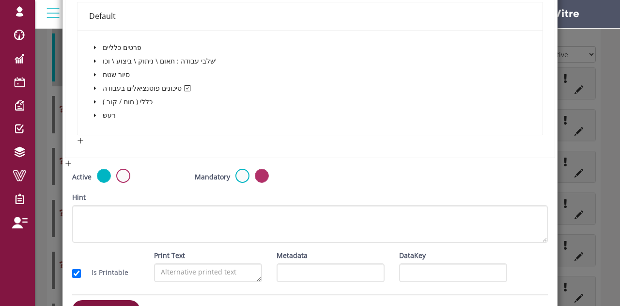
scroll to position [253, 0]
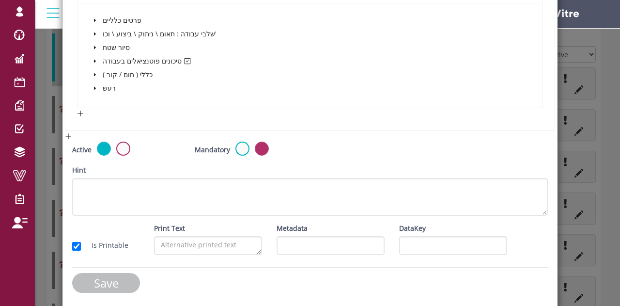
click at [93, 276] on input "Save" at bounding box center [106, 283] width 68 height 20
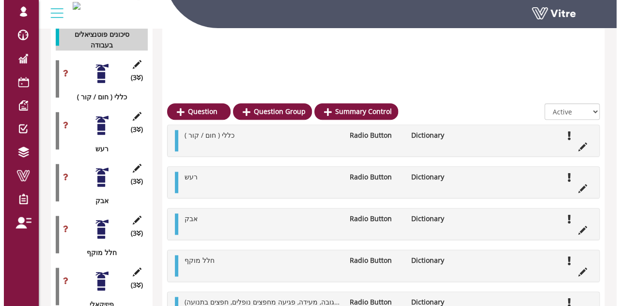
scroll to position [484, 0]
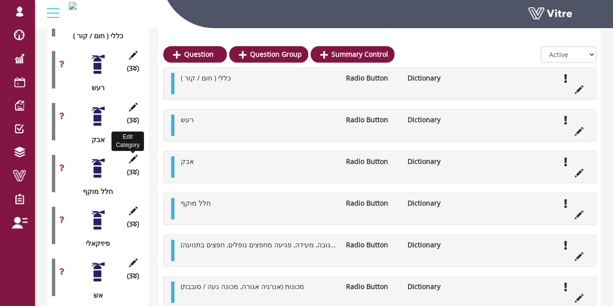
click at [135, 155] on icon at bounding box center [133, 159] width 12 height 9
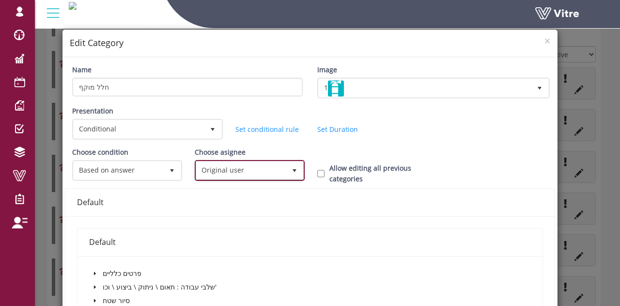
click at [216, 169] on span "Original user" at bounding box center [241, 169] width 90 height 17
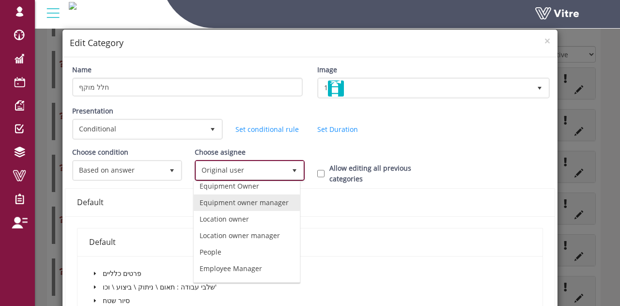
scroll to position [79, 0]
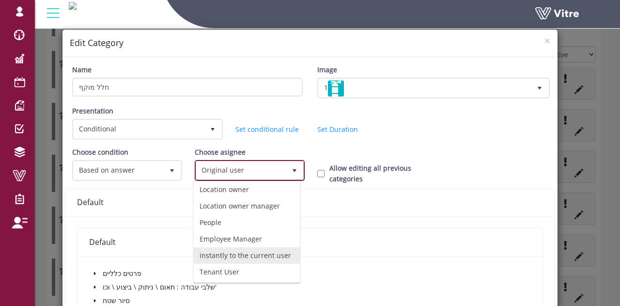
click at [235, 247] on li "instantly to the current user" at bounding box center [247, 255] width 106 height 16
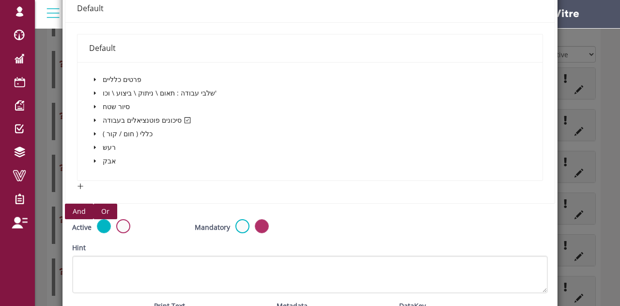
scroll to position [266, 0]
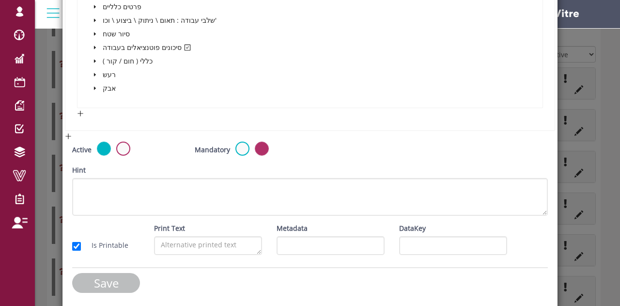
click at [100, 287] on input "Save" at bounding box center [106, 283] width 68 height 20
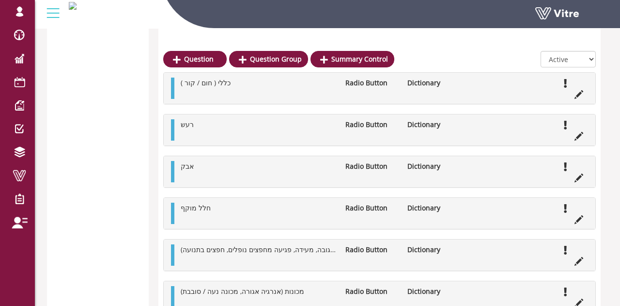
scroll to position [484, 0]
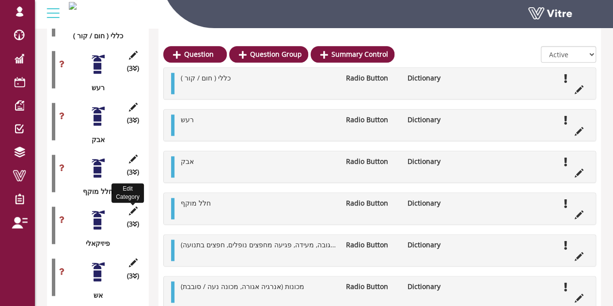
click at [135, 206] on icon at bounding box center [133, 210] width 12 height 9
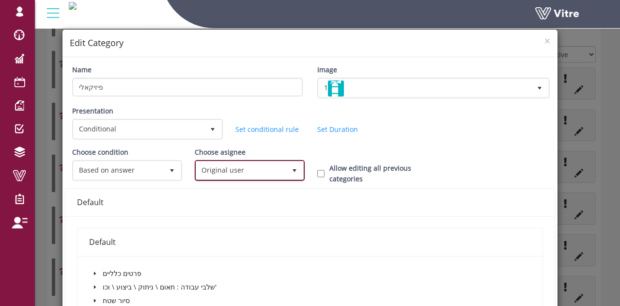
click at [245, 176] on span "Original user" at bounding box center [241, 169] width 90 height 17
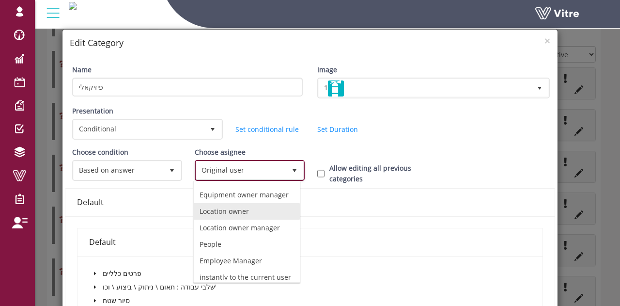
scroll to position [79, 0]
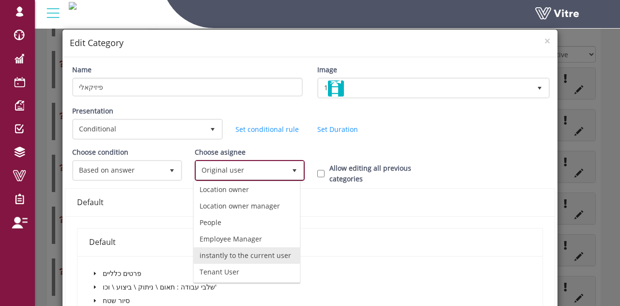
click at [244, 247] on li "instantly to the current user" at bounding box center [247, 255] width 106 height 16
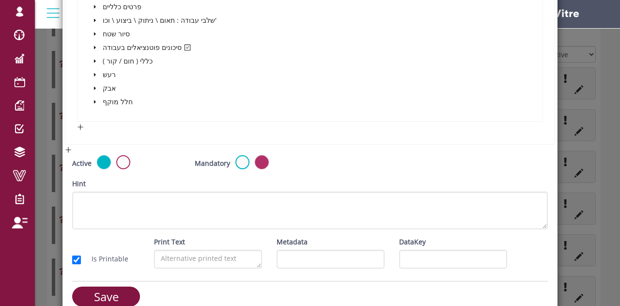
scroll to position [280, 0]
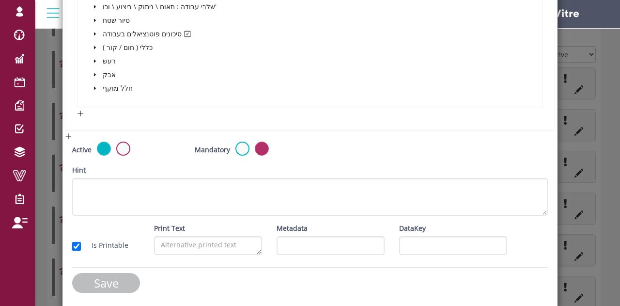
click at [116, 276] on input "Save" at bounding box center [106, 283] width 68 height 20
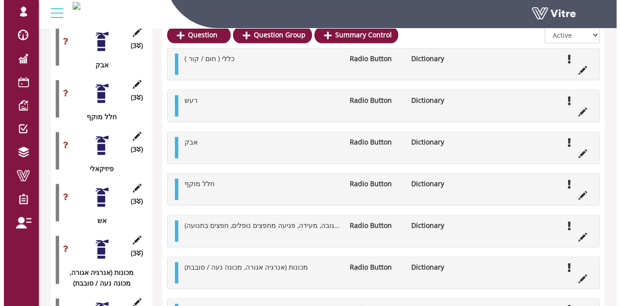
scroll to position [581, 0]
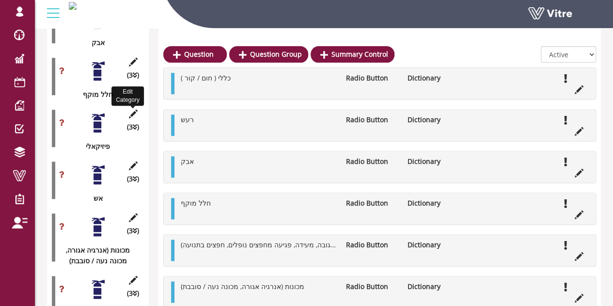
click at [133, 109] on icon at bounding box center [133, 113] width 12 height 9
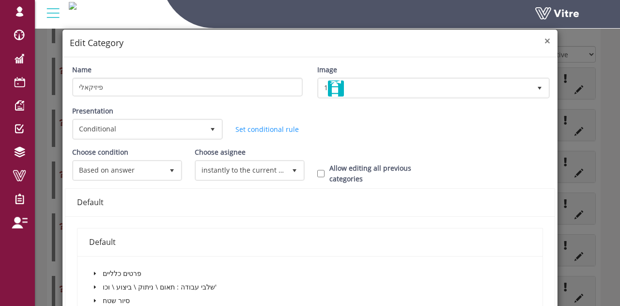
drag, startPoint x: 540, startPoint y: 41, endPoint x: 511, endPoint y: 59, distance: 33.9
click at [544, 41] on span "×" at bounding box center [547, 41] width 6 height 14
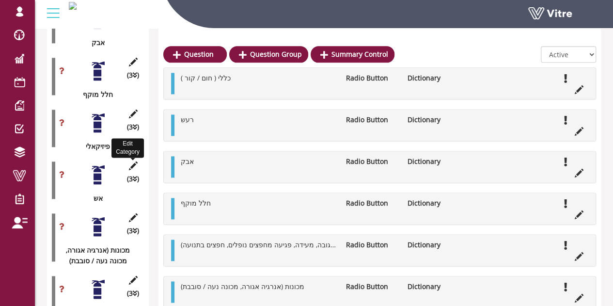
click at [137, 161] on icon at bounding box center [133, 165] width 12 height 9
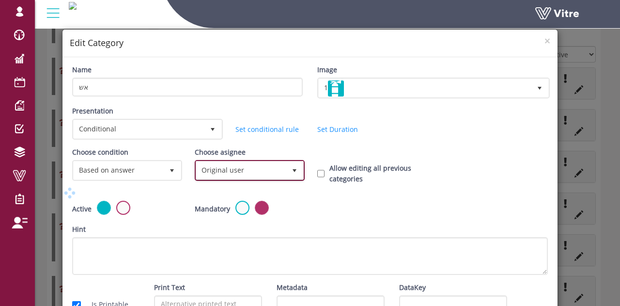
click at [256, 168] on span "Original user" at bounding box center [241, 169] width 90 height 17
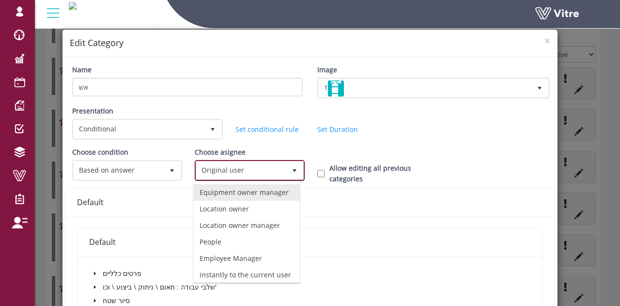
scroll to position [79, 0]
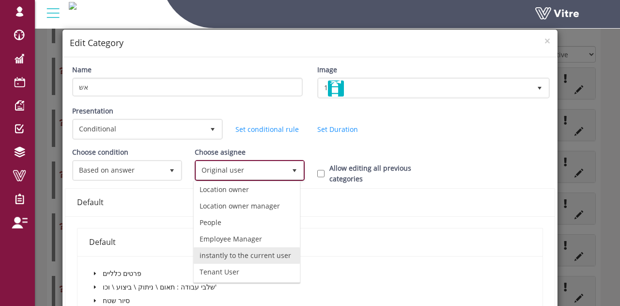
click at [230, 247] on li "instantly to the current user" at bounding box center [247, 255] width 106 height 16
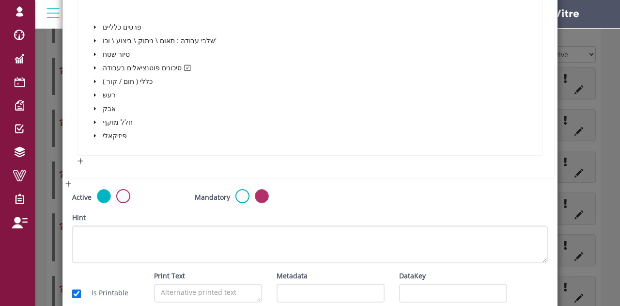
scroll to position [294, 0]
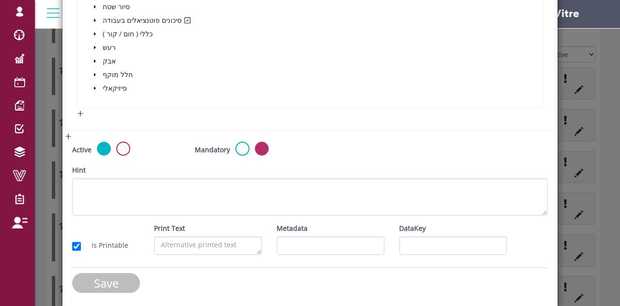
click at [103, 278] on input "Save" at bounding box center [106, 283] width 68 height 20
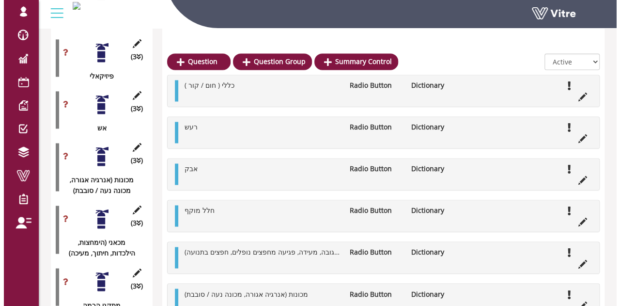
scroll to position [630, 0]
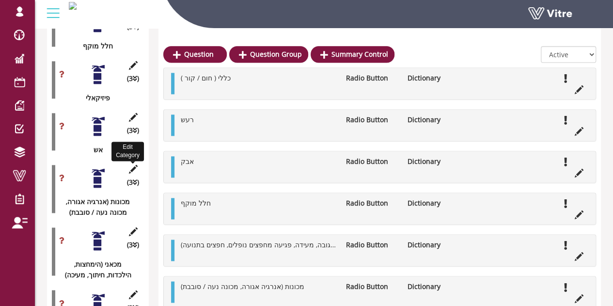
click at [133, 165] on icon at bounding box center [133, 169] width 12 height 9
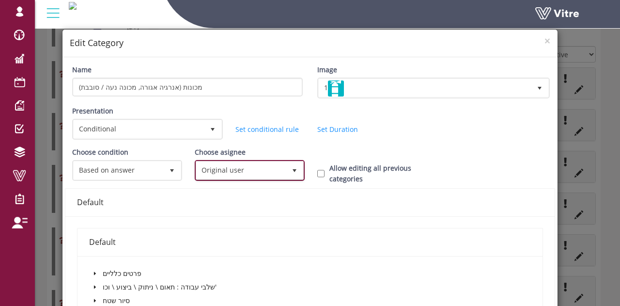
click at [241, 170] on span "Original user" at bounding box center [241, 169] width 90 height 17
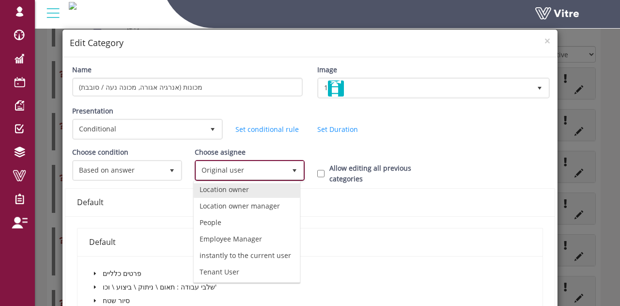
scroll to position [79, 0]
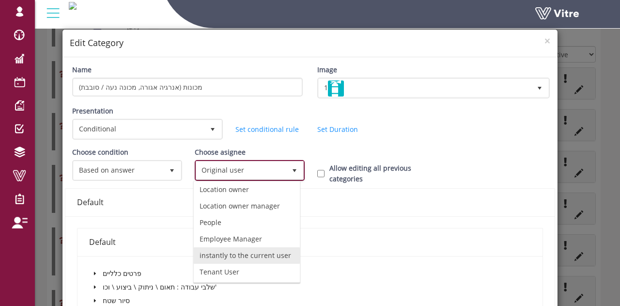
click at [242, 247] on li "instantly to the current user" at bounding box center [247, 255] width 106 height 16
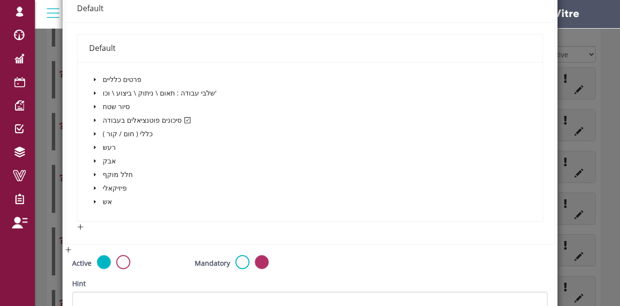
scroll to position [307, 0]
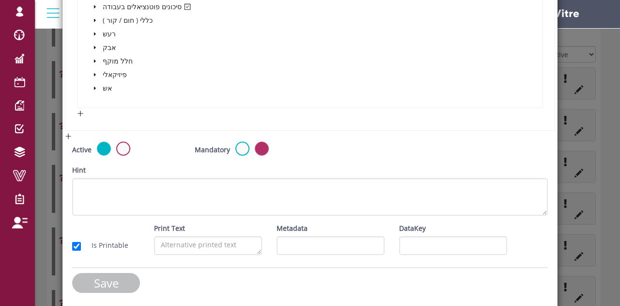
click at [109, 281] on input "Save" at bounding box center [106, 283] width 68 height 20
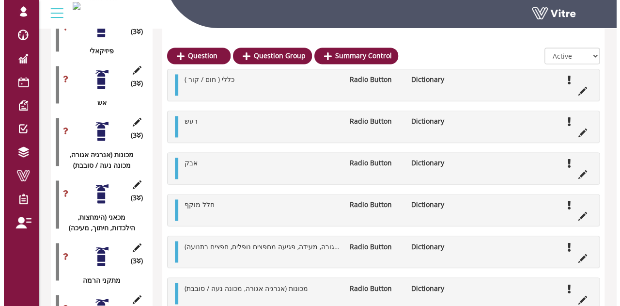
scroll to position [678, 0]
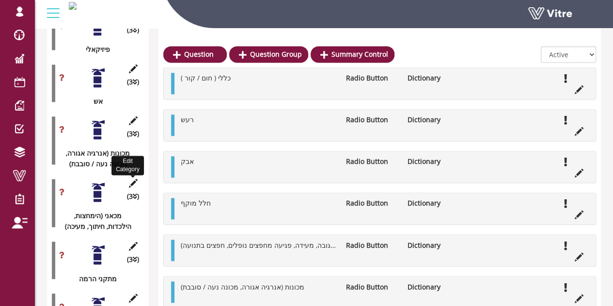
click at [134, 179] on icon at bounding box center [133, 183] width 12 height 9
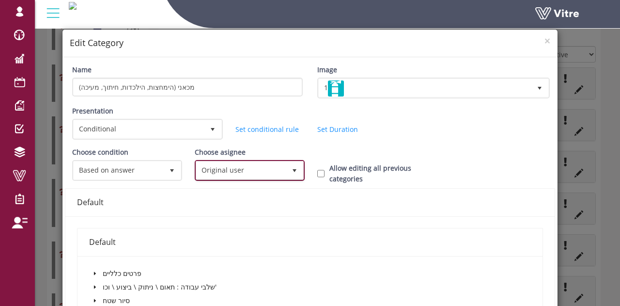
click at [225, 172] on span "Original user" at bounding box center [241, 169] width 90 height 17
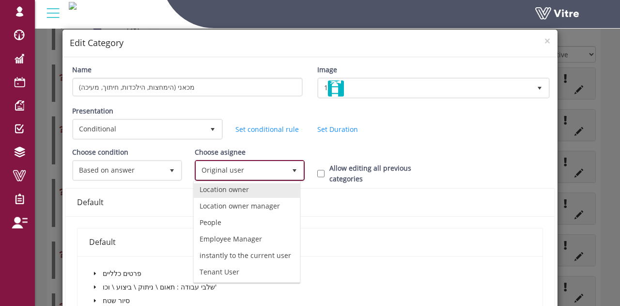
scroll to position [79, 0]
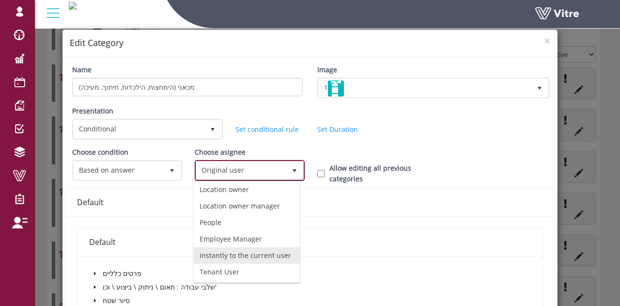
click at [239, 247] on li "instantly to the current user" at bounding box center [247, 255] width 106 height 16
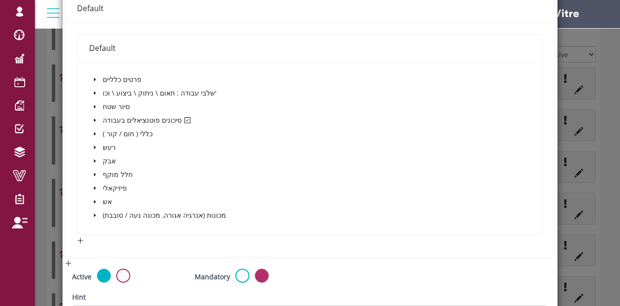
scroll to position [321, 0]
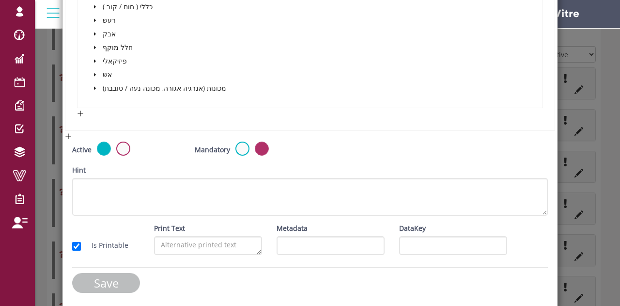
click at [107, 273] on input "Save" at bounding box center [106, 283] width 68 height 20
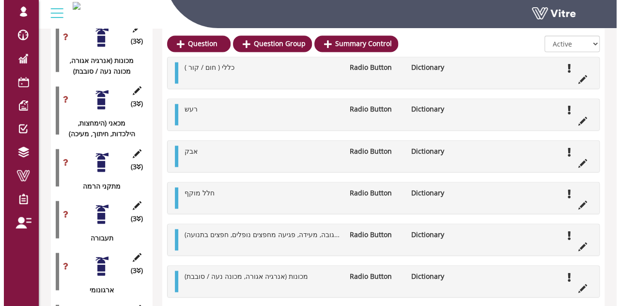
scroll to position [775, 0]
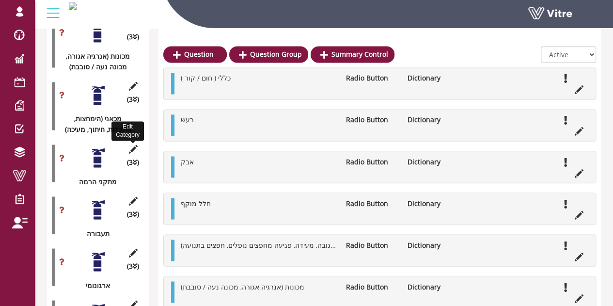
click at [133, 144] on icon at bounding box center [133, 148] width 12 height 9
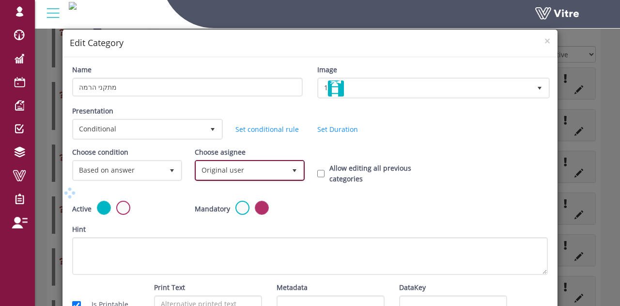
click at [214, 163] on span "Original user" at bounding box center [241, 169] width 90 height 17
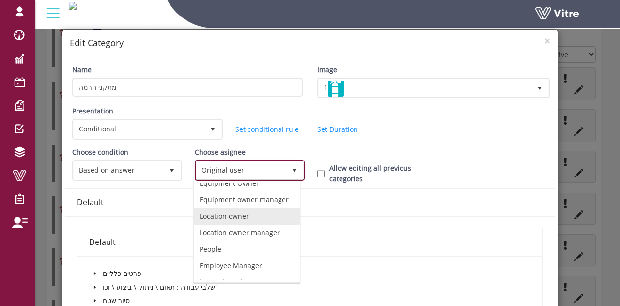
scroll to position [79, 0]
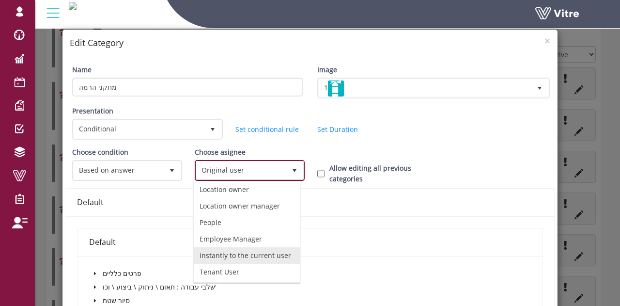
click at [217, 247] on li "instantly to the current user" at bounding box center [247, 255] width 106 height 16
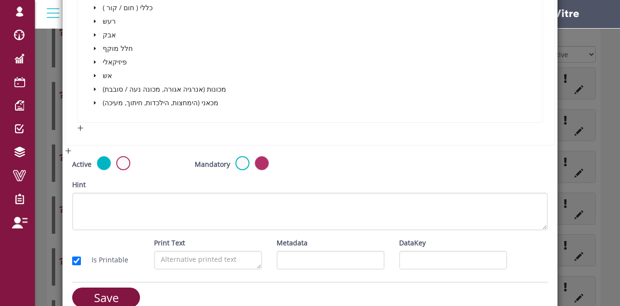
scroll to position [334, 0]
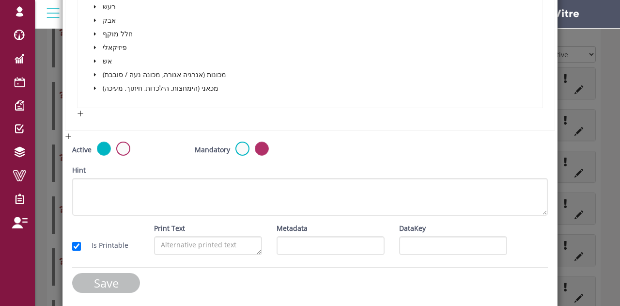
click at [117, 278] on input "Save" at bounding box center [106, 283] width 68 height 20
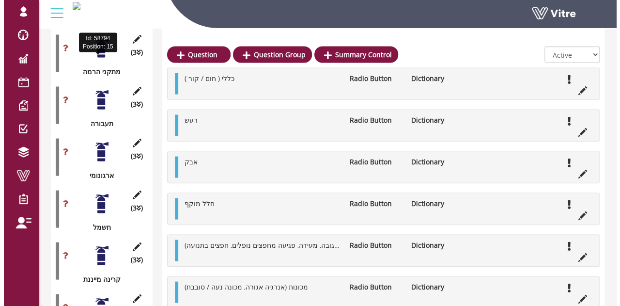
scroll to position [872, 0]
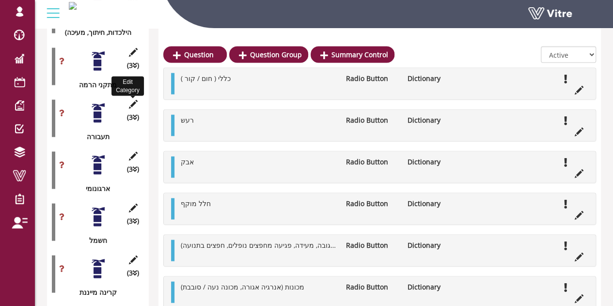
click at [131, 99] on icon at bounding box center [133, 103] width 12 height 9
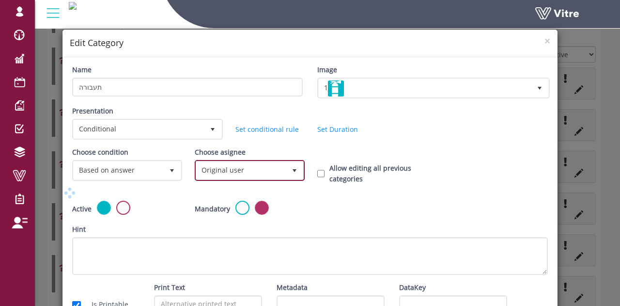
click at [213, 168] on span "Original user" at bounding box center [241, 169] width 90 height 17
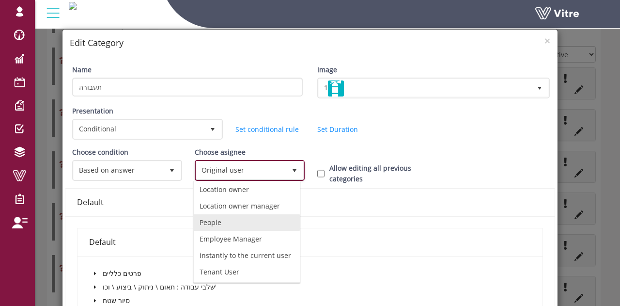
scroll to position [79, 0]
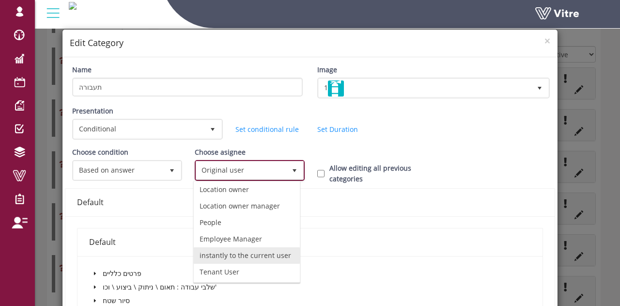
click at [225, 247] on li "instantly to the current user" at bounding box center [247, 255] width 106 height 16
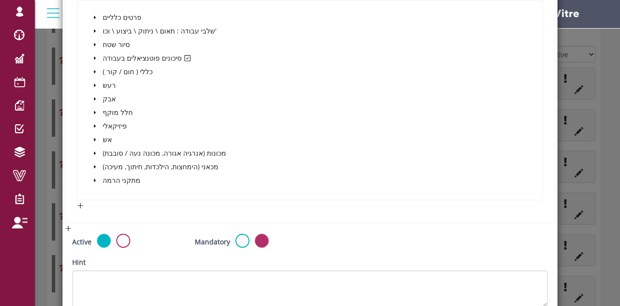
scroll to position [339, 0]
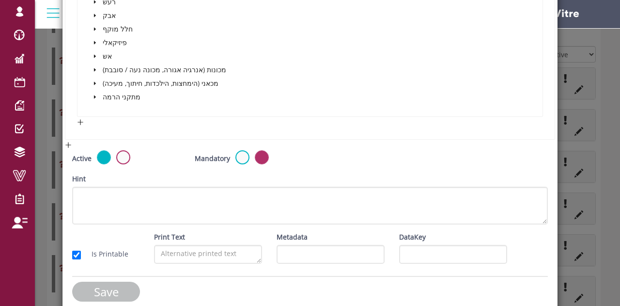
click at [112, 287] on input "Save" at bounding box center [106, 291] width 68 height 20
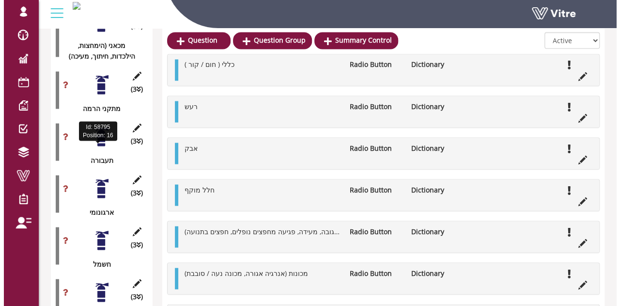
scroll to position [872, 0]
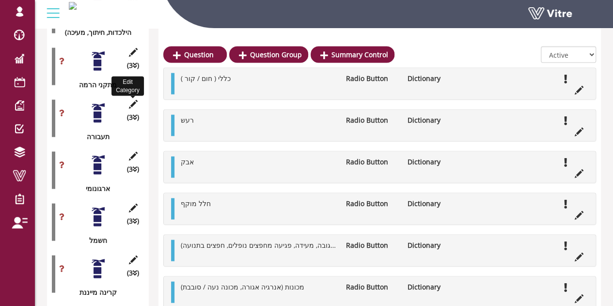
click at [132, 99] on icon at bounding box center [133, 103] width 12 height 9
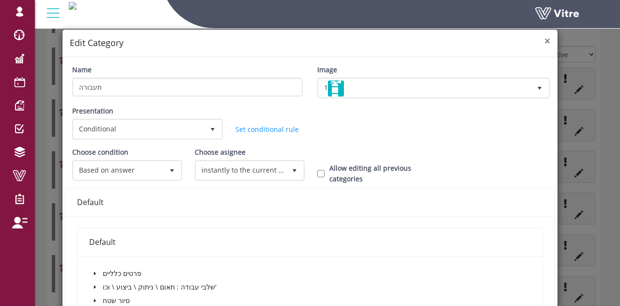
click at [544, 42] on span "×" at bounding box center [547, 41] width 6 height 14
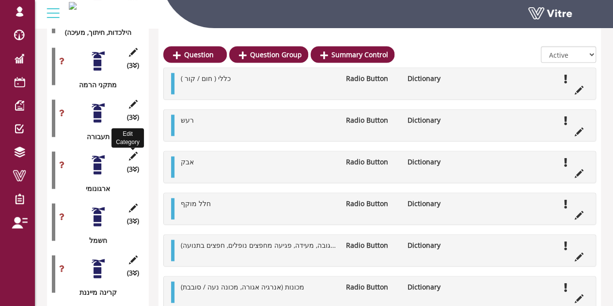
click at [138, 151] on icon at bounding box center [133, 155] width 12 height 9
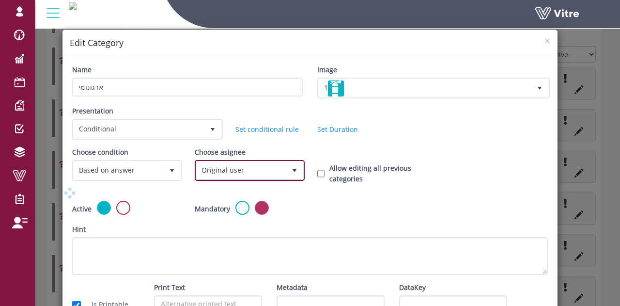
click at [235, 163] on span "Original user" at bounding box center [241, 169] width 90 height 17
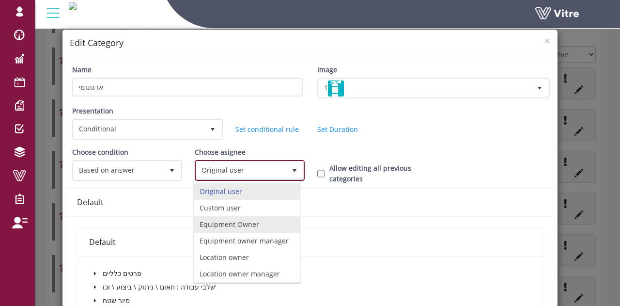
scroll to position [79, 0]
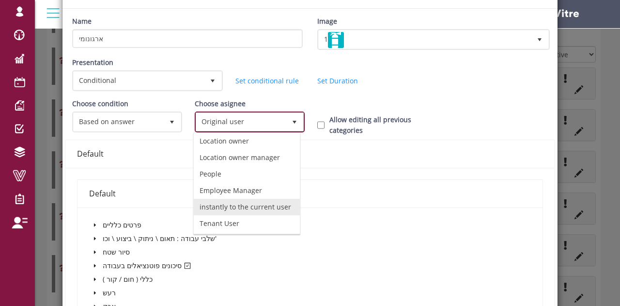
click at [224, 199] on li "instantly to the current user" at bounding box center [247, 207] width 106 height 16
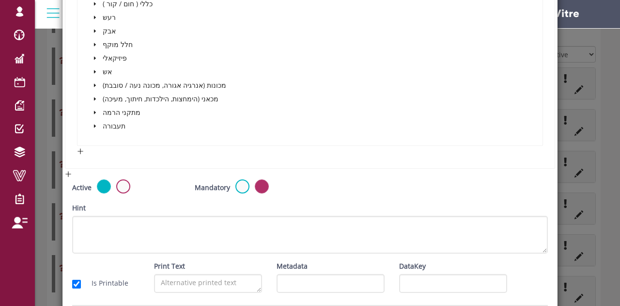
scroll to position [361, 0]
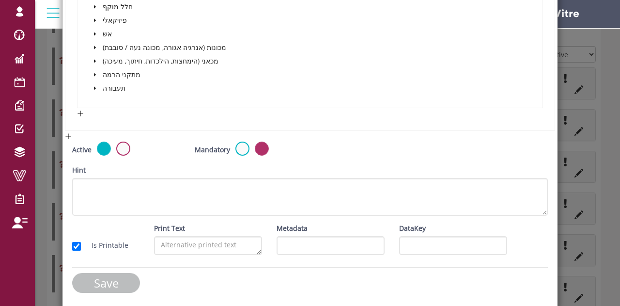
click at [108, 277] on input "Save" at bounding box center [106, 283] width 68 height 20
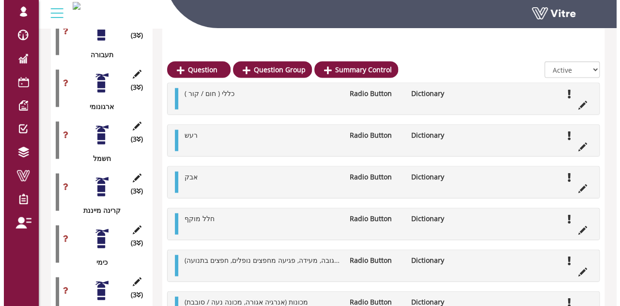
scroll to position [969, 0]
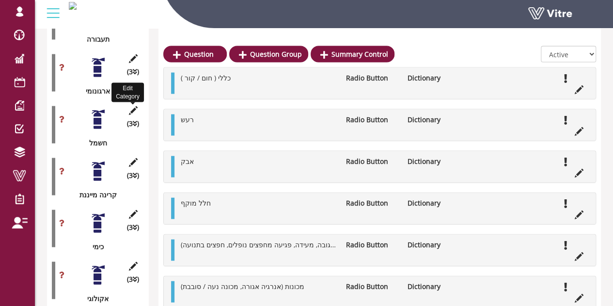
click at [133, 106] on icon at bounding box center [133, 110] width 12 height 9
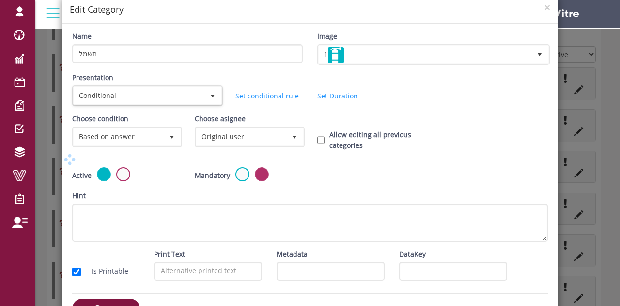
scroll to position [48, 0]
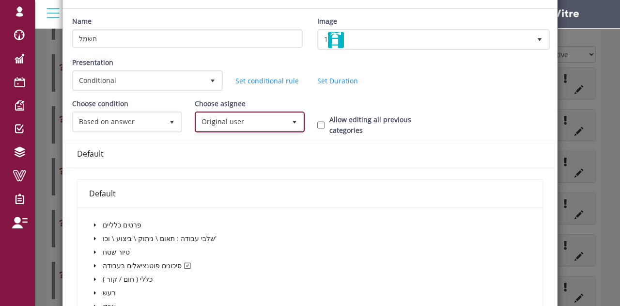
click at [223, 120] on span "Original user" at bounding box center [241, 121] width 90 height 17
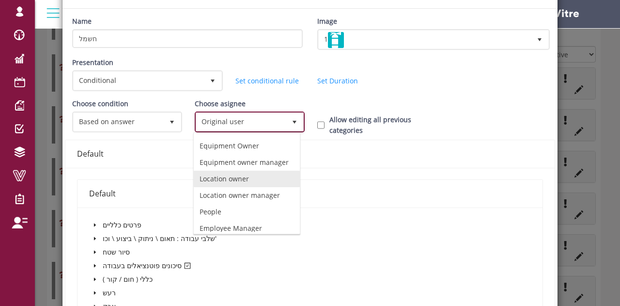
scroll to position [79, 0]
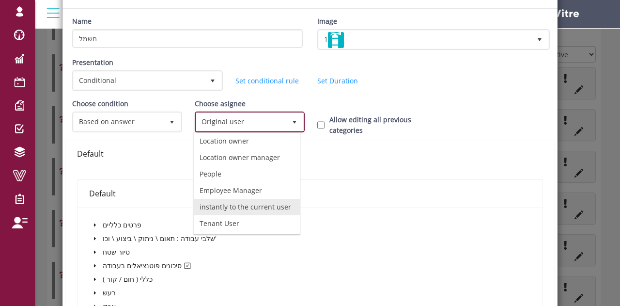
click at [235, 199] on li "instantly to the current user" at bounding box center [247, 207] width 106 height 16
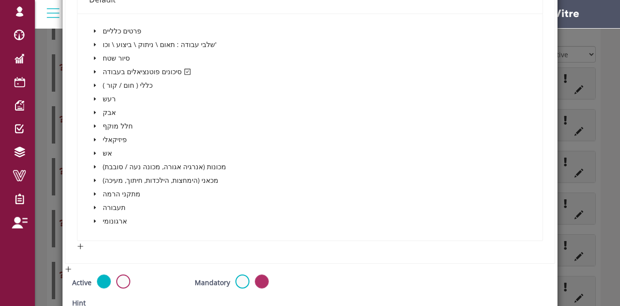
scroll to position [375, 0]
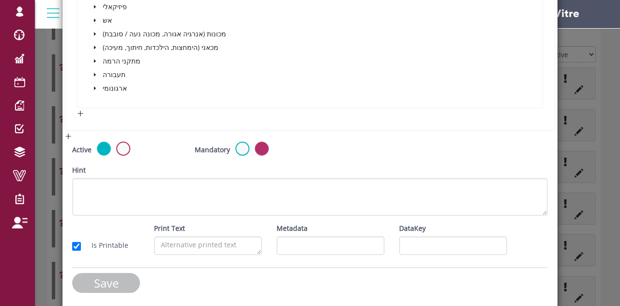
click at [104, 275] on input "Save" at bounding box center [106, 283] width 68 height 20
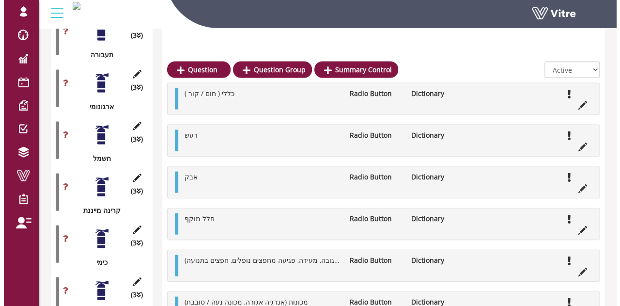
scroll to position [969, 0]
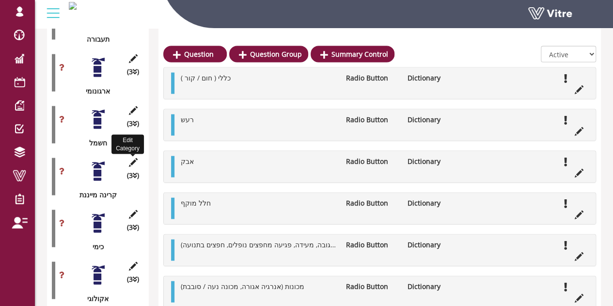
click at [131, 158] on icon at bounding box center [133, 162] width 12 height 9
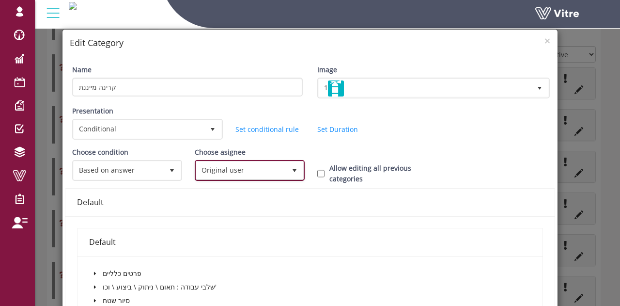
click at [252, 164] on span "Original user" at bounding box center [241, 169] width 90 height 17
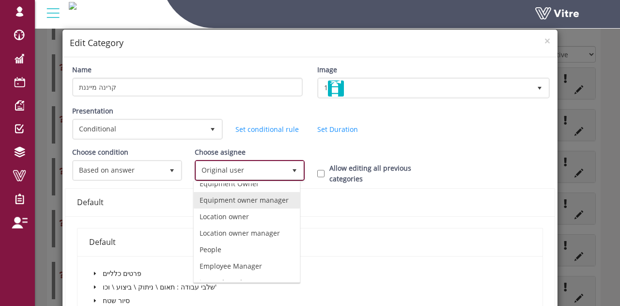
scroll to position [79, 0]
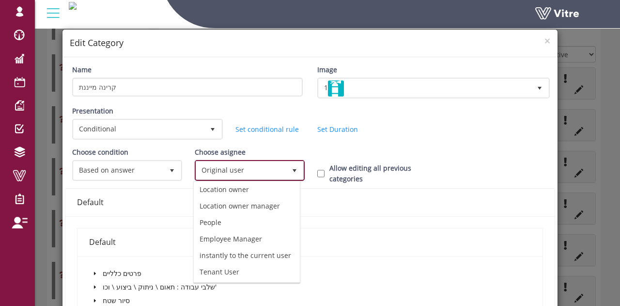
click at [237, 247] on li "instantly to the current user" at bounding box center [247, 255] width 106 height 16
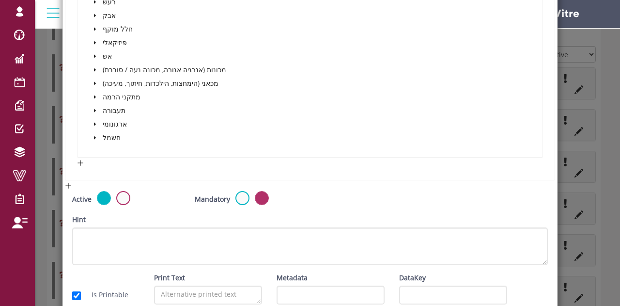
scroll to position [388, 0]
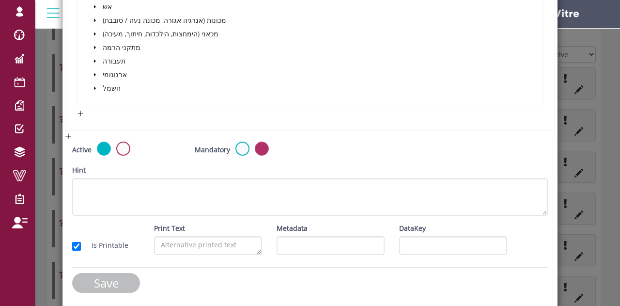
click at [111, 280] on input "Save" at bounding box center [106, 283] width 68 height 20
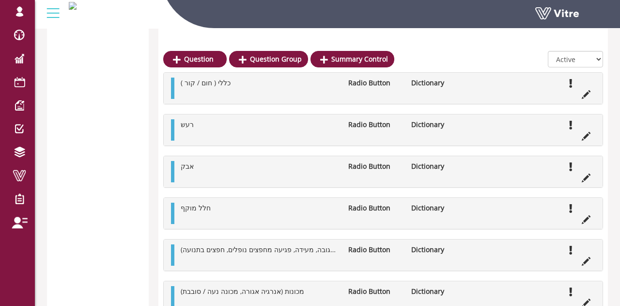
scroll to position [969, 0]
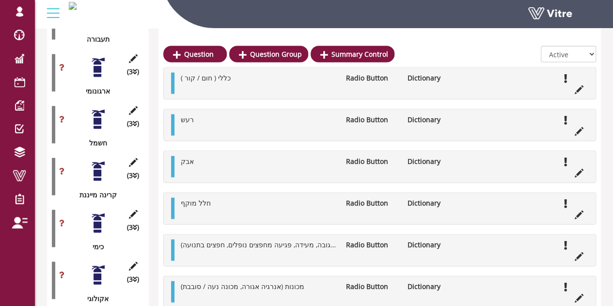
click at [128, 106] on icon at bounding box center [133, 110] width 12 height 9
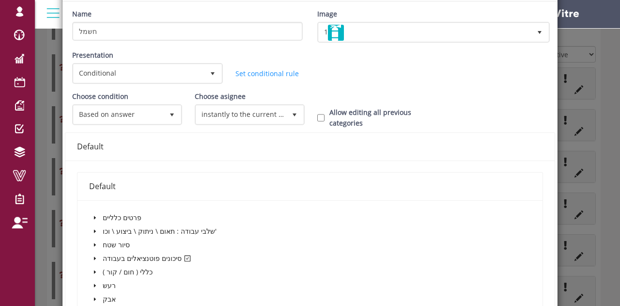
scroll to position [0, 0]
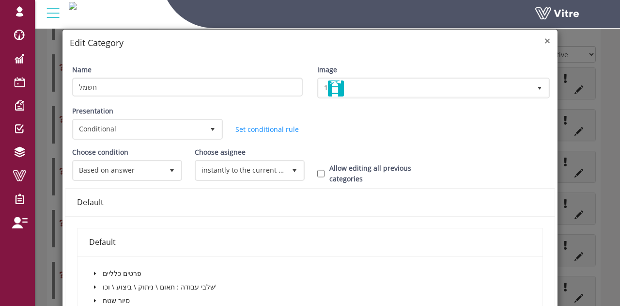
click at [544, 39] on span "×" at bounding box center [547, 41] width 6 height 14
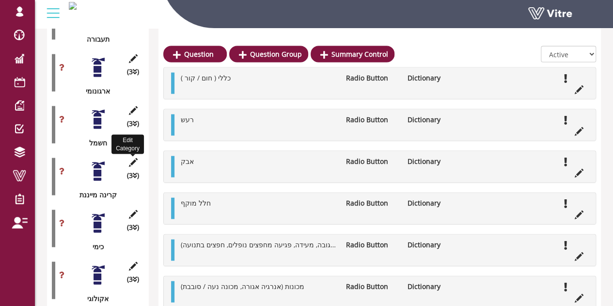
click at [134, 158] on icon at bounding box center [133, 162] width 12 height 9
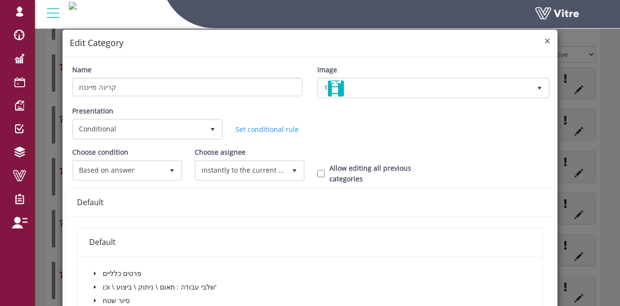
drag, startPoint x: 540, startPoint y: 42, endPoint x: 467, endPoint y: 66, distance: 77.0
click at [544, 42] on span "×" at bounding box center [547, 41] width 6 height 14
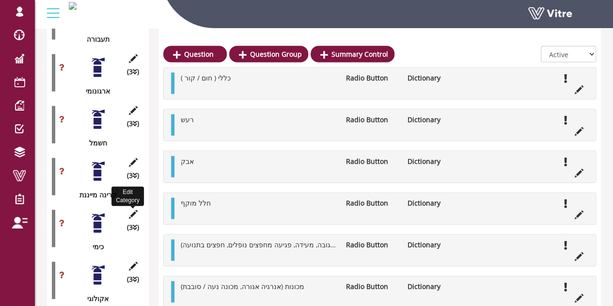
click at [134, 210] on icon at bounding box center [133, 214] width 12 height 9
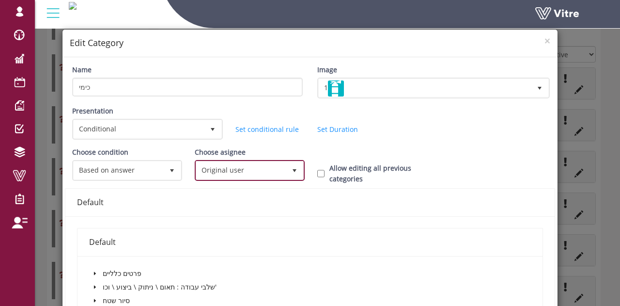
click at [224, 173] on span "Original user" at bounding box center [241, 169] width 90 height 17
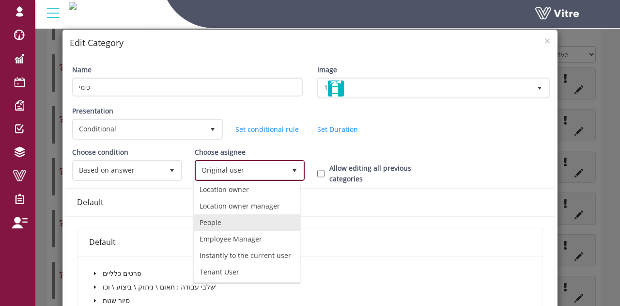
scroll to position [79, 0]
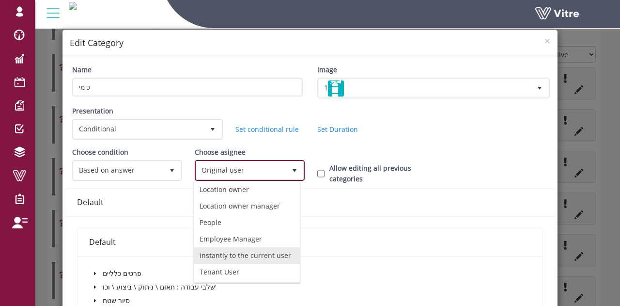
click at [228, 247] on li "instantly to the current user" at bounding box center [247, 255] width 106 height 16
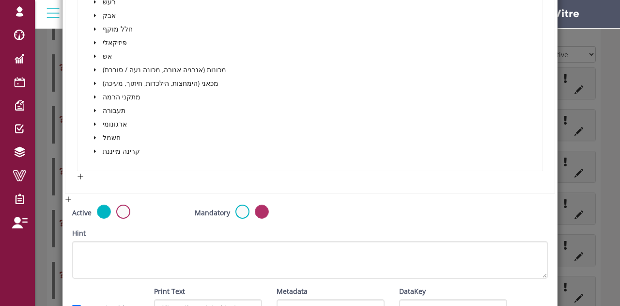
scroll to position [402, 0]
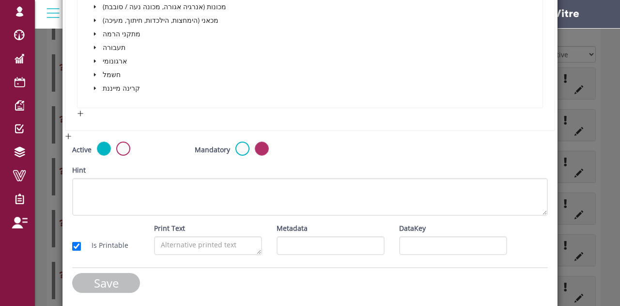
click at [112, 281] on input "Save" at bounding box center [106, 283] width 68 height 20
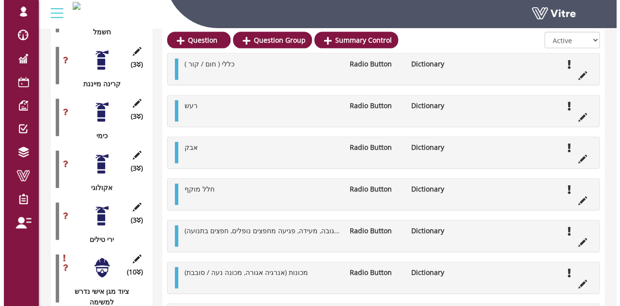
scroll to position [1066, 0]
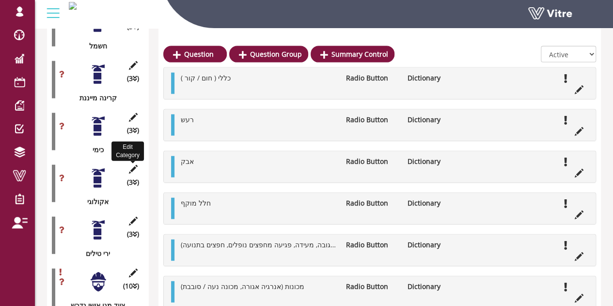
click at [136, 165] on icon at bounding box center [133, 169] width 12 height 9
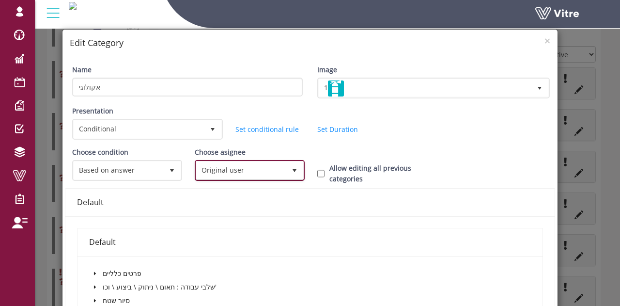
click at [276, 164] on span "Original user" at bounding box center [241, 169] width 90 height 17
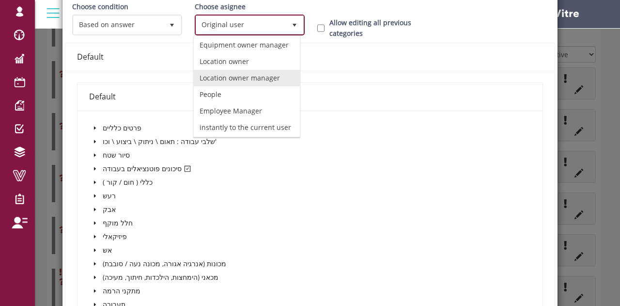
scroll to position [79, 0]
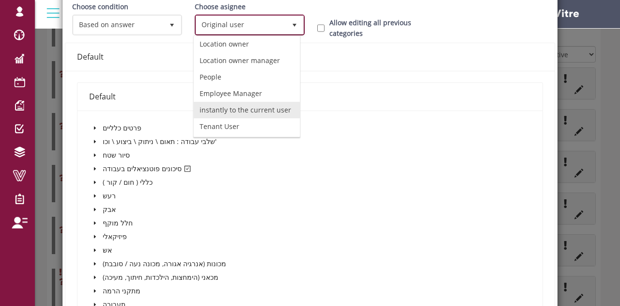
click at [224, 102] on li "instantly to the current user" at bounding box center [247, 110] width 106 height 16
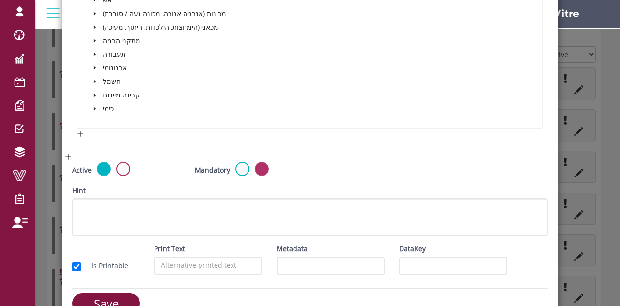
scroll to position [416, 0]
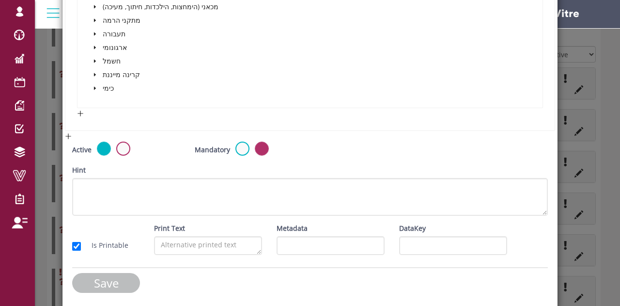
click at [99, 273] on input "Save" at bounding box center [106, 283] width 68 height 20
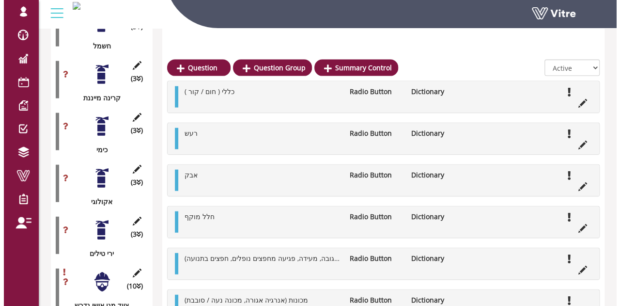
scroll to position [1114, 0]
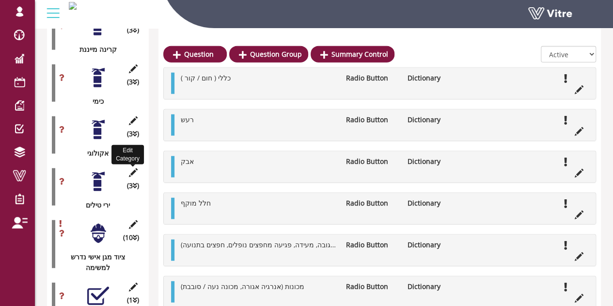
click at [129, 168] on icon at bounding box center [133, 172] width 12 height 9
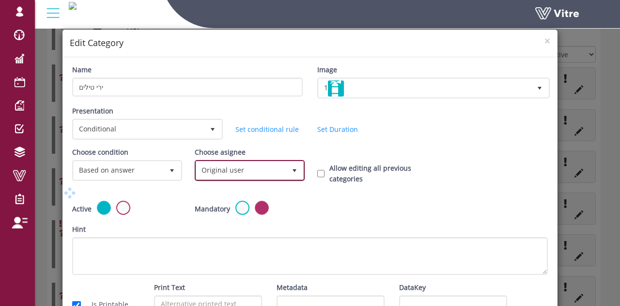
click at [223, 168] on span "Original user" at bounding box center [241, 169] width 90 height 17
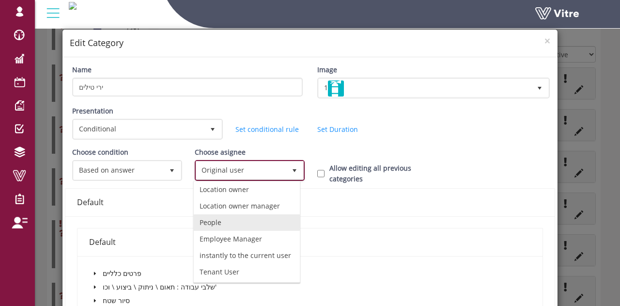
scroll to position [79, 0]
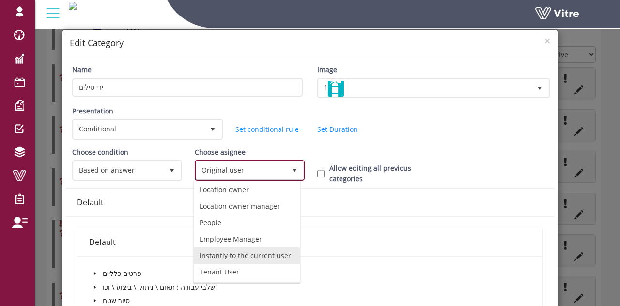
click at [220, 247] on li "instantly to the current user" at bounding box center [247, 255] width 106 height 16
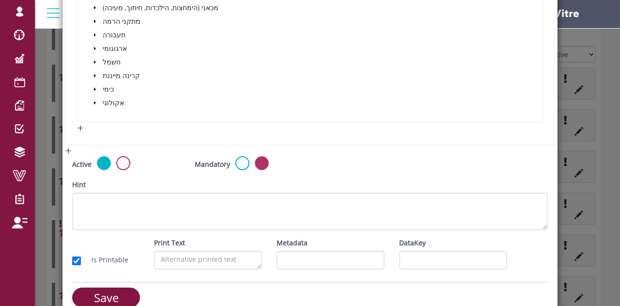
scroll to position [429, 0]
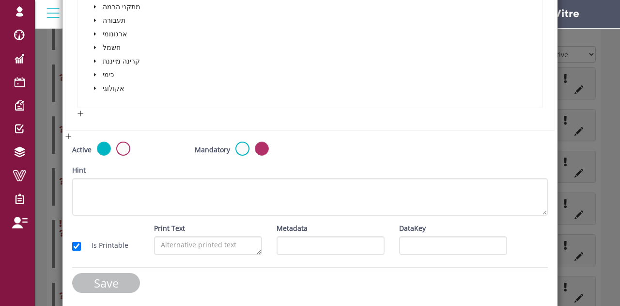
click at [108, 283] on input "Save" at bounding box center [106, 283] width 68 height 20
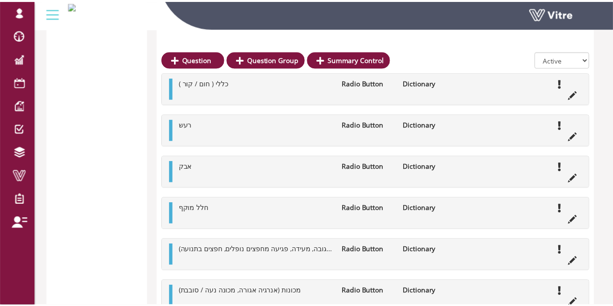
scroll to position [1114, 0]
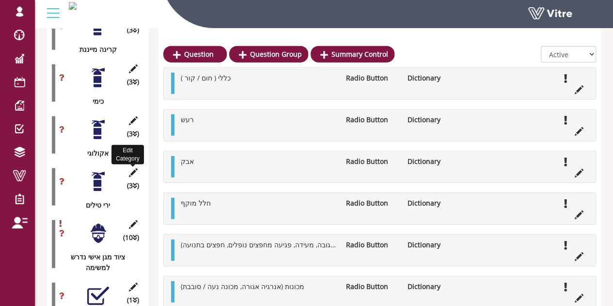
click at [131, 168] on icon at bounding box center [133, 172] width 12 height 9
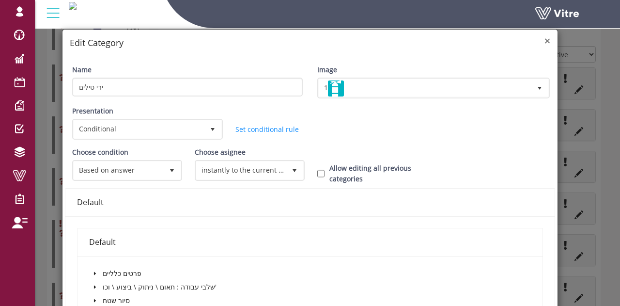
click at [544, 41] on span "×" at bounding box center [547, 41] width 6 height 14
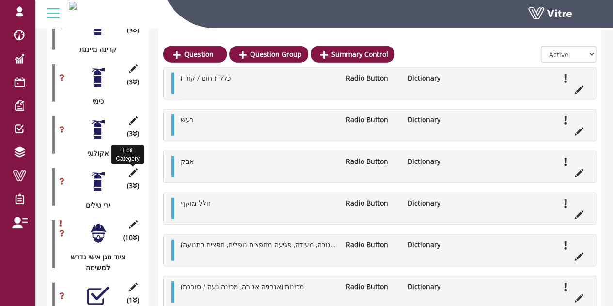
click at [134, 168] on icon at bounding box center [133, 172] width 12 height 9
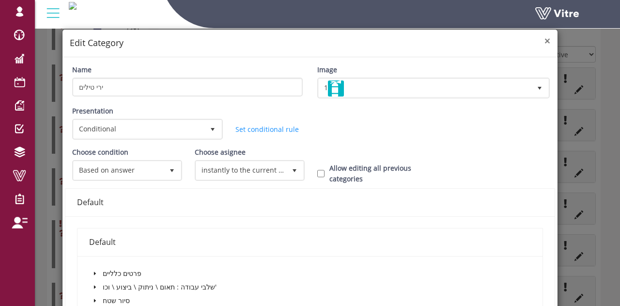
click at [544, 40] on span "×" at bounding box center [547, 41] width 6 height 14
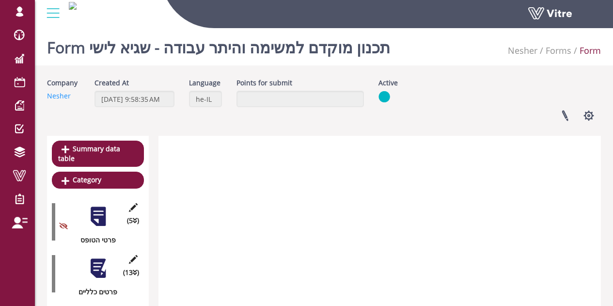
scroll to position [1114, 0]
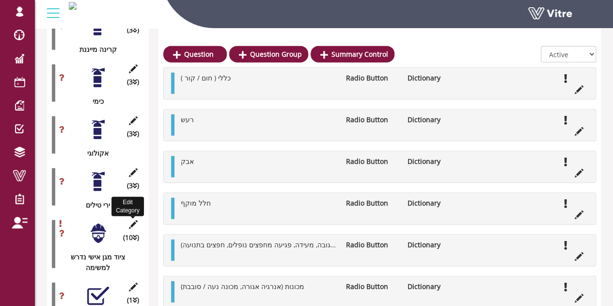
click at [130, 220] on icon at bounding box center [133, 224] width 12 height 9
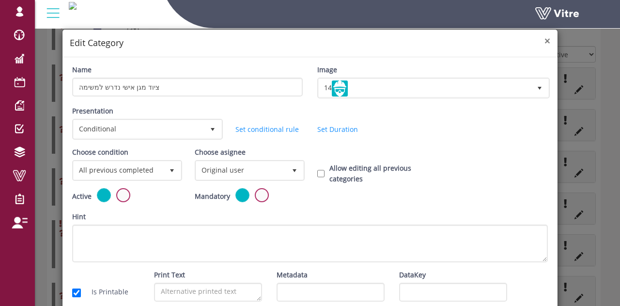
click at [544, 41] on span "×" at bounding box center [547, 41] width 6 height 14
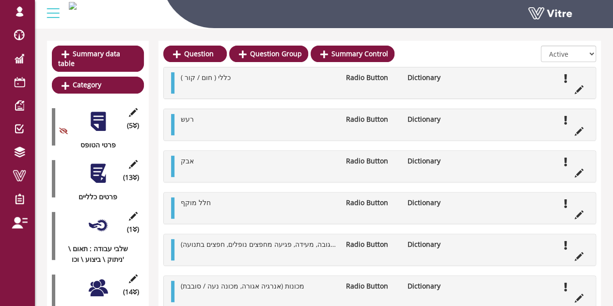
scroll to position [97, 0]
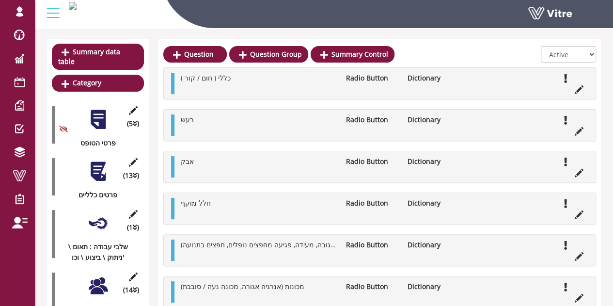
click at [102, 160] on div at bounding box center [98, 171] width 22 height 22
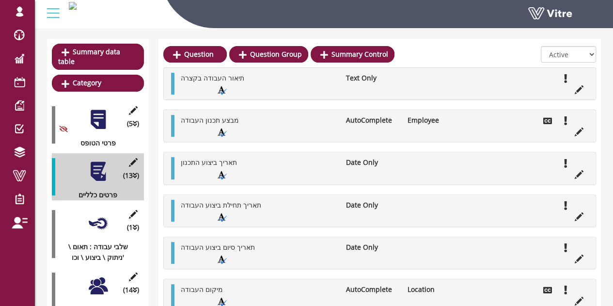
click at [98, 212] on div at bounding box center [98, 223] width 22 height 22
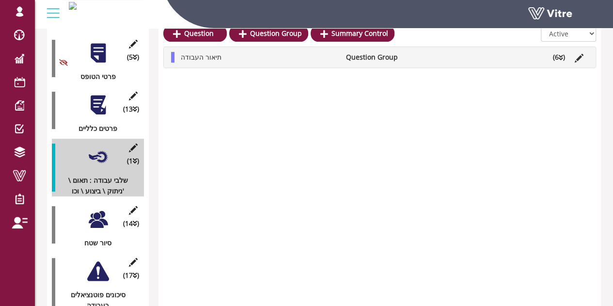
scroll to position [194, 0]
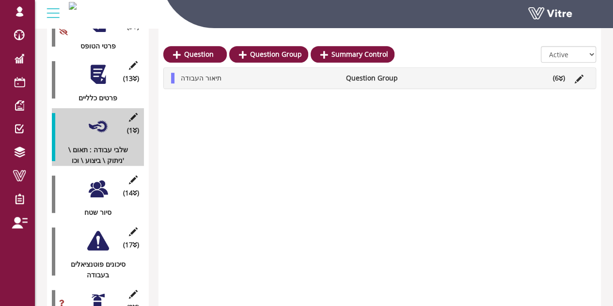
click at [96, 188] on div at bounding box center [98, 189] width 22 height 22
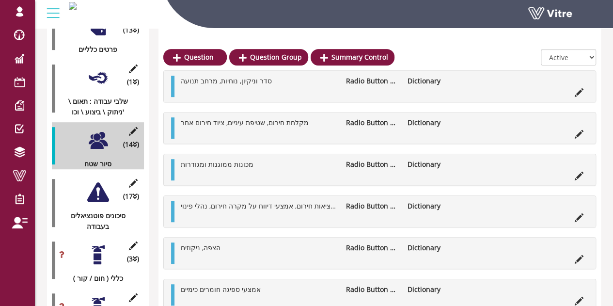
scroll to position [291, 0]
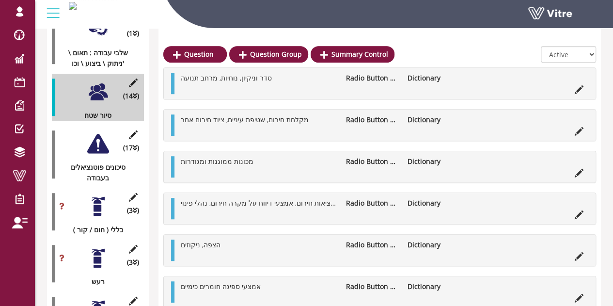
click at [96, 140] on div at bounding box center [98, 144] width 22 height 22
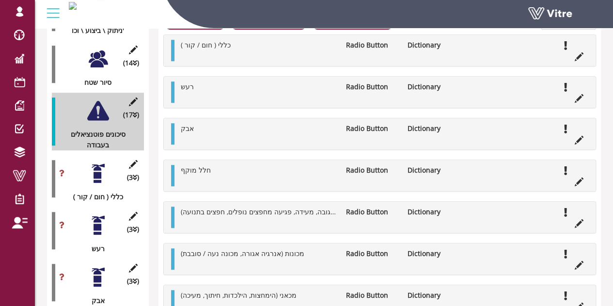
scroll to position [339, 0]
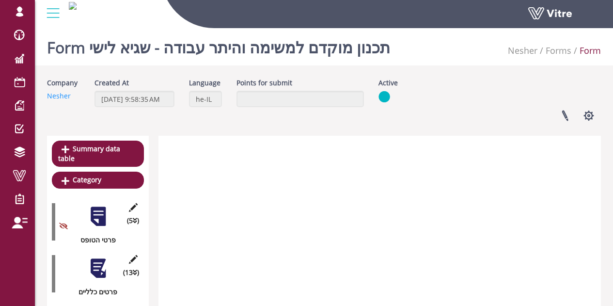
scroll to position [339, 0]
